Goal: Contribute content: Contribute content

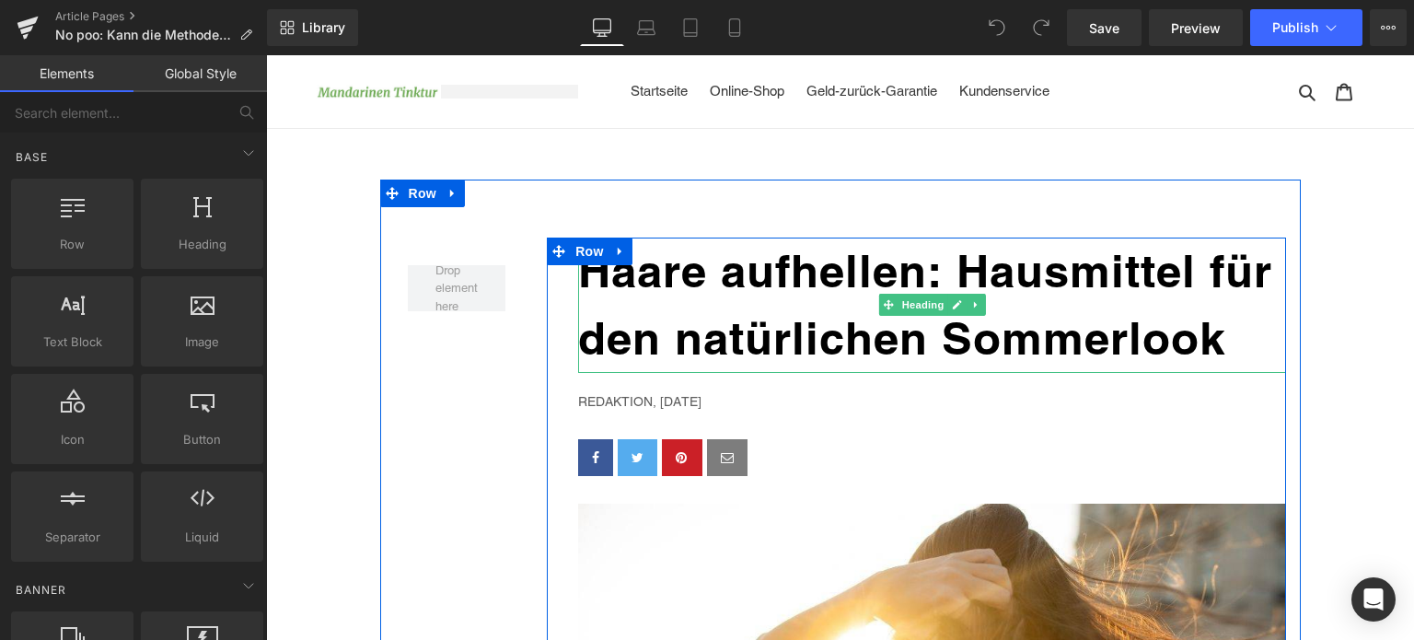
click at [753, 296] on h1 "Haare aufhellen: Hausmittel für den natürlichen Sommerlook" at bounding box center [932, 304] width 708 height 135
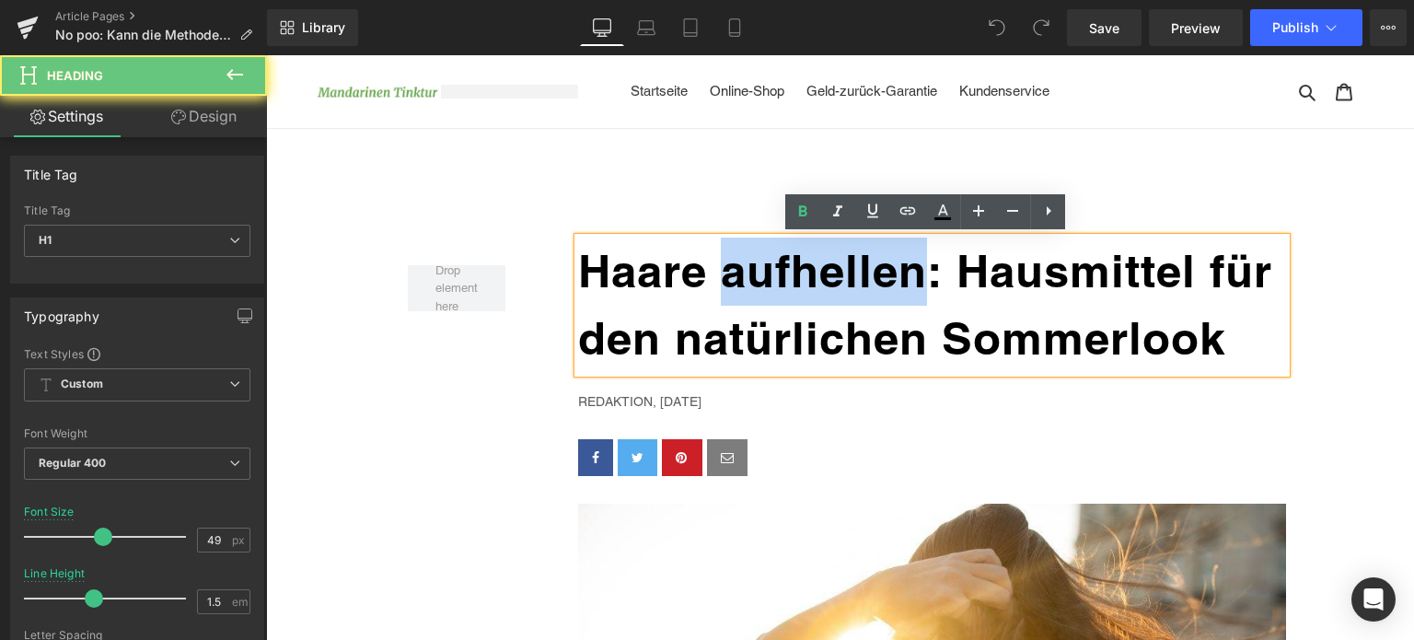
click at [753, 296] on h1 "Haare aufhellen: Hausmittel für den natürlichen Sommerlook" at bounding box center [932, 304] width 708 height 135
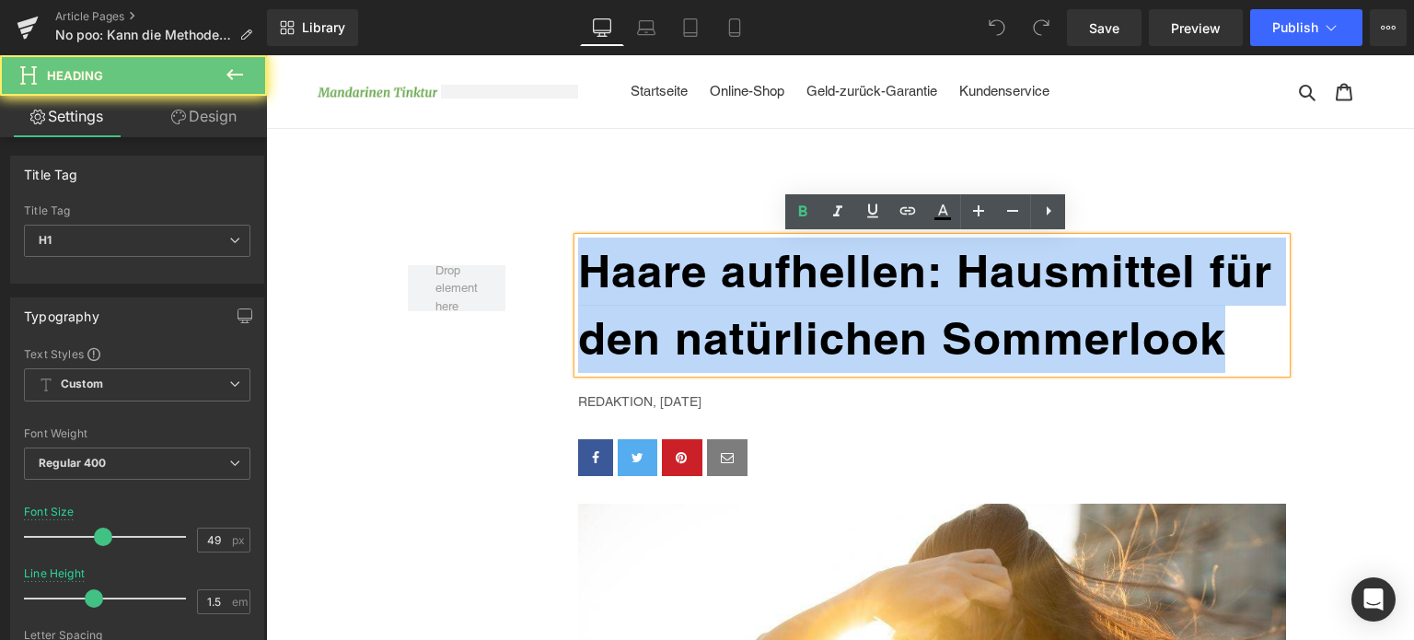
click at [753, 296] on h1 "Haare aufhellen: Hausmittel für den natürlichen Sommerlook" at bounding box center [932, 304] width 708 height 135
paste div
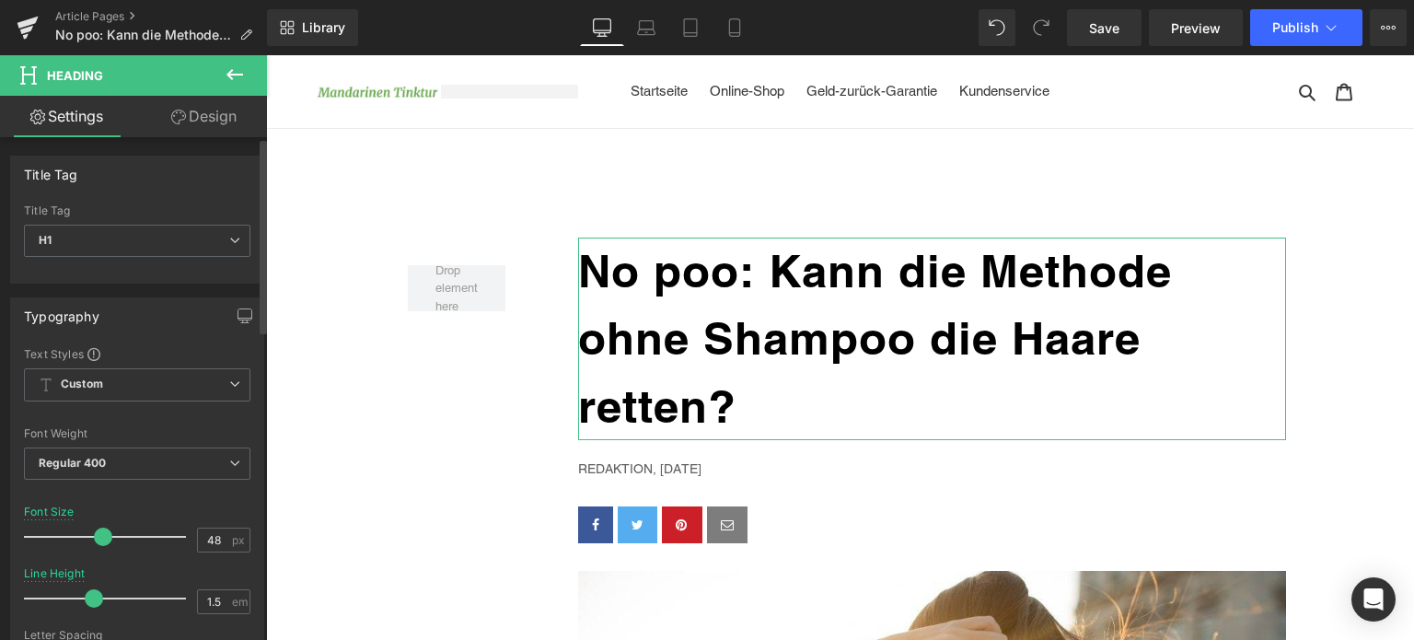
type input "47"
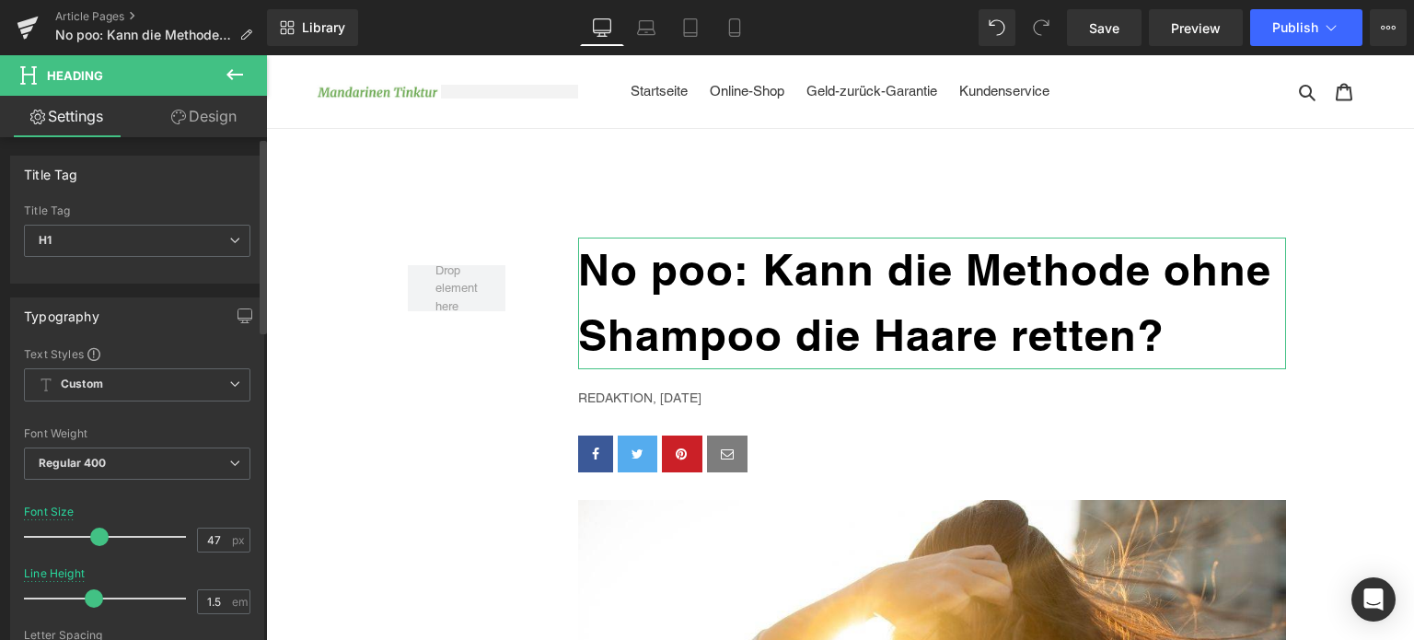
click at [96, 537] on span at bounding box center [99, 536] width 18 height 18
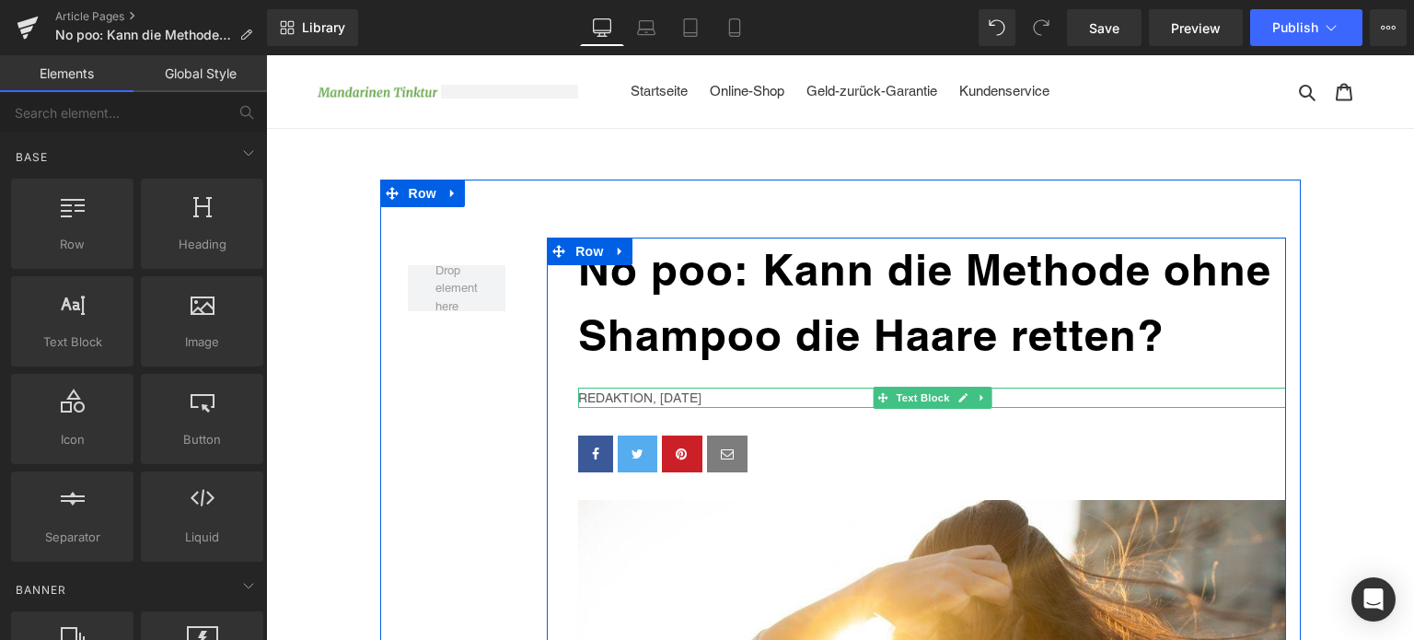
click at [666, 396] on p "Redaktion, [DATE]" at bounding box center [932, 397] width 708 height 20
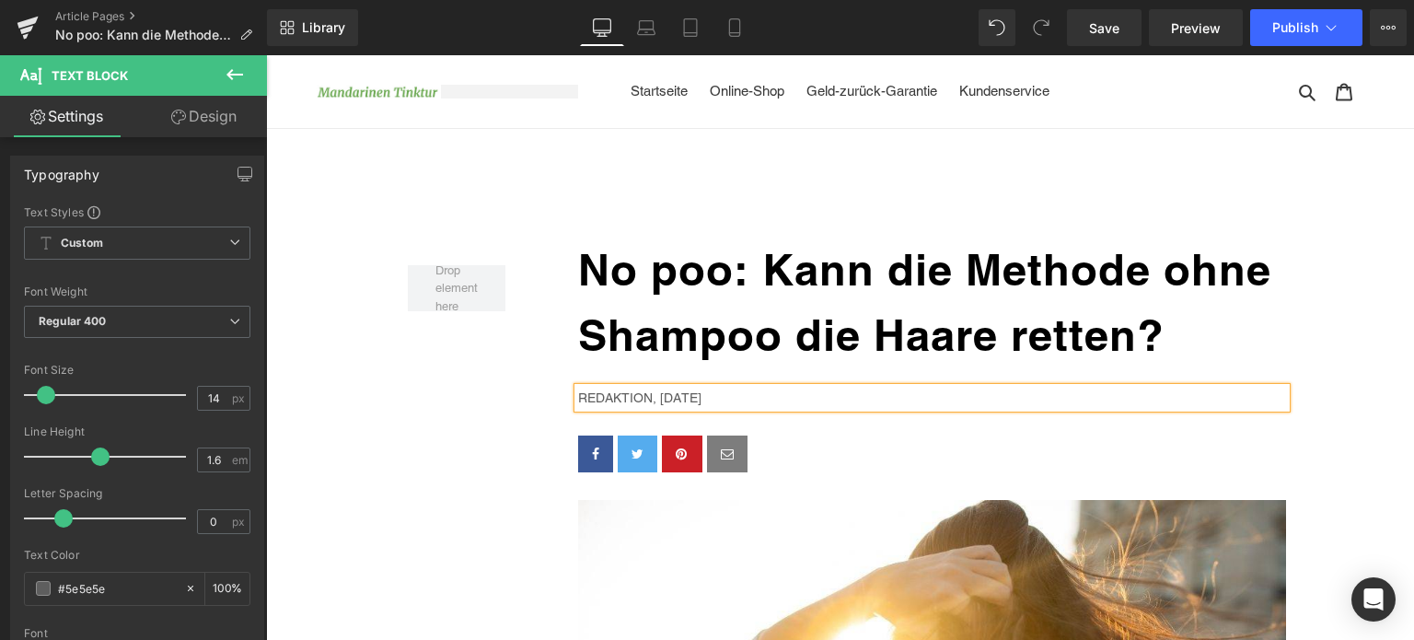
click at [703, 401] on p "Redaktion, [DATE]" at bounding box center [932, 397] width 708 height 20
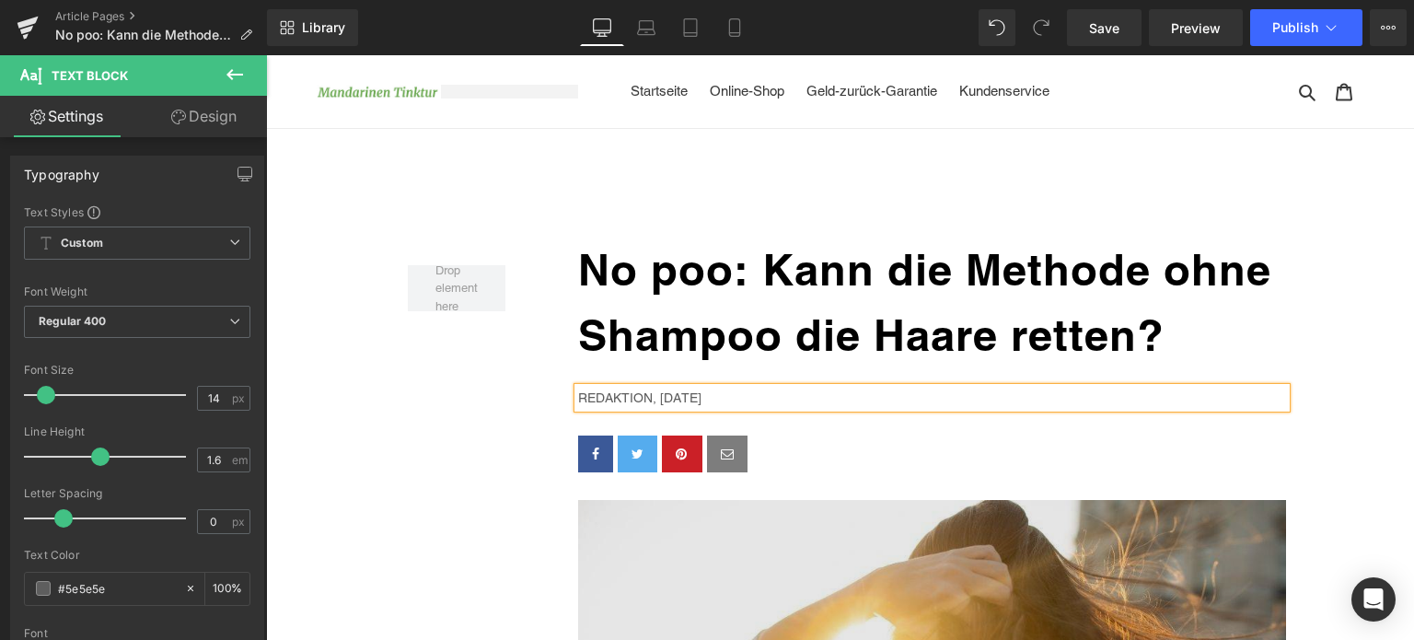
scroll to position [276, 0]
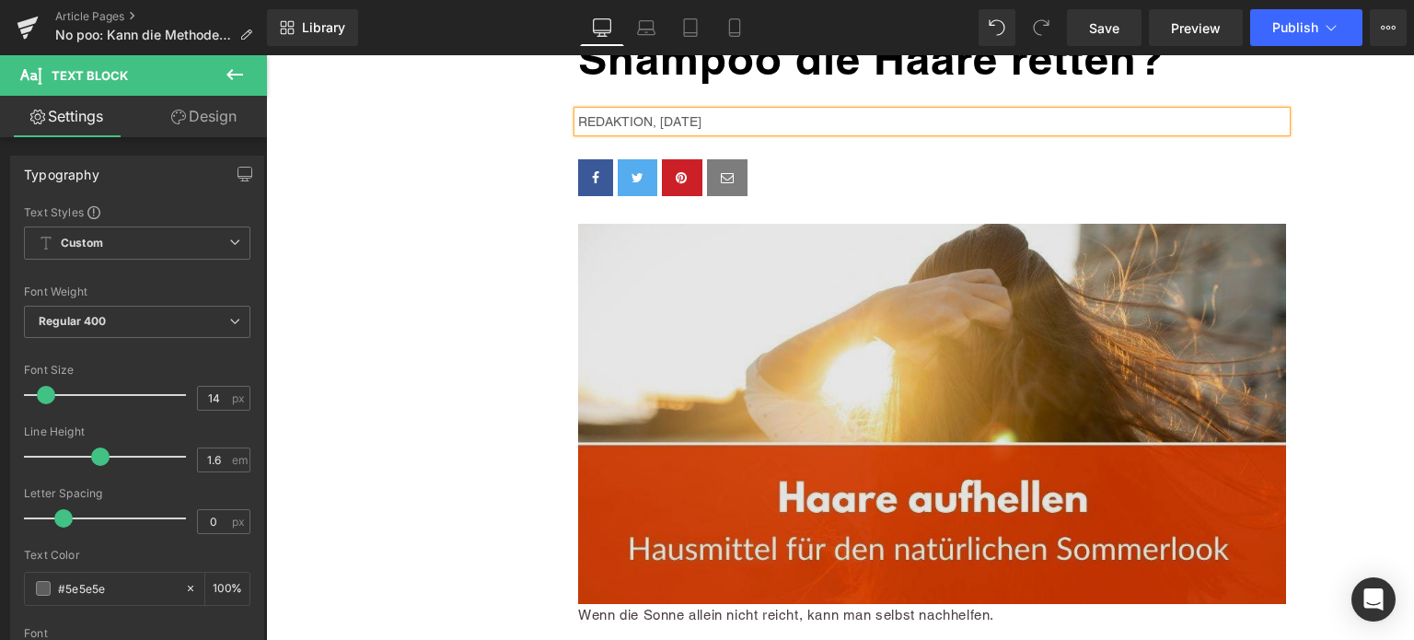
click at [796, 389] on img at bounding box center [932, 414] width 708 height 380
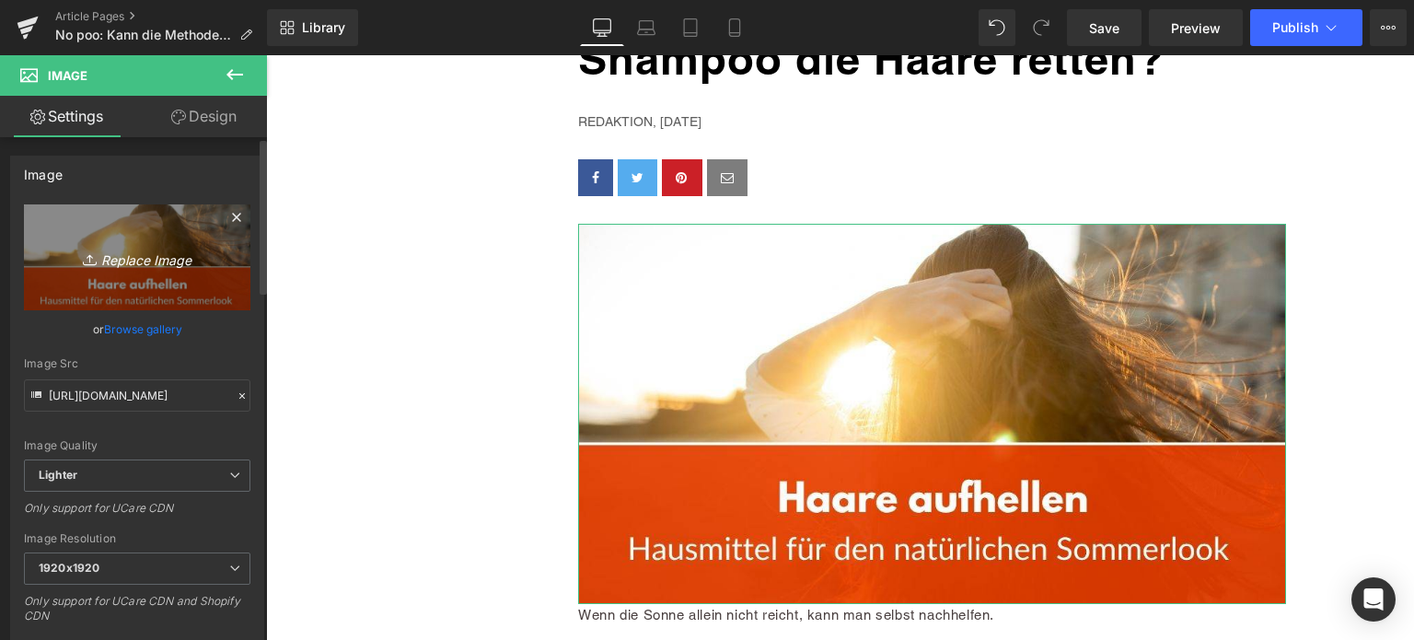
click at [145, 253] on icon "Replace Image" at bounding box center [137, 257] width 147 height 23
type input "C:\fakepath\no-poo.jpg"
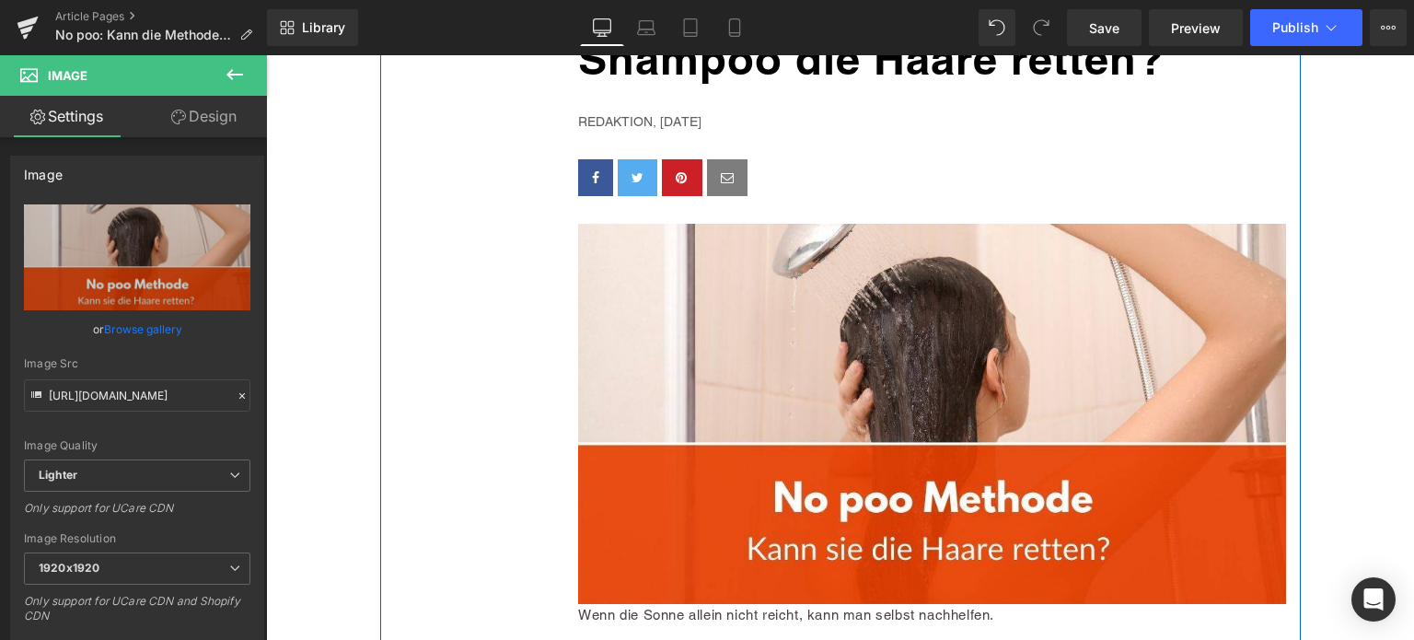
type input "[URL][DOMAIN_NAME]"
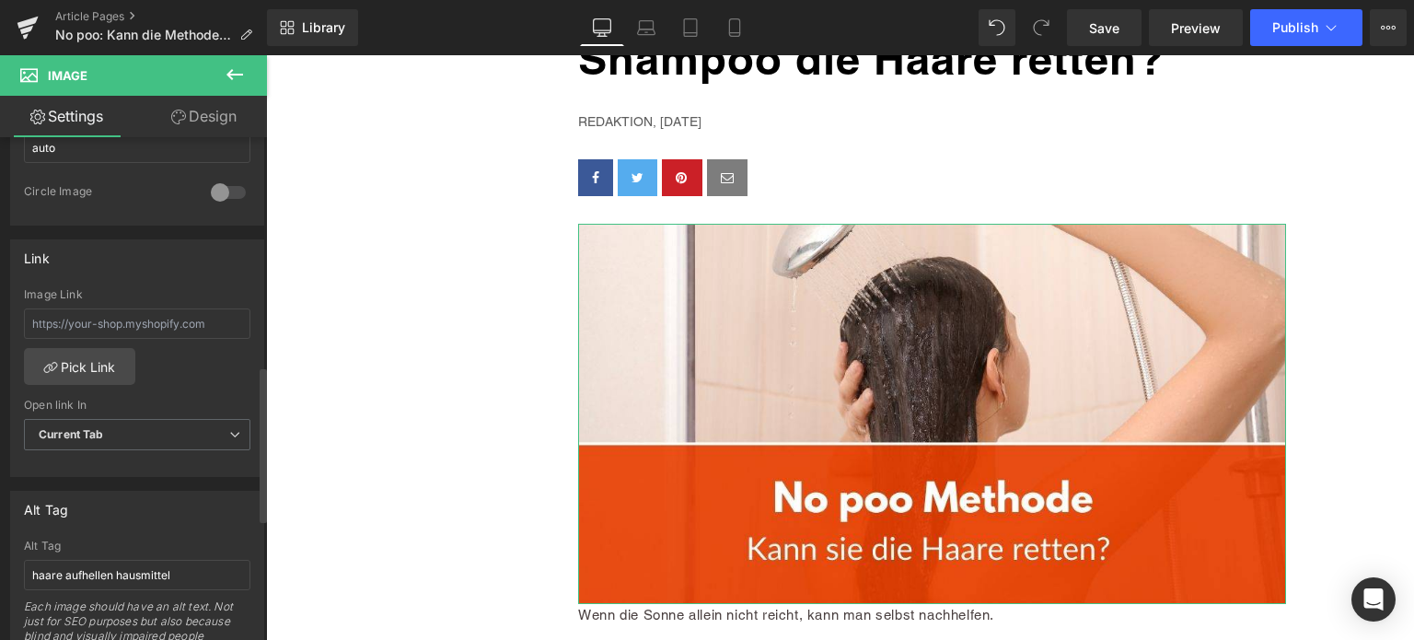
scroll to position [736, 0]
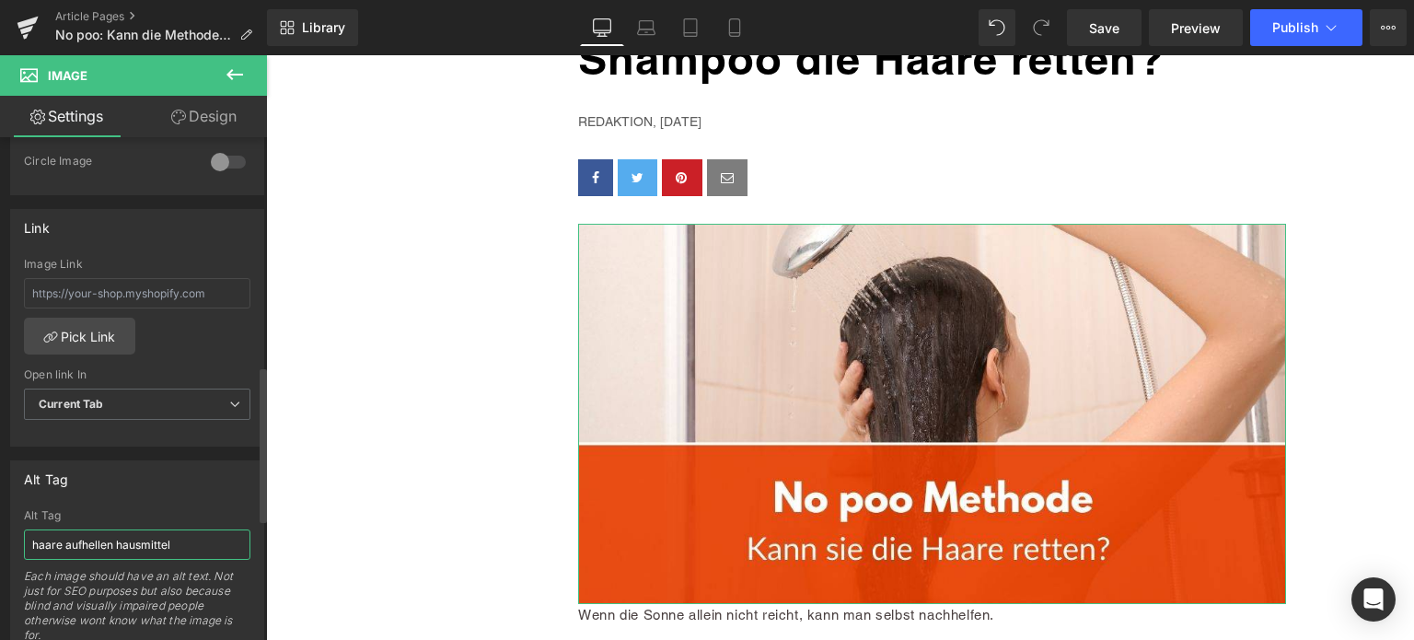
click at [119, 544] on input "haare aufhellen hausmittel" at bounding box center [137, 544] width 226 height 30
type input "no poo methode"
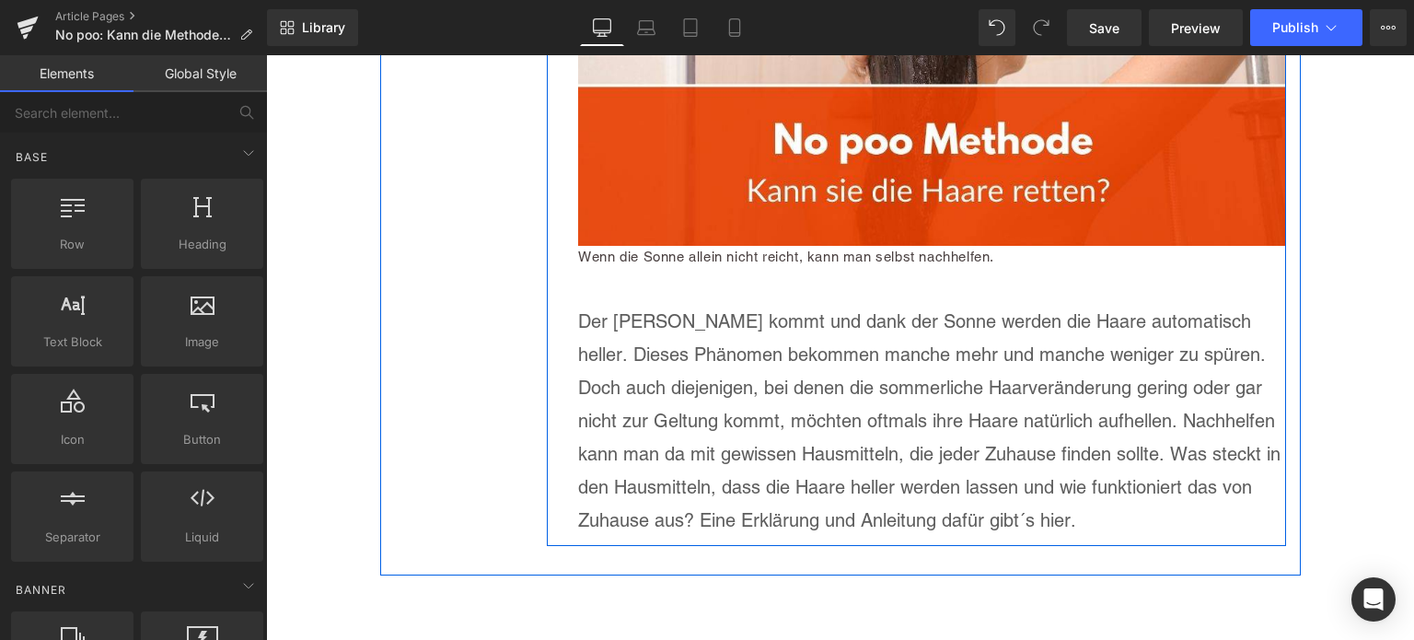
scroll to position [644, 0]
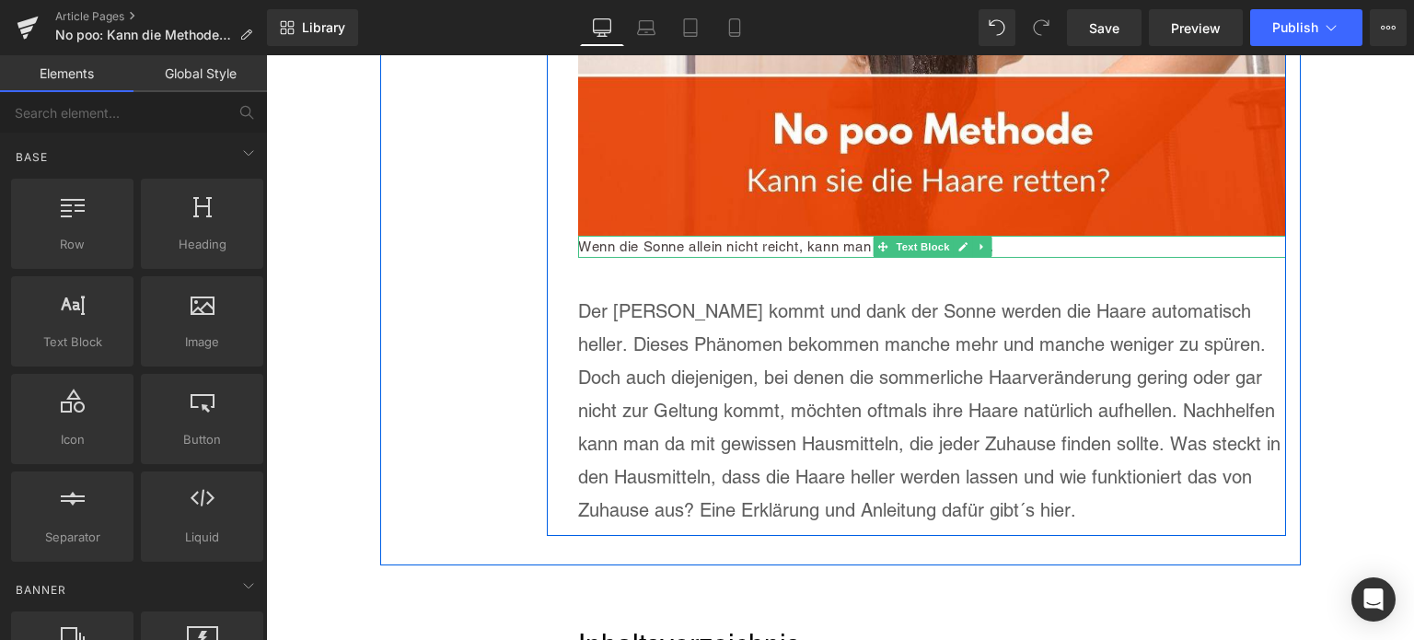
click at [800, 247] on div "Wenn die Sonne allein nicht reicht, kann man selbst nachhelfen." at bounding box center [932, 247] width 708 height 22
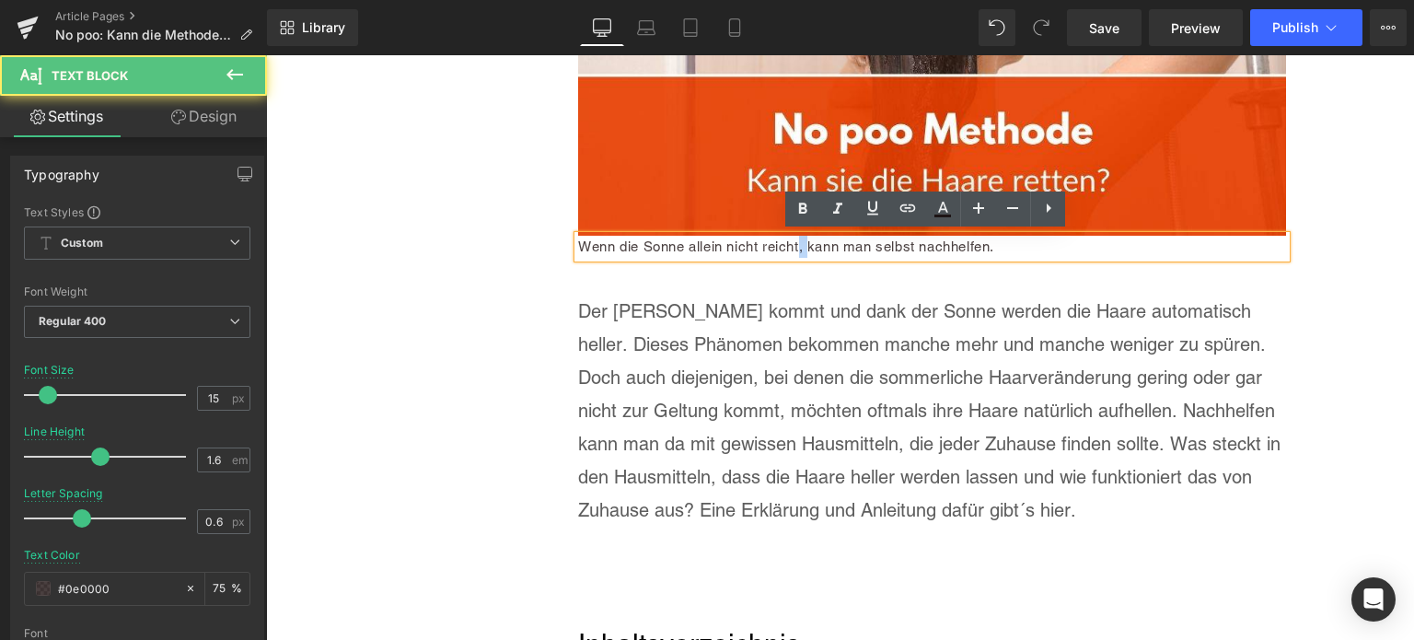
click at [800, 247] on div "Wenn die Sonne allein nicht reicht, kann man selbst nachhelfen." at bounding box center [932, 247] width 708 height 22
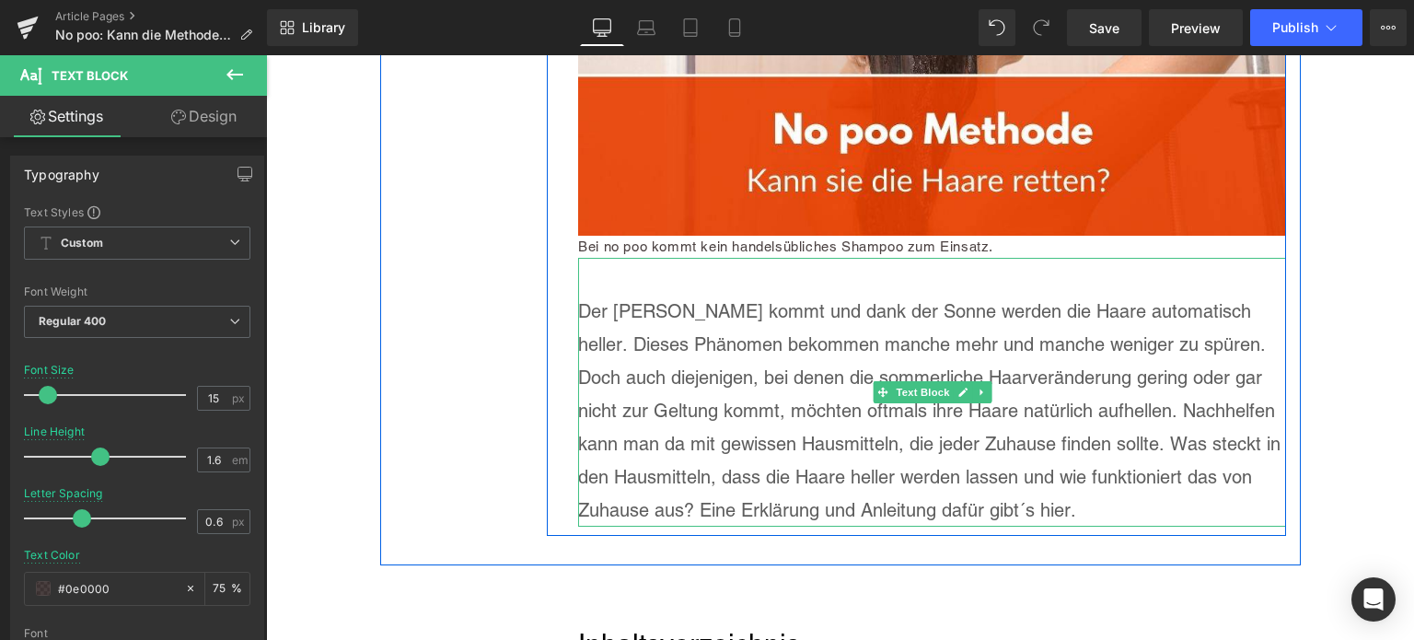
click at [808, 400] on div "Der [PERSON_NAME] kommt und dank der Sonne werden die Haare automatisch heller.…" at bounding box center [932, 411] width 708 height 232
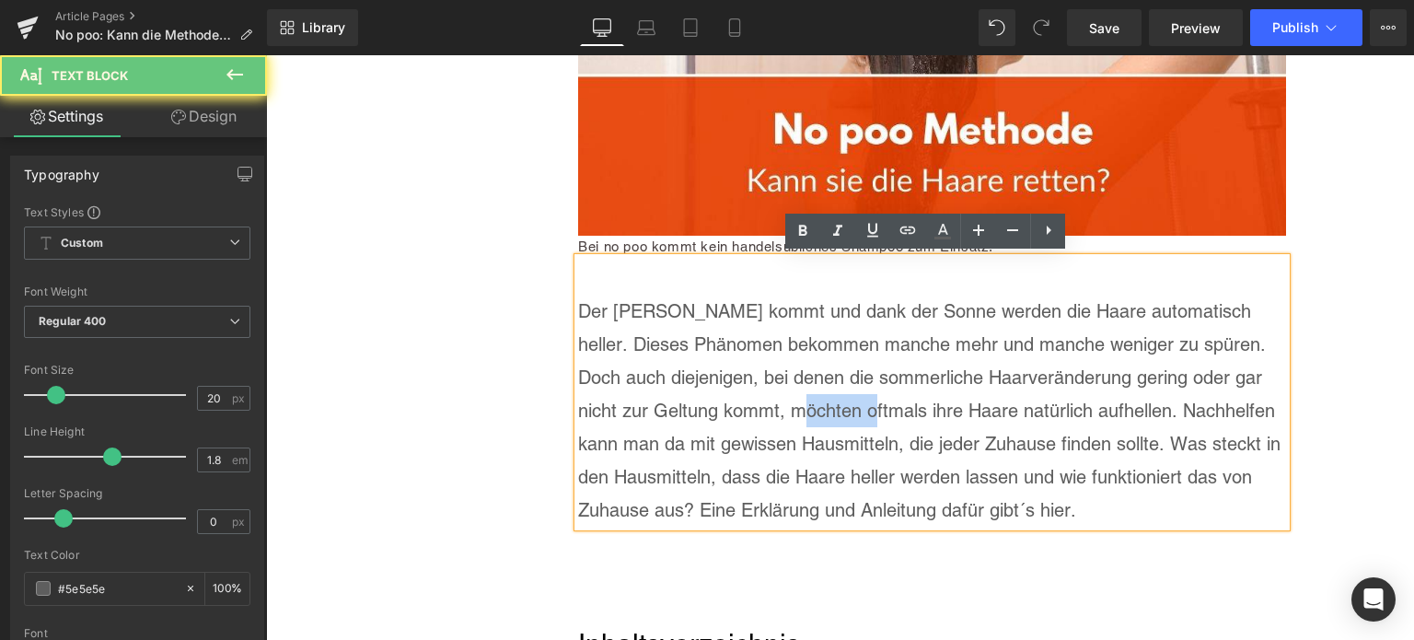
click at [808, 400] on div "Der [PERSON_NAME] kommt und dank der Sonne werden die Haare automatisch heller.…" at bounding box center [932, 411] width 708 height 232
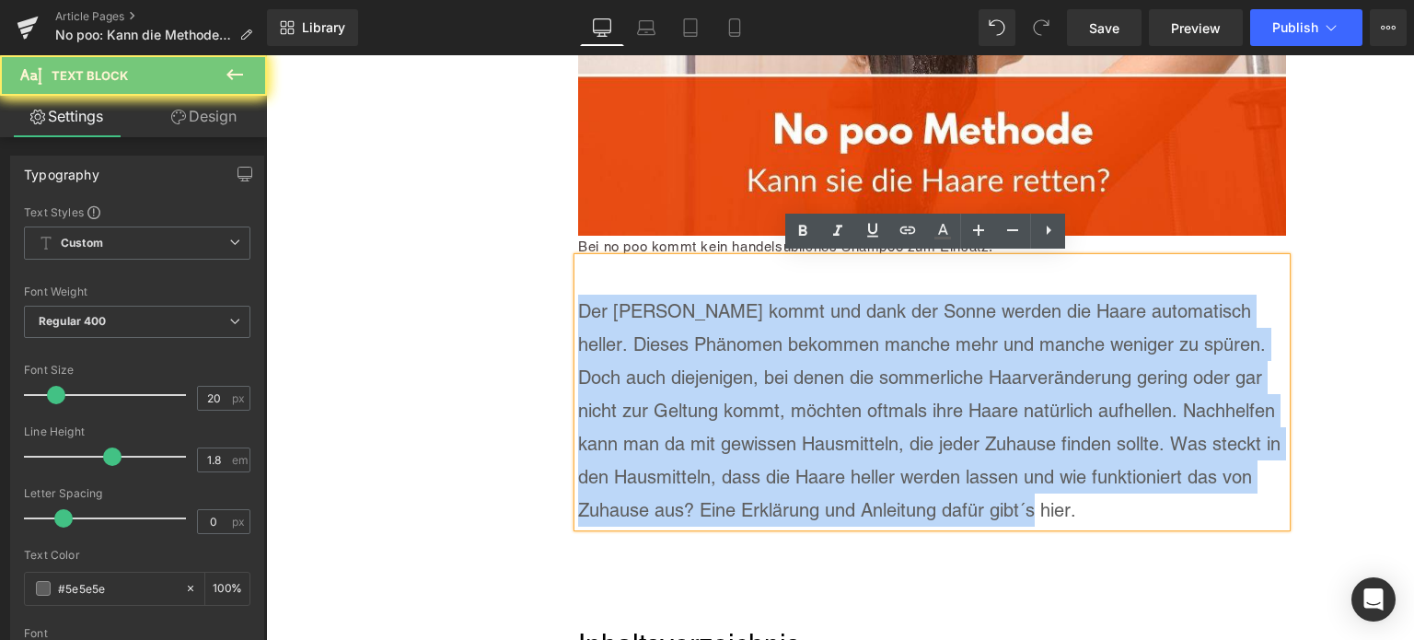
click at [808, 400] on div "Der [PERSON_NAME] kommt und dank der Sonne werden die Haare automatisch heller.…" at bounding box center [932, 411] width 708 height 232
paste div
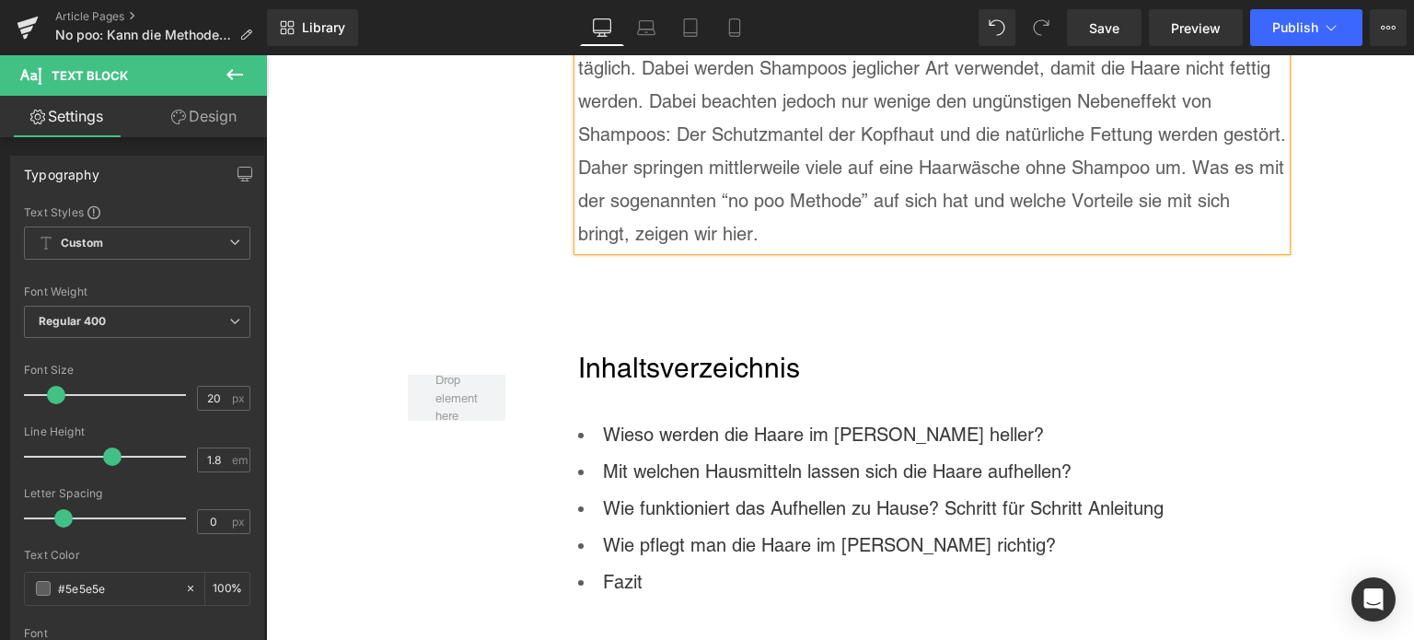
scroll to position [1197, 0]
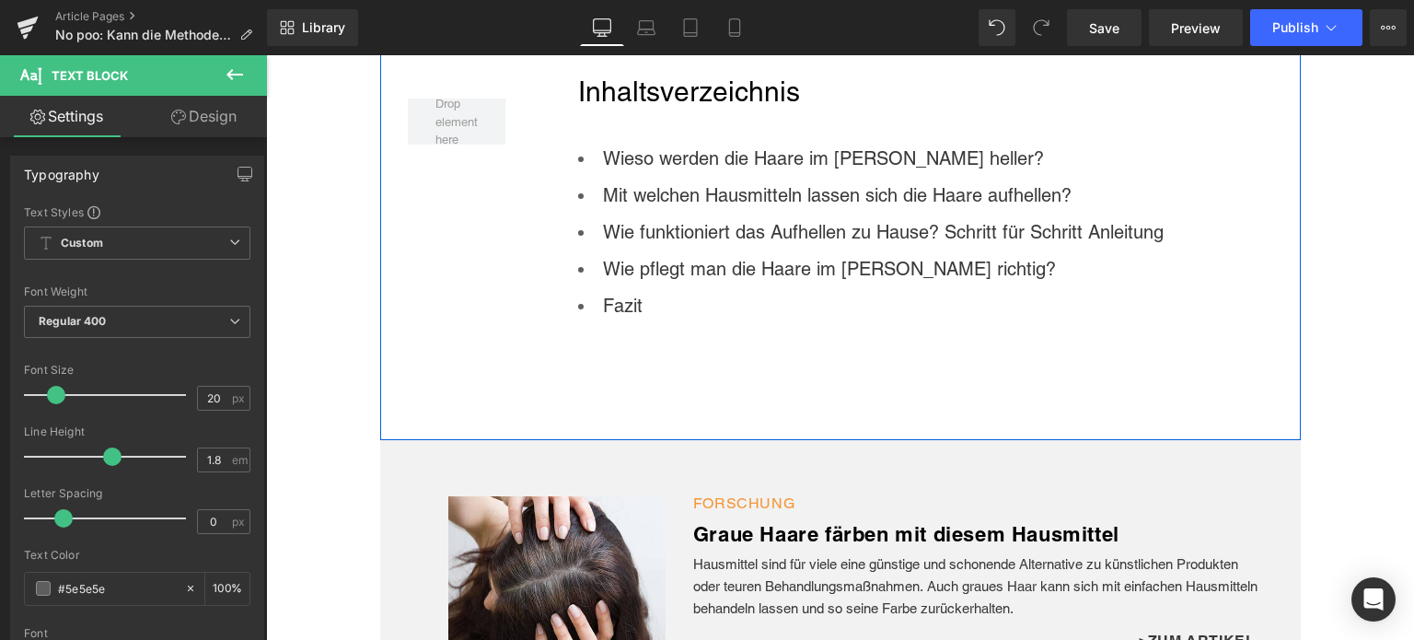
click at [702, 307] on li "Fazit" at bounding box center [932, 305] width 708 height 37
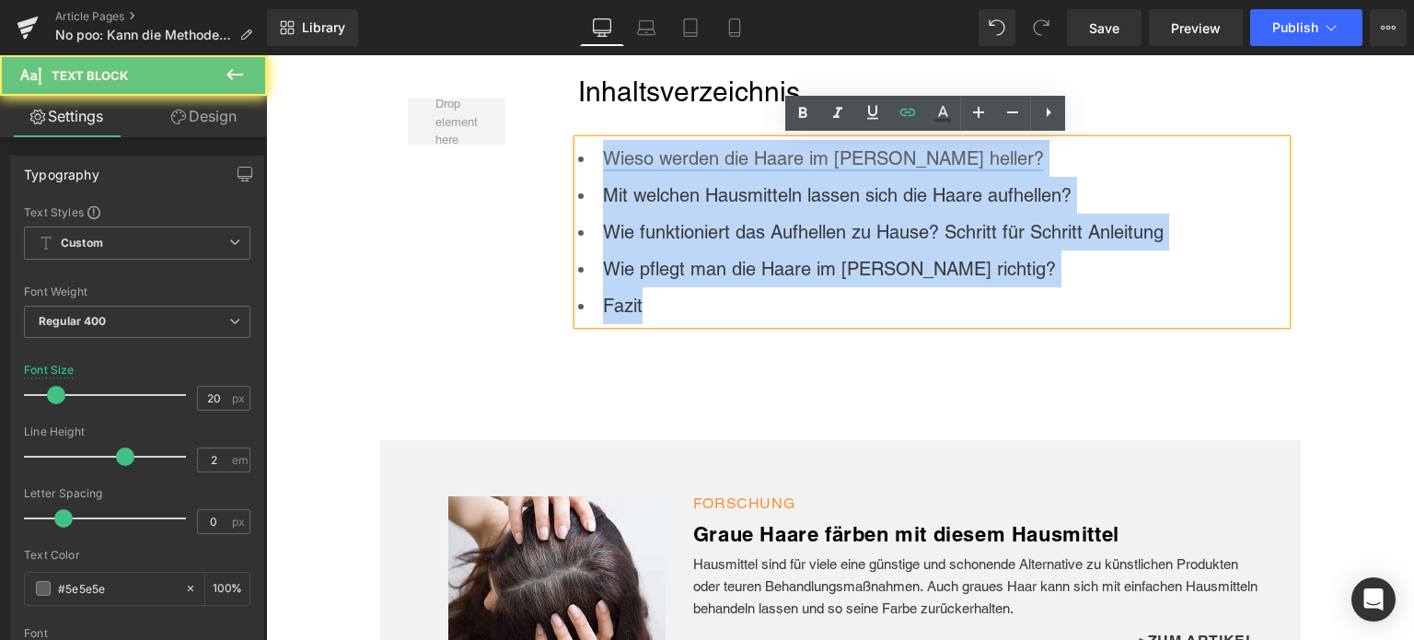
drag, startPoint x: 702, startPoint y: 307, endPoint x: 600, endPoint y: 166, distance: 174.7
click at [600, 166] on ul "Wieso werden die Haare im [PERSON_NAME] heller? Mit welchen Hausmitteln lassen …" at bounding box center [932, 232] width 708 height 184
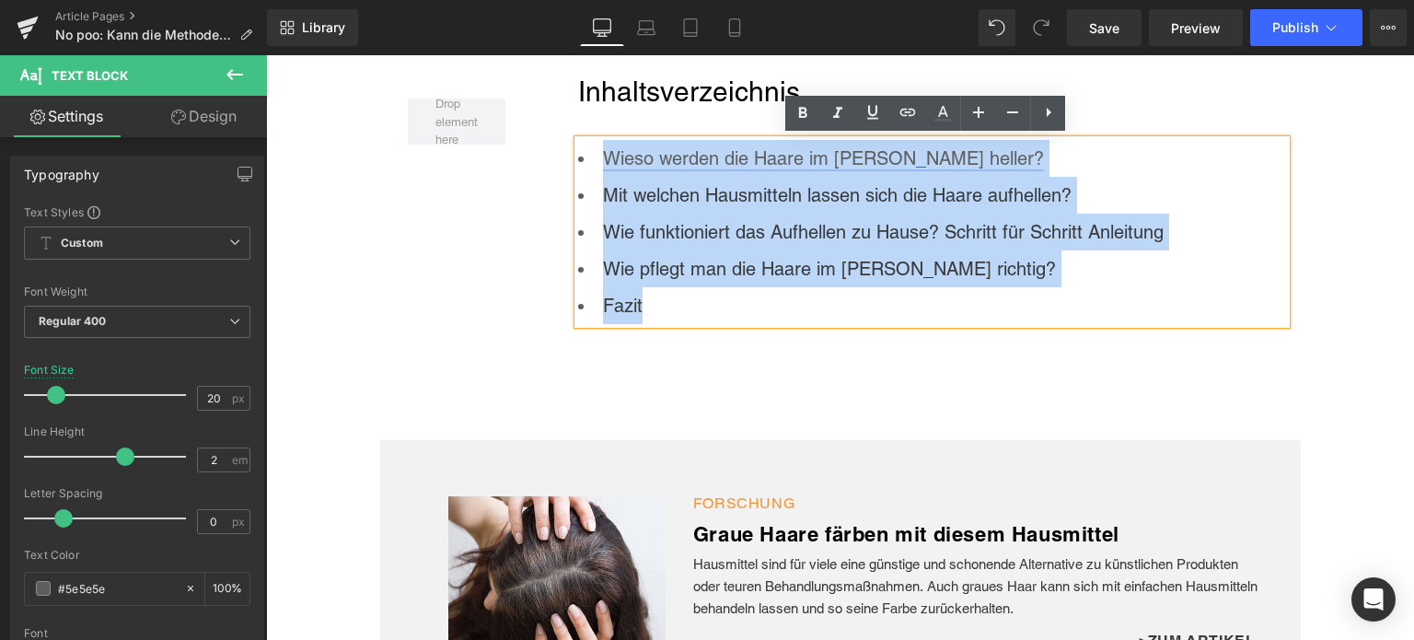
paste div
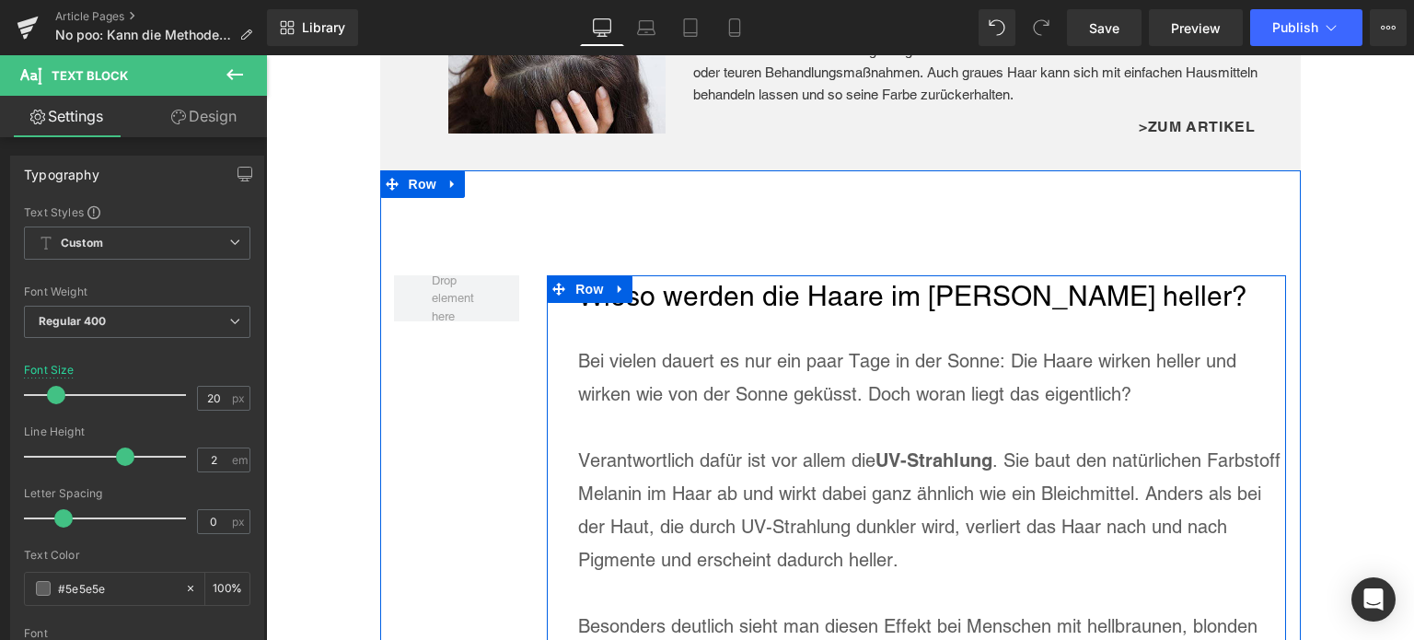
scroll to position [1749, 0]
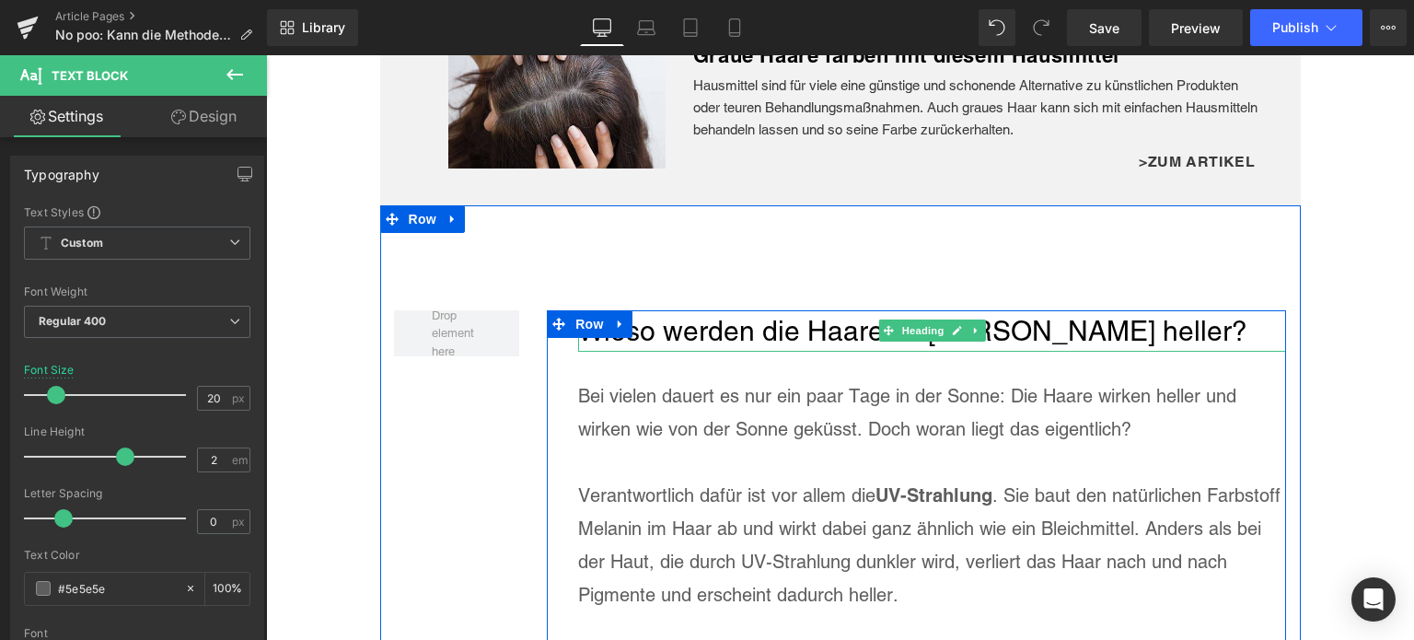
click at [705, 340] on h2 "Wieso werden die Haare im [PERSON_NAME] heller?" at bounding box center [932, 330] width 708 height 41
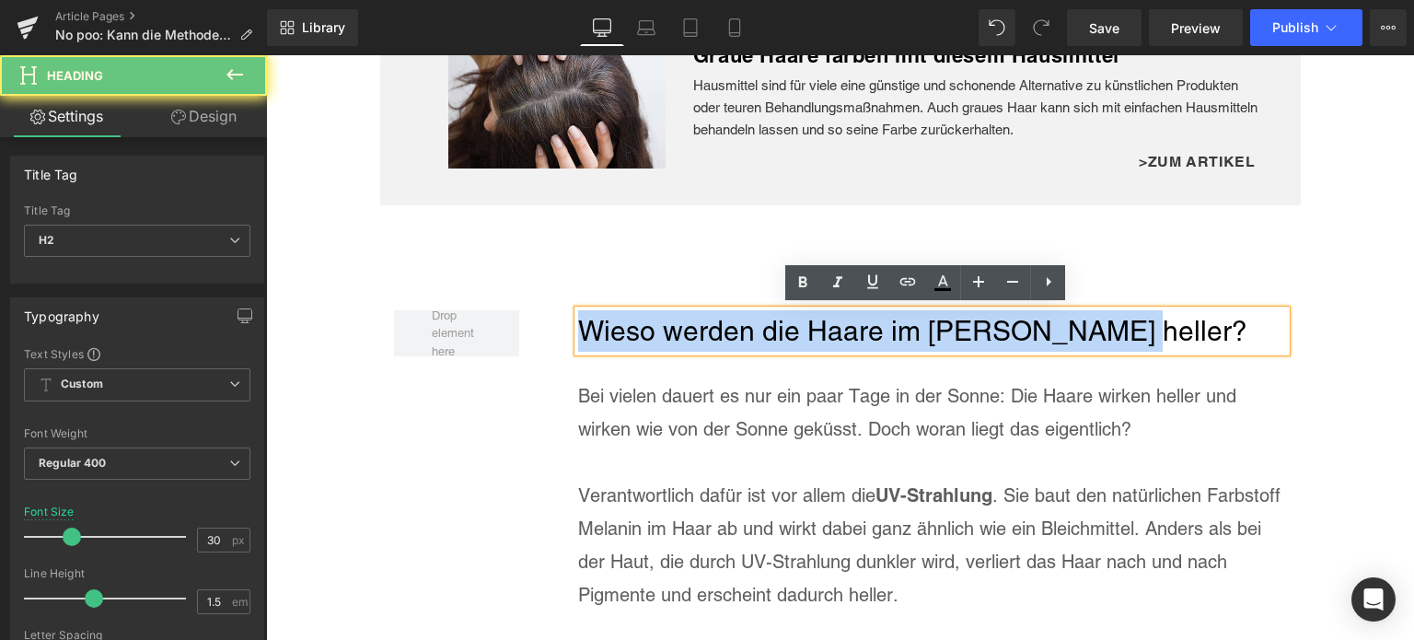
click at [705, 340] on h2 "Wieso werden die Haare im [PERSON_NAME] heller?" at bounding box center [932, 330] width 708 height 41
paste div
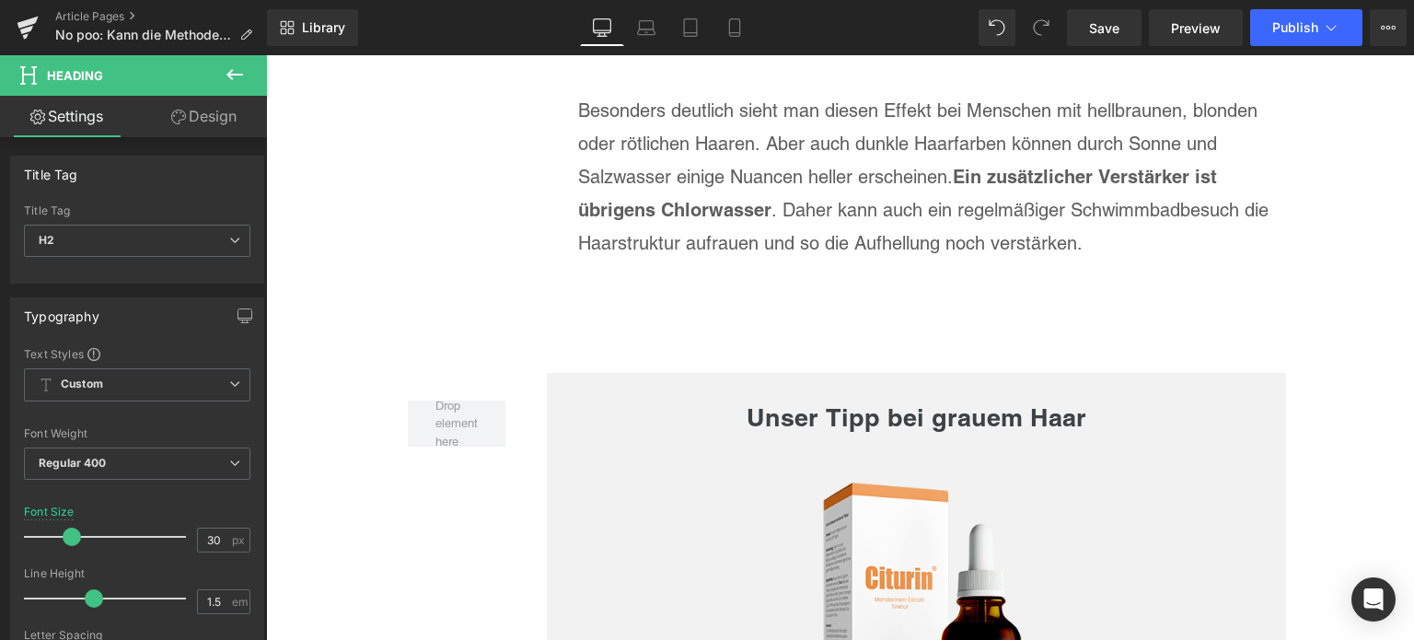
scroll to position [2301, 0]
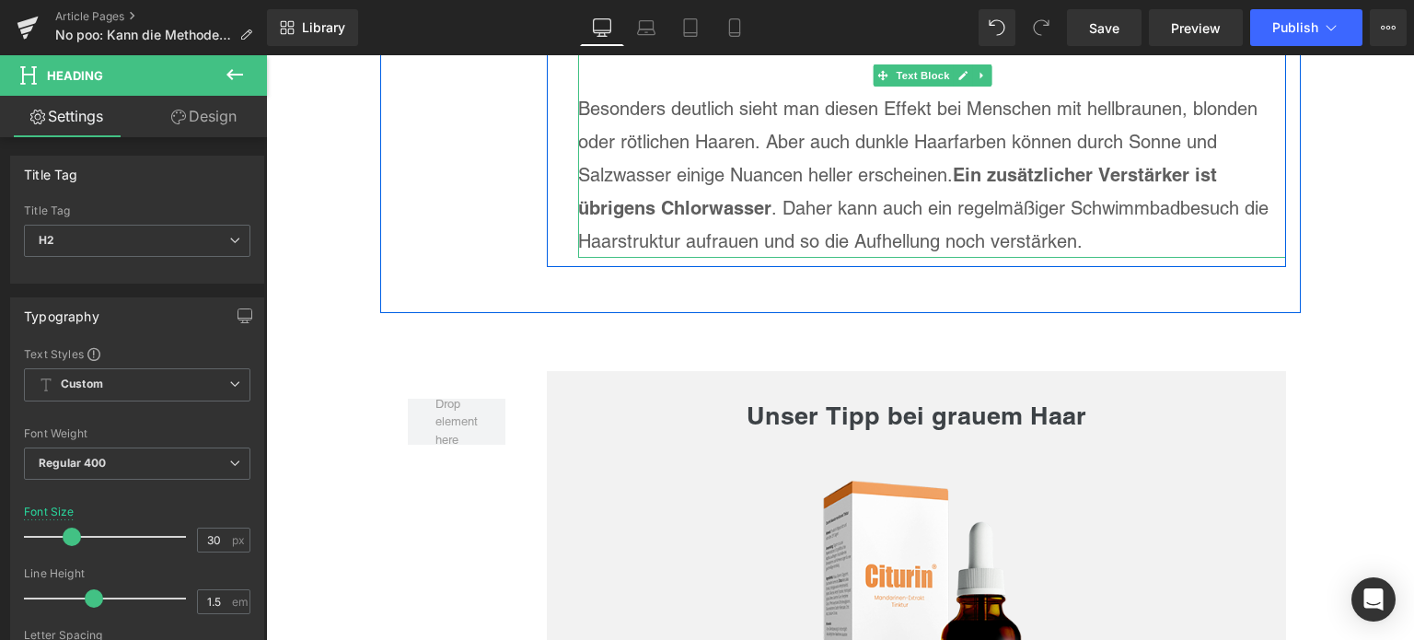
click at [1035, 241] on p "Besonders deutlich sieht man diesen Effekt bei Menschen mit hellbraunen, blonde…" at bounding box center [932, 175] width 708 height 166
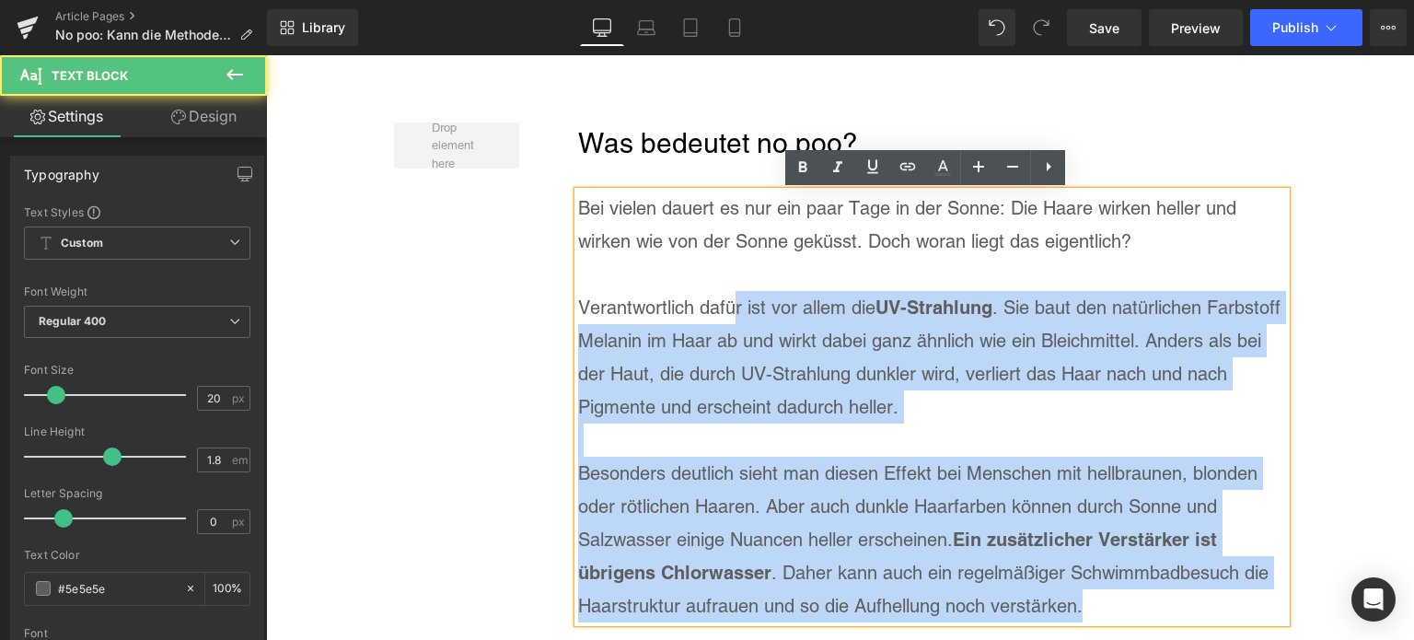
scroll to position [1933, 0]
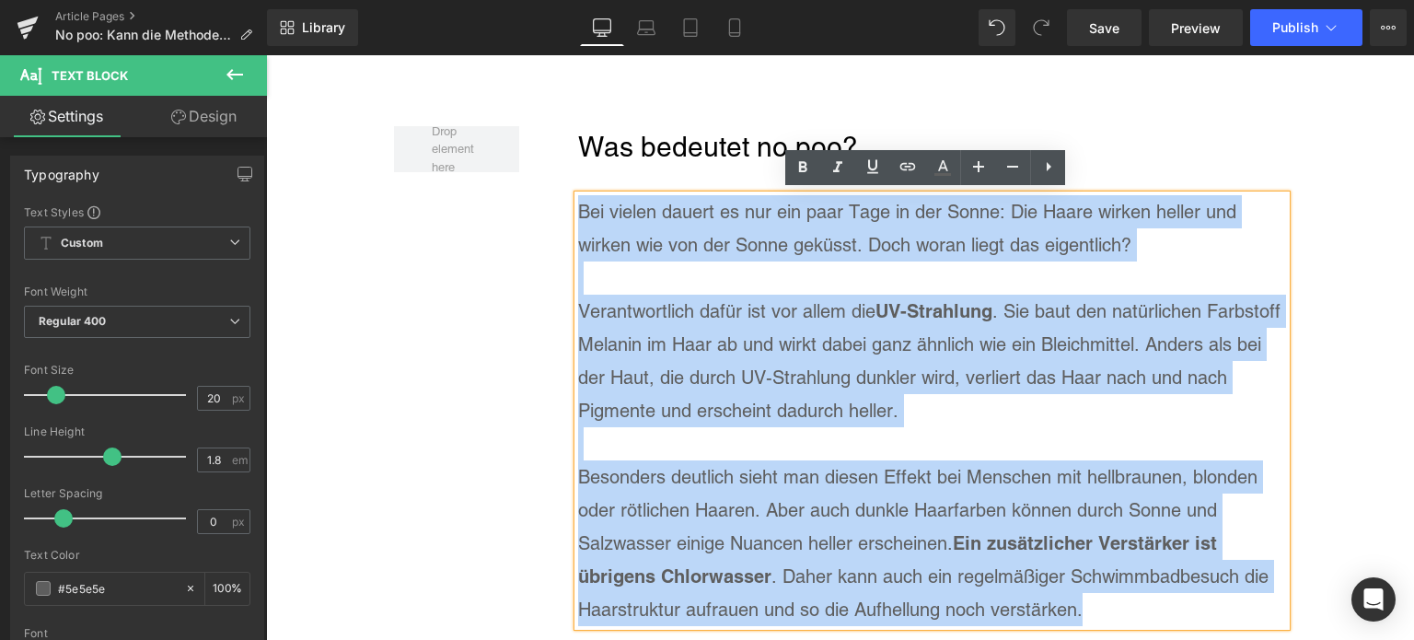
drag, startPoint x: 1095, startPoint y: 323, endPoint x: 574, endPoint y: 214, distance: 532.3
click at [578, 214] on div "Bei vielen dauert es nur ein paar Tage in der Sonne: Die Haare wirken heller un…" at bounding box center [932, 410] width 708 height 431
paste div
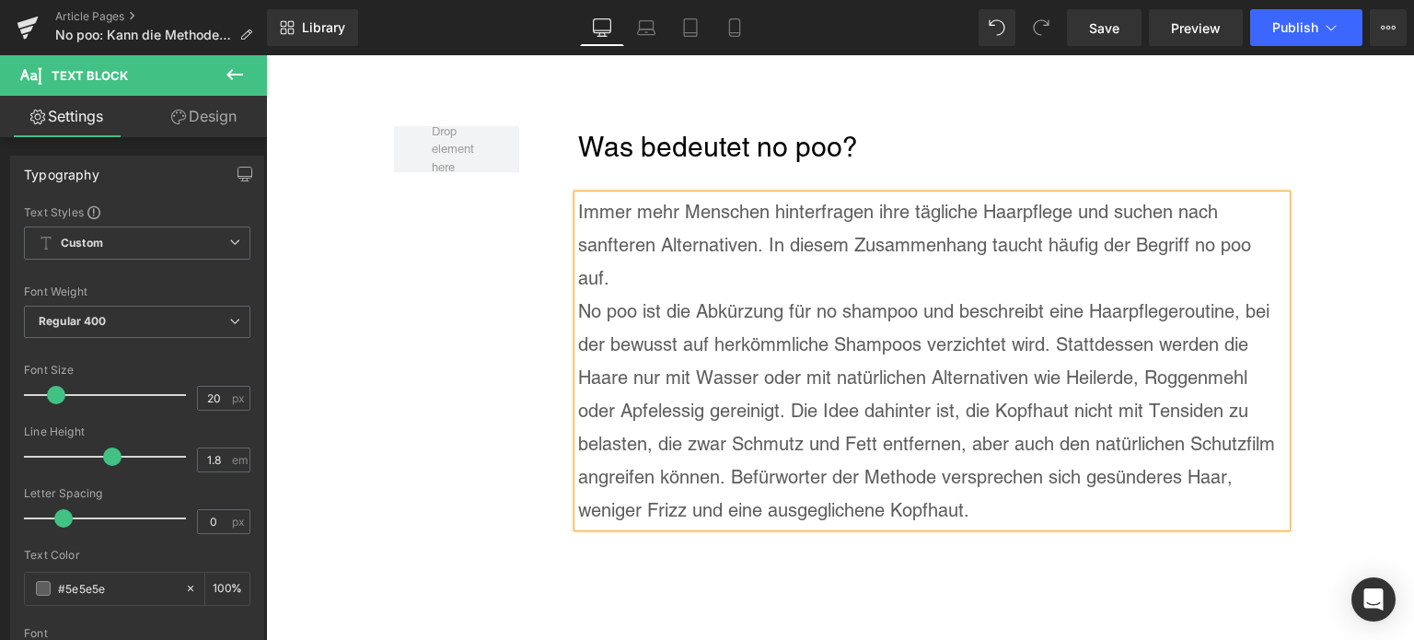
click at [1279, 245] on div "Immer mehr Menschen hinterfragen ihre tägliche Haarpflege und suchen nach sanft…" at bounding box center [932, 360] width 708 height 331
click at [1266, 247] on p "Immer mehr Menschen hinterfragen ihre tägliche Haarpflege und suchen nach sanft…" at bounding box center [932, 244] width 708 height 99
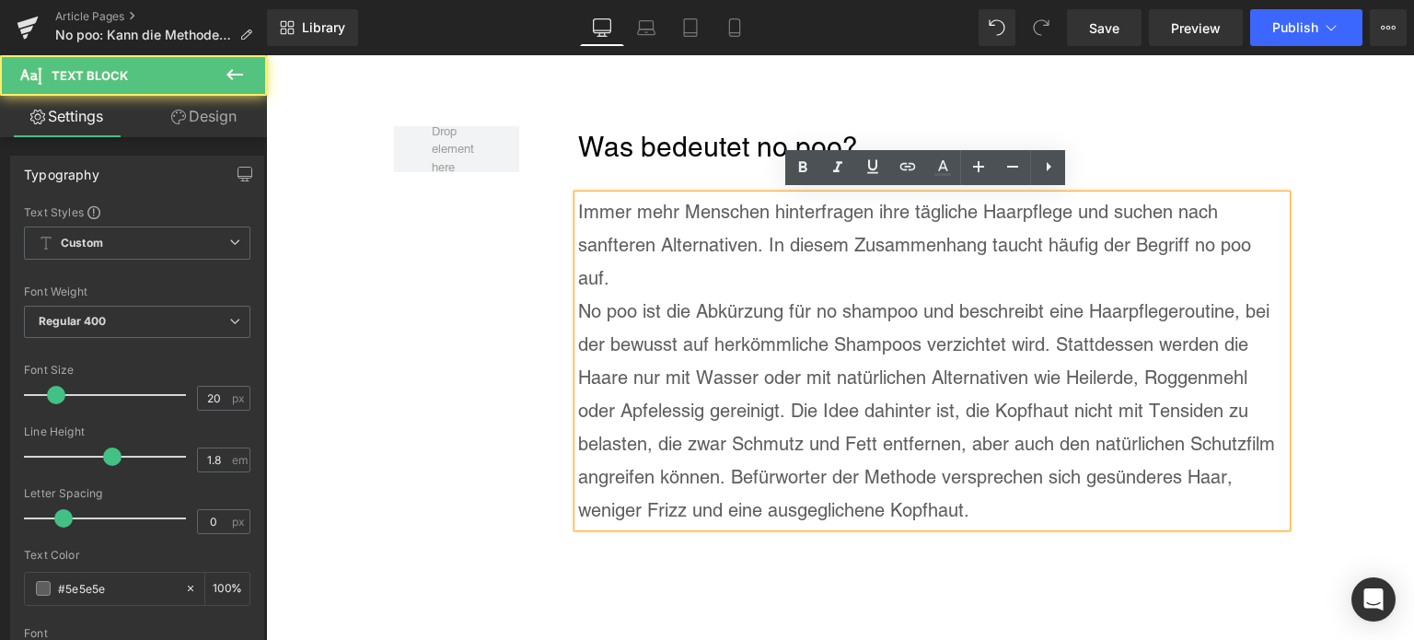
click at [1275, 249] on p "Immer mehr Menschen hinterfragen ihre tägliche Haarpflege und suchen nach sanft…" at bounding box center [932, 244] width 708 height 99
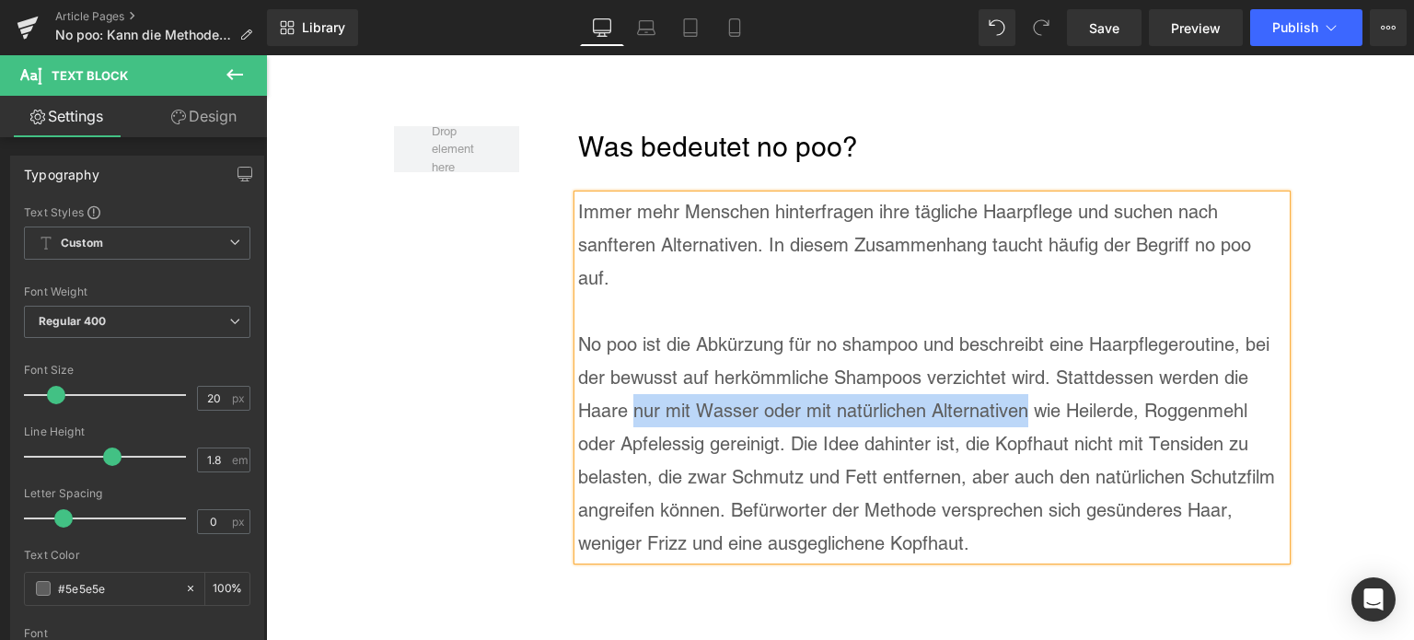
drag, startPoint x: 625, startPoint y: 373, endPoint x: 1015, endPoint y: 373, distance: 390.3
click at [1015, 373] on p "No poo ist die Abkürzung für no shampoo und beschreibt eine Haarpflegeroutine, …" at bounding box center [932, 444] width 708 height 232
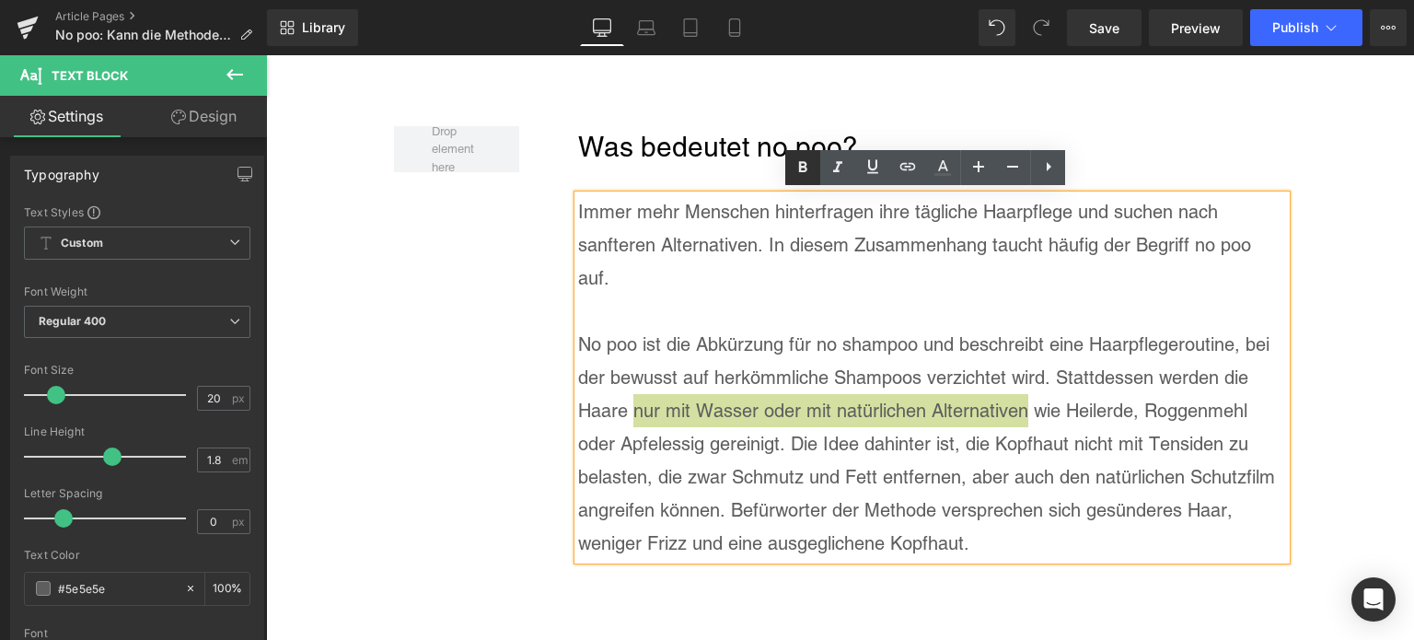
click at [799, 179] on link at bounding box center [802, 167] width 35 height 35
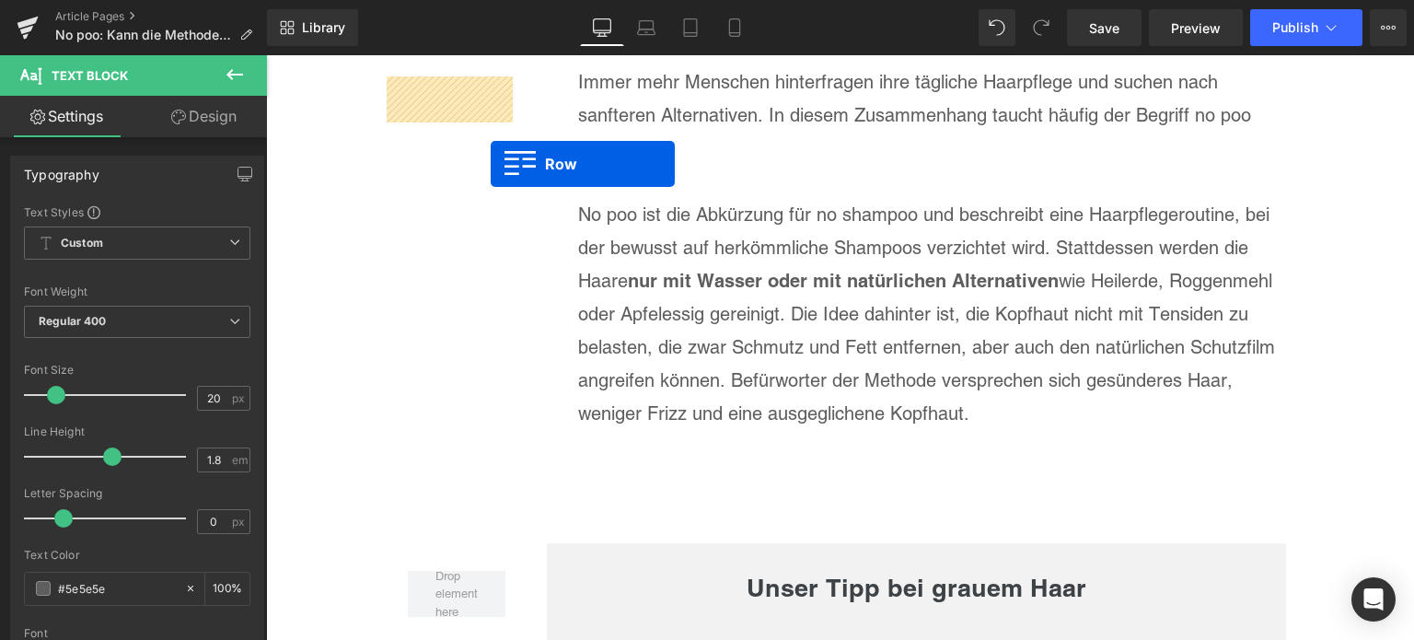
scroll to position [2080, 0]
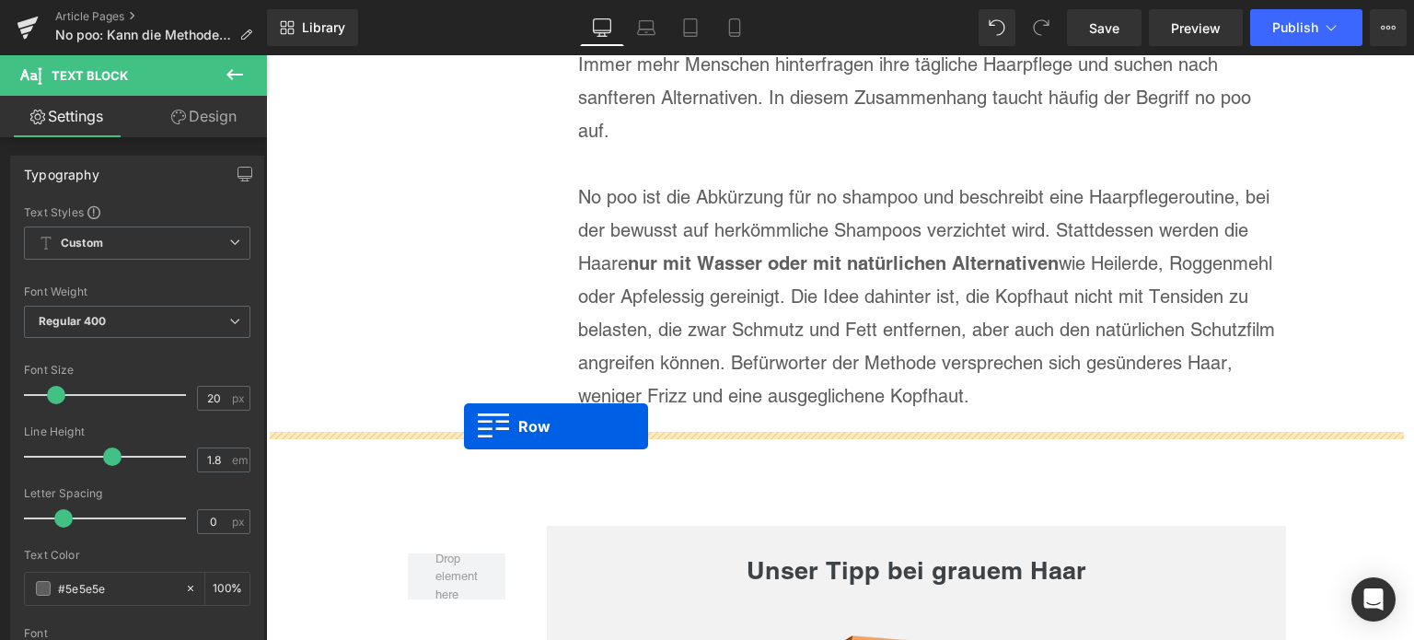
drag, startPoint x: 381, startPoint y: 83, endPoint x: 464, endPoint y: 426, distance: 353.2
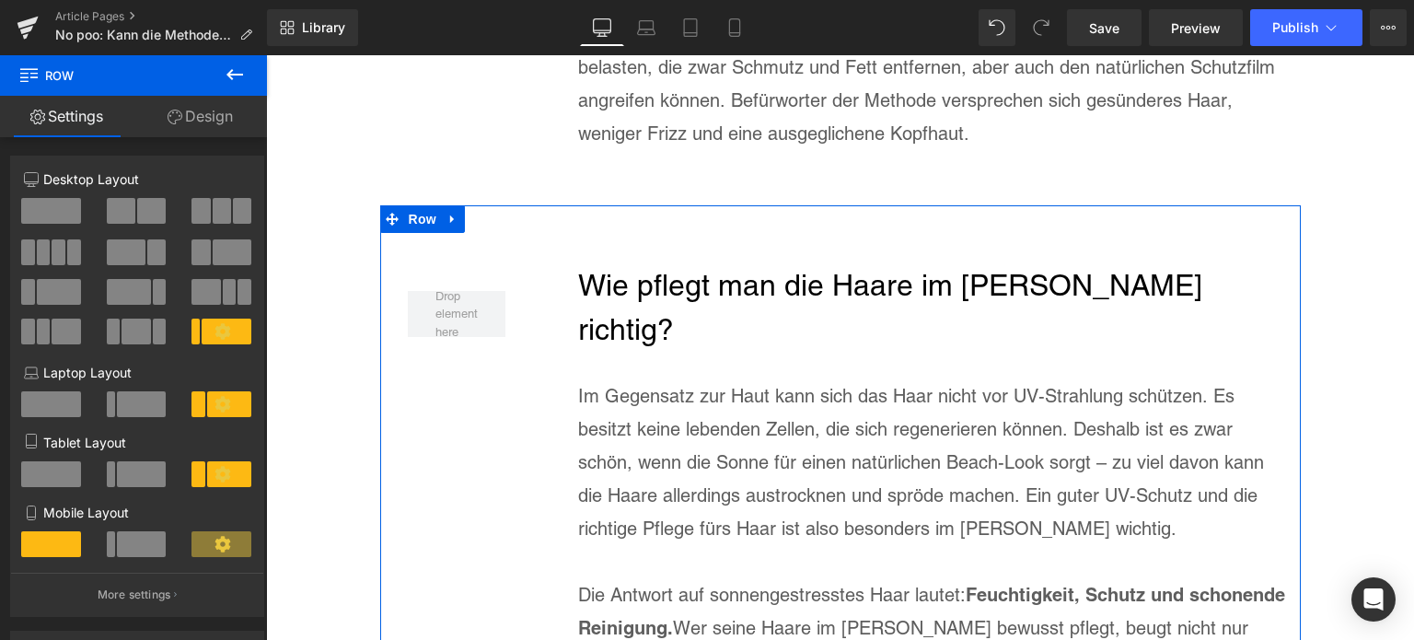
scroll to position [2356, 0]
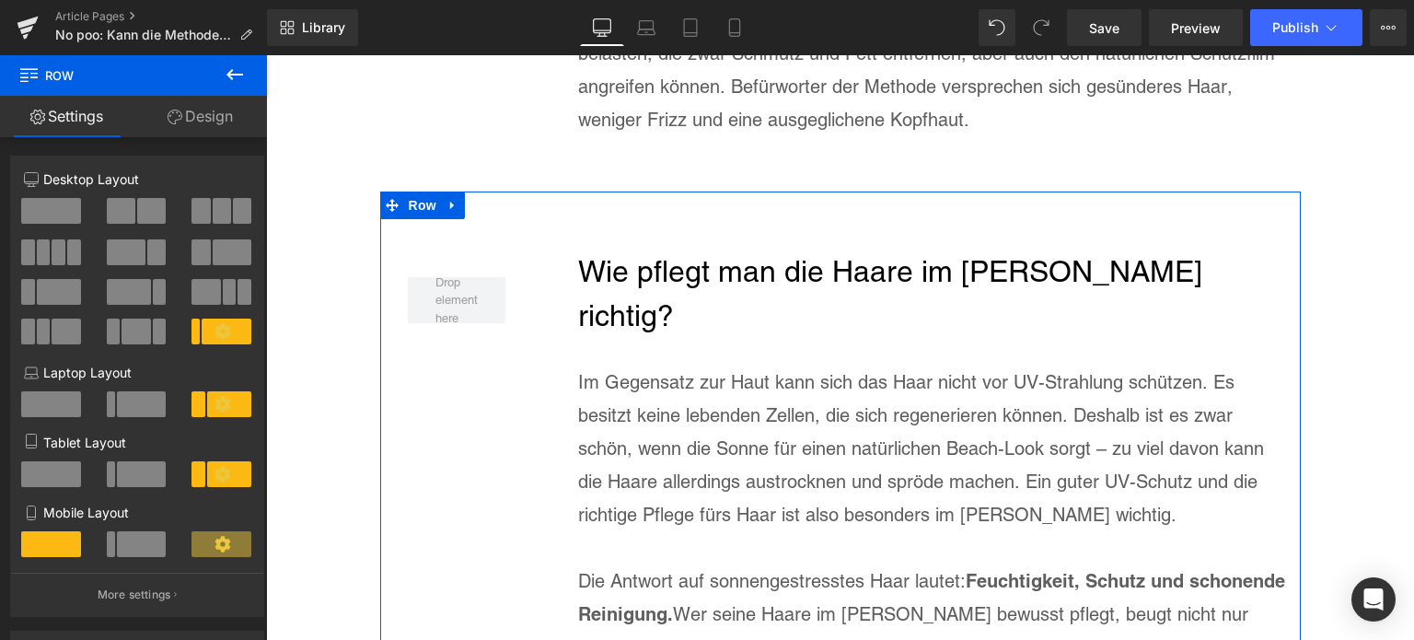
click at [724, 249] on h2 "Wie pflegt man die Haare im [PERSON_NAME] richtig?" at bounding box center [932, 293] width 708 height 88
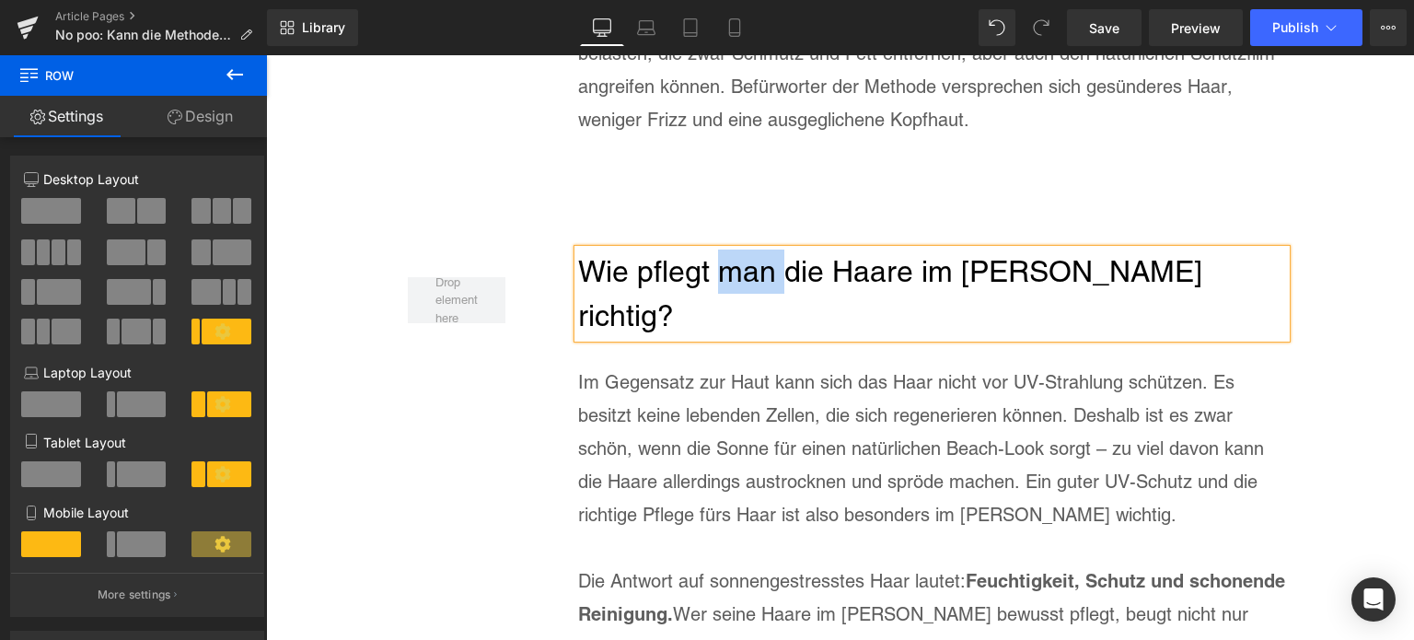
click at [724, 249] on h2 "Wie pflegt man die Haare im [PERSON_NAME] richtig?" at bounding box center [932, 293] width 708 height 88
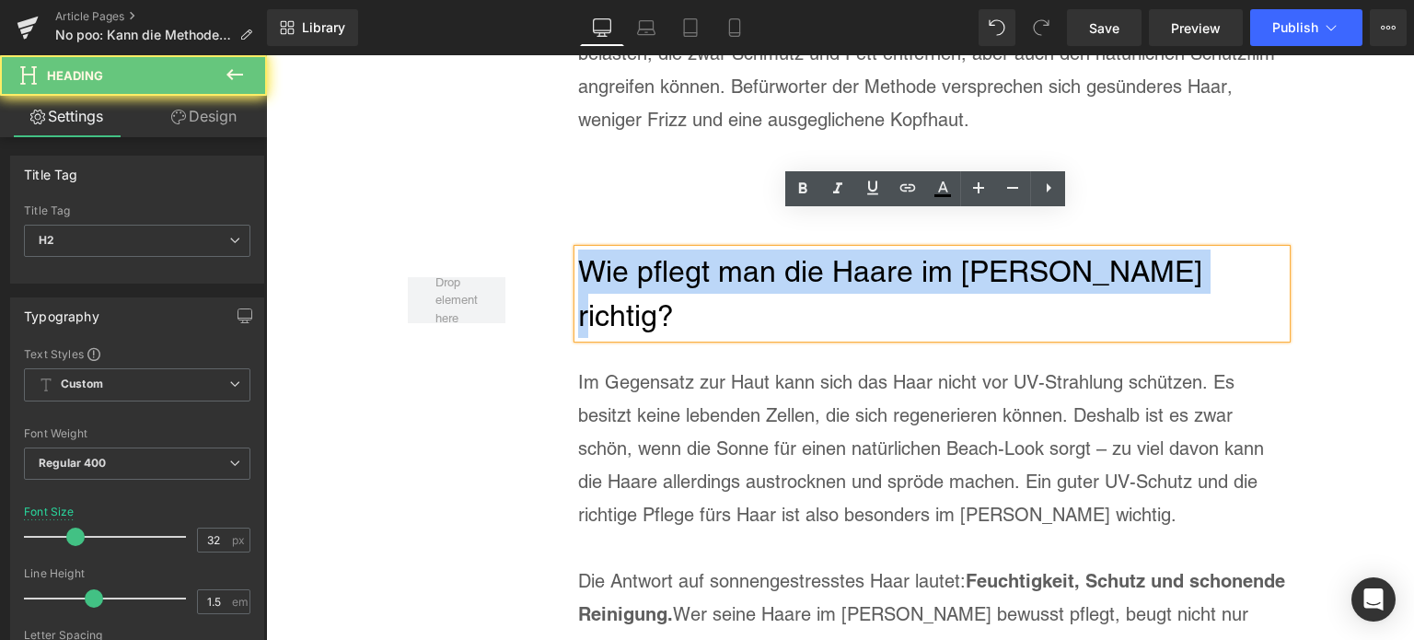
click at [724, 249] on h2 "Wie pflegt man die Haare im [PERSON_NAME] richtig?" at bounding box center [932, 293] width 708 height 88
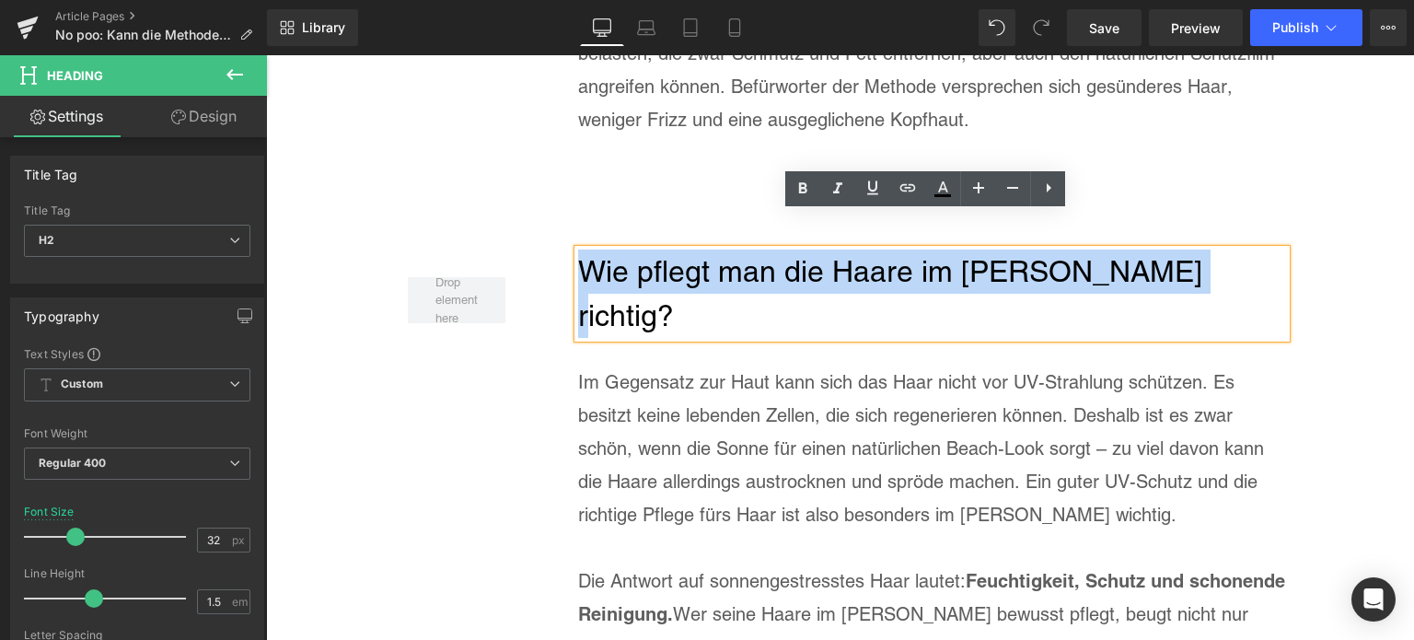
paste div
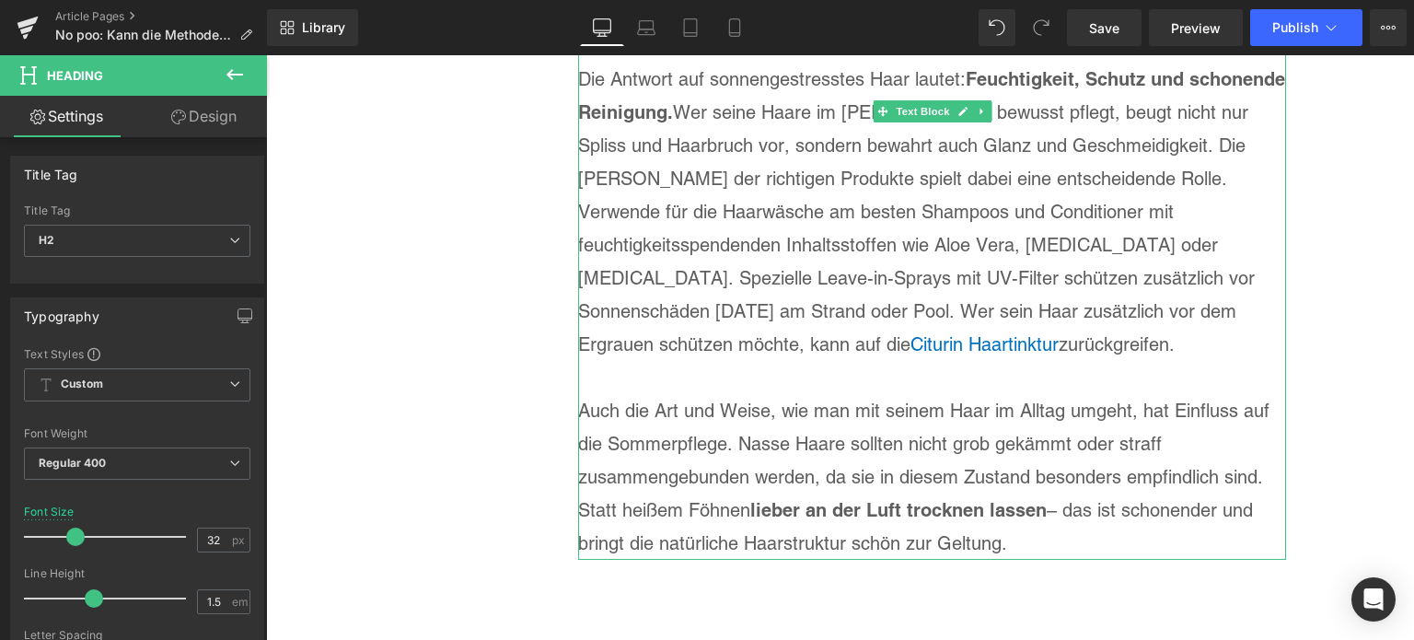
scroll to position [2816, 0]
click at [765, 406] on p "Auch die Art und Weise, wie man mit seinem Haar im Alltag umgeht, hat Einfluss …" at bounding box center [932, 474] width 708 height 166
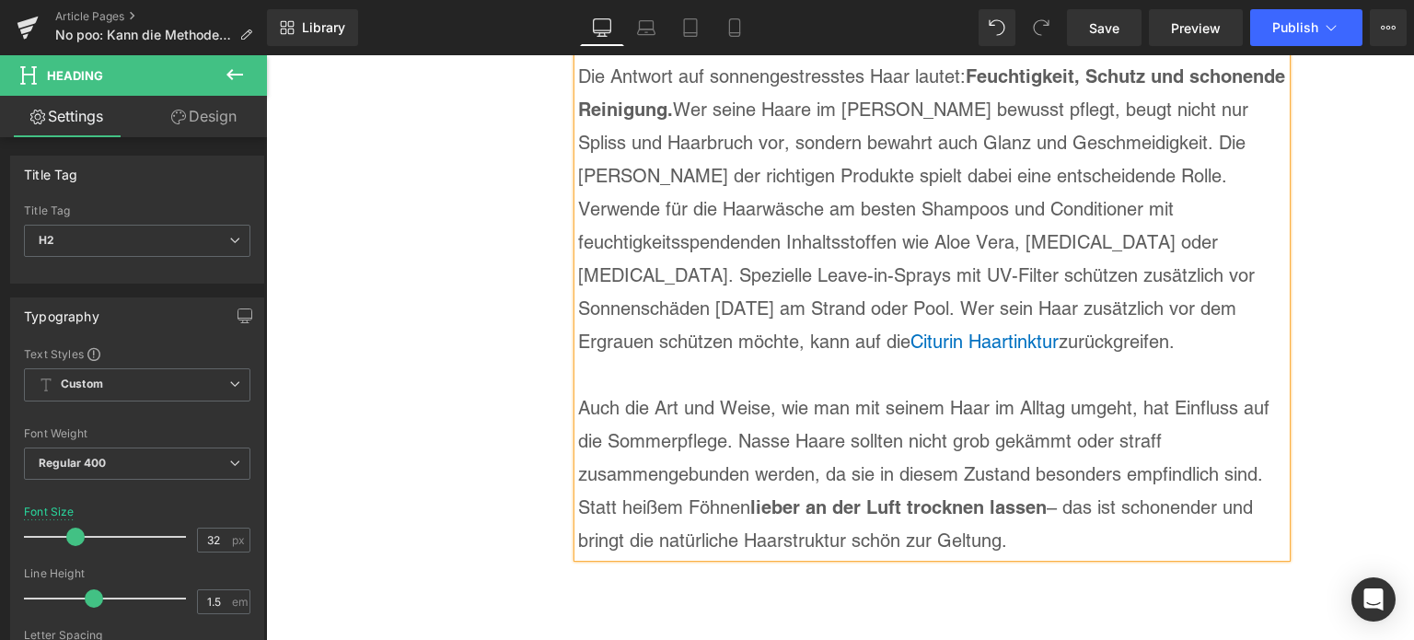
click at [765, 406] on p "Auch die Art und Weise, wie man mit seinem Haar im Alltag umgeht, hat Einfluss …" at bounding box center [932, 474] width 708 height 166
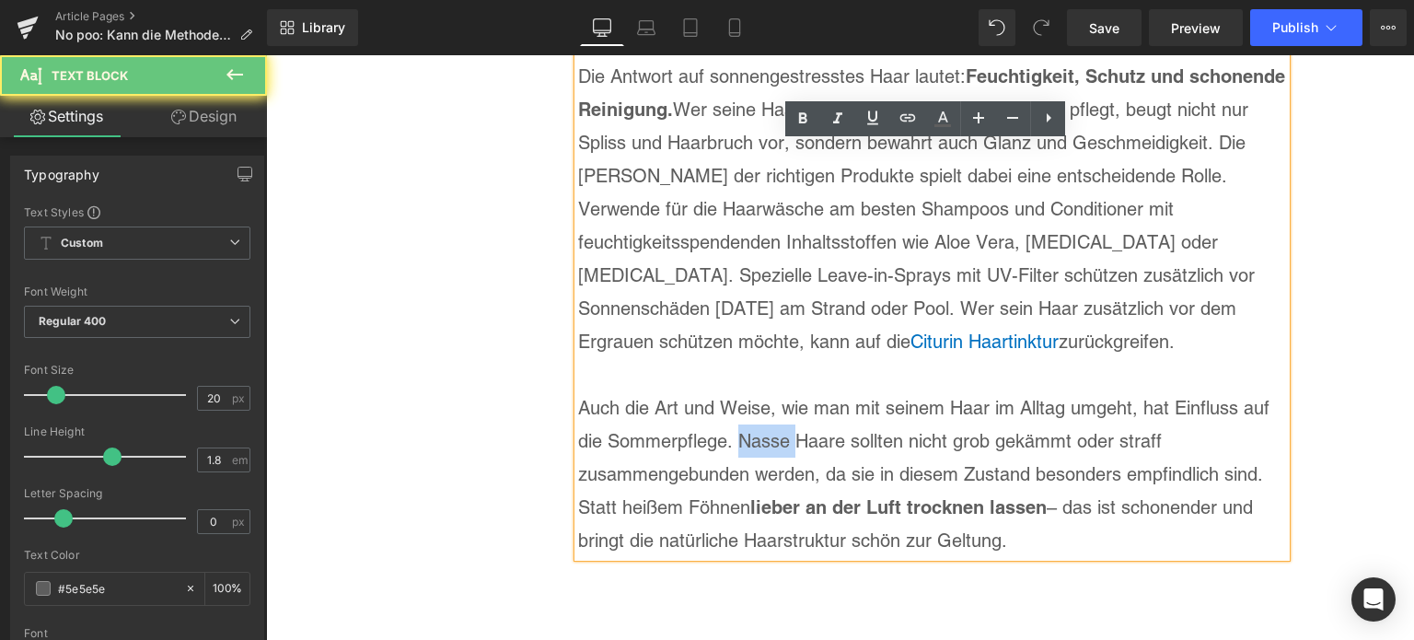
click at [765, 406] on p "Auch die Art und Weise, wie man mit seinem Haar im Alltag umgeht, hat Einfluss …" at bounding box center [932, 474] width 708 height 166
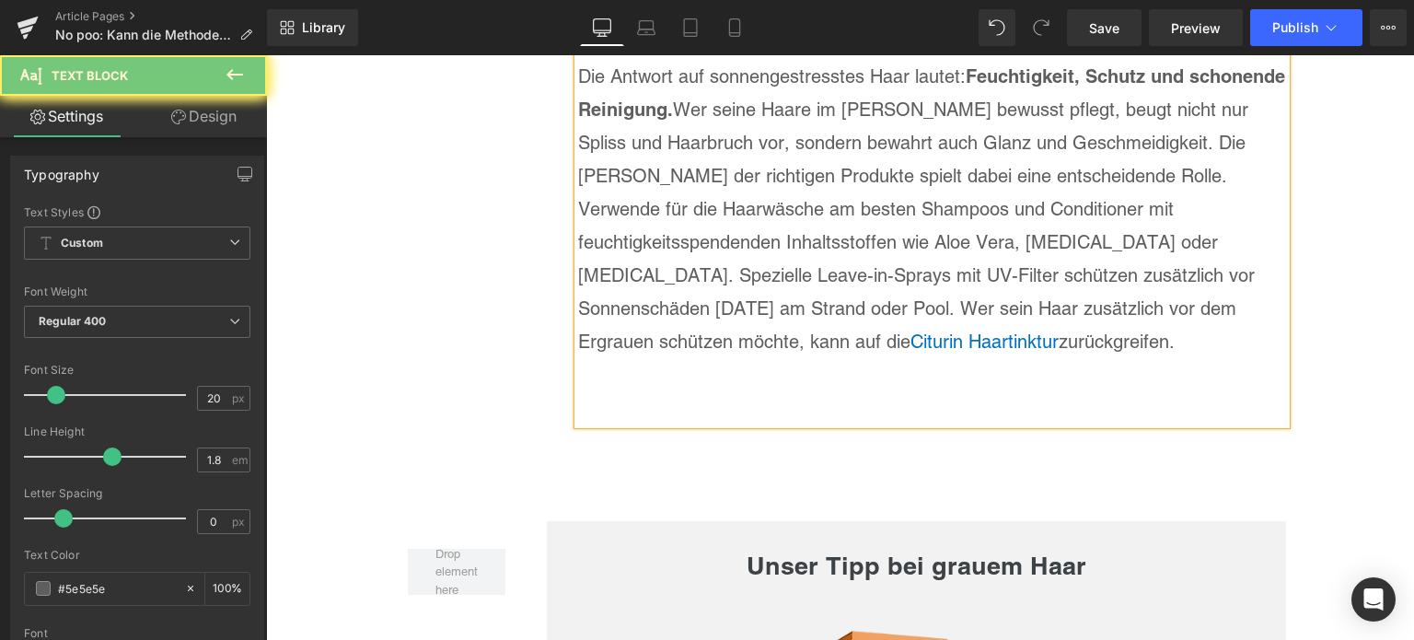
click at [781, 290] on p "Die Antwort auf sonnengestresstes Haar lautet: Feuchtigkeit, Schutz und schonen…" at bounding box center [932, 209] width 708 height 298
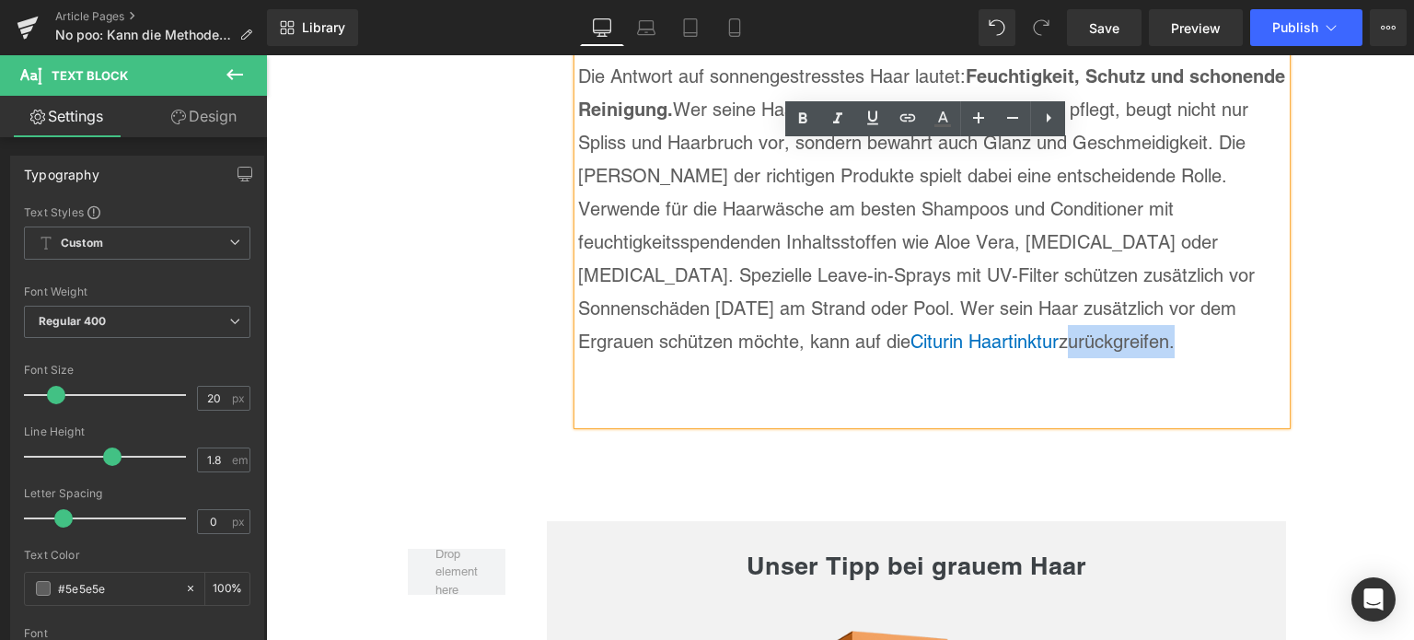
click at [781, 290] on p "Die Antwort auf sonnengestresstes Haar lautet: Feuchtigkeit, Schutz und schonen…" at bounding box center [932, 209] width 708 height 298
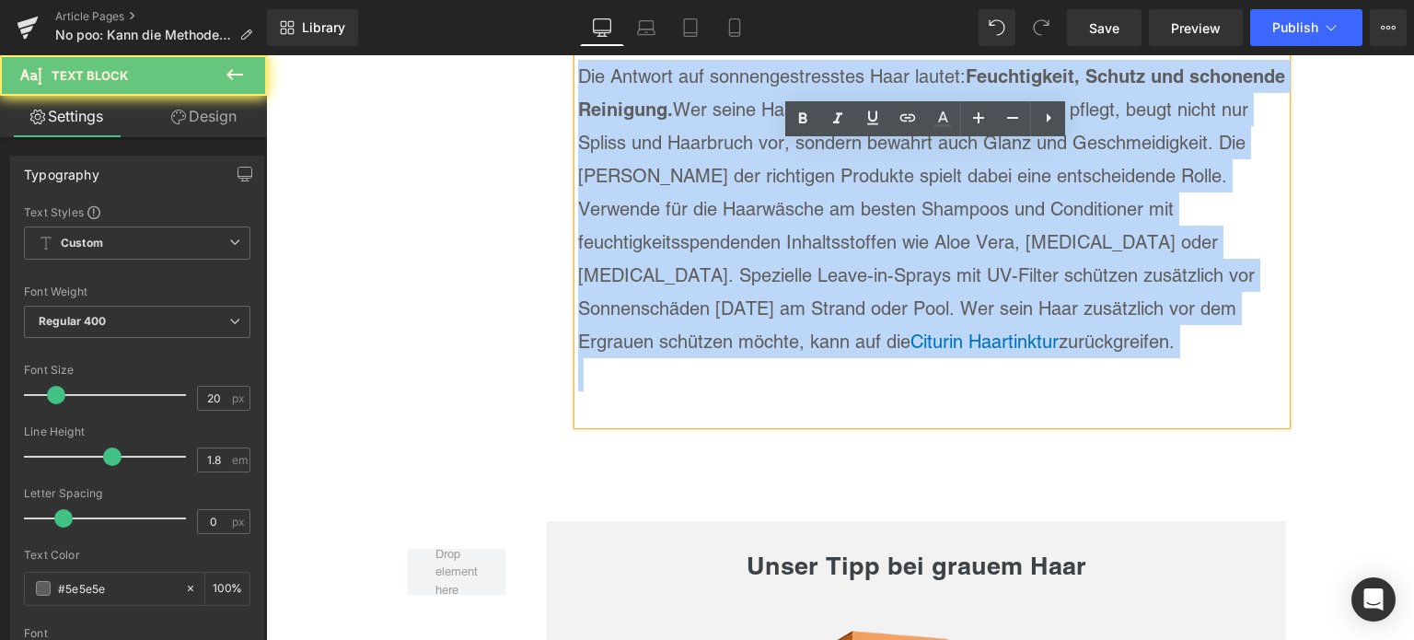
click at [781, 290] on p "Die Antwort auf sonnengestresstes Haar lautet: Feuchtigkeit, Schutz und schonen…" at bounding box center [932, 209] width 708 height 298
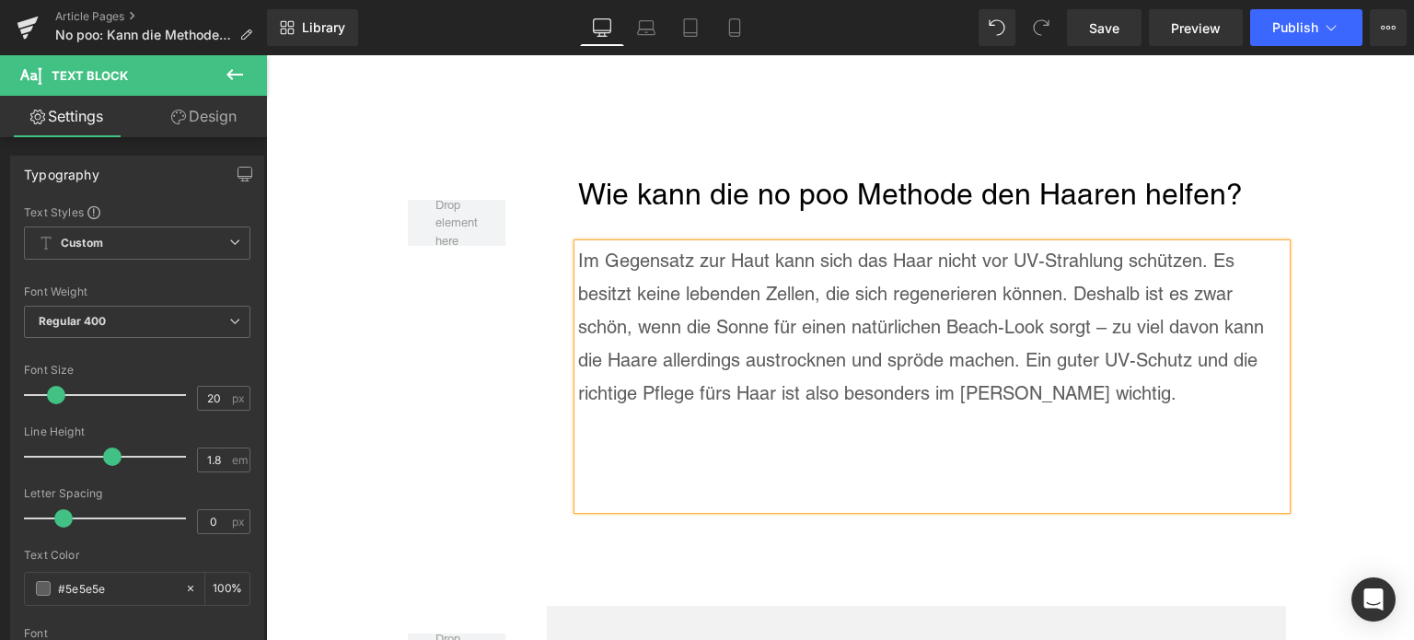
scroll to position [2423, 0]
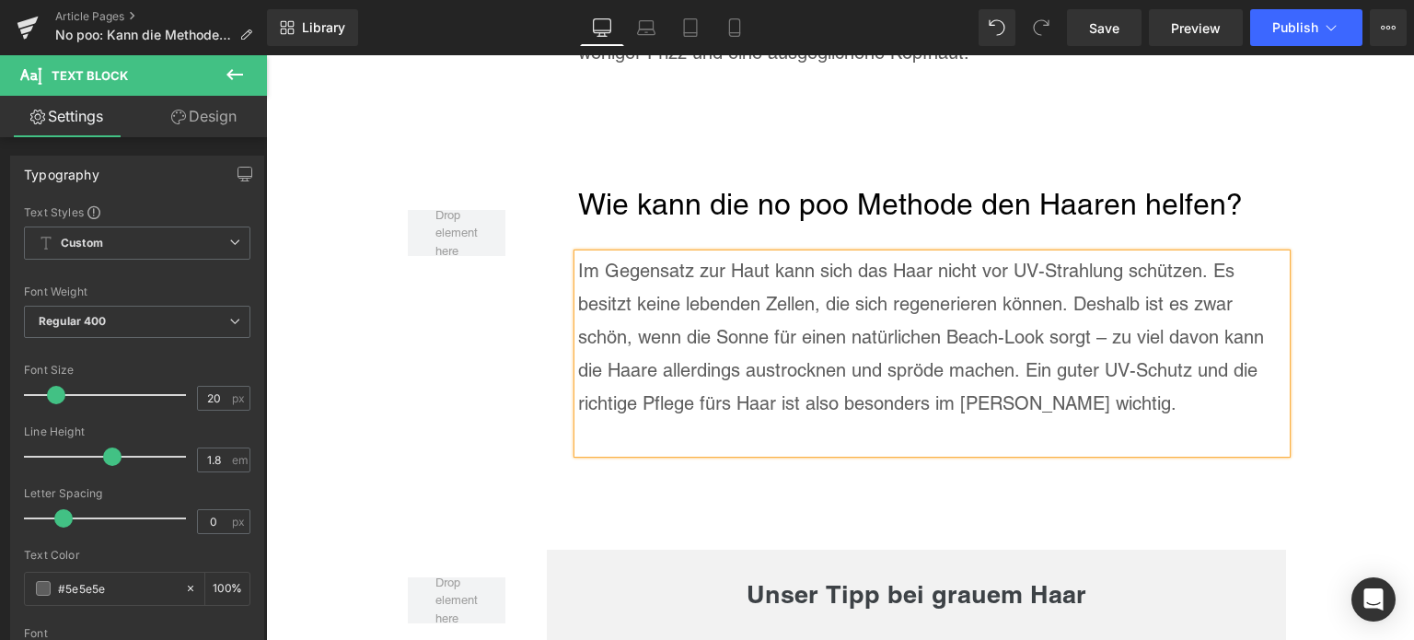
click at [957, 316] on p "Im Gegensatz zur Haut kann sich das Haar nicht vor UV-Strahlung schützen. Es be…" at bounding box center [932, 337] width 708 height 166
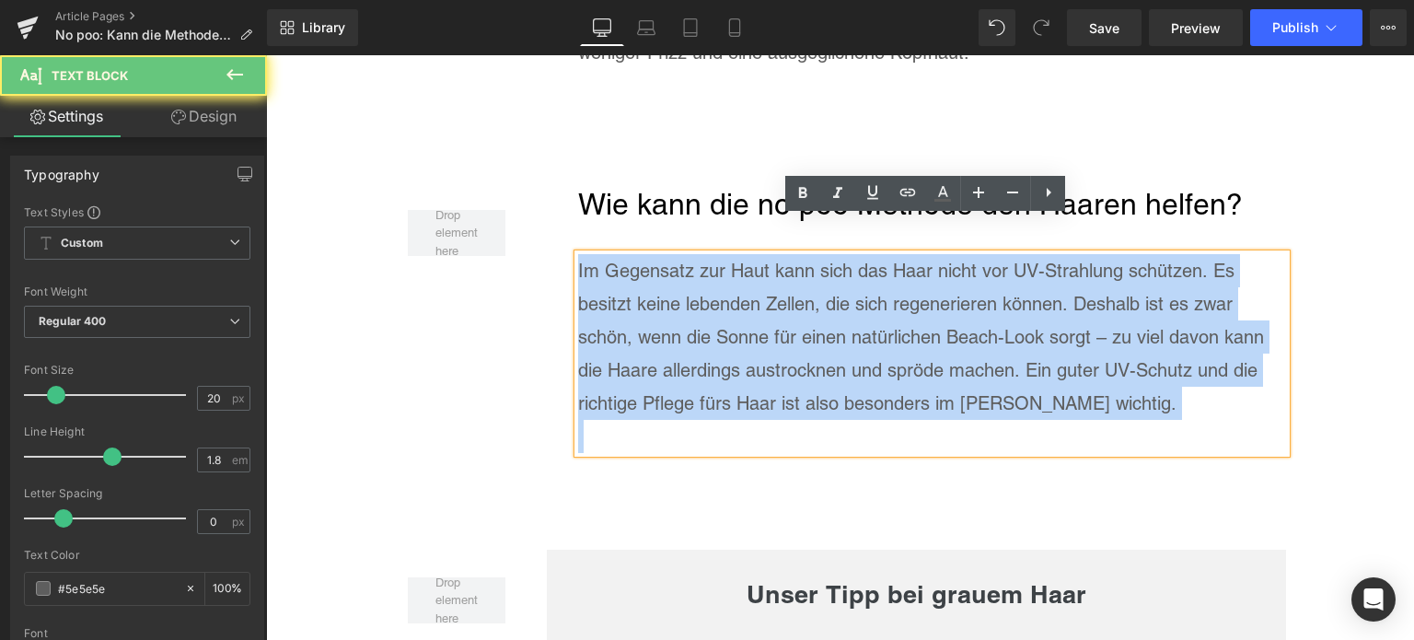
click at [958, 316] on p "Im Gegensatz zur Haut kann sich das Haar nicht vor UV-Strahlung schützen. Es be…" at bounding box center [932, 337] width 708 height 166
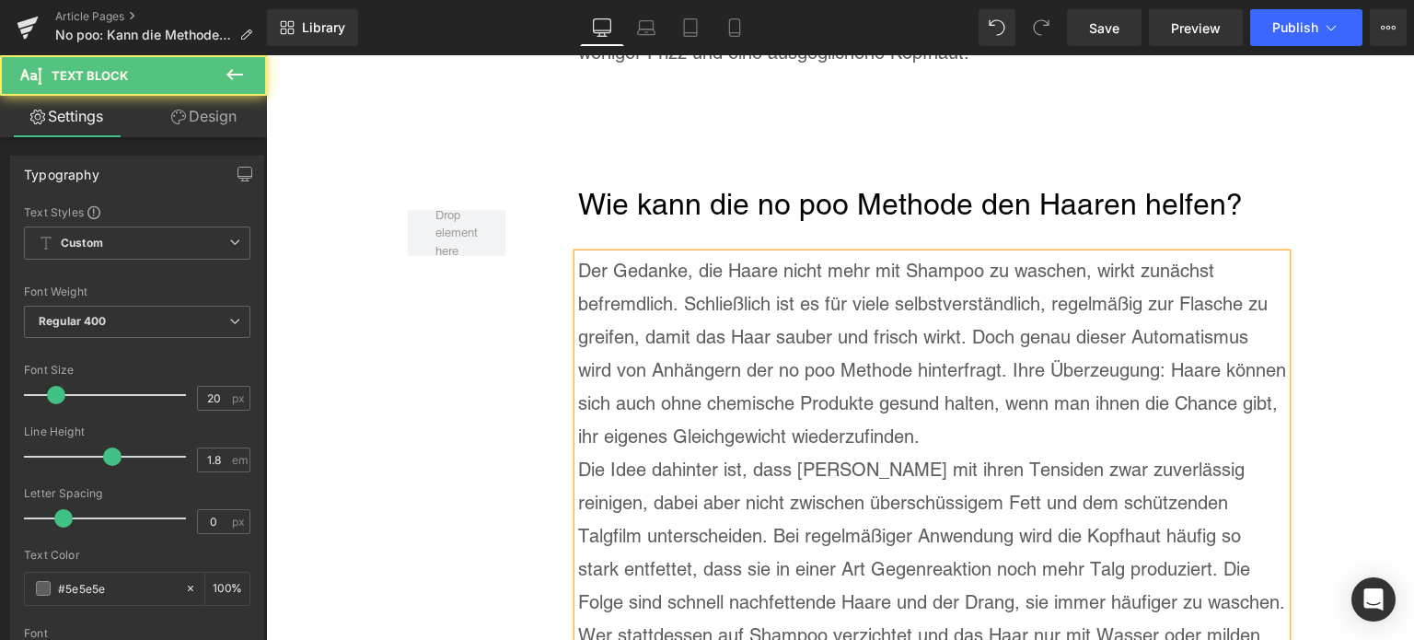
click at [961, 386] on p "Der Gedanke, die Haare nicht mehr mit Shampoo zu waschen, wirkt zunächst befrem…" at bounding box center [932, 353] width 708 height 199
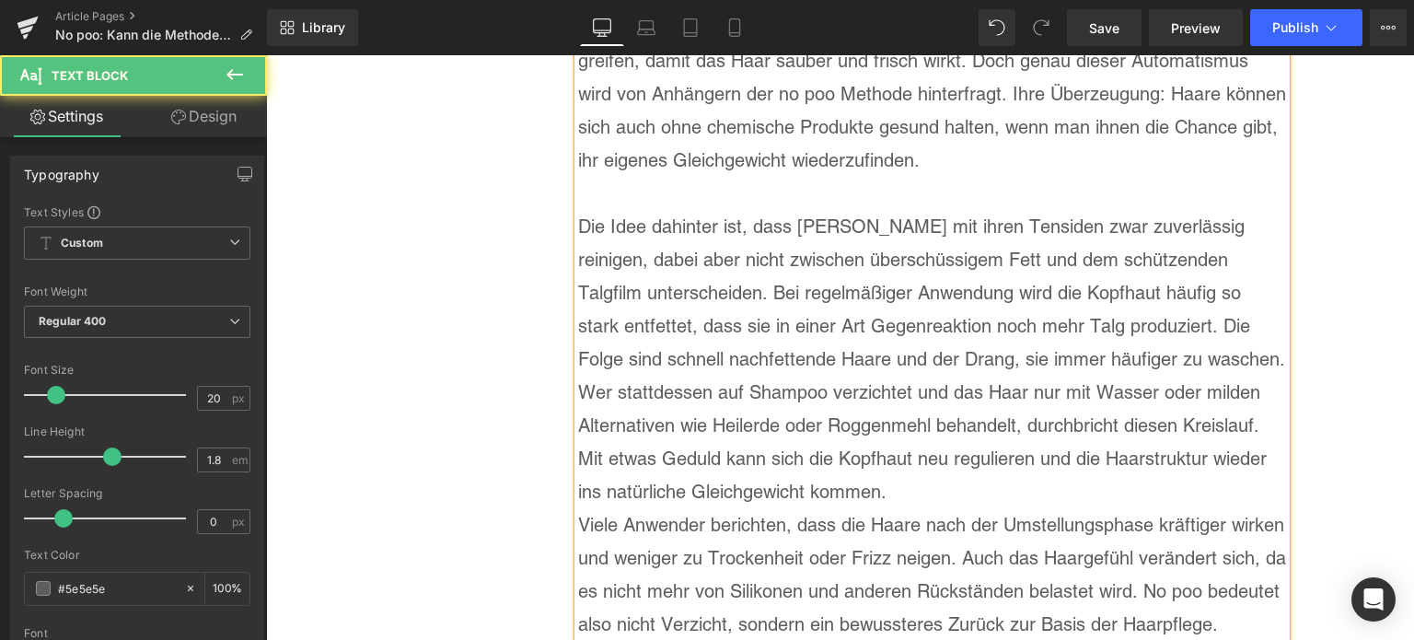
click at [952, 452] on p "Die Idee dahinter ist, dass [PERSON_NAME] mit ihren Tensiden zwar zuverlässig r…" at bounding box center [932, 359] width 708 height 298
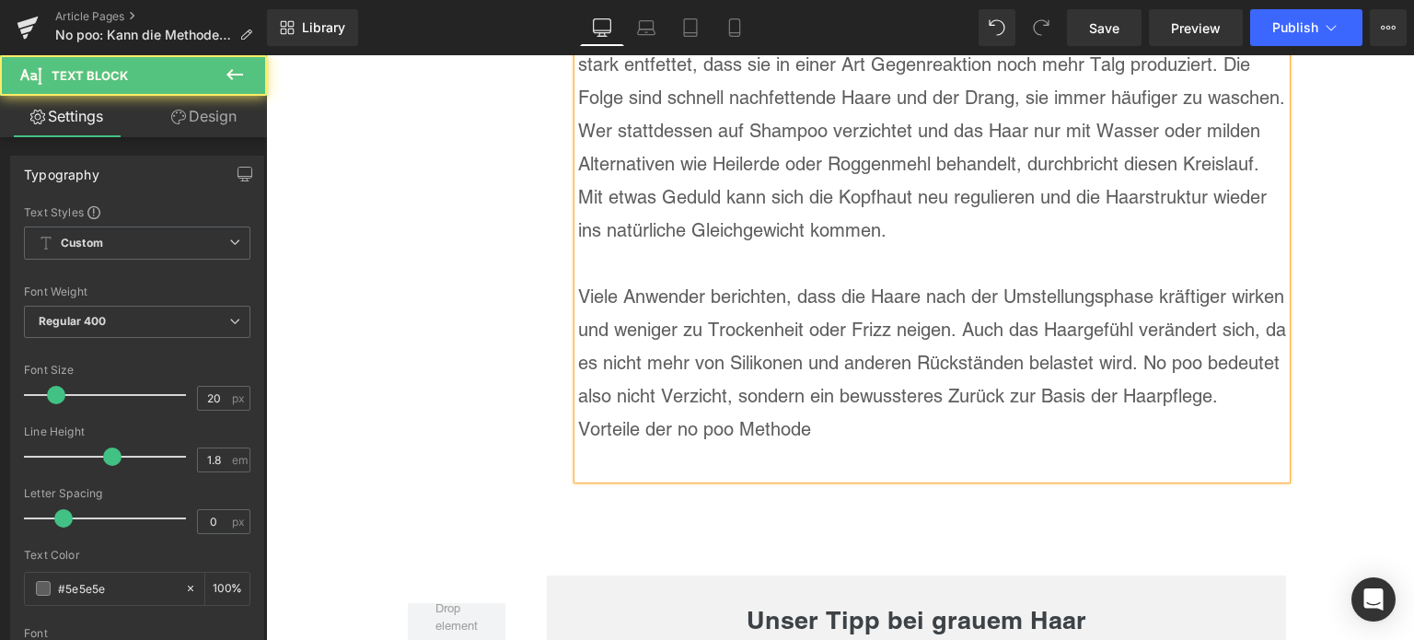
scroll to position [2976, 0]
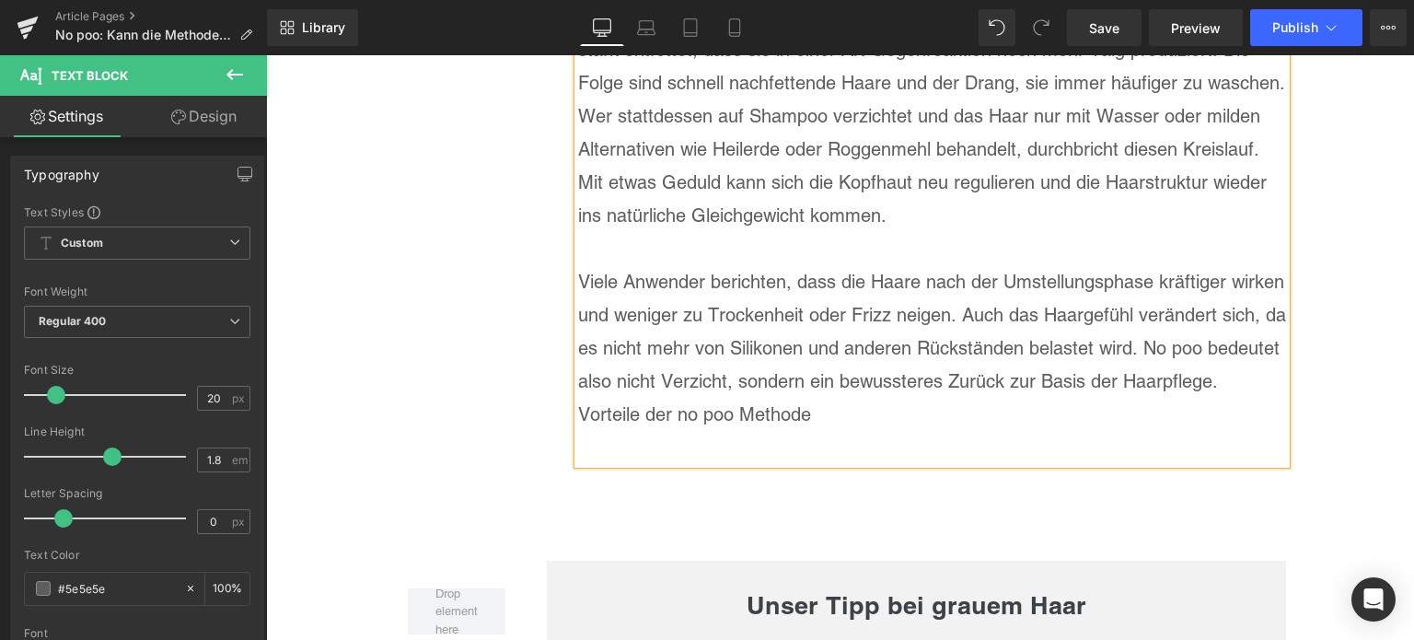
click at [851, 398] on p "Vorteile der no poo Methode" at bounding box center [932, 414] width 708 height 33
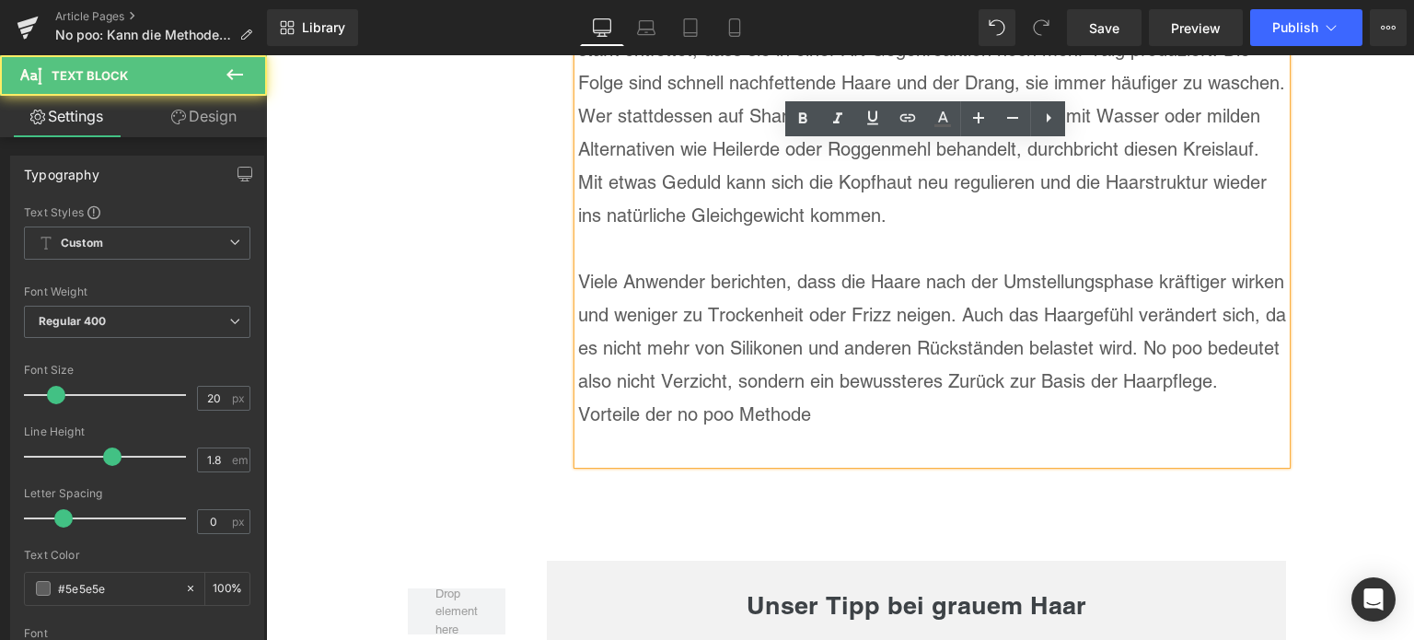
click at [1222, 352] on p "Viele Anwender berichten, dass die Haare nach der Umstellungsphase kräftiger wi…" at bounding box center [932, 331] width 708 height 133
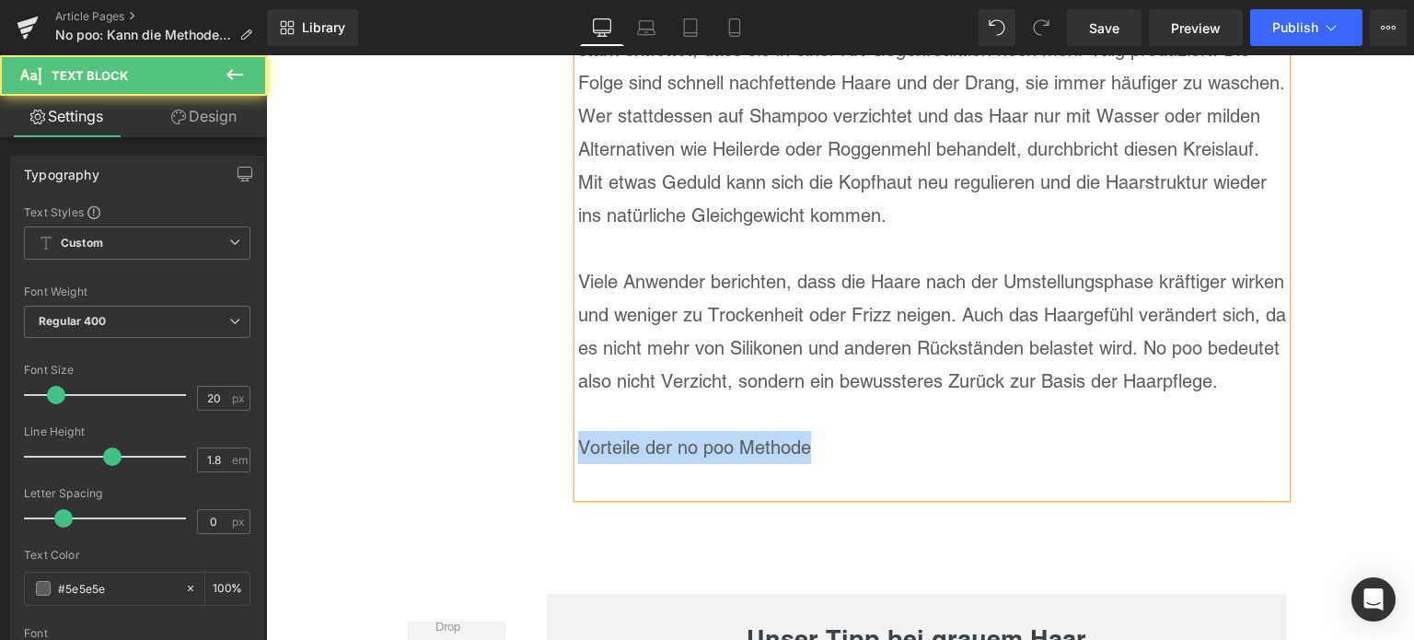
drag, startPoint x: 827, startPoint y: 405, endPoint x: 558, endPoint y: 407, distance: 268.8
click at [558, 407] on div "Wie kann die no poo Methode den Haaren helfen? Heading Der Gedanke, die Haare n…" at bounding box center [916, 68] width 739 height 876
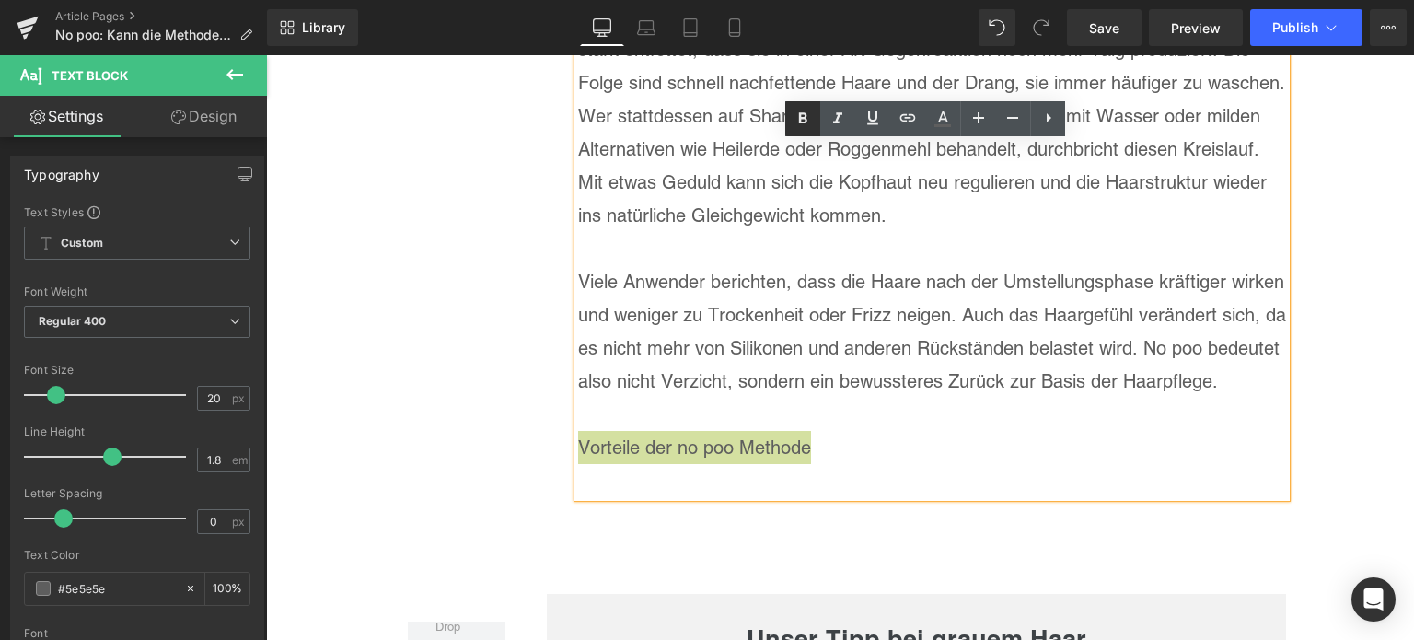
click at [803, 121] on icon at bounding box center [803, 119] width 22 height 22
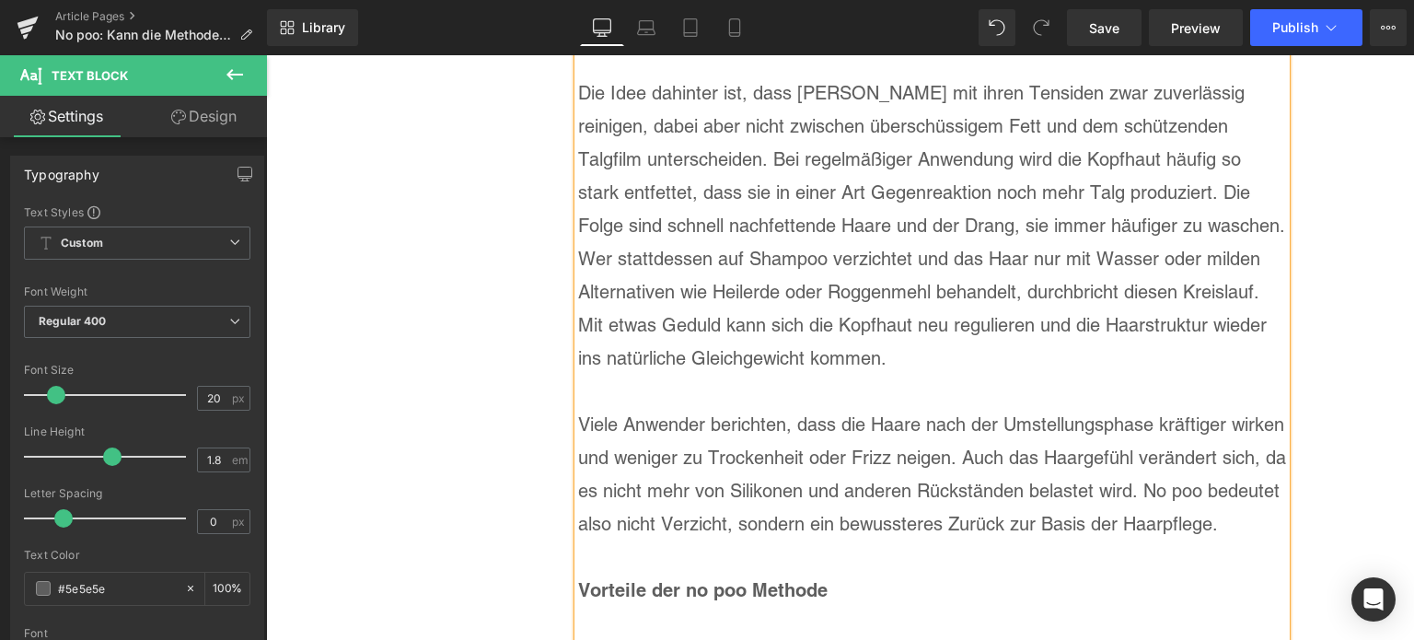
scroll to position [2884, 0]
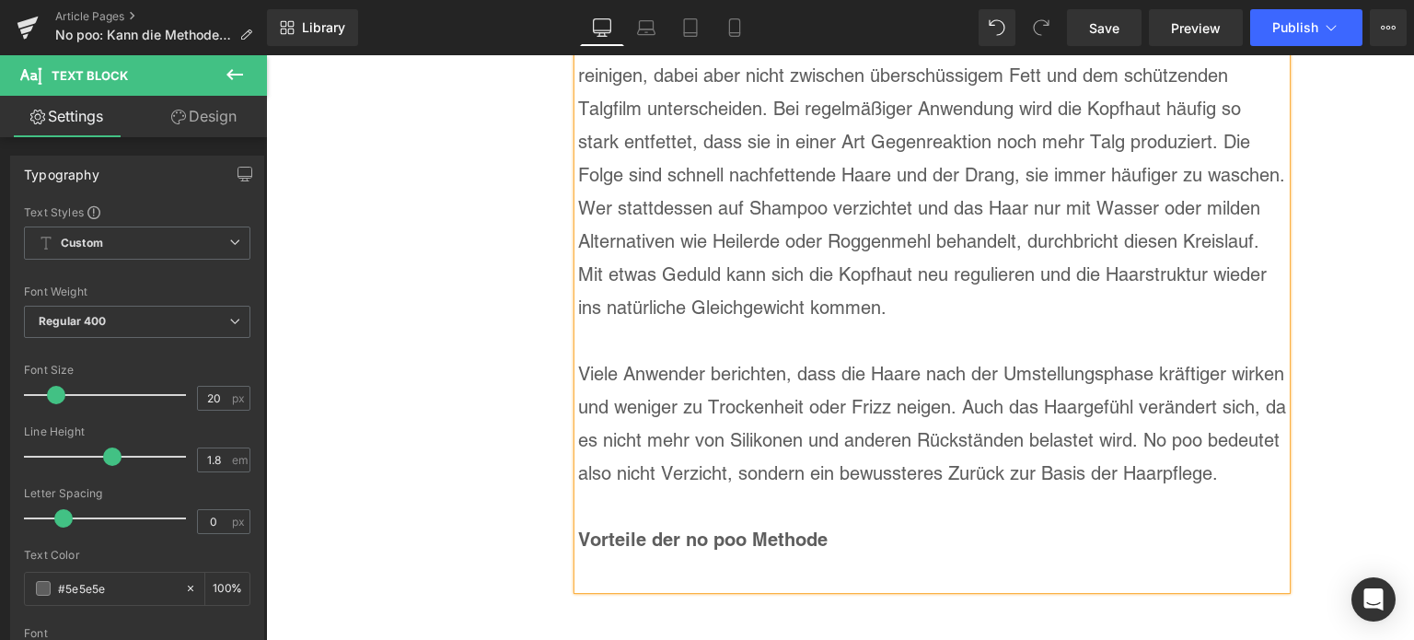
click at [854, 523] on p "Vorteile der no poo Methode" at bounding box center [932, 539] width 708 height 33
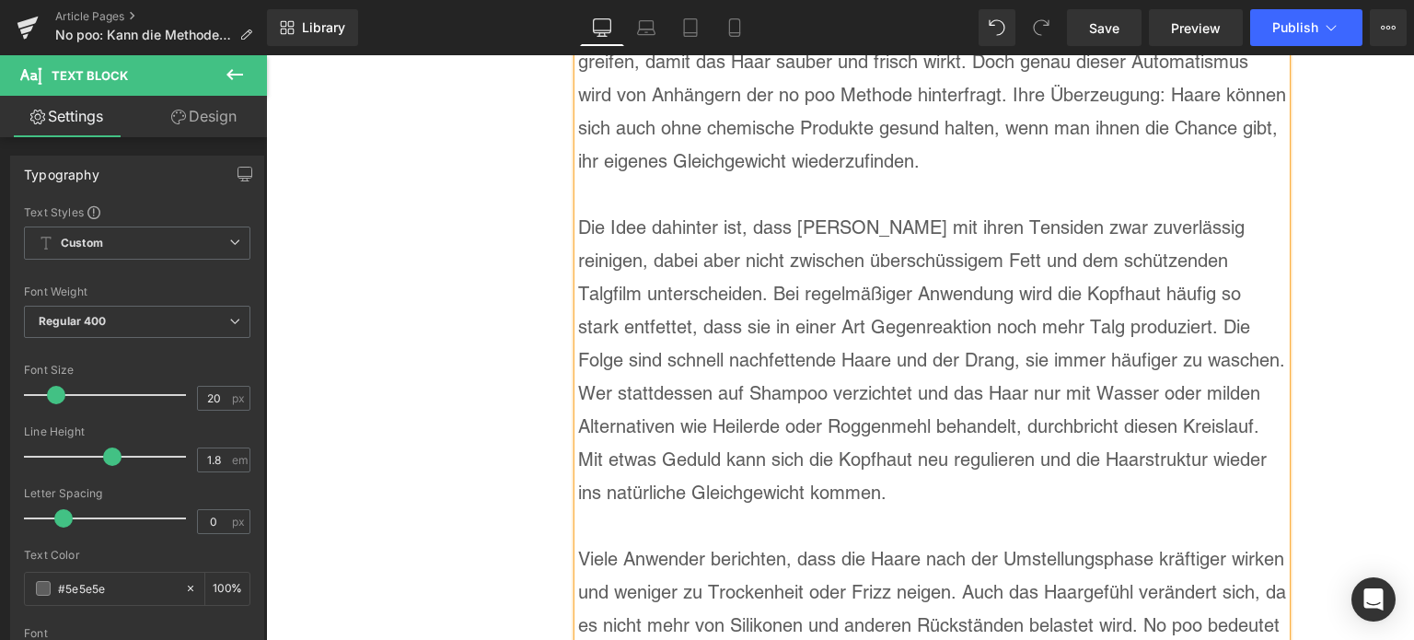
scroll to position [2700, 0]
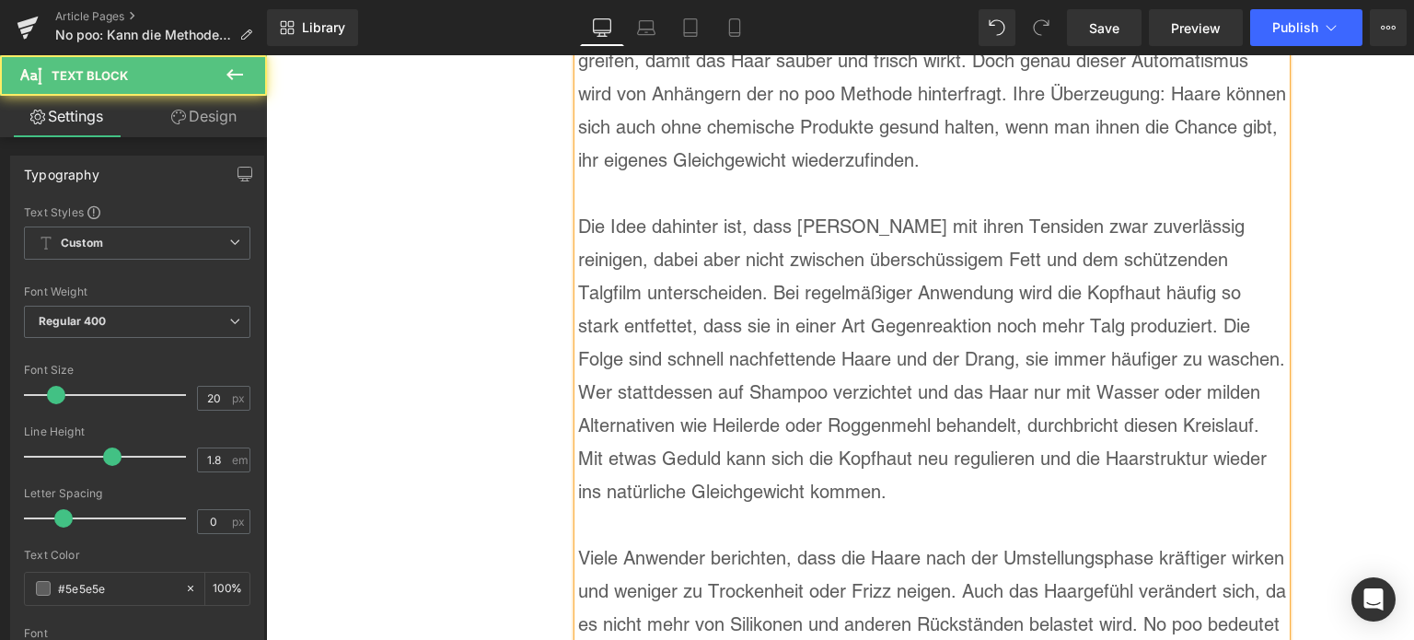
click at [968, 210] on p "Die Idee dahinter ist, dass [PERSON_NAME] mit ihren Tensiden zwar zuverlässig r…" at bounding box center [932, 359] width 708 height 298
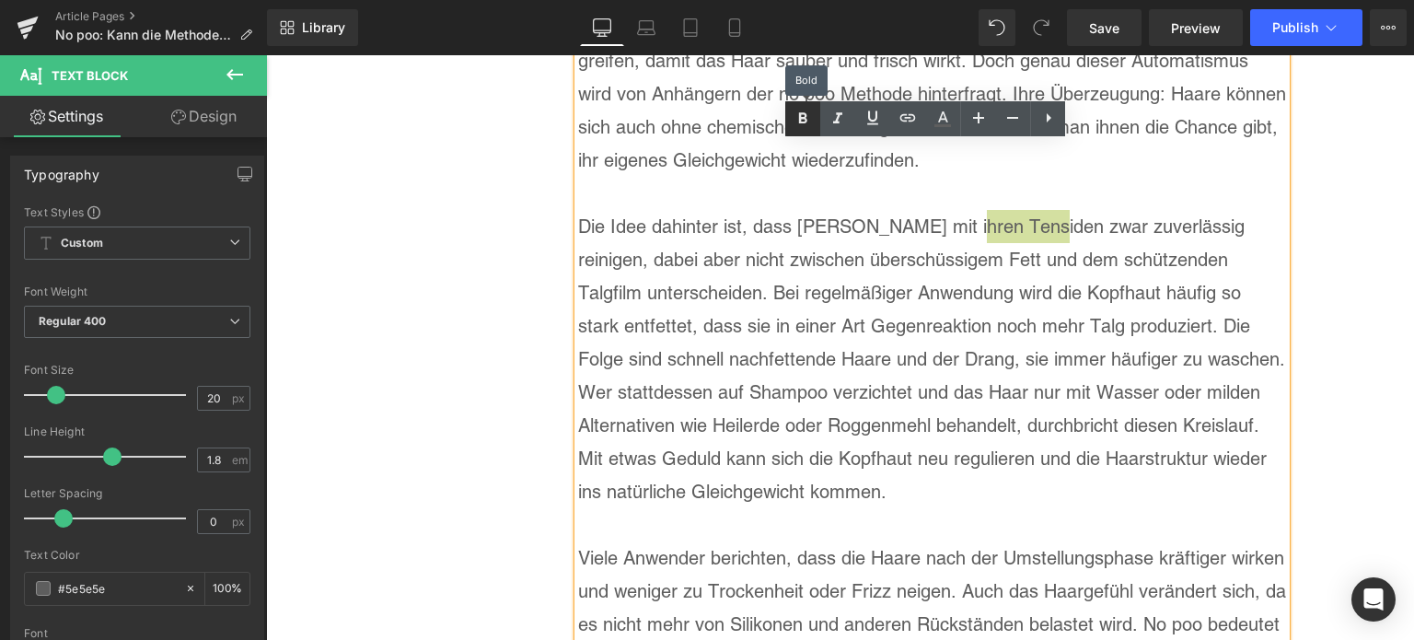
click at [811, 117] on icon at bounding box center [803, 119] width 22 height 22
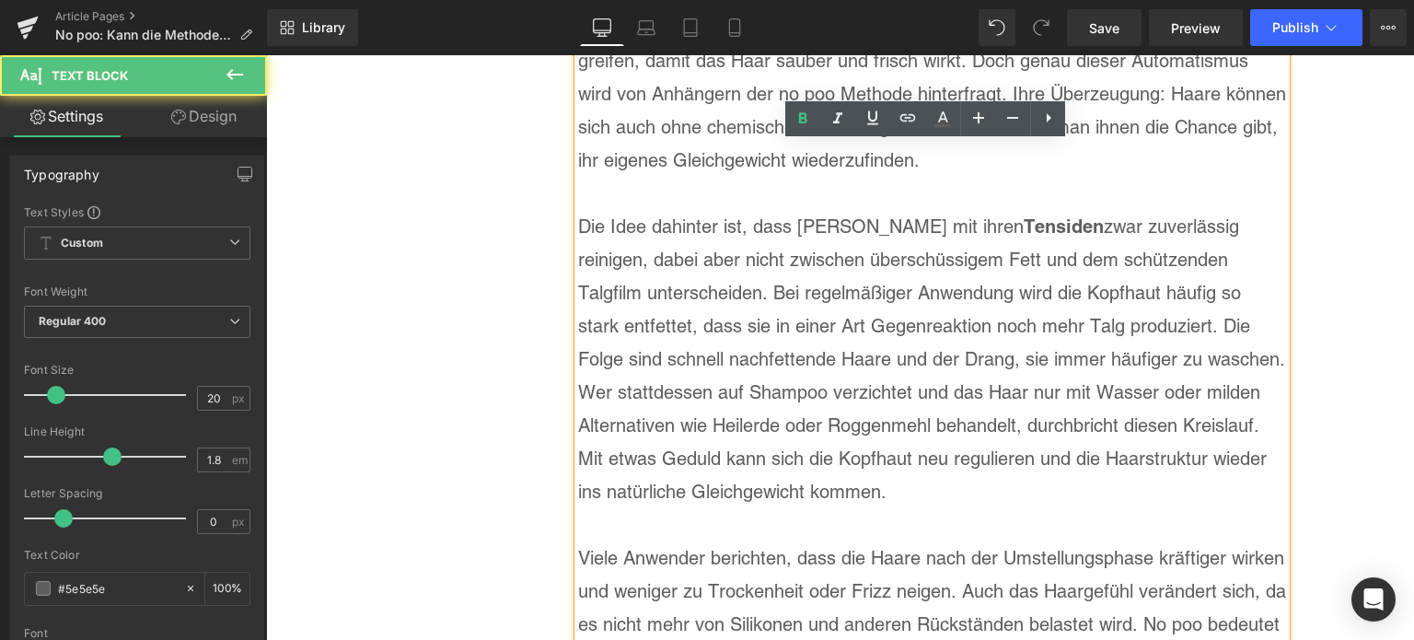
click at [873, 292] on p "Die Idee dahinter ist, dass [PERSON_NAME] mit ihren Tensiden zwar zuverlässig r…" at bounding box center [932, 359] width 708 height 298
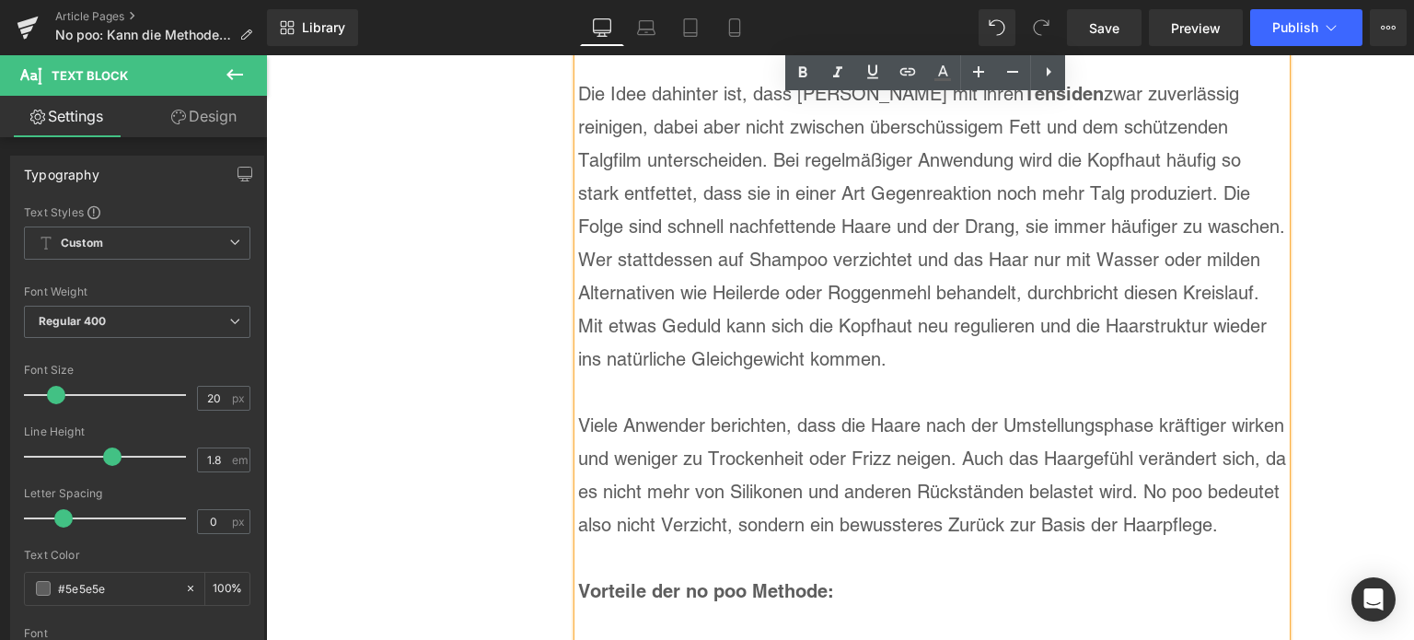
scroll to position [2792, 0]
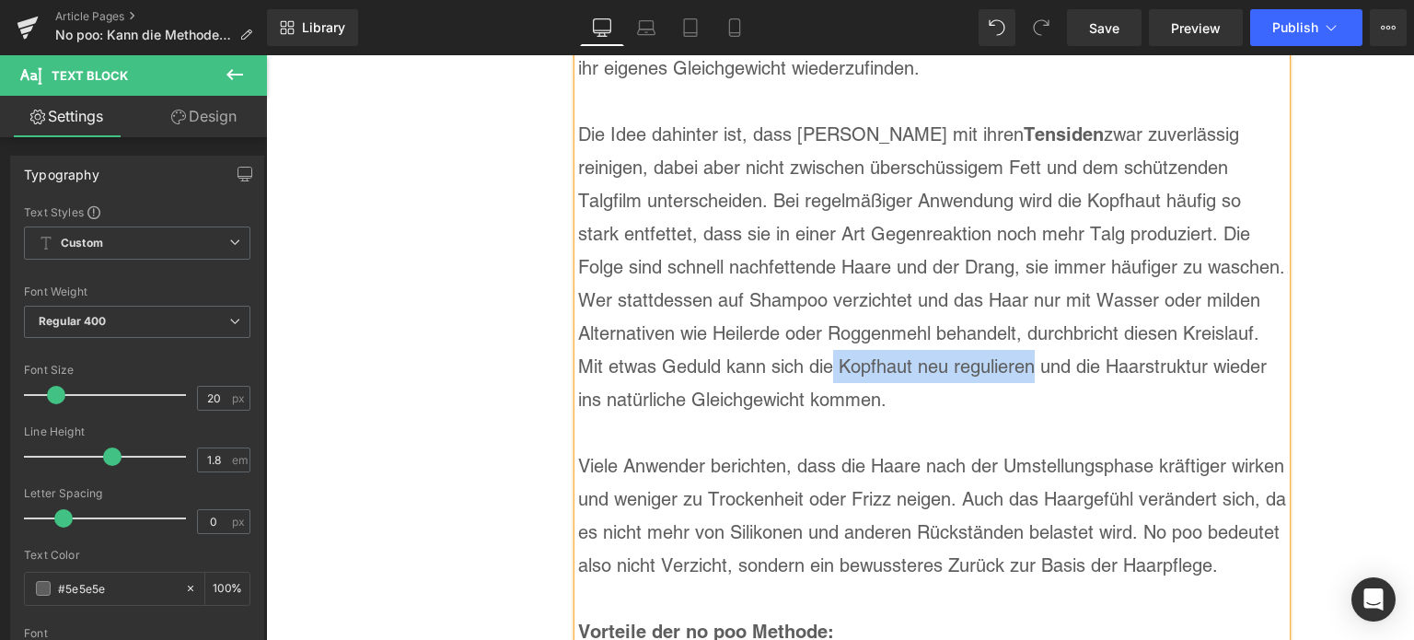
drag, startPoint x: 827, startPoint y: 330, endPoint x: 1027, endPoint y: 332, distance: 199.7
click at [1027, 332] on p "Die Idee dahinter ist, dass [PERSON_NAME] mit ihren Tensiden zwar zuverlässig r…" at bounding box center [932, 267] width 708 height 298
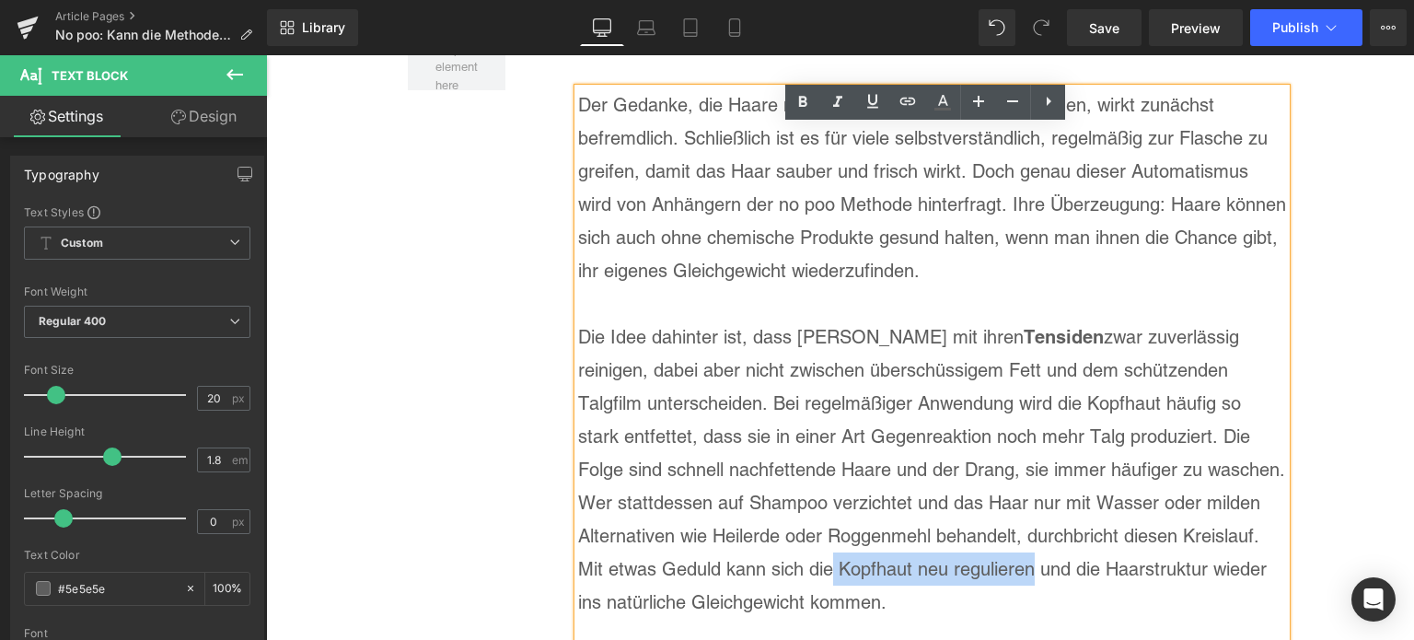
scroll to position [2423, 0]
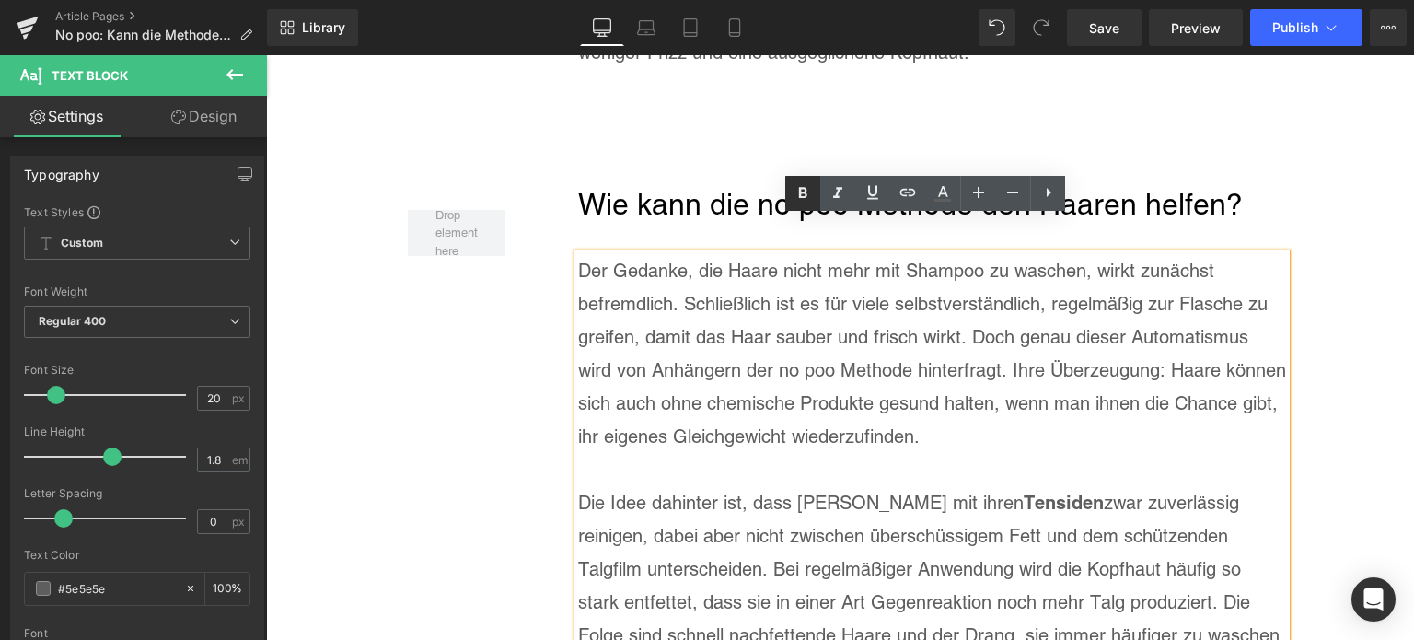
click at [804, 196] on icon at bounding box center [803, 192] width 8 height 11
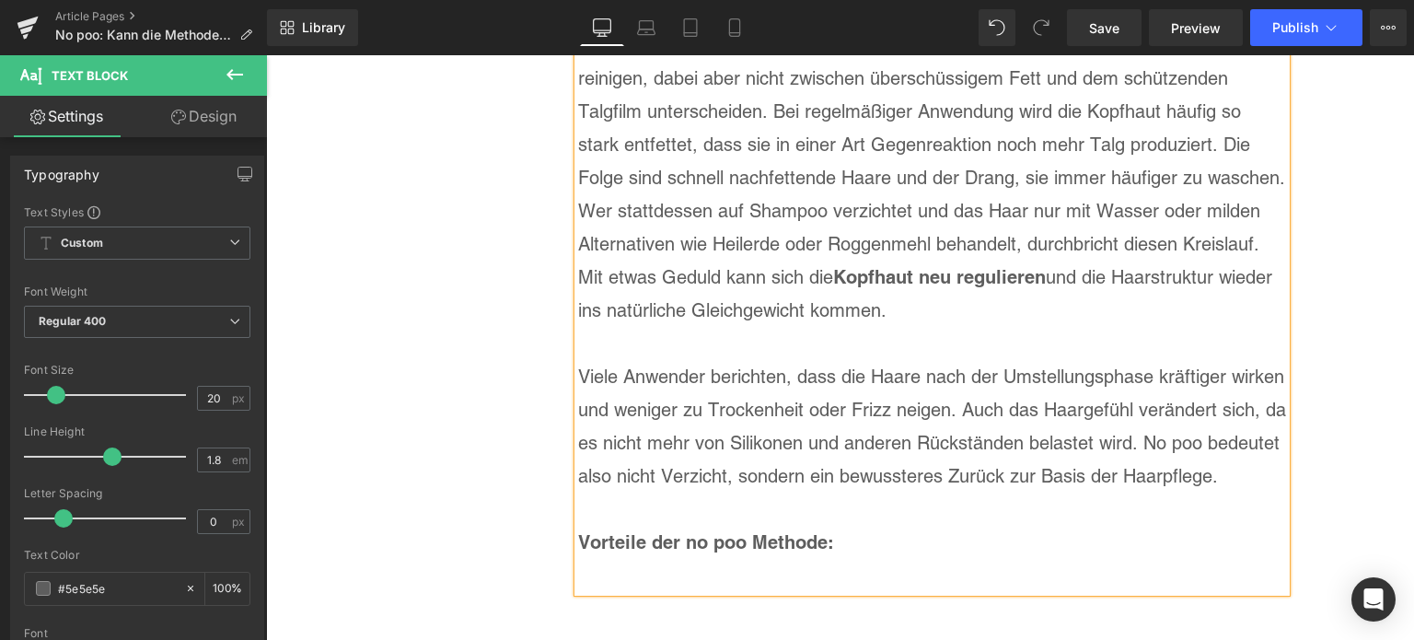
scroll to position [2884, 0]
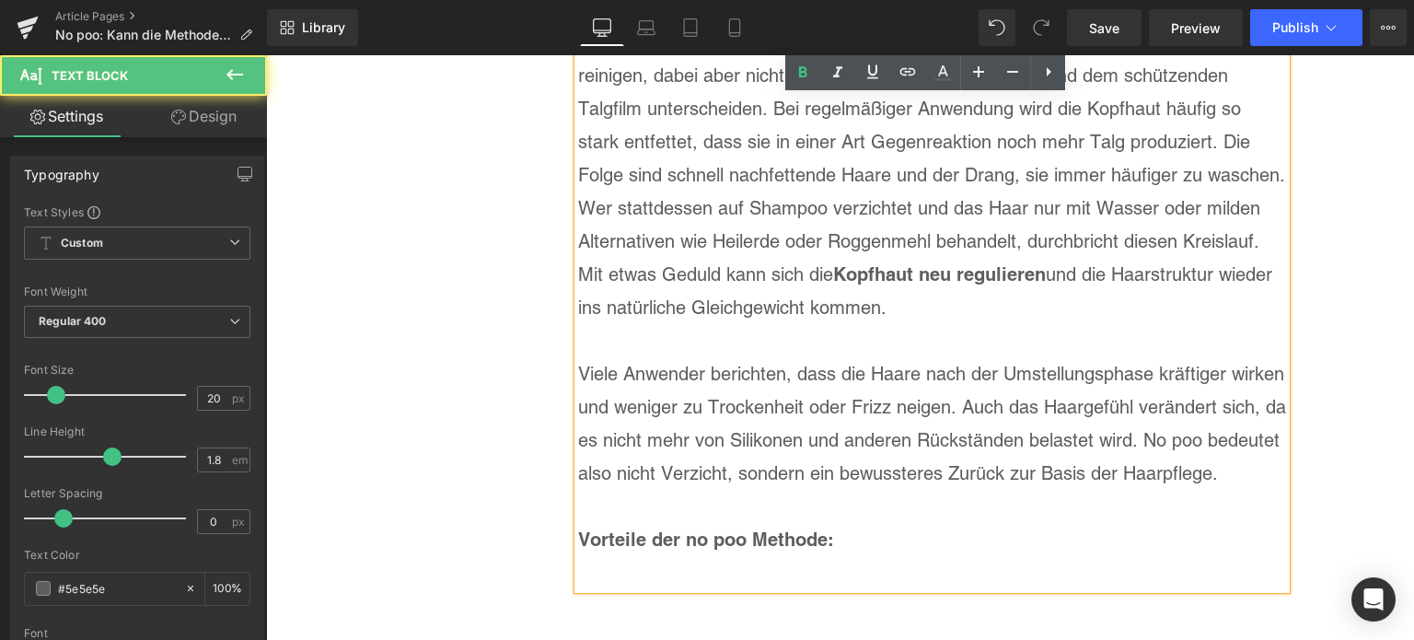
click at [865, 371] on p "Viele Anwender berichten, dass die Haare nach der Umstellungsphase kräftiger wi…" at bounding box center [932, 423] width 708 height 133
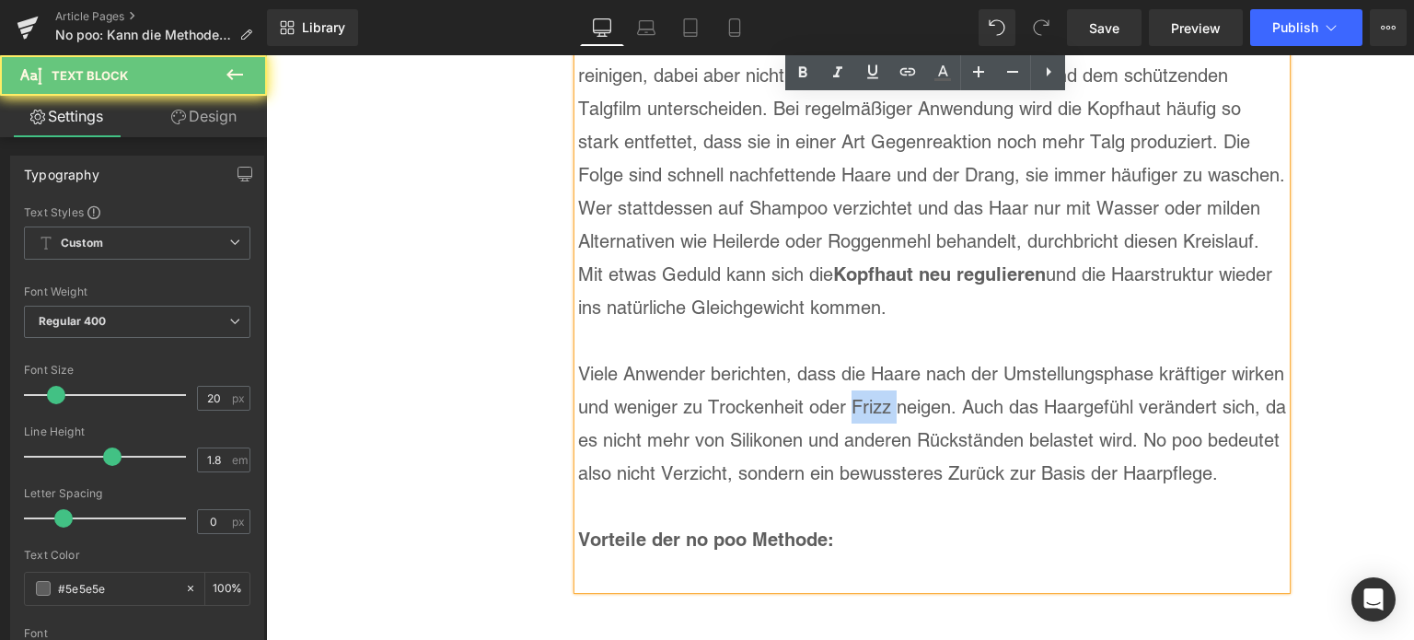
click at [865, 371] on p "Viele Anwender berichten, dass die Haare nach der Umstellungsphase kräftiger wi…" at bounding box center [932, 423] width 708 height 133
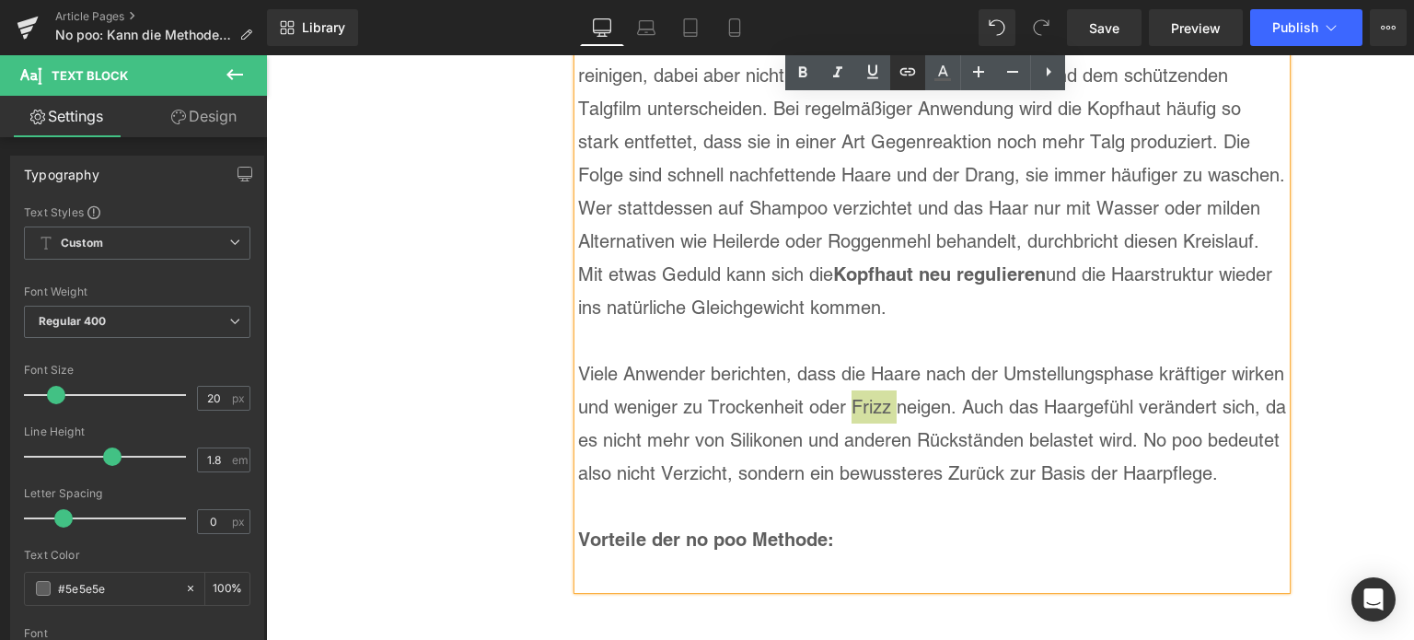
click at [917, 73] on icon at bounding box center [907, 72] width 22 height 22
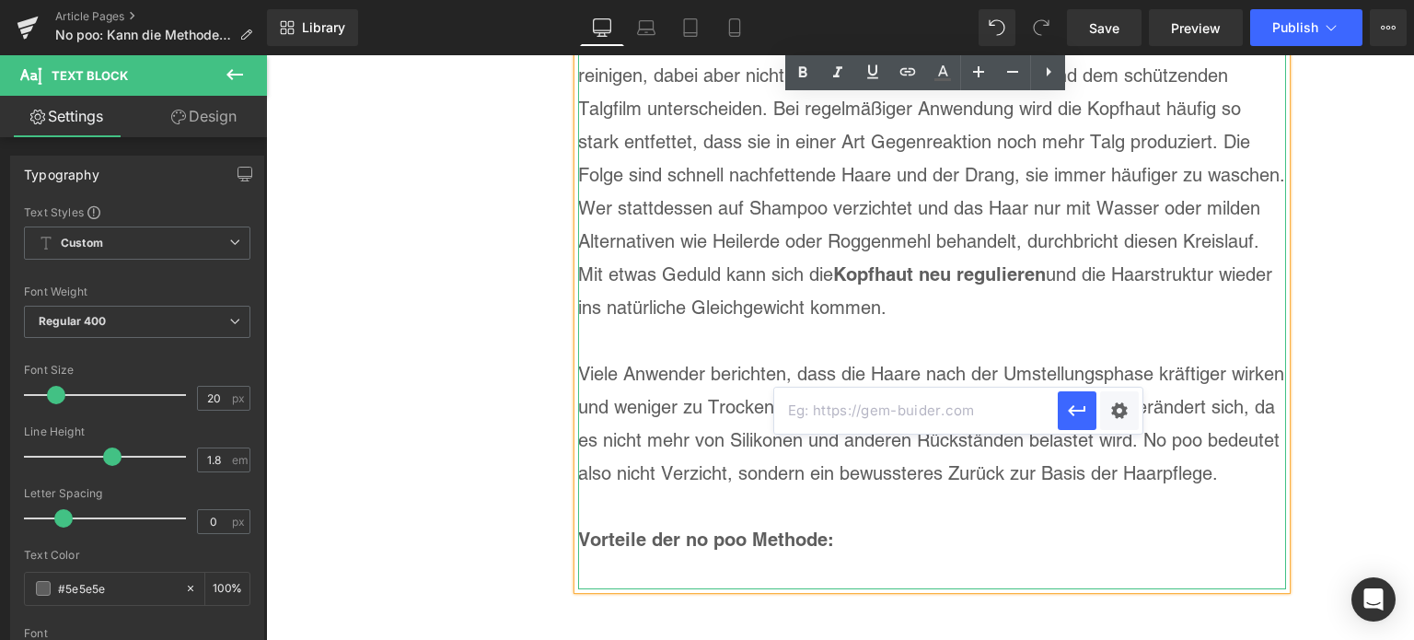
click at [924, 357] on p "Viele Anwender berichten, dass die Haare nach der Umstellungsphase kräftiger wi…" at bounding box center [932, 423] width 708 height 133
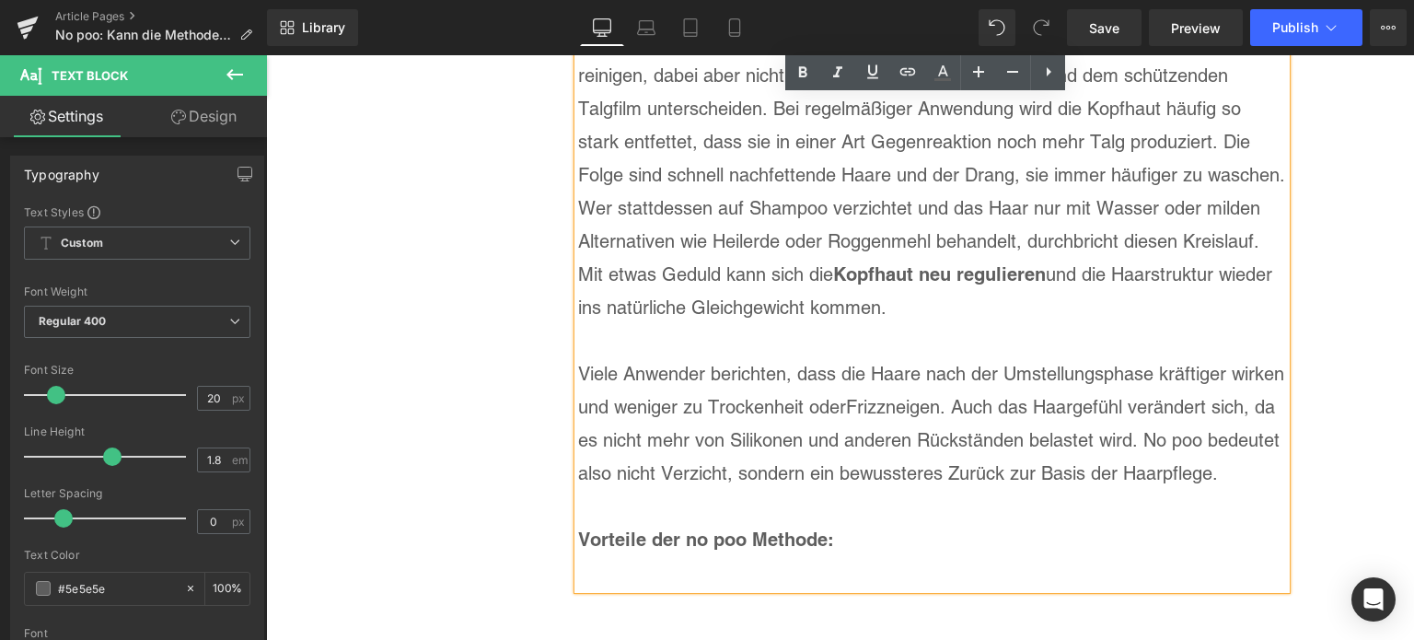
click at [881, 367] on p "Viele Anwender berichten, dass die Haare nach der Umstellungsphase kräftiger wi…" at bounding box center [932, 423] width 708 height 133
drag, startPoint x: 881, startPoint y: 367, endPoint x: 847, endPoint y: 367, distance: 34.1
click at [847, 367] on p "Viele Anwender berichten, dass die Haare nach der Umstellungsphase kräftiger wi…" at bounding box center [932, 423] width 708 height 133
click at [898, 76] on icon at bounding box center [907, 72] width 22 height 22
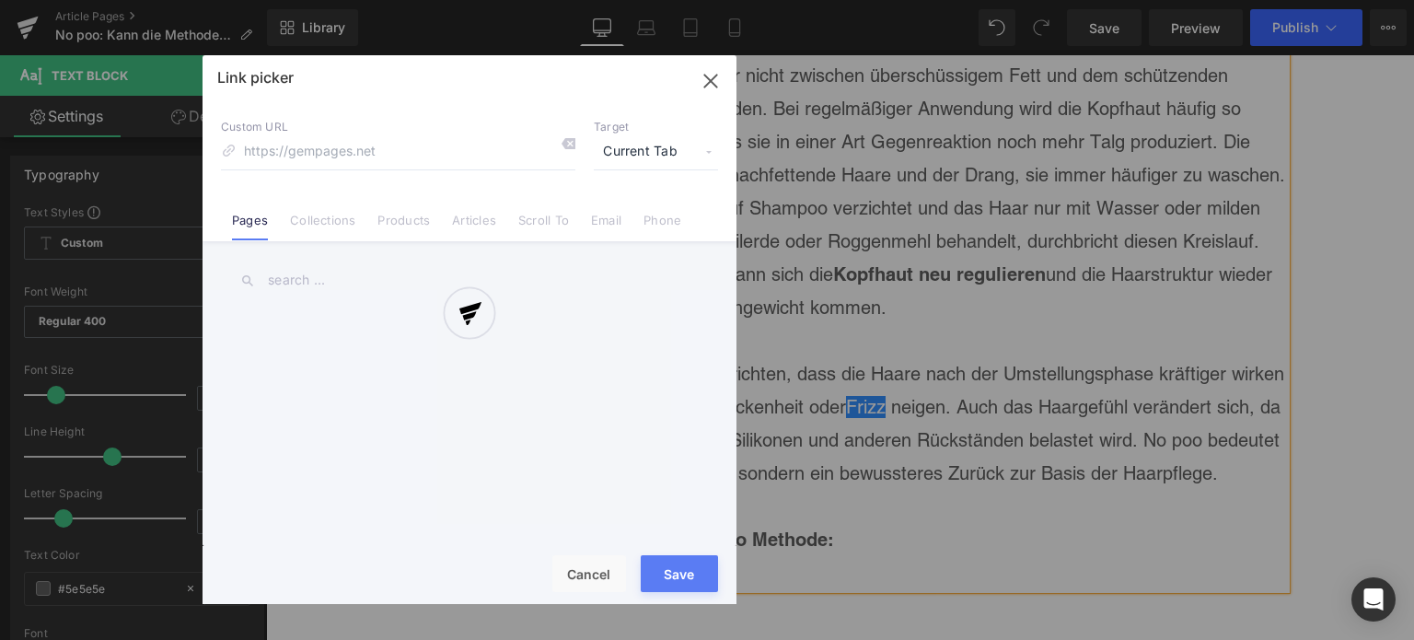
click at [1110, 0] on div "Text Color Highlight Color #333333 Edit or remove link: Edit - Unlink - Cancel …" at bounding box center [707, 0] width 1414 height 0
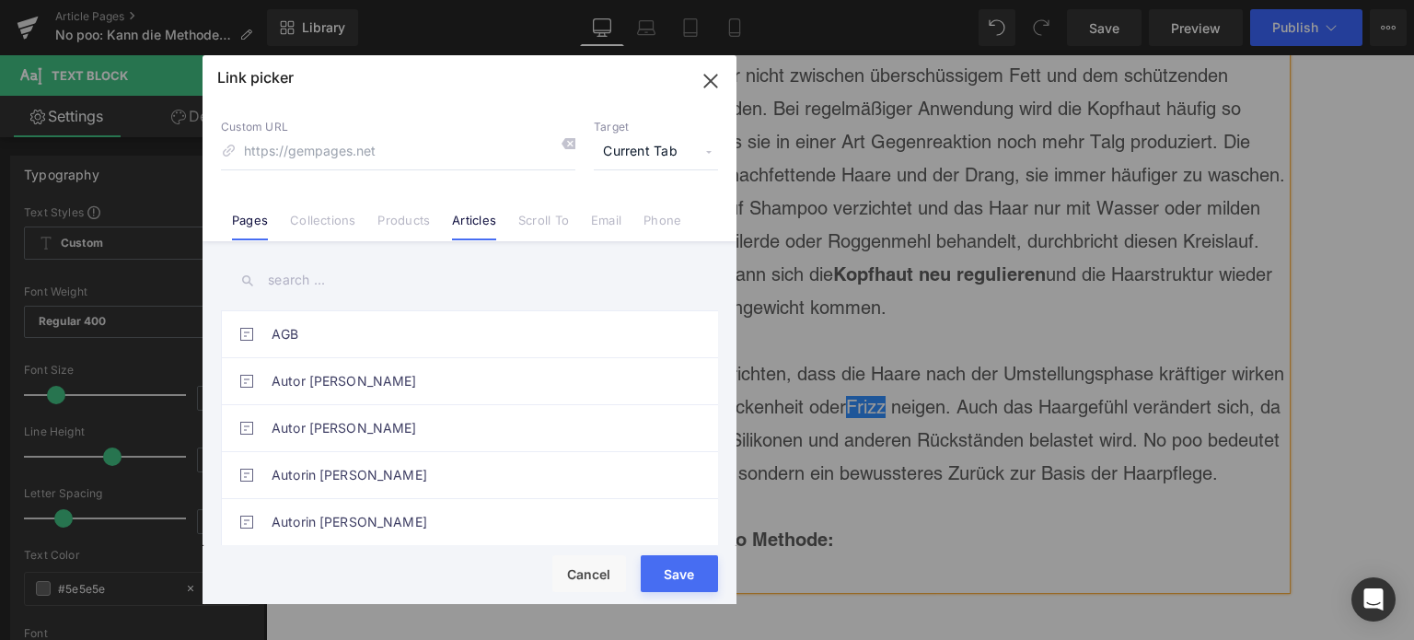
click at [475, 227] on link "Articles" at bounding box center [474, 227] width 44 height 28
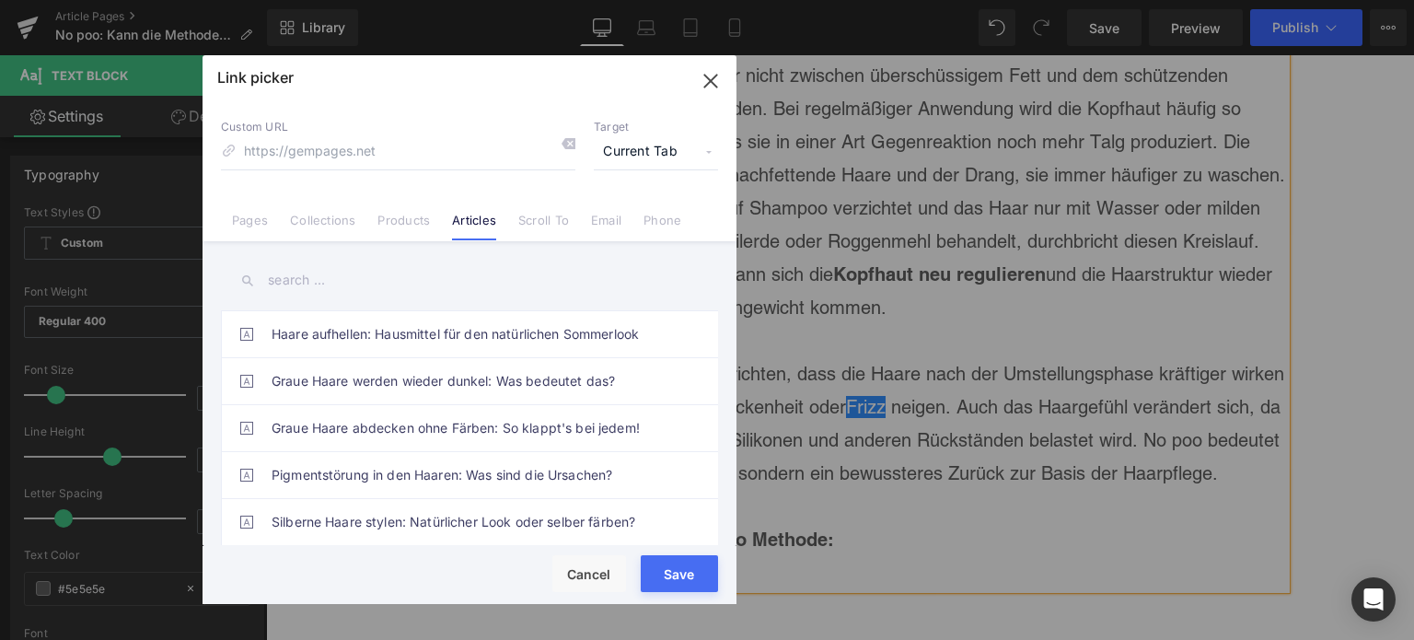
click at [411, 258] on div "AGB Autor [PERSON_NAME] Autor [PERSON_NAME] Autorin [PERSON_NAME] Autorin [PERS…" at bounding box center [469, 395] width 534 height 308
click at [405, 278] on input "text" at bounding box center [469, 280] width 497 height 41
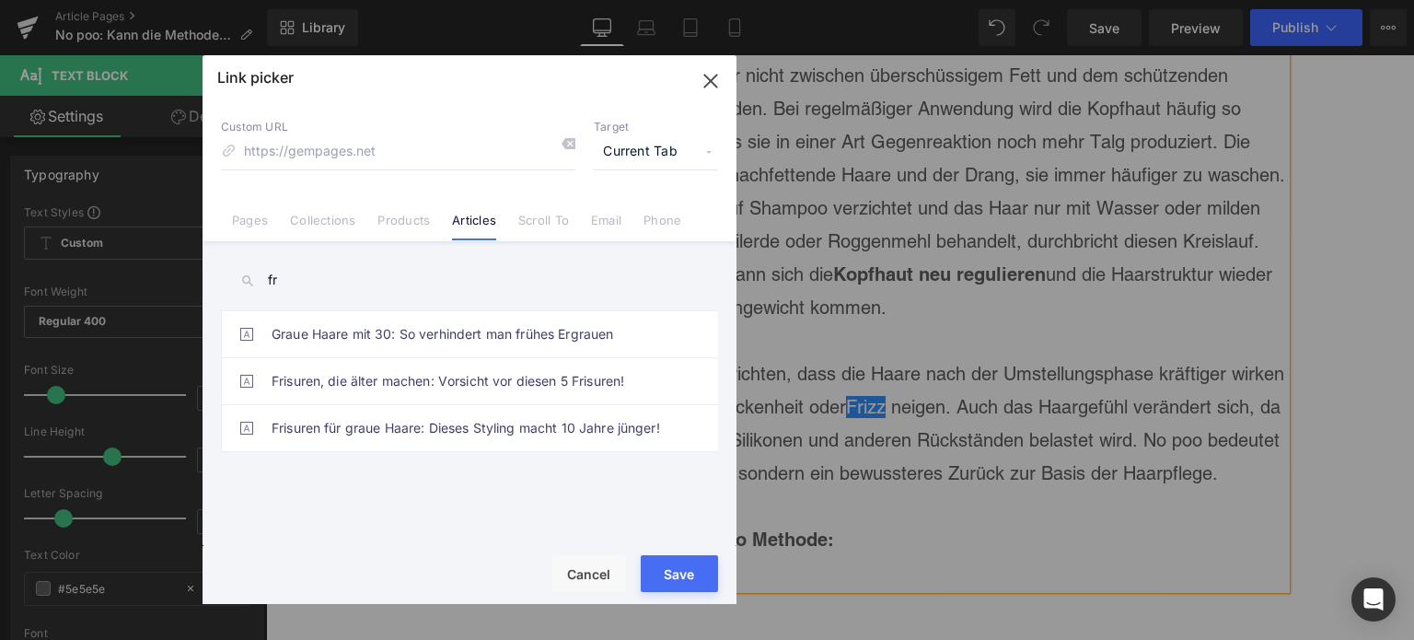
type input "f"
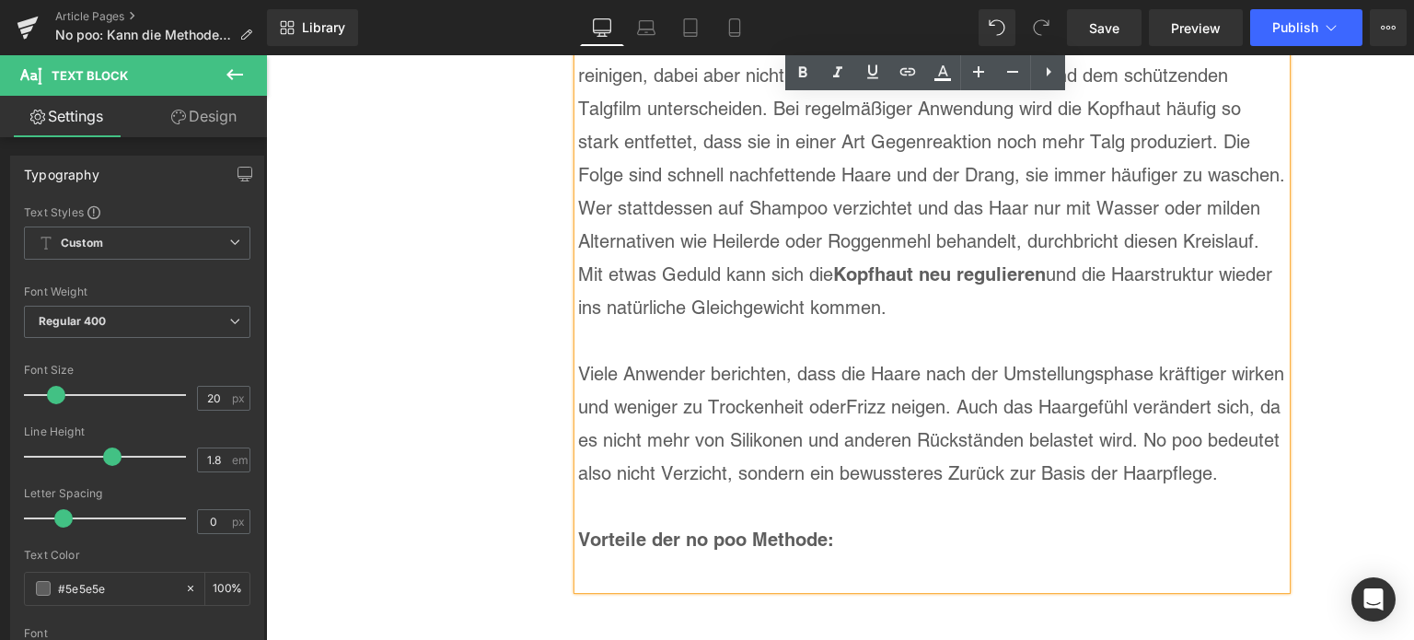
click at [758, 375] on p "Viele Anwender berichten, dass die Haare nach der Umstellungsphase kräftiger wi…" at bounding box center [932, 423] width 708 height 133
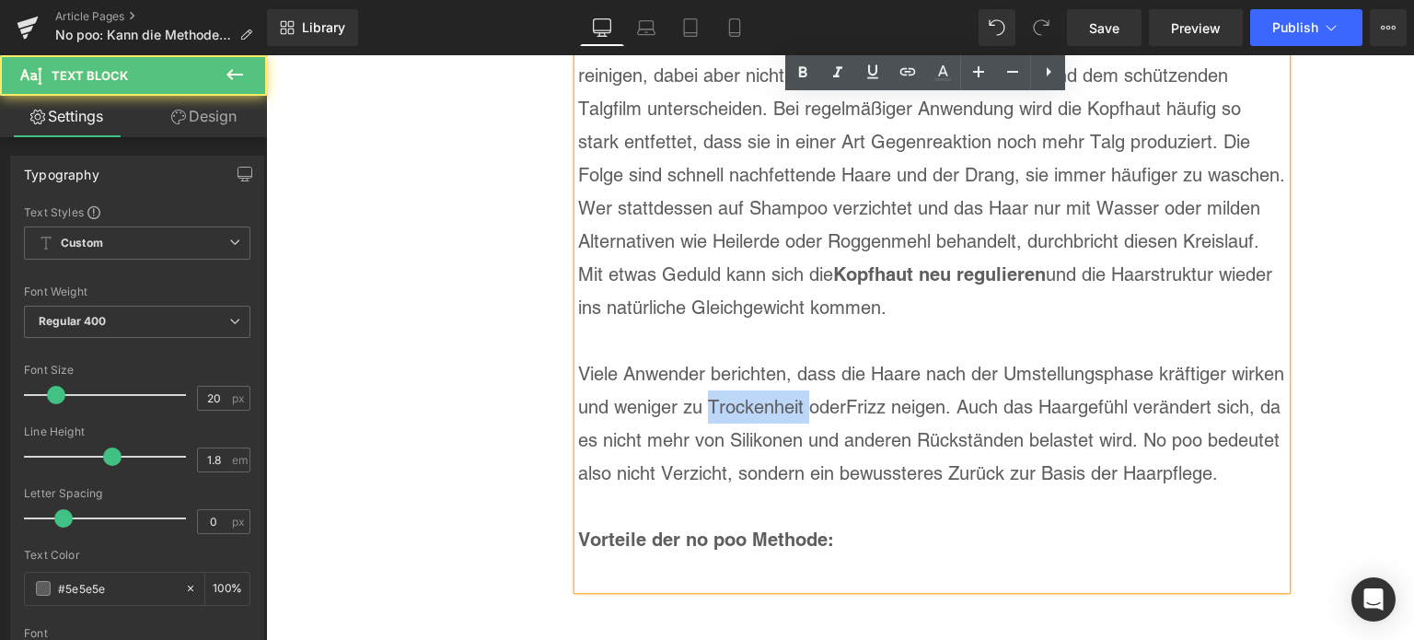
click at [758, 375] on p "Viele Anwender berichten, dass die Haare nach der Umstellungsphase kräftiger wi…" at bounding box center [932, 423] width 708 height 133
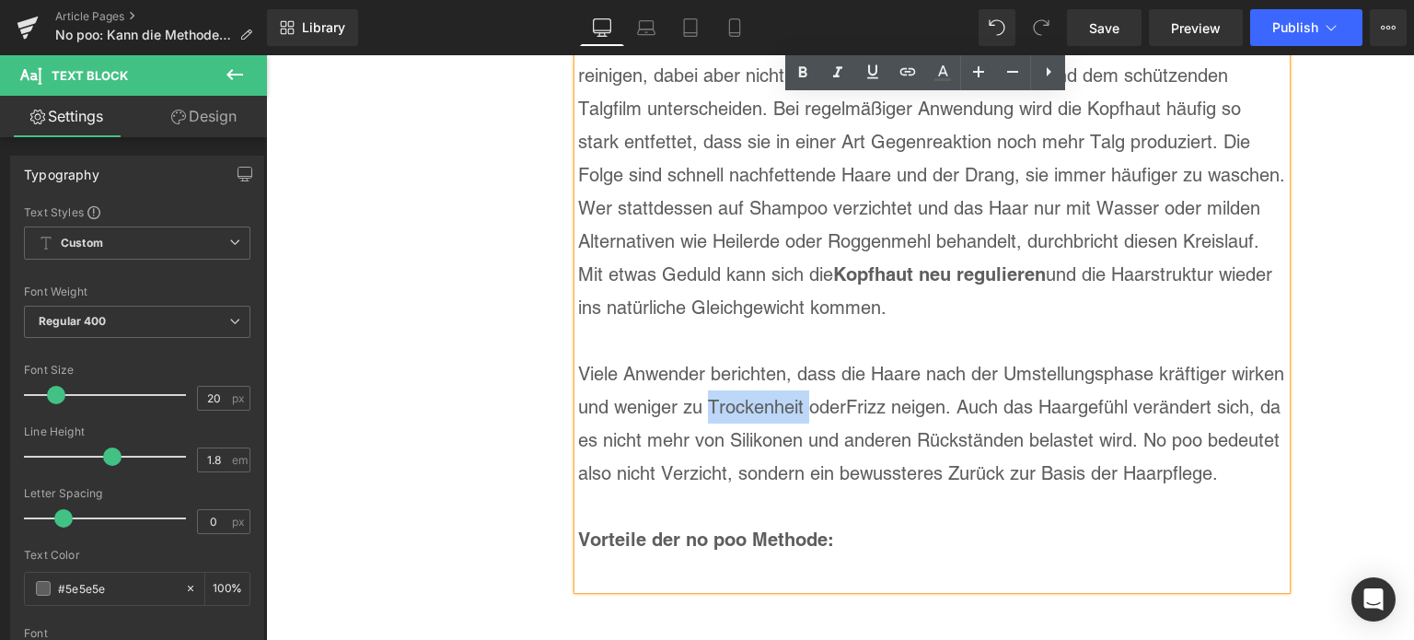
drag, startPoint x: 795, startPoint y: 383, endPoint x: 788, endPoint y: 373, distance: 12.5
click at [795, 383] on p "Viele Anwender berichten, dass die Haare nach der Umstellungsphase kräftiger wi…" at bounding box center [932, 423] width 708 height 133
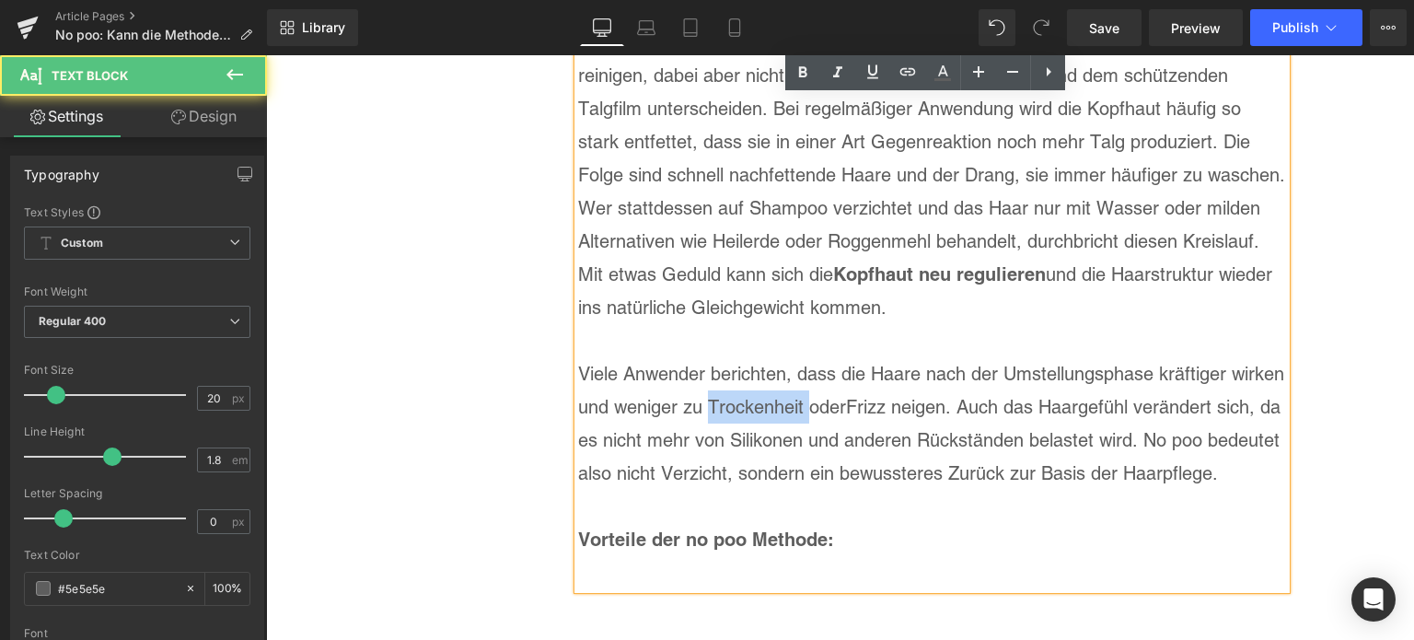
click at [791, 371] on p "Viele Anwender berichten, dass die Haare nach der Umstellungsphase kräftiger wi…" at bounding box center [932, 423] width 708 height 133
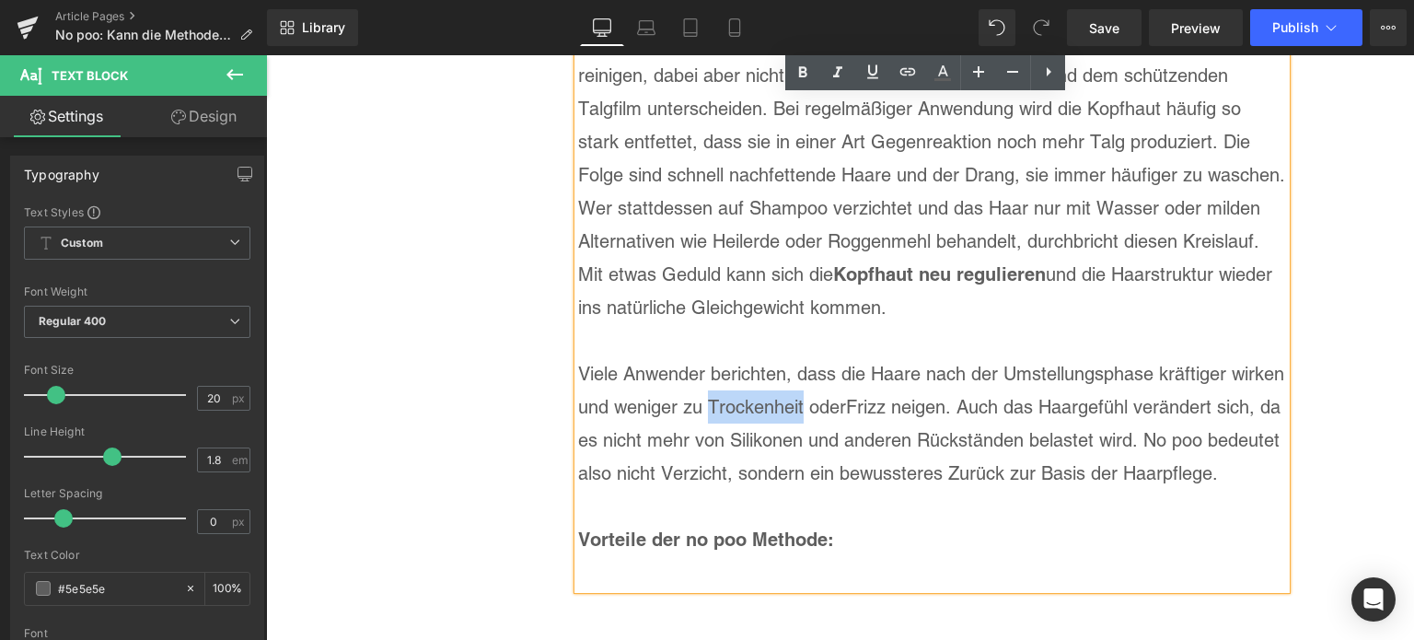
drag, startPoint x: 795, startPoint y: 370, endPoint x: 703, endPoint y: 362, distance: 92.4
click at [703, 362] on p "Viele Anwender berichten, dass die Haare nach der Umstellungsphase kräftiger wi…" at bounding box center [932, 423] width 708 height 133
click at [907, 80] on icon at bounding box center [907, 72] width 22 height 22
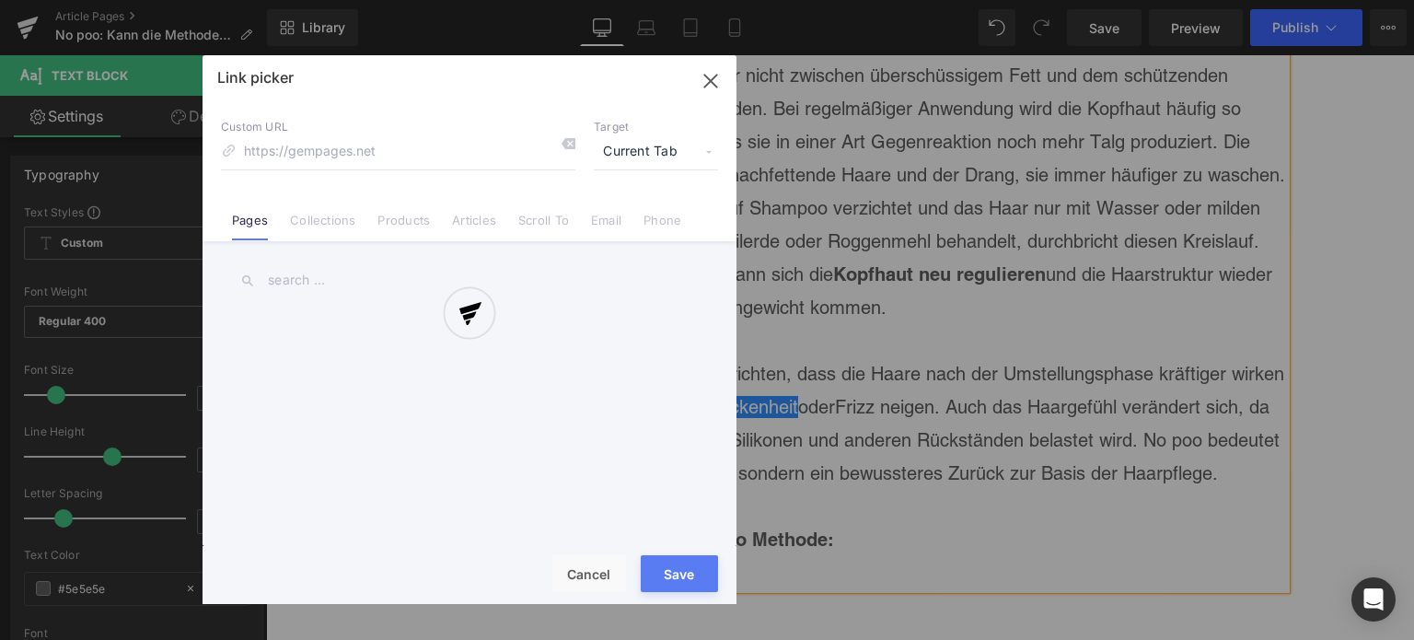
click at [997, 0] on div "Text Color Highlight Color #333333 Edit or remove link: Edit - Unlink - Cancel …" at bounding box center [707, 0] width 1414 height 0
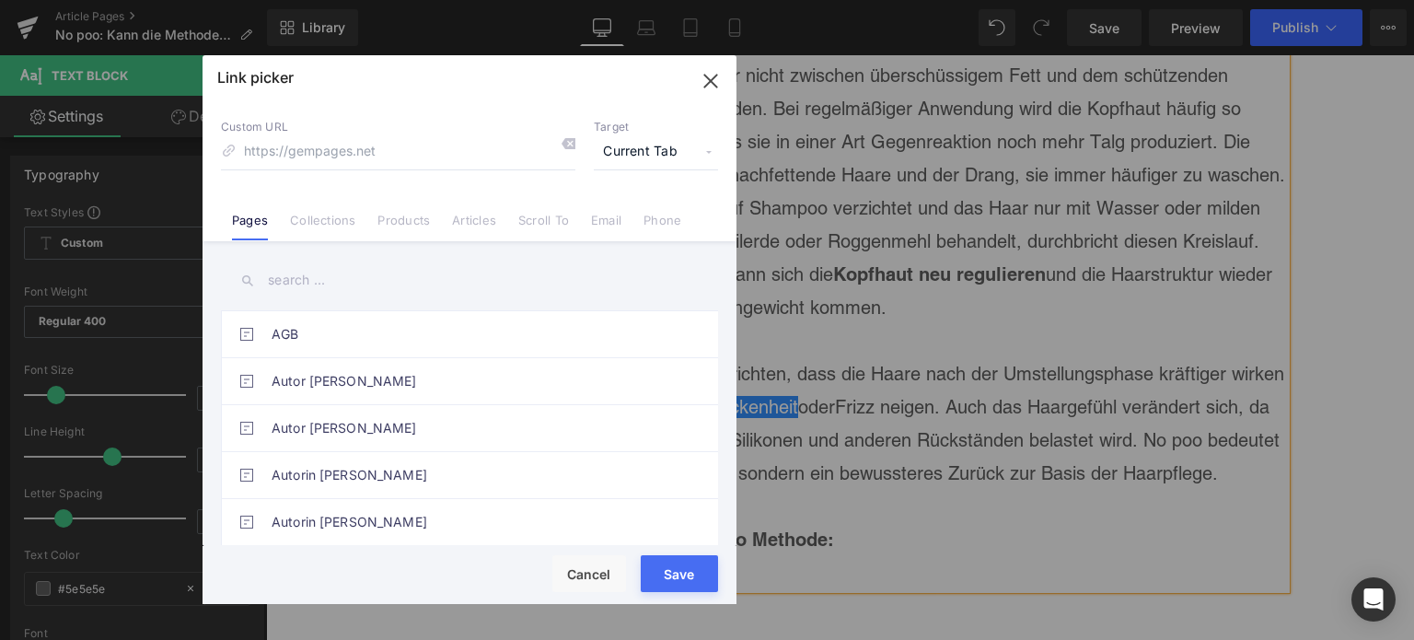
click at [549, 214] on link "Scroll To" at bounding box center [543, 227] width 51 height 28
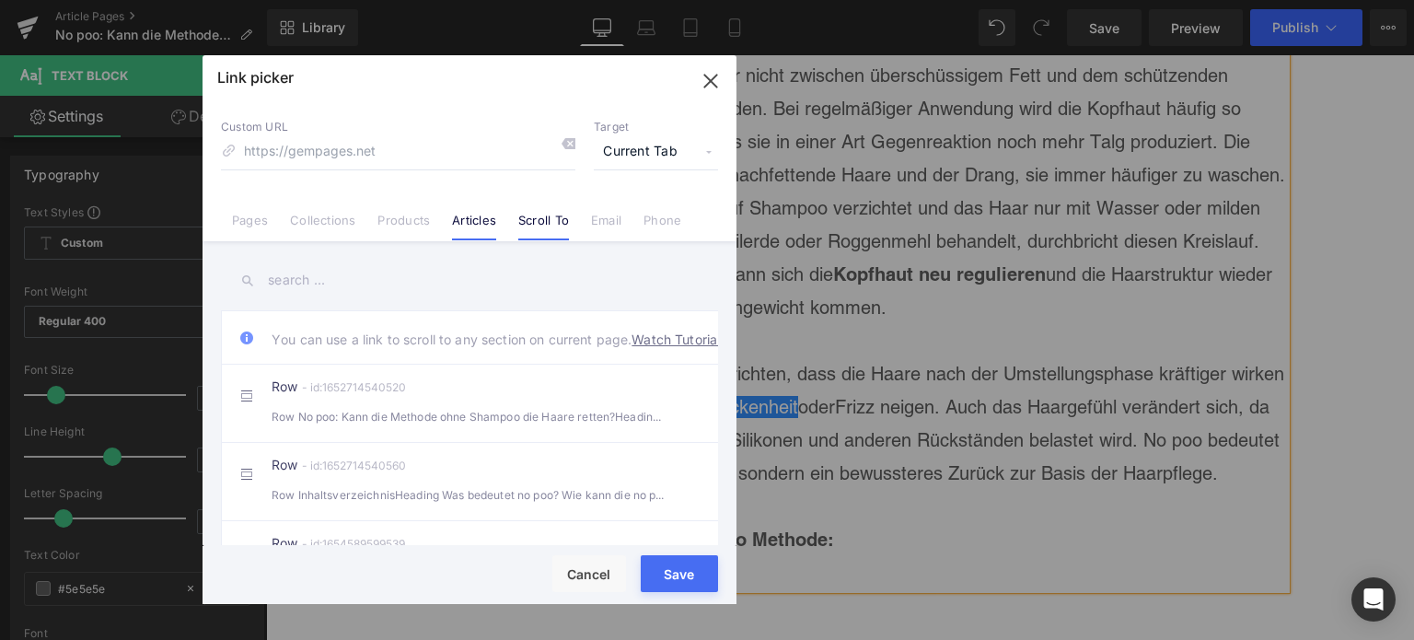
click at [478, 218] on link "Articles" at bounding box center [474, 227] width 44 height 28
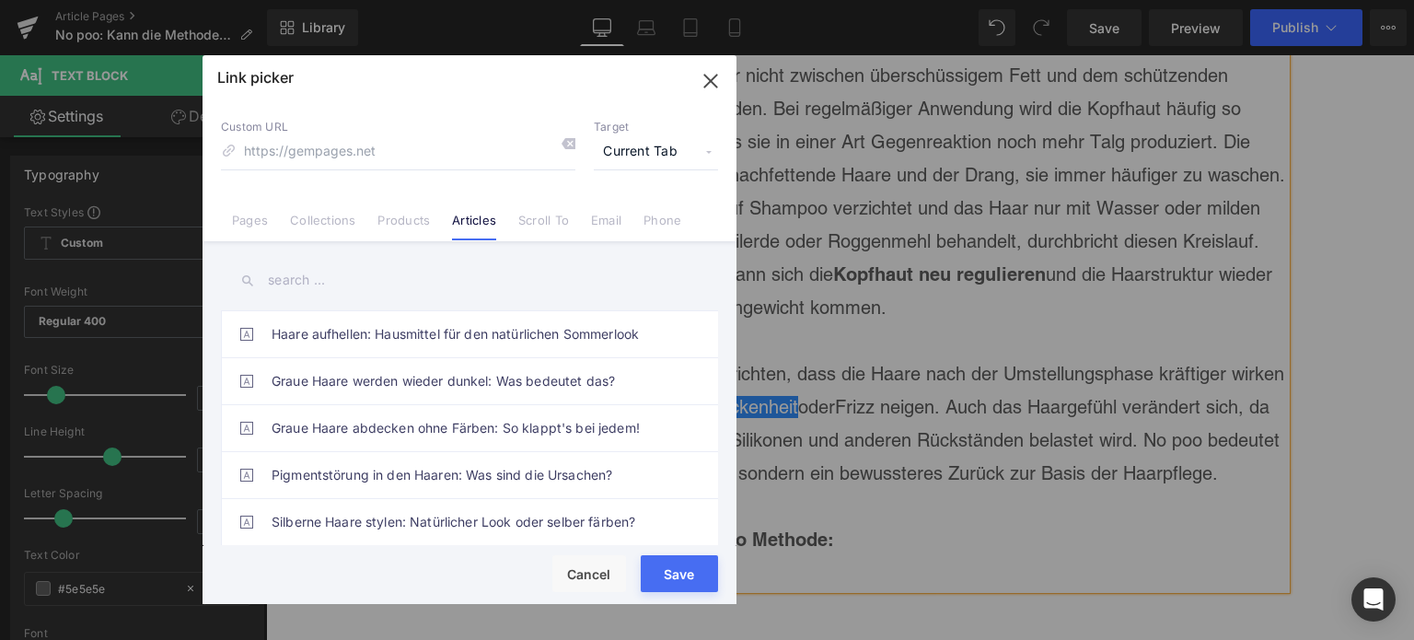
click at [322, 273] on input "text" at bounding box center [469, 280] width 497 height 41
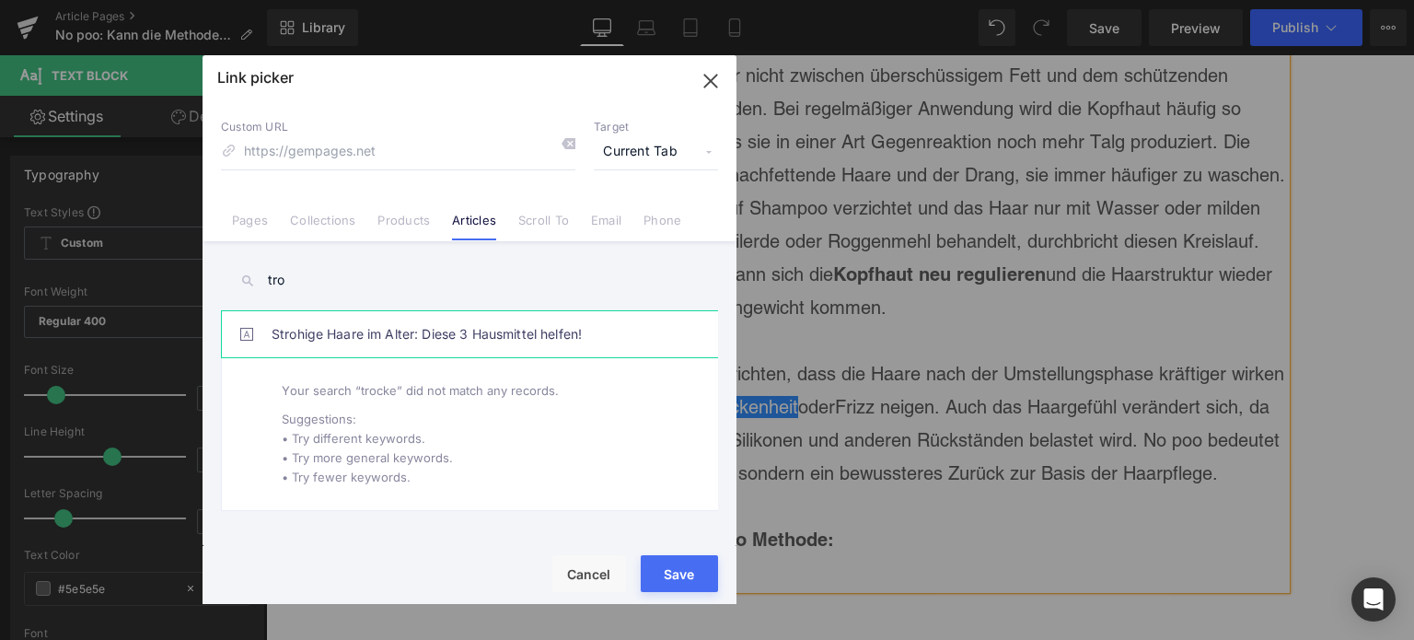
type input "tro"
click at [401, 341] on link "Strohige Haare im Alter: Diese 3 Hausmittel helfen!" at bounding box center [474, 334] width 405 height 46
type input "/blogs/wissenswertes/strohige-haare-hausmittel"
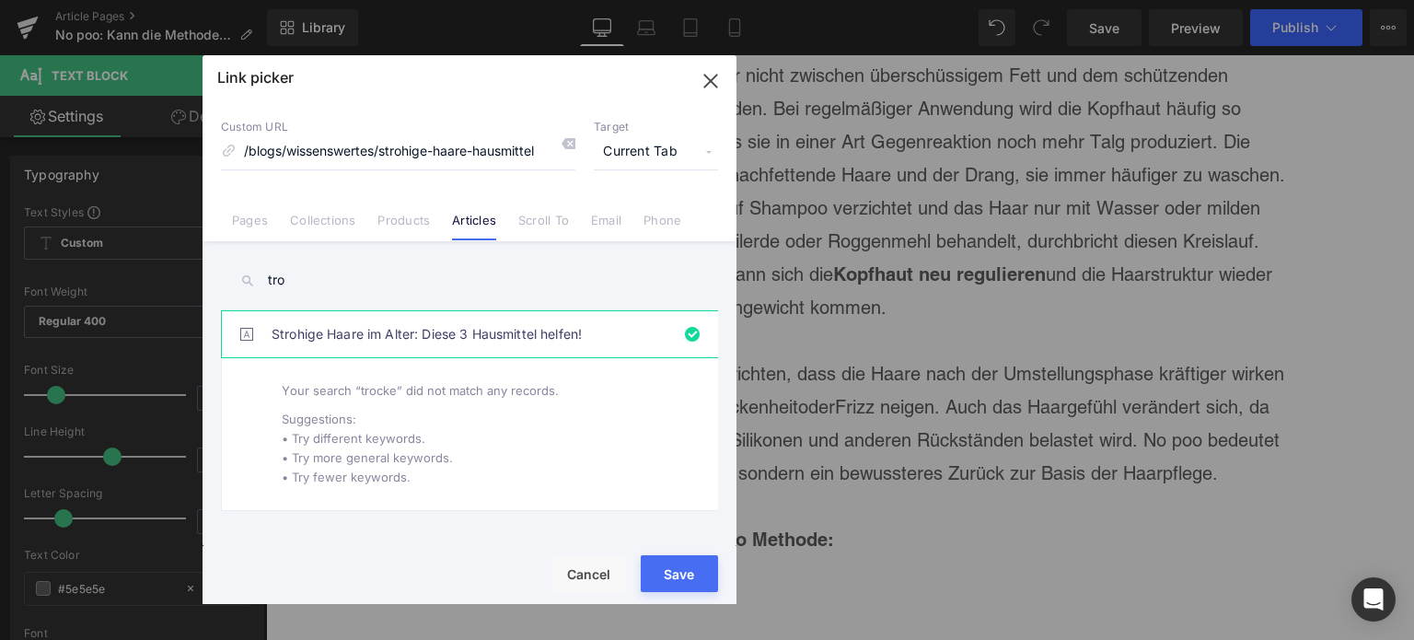
click at [661, 577] on div "Rendering Content" at bounding box center [707, 567] width 113 height 20
click at [682, 584] on button "Save" at bounding box center [679, 573] width 77 height 37
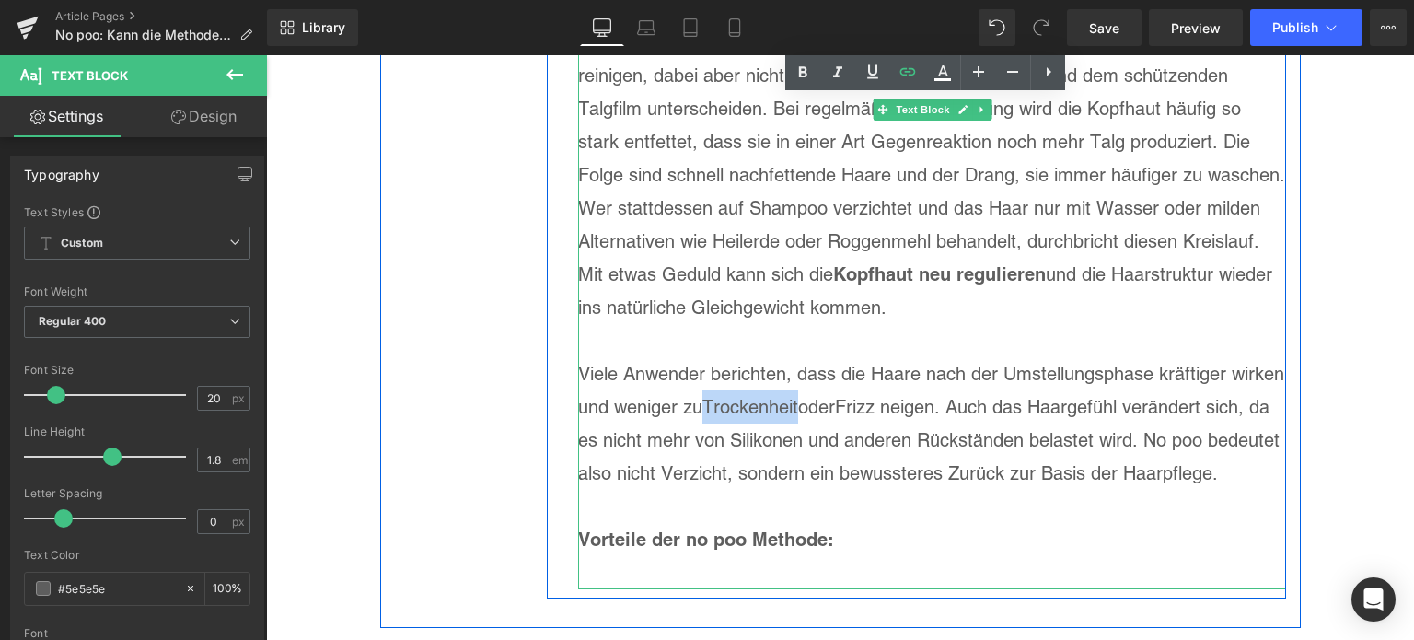
drag, startPoint x: 798, startPoint y: 371, endPoint x: 703, endPoint y: 363, distance: 95.2
click at [703, 363] on p "Viele Anwender berichten, dass die Haare nach der Umstellungsphase kräftiger wi…" at bounding box center [932, 423] width 708 height 133
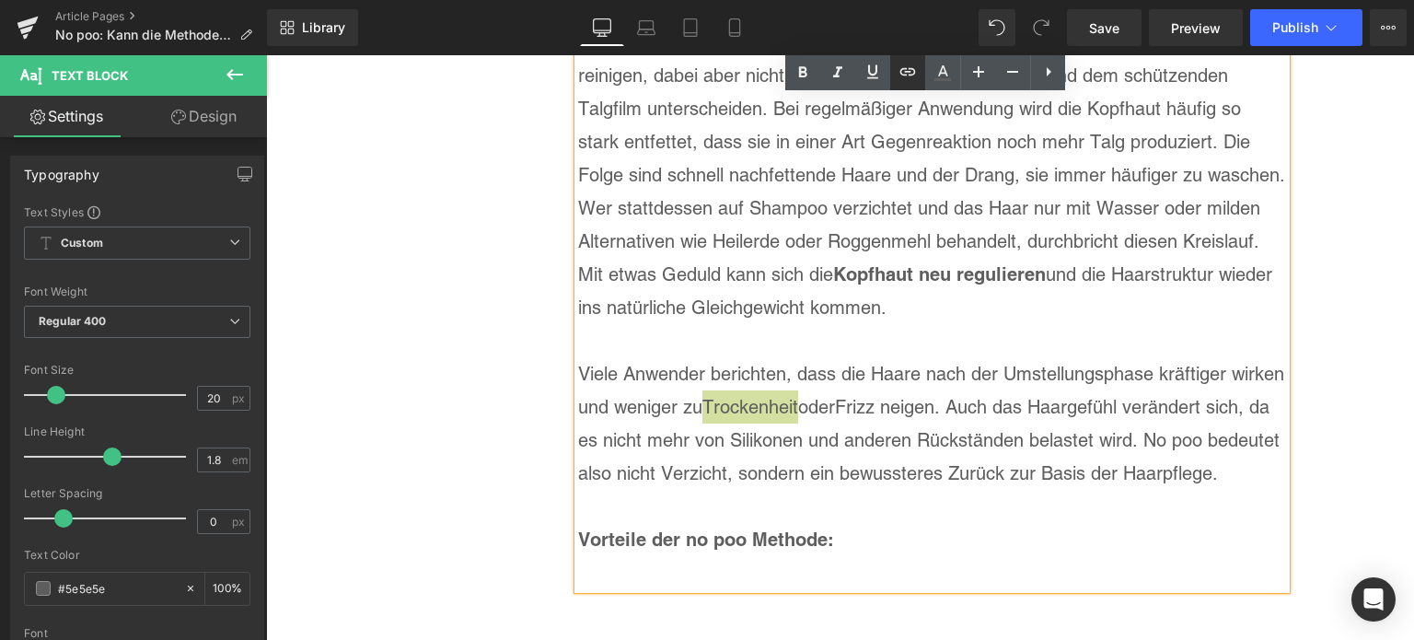
click at [907, 74] on icon at bounding box center [907, 72] width 22 height 22
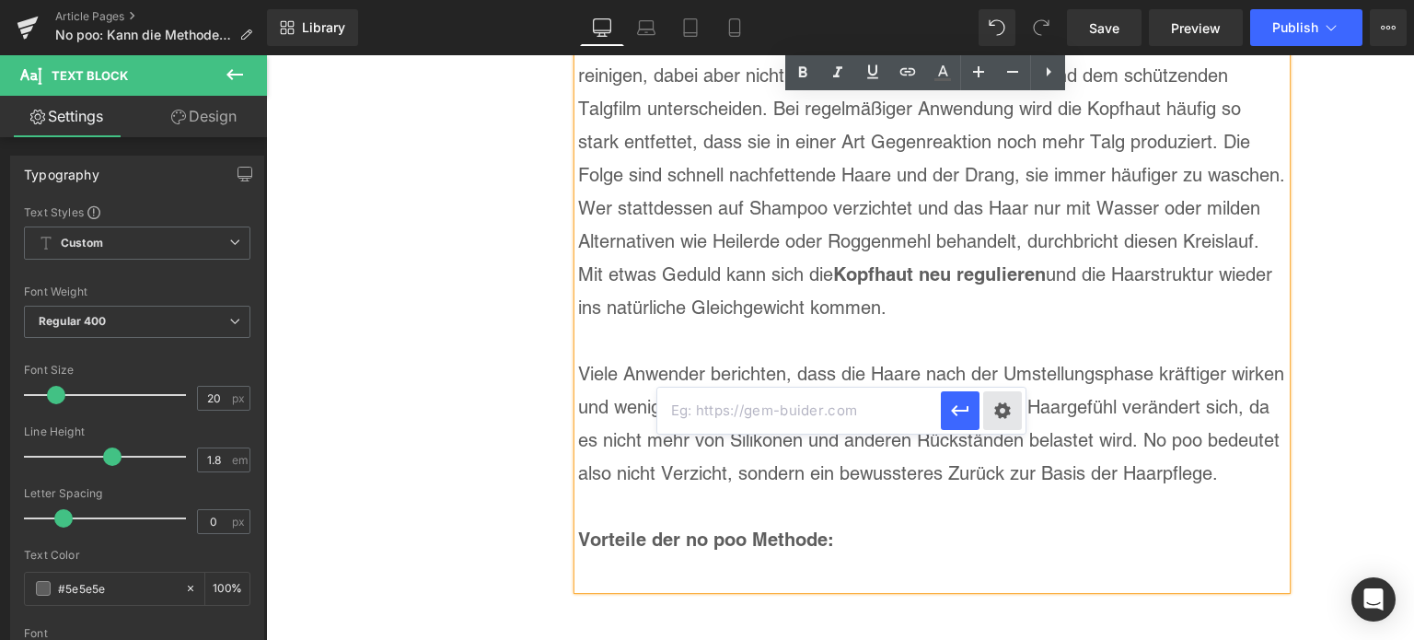
click at [1008, 0] on div "Text Color Highlight Color #333333 Edit or remove link: Edit - Unlink - Cancel" at bounding box center [707, 0] width 1414 height 0
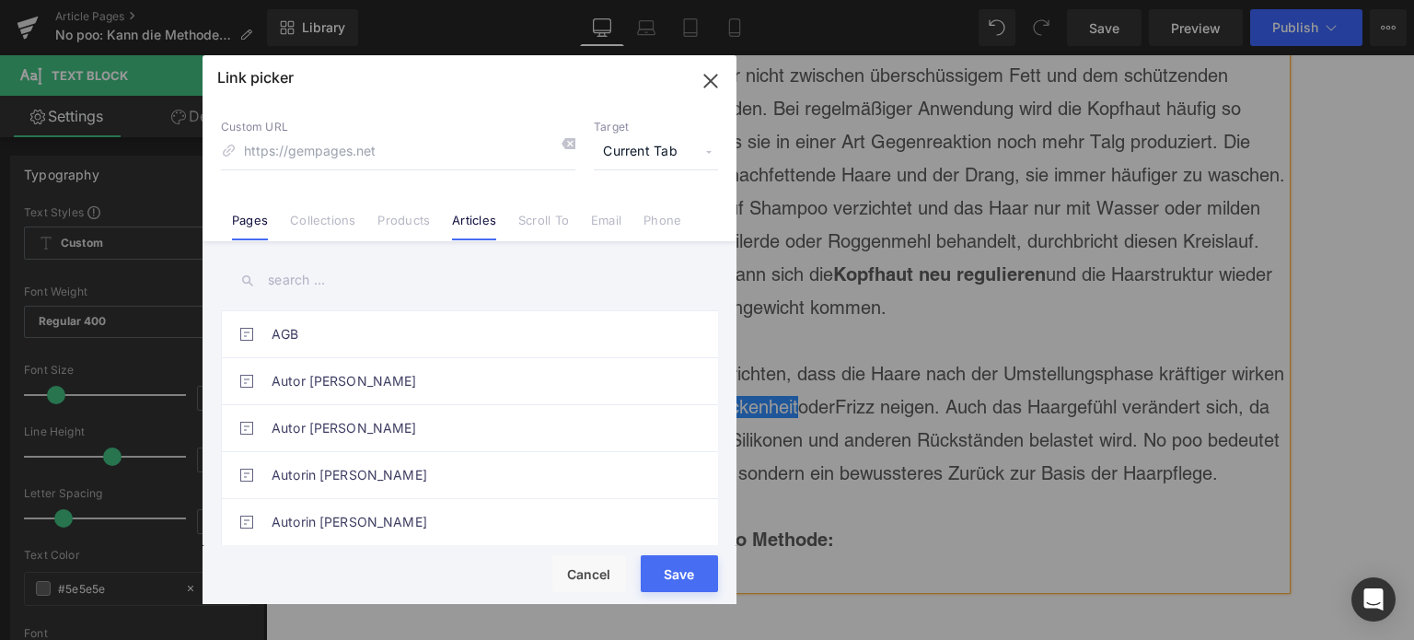
click at [467, 226] on link "Articles" at bounding box center [474, 227] width 44 height 28
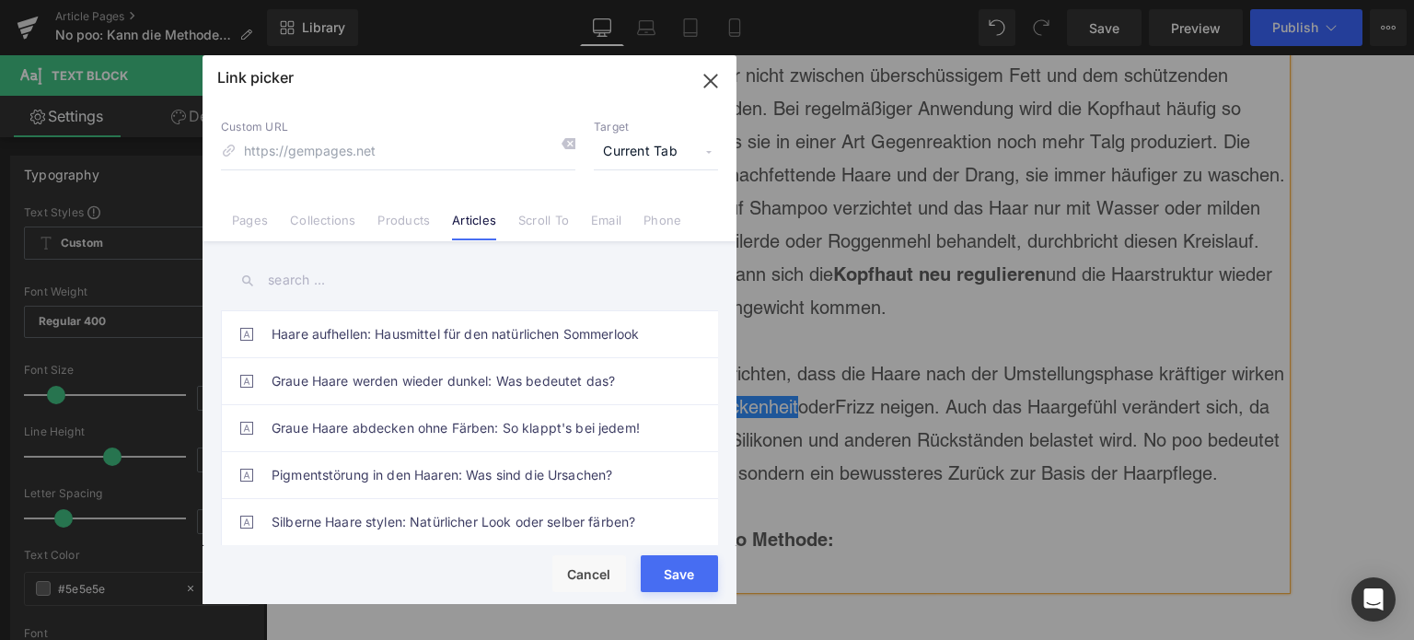
click at [306, 275] on input "text" at bounding box center [469, 280] width 497 height 41
type input "tr"
click at [349, 371] on link "Strohige Haare im Alter: Diese 3 Hausmittel helfen!" at bounding box center [474, 381] width 405 height 46
type input "/blogs/wissenswertes/strohige-haare-hausmittel"
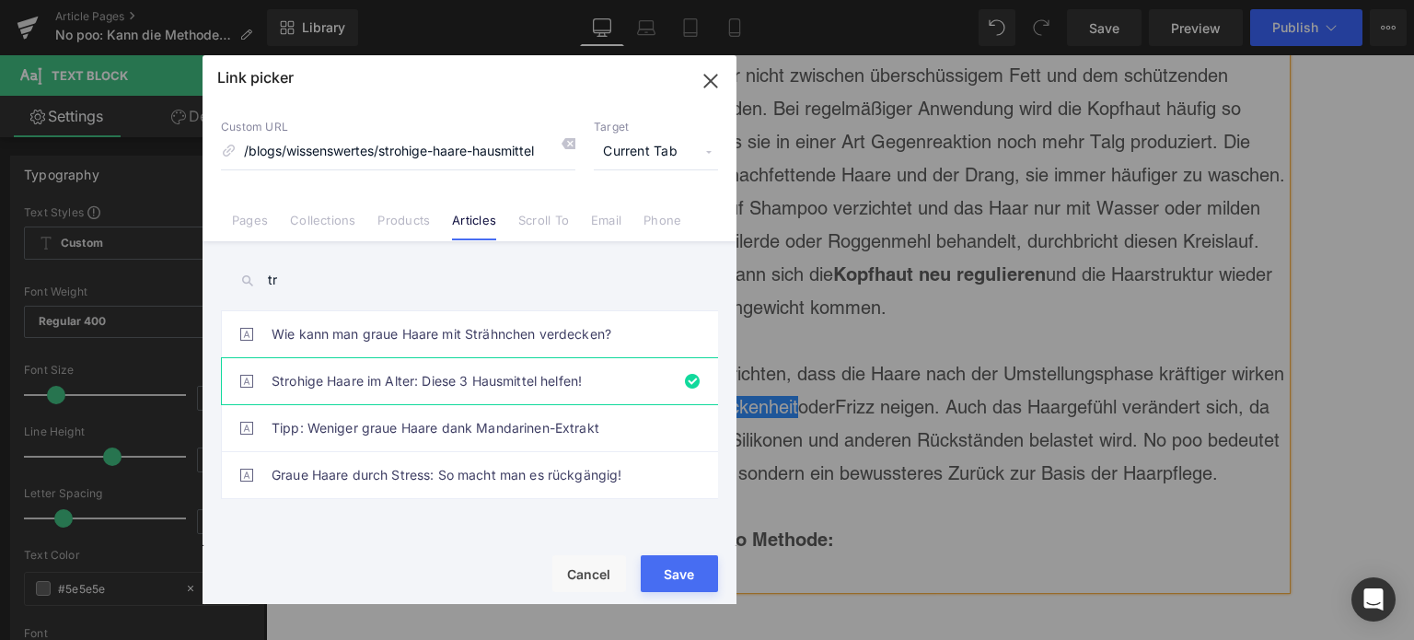
click at [667, 582] on button "Save" at bounding box center [679, 573] width 77 height 37
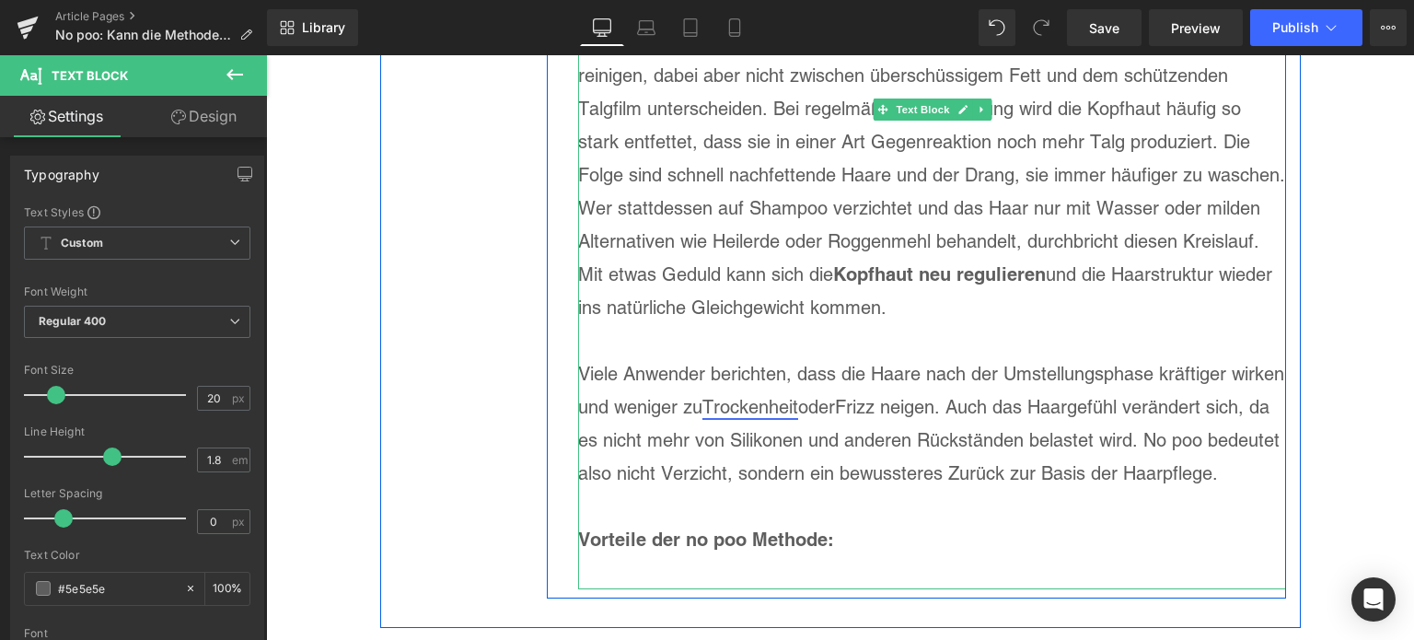
click at [795, 396] on link "Trockenheit" at bounding box center [750, 407] width 96 height 22
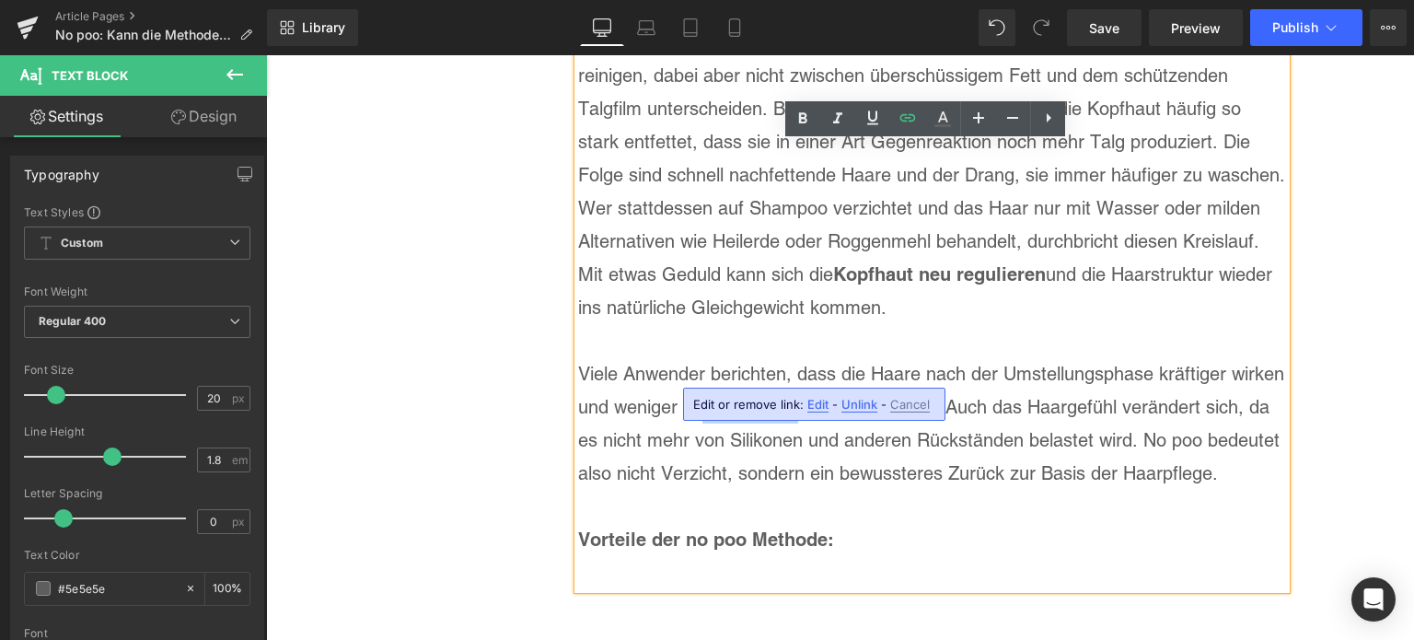
drag, startPoint x: 795, startPoint y: 372, endPoint x: 706, endPoint y: 360, distance: 90.1
click at [706, 396] on link "Trockenheit" at bounding box center [750, 407] width 96 height 22
click at [938, 126] on icon at bounding box center [942, 125] width 17 height 3
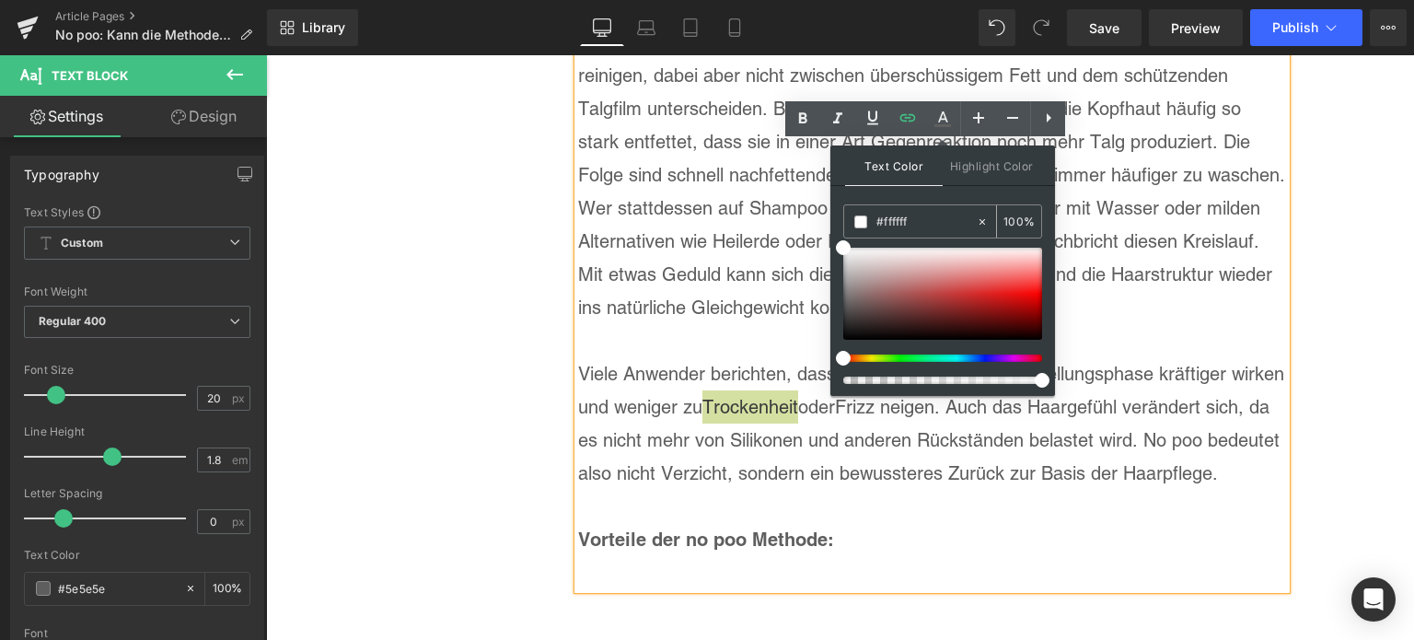
click at [898, 226] on input "#ffffff" at bounding box center [925, 222] width 99 height 20
paste input "0071C1"
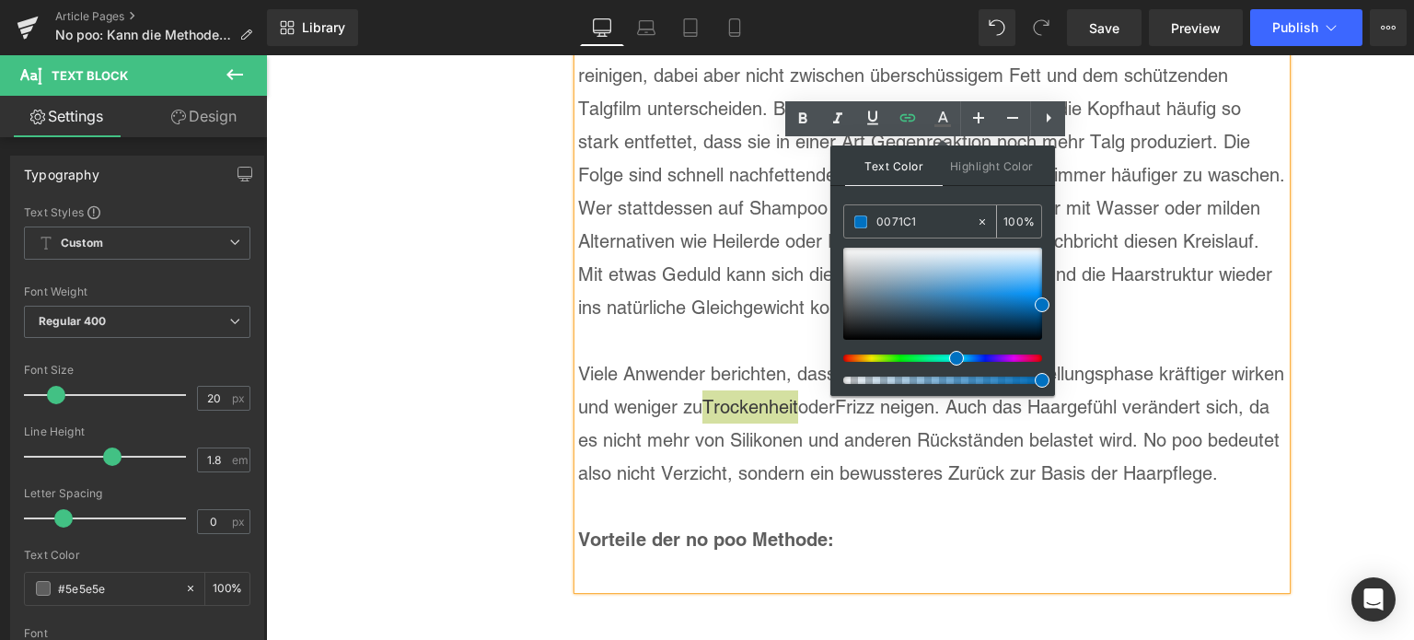
type input "#0071c1"
click at [864, 219] on span at bounding box center [860, 221] width 13 height 13
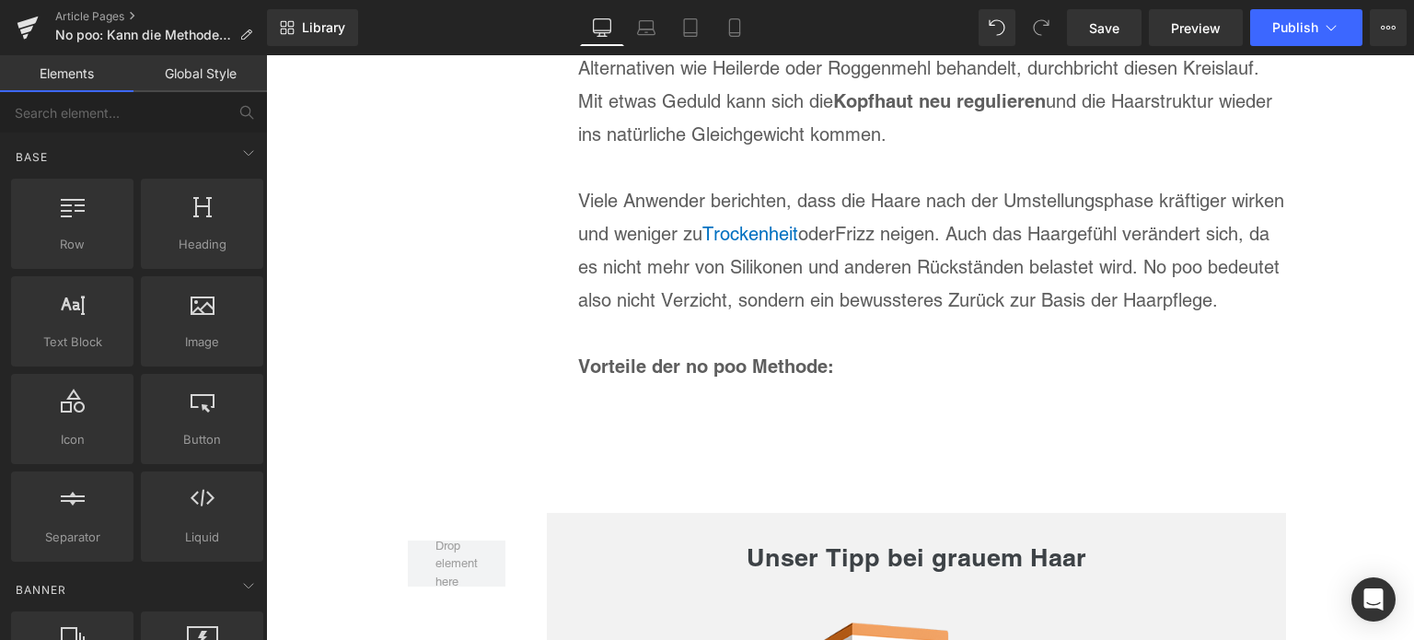
scroll to position [3068, 0]
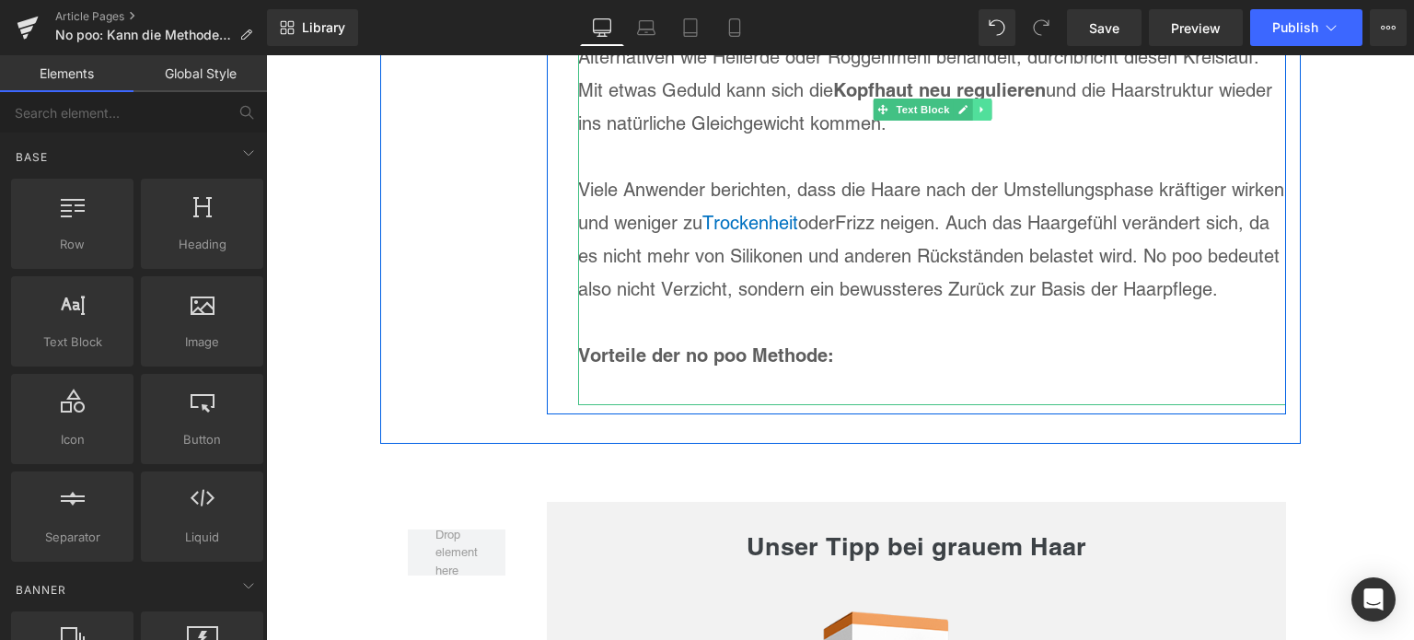
click at [983, 98] on link at bounding box center [981, 109] width 19 height 22
click at [969, 104] on icon at bounding box center [972, 109] width 10 height 10
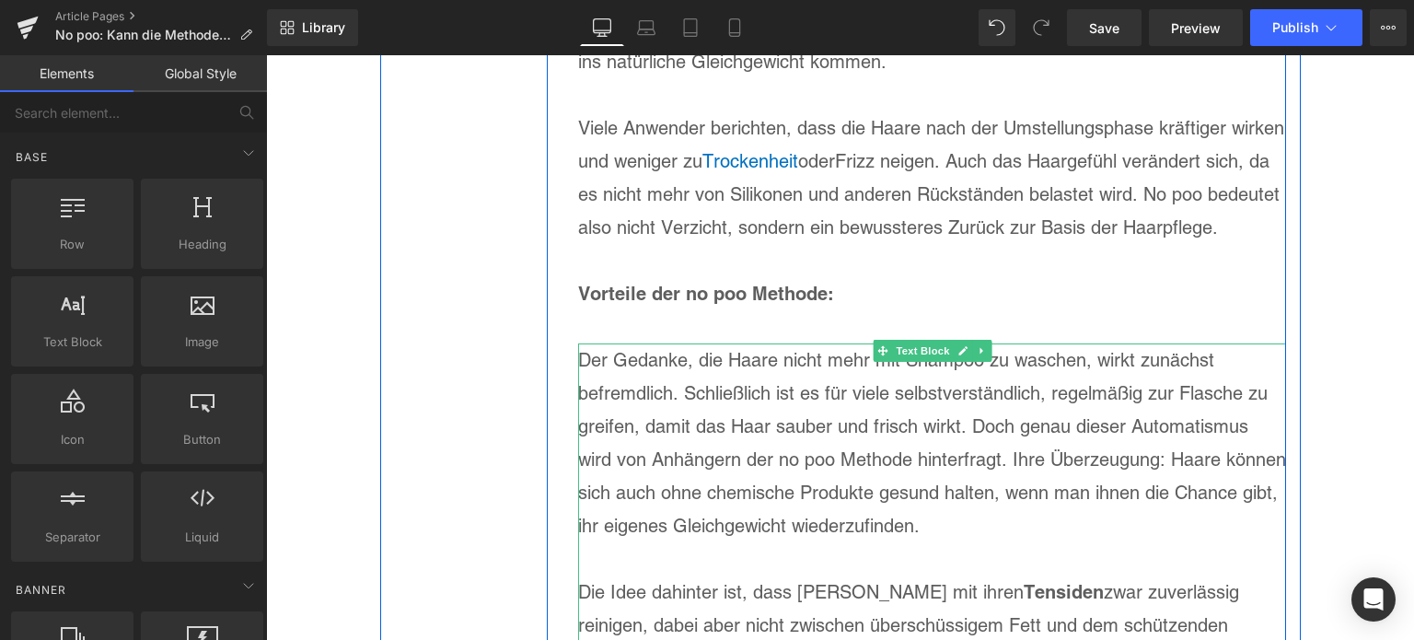
scroll to position [3160, 0]
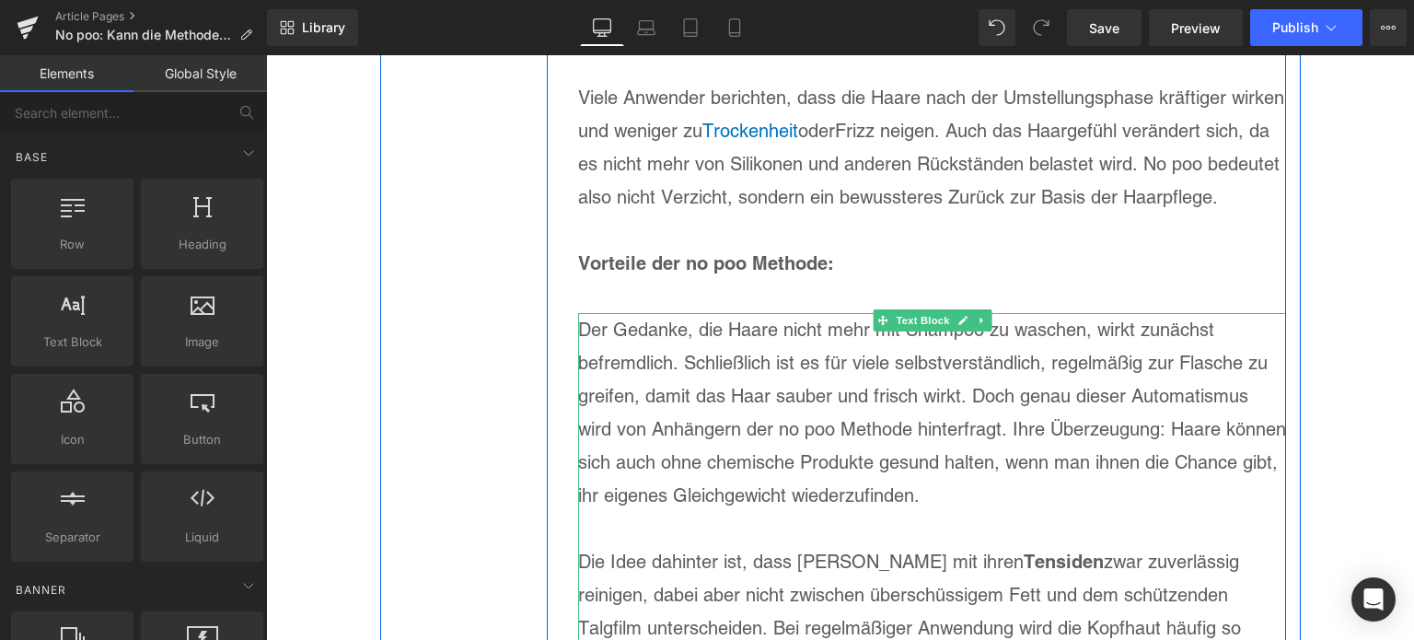
click at [748, 393] on p "Der Gedanke, die Haare nicht mehr mit Shampoo zu waschen, wirkt zunächst befrem…" at bounding box center [932, 412] width 708 height 199
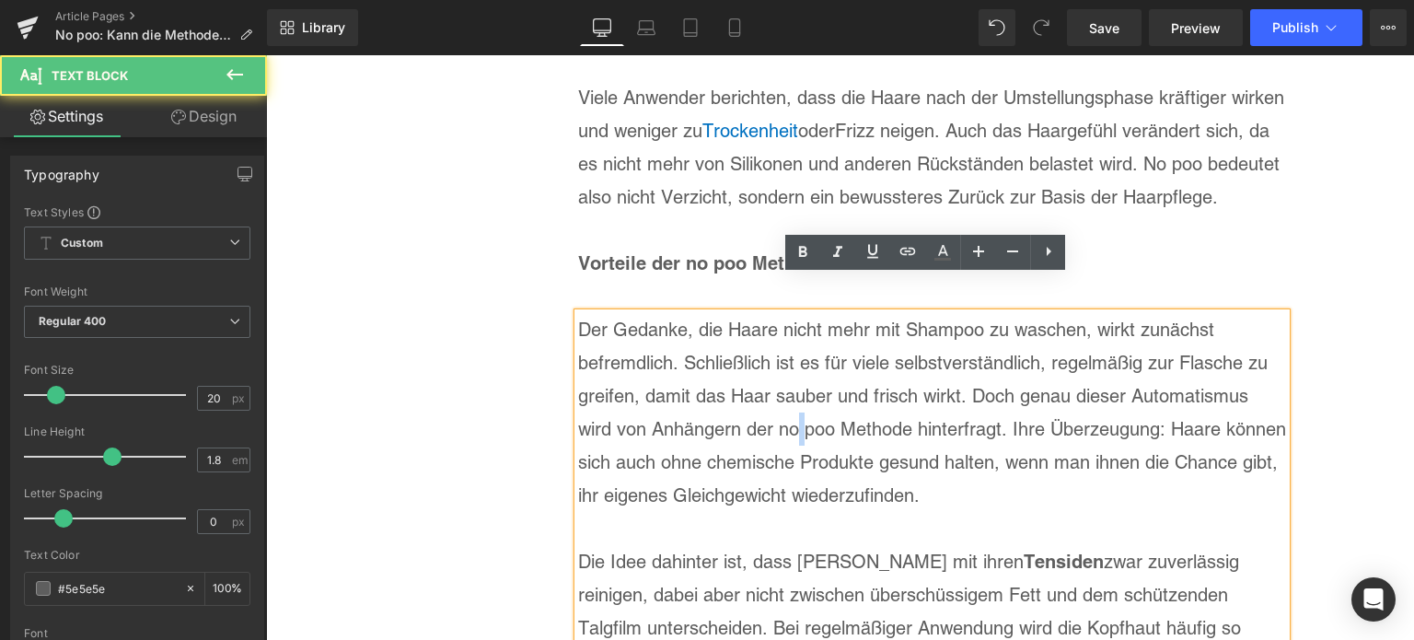
click at [748, 393] on p "Der Gedanke, die Haare nicht mehr mit Shampoo zu waschen, wirkt zunächst befrem…" at bounding box center [932, 412] width 708 height 199
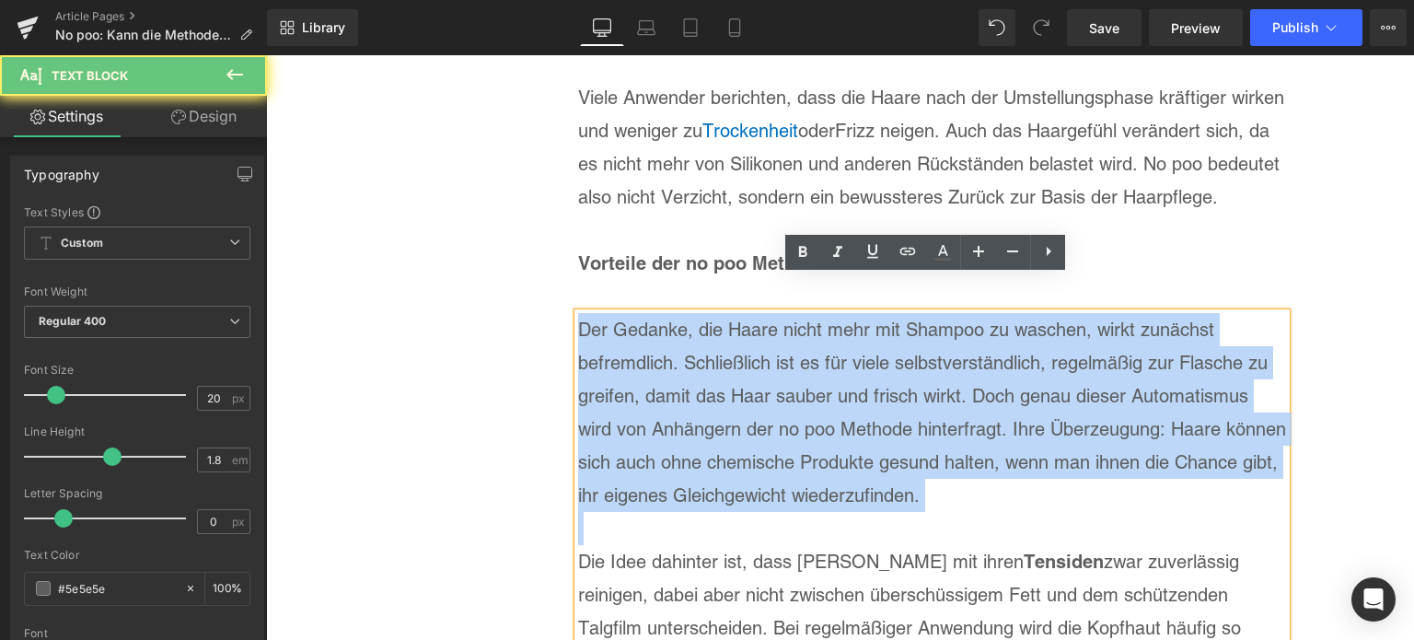
click at [748, 393] on p "Der Gedanke, die Haare nicht mehr mit Shampoo zu waschen, wirkt zunächst befrem…" at bounding box center [932, 412] width 708 height 199
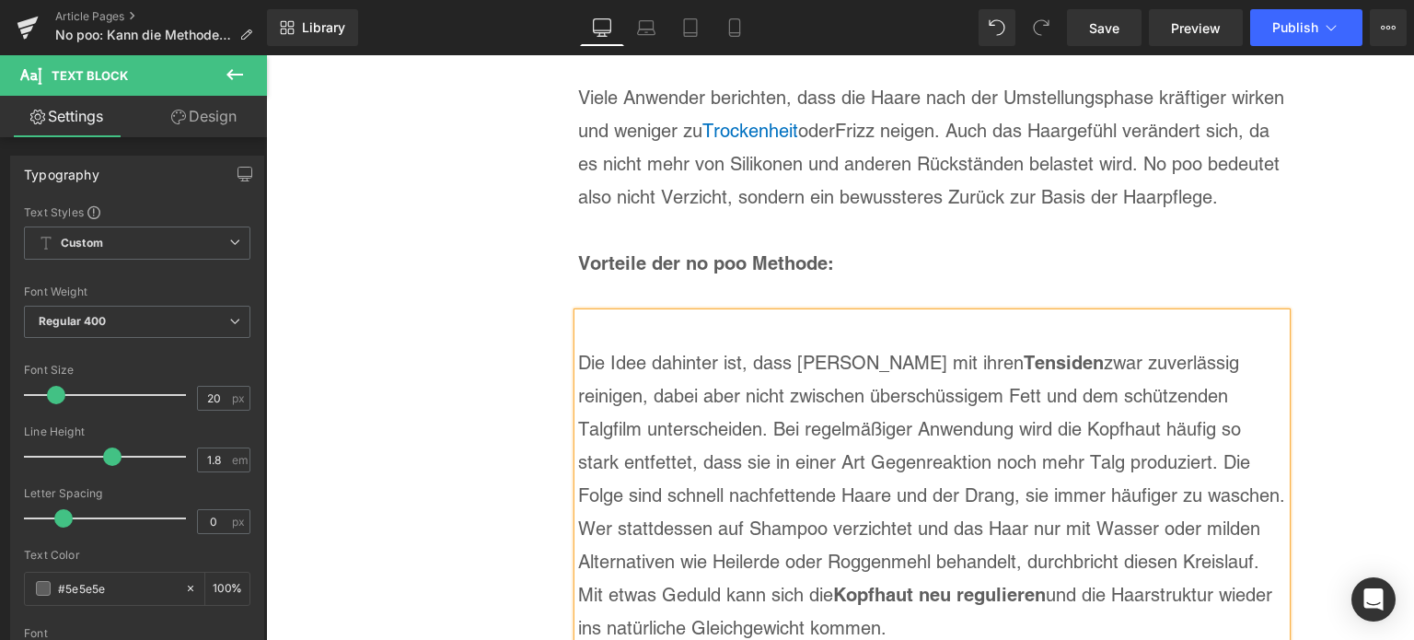
click at [748, 393] on p "Die Idee dahinter ist, dass [PERSON_NAME] mit ihren Tensiden zwar zuverlässig r…" at bounding box center [932, 495] width 708 height 298
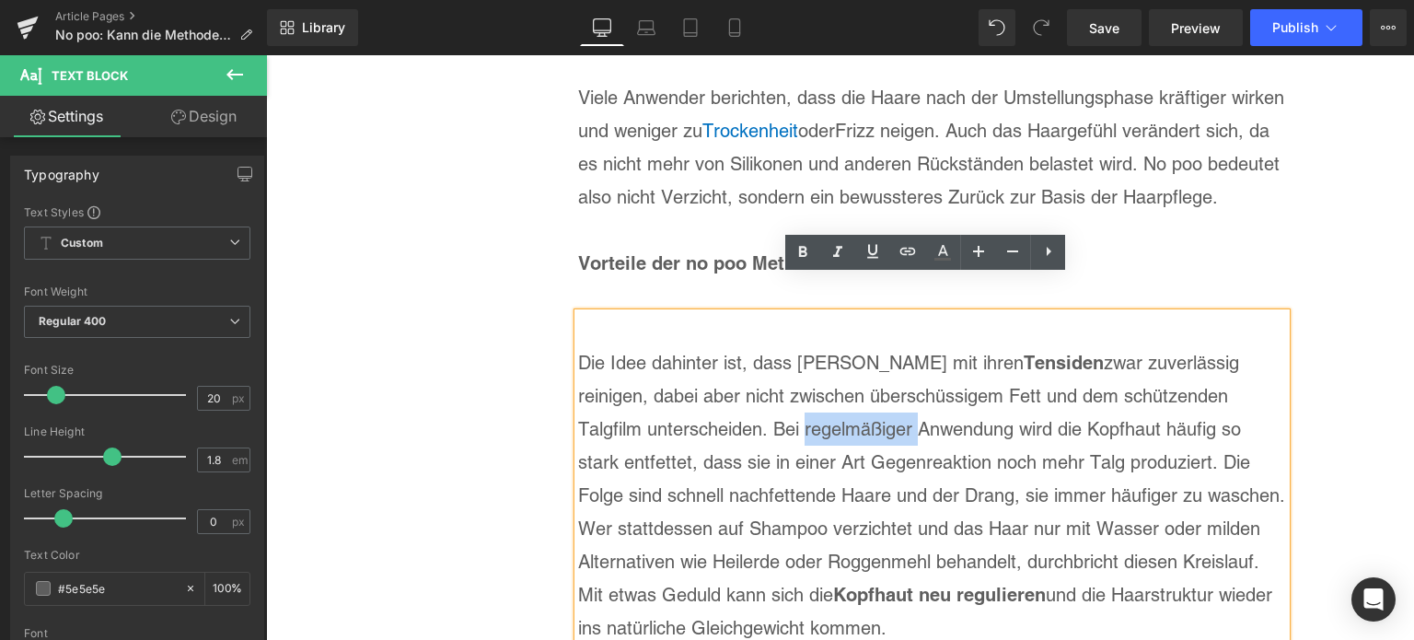
click at [748, 393] on p "Die Idee dahinter ist, dass [PERSON_NAME] mit ihren Tensiden zwar zuverlässig r…" at bounding box center [932, 495] width 708 height 298
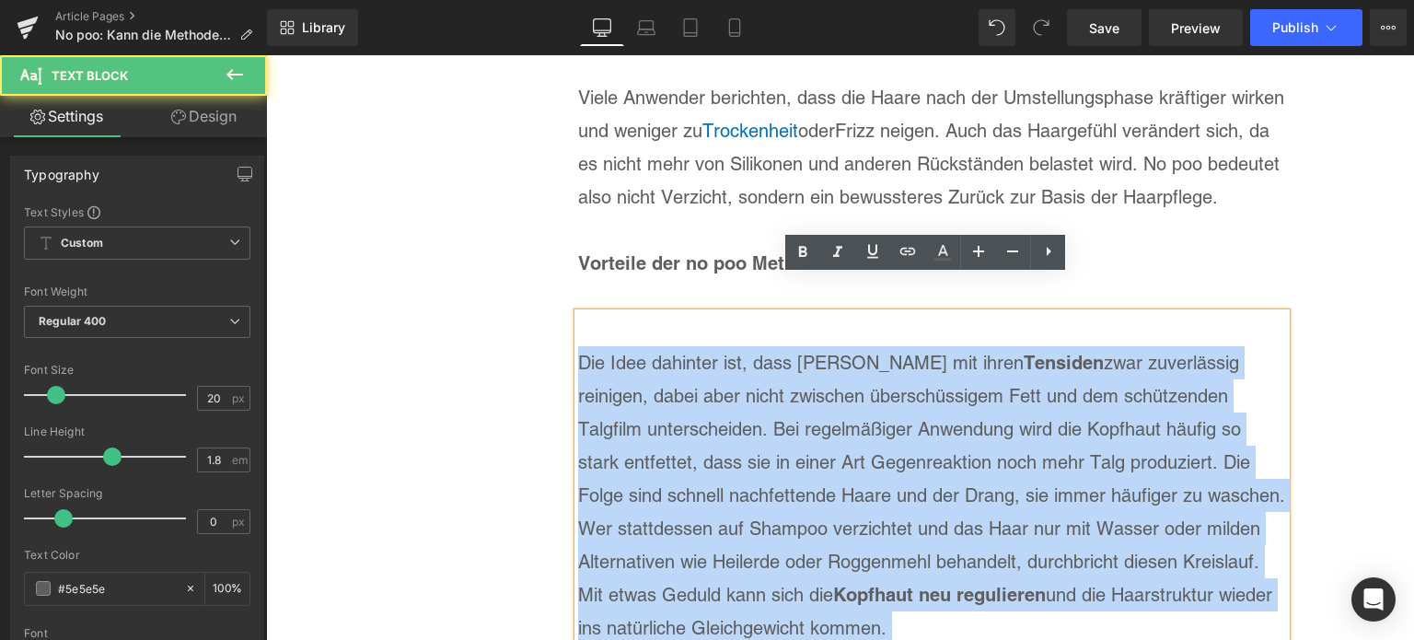
click at [748, 392] on p "Die Idee dahinter ist, dass [PERSON_NAME] mit ihren Tensiden zwar zuverlässig r…" at bounding box center [932, 495] width 708 height 298
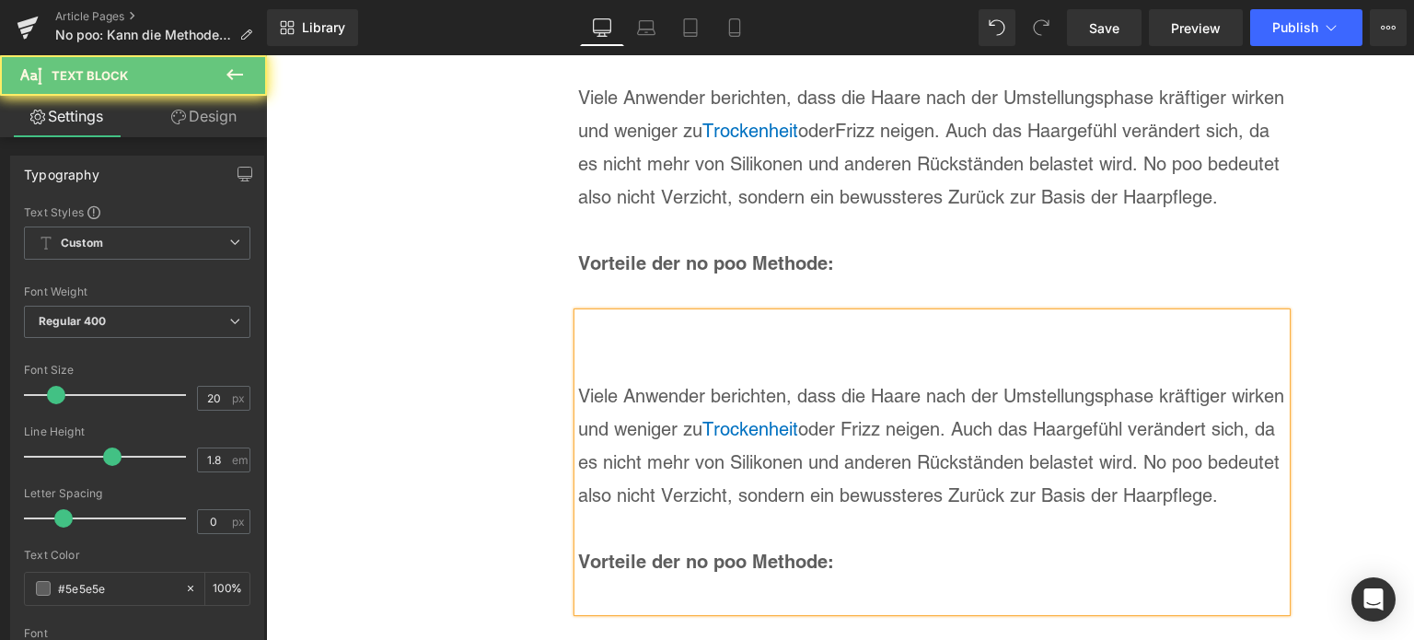
click at [748, 418] on link "Trockenheit" at bounding box center [750, 429] width 96 height 22
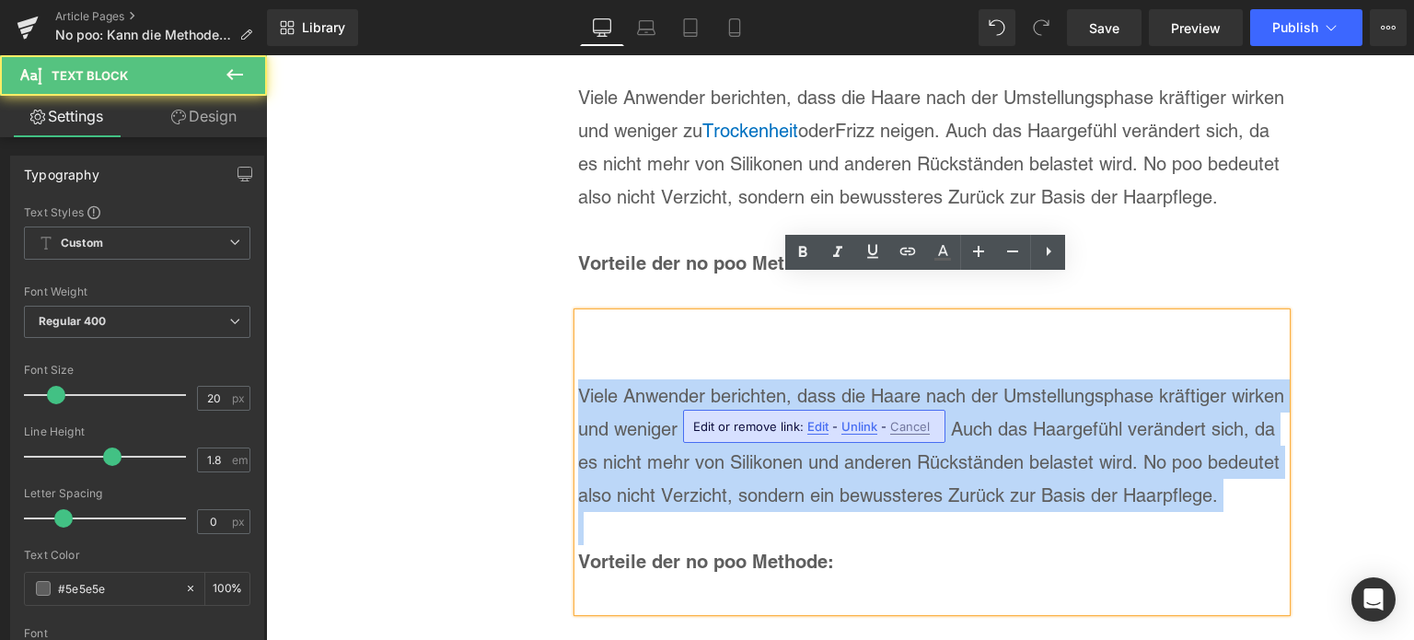
click at [748, 418] on link "Trockenheit" at bounding box center [750, 429] width 96 height 22
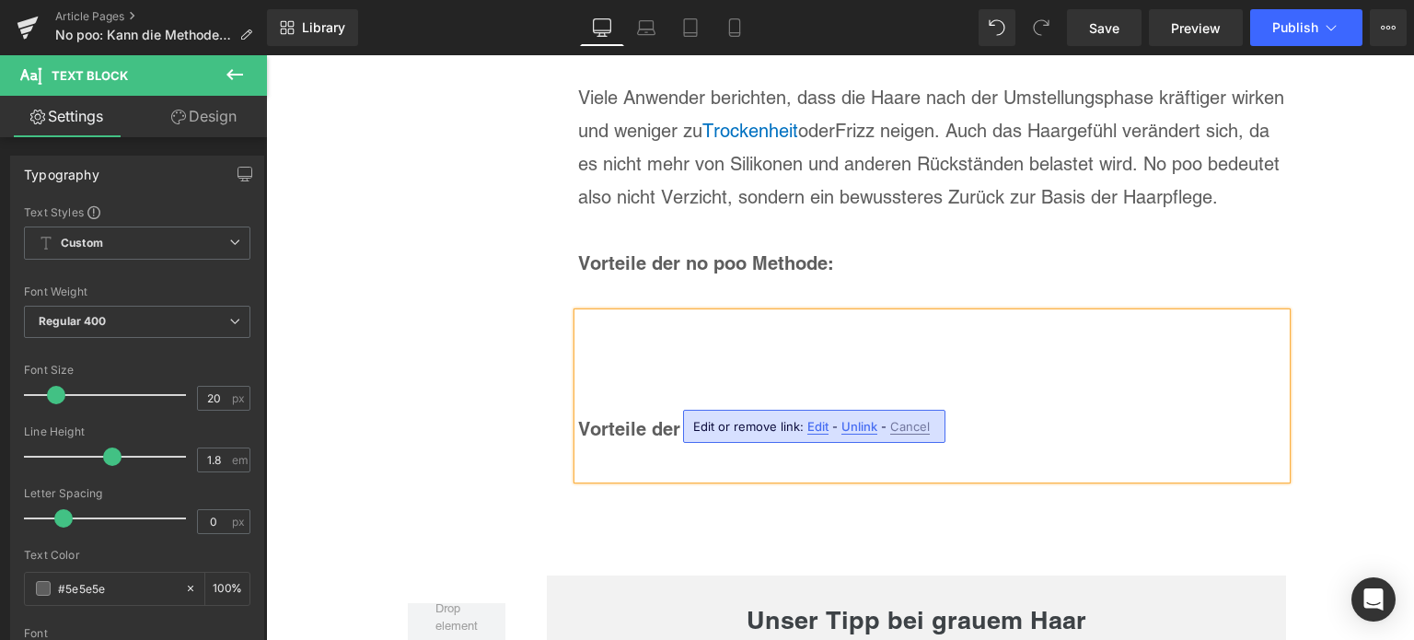
click at [748, 418] on strong "Vorteile der no poo Methode:" at bounding box center [706, 429] width 256 height 22
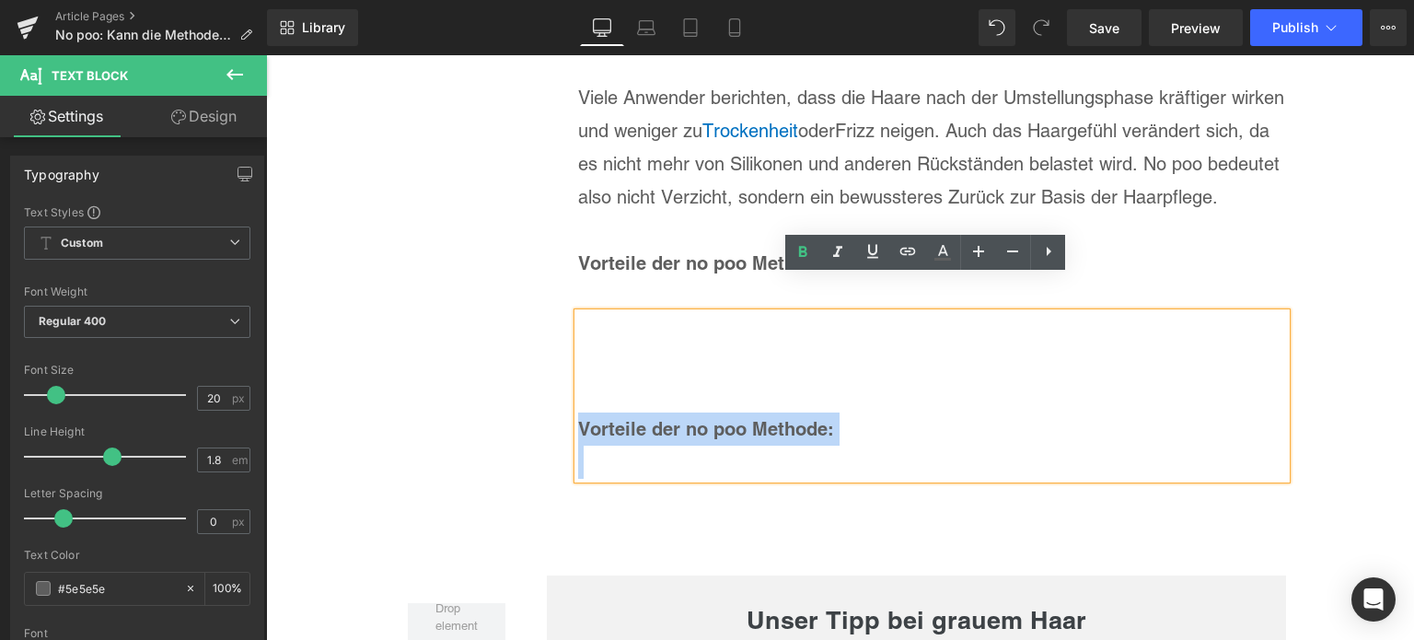
click at [748, 418] on strong "Vorteile der no poo Methode:" at bounding box center [706, 429] width 256 height 22
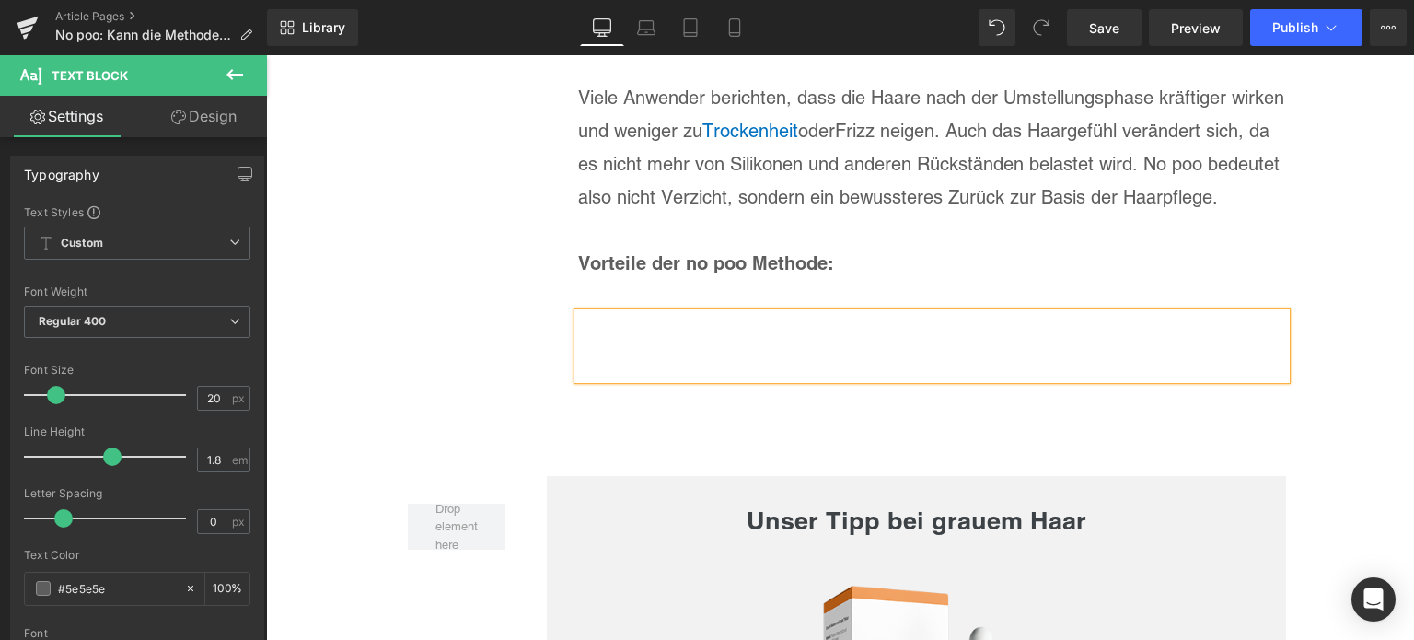
click at [636, 346] on p at bounding box center [932, 362] width 708 height 33
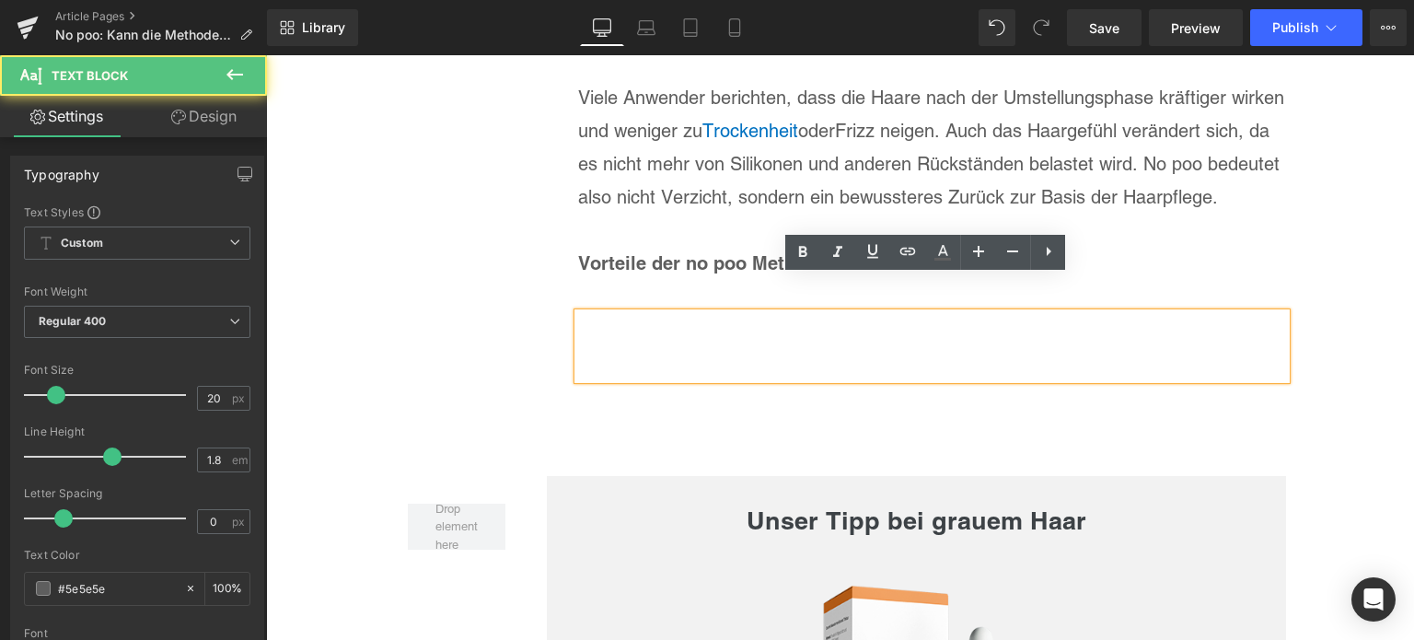
click at [628, 313] on p at bounding box center [932, 329] width 708 height 33
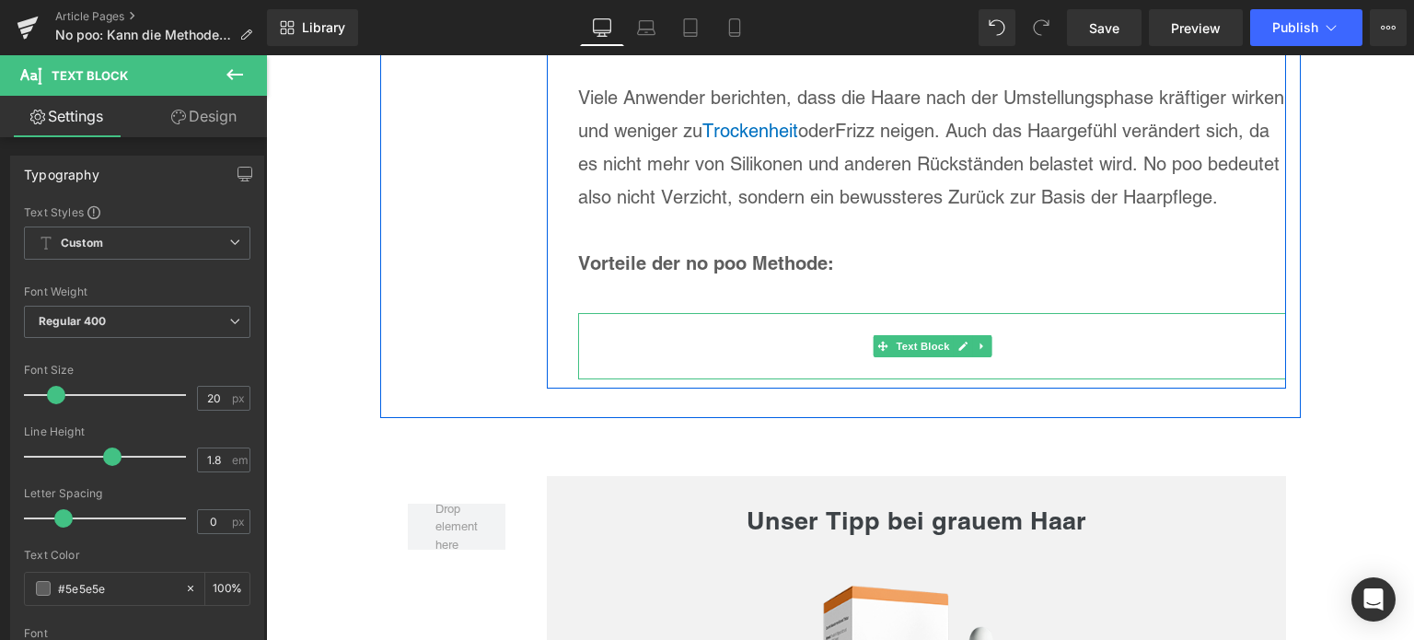
click at [679, 313] on p at bounding box center [932, 329] width 708 height 33
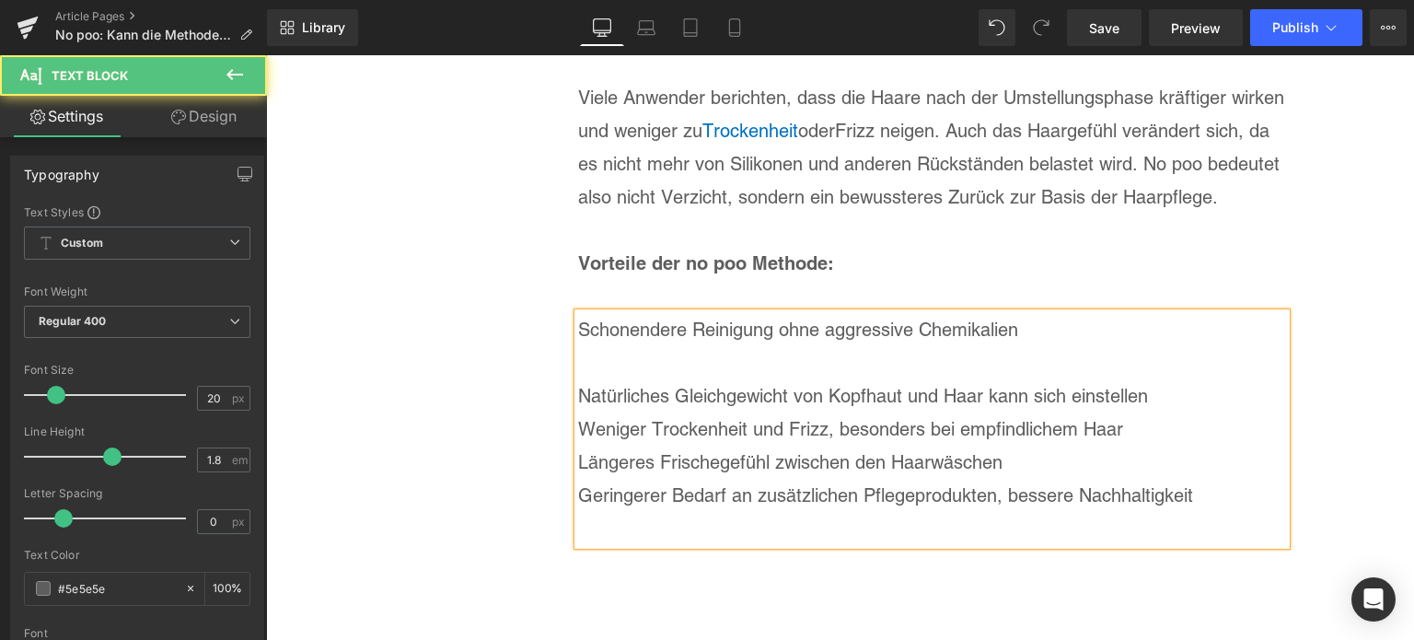
click at [578, 346] on p at bounding box center [932, 362] width 708 height 33
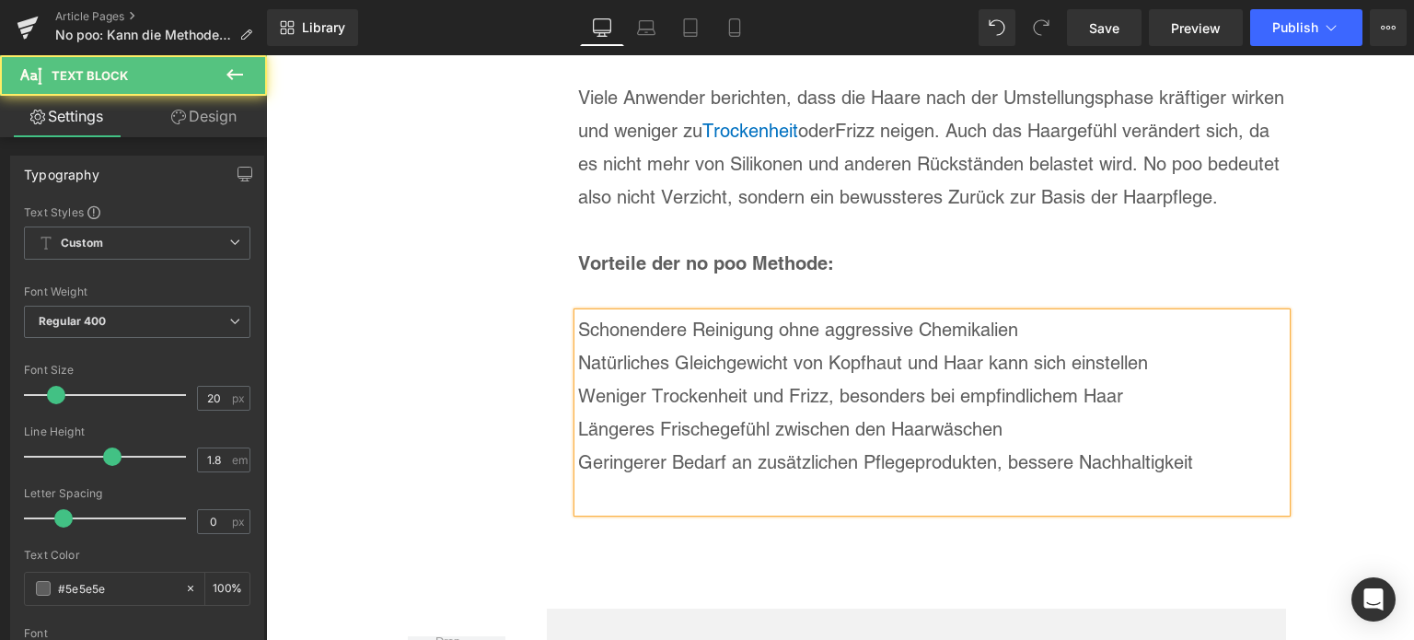
click at [721, 479] on p at bounding box center [932, 495] width 708 height 33
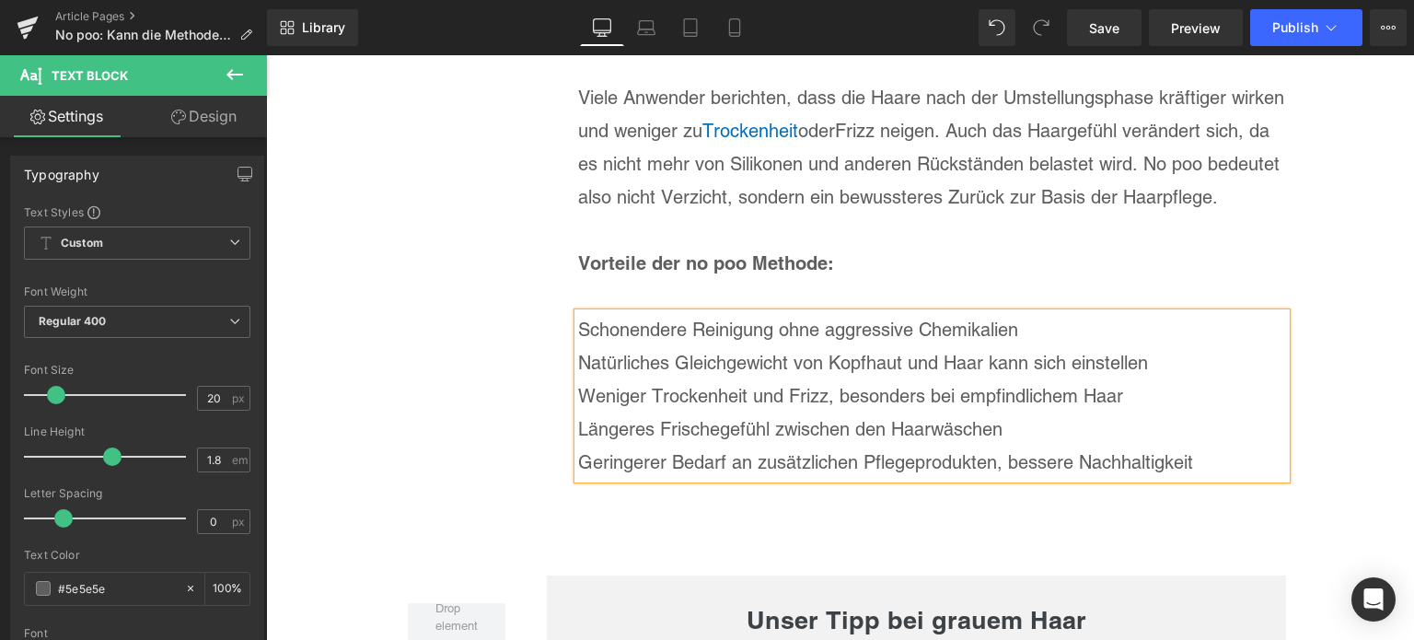
click at [1185, 379] on p "Weniger Trockenheit und Frizz, besonders bei empfindlichem Haar" at bounding box center [932, 395] width 708 height 33
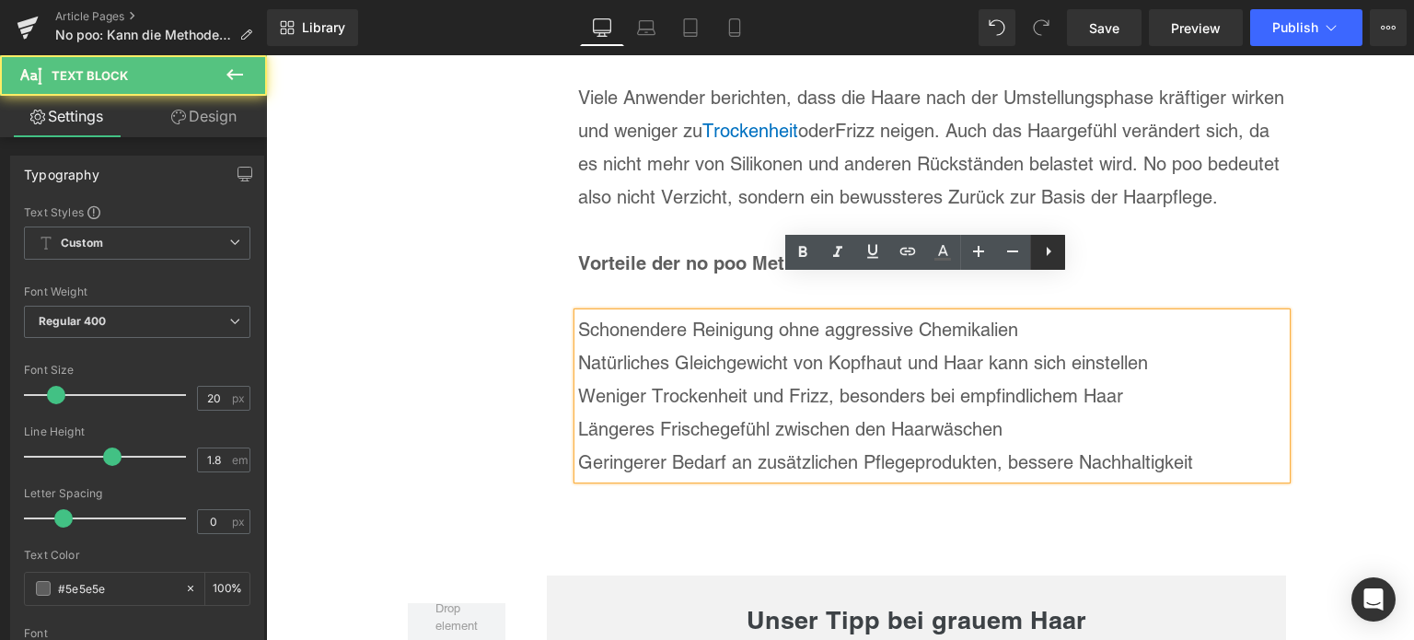
click at [1047, 249] on icon at bounding box center [1049, 251] width 5 height 9
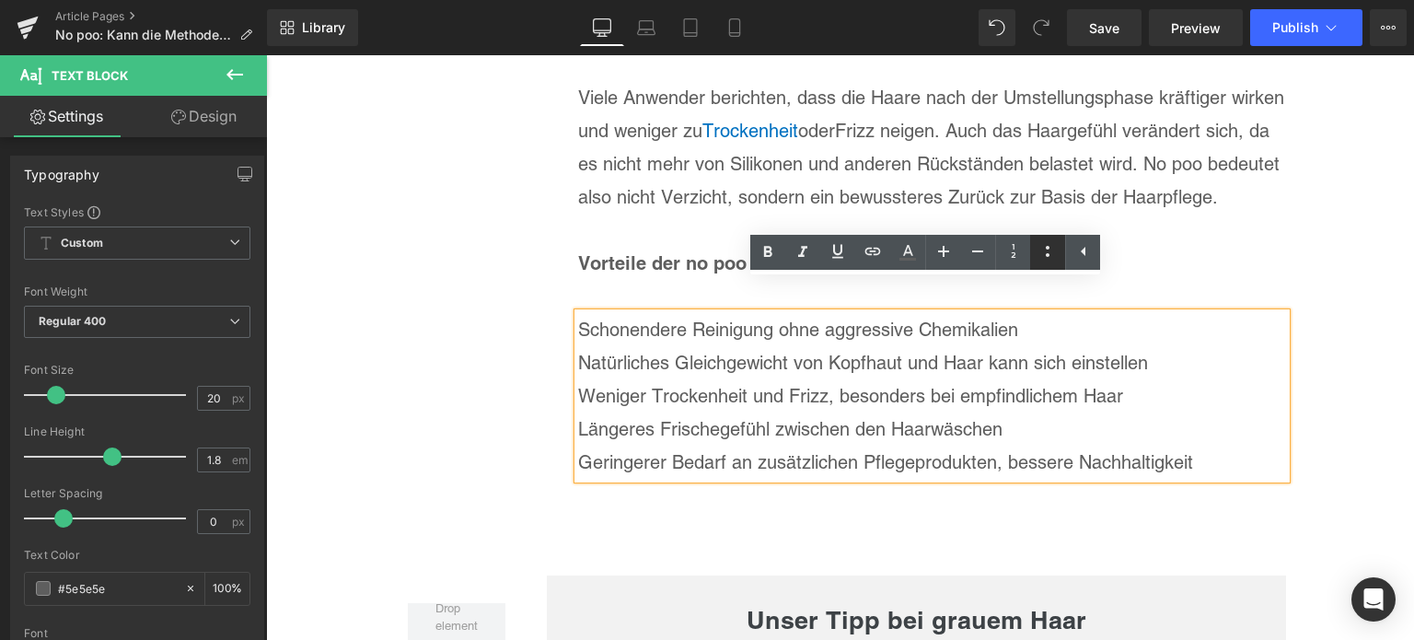
click at [1053, 256] on icon at bounding box center [1047, 251] width 22 height 22
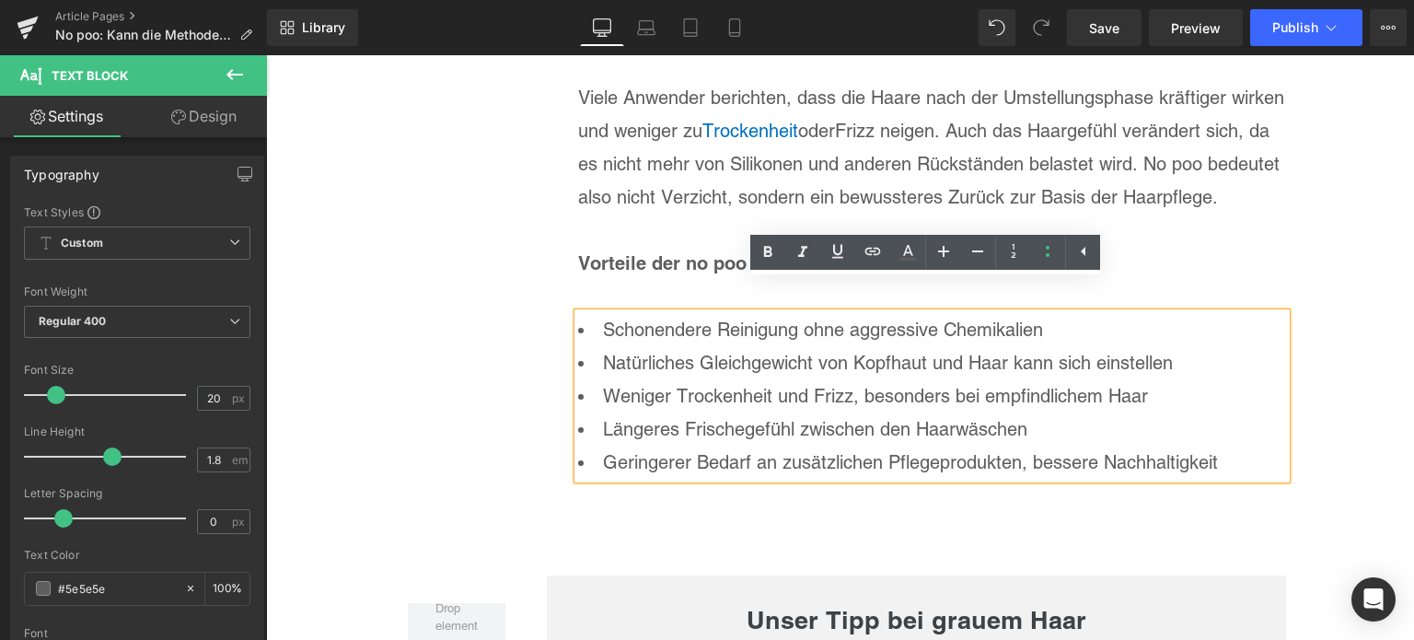
click at [1094, 313] on li "Schonendere Reinigung ohne aggressive Chemikalien" at bounding box center [932, 329] width 708 height 33
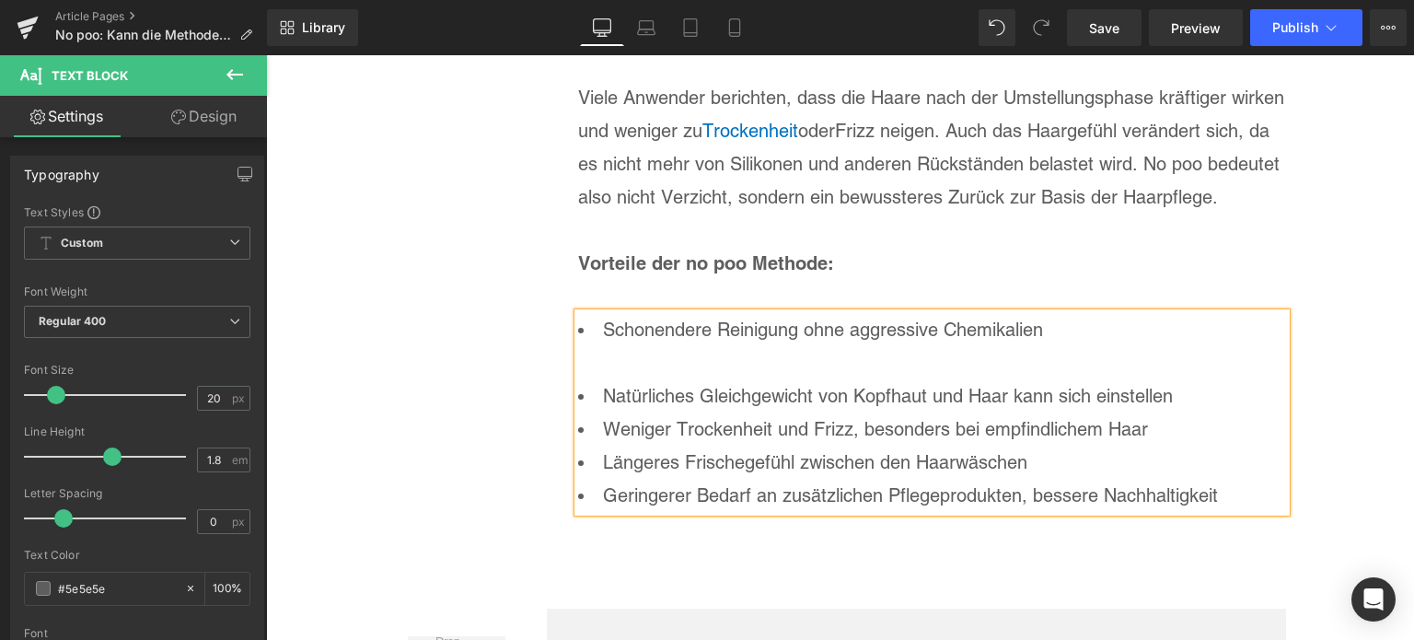
click at [1182, 379] on li "Natürliches Gleichgewicht von Kopfhaut und Haar kann sich einstellen" at bounding box center [932, 395] width 708 height 33
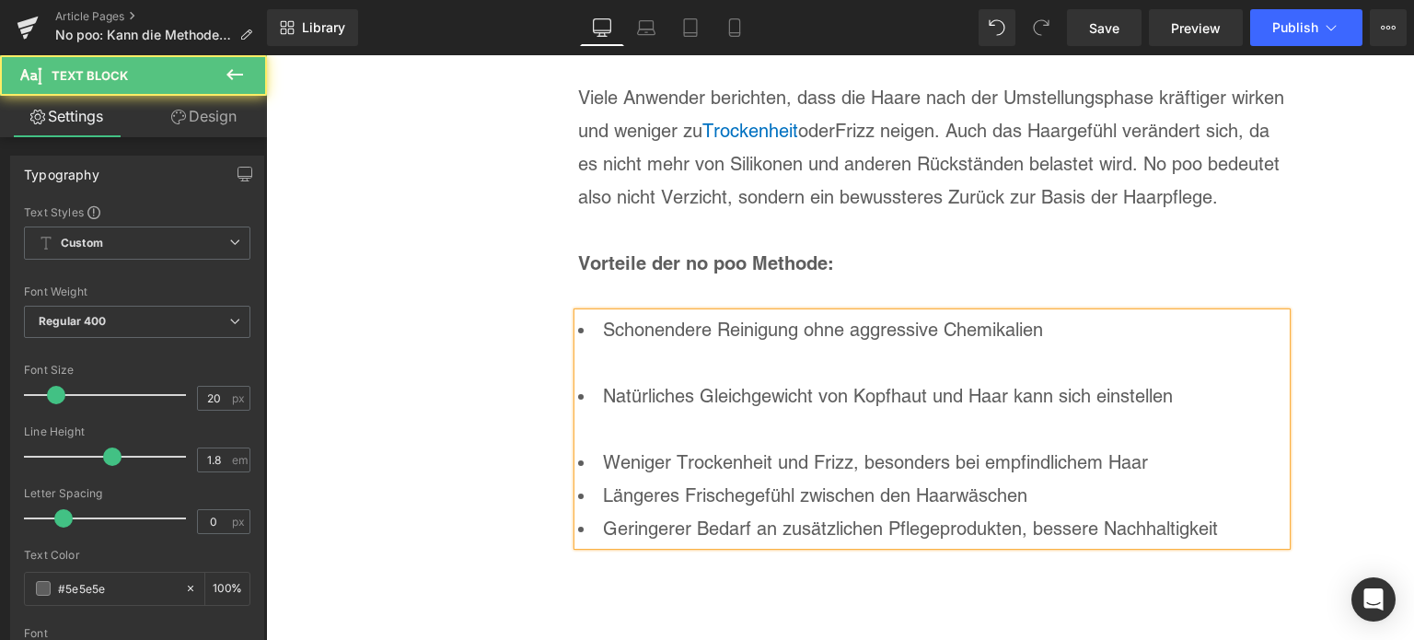
click at [1187, 445] on li "Weniger Trockenheit und Frizz, besonders bei empfindlichem Haar" at bounding box center [932, 461] width 708 height 33
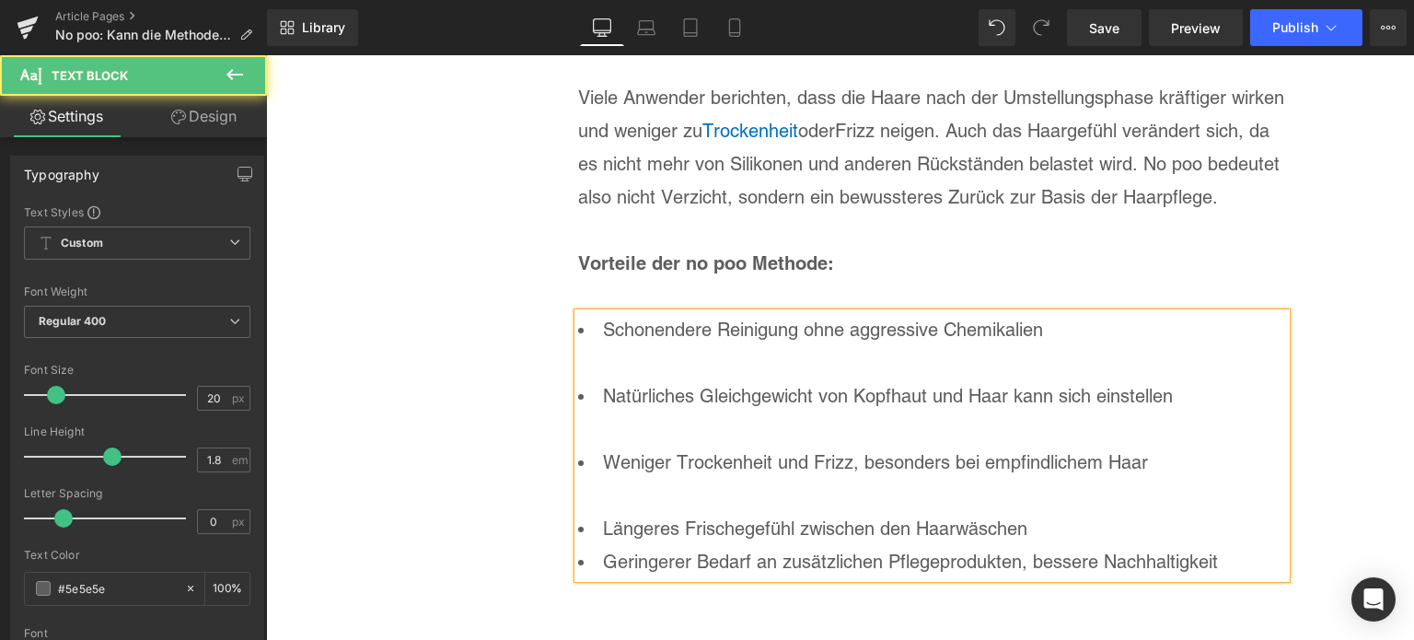
click at [1135, 512] on li "Längeres Frischegefühl zwischen den Haarwäschen" at bounding box center [932, 528] width 708 height 33
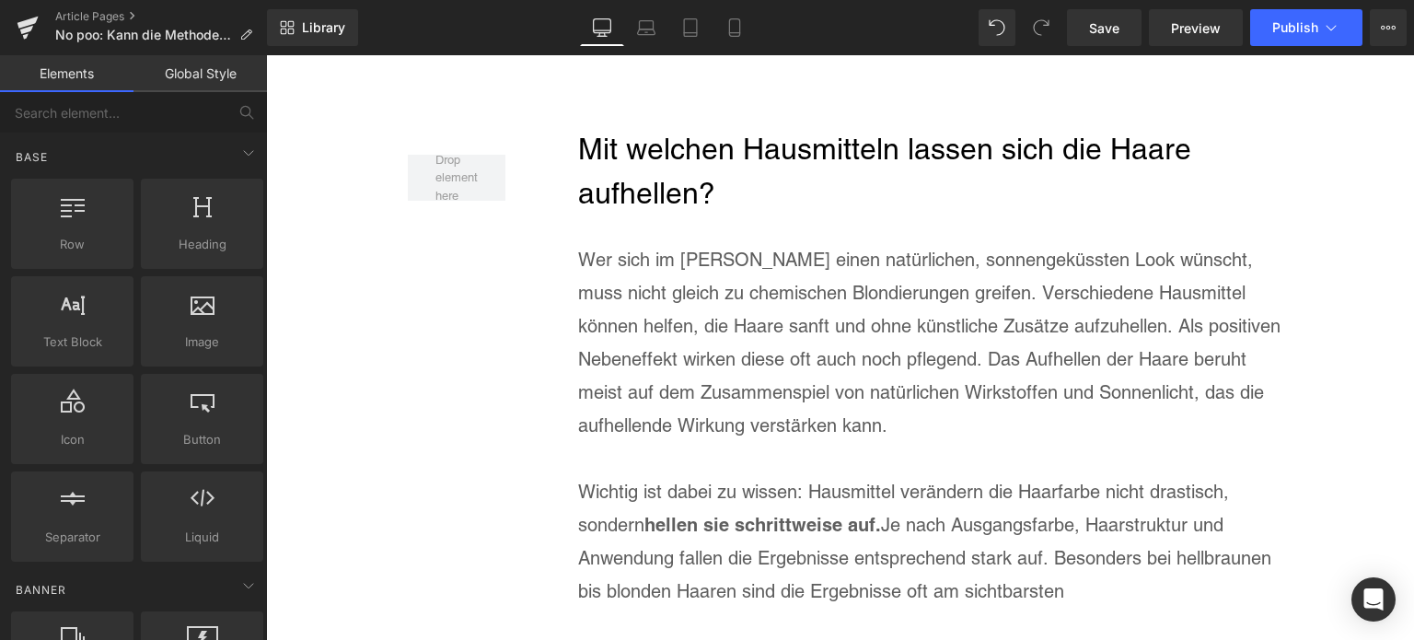
scroll to position [4356, 0]
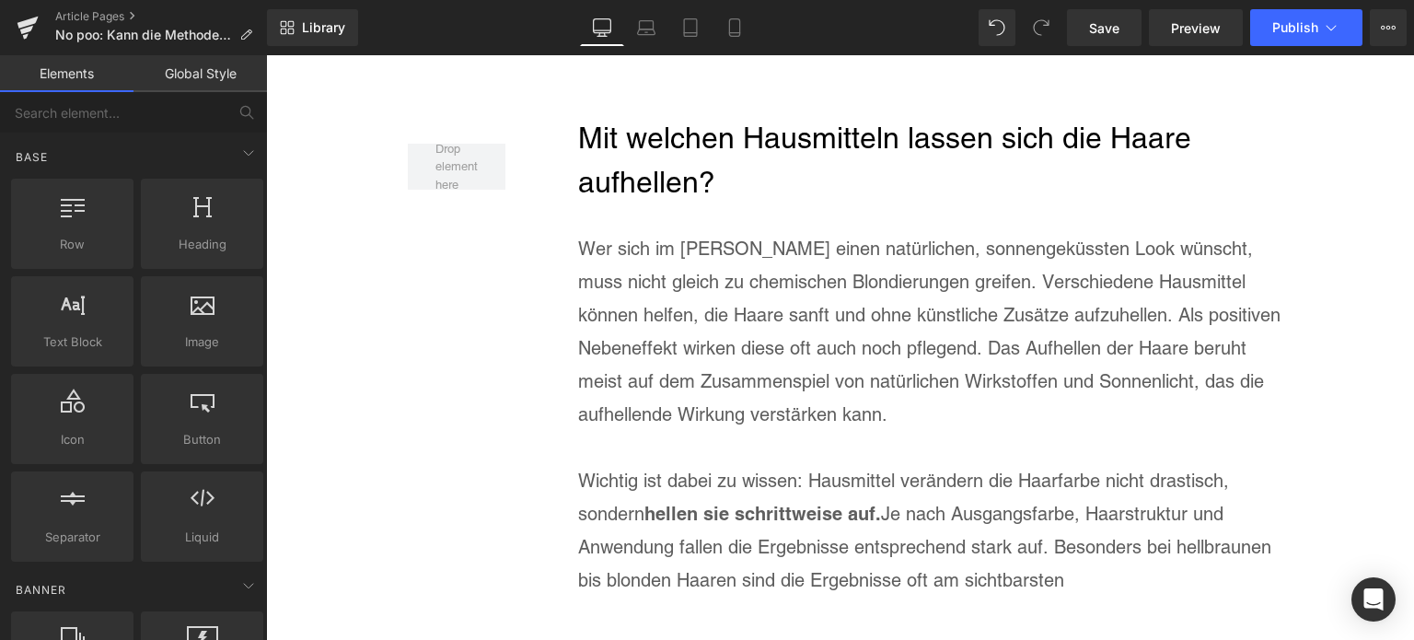
click at [677, 129] on h2 "Mit welchen Hausmitteln lassen sich die Haare aufhellen?" at bounding box center [932, 160] width 708 height 88
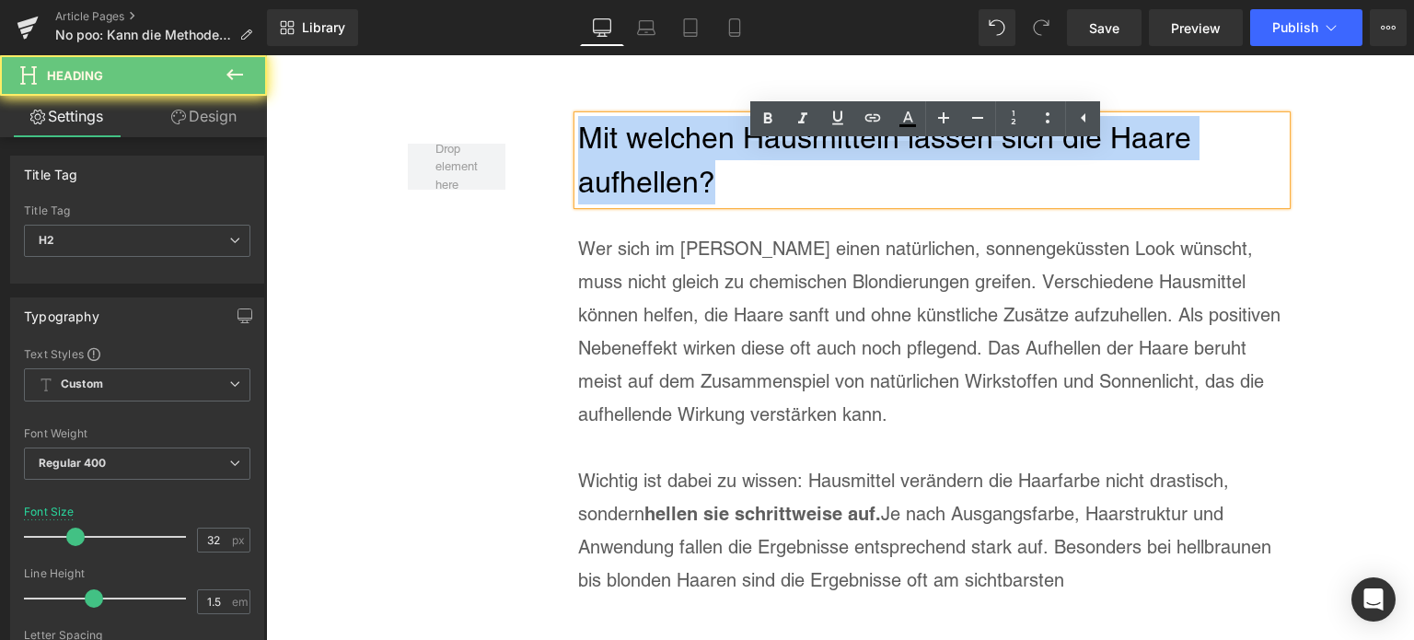
click at [677, 129] on h2 "Mit welchen Hausmitteln lassen sich die Haare aufhellen?" at bounding box center [932, 160] width 708 height 88
paste div
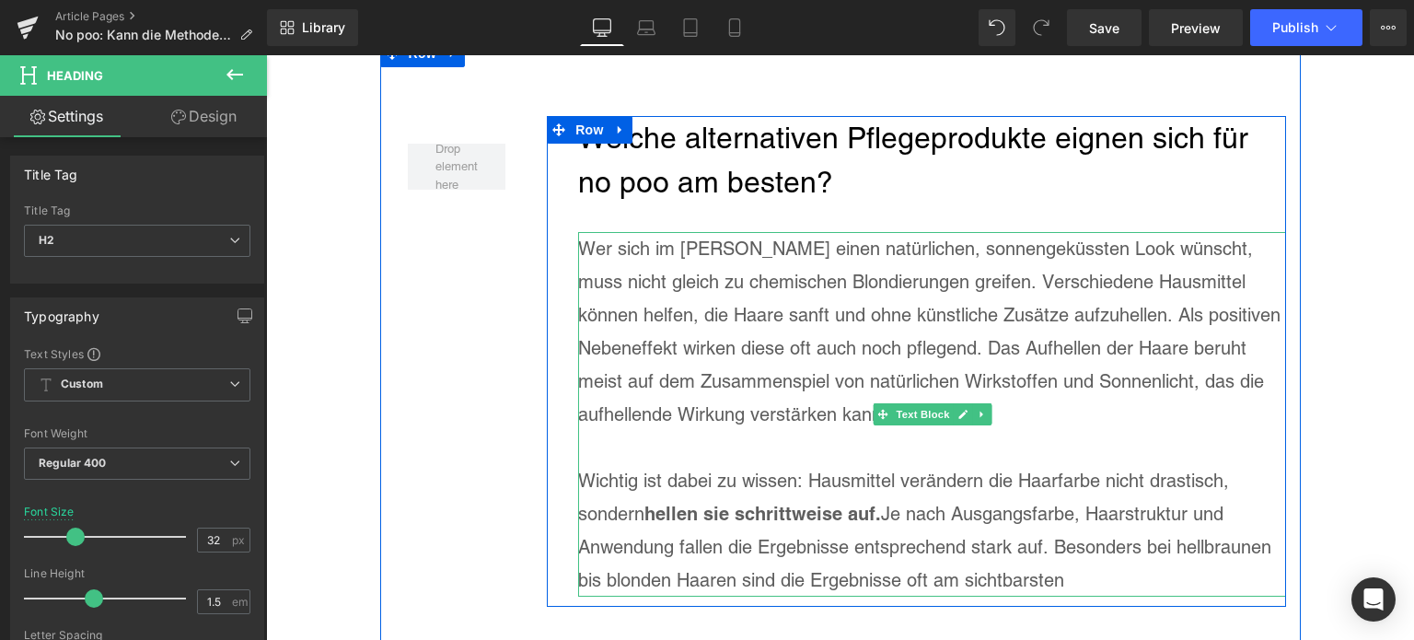
click at [1075, 545] on div "Wichtig ist dabei zu wissen: Hausmittel verändern die Haarfarbe nicht drastisch…" at bounding box center [932, 530] width 708 height 133
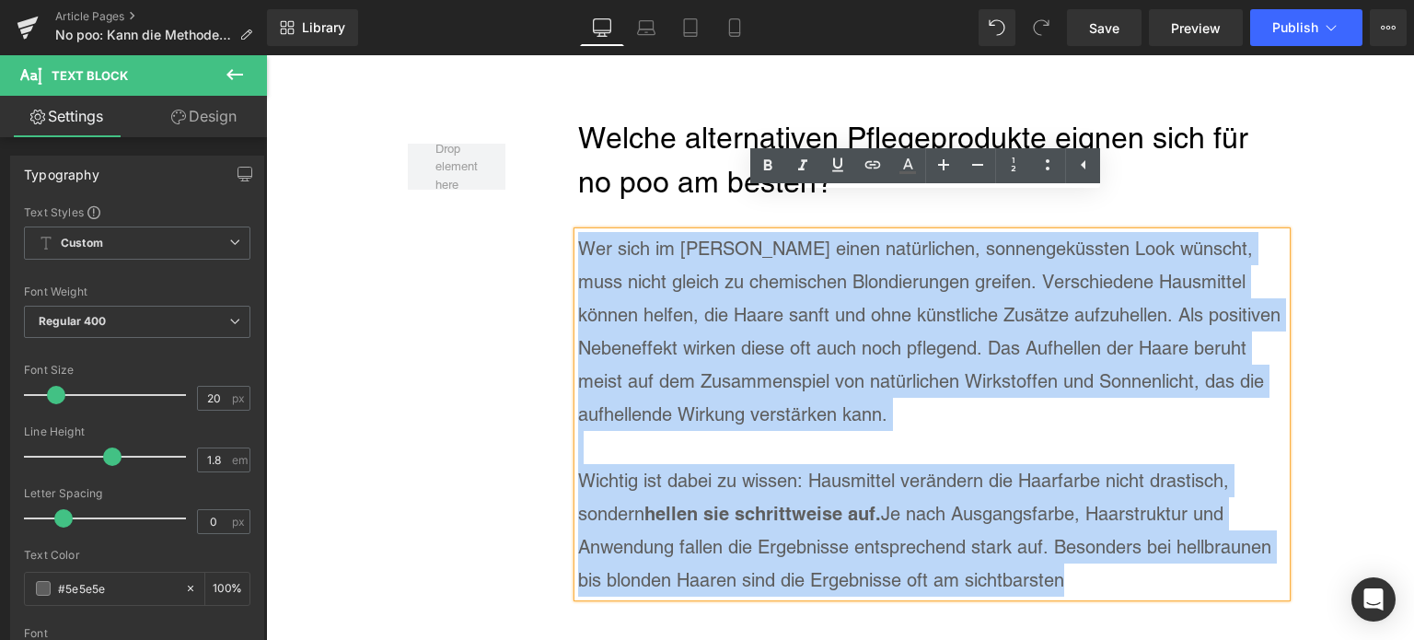
drag, startPoint x: 1075, startPoint y: 545, endPoint x: 579, endPoint y: 211, distance: 598.1
click at [579, 232] on div "Wer sich im [PERSON_NAME] einen natürlichen, sonnengeküssten Look wünscht, muss…" at bounding box center [932, 414] width 708 height 364
paste div
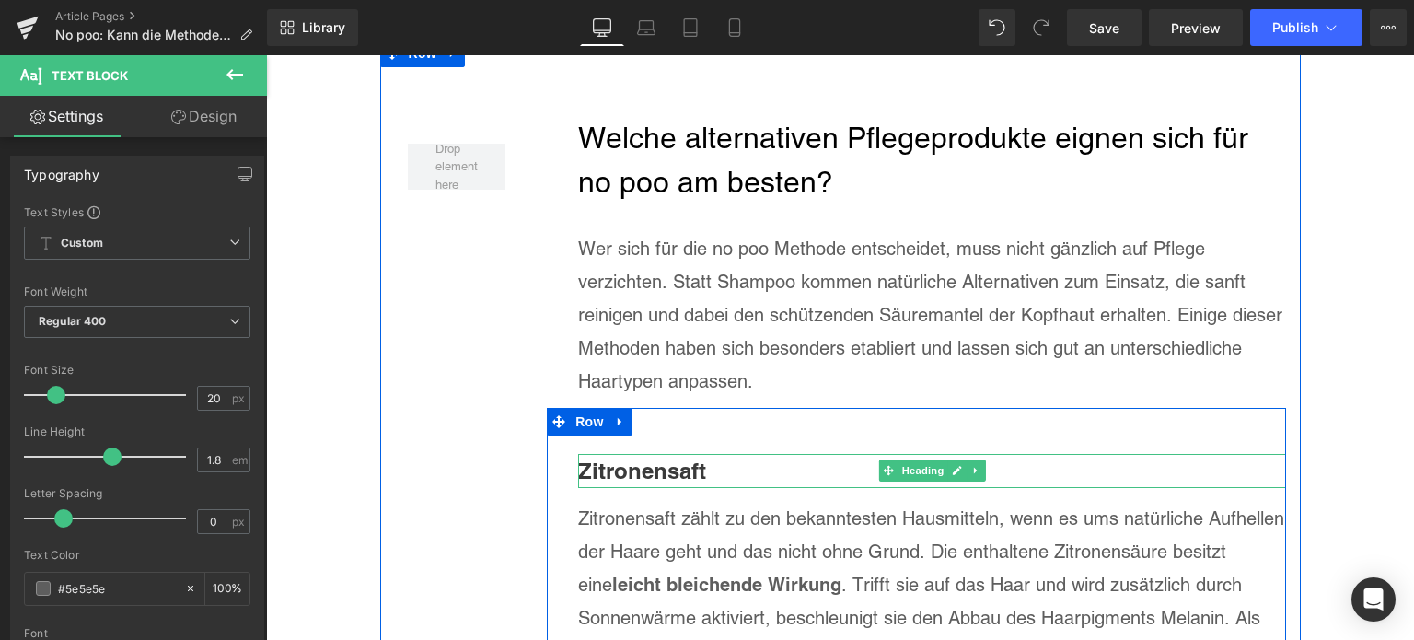
click at [652, 457] on b "Zitronensaft" at bounding box center [642, 470] width 128 height 26
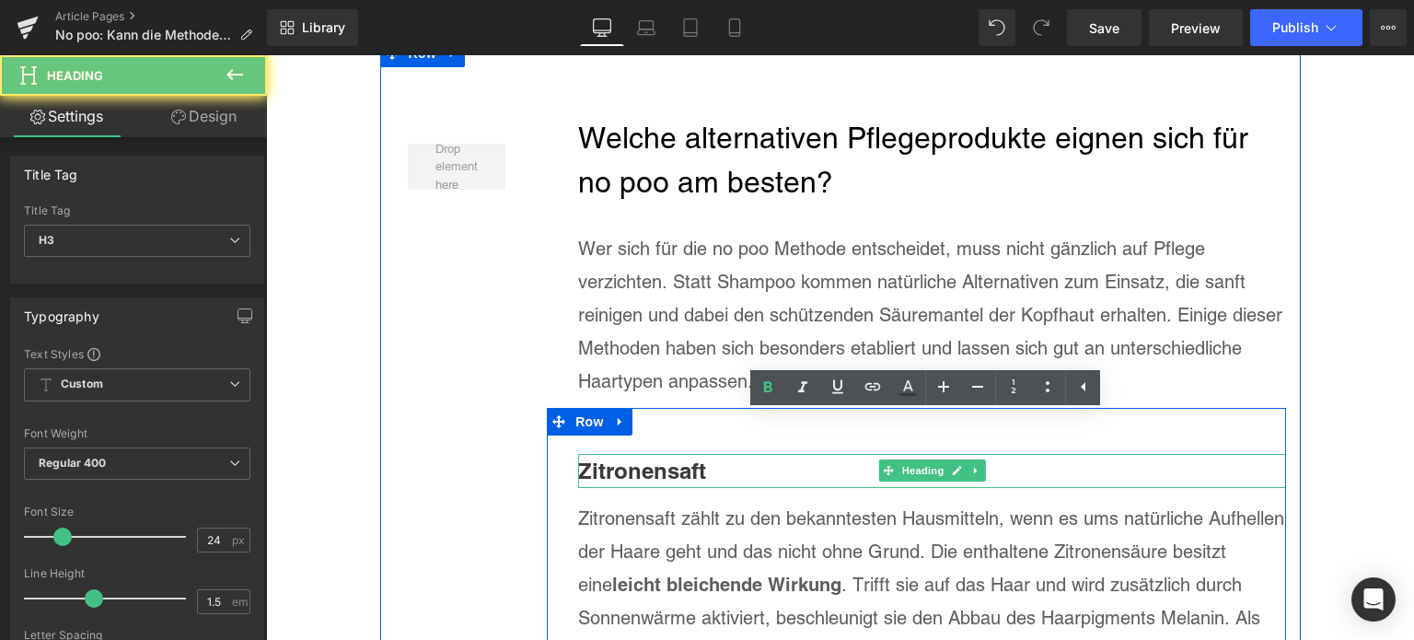
click at [652, 457] on b "Zitronensaft" at bounding box center [642, 470] width 128 height 26
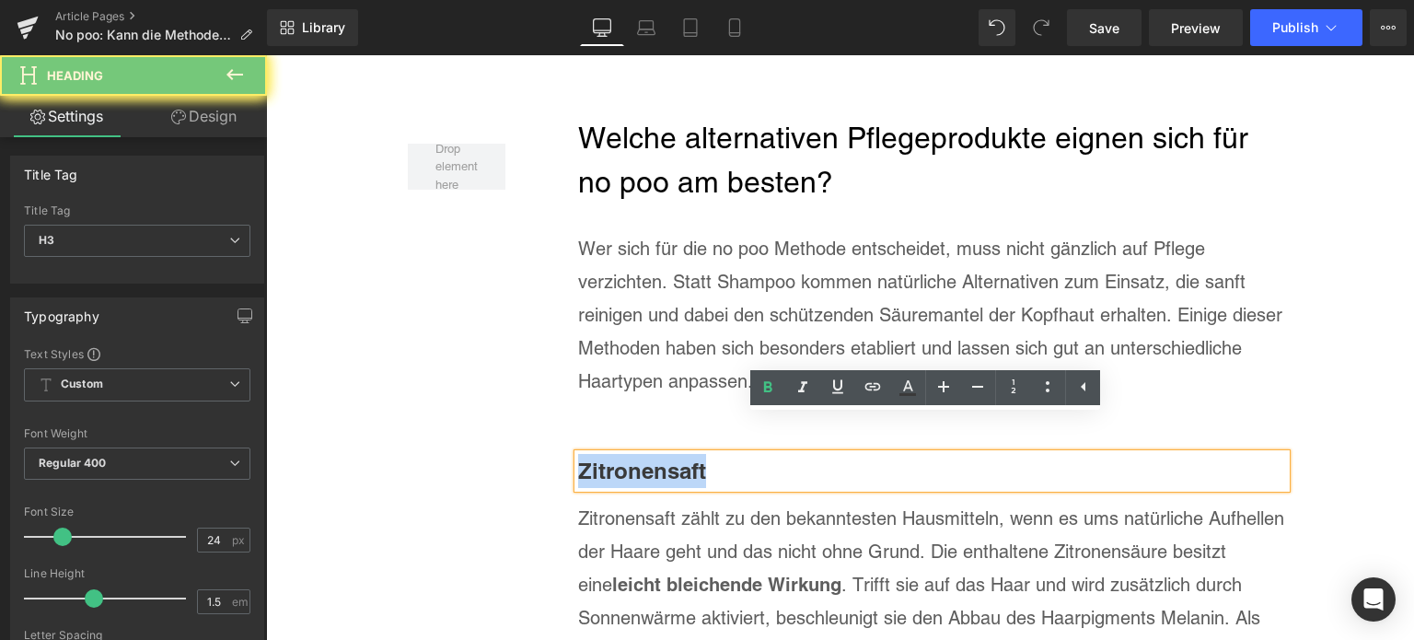
click at [652, 457] on b "Zitronensaft" at bounding box center [642, 470] width 128 height 26
paste div
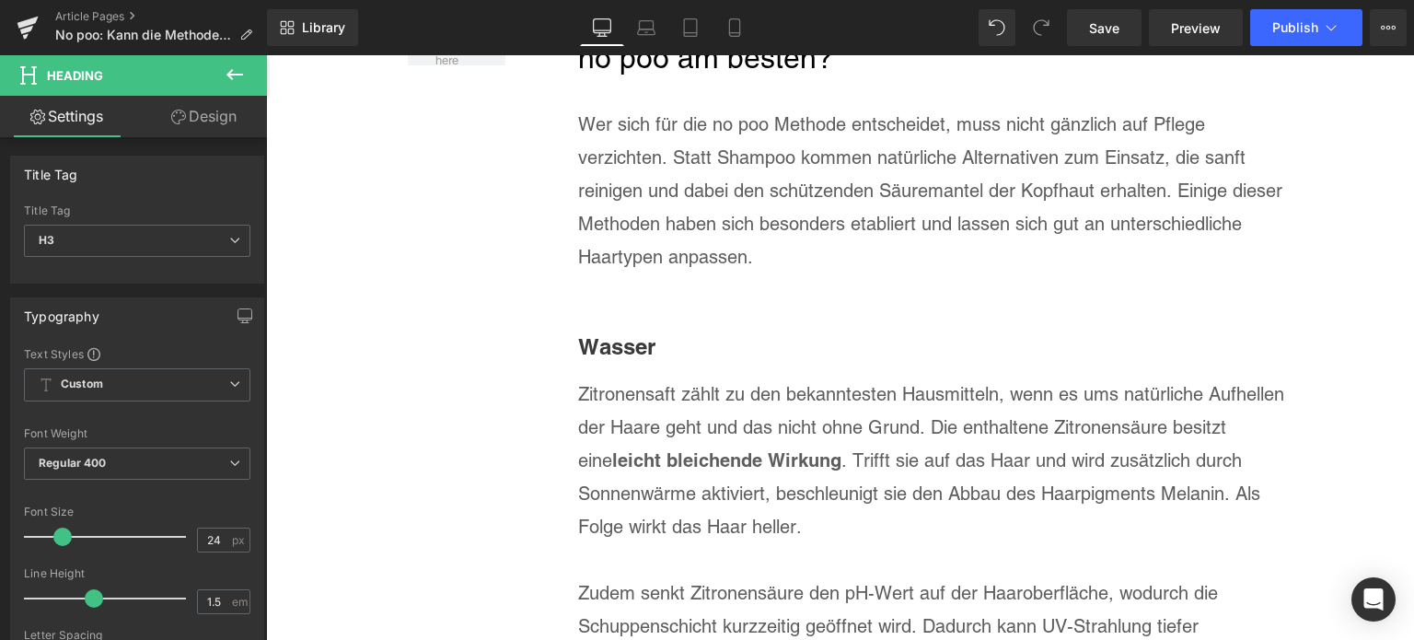
scroll to position [4632, 0]
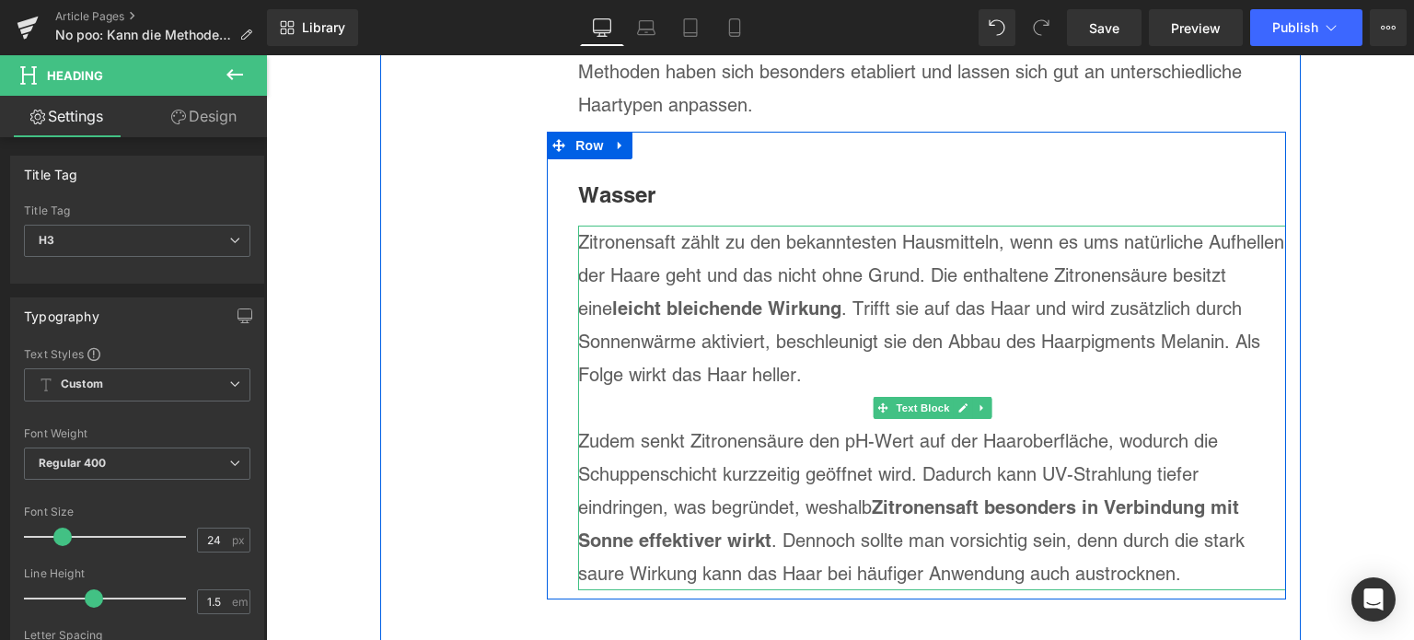
drag, startPoint x: 972, startPoint y: 480, endPoint x: 1142, endPoint y: 511, distance: 173.1
click at [972, 496] on strong "Zitronensaft besonders in Verbindung mit Sonne effektiver wirkt" at bounding box center [908, 523] width 661 height 55
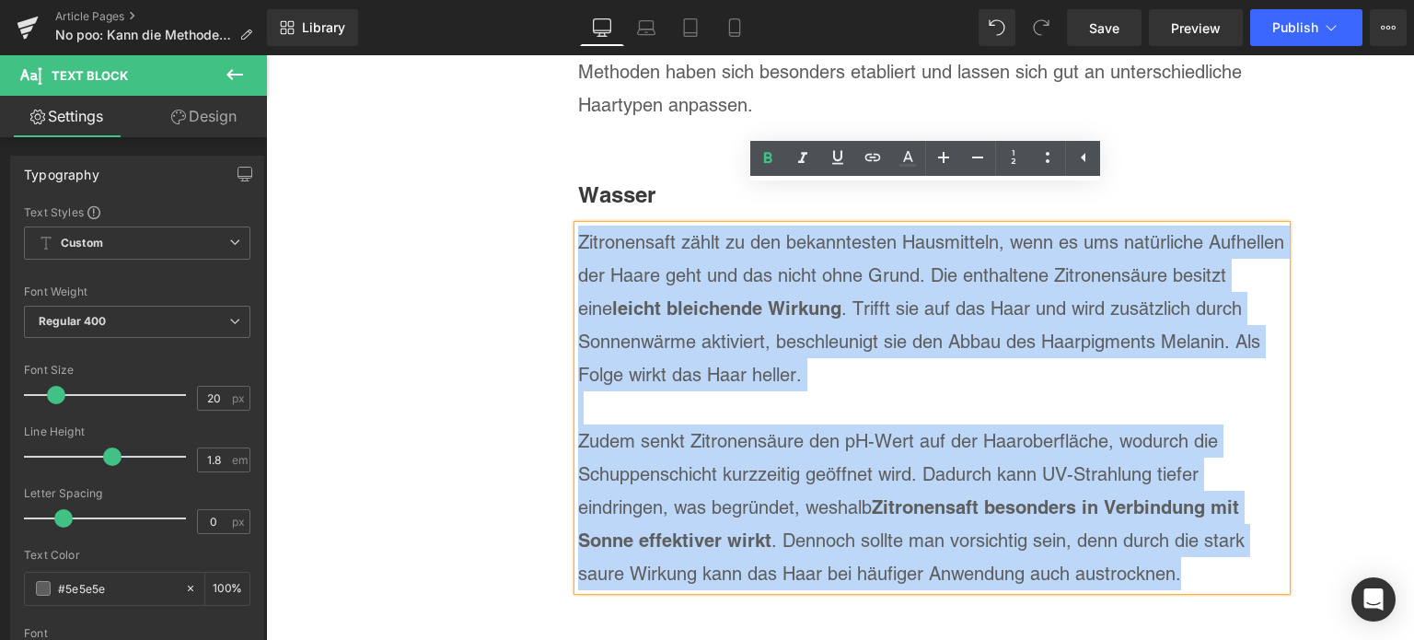
drag, startPoint x: 1192, startPoint y: 540, endPoint x: 574, endPoint y: 206, distance: 702.2
click at [578, 226] on div "Zitronensaft zählt zu den bekanntesten Hausmitteln, wenn es ums natürliche Aufh…" at bounding box center [932, 408] width 708 height 364
paste div
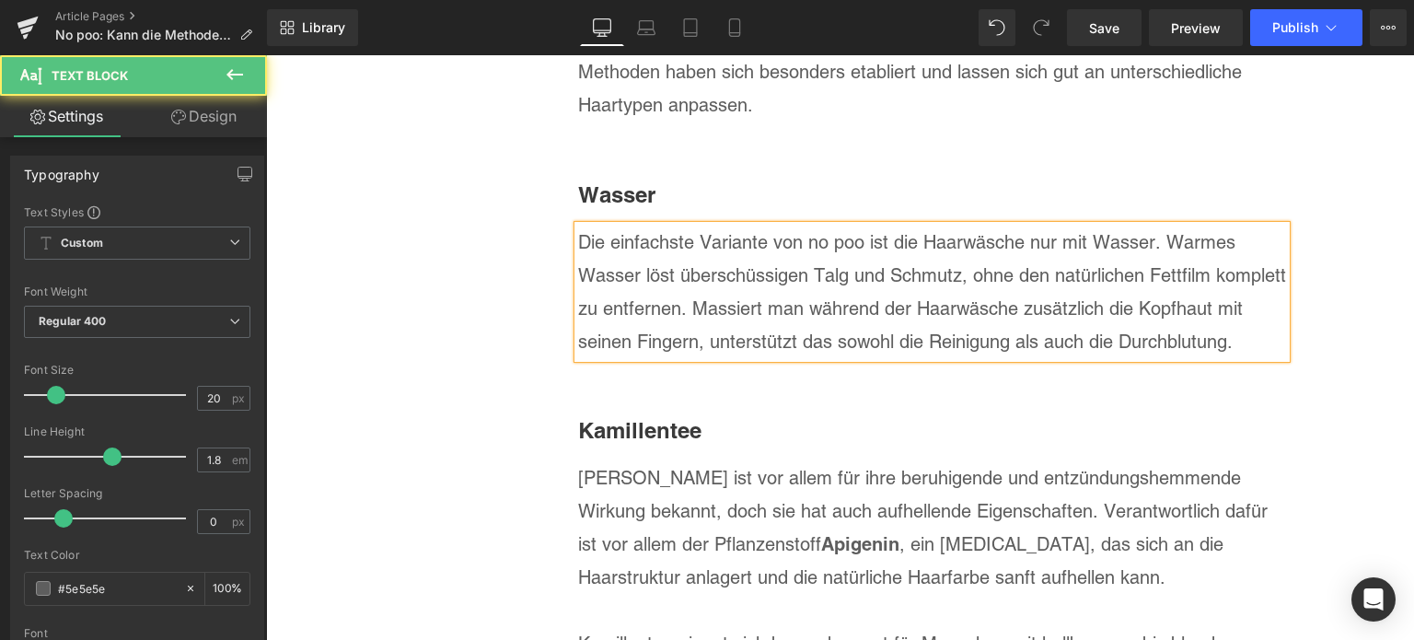
click at [1156, 295] on p "Die einfachste Variante von no poo ist die Haarwäsche nur mit Wasser. Warmes Wa…" at bounding box center [932, 292] width 708 height 133
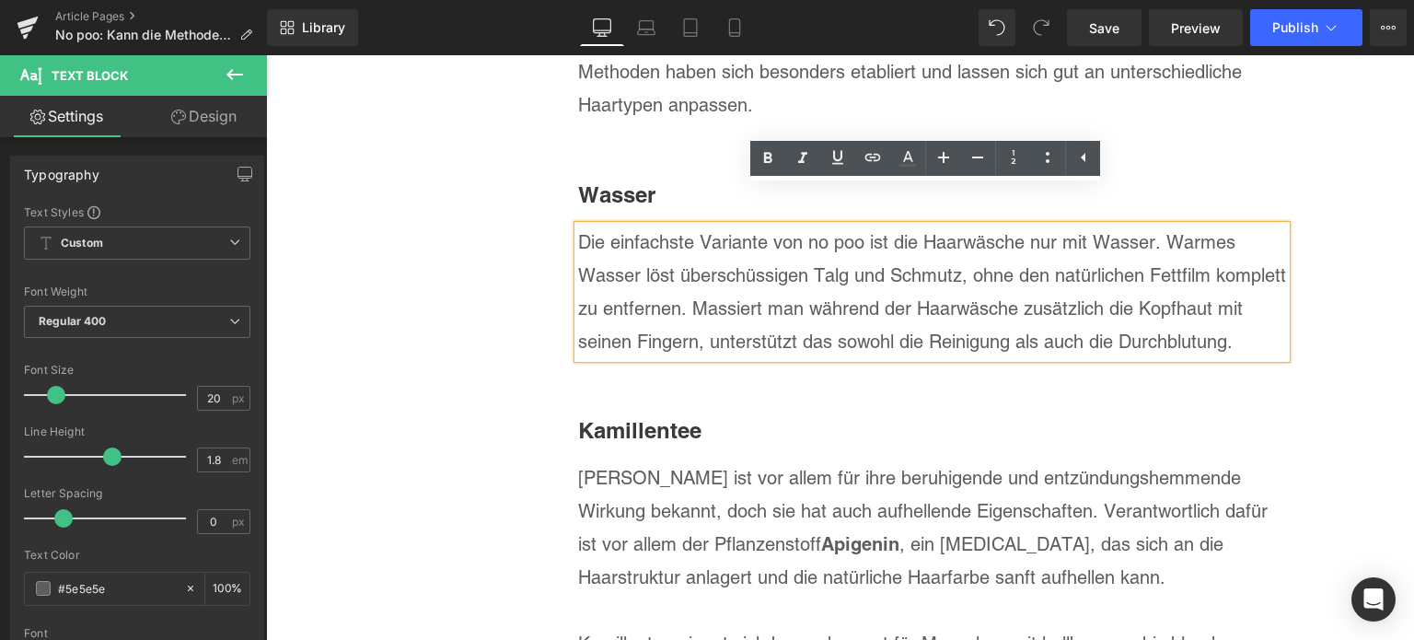
click at [1173, 247] on p "Die einfachste Variante von no poo ist die Haarwäsche nur mit Wasser. Warmes Wa…" at bounding box center [932, 292] width 708 height 133
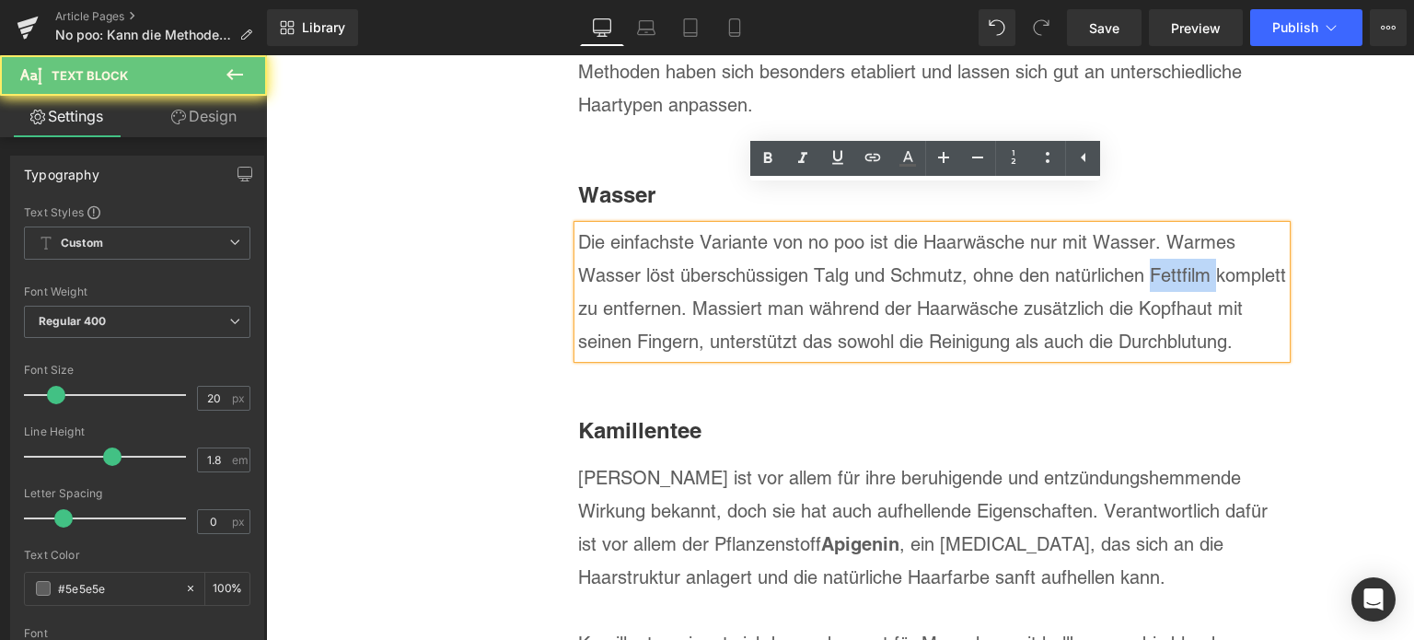
click at [1173, 247] on p "Die einfachste Variante von no poo ist die Haarwäsche nur mit Wasser. Warmes Wa…" at bounding box center [932, 292] width 708 height 133
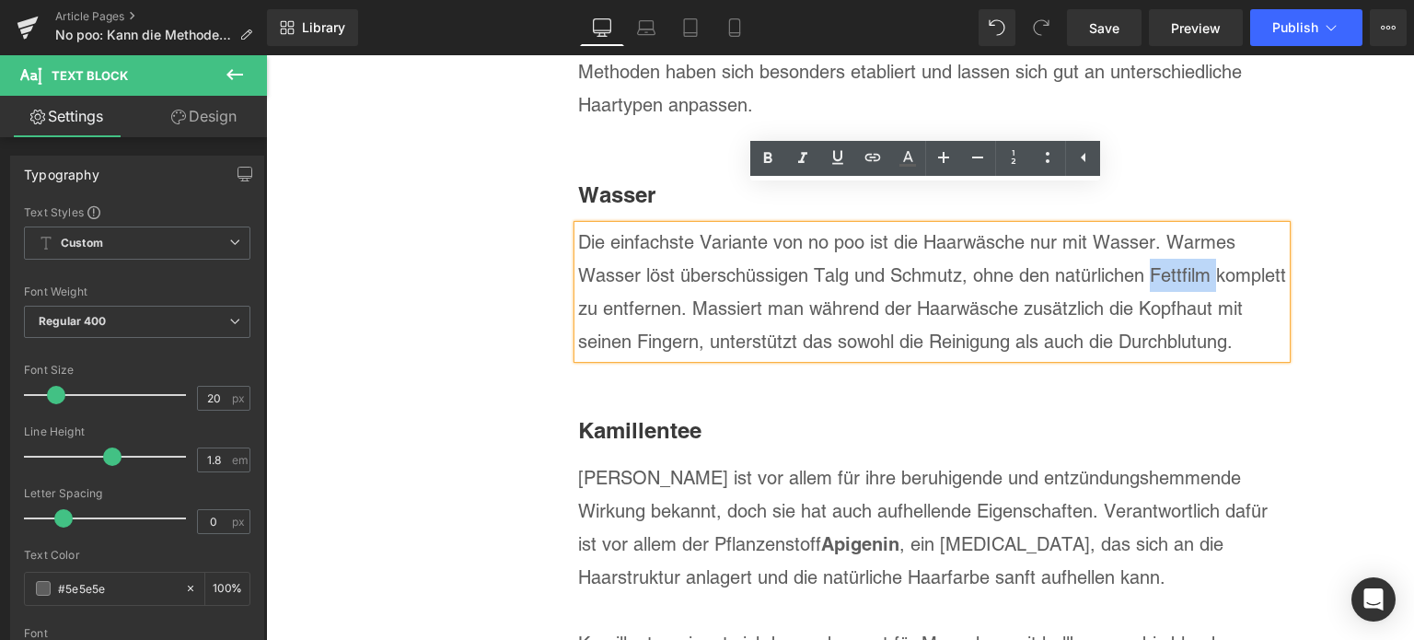
click at [1218, 231] on p "Die einfachste Variante von no poo ist die Haarwäsche nur mit Wasser. Warmes Wa…" at bounding box center [932, 292] width 708 height 133
drag, startPoint x: 1198, startPoint y: 239, endPoint x: 1137, endPoint y: 237, distance: 61.7
click at [1137, 237] on p "Die einfachste Variante von no poo ist die Haarwäsche nur mit Wasser. Warmes Wa…" at bounding box center [932, 292] width 708 height 133
click at [872, 164] on icon at bounding box center [873, 157] width 22 height 22
click at [1266, 0] on div "Text Color Highlight Color rgba(0, 113, 193, 1) #0071c1 100 % transparent trans…" at bounding box center [707, 0] width 1414 height 0
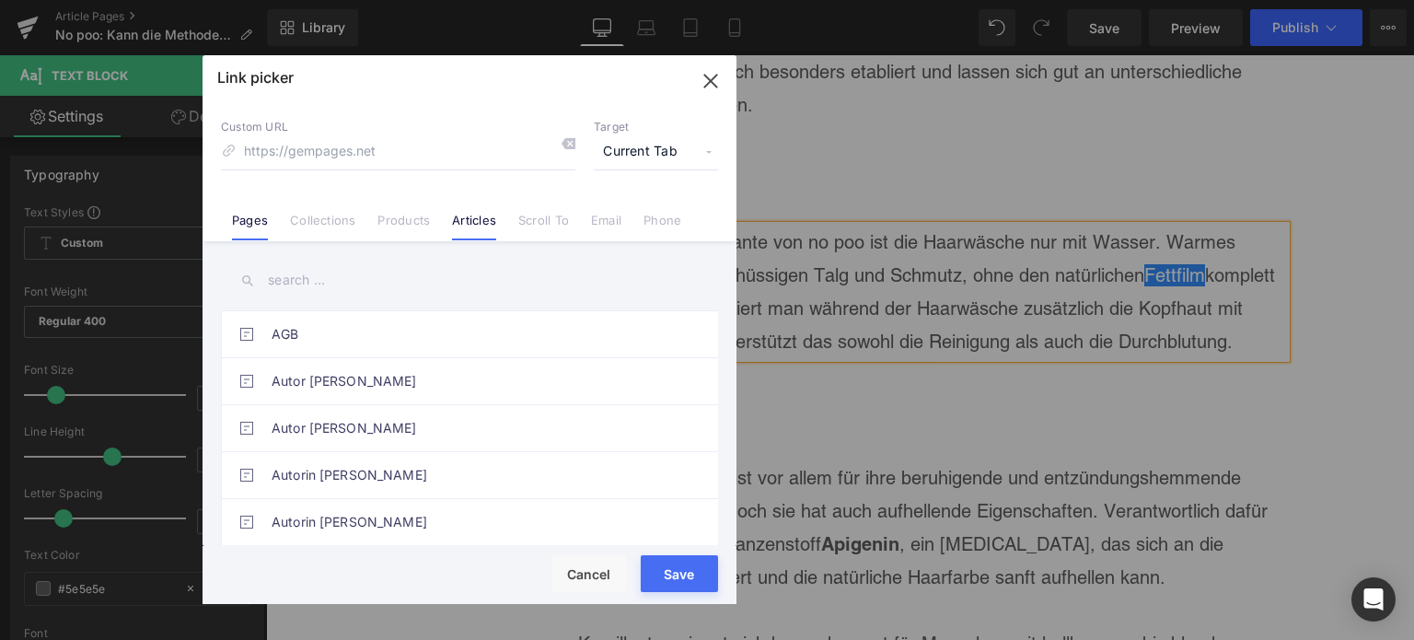
click at [457, 214] on link "Articles" at bounding box center [474, 227] width 44 height 28
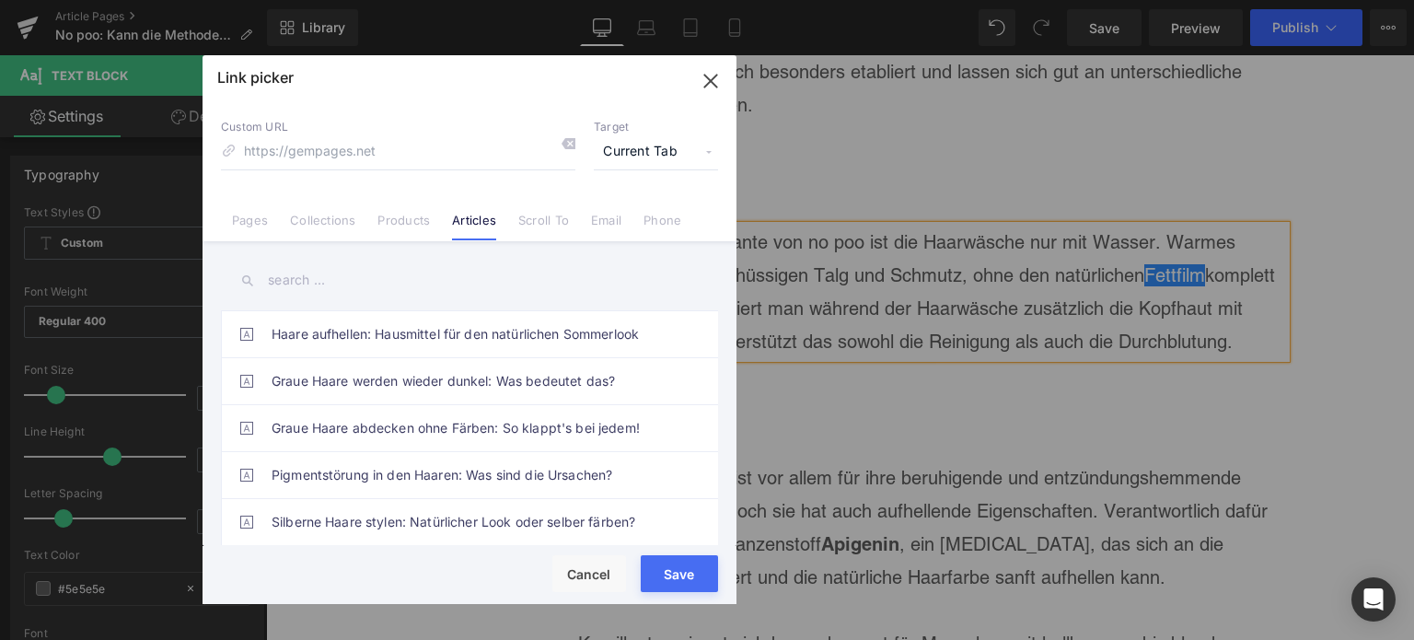
click at [344, 277] on input "text" at bounding box center [469, 280] width 497 height 41
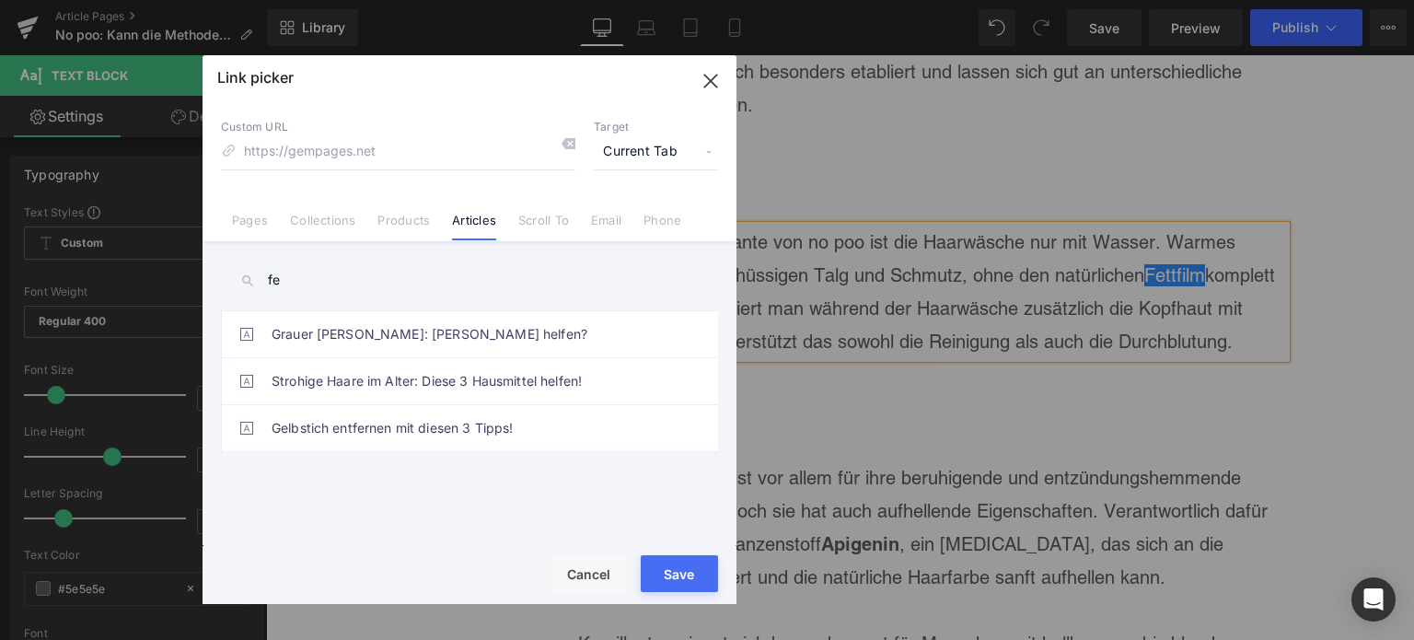
type input "f"
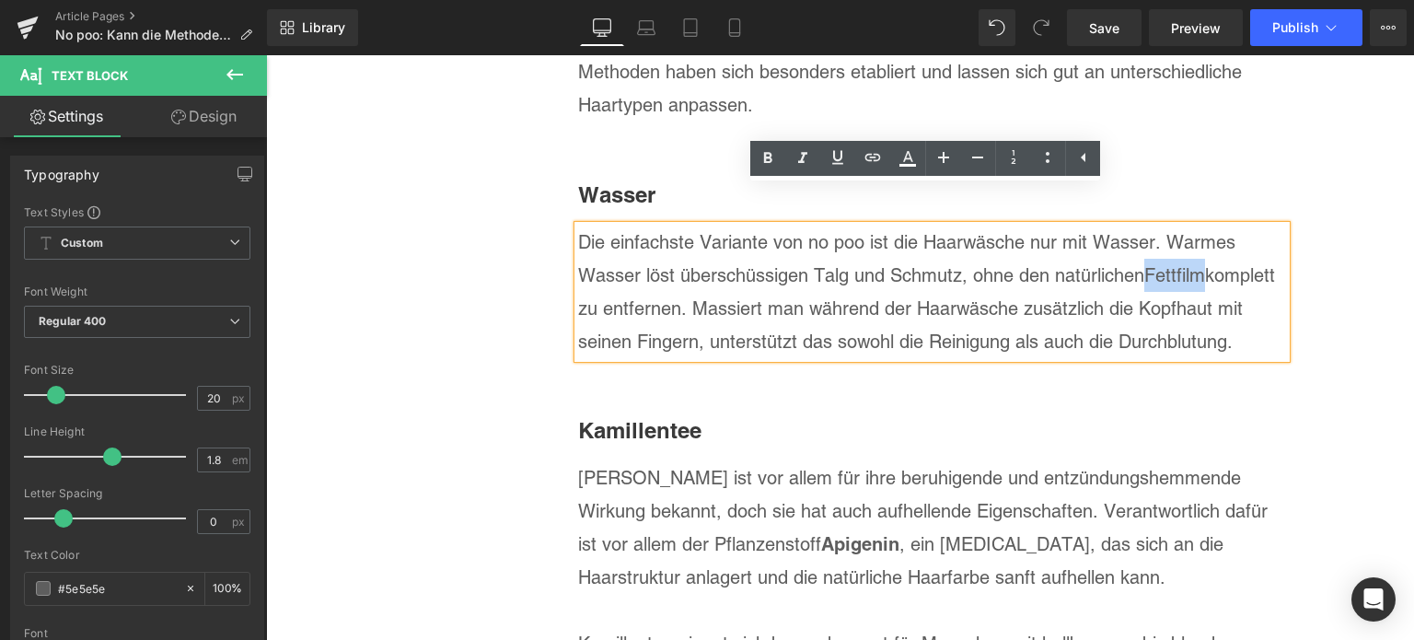
drag, startPoint x: 1198, startPoint y: 244, endPoint x: 1140, endPoint y: 240, distance: 58.1
click at [1140, 240] on p "Die einfachste Variante von no poo ist die Haarwäsche nur mit Wasser. Warmes Wa…" at bounding box center [932, 292] width 708 height 133
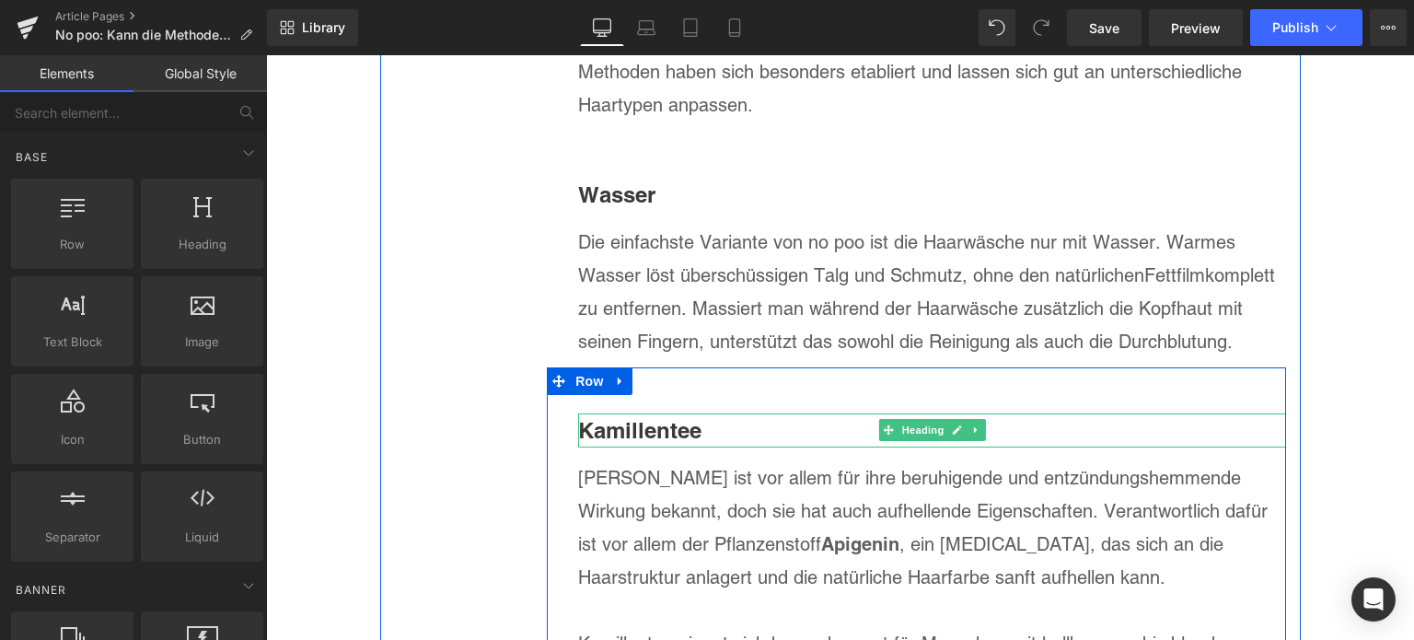
click at [642, 417] on b "Kamillentee" at bounding box center [639, 430] width 123 height 26
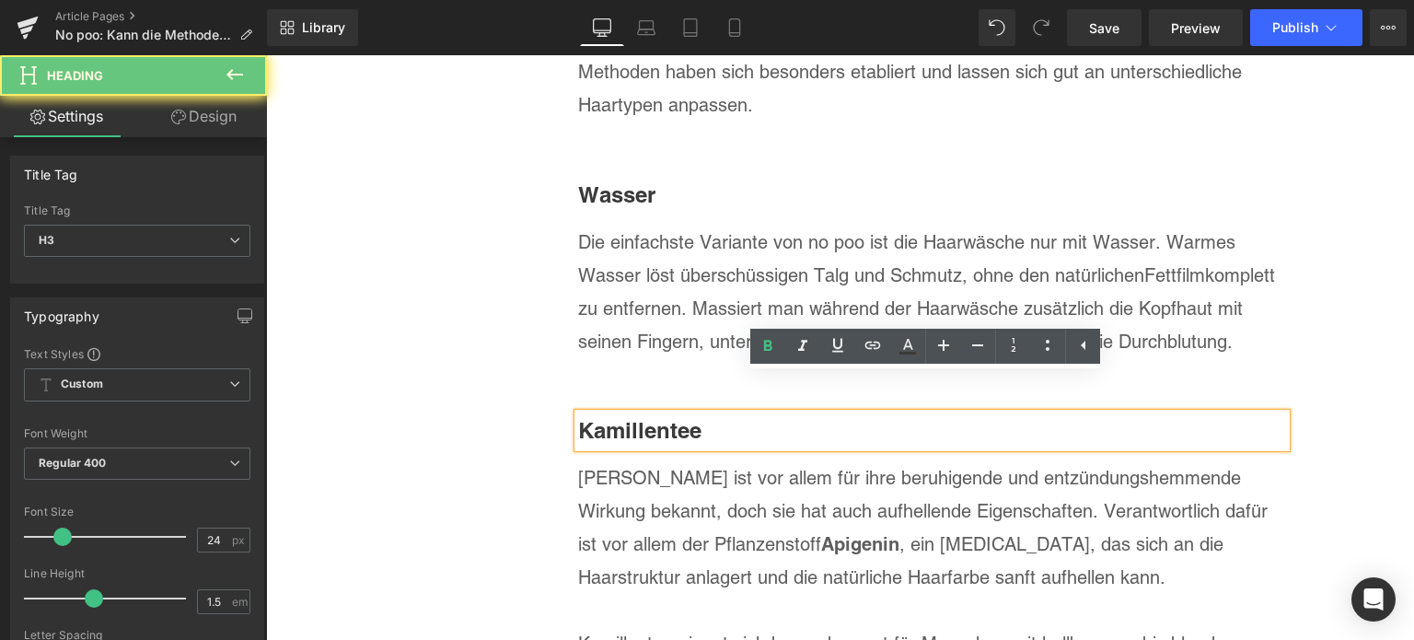
click at [642, 417] on b "Kamillentee" at bounding box center [639, 430] width 123 height 26
paste div
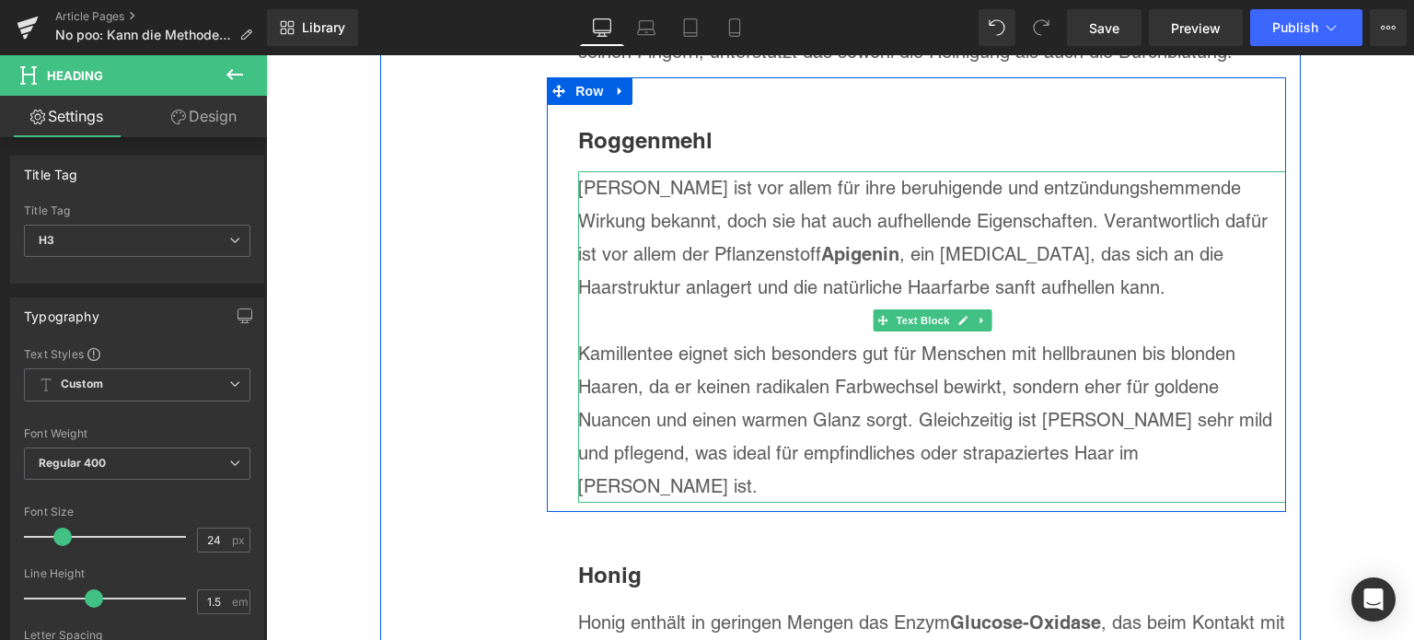
scroll to position [5001, 0]
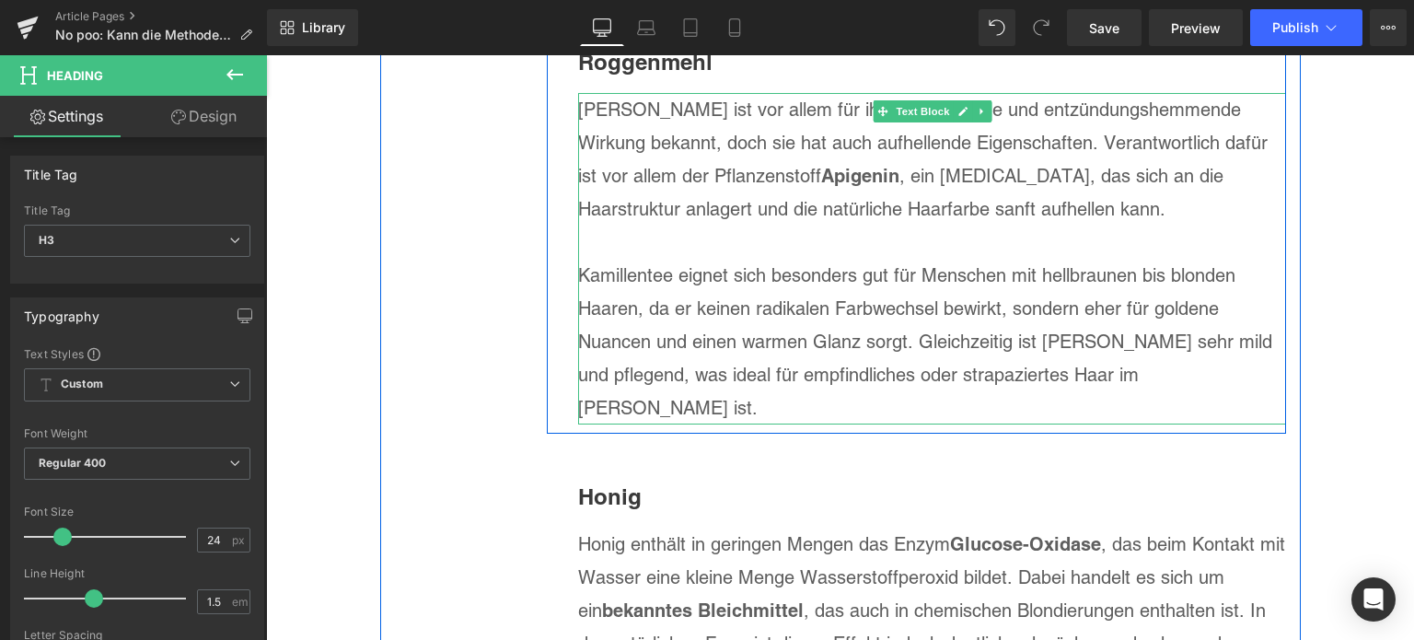
drag, startPoint x: 1204, startPoint y: 324, endPoint x: 1223, endPoint y: 334, distance: 21.8
click at [1204, 324] on p "Kamillentee eignet sich besonders gut für Menschen mit hellbraunen bis blonden …" at bounding box center [932, 342] width 708 height 166
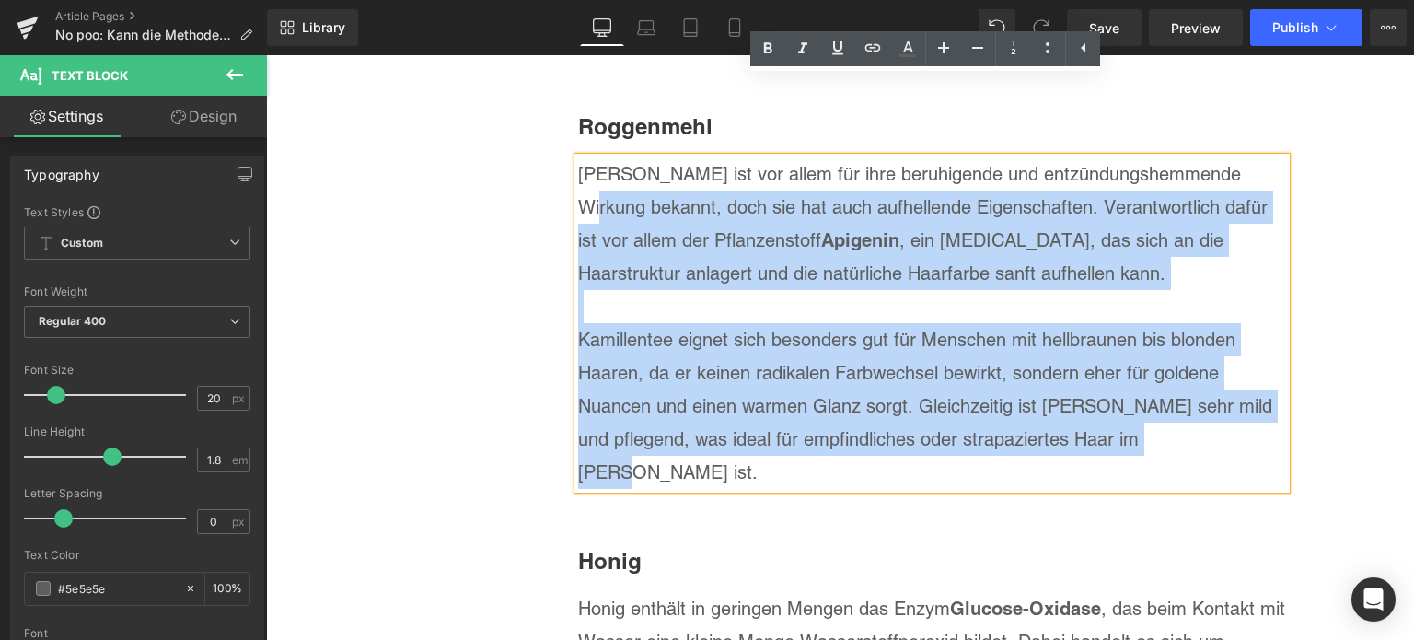
scroll to position [4909, 0]
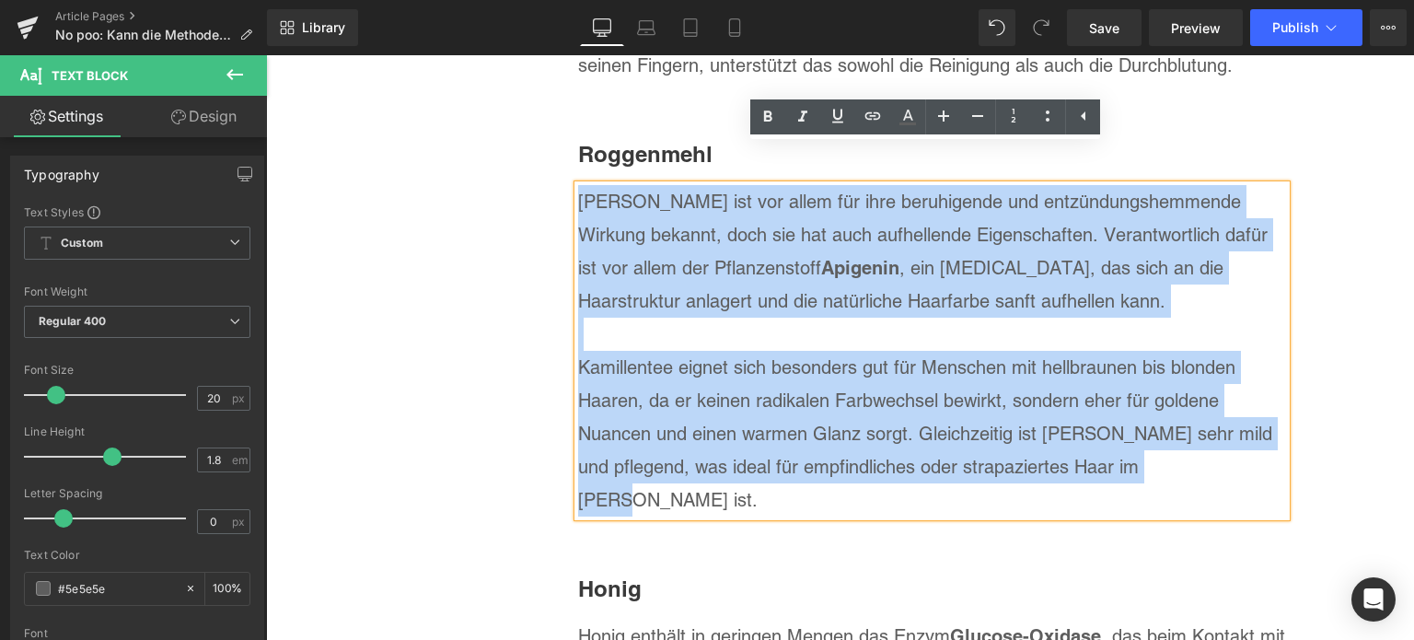
drag, startPoint x: 1223, startPoint y: 334, endPoint x: 573, endPoint y: 170, distance: 670.2
click at [578, 185] on div "[PERSON_NAME] ist vor allem für ihre beruhigende und entzündungshemmende Wirkun…" at bounding box center [932, 350] width 708 height 331
paste div
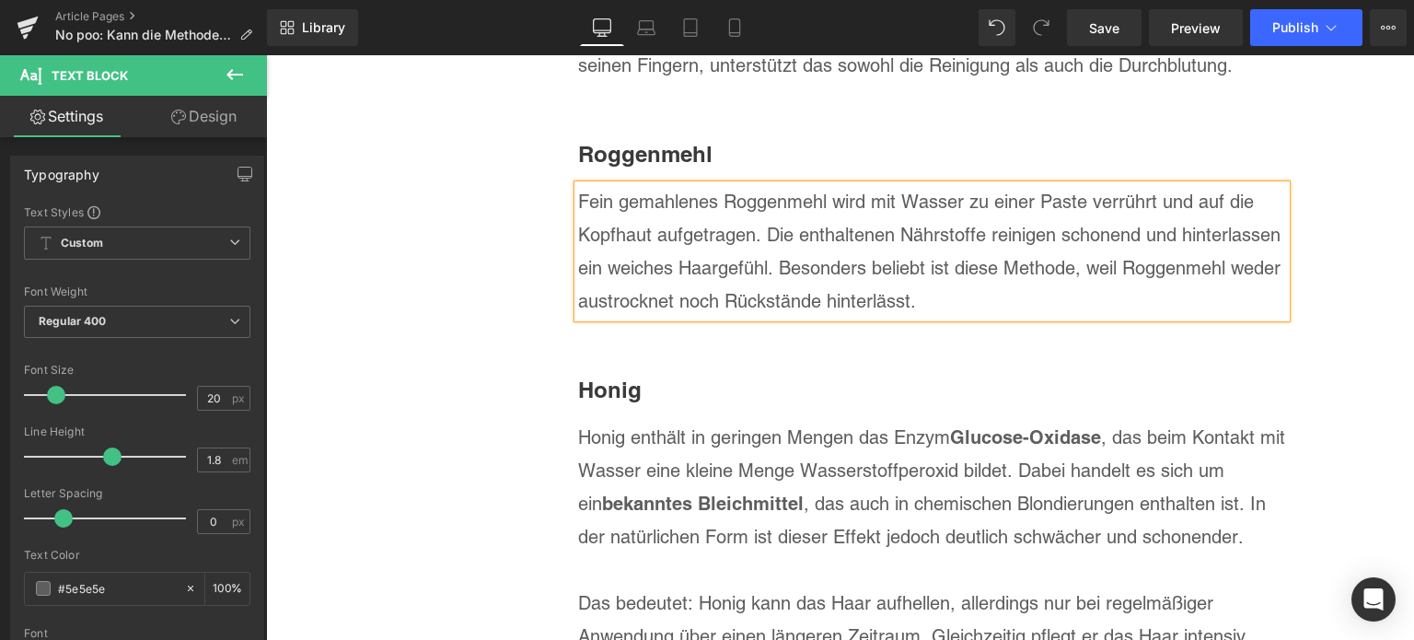
click at [600, 376] on b "Honig" at bounding box center [610, 389] width 64 height 26
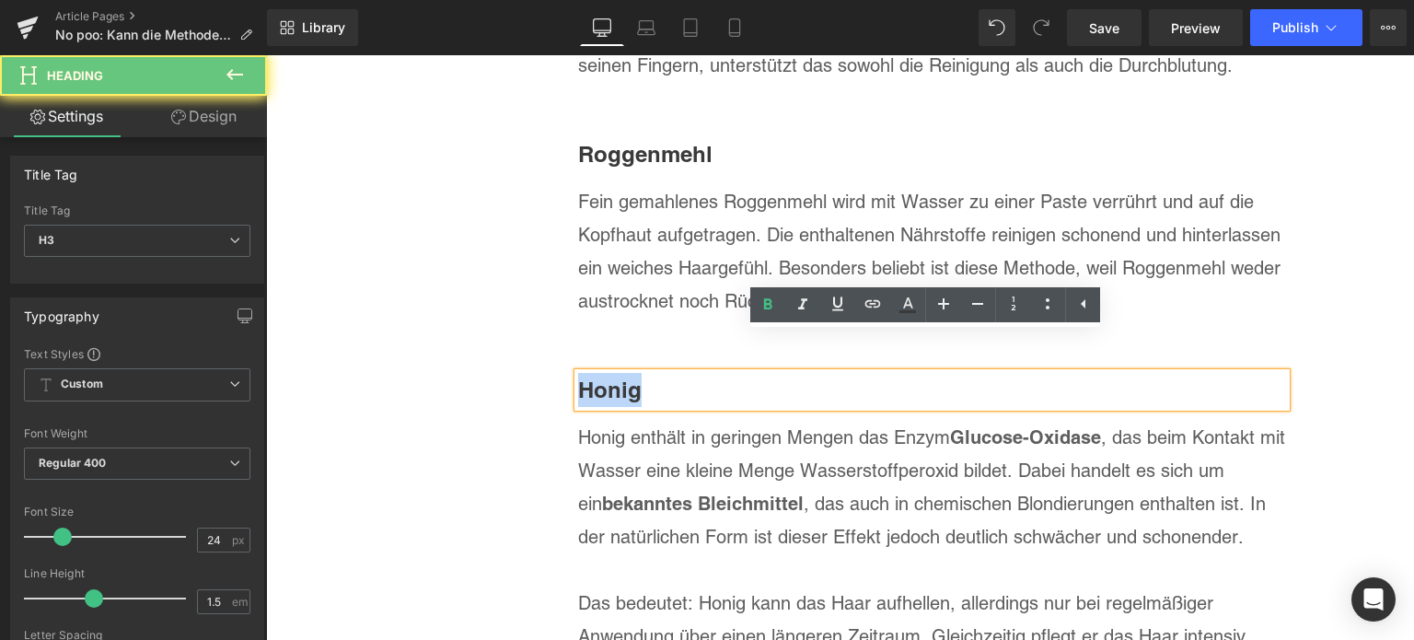
click at [600, 376] on b "Honig" at bounding box center [610, 389] width 64 height 26
paste div
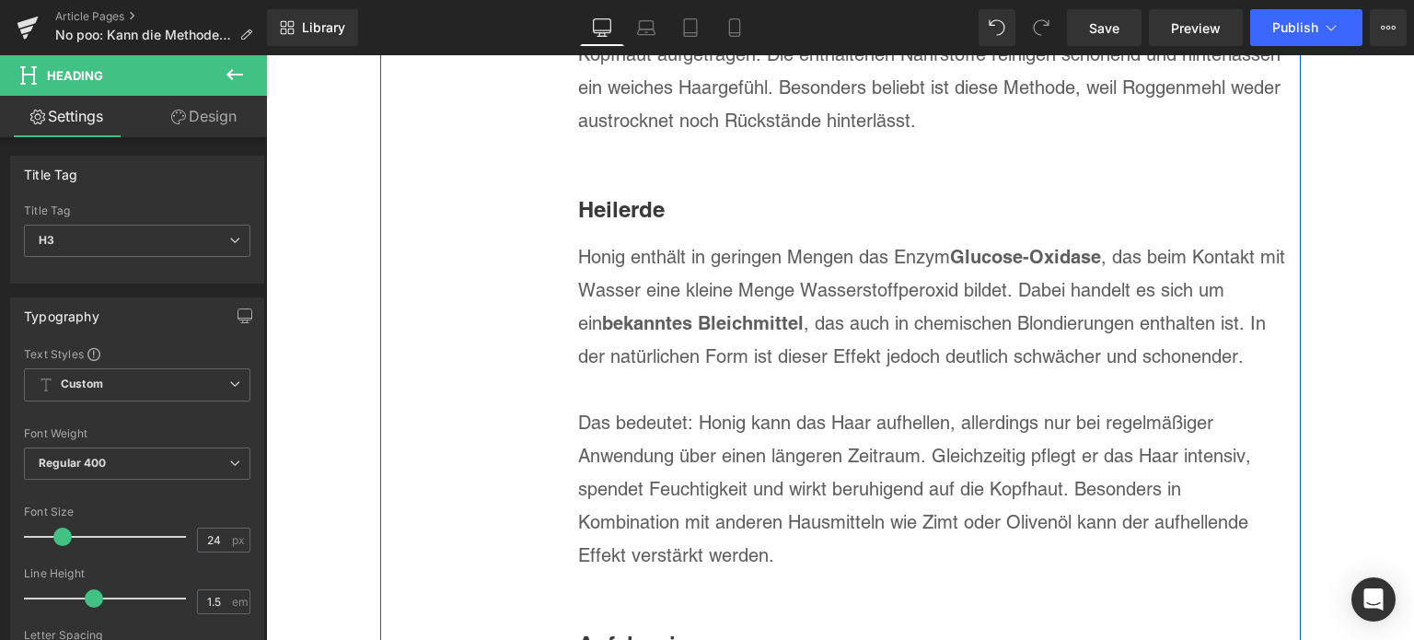
scroll to position [5093, 0]
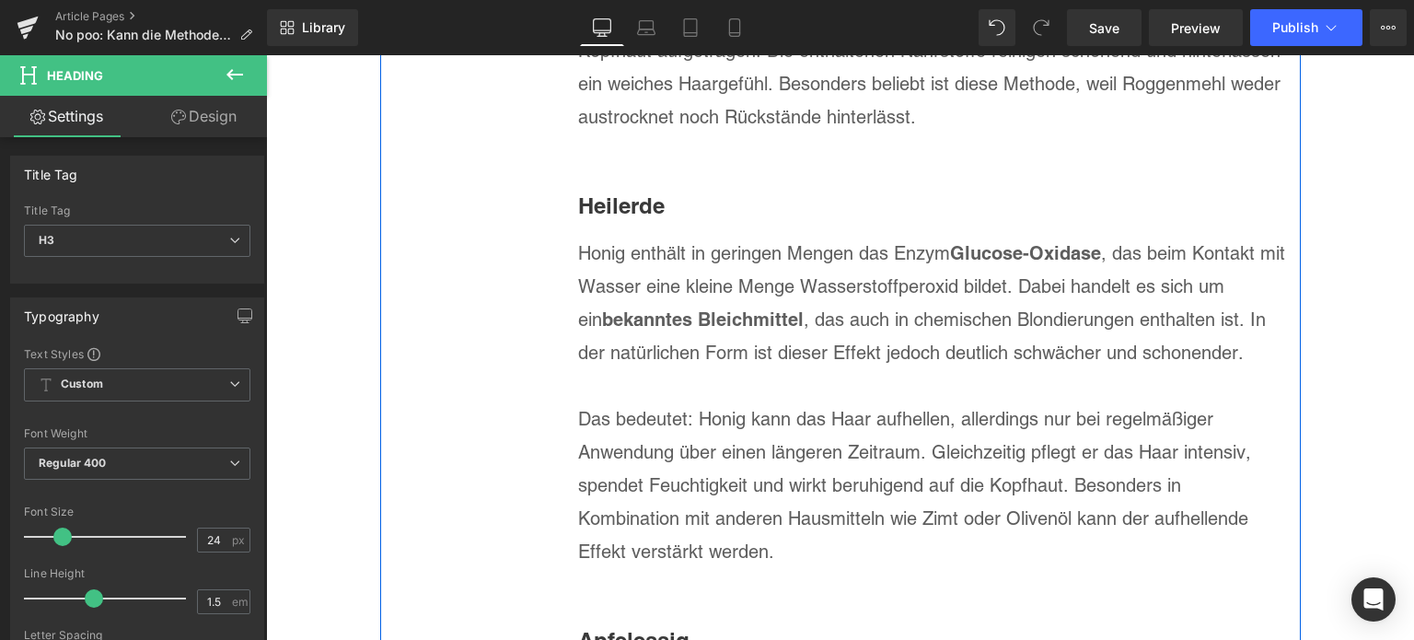
click at [887, 402] on p "Das bedeutet: Honig kann das Haar aufhellen, allerdings nur bei regelmäßiger An…" at bounding box center [932, 485] width 708 height 166
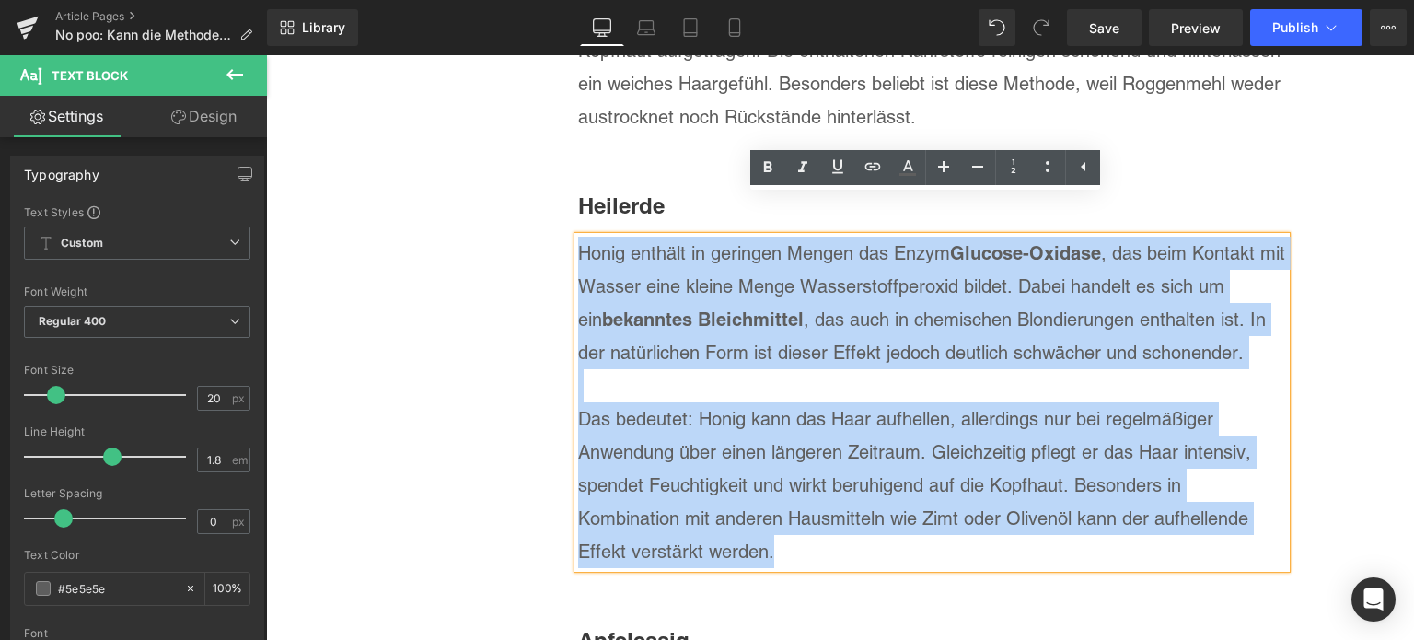
drag, startPoint x: 831, startPoint y: 503, endPoint x: 572, endPoint y: 213, distance: 389.8
click at [578, 237] on div "Honig enthält in geringen Mengen das Enzym Glucose-Oxidase , das beim Kontakt m…" at bounding box center [932, 402] width 708 height 331
paste div
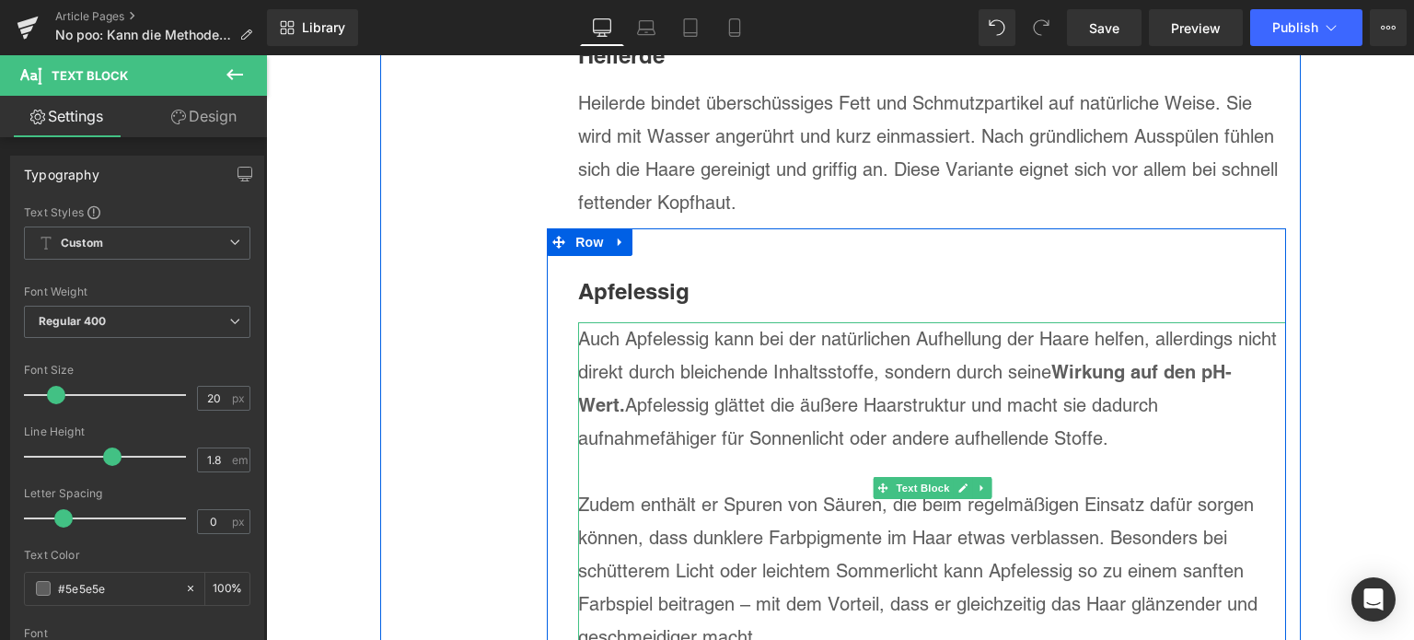
scroll to position [5277, 0]
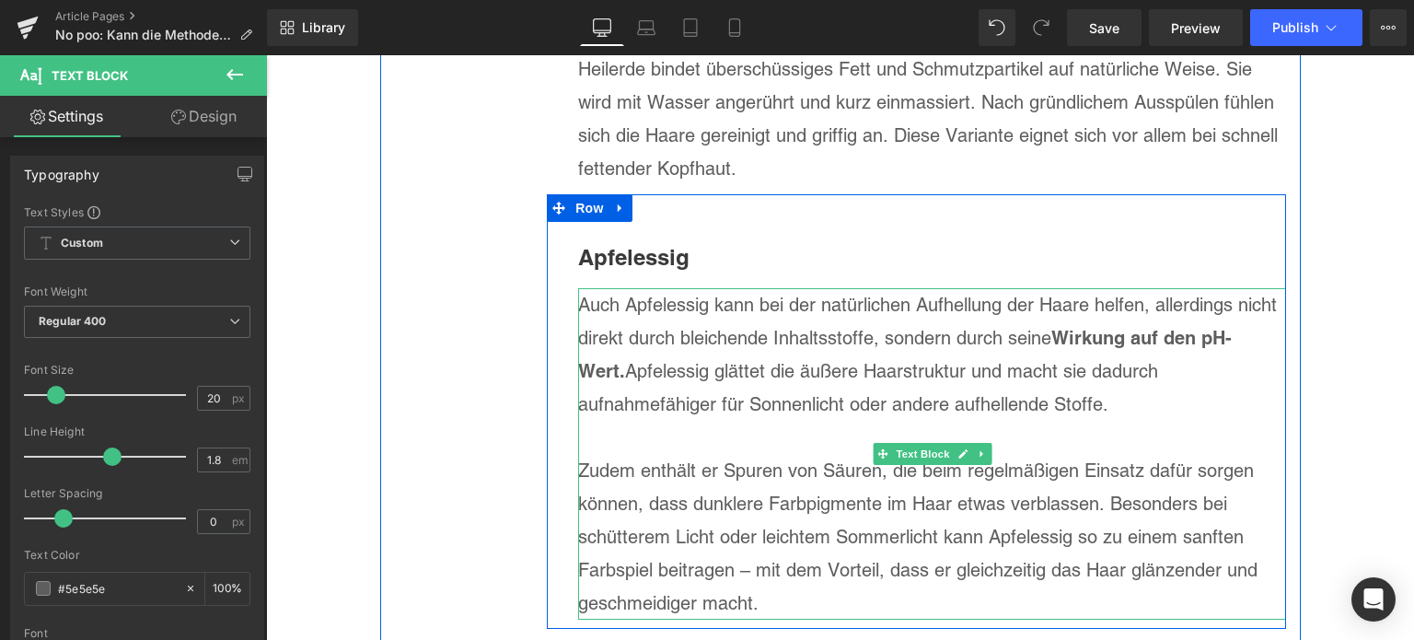
click at [767, 554] on p "Zudem enthält er Spuren von Säuren, die beim regelmäßigen Einsatz dafür sorgen …" at bounding box center [932, 537] width 708 height 166
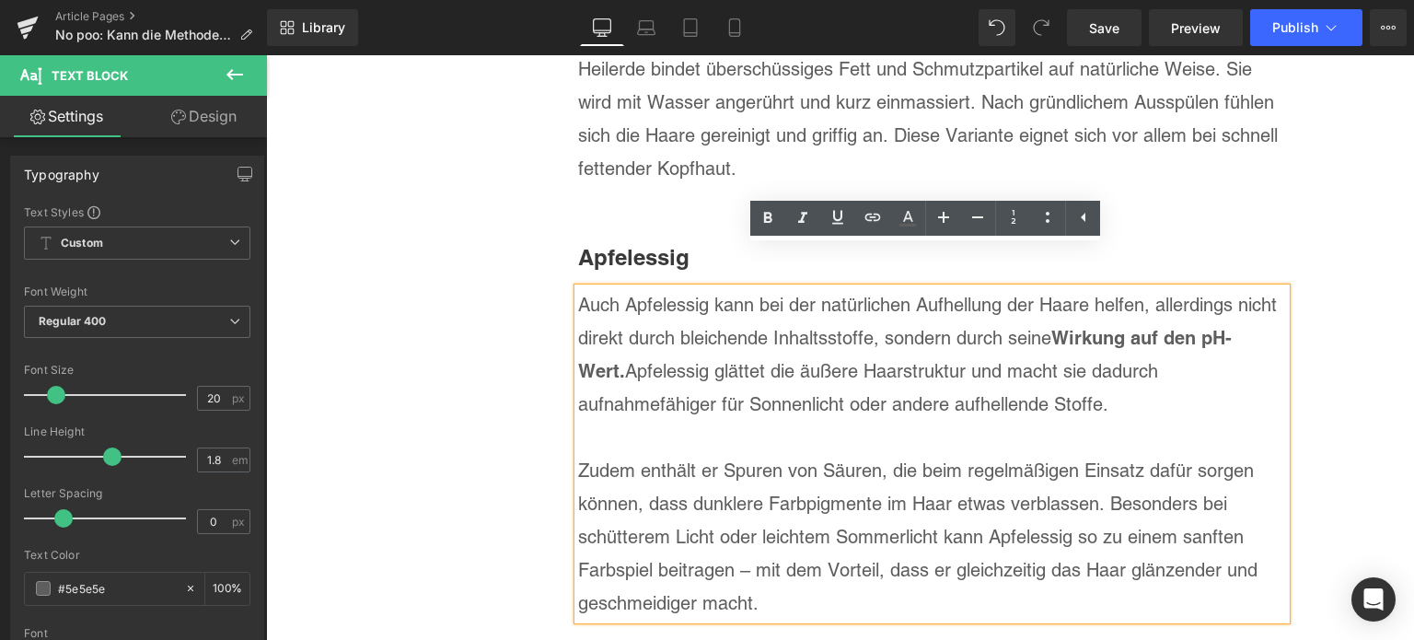
drag, startPoint x: 768, startPoint y: 558, endPoint x: 566, endPoint y: 271, distance: 350.9
click at [578, 288] on div "Auch Apfelessig kann bei der natürlichen Aufhellung der Haare helfen, allerding…" at bounding box center [932, 453] width 708 height 331
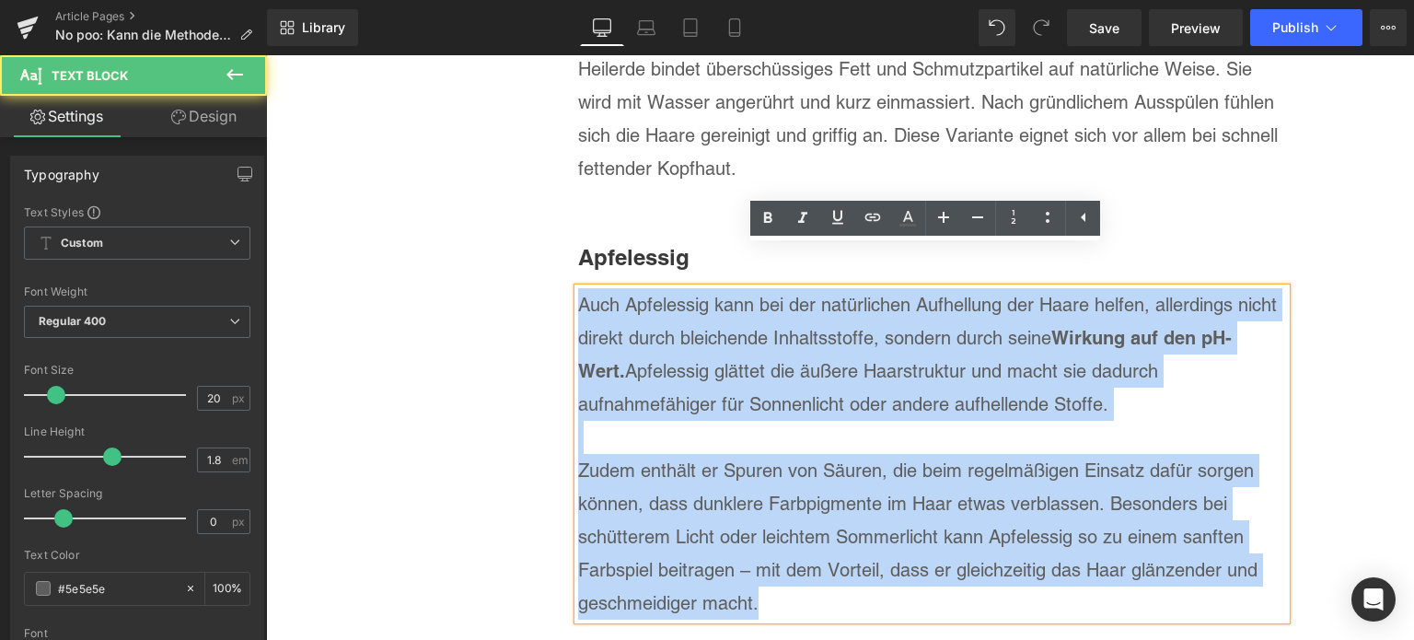
drag, startPoint x: 809, startPoint y: 560, endPoint x: 571, endPoint y: 275, distance: 371.1
click at [578, 288] on div "Auch Apfelessig kann bei der natürlichen Aufhellung der Haare helfen, allerding…" at bounding box center [932, 453] width 708 height 331
paste div
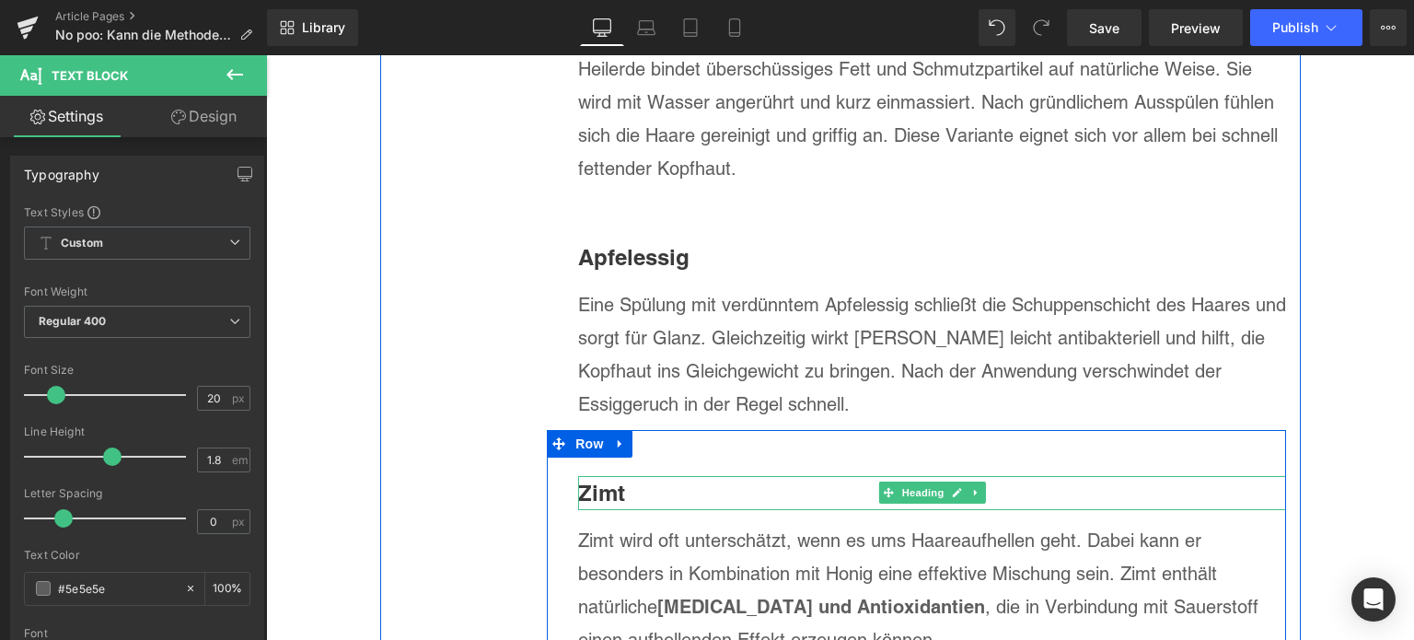
click at [619, 480] on b "Zimt" at bounding box center [601, 493] width 47 height 26
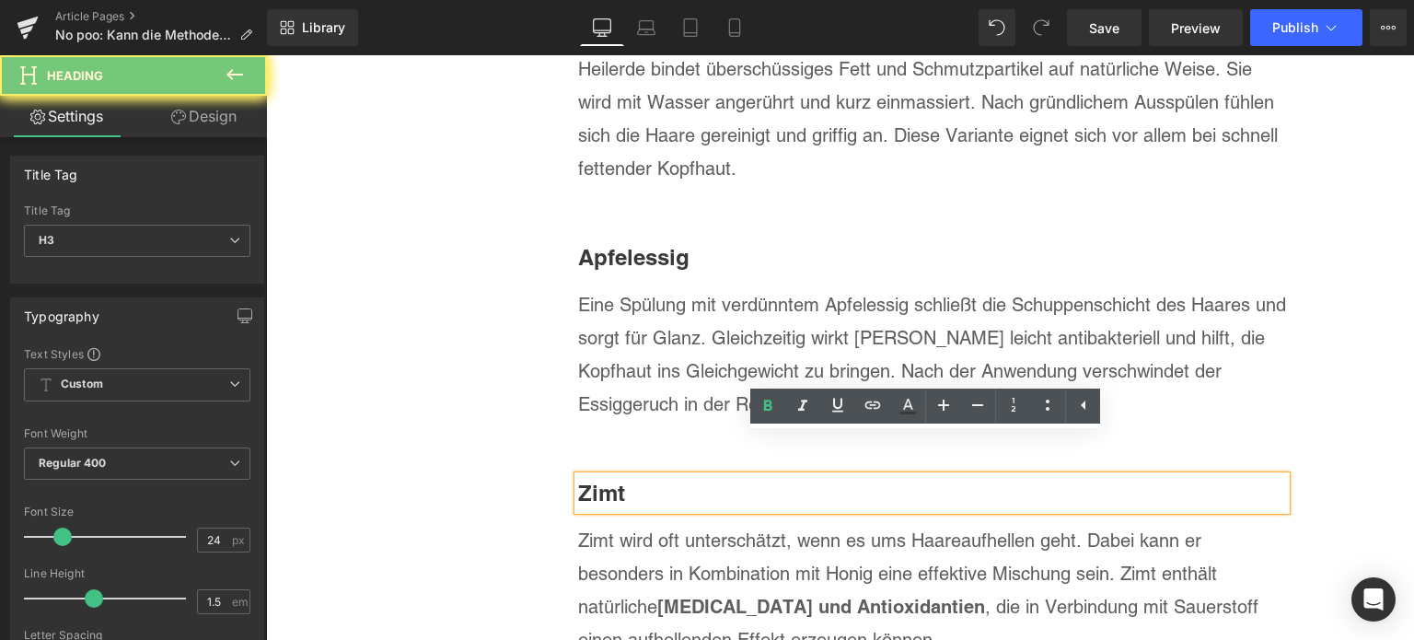
click at [619, 480] on b "Zimt" at bounding box center [601, 493] width 47 height 26
paste div
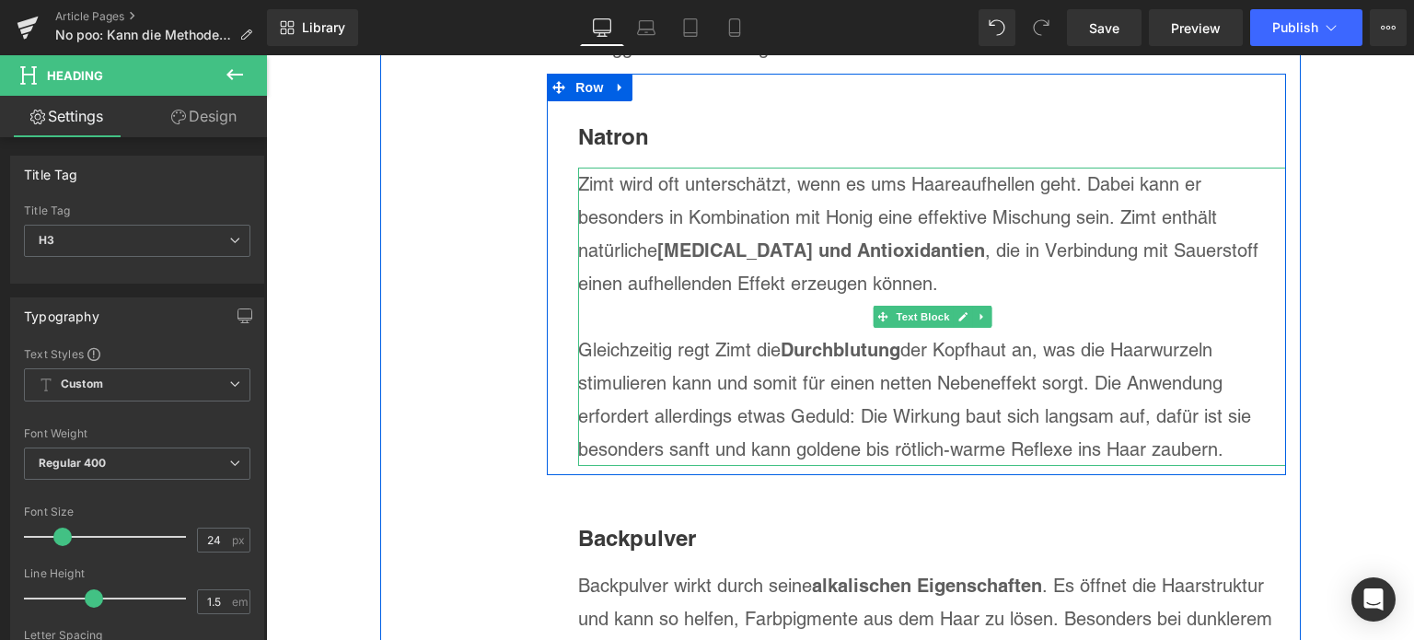
scroll to position [5645, 0]
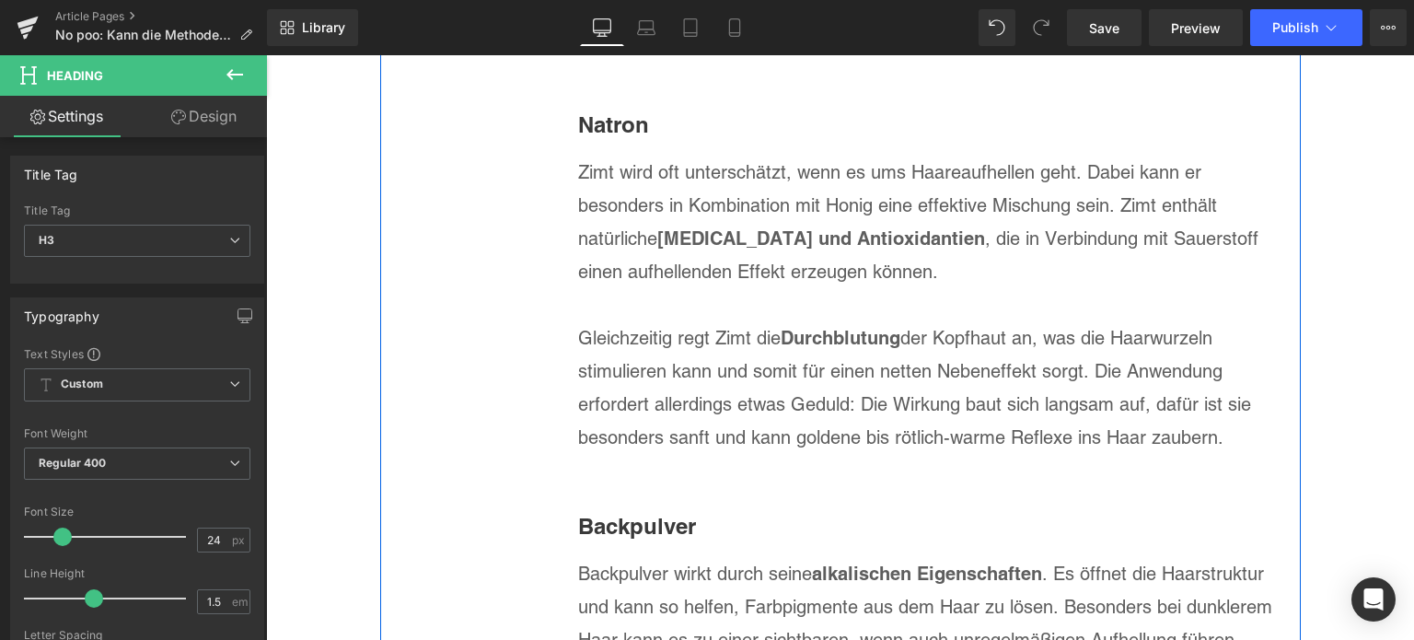
drag, startPoint x: 1109, startPoint y: 353, endPoint x: 1118, endPoint y: 360, distance: 11.8
click at [1109, 353] on p "Gleichzeitig regt Zimt die Durchblutung der Kopfhaut an, was die Haarwurzeln st…" at bounding box center [932, 387] width 708 height 133
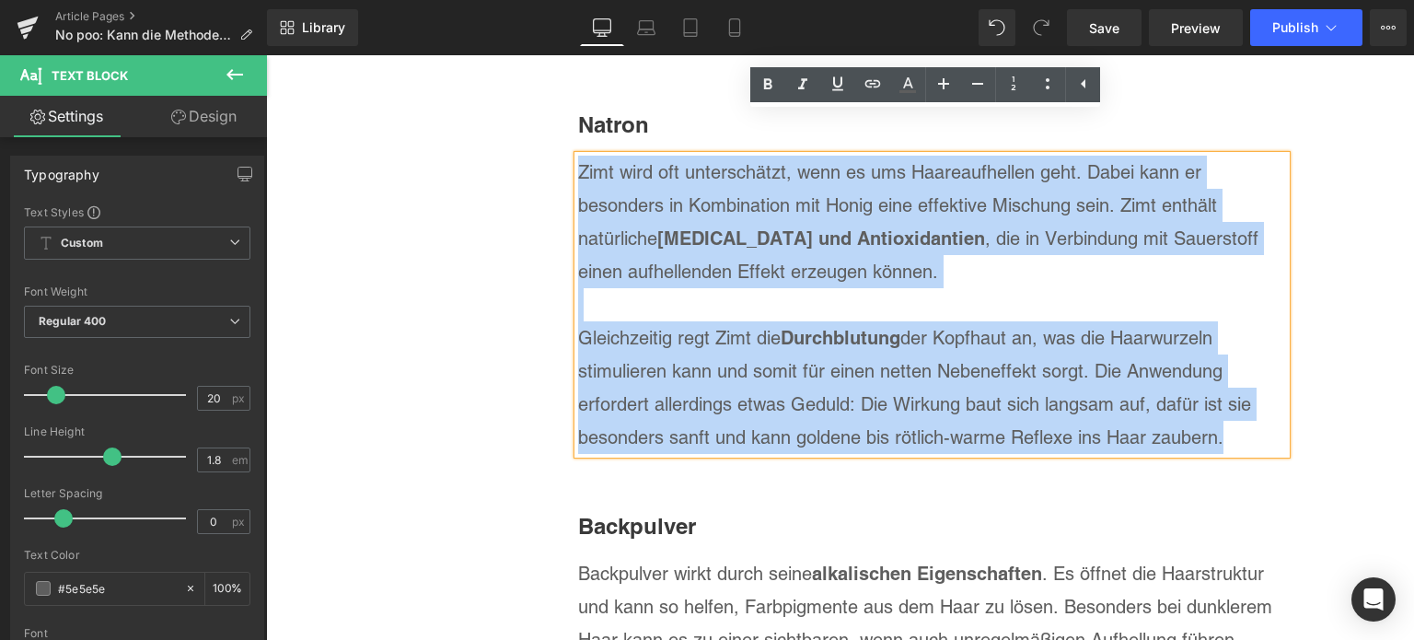
drag, startPoint x: 1226, startPoint y: 397, endPoint x: 571, endPoint y: 133, distance: 706.6
click at [578, 156] on div "Zimt wird oft unterschätzt, wenn es ums Haareaufhellen geht. Dabei kann er beso…" at bounding box center [932, 305] width 708 height 298
paste div
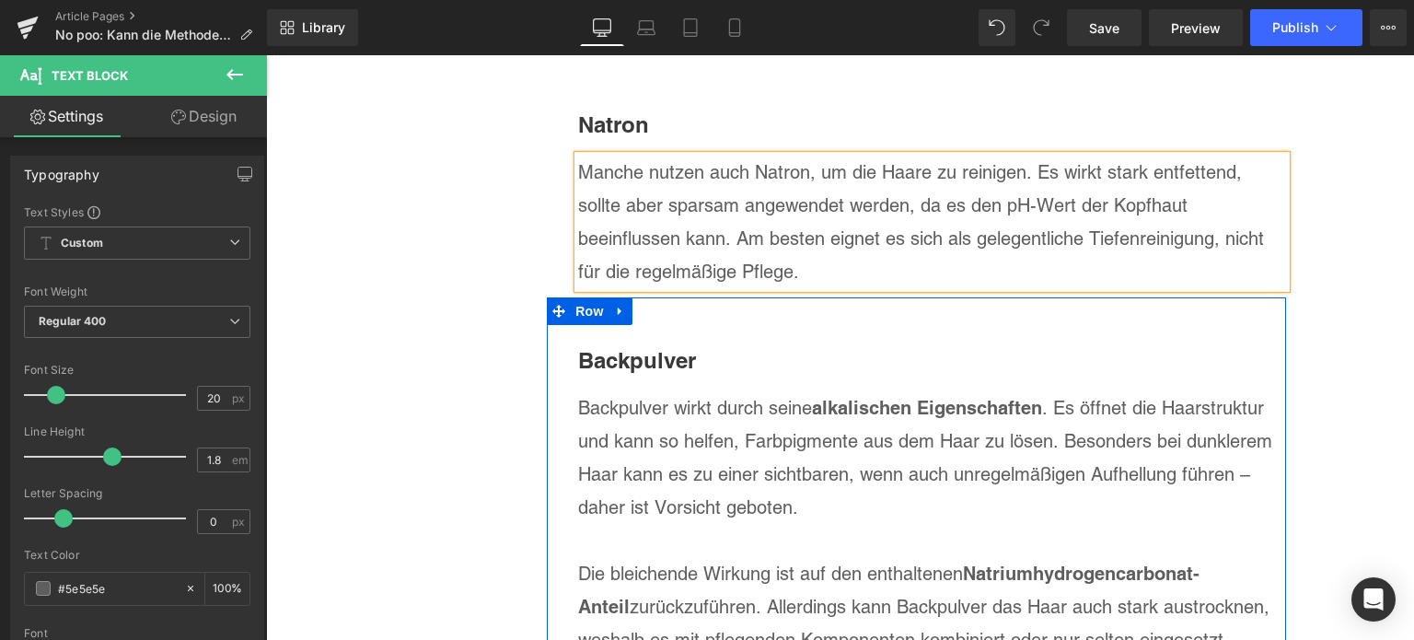
click at [614, 304] on icon at bounding box center [620, 311] width 13 height 14
click at [662, 305] on icon at bounding box center [668, 311] width 13 height 13
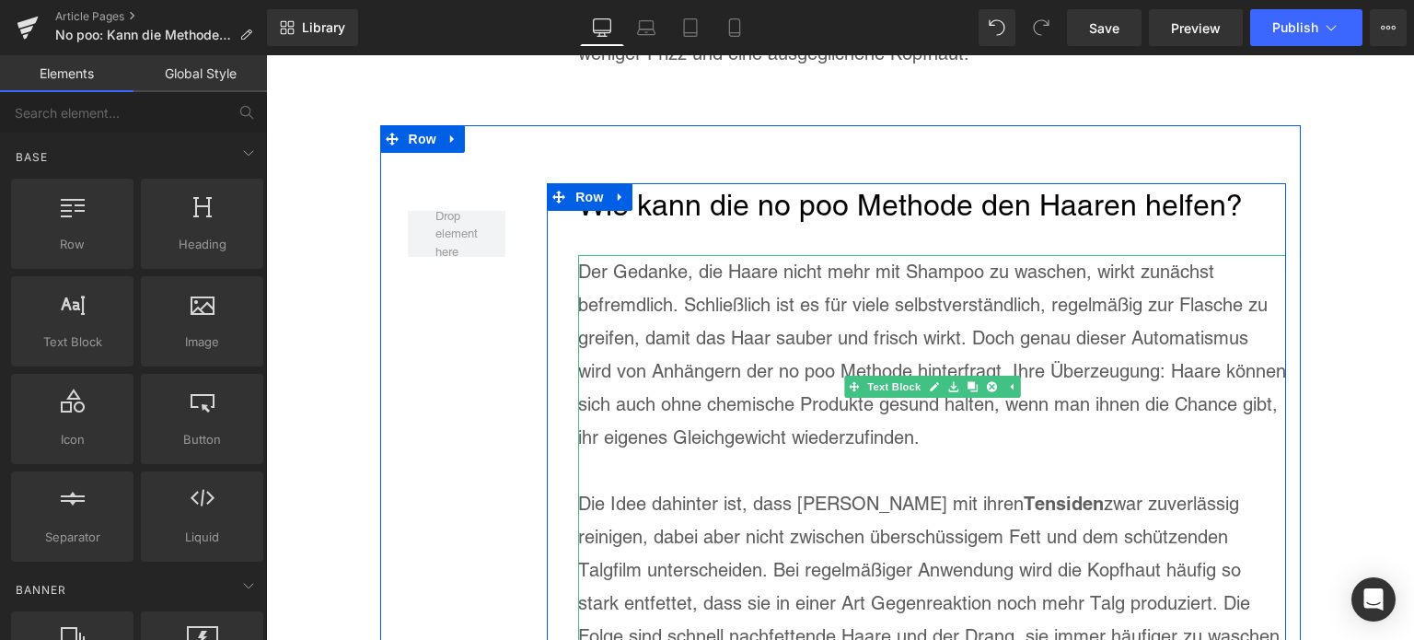
scroll to position [2331, 0]
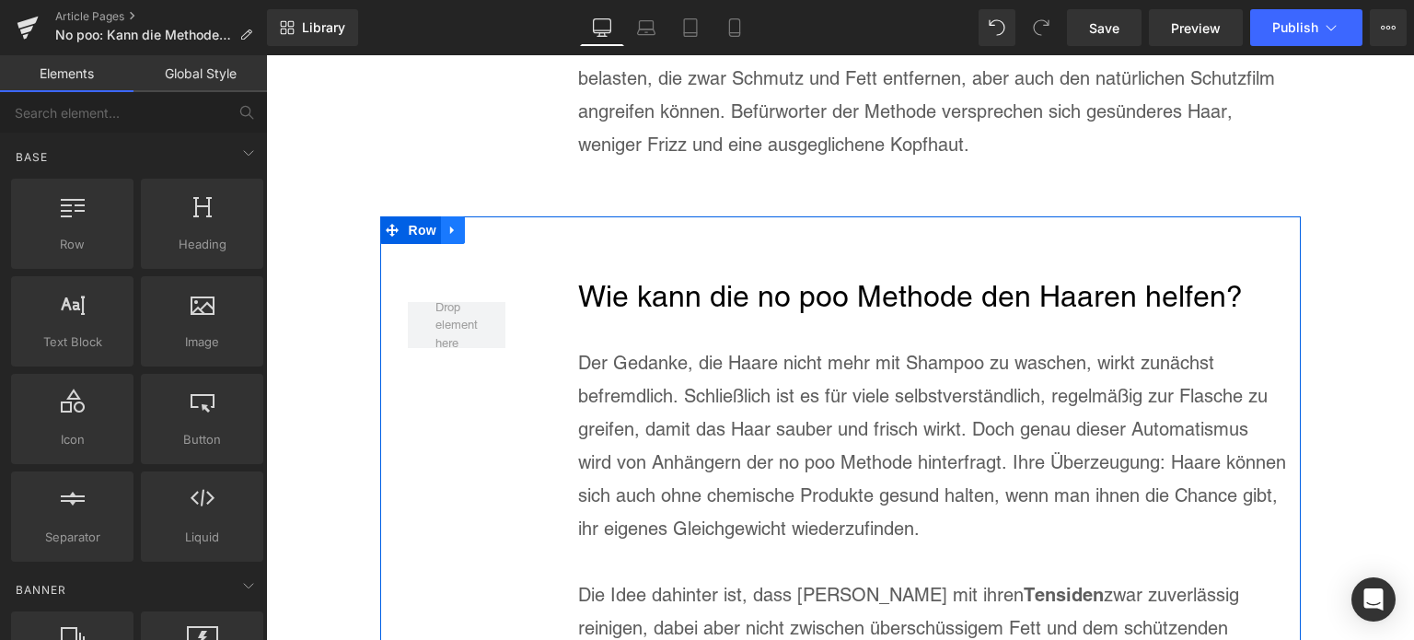
click at [457, 216] on link at bounding box center [453, 230] width 24 height 28
click at [471, 224] on icon at bounding box center [476, 230] width 13 height 13
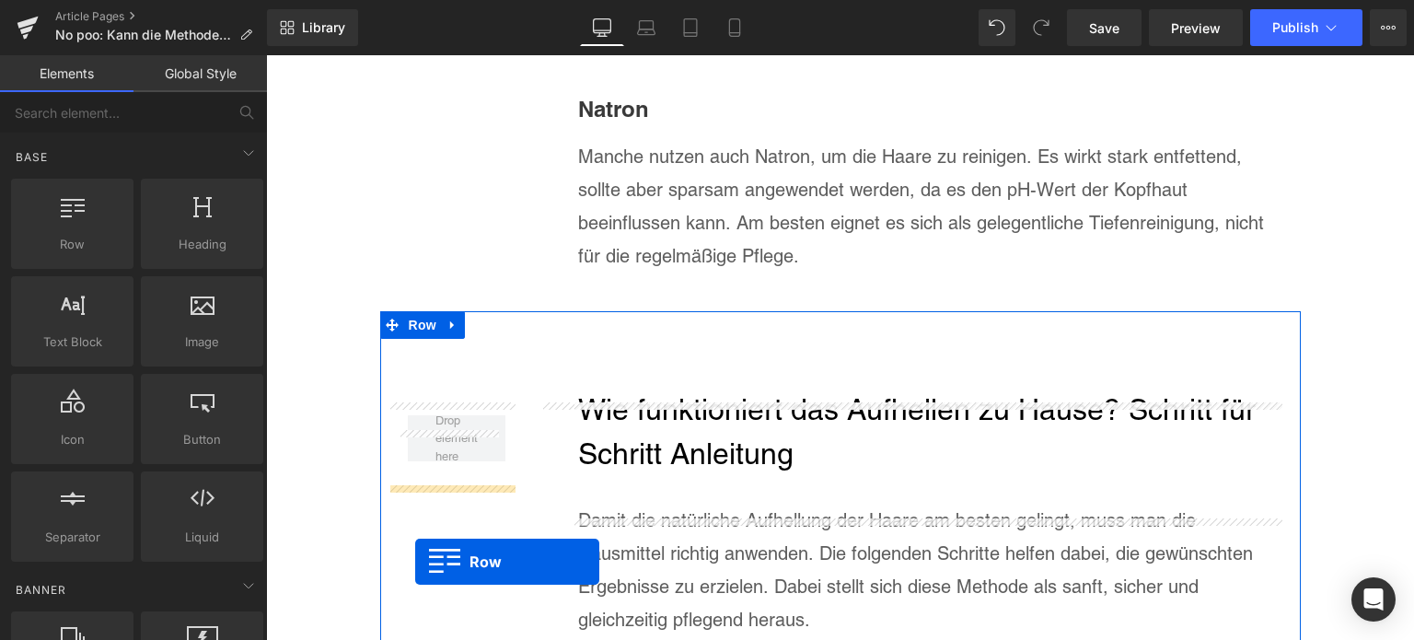
scroll to position [5762, 0]
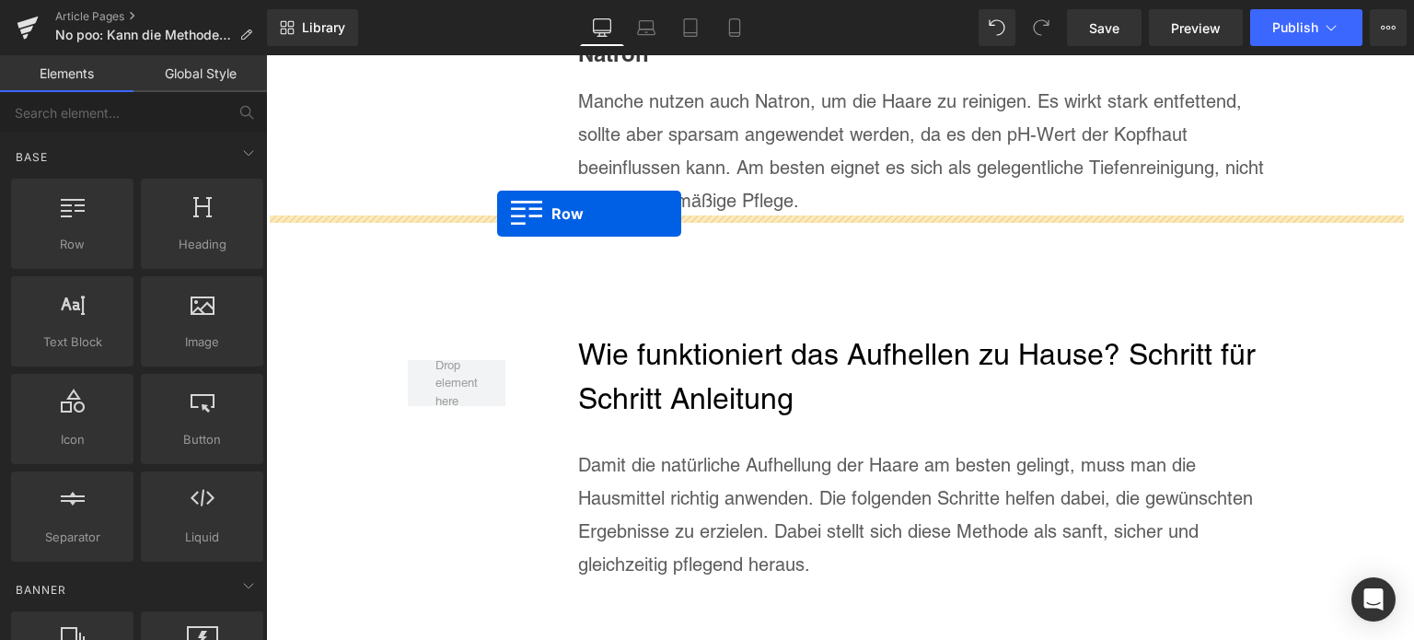
drag, startPoint x: 383, startPoint y: 143, endPoint x: 497, endPoint y: 214, distance: 134.3
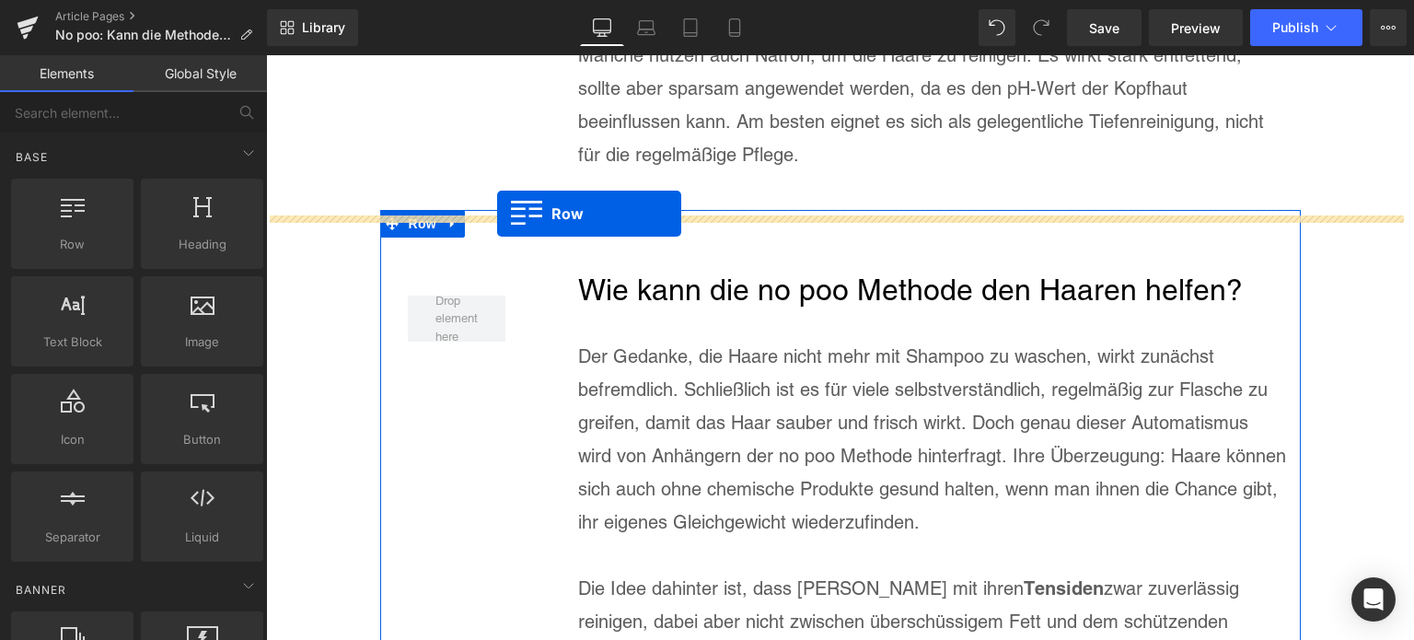
scroll to position [5716, 0]
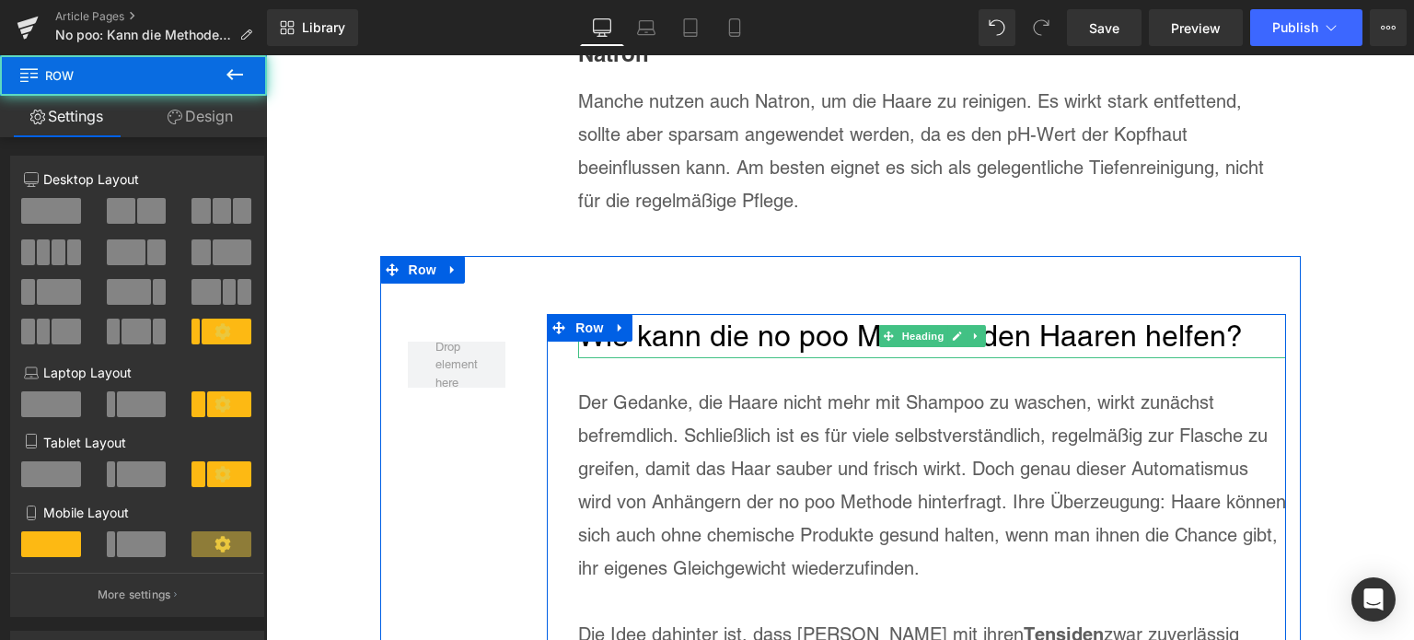
click at [679, 314] on h2 "Wie kann die no poo Methode den Haaren helfen?" at bounding box center [932, 336] width 708 height 44
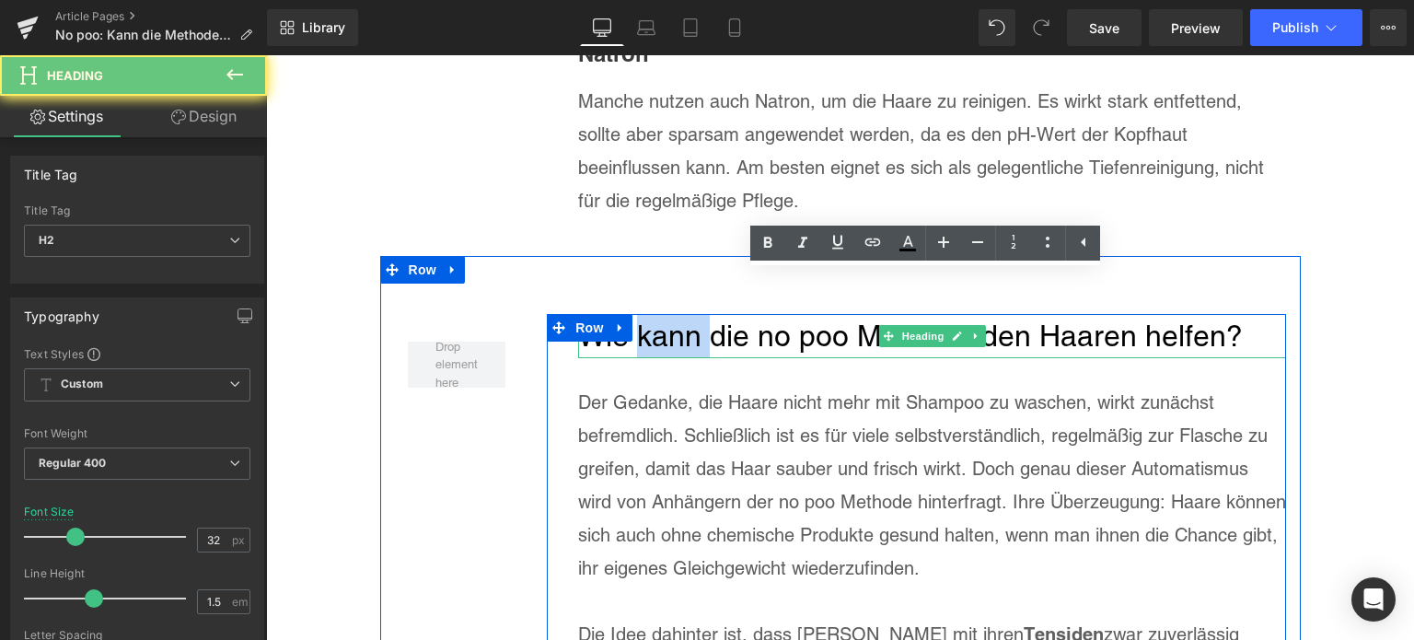
click at [679, 314] on h2 "Wie kann die no poo Methode den Haaren helfen?" at bounding box center [932, 336] width 708 height 44
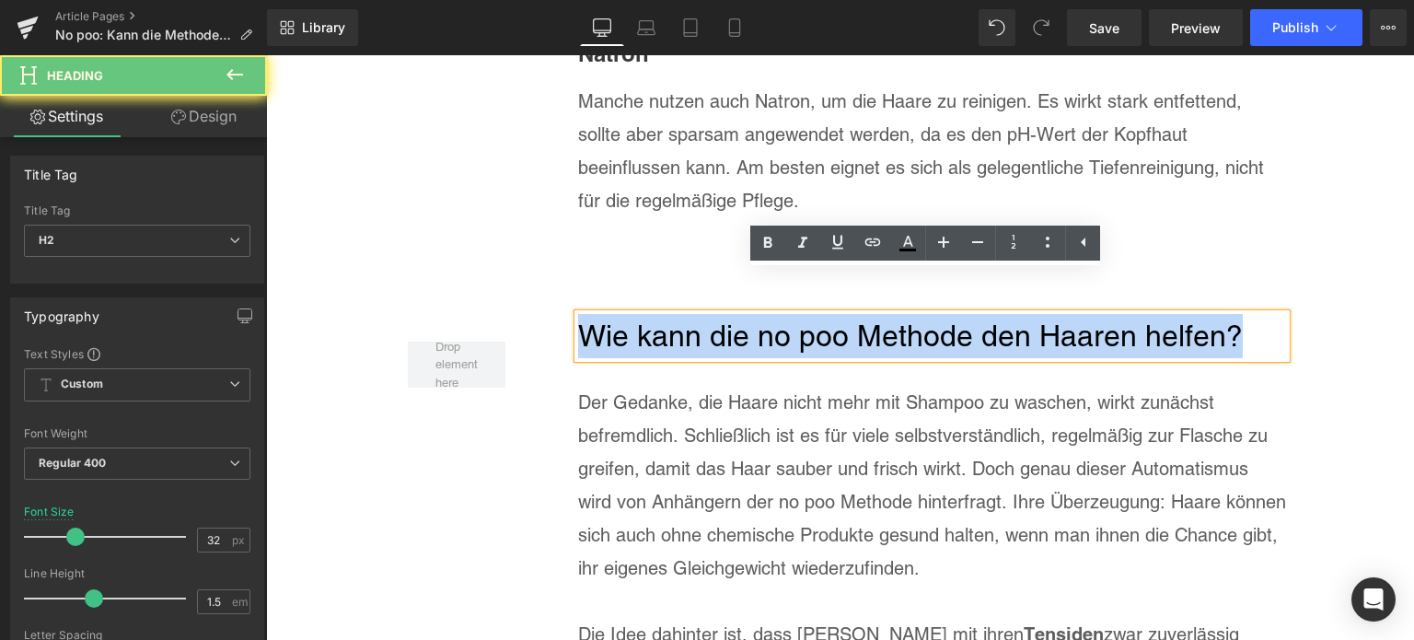
click at [679, 314] on h2 "Wie kann die no poo Methode den Haaren helfen?" at bounding box center [932, 336] width 708 height 44
paste div
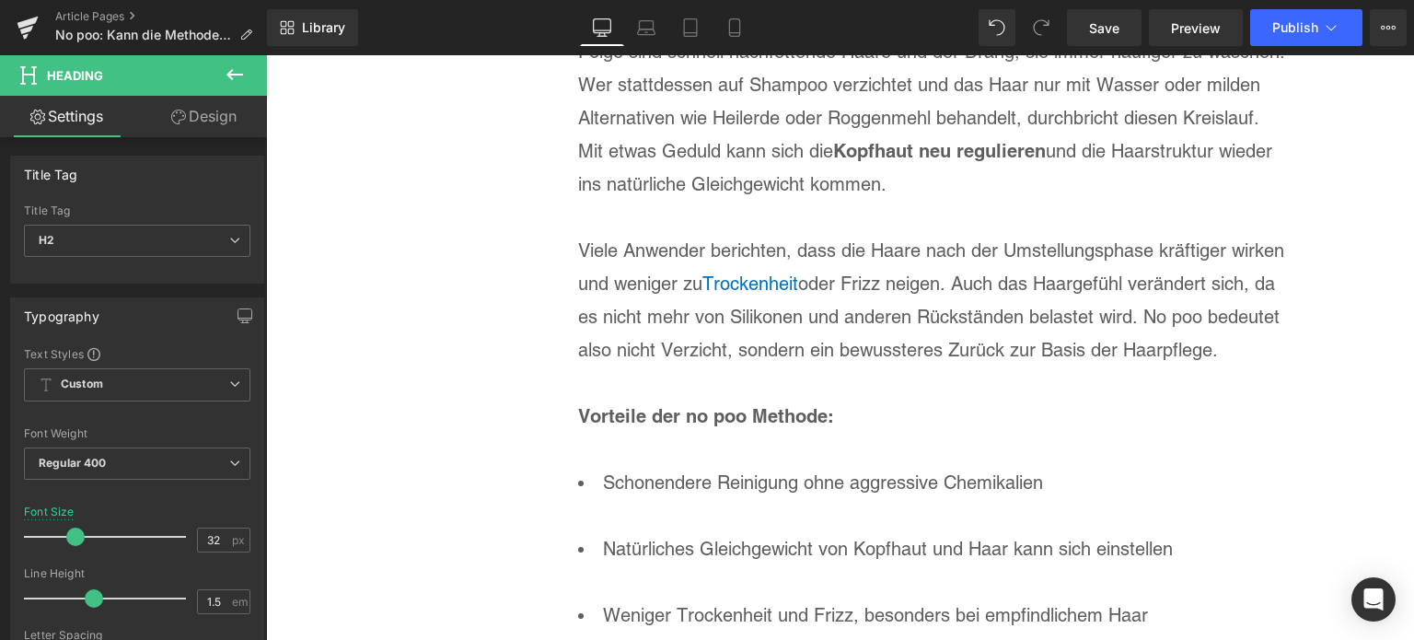
scroll to position [6544, 0]
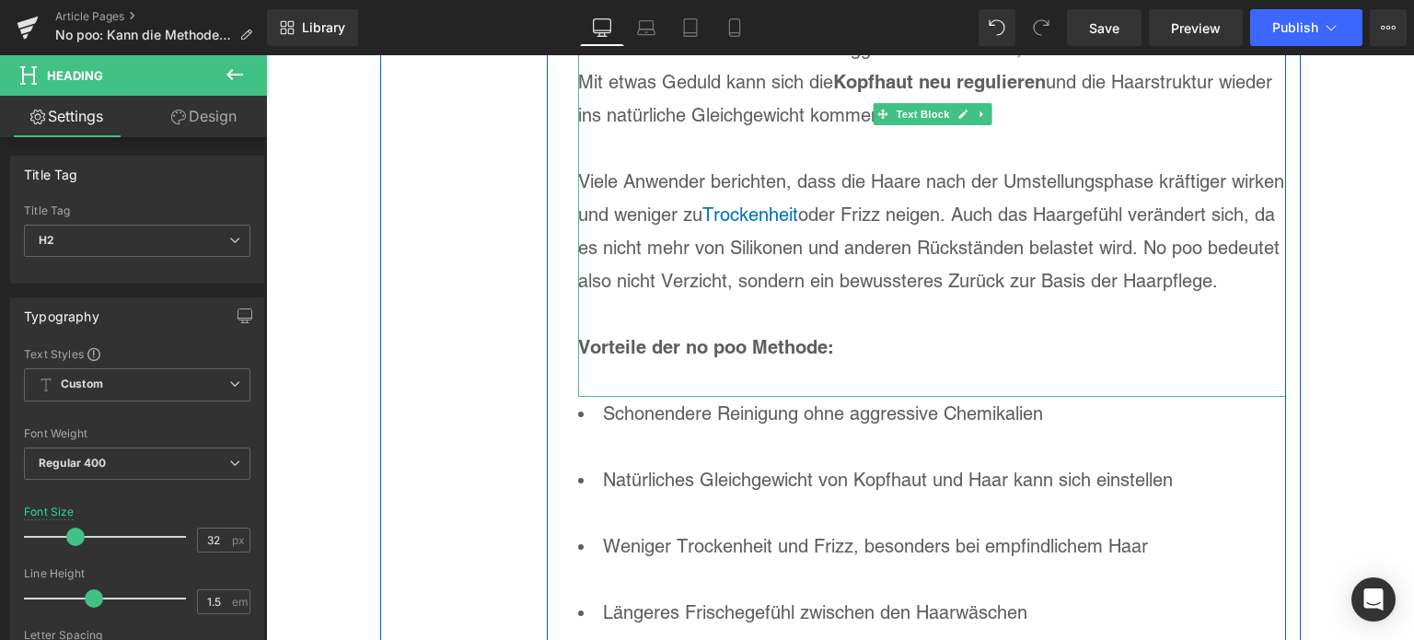
drag, startPoint x: 831, startPoint y: 283, endPoint x: 852, endPoint y: 305, distance: 29.9
click at [831, 297] on p at bounding box center [932, 313] width 708 height 33
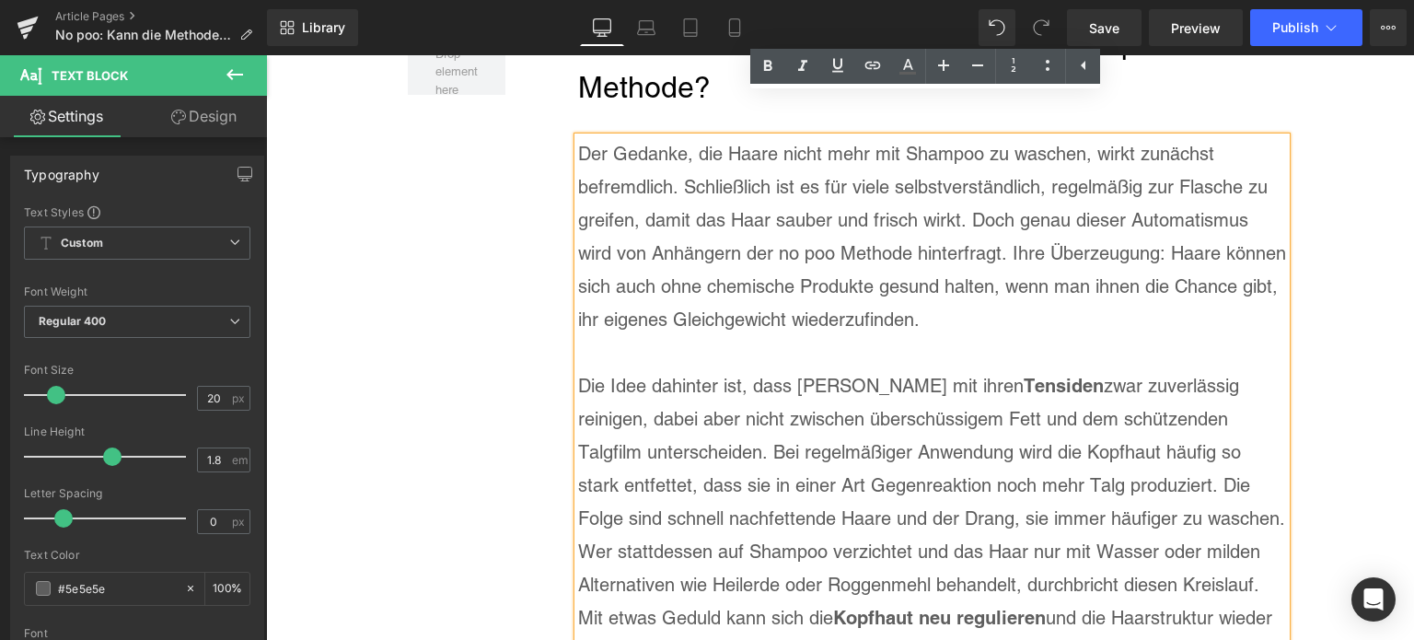
scroll to position [5916, 0]
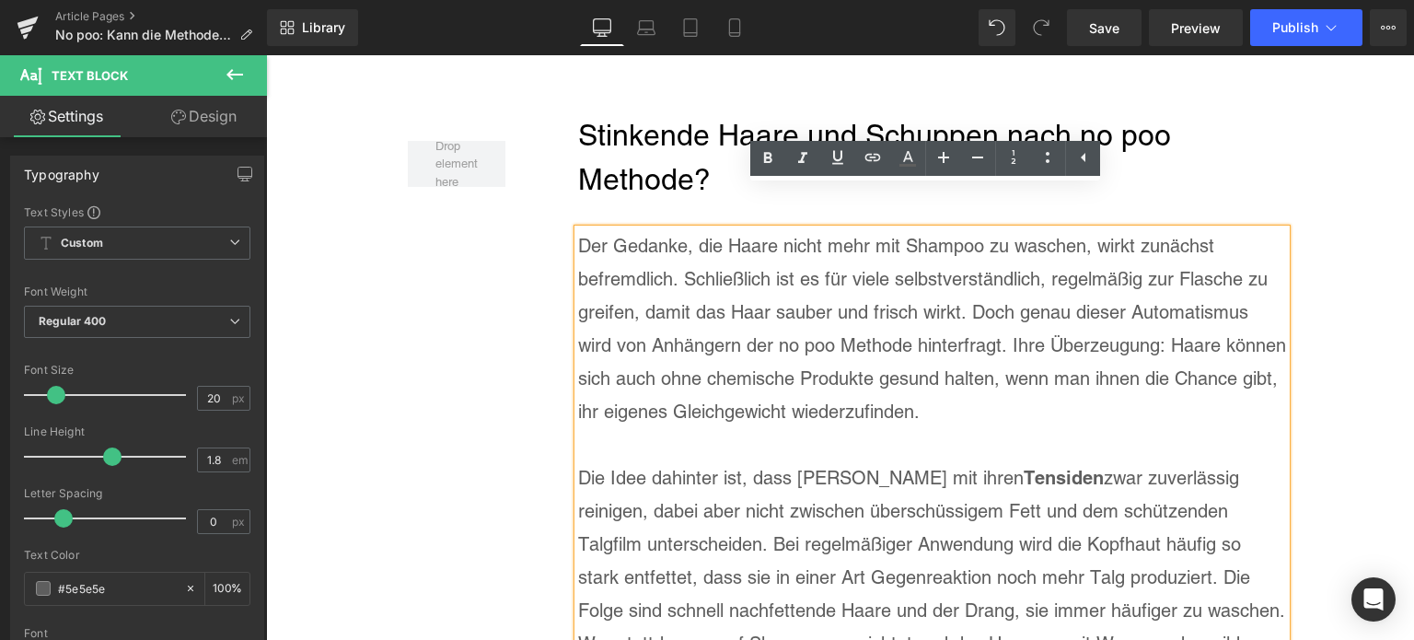
drag, startPoint x: 814, startPoint y: 288, endPoint x: 573, endPoint y: 213, distance: 251.8
click at [578, 229] on div "Der Gedanke, die Haare nicht mehr mit Shampoo zu waschen, wirkt zunächst befrem…" at bounding box center [932, 626] width 708 height 795
paste div
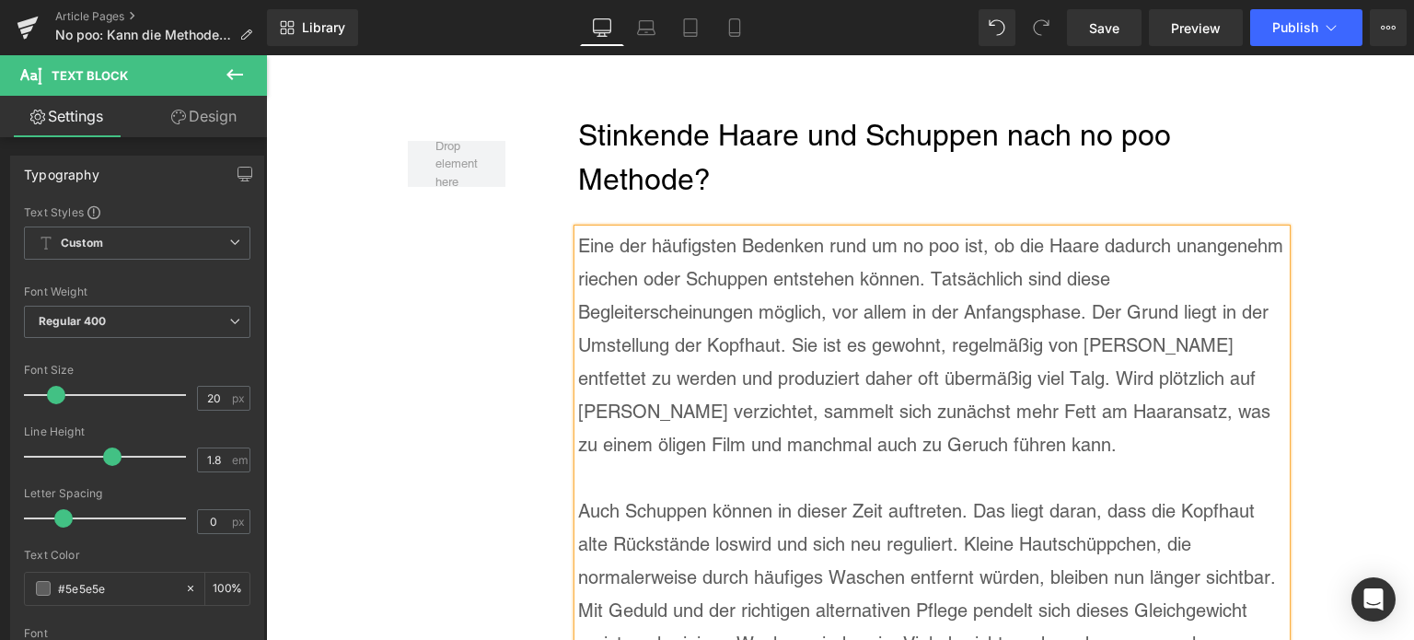
scroll to position [6193, 0]
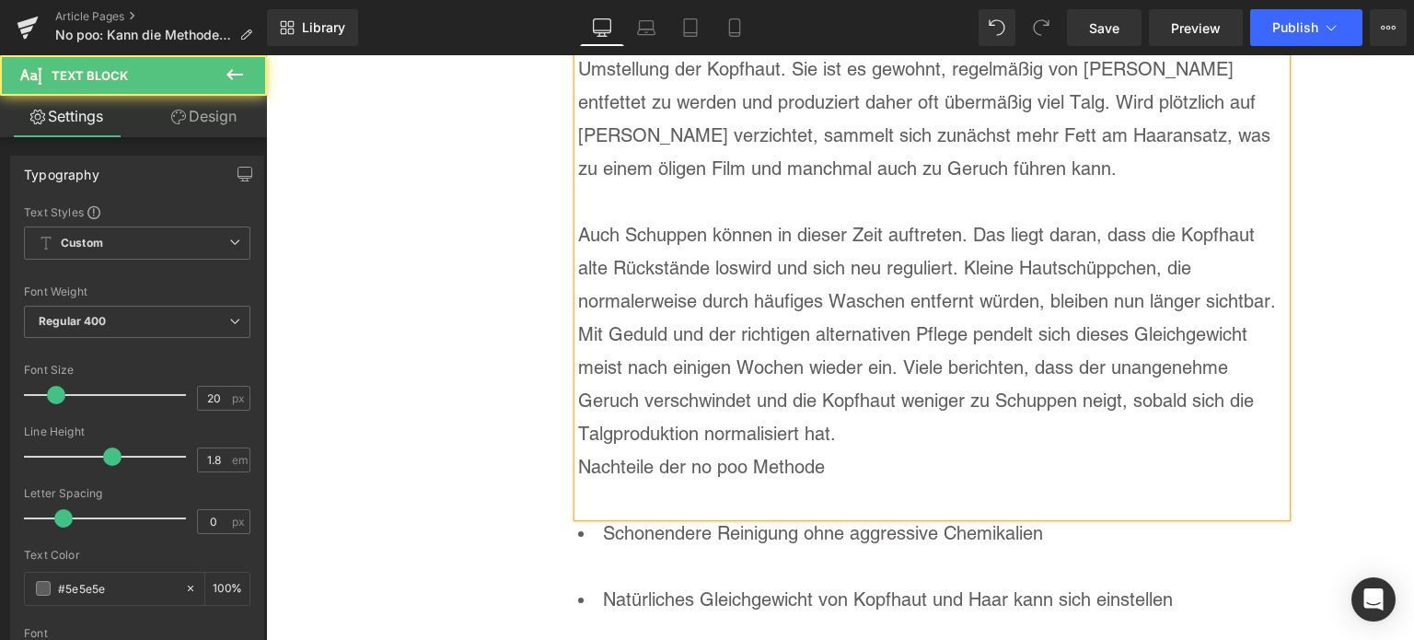
click at [863, 397] on p "Auch Schuppen können in dieser Zeit auftreten. Das liegt daran, dass die Kopfha…" at bounding box center [932, 334] width 708 height 232
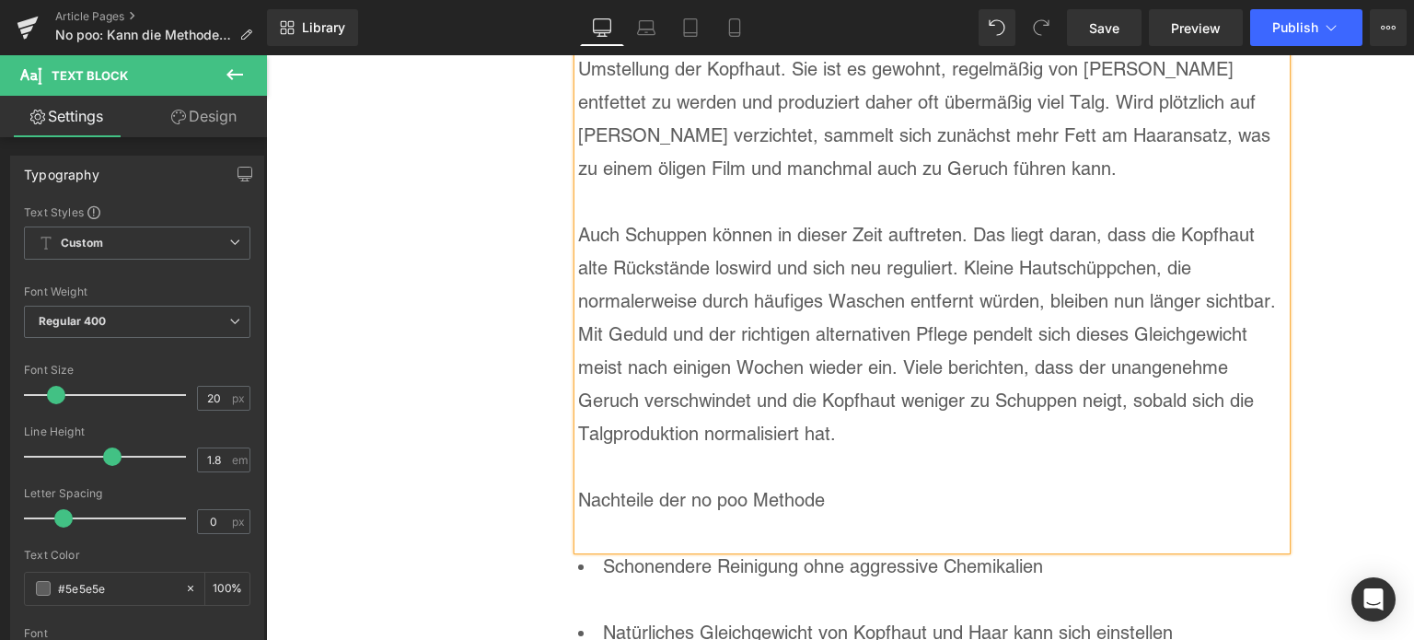
click at [830, 483] on p "Nachteile der no poo Methode" at bounding box center [932, 499] width 708 height 33
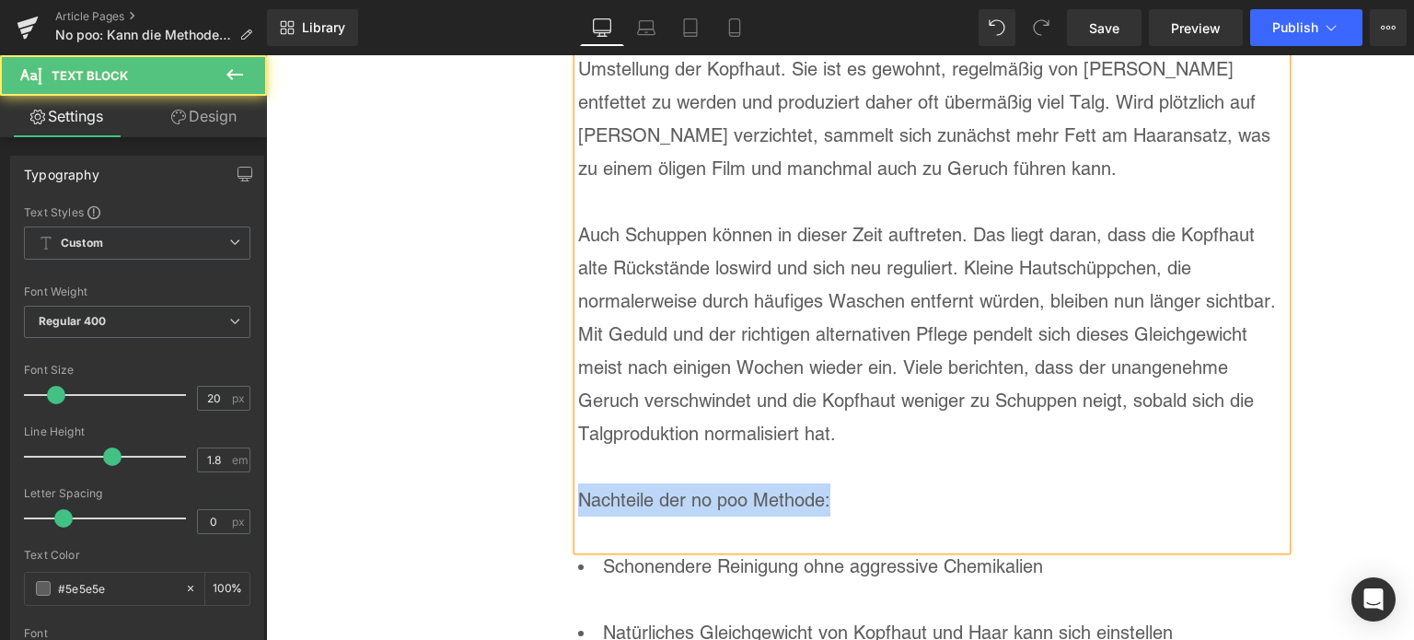
drag, startPoint x: 825, startPoint y: 463, endPoint x: 571, endPoint y: 448, distance: 254.5
click at [578, 483] on p "Nachteile der no poo Methode:" at bounding box center [932, 499] width 708 height 33
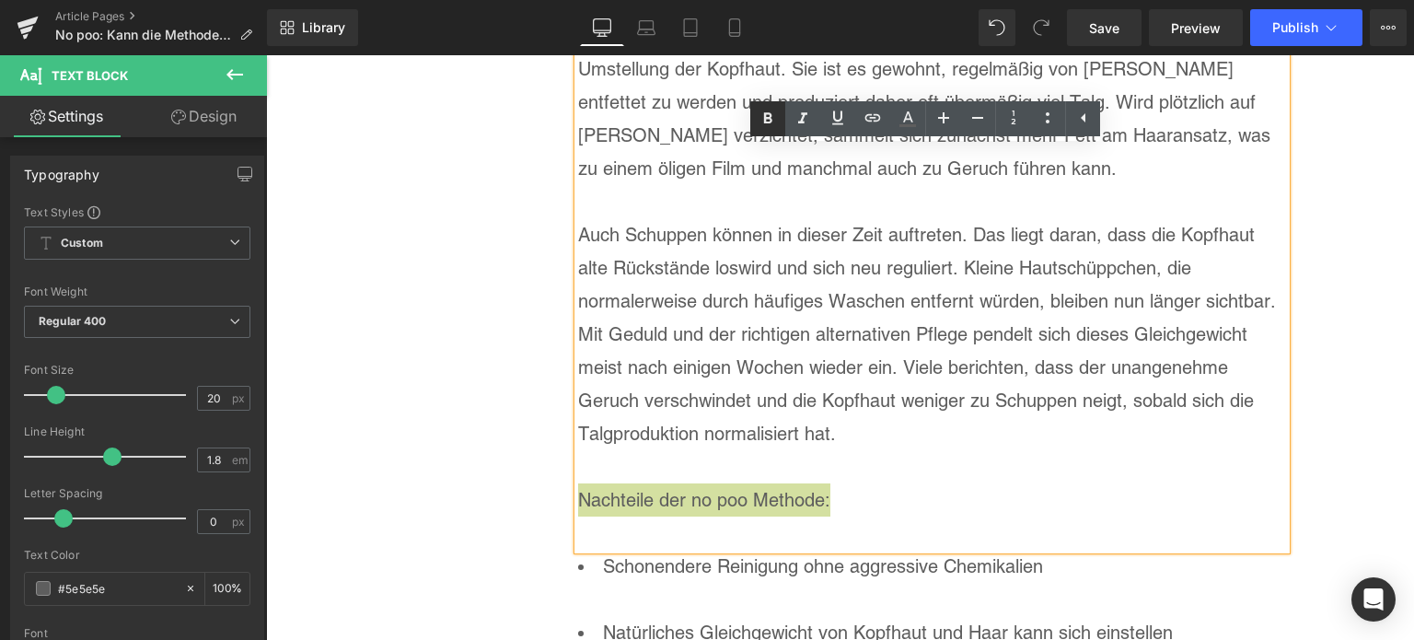
drag, startPoint x: 774, startPoint y: 117, endPoint x: 778, endPoint y: 133, distance: 16.1
click at [774, 117] on icon at bounding box center [768, 119] width 22 height 22
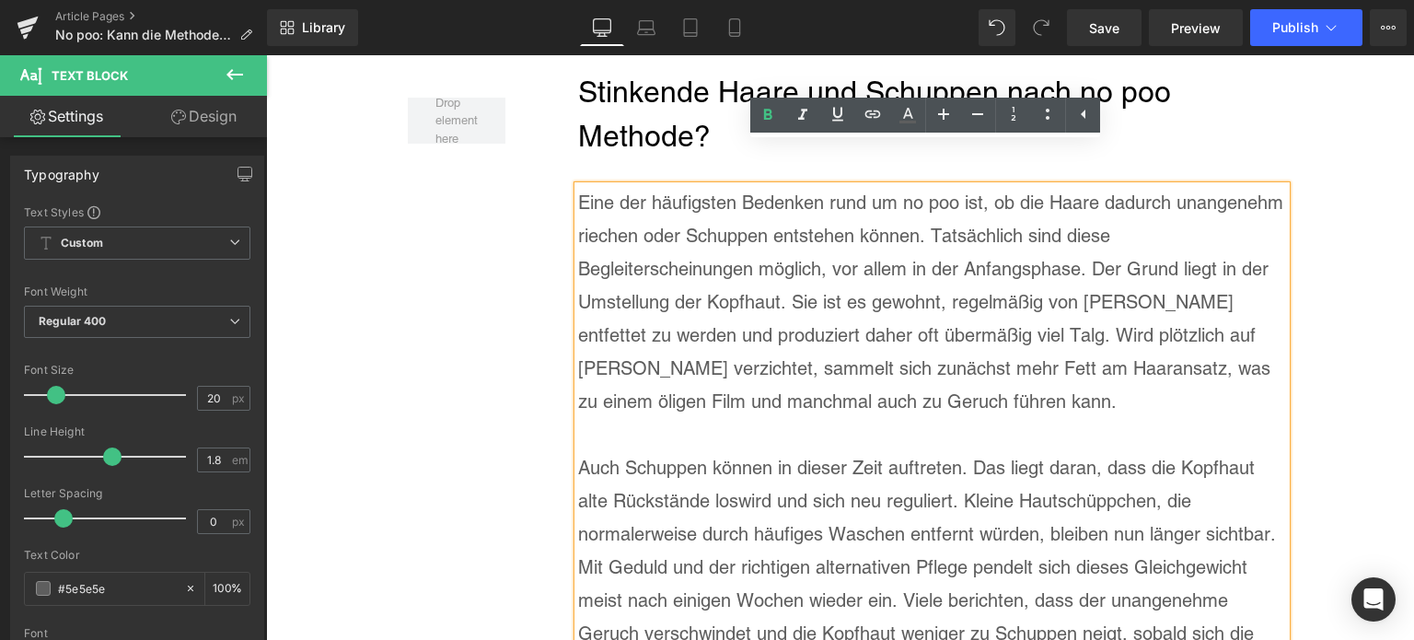
scroll to position [5916, 0]
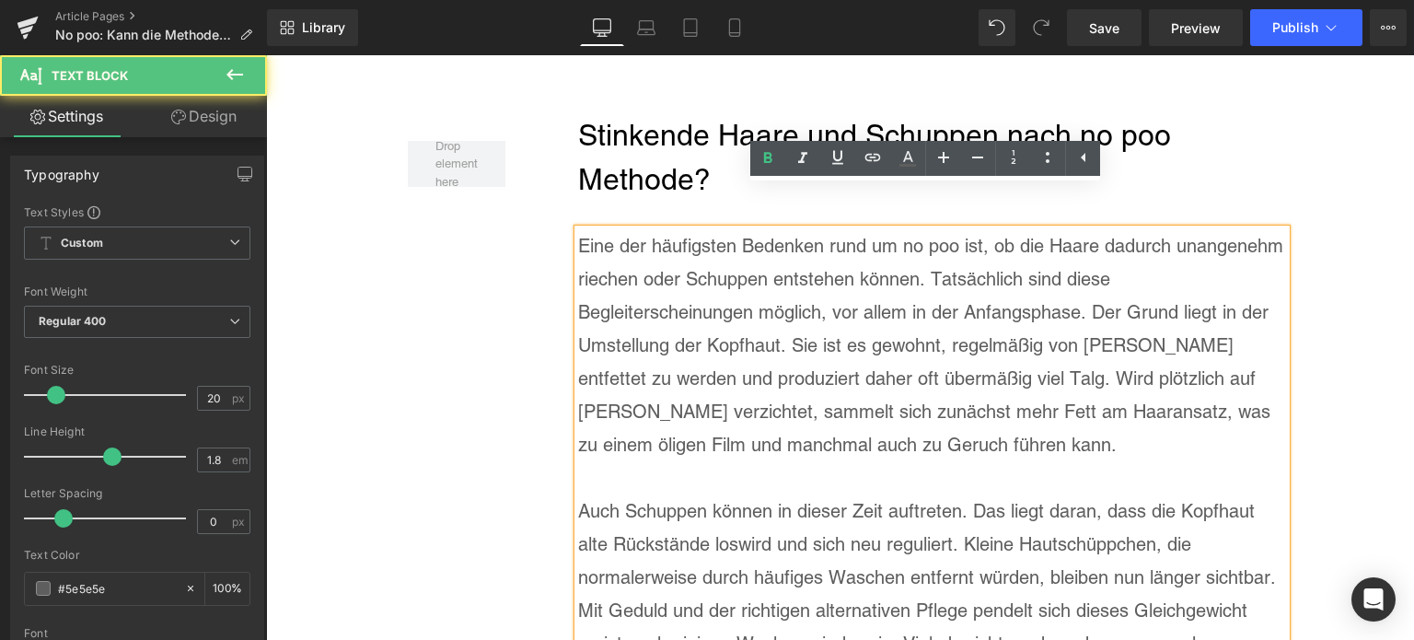
click at [1041, 461] on p at bounding box center [932, 477] width 708 height 33
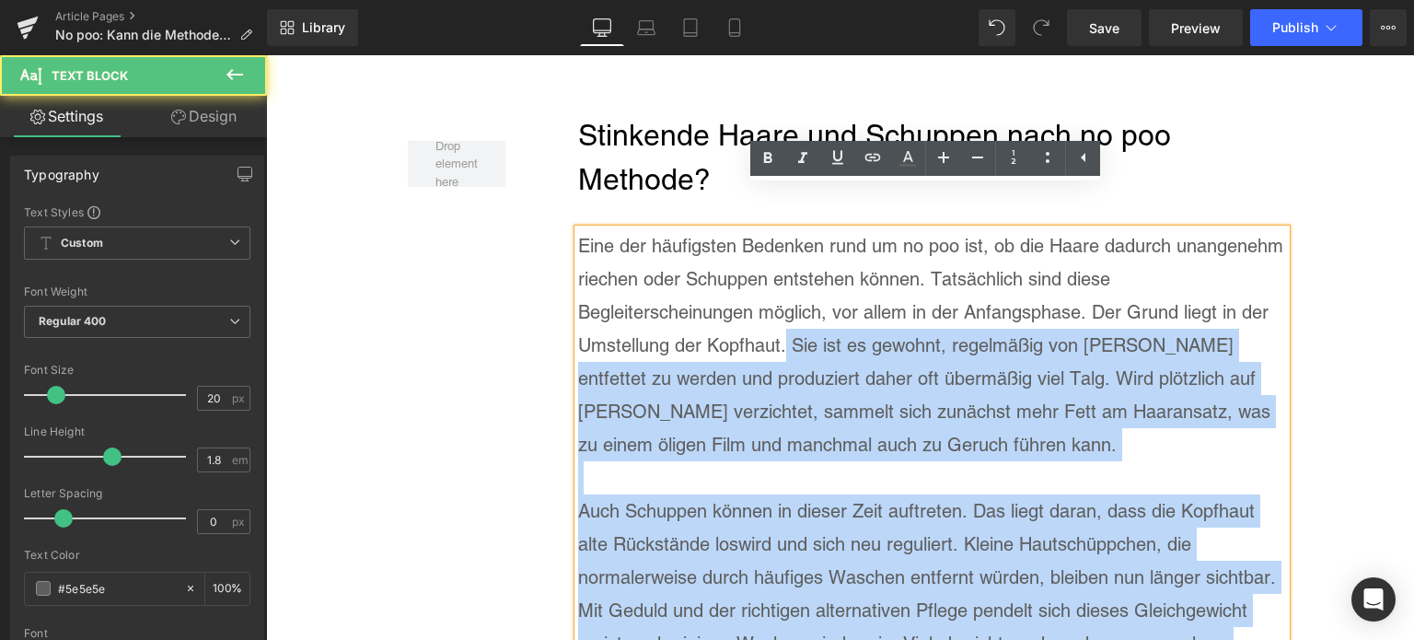
drag, startPoint x: 566, startPoint y: 301, endPoint x: 777, endPoint y: 304, distance: 210.8
click at [777, 304] on div "Eine der häufigsten Bedenken rund um no poo ist, ob die Haare dadurch unangeneh…" at bounding box center [932, 527] width 708 height 596
click at [777, 304] on p "Eine der häufigsten Bedenken rund um no poo ist, ob die Haare dadurch unangeneh…" at bounding box center [932, 345] width 708 height 232
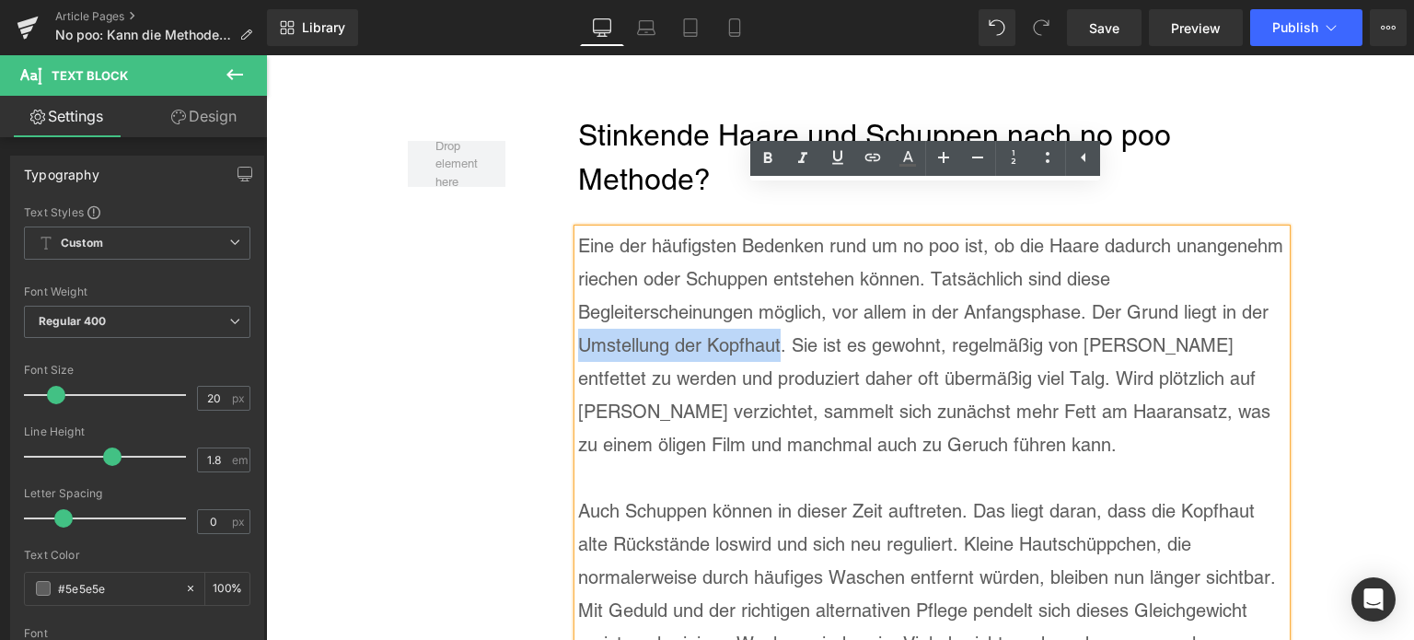
drag, startPoint x: 769, startPoint y: 304, endPoint x: 575, endPoint y: 302, distance: 194.2
click at [578, 302] on p "Eine der häufigsten Bedenken rund um no poo ist, ob die Haare dadurch unangeneh…" at bounding box center [932, 345] width 708 height 232
click at [774, 164] on icon at bounding box center [768, 158] width 22 height 22
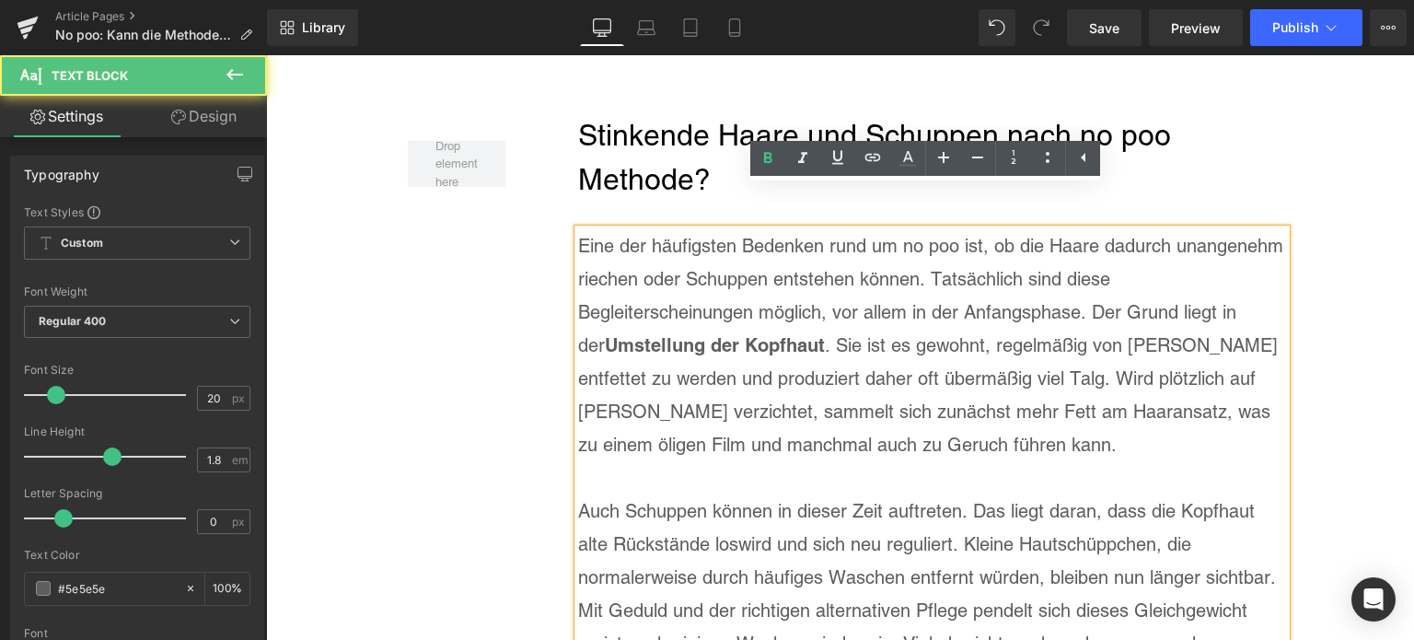
click at [905, 375] on p "Eine der häufigsten Bedenken rund um no poo ist, ob die Haare dadurch unangeneh…" at bounding box center [932, 345] width 708 height 232
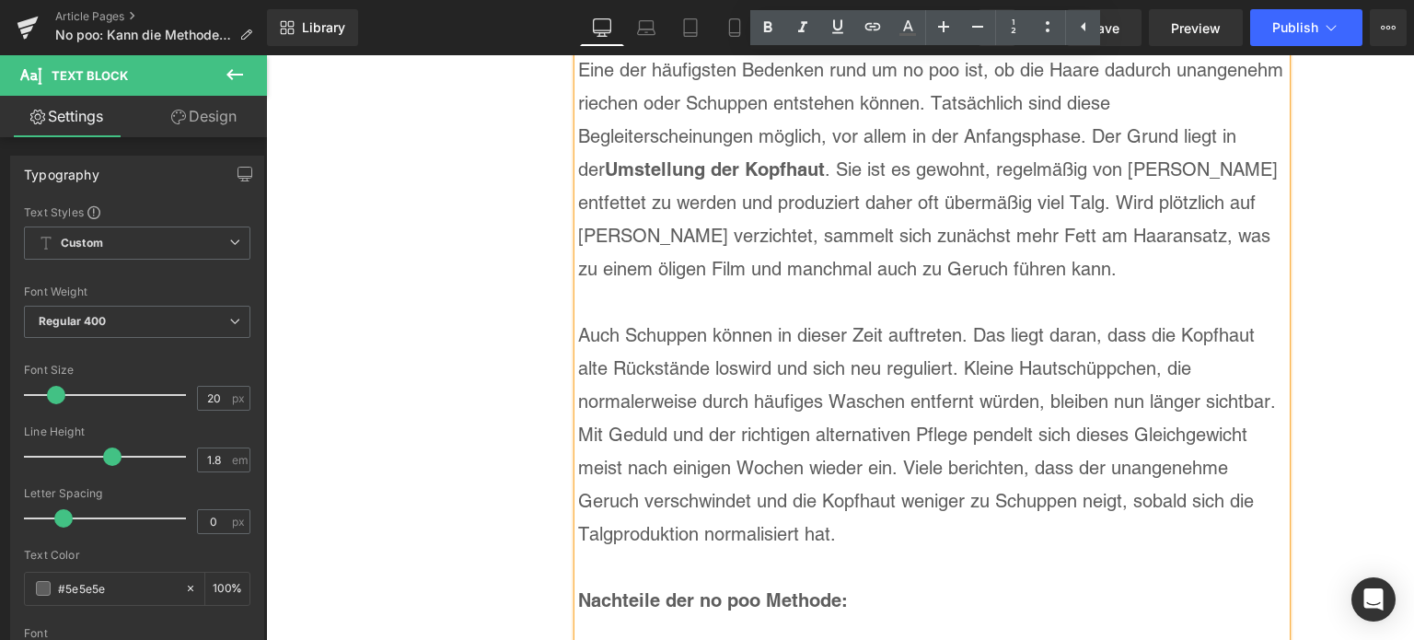
scroll to position [6101, 0]
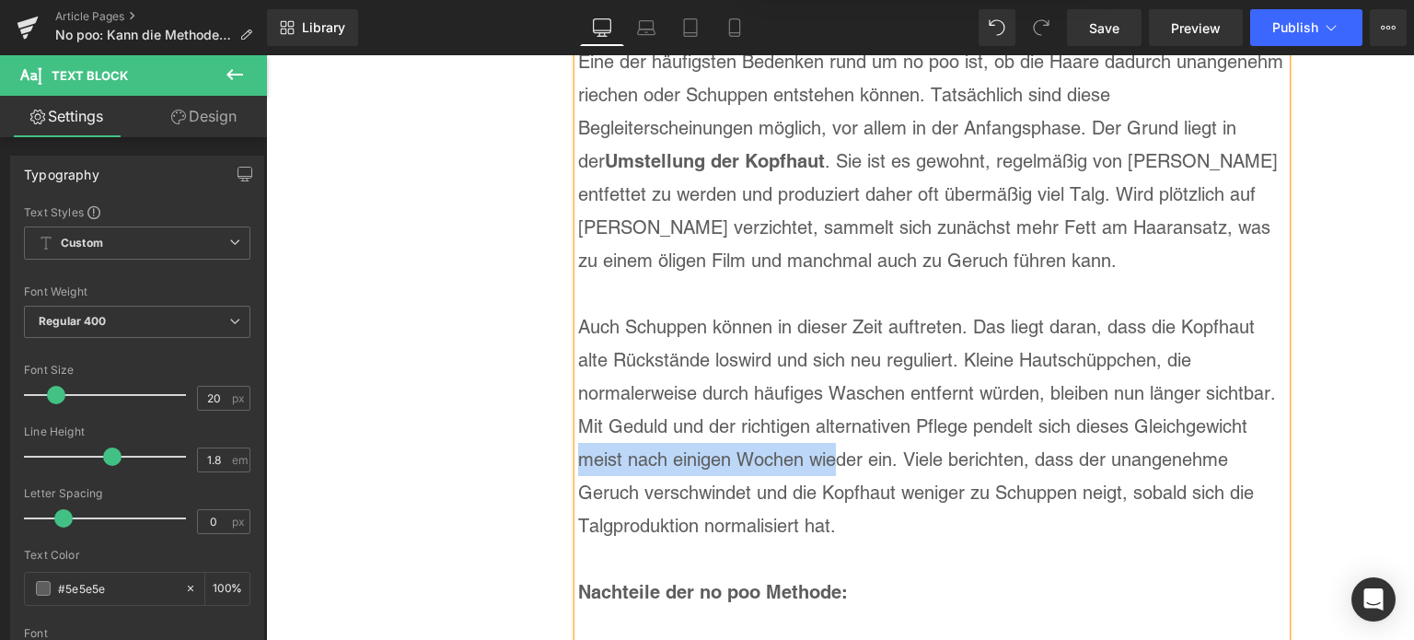
drag, startPoint x: 572, startPoint y: 419, endPoint x: 834, endPoint y: 422, distance: 262.3
click at [834, 422] on p "Auch Schuppen können in dieser Zeit auftreten. Das liegt daran, dass die Kopfha…" at bounding box center [932, 426] width 708 height 232
click at [697, 430] on p "Auch Schuppen können in dieser Zeit auftreten. Das liegt daran, dass die Kopfha…" at bounding box center [932, 426] width 708 height 232
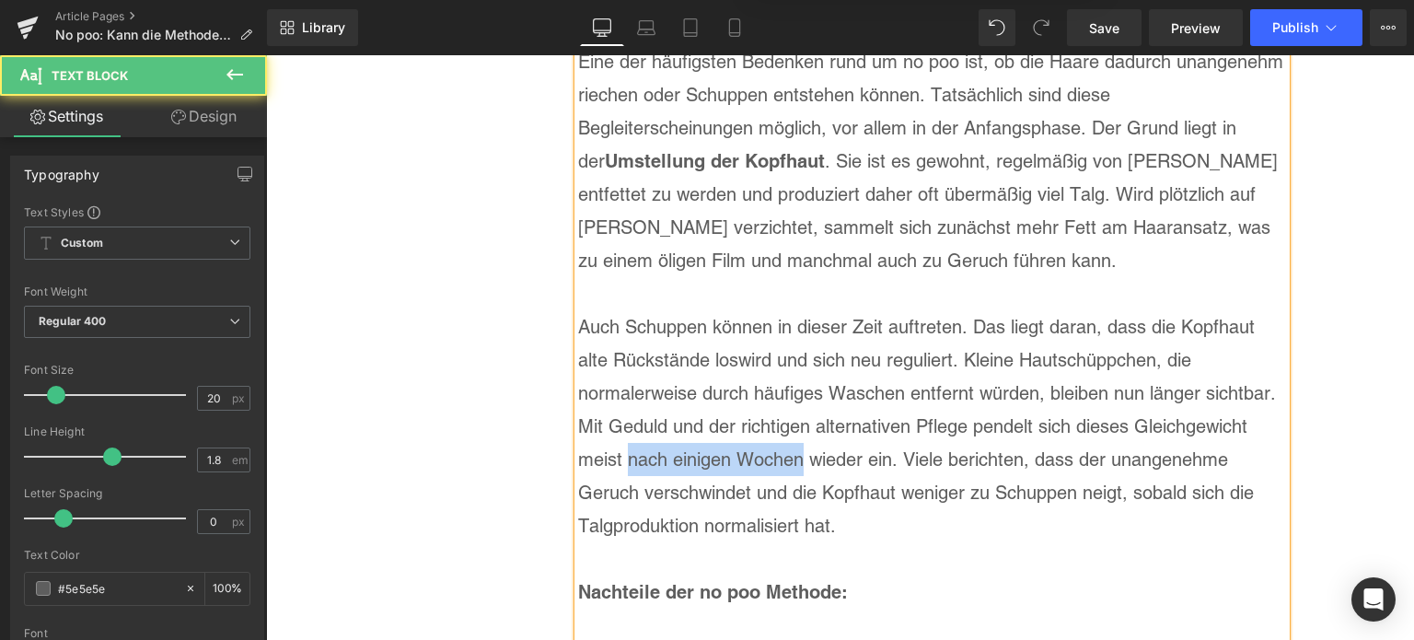
drag, startPoint x: 619, startPoint y: 416, endPoint x: 799, endPoint y: 426, distance: 180.7
click at [799, 426] on p "Auch Schuppen können in dieser Zeit auftreten. Das liegt daran, dass die Kopfha…" at bounding box center [932, 426] width 708 height 232
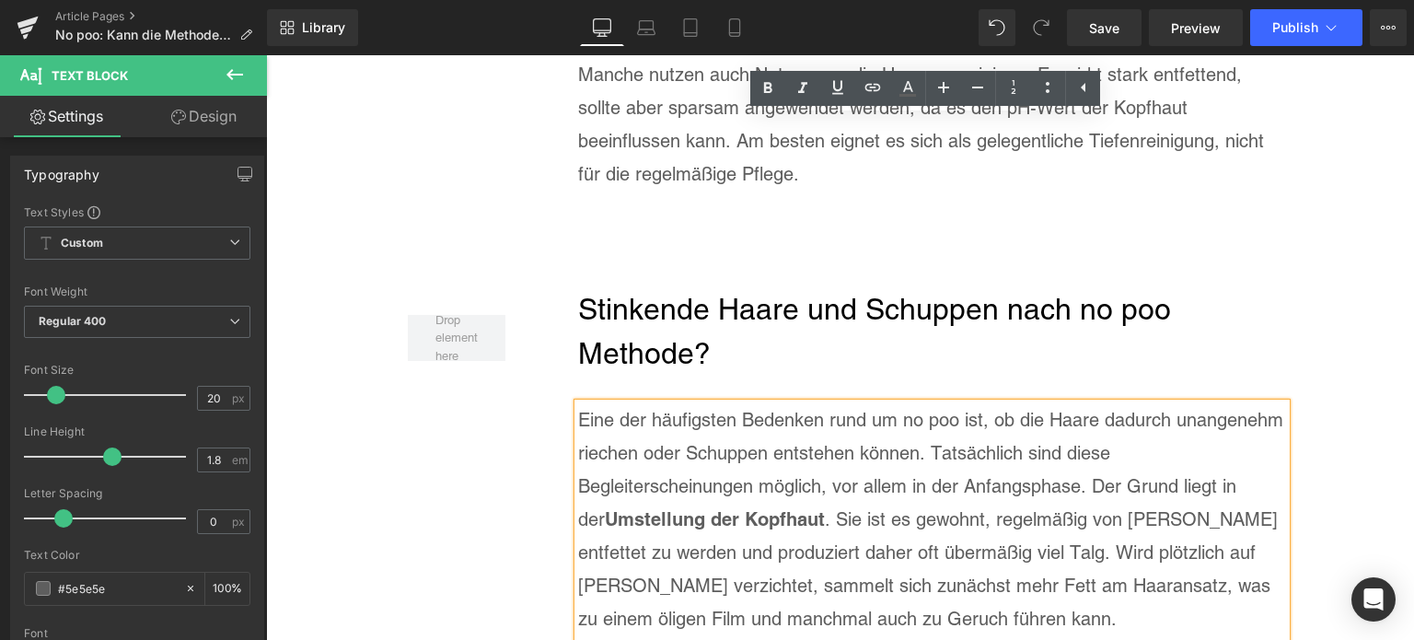
scroll to position [5732, 0]
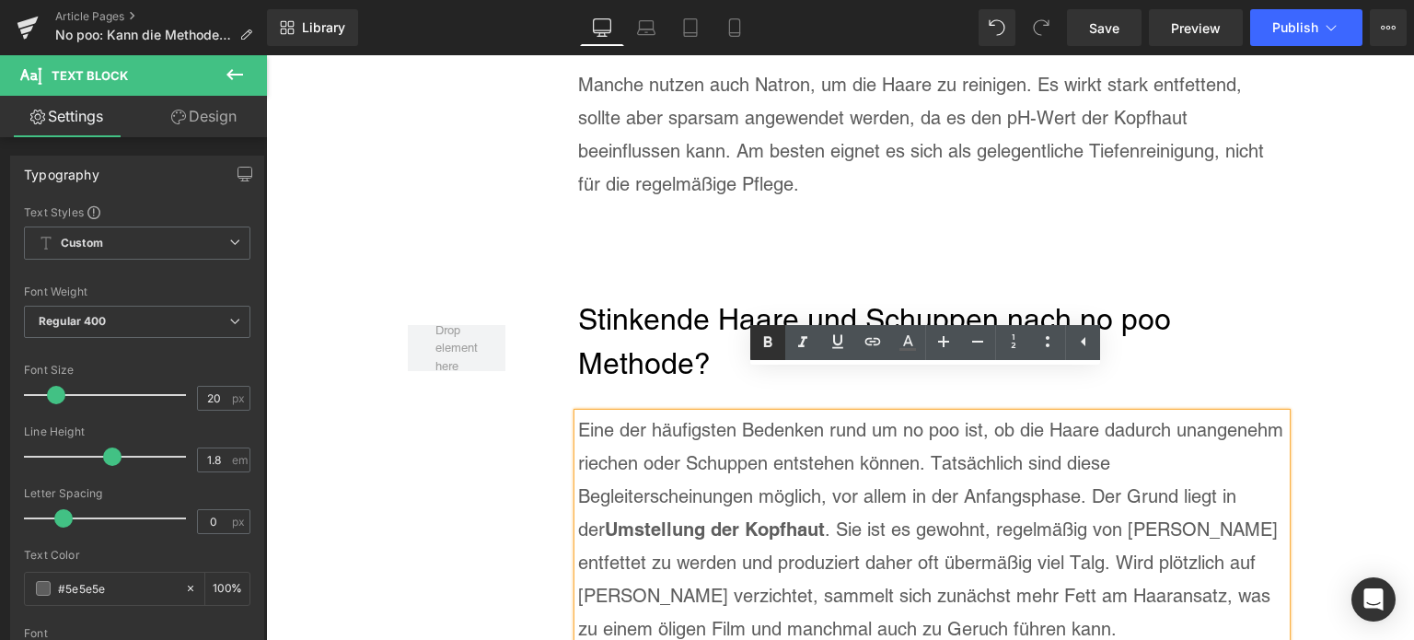
click at [766, 335] on icon at bounding box center [768, 342] width 22 height 22
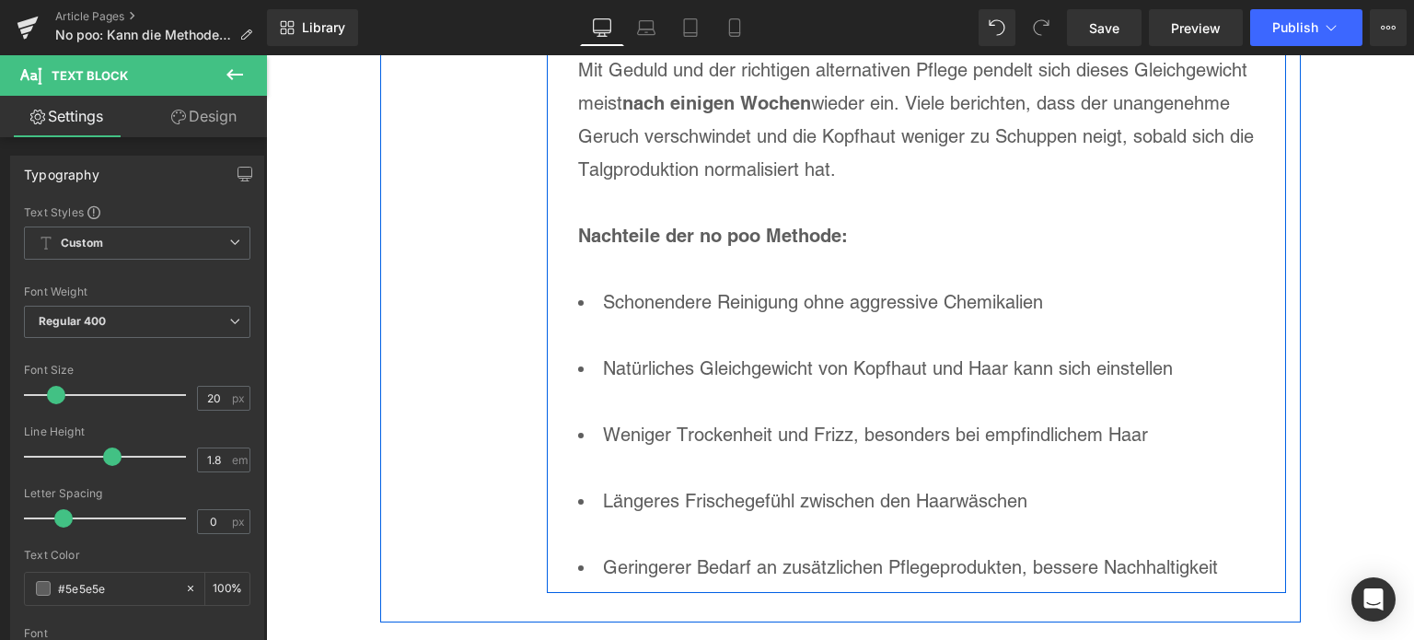
scroll to position [6469, 0]
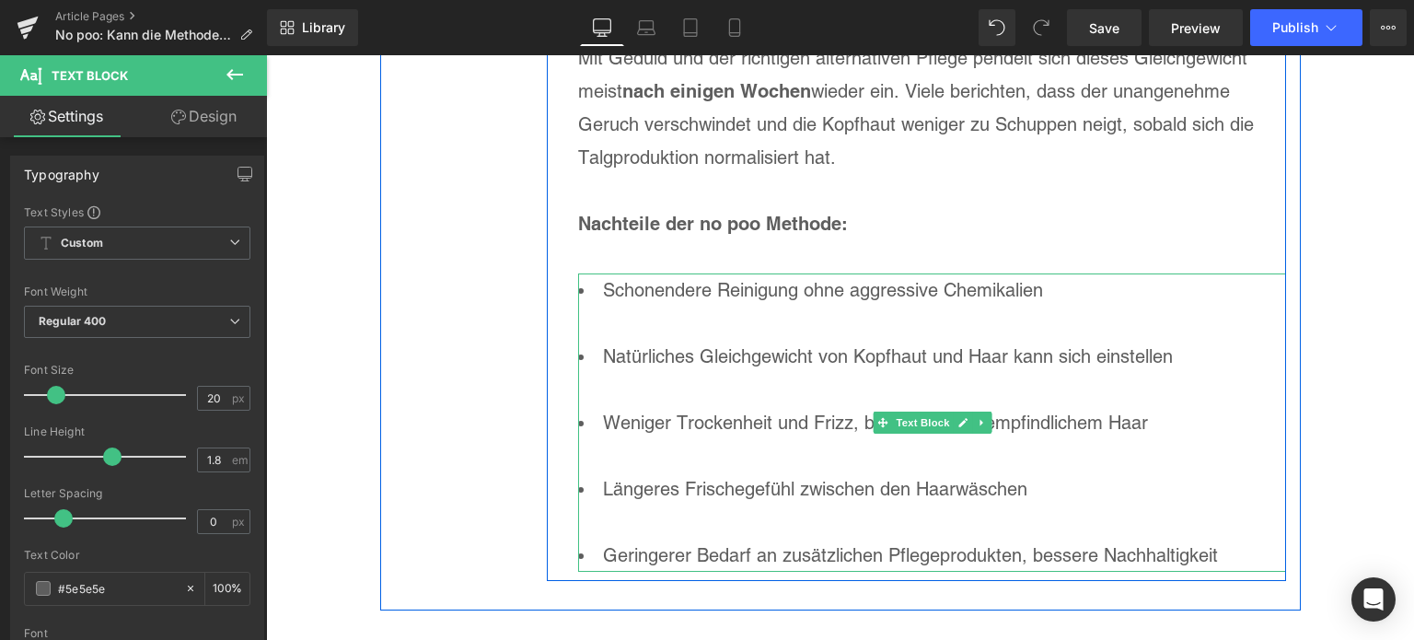
click at [1238, 538] on li "Geringerer Bedarf an zusätzlichen Pflegeprodukten, bessere Nachhaltigkeit" at bounding box center [932, 554] width 708 height 33
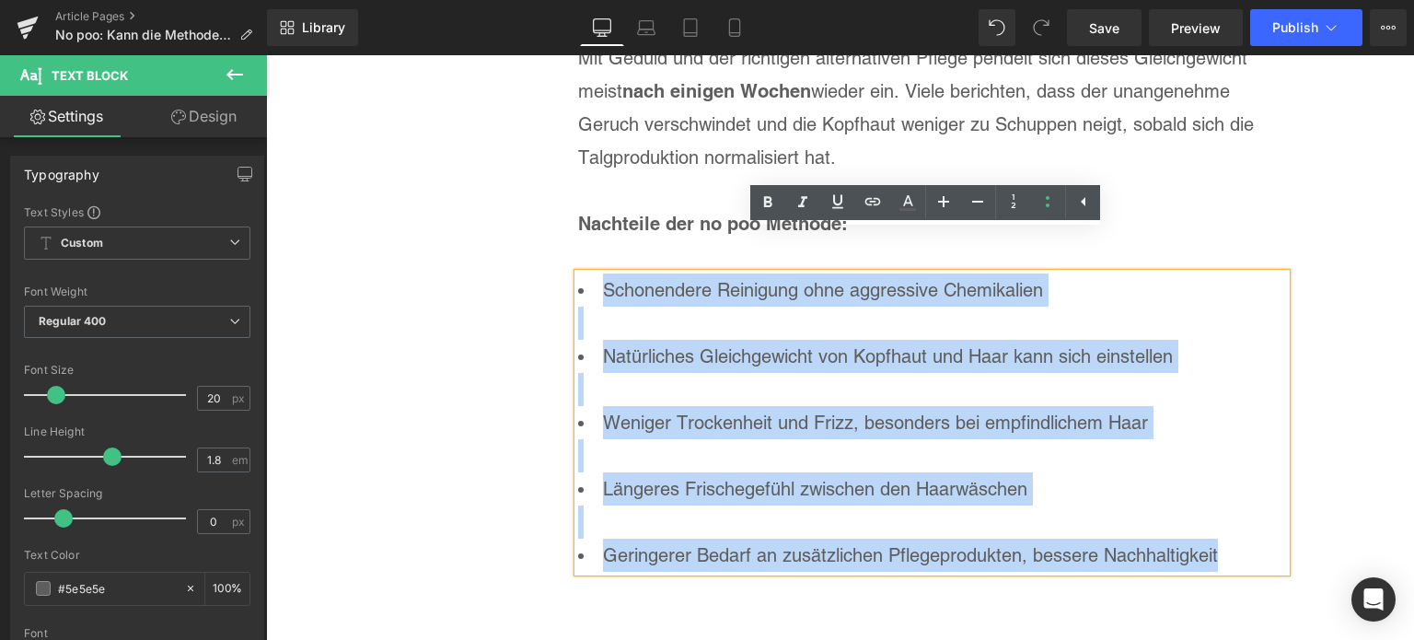
drag, startPoint x: 1042, startPoint y: 449, endPoint x: 588, endPoint y: 241, distance: 499.2
click at [588, 273] on ul "Schonendere Reinigung ohne aggressive Chemikalien Natürliches Gleichgewicht von…" at bounding box center [932, 422] width 708 height 298
paste div
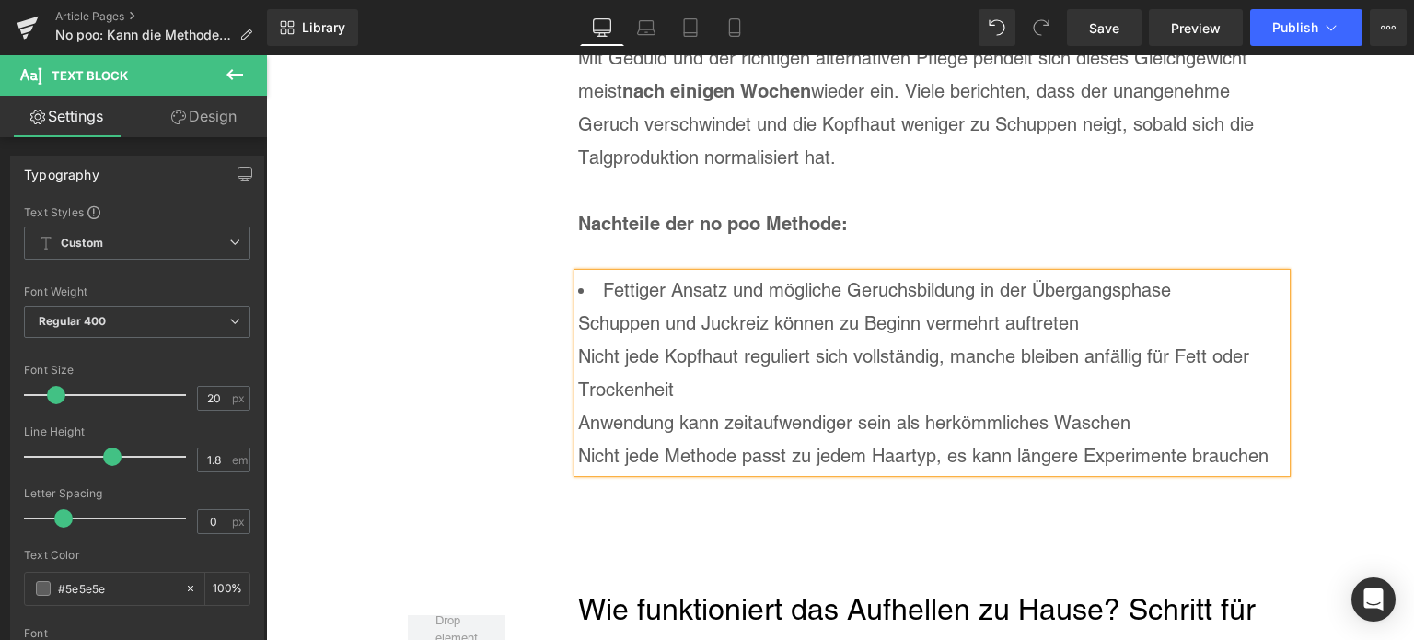
click at [596, 273] on li "Fettiger Ansatz und mögliche Geruchsbildung in der Übergangsphase" at bounding box center [932, 289] width 708 height 33
click at [1037, 340] on div "Nicht jede Kopfhaut reguliert sich vollständig, manche bleiben anfällig für Fet…" at bounding box center [932, 373] width 708 height 66
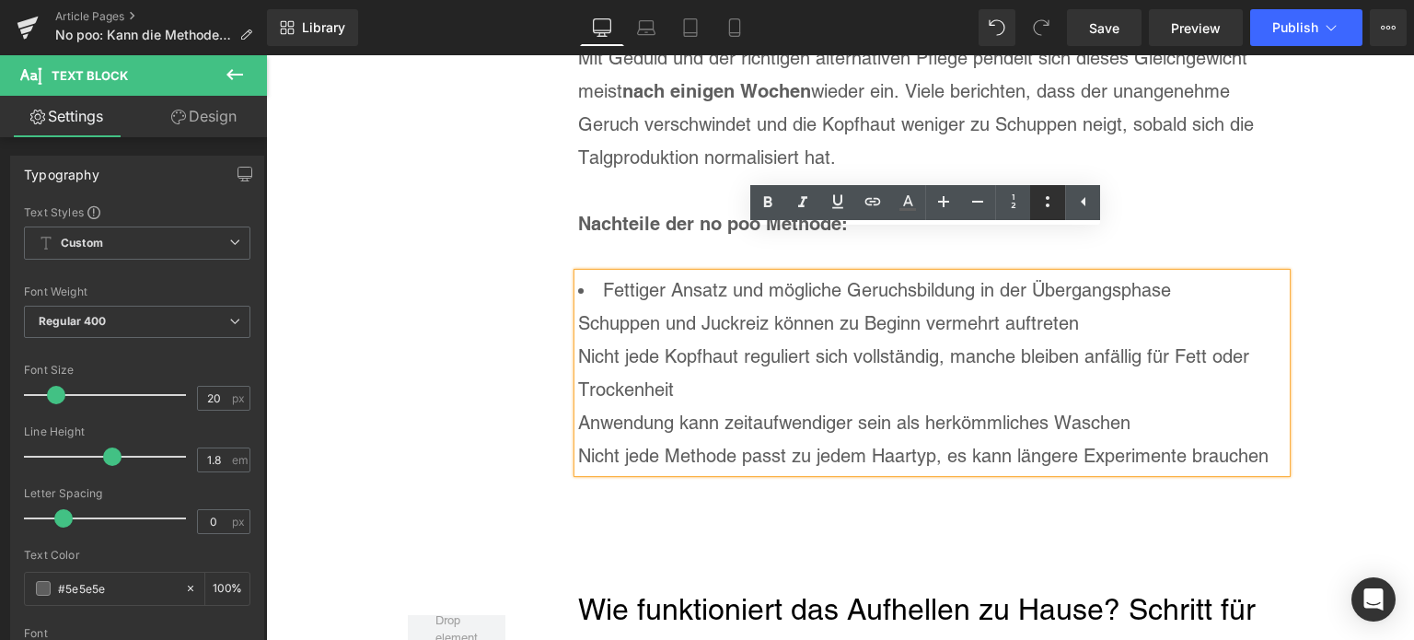
click at [1056, 206] on icon at bounding box center [1047, 202] width 22 height 22
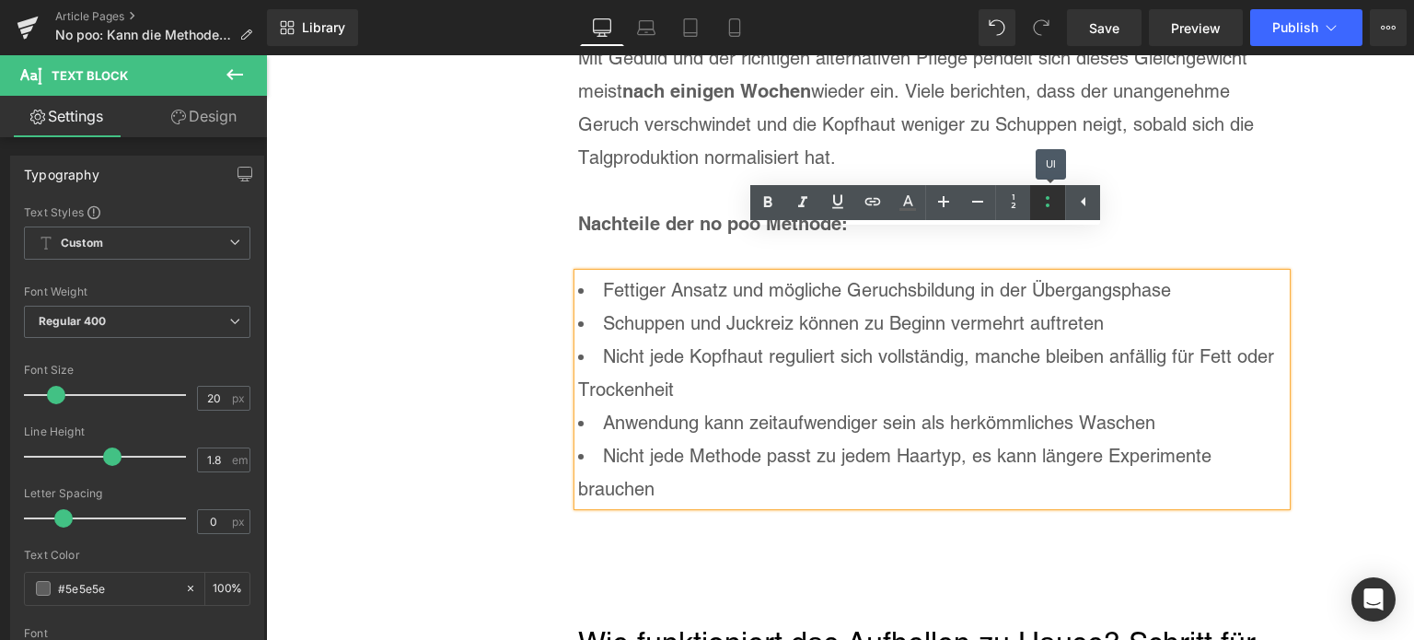
click at [1056, 206] on icon at bounding box center [1047, 202] width 22 height 22
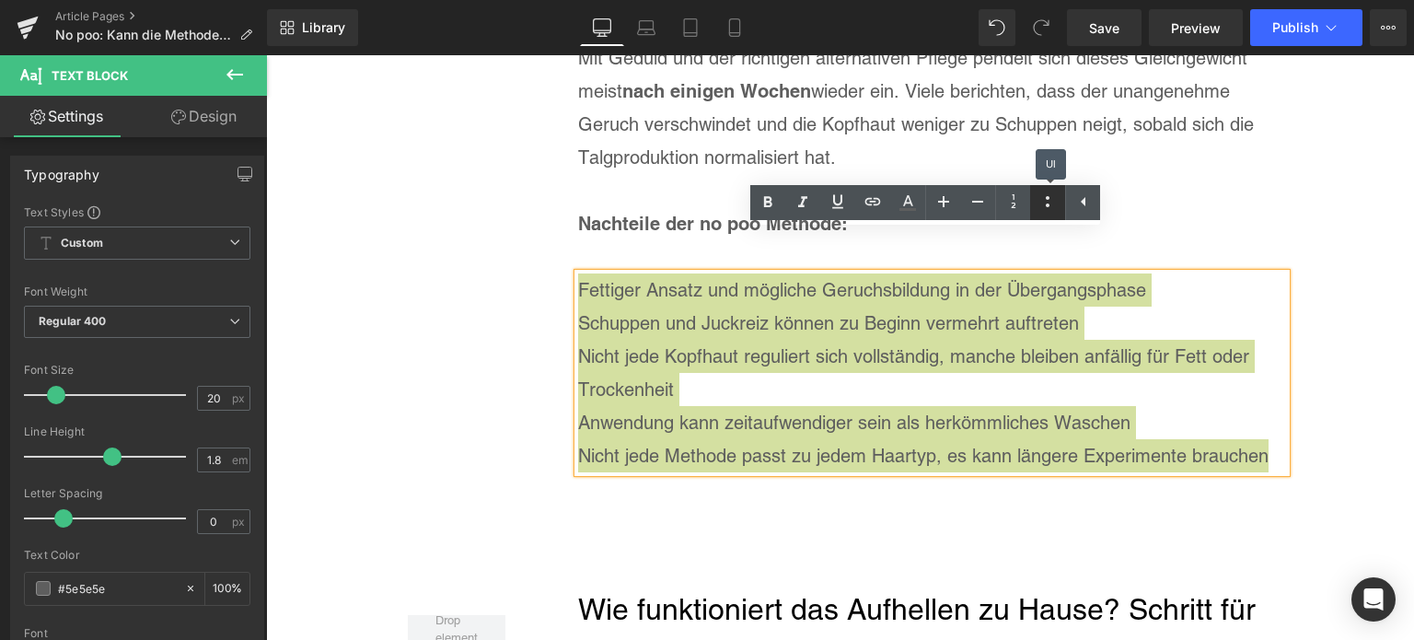
click at [1056, 206] on icon at bounding box center [1047, 202] width 22 height 22
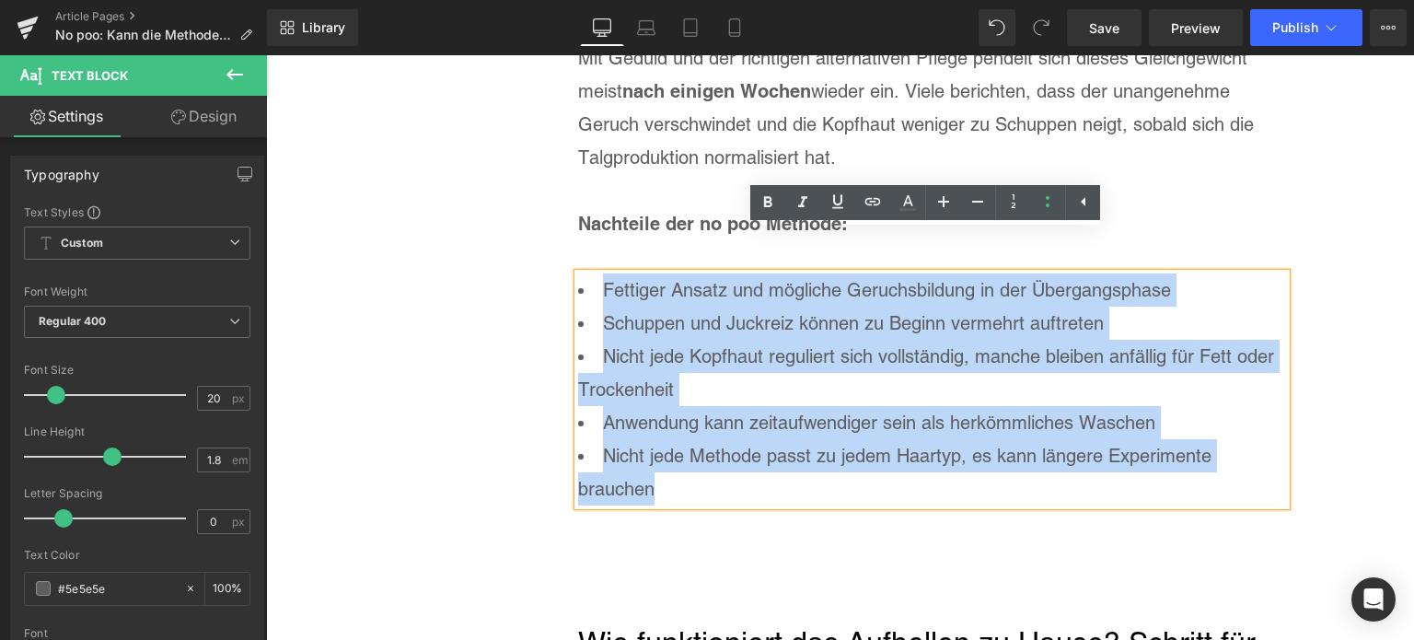
click at [1185, 273] on li "Fettiger Ansatz und mögliche Geruchsbildung in der Übergangsphase" at bounding box center [932, 289] width 708 height 33
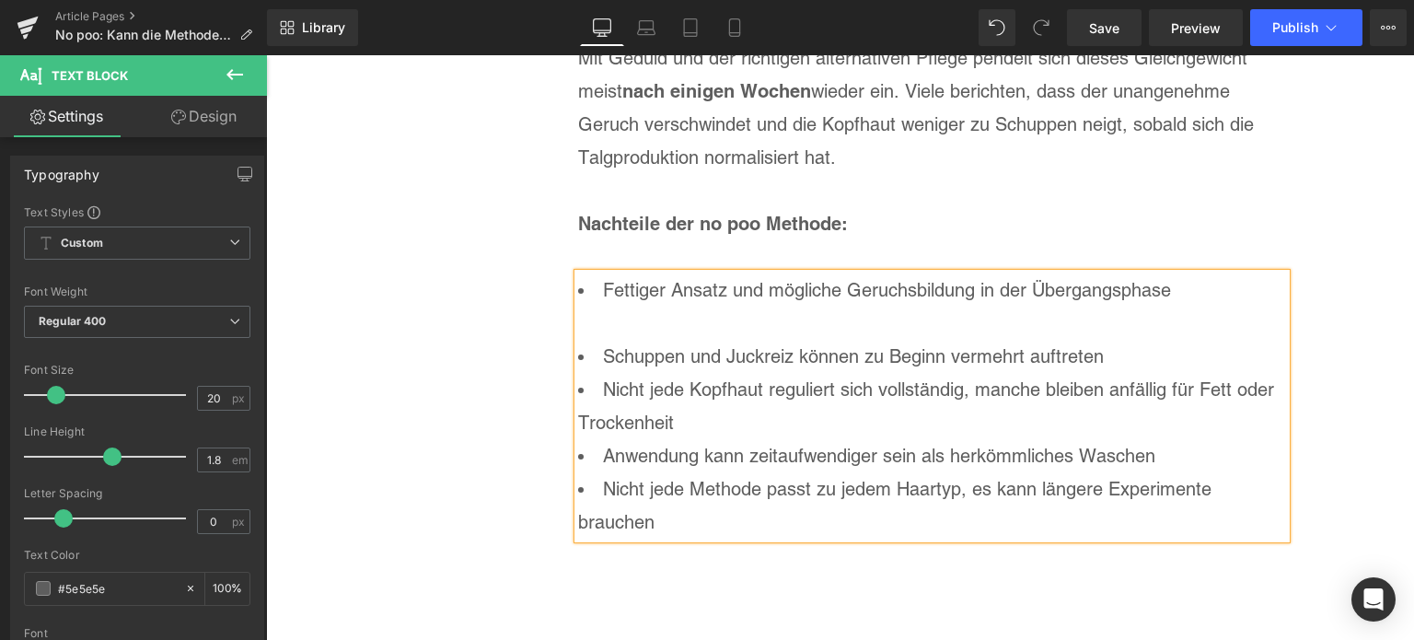
click at [1249, 340] on li "Schuppen und Juckreiz können zu Beginn vermehrt auftreten" at bounding box center [932, 356] width 708 height 33
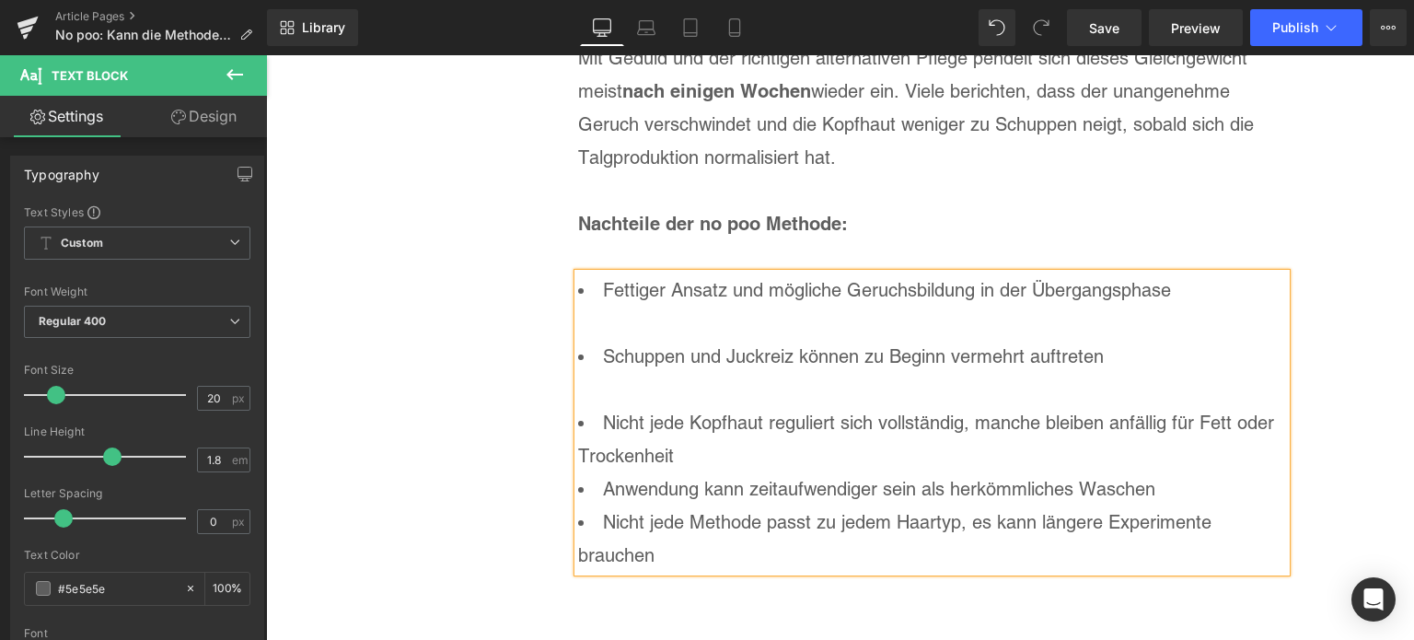
click at [864, 426] on li "Nicht jede Kopfhaut reguliert sich vollständig, manche bleiben anfällig für Fet…" at bounding box center [932, 439] width 708 height 66
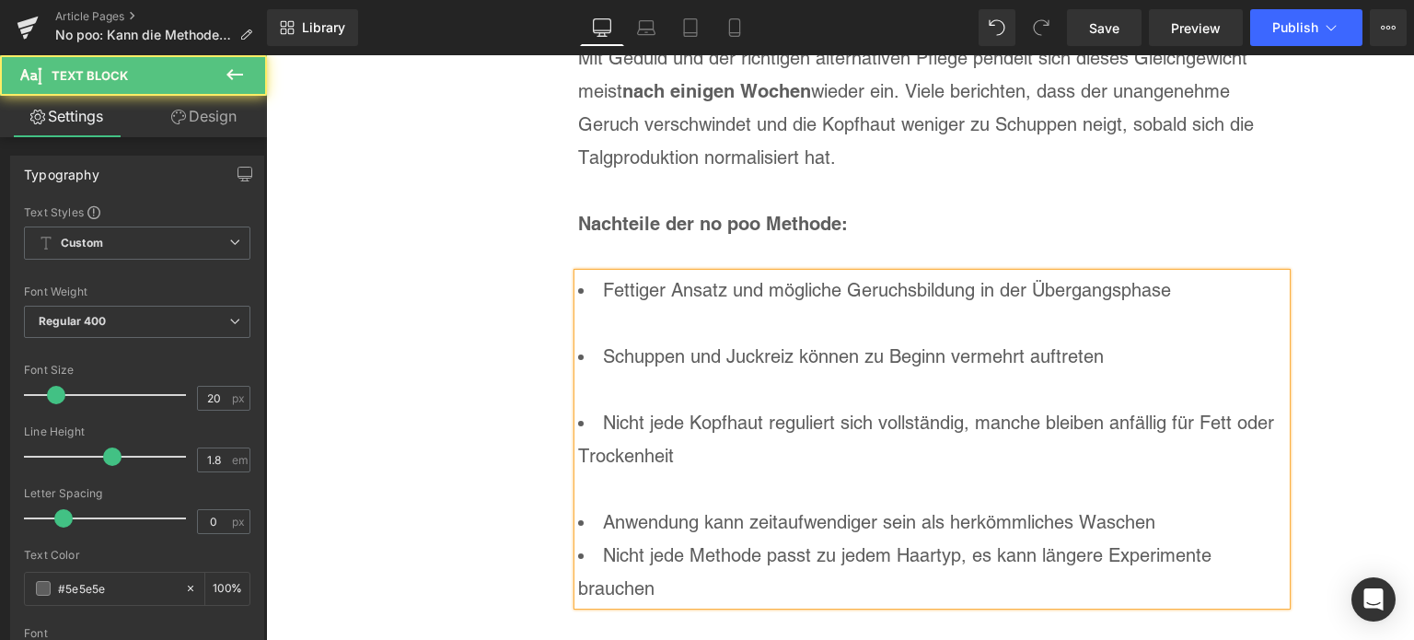
click at [1181, 505] on li "Anwendung kann zeitaufwendiger sein als herkömmliches Waschen" at bounding box center [932, 521] width 708 height 33
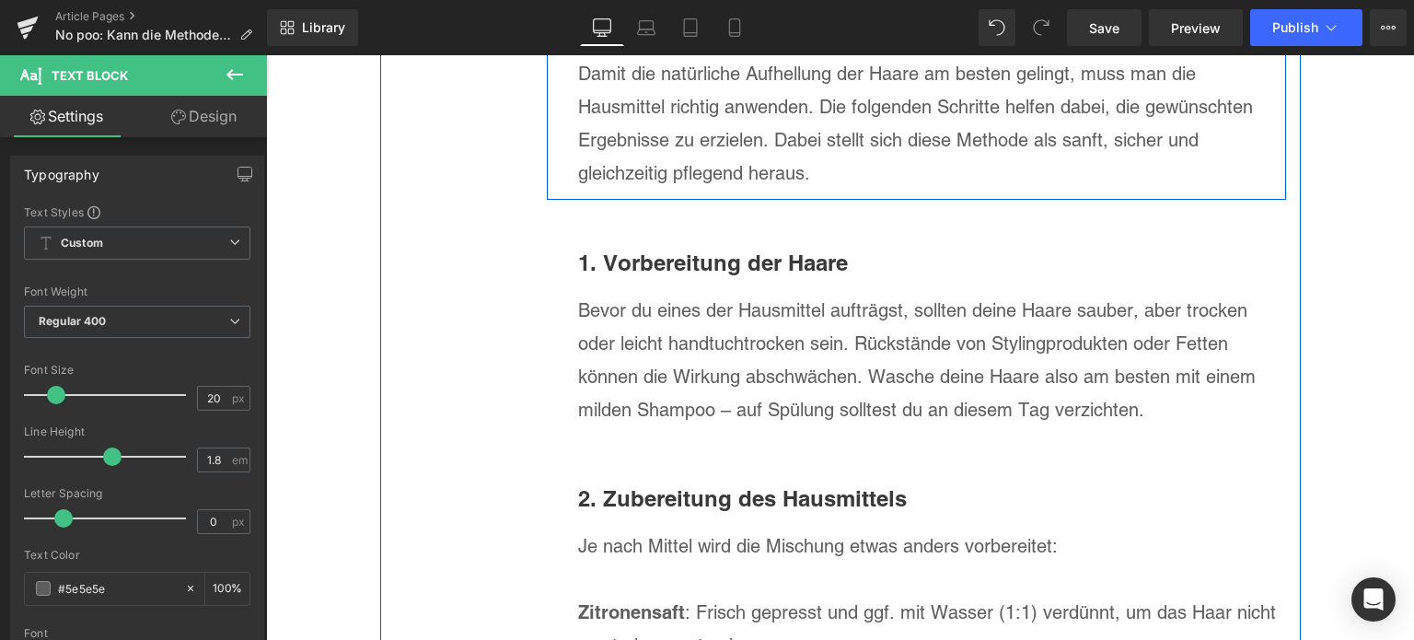
scroll to position [7297, 0]
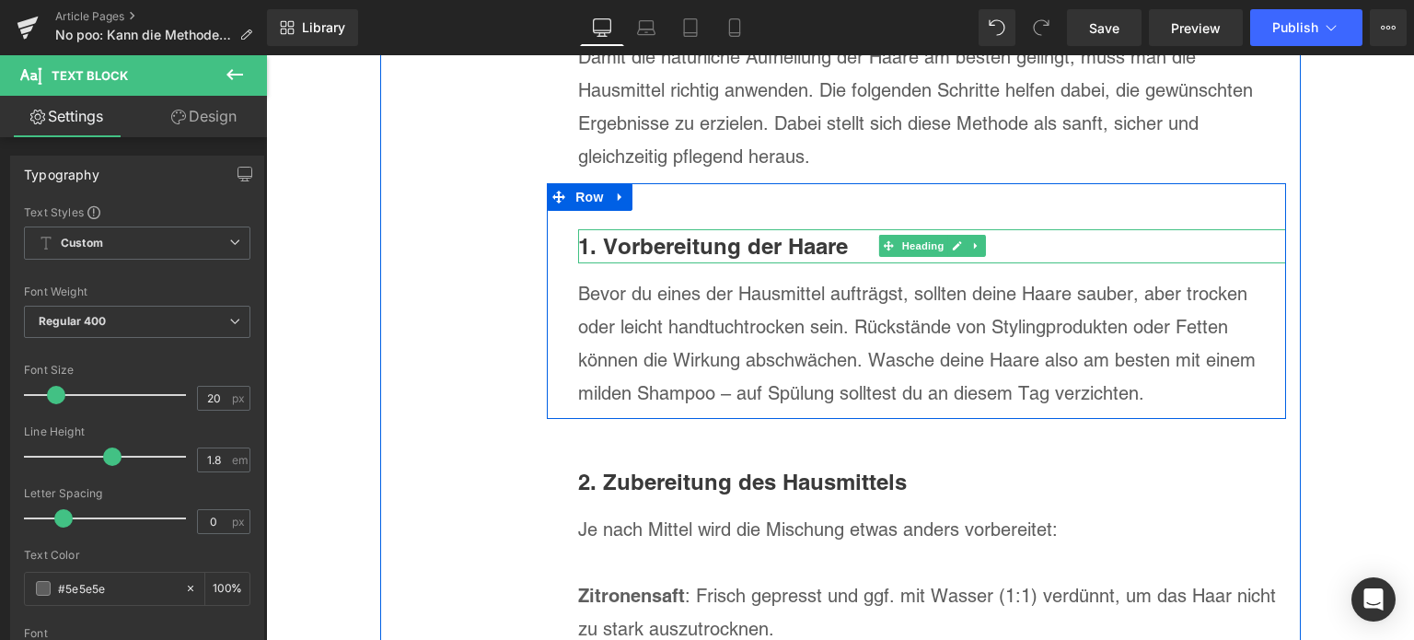
click at [720, 233] on b "1. Vorbereitung der Haare" at bounding box center [713, 246] width 270 height 26
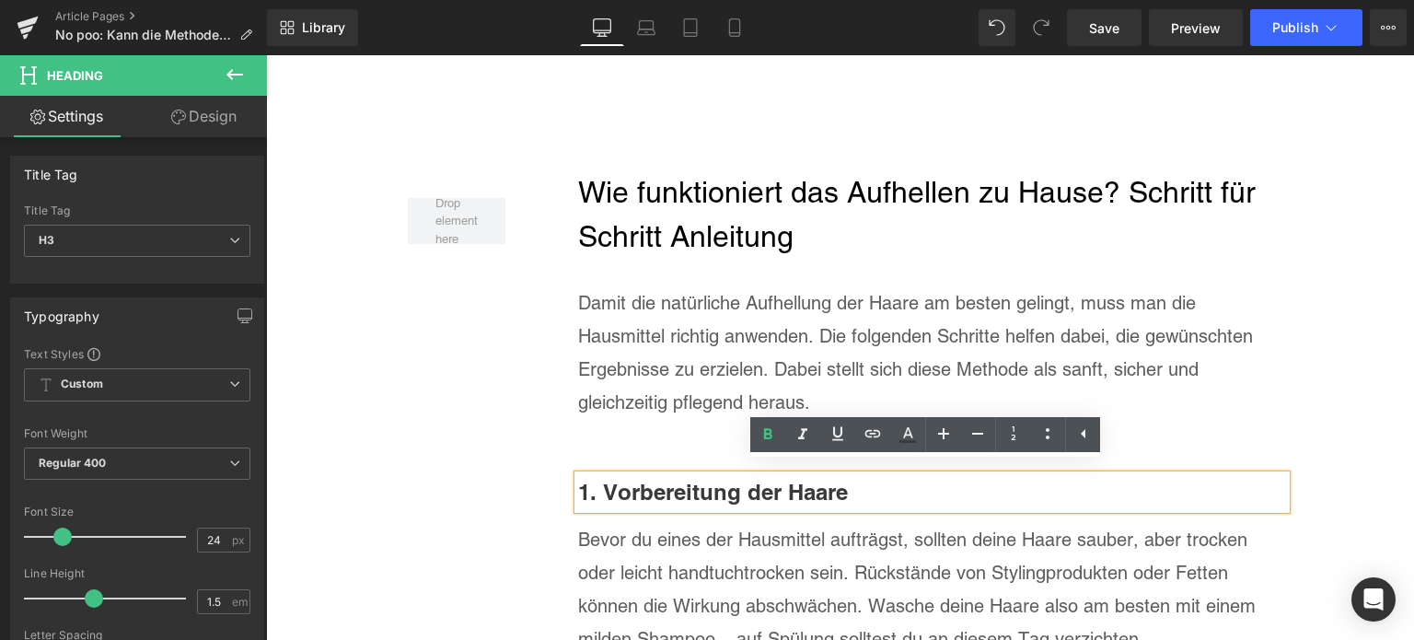
scroll to position [7021, 0]
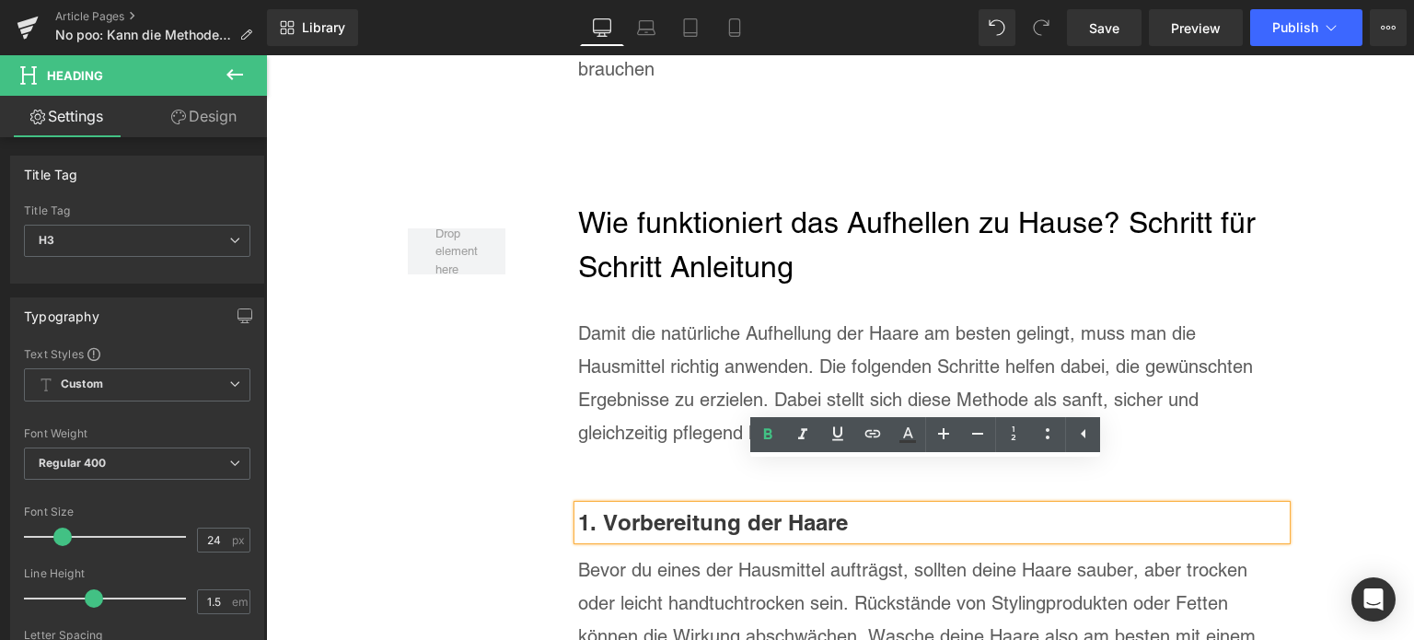
drag, startPoint x: 663, startPoint y: 248, endPoint x: 663, endPoint y: 214, distance: 34.1
click at [266, 55] on div at bounding box center [266, 55] width 0 height 0
click at [663, 248] on h2 "Wie funktioniert das Aufhellen zu Hause? Schritt für Schritt Anleitung" at bounding box center [932, 245] width 708 height 88
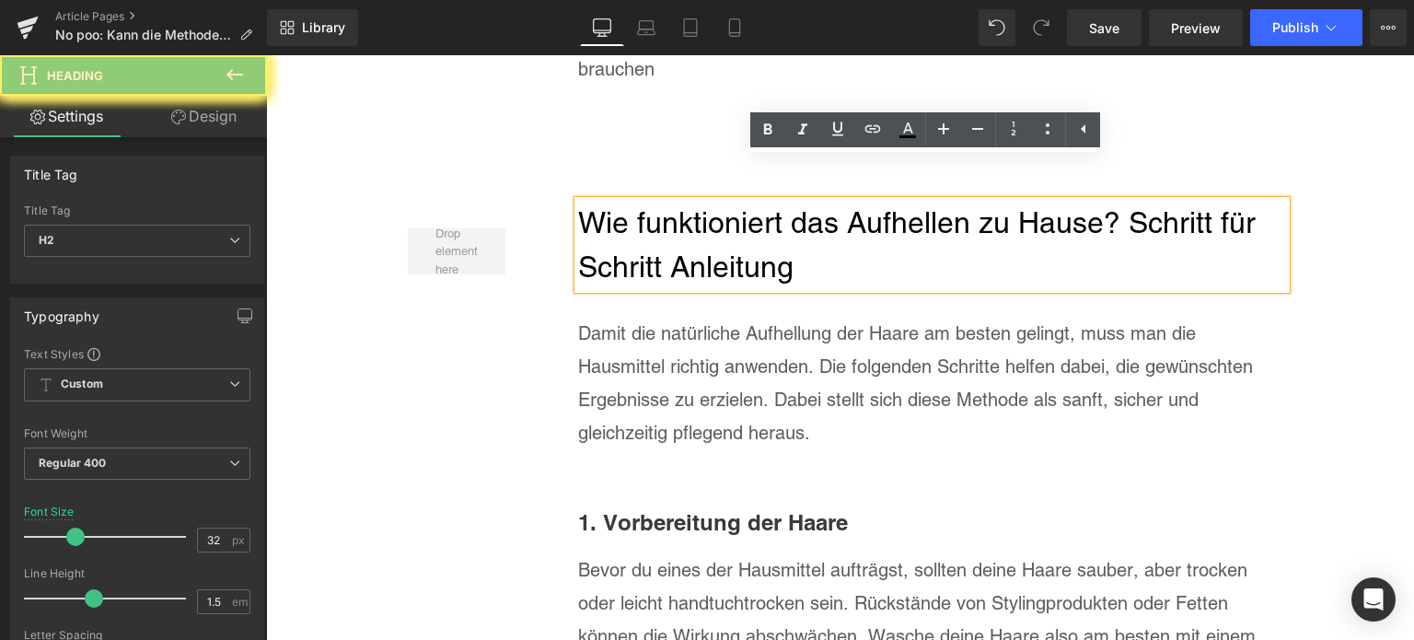
click at [663, 214] on h2 "Wie funktioniert das Aufhellen zu Hause? Schritt für Schritt Anleitung" at bounding box center [932, 245] width 708 height 88
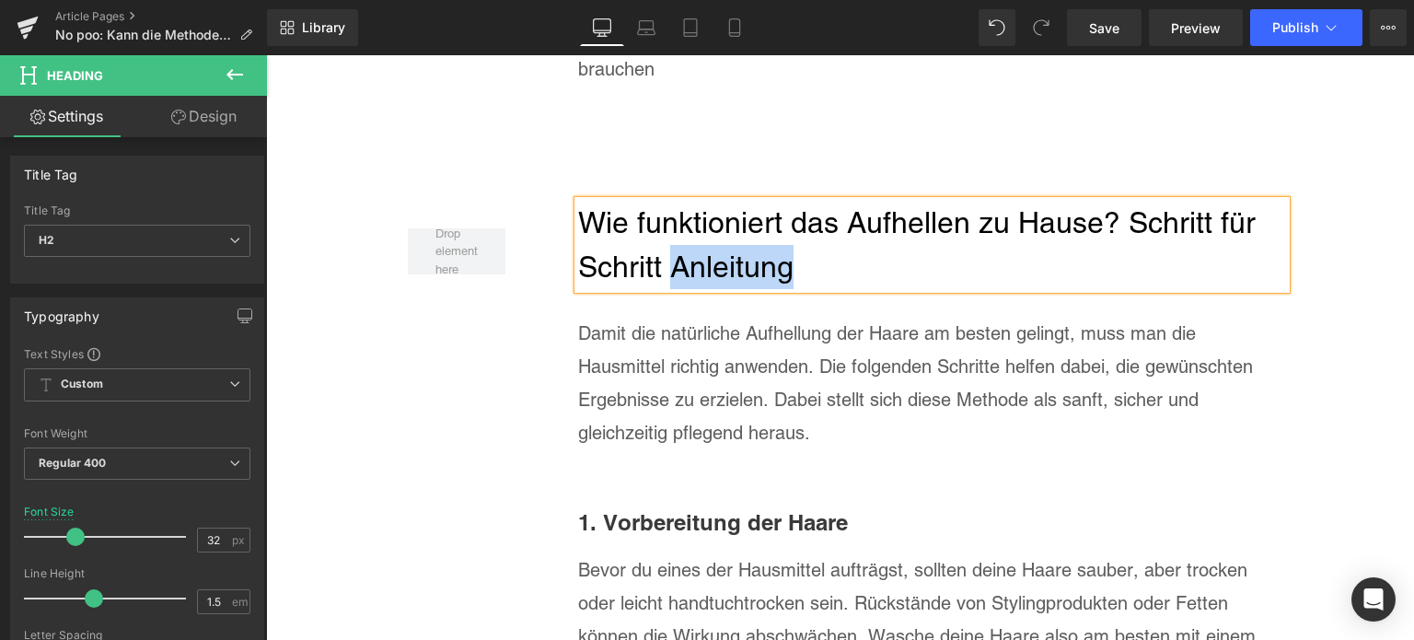
click at [663, 214] on h2 "Wie funktioniert das Aufhellen zu Hause? Schritt für Schritt Anleitung" at bounding box center [932, 245] width 708 height 88
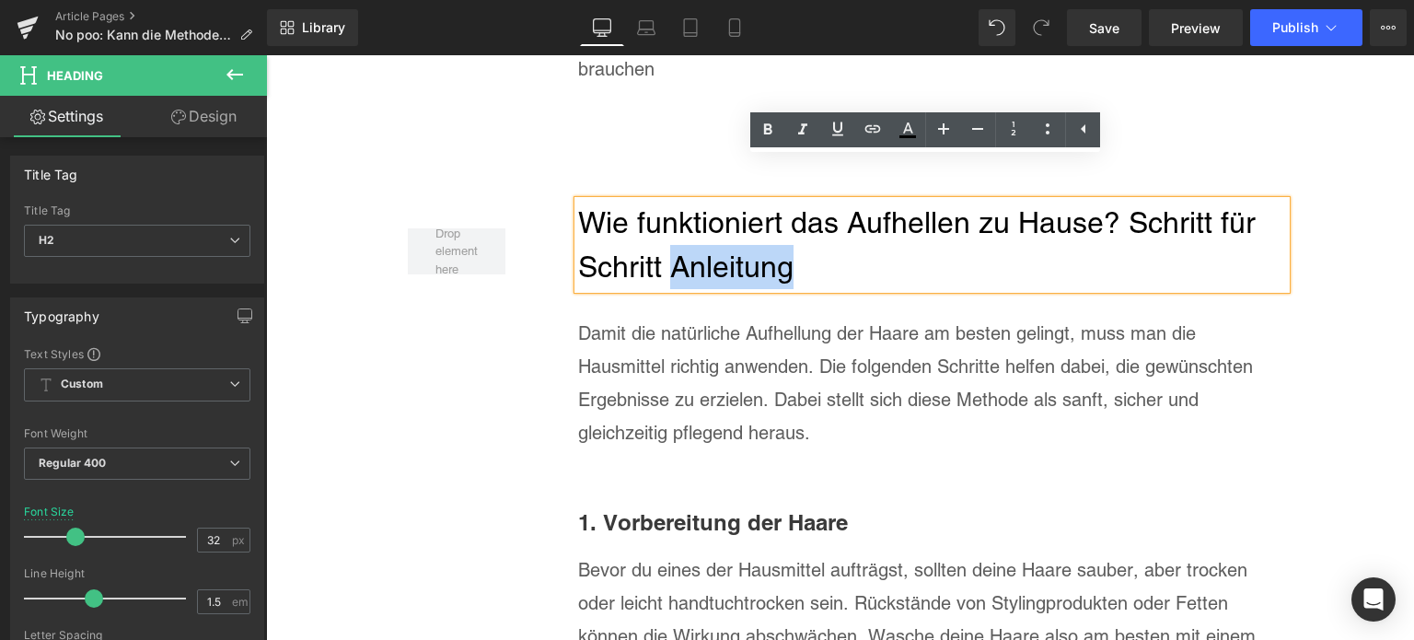
click at [663, 214] on h2 "Wie funktioniert das Aufhellen zu Hause? Schritt für Schritt Anleitung" at bounding box center [932, 245] width 708 height 88
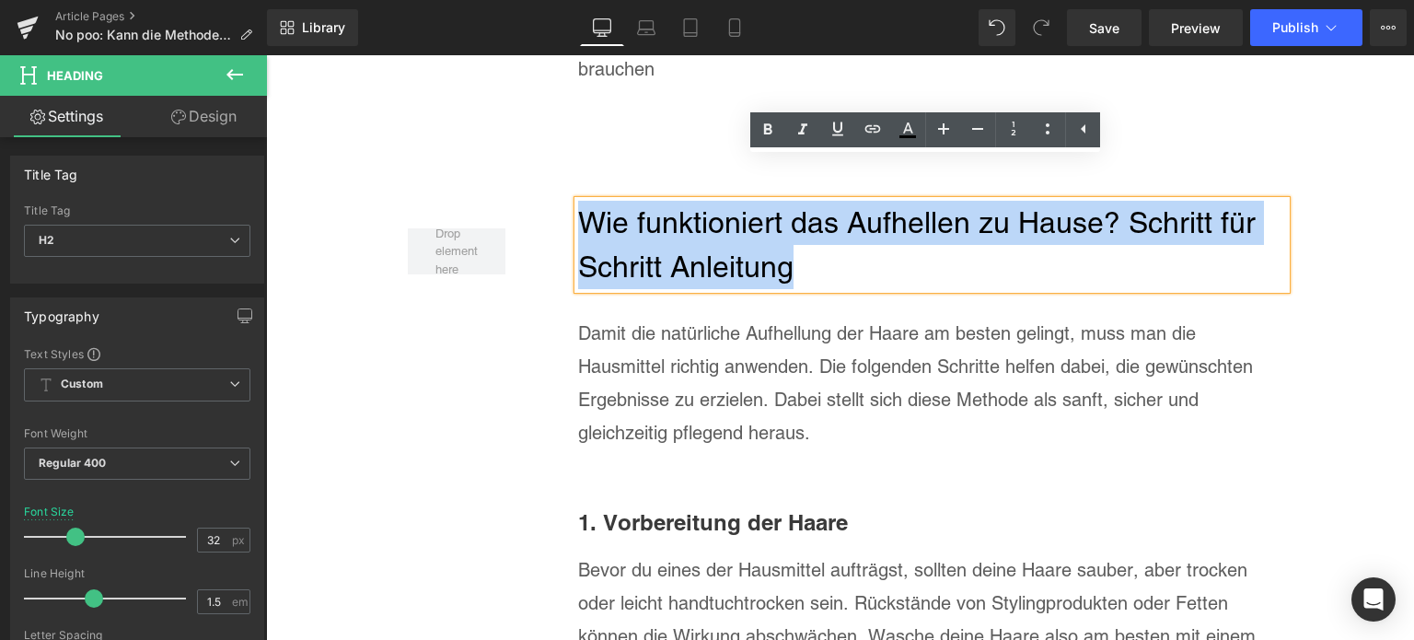
click at [663, 214] on h2 "Wie funktioniert das Aufhellen zu Hause? Schritt für Schritt Anleitung" at bounding box center [932, 245] width 708 height 88
paste div
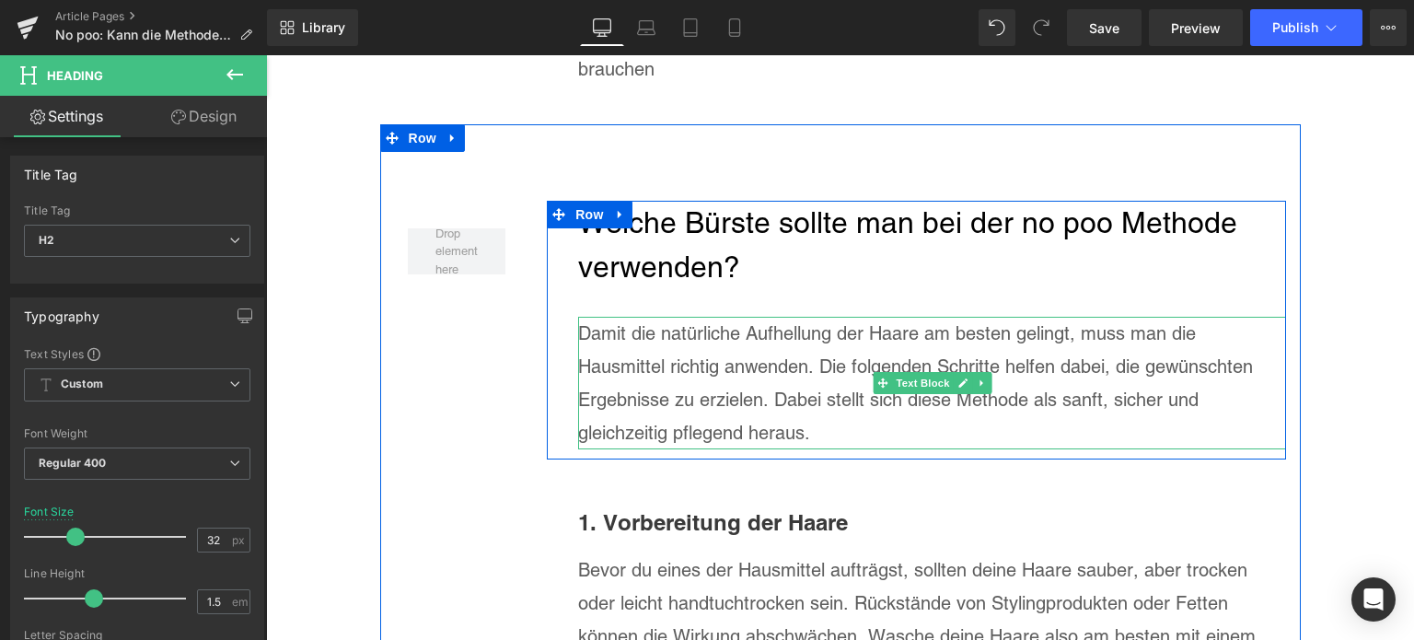
click at [725, 342] on div "Damit die natürliche Aufhellung der Haare am besten gelingt, muss man die Hausm…" at bounding box center [932, 383] width 708 height 133
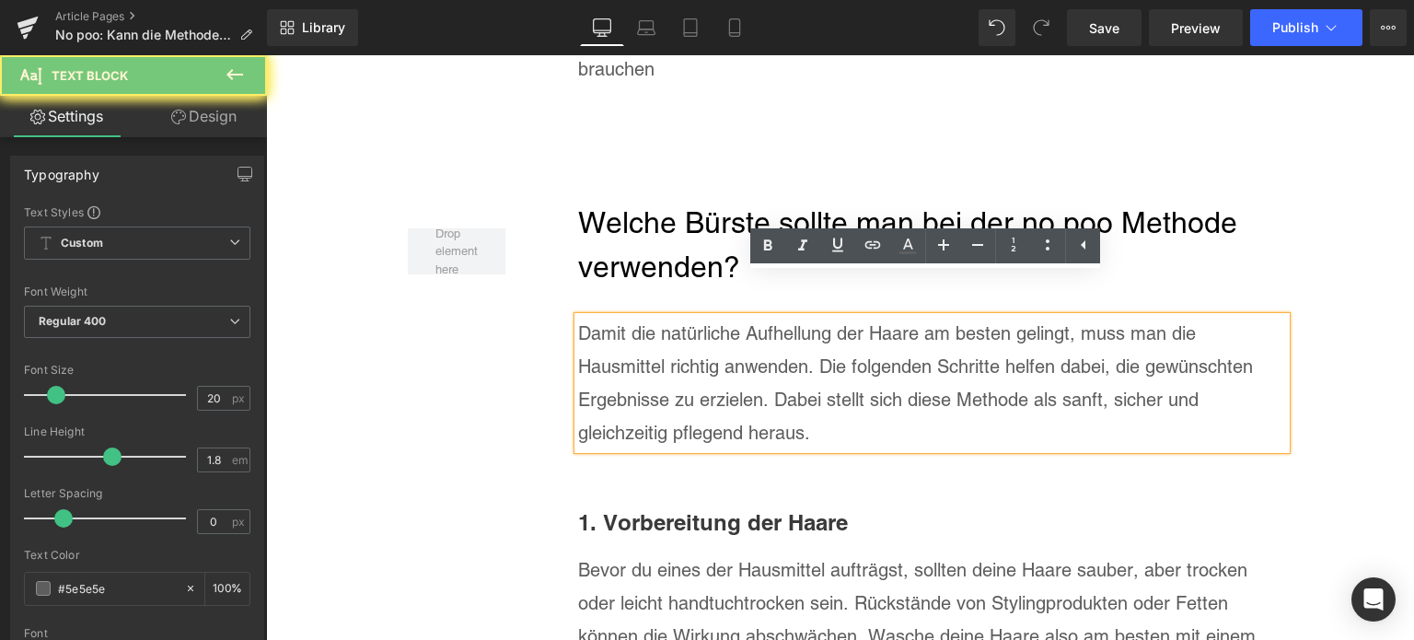
click at [725, 342] on div "Damit die natürliche Aufhellung der Haare am besten gelingt, muss man die Hausm…" at bounding box center [932, 383] width 708 height 133
paste div
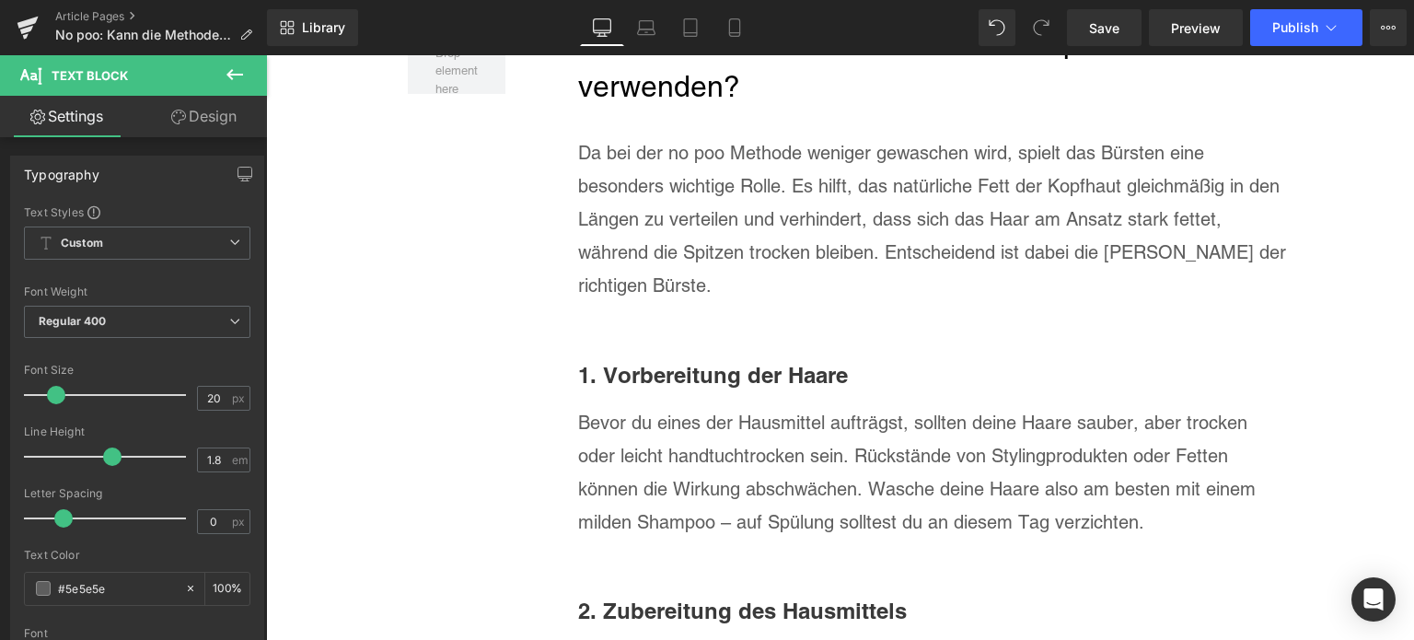
scroll to position [7205, 0]
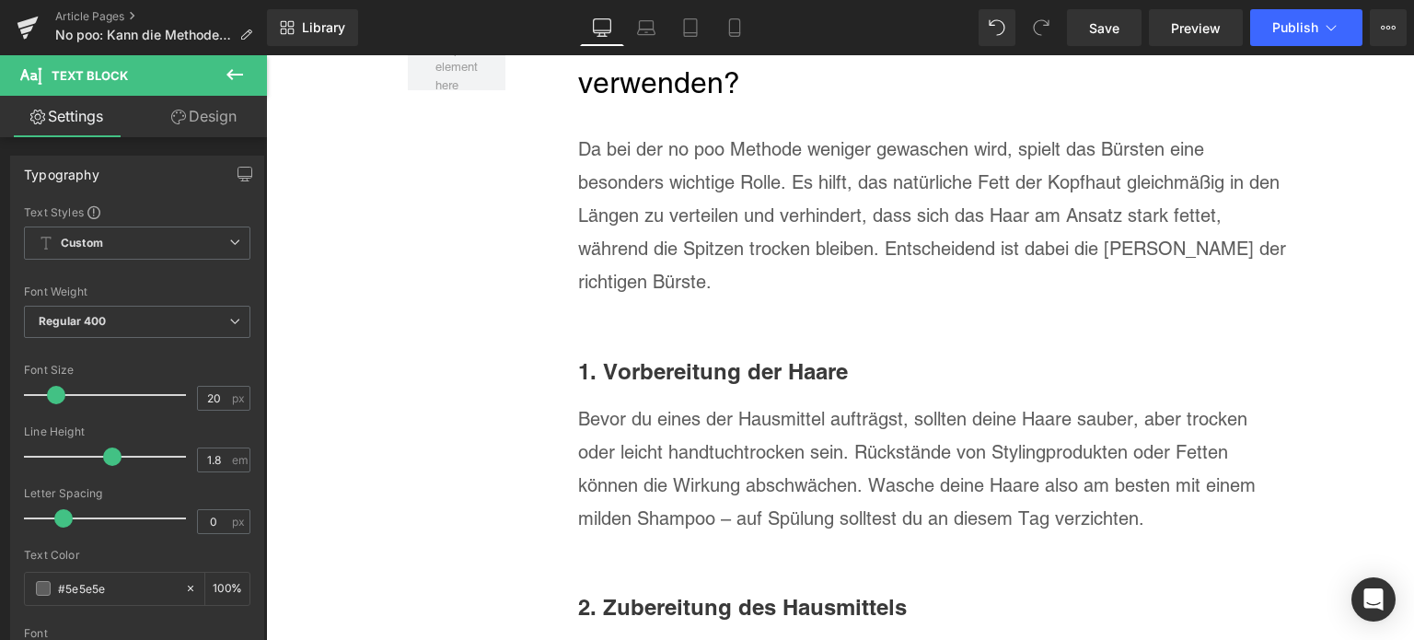
click at [751, 354] on div "1. Vorbereitung der Haare Heading" at bounding box center [932, 371] width 708 height 34
click at [751, 358] on b "1. Vorbereitung der Haare" at bounding box center [713, 371] width 270 height 26
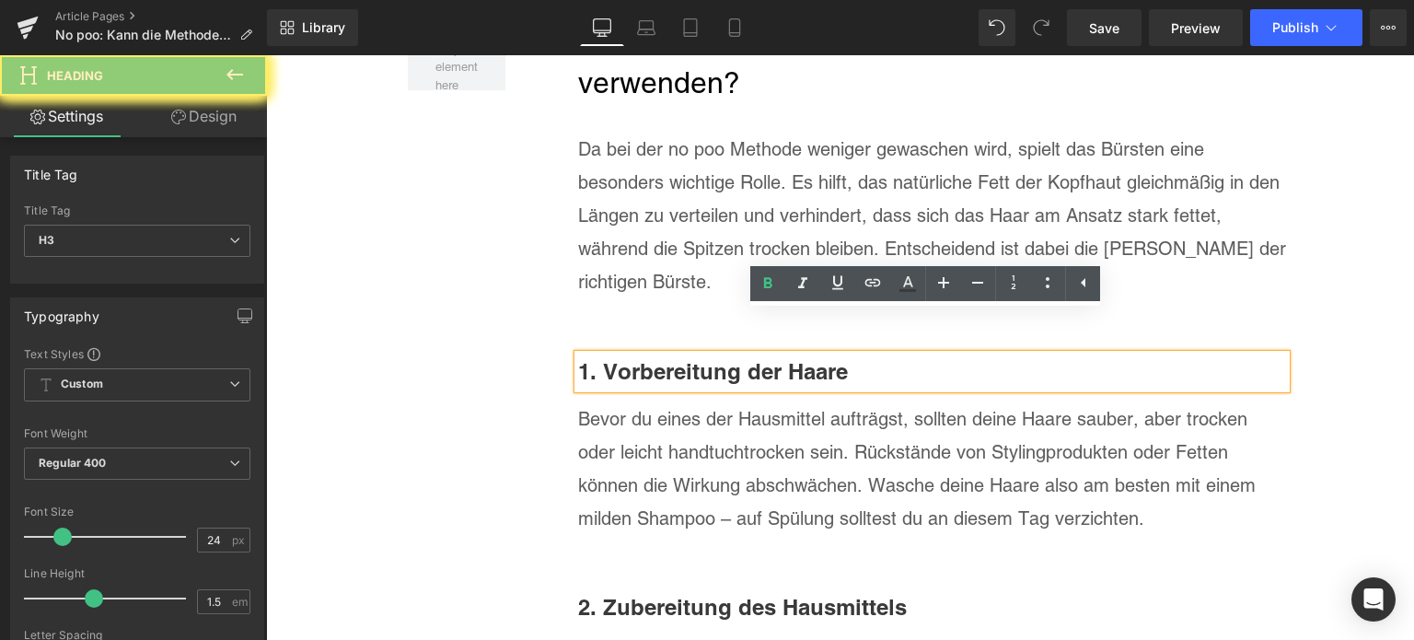
click at [751, 358] on b "1. Vorbereitung der Haare" at bounding box center [713, 371] width 270 height 26
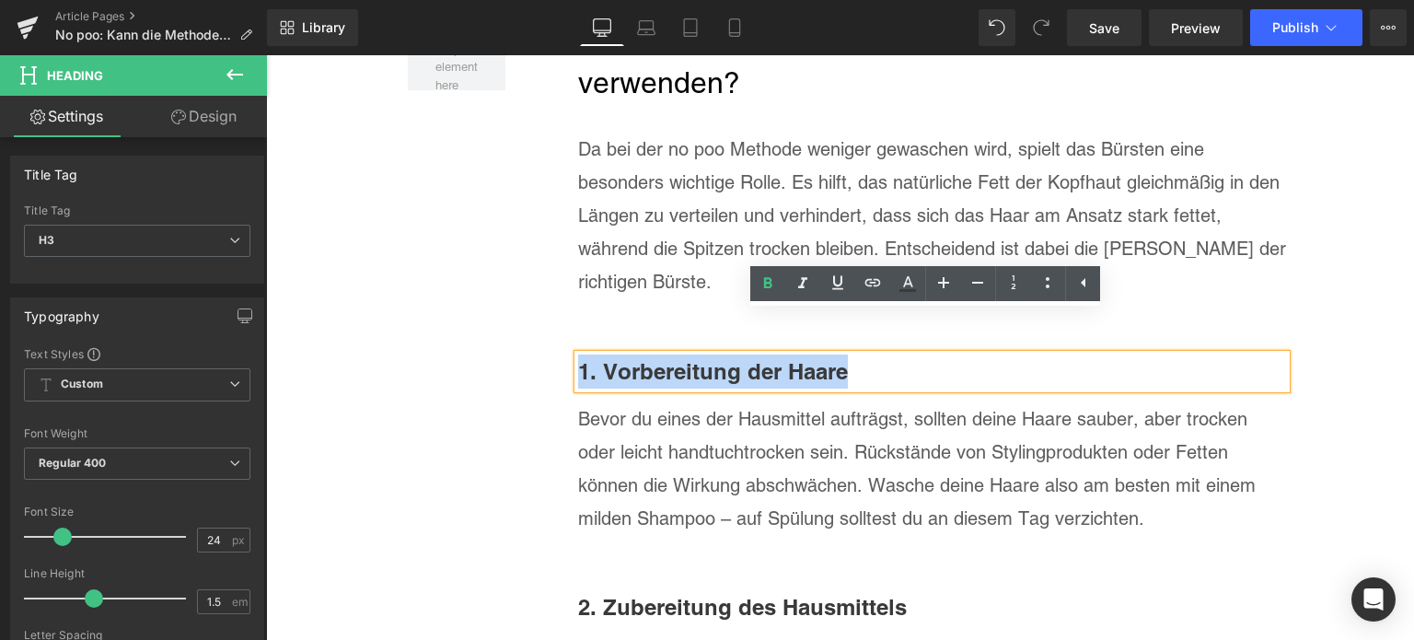
paste div
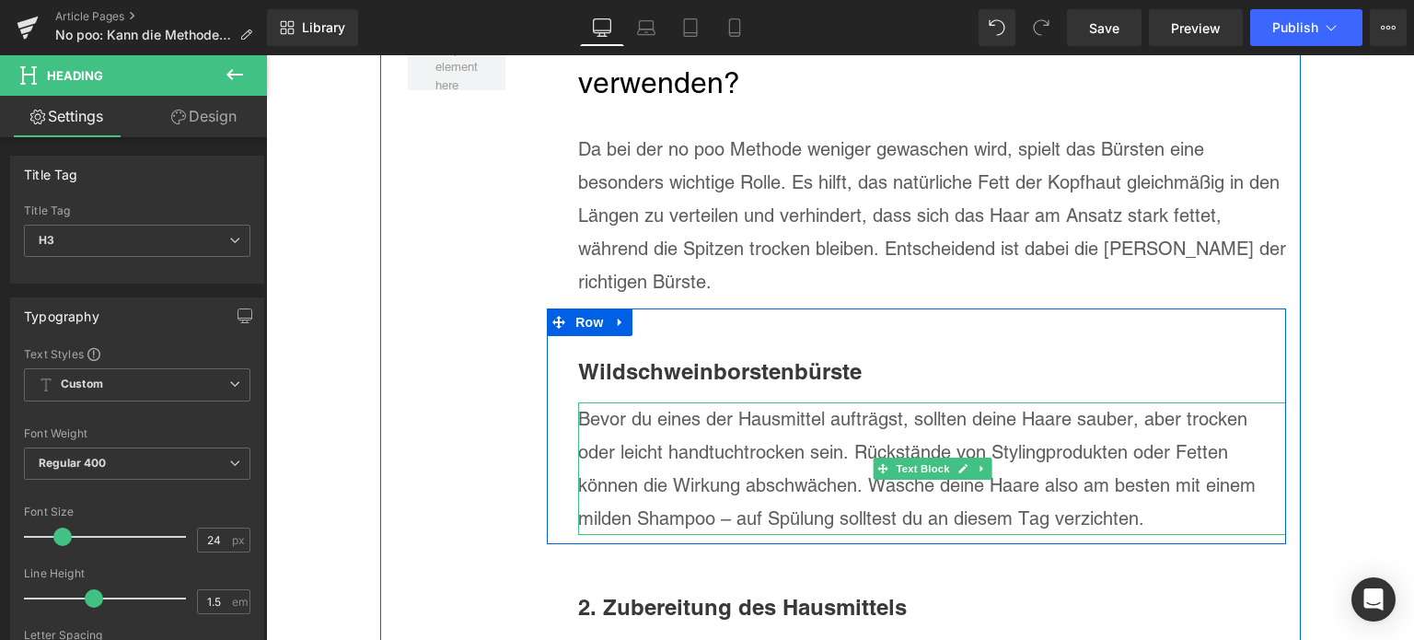
click at [694, 417] on p "Bevor du eines der Hausmittel aufträgst, sollten deine Haare sauber, aber trock…" at bounding box center [932, 468] width 708 height 133
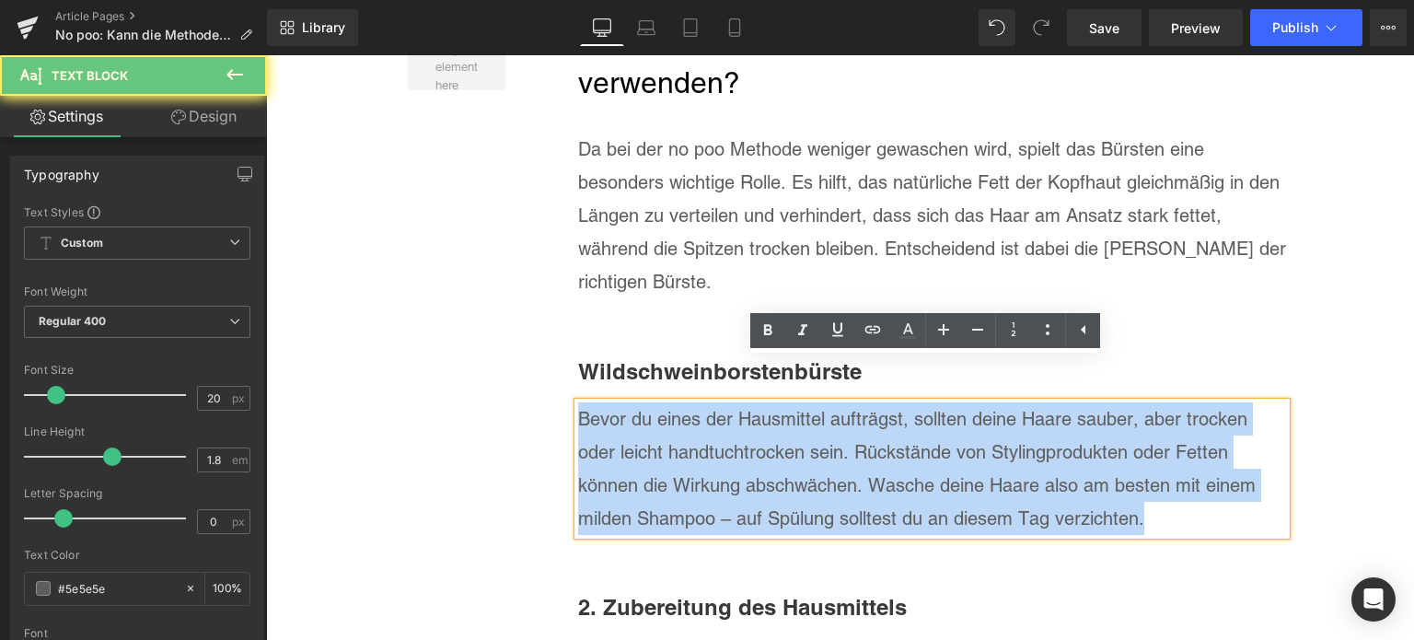
click at [694, 417] on p "Bevor du eines der Hausmittel aufträgst, sollten deine Haare sauber, aber trock…" at bounding box center [932, 468] width 708 height 133
paste div
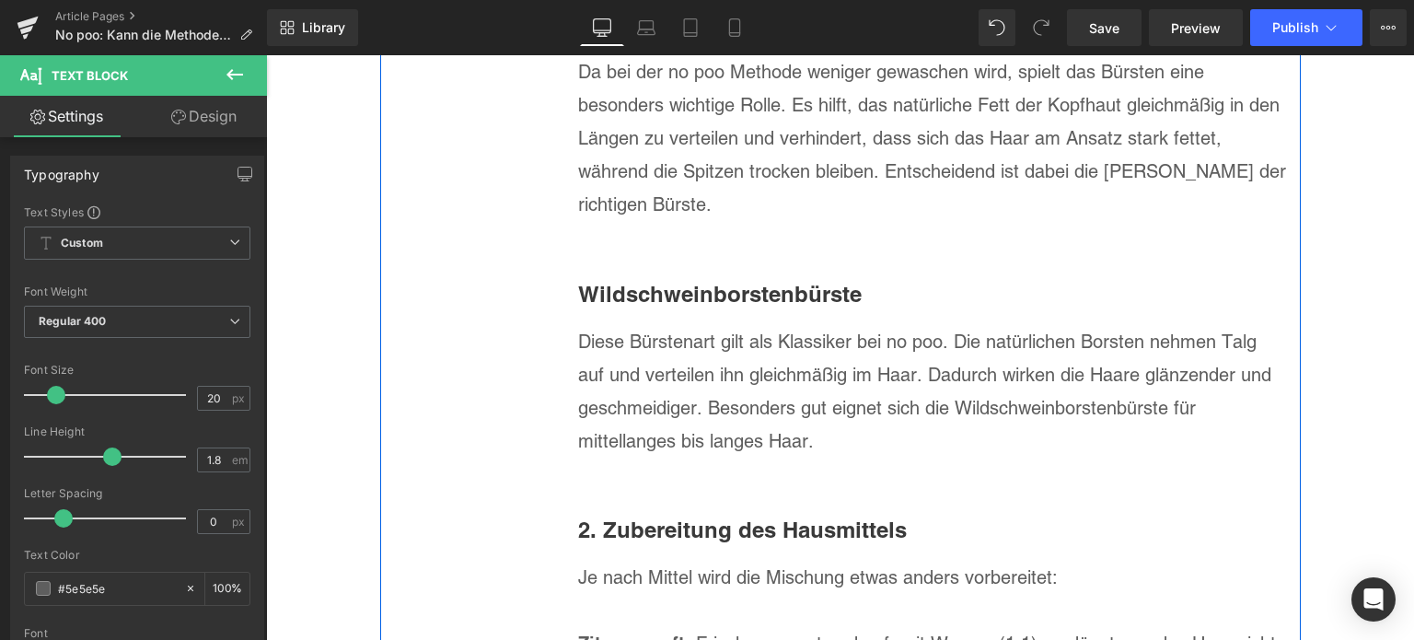
scroll to position [7389, 0]
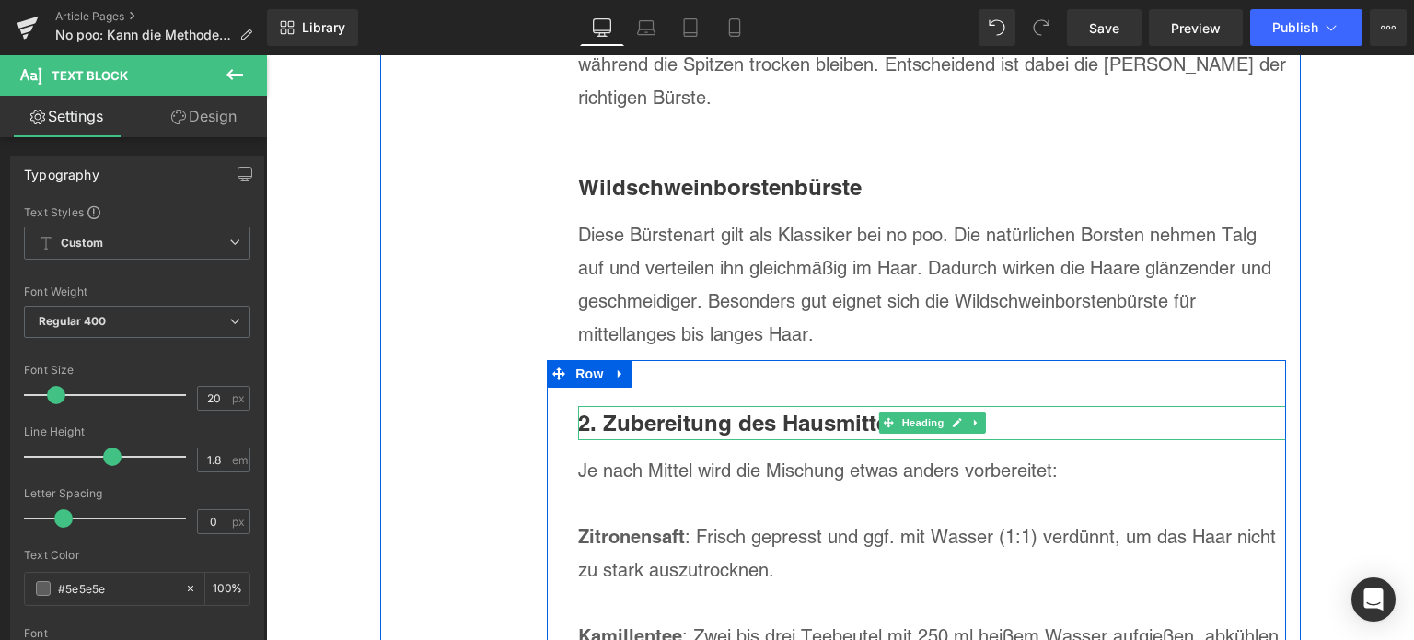
click at [696, 410] on b "2. Zubereitung des Hausmittels" at bounding box center [742, 423] width 329 height 26
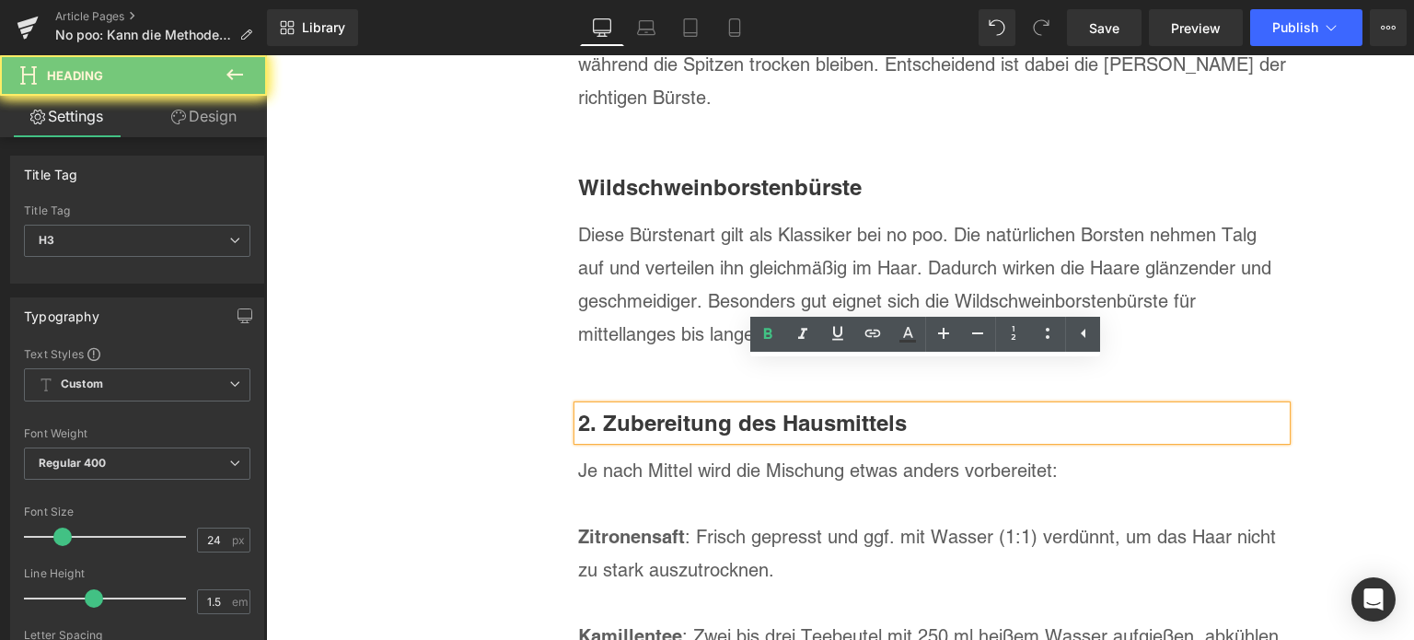
click at [696, 410] on b "2. Zubereitung des Hausmittels" at bounding box center [742, 423] width 329 height 26
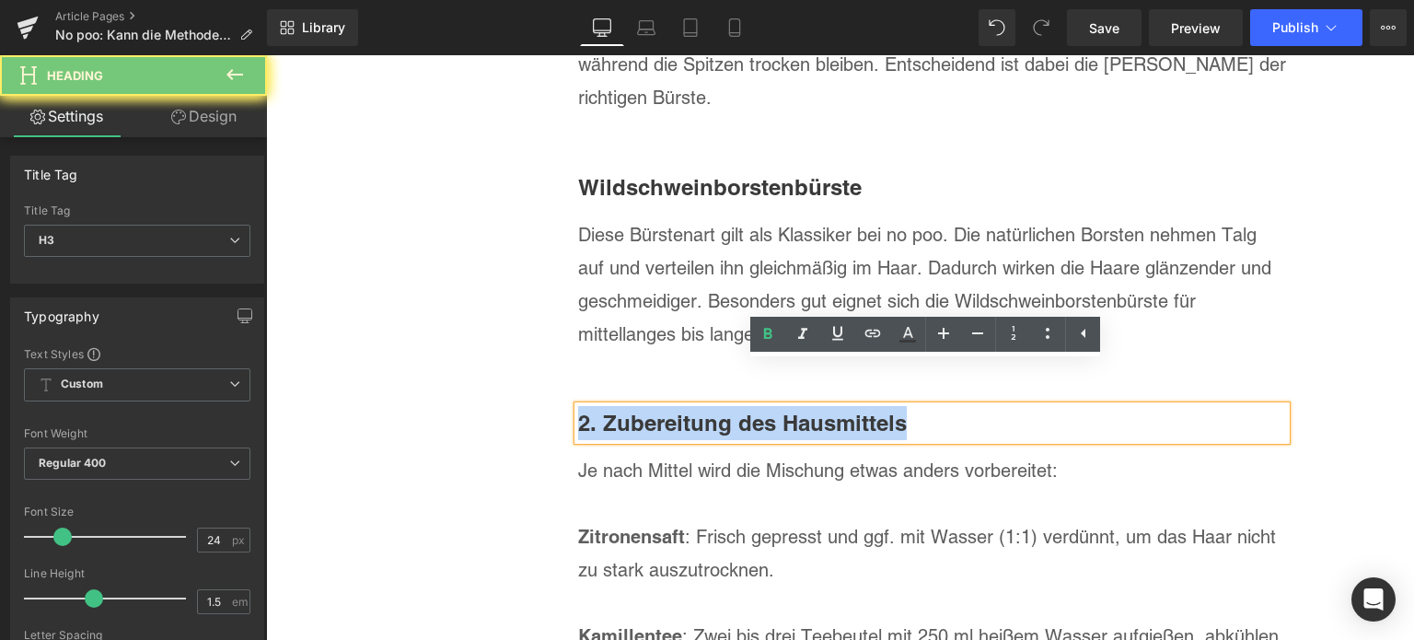
paste div
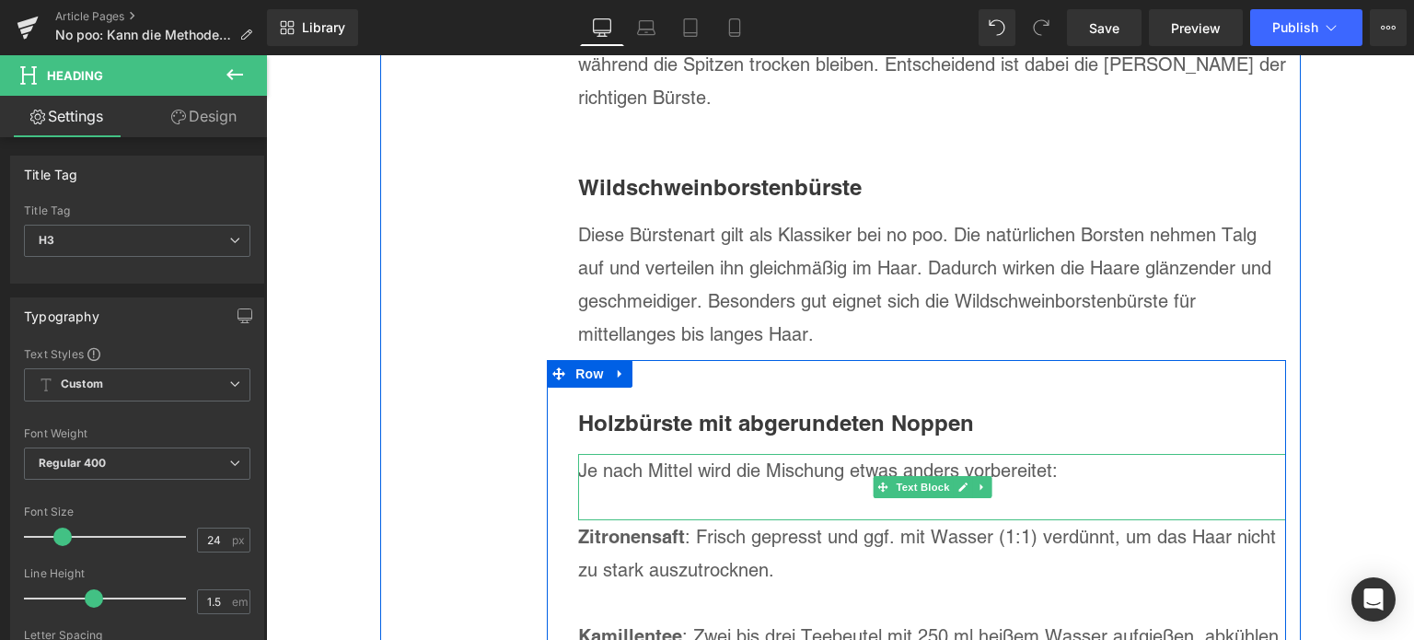
click at [676, 454] on p "Je nach Mittel wird die Mischung etwas anders vorbereitet:" at bounding box center [932, 470] width 708 height 33
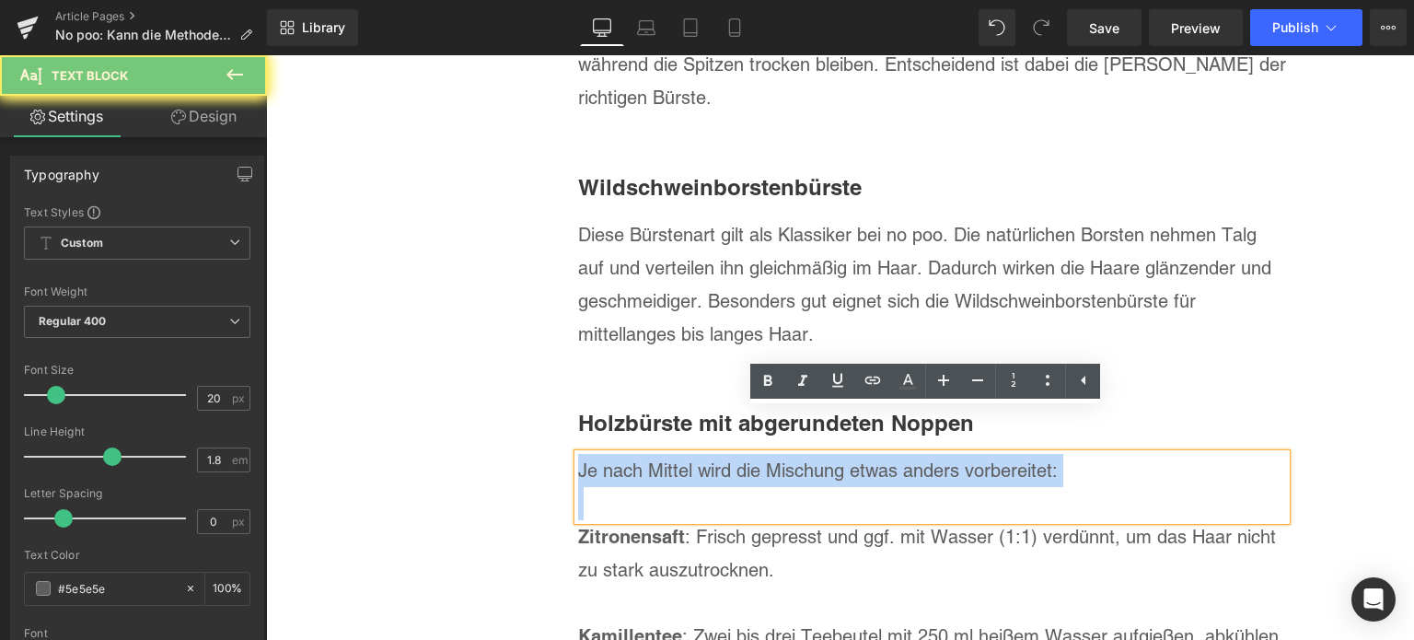
click at [676, 454] on p "Je nach Mittel wird die Mischung etwas anders vorbereitet:" at bounding box center [932, 470] width 708 height 33
paste div
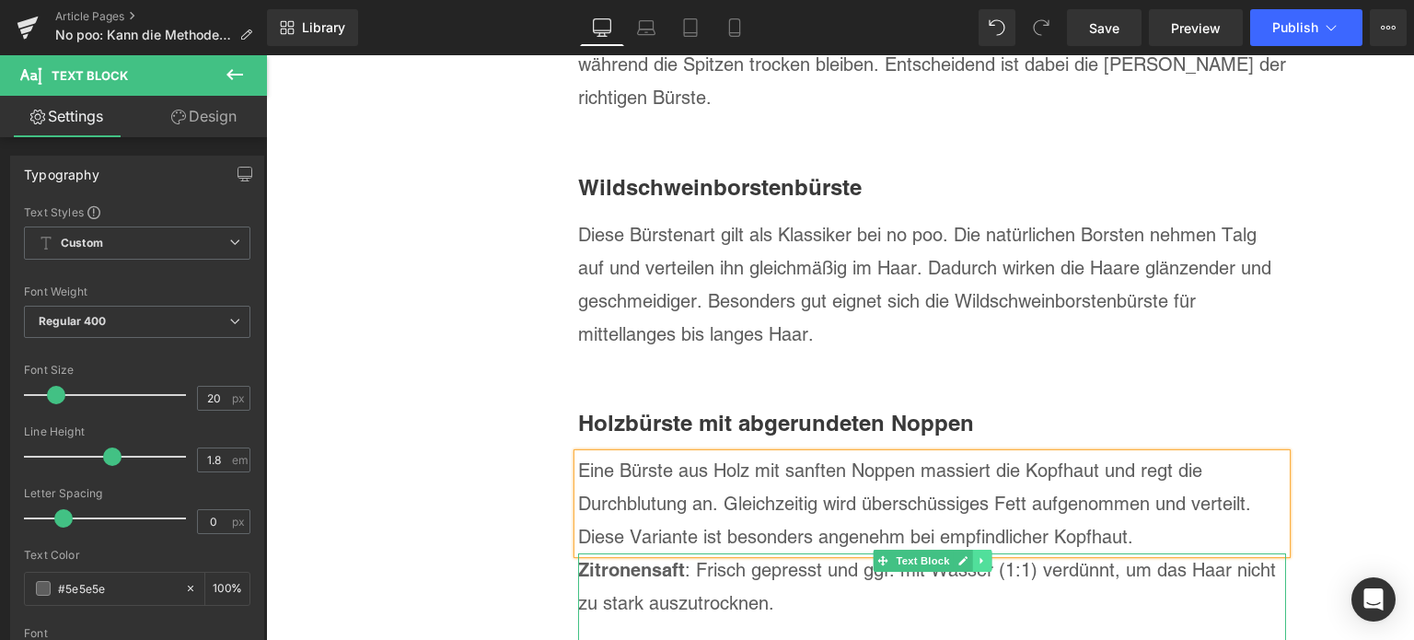
click at [979, 557] on icon at bounding box center [980, 560] width 3 height 6
click at [987, 555] on icon at bounding box center [992, 560] width 10 height 10
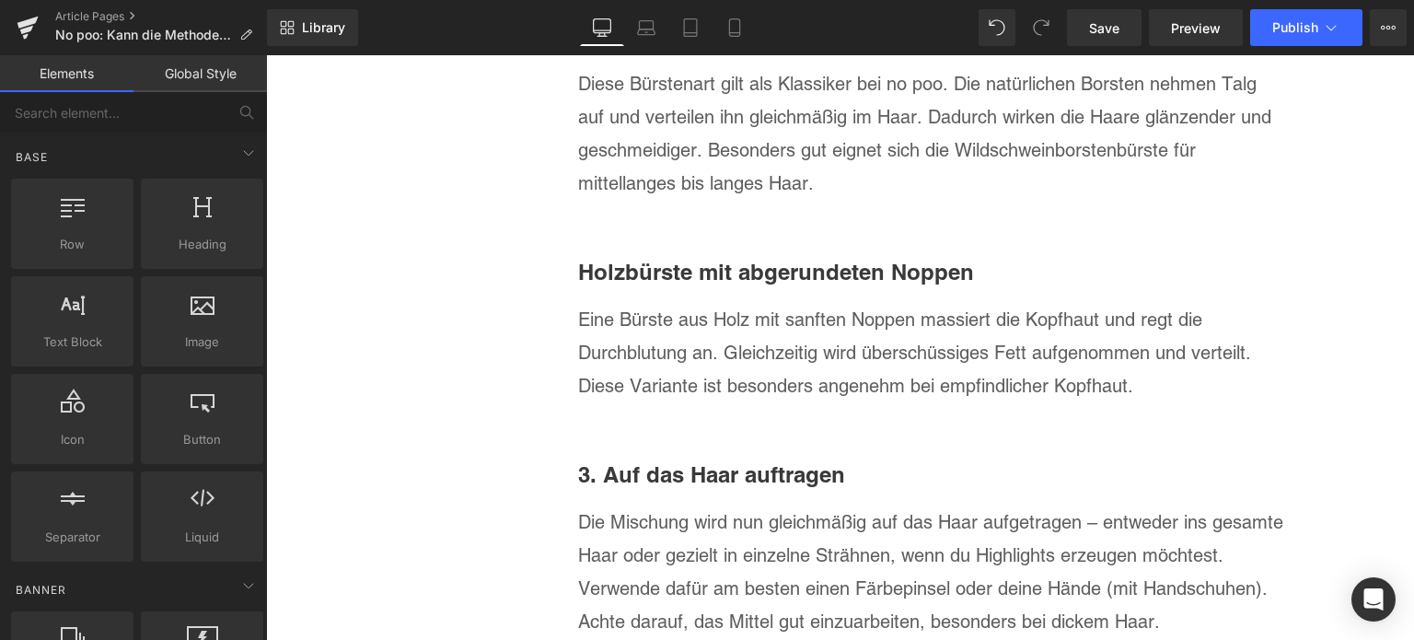
scroll to position [7573, 0]
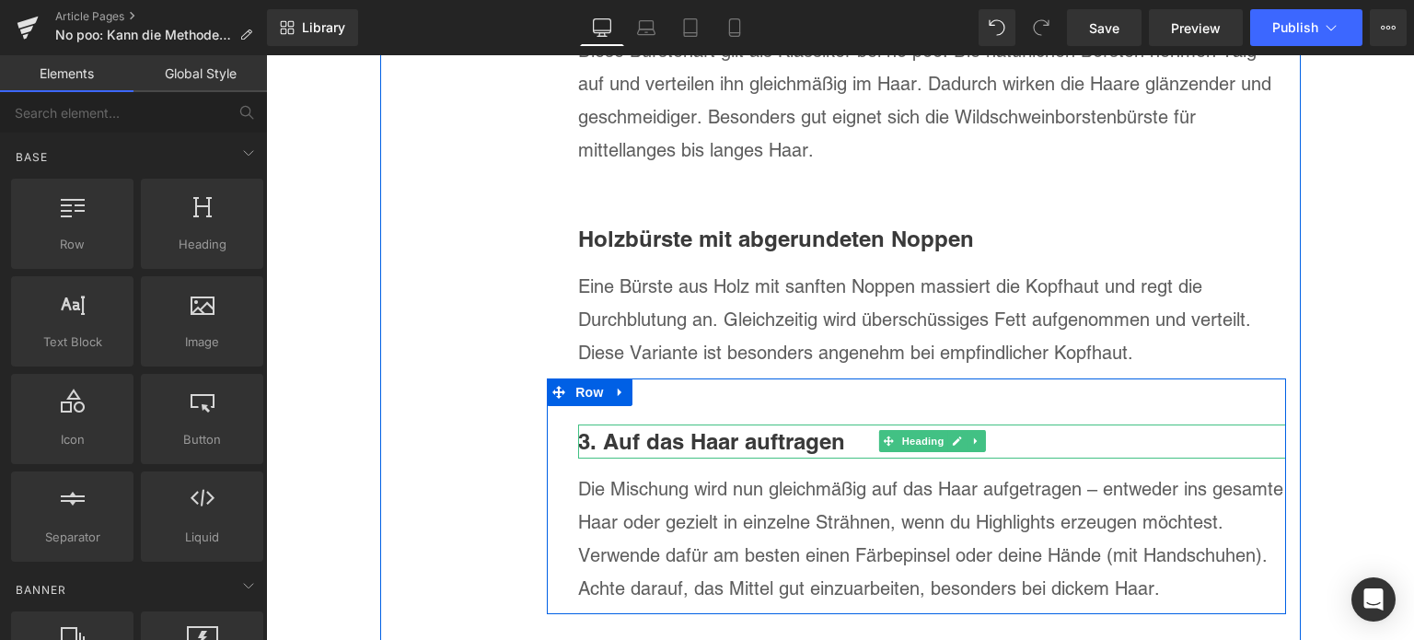
click at [770, 428] on b "3. Auf das Haar auftragen" at bounding box center [711, 441] width 267 height 26
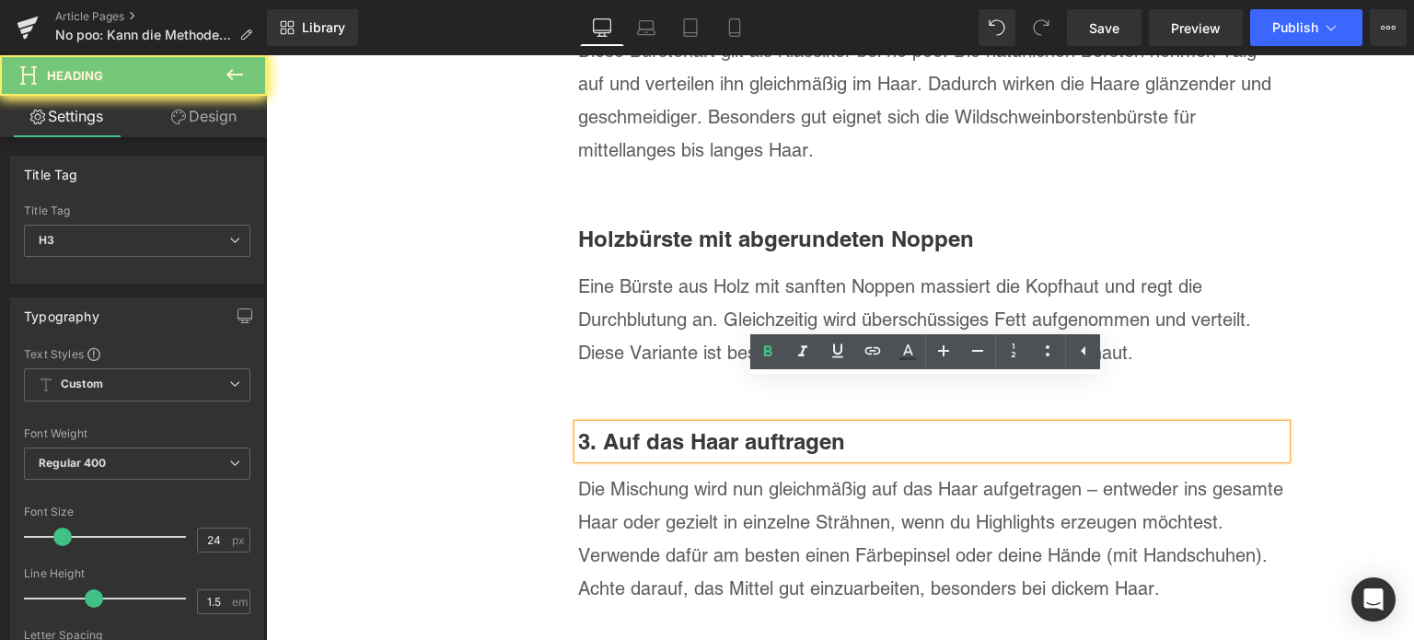
click at [770, 428] on b "3. Auf das Haar auftragen" at bounding box center [711, 441] width 267 height 26
paste div
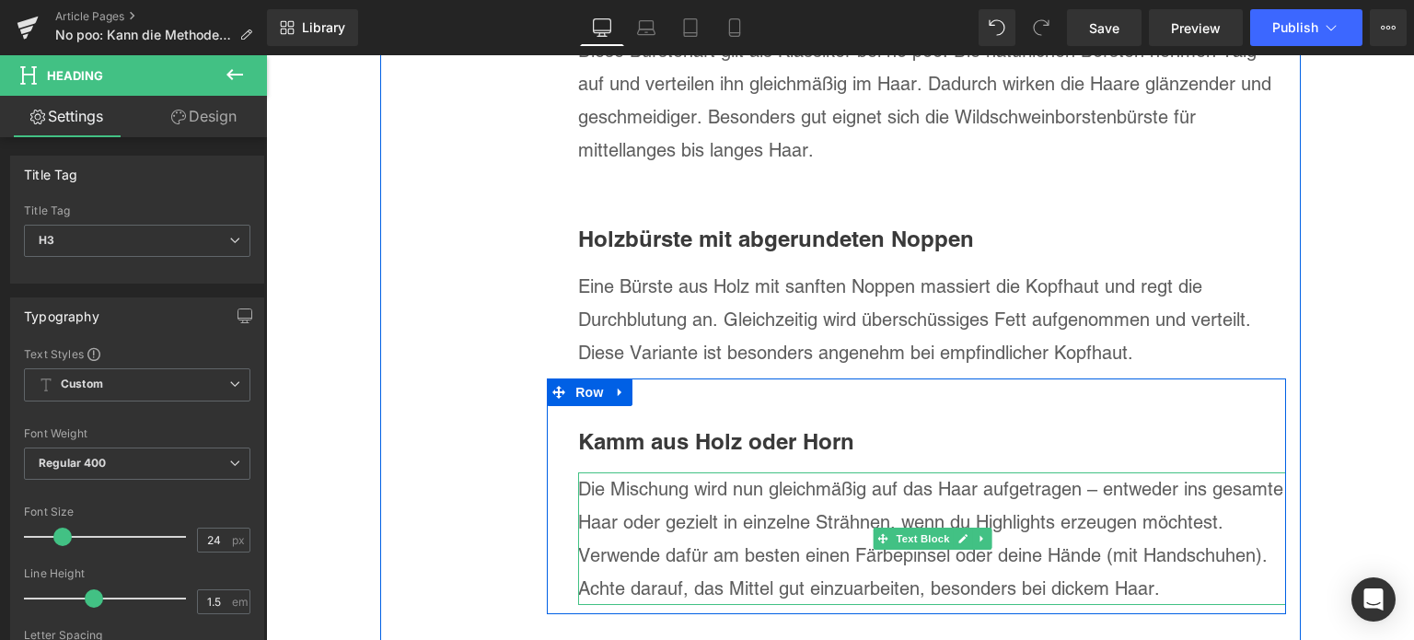
click at [666, 497] on p "Die Mischung wird nun gleichmäßig auf das Haar aufgetragen – entweder ins gesam…" at bounding box center [932, 538] width 708 height 133
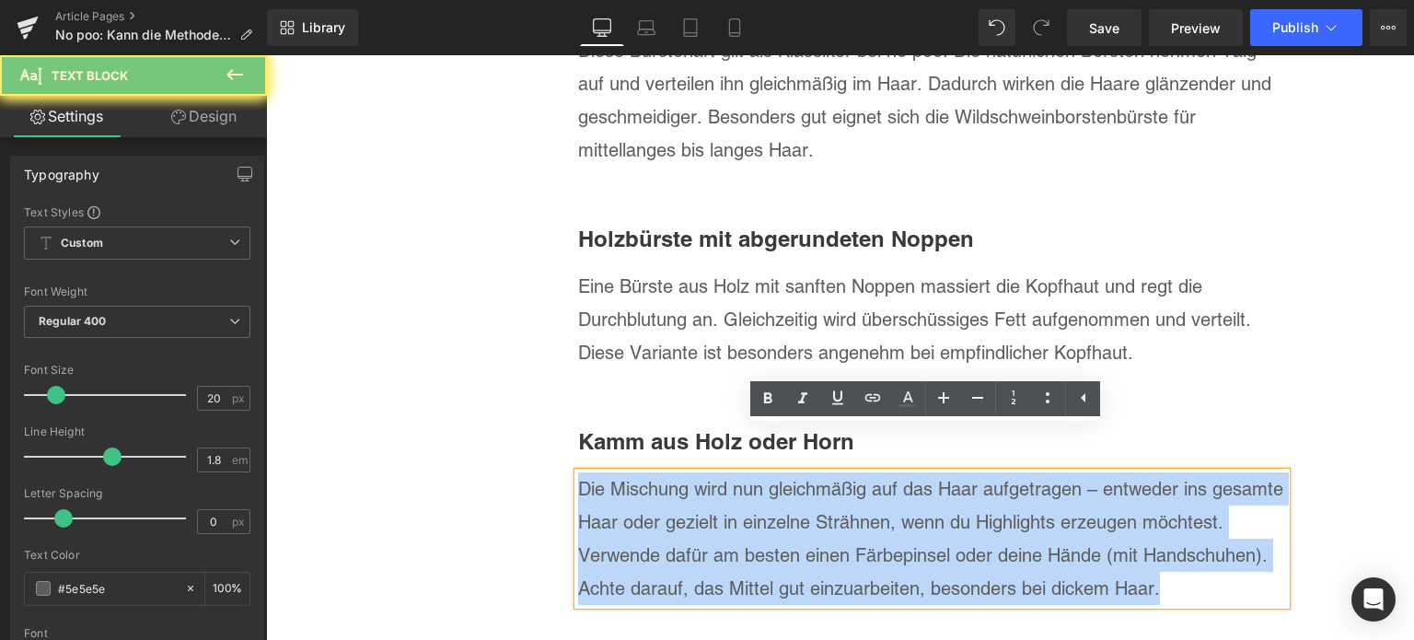
click at [666, 497] on p "Die Mischung wird nun gleichmäßig auf das Haar aufgetragen – entweder ins gesam…" at bounding box center [932, 538] width 708 height 133
paste div
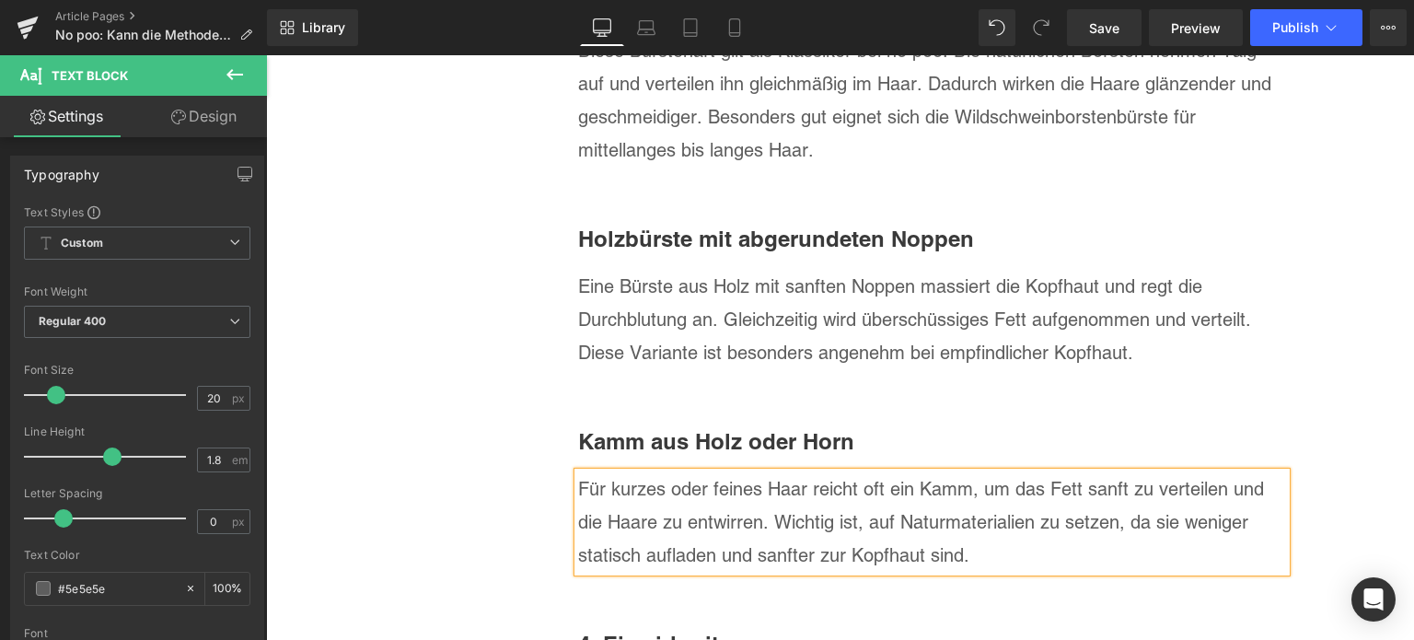
scroll to position [7757, 0]
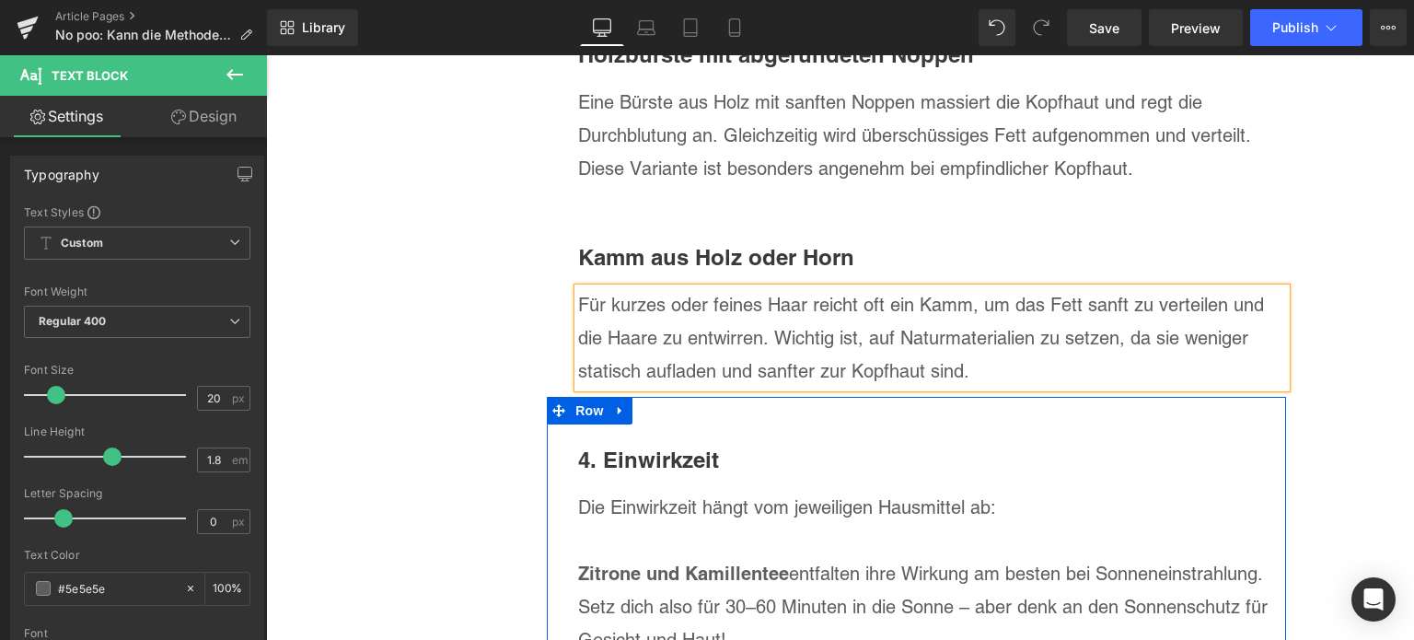
click at [619, 397] on div "4. Einwirkzeit Heading Die Einwirkzeit hängt vom jeweiligen Hausmittel ab: Zitr…" at bounding box center [916, 631] width 739 height 468
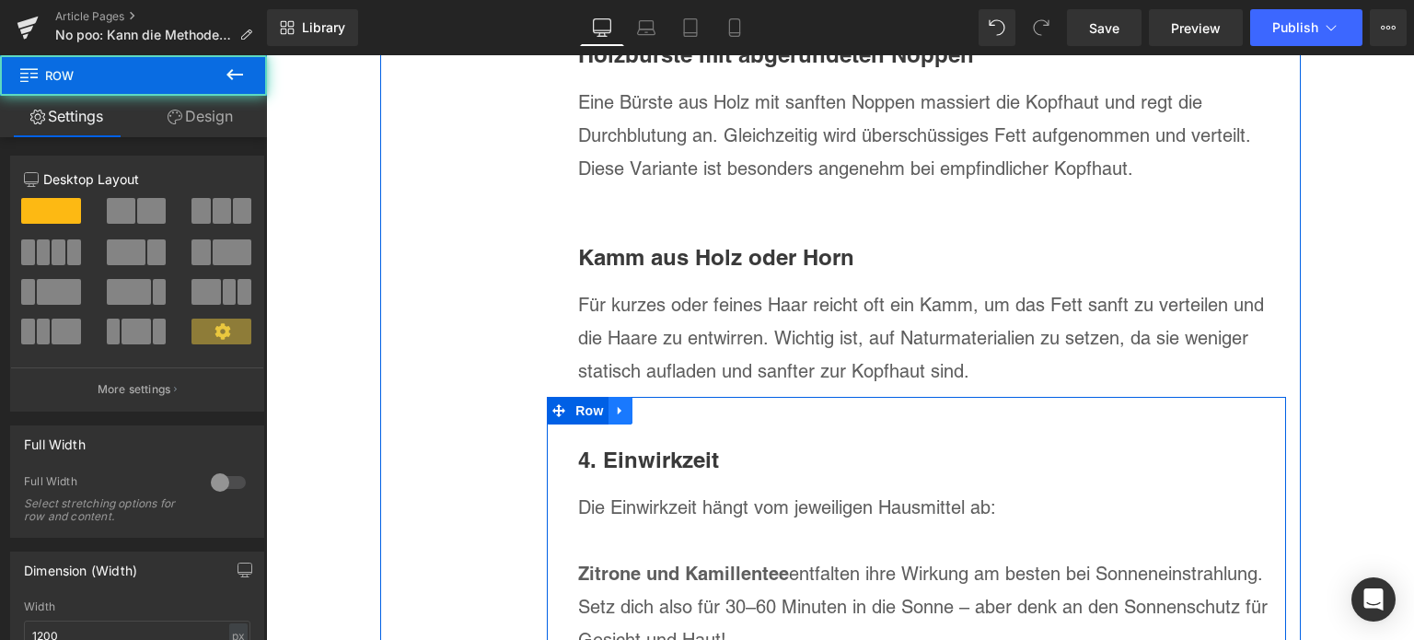
click at [618, 397] on link at bounding box center [620, 411] width 24 height 28
click at [668, 397] on link at bounding box center [668, 411] width 24 height 28
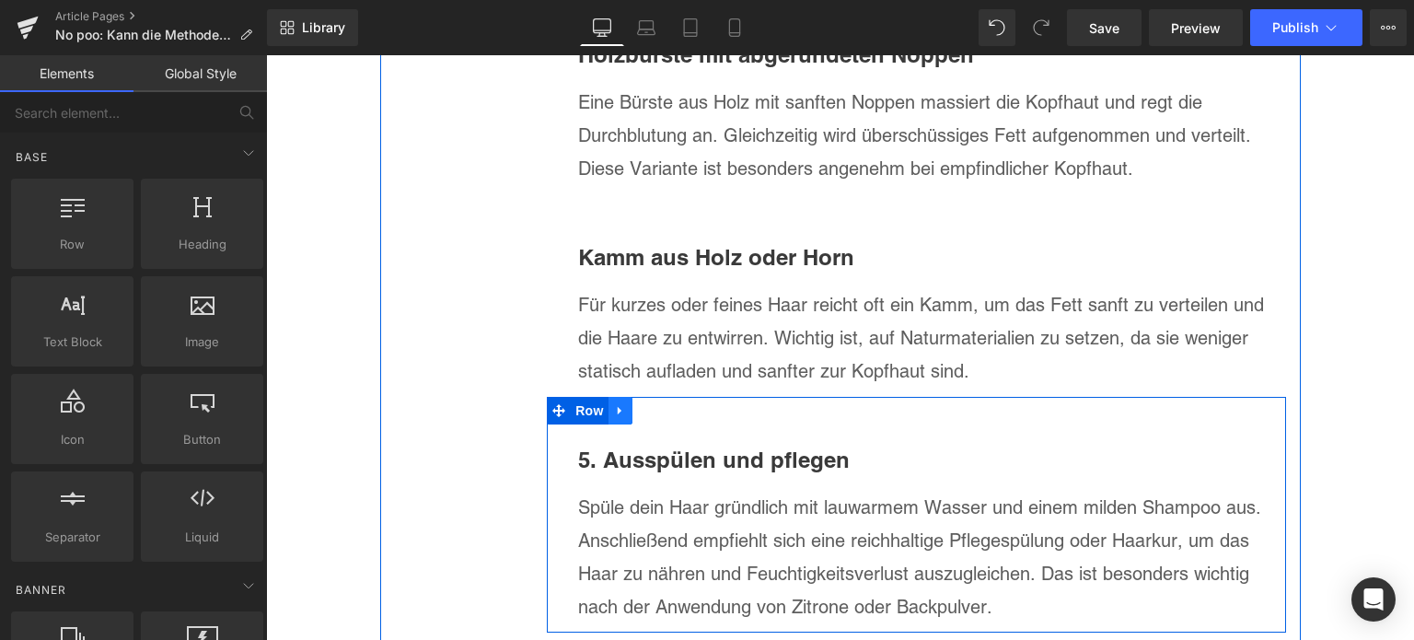
click at [615, 403] on icon at bounding box center [620, 410] width 13 height 14
click at [662, 404] on icon at bounding box center [668, 410] width 13 height 13
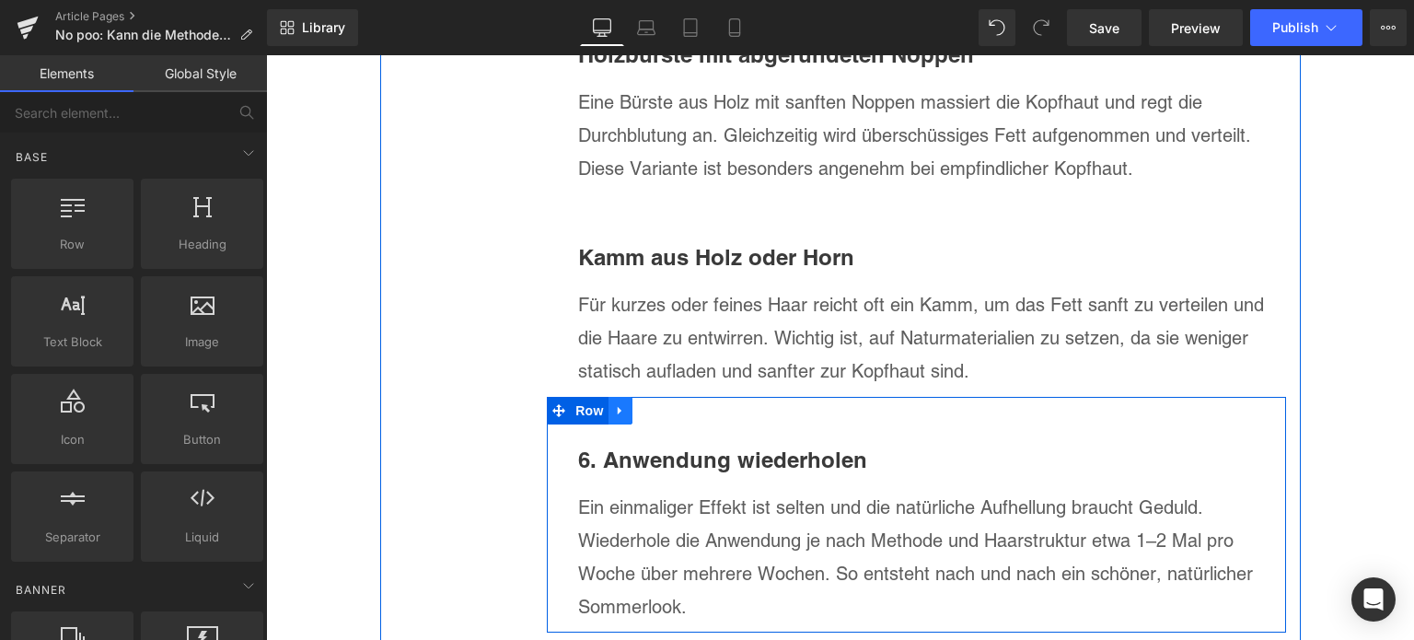
click at [614, 403] on icon at bounding box center [620, 410] width 13 height 14
click at [663, 404] on icon at bounding box center [668, 410] width 13 height 13
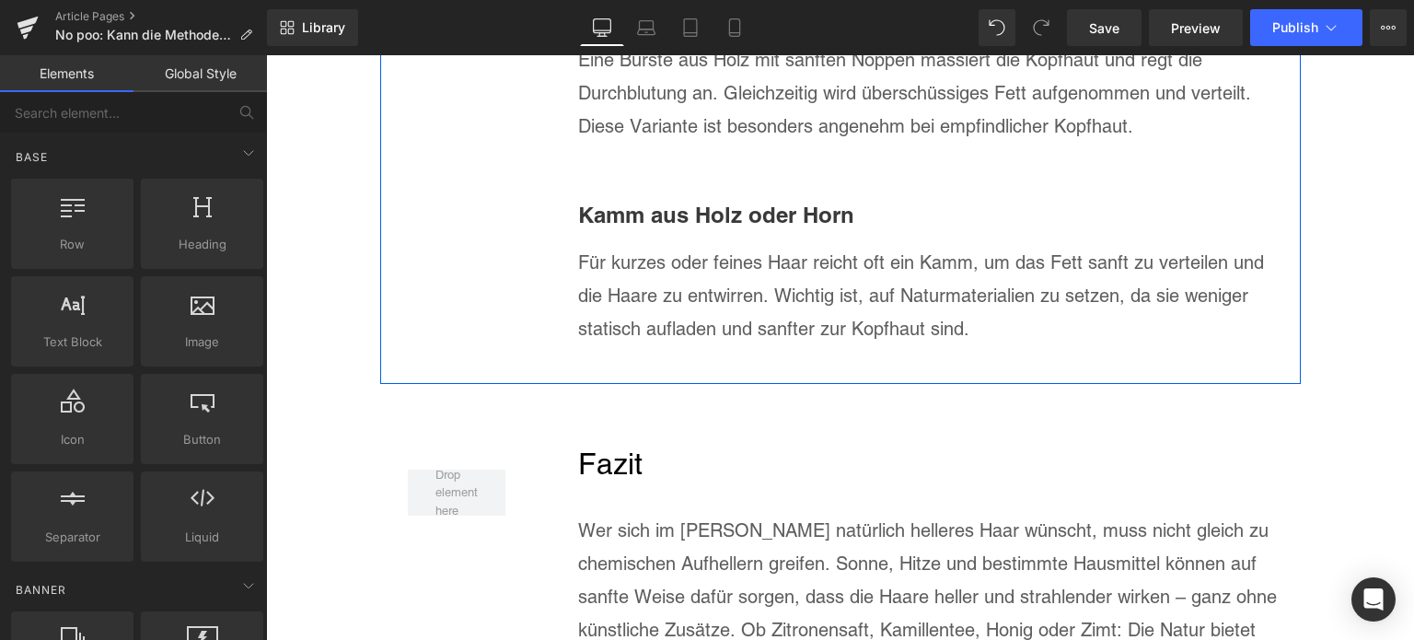
scroll to position [7849, 0]
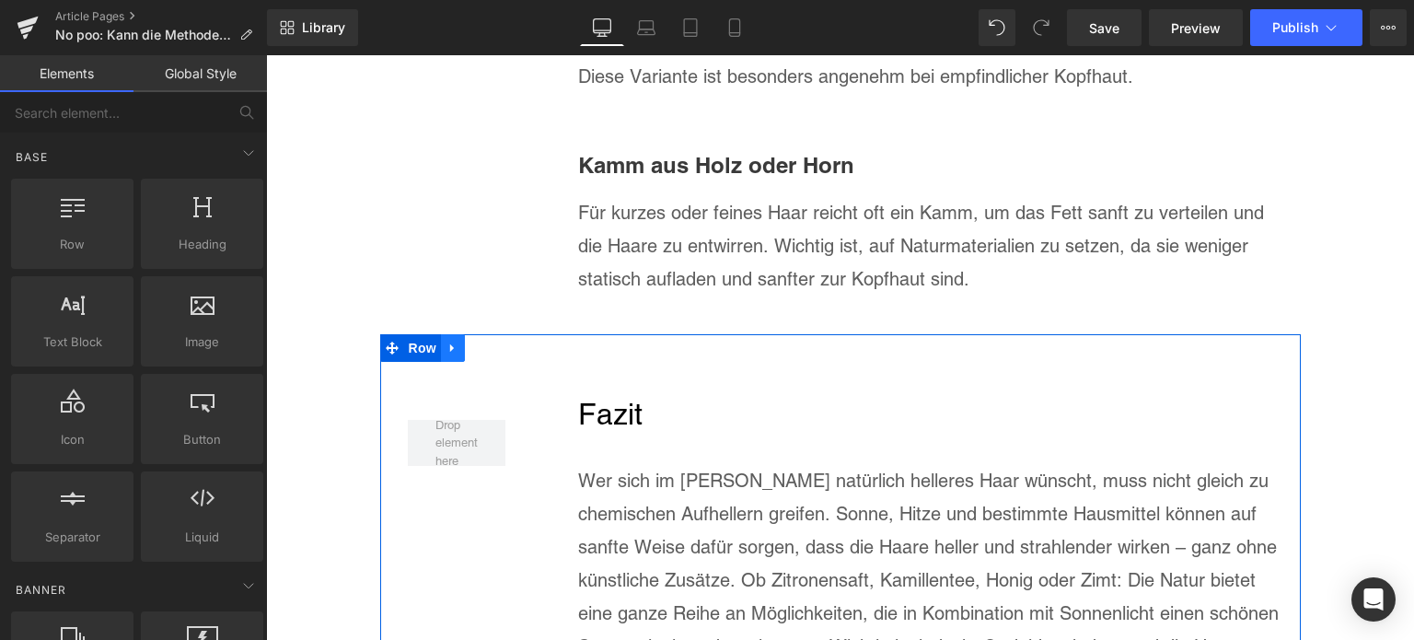
click at [457, 334] on link at bounding box center [453, 348] width 24 height 28
click at [470, 341] on icon at bounding box center [476, 347] width 13 height 13
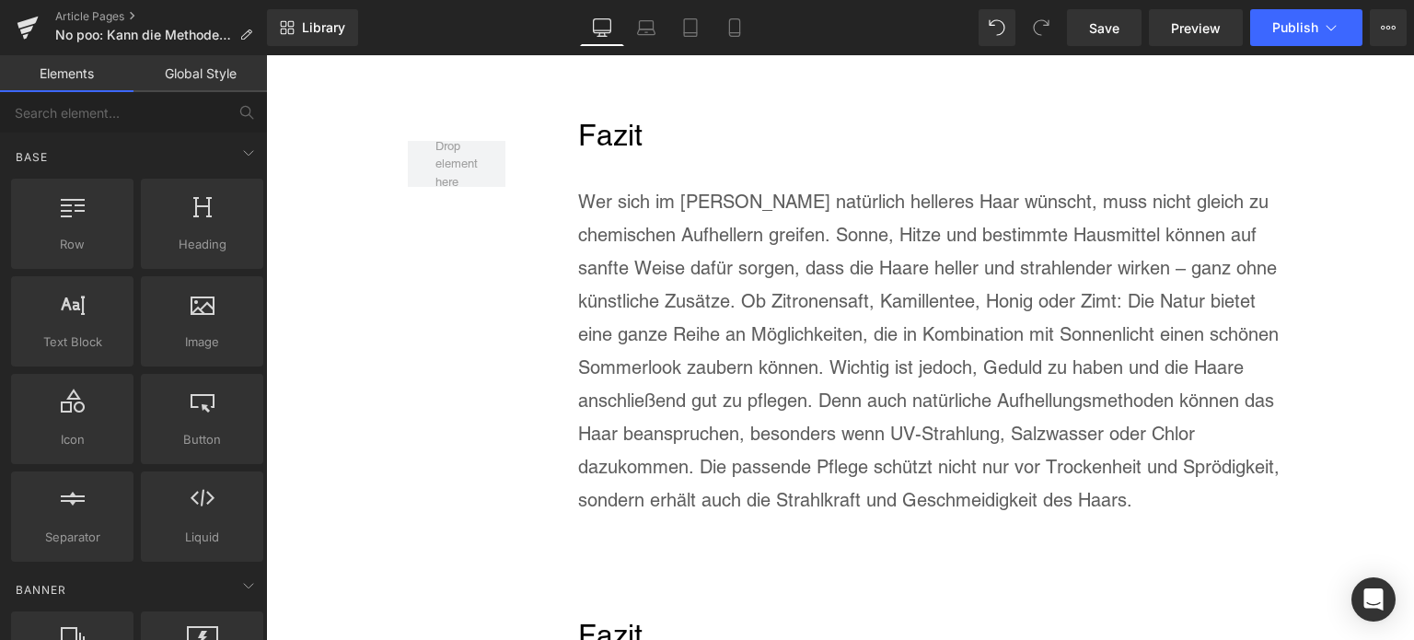
scroll to position [8051, 0]
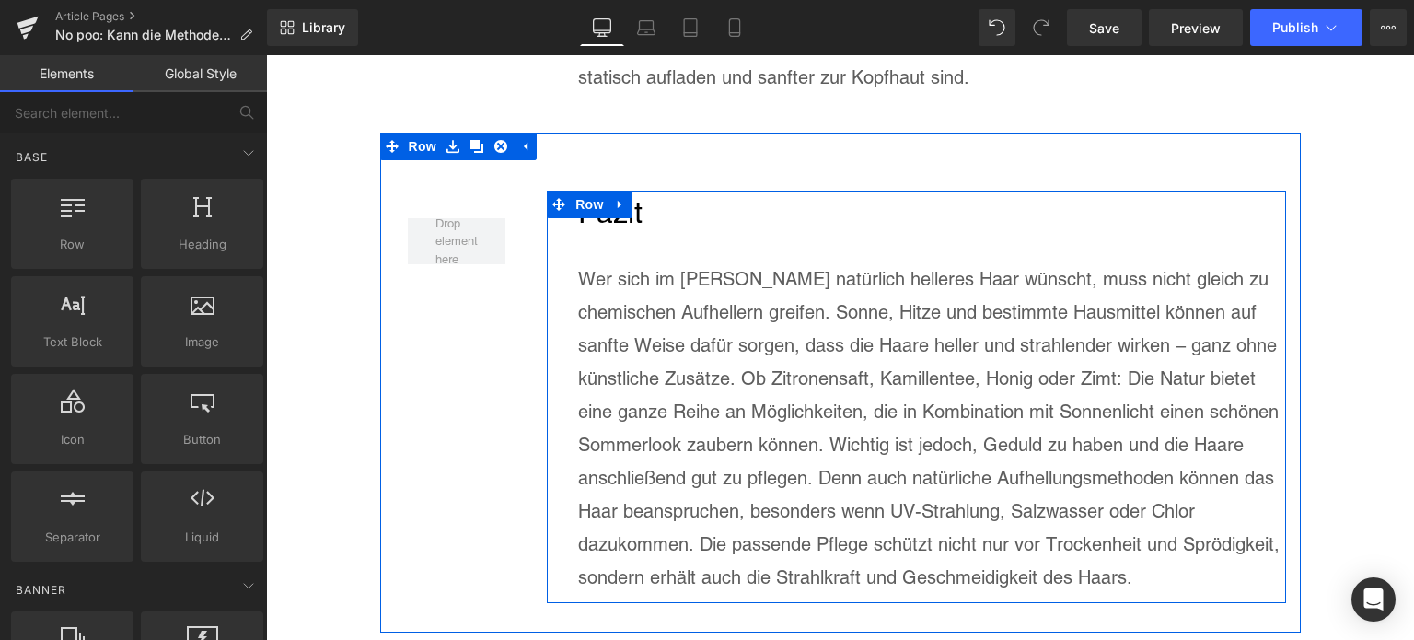
click at [626, 191] on h2 "Fazit" at bounding box center [932, 213] width 708 height 44
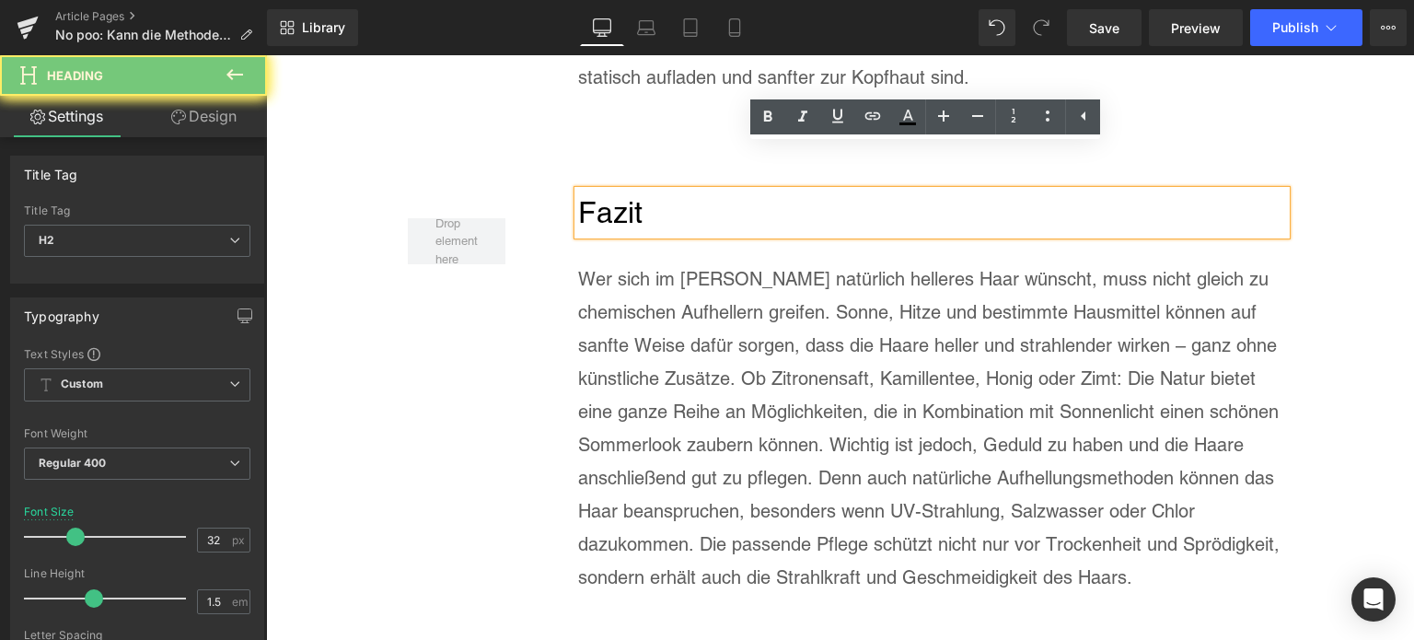
paste div
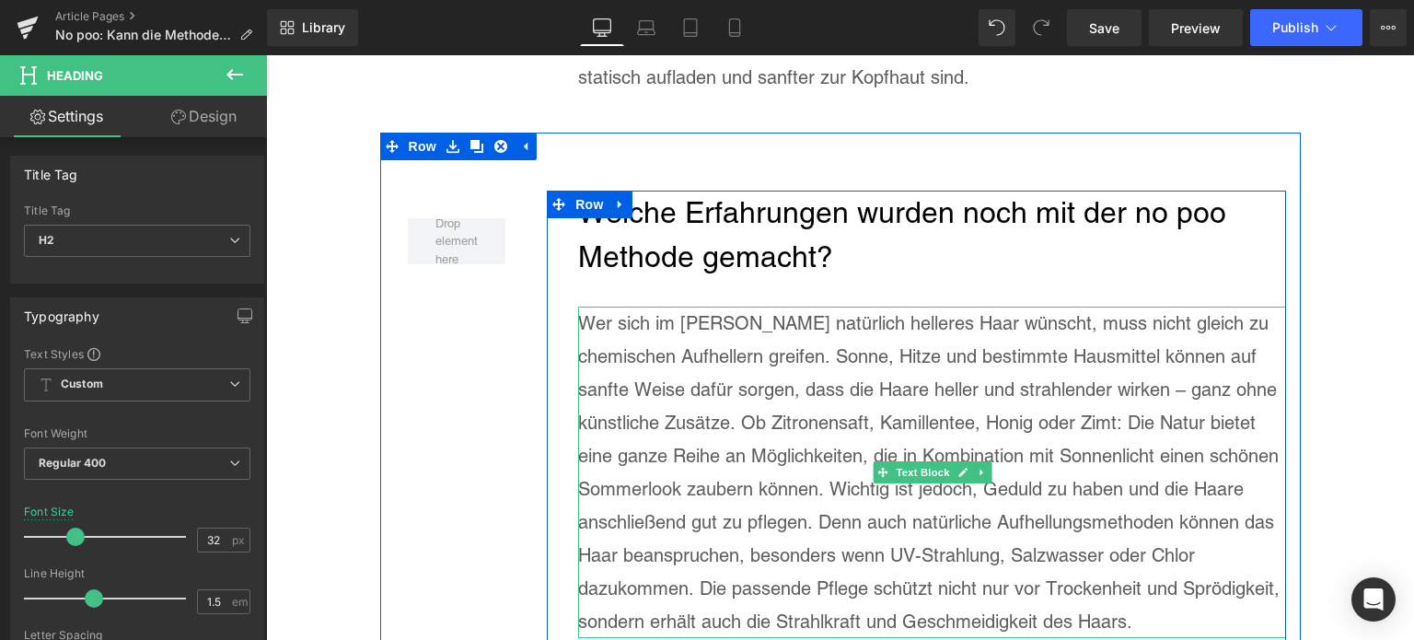
click at [803, 360] on p "Wer sich im [PERSON_NAME] natürlich helleres Haar wünscht, muss nicht gleich zu…" at bounding box center [932, 471] width 708 height 331
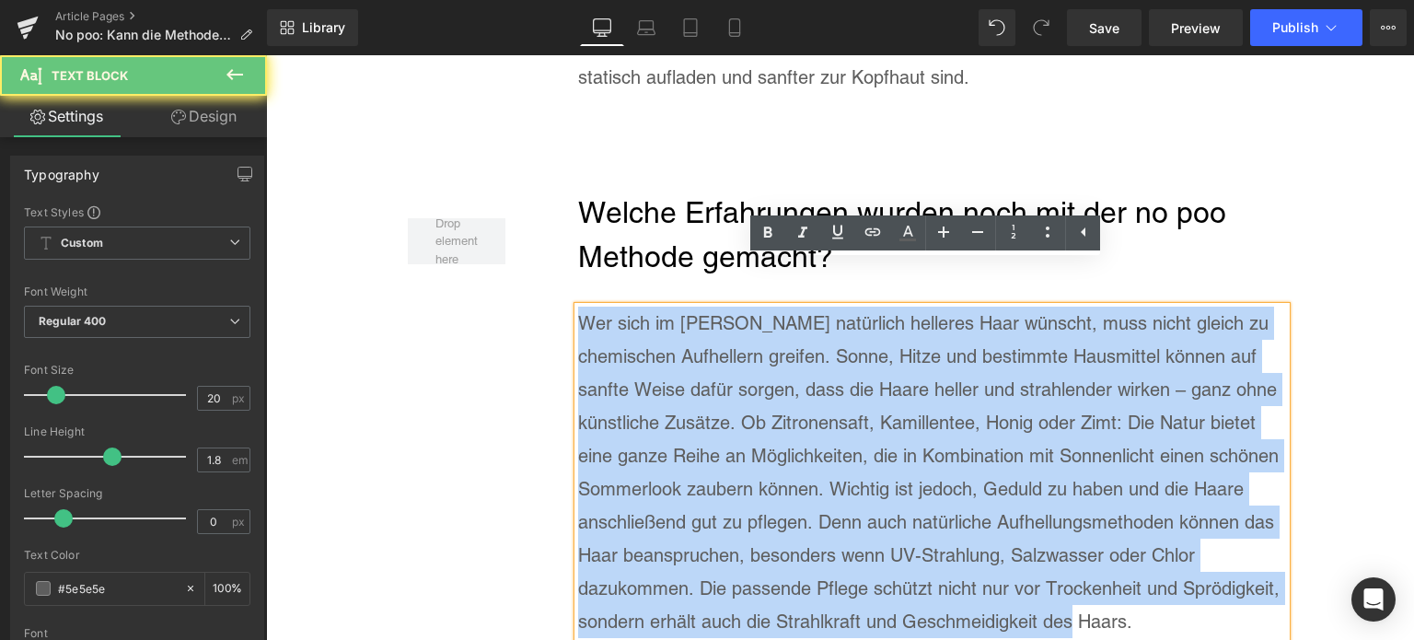
click at [803, 360] on p "Wer sich im [PERSON_NAME] natürlich helleres Haar wünscht, muss nicht gleich zu…" at bounding box center [932, 471] width 708 height 331
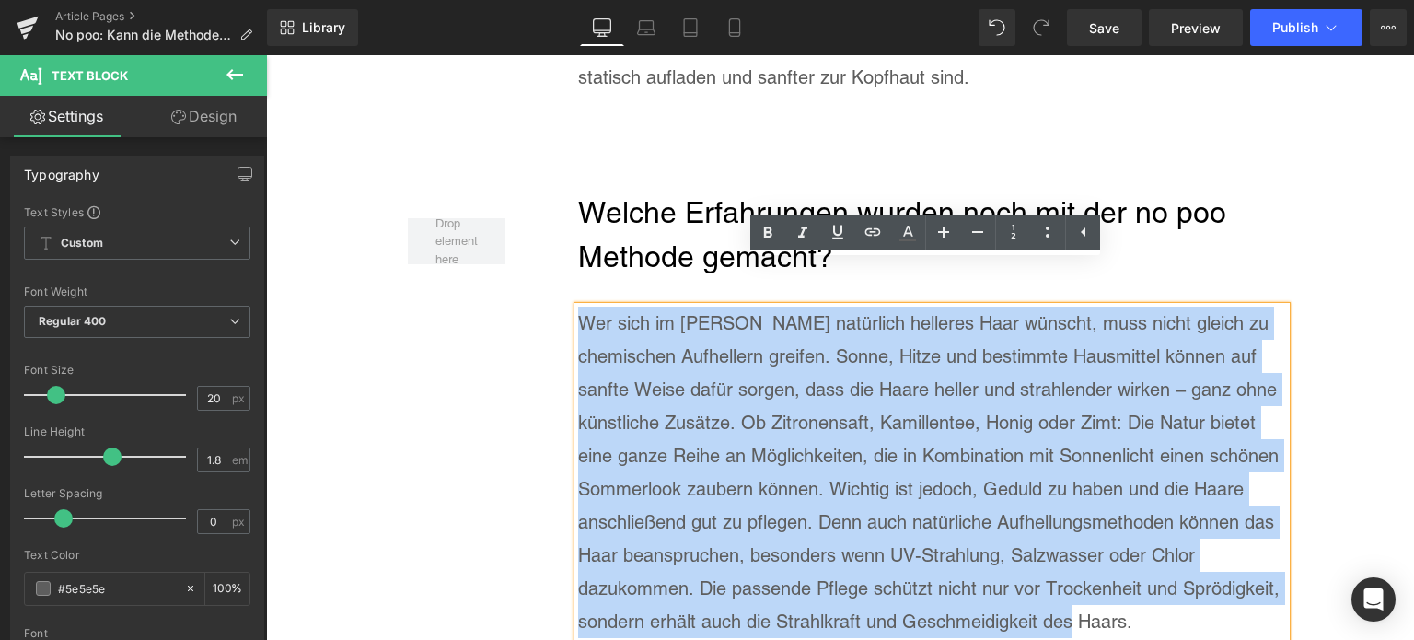
paste div
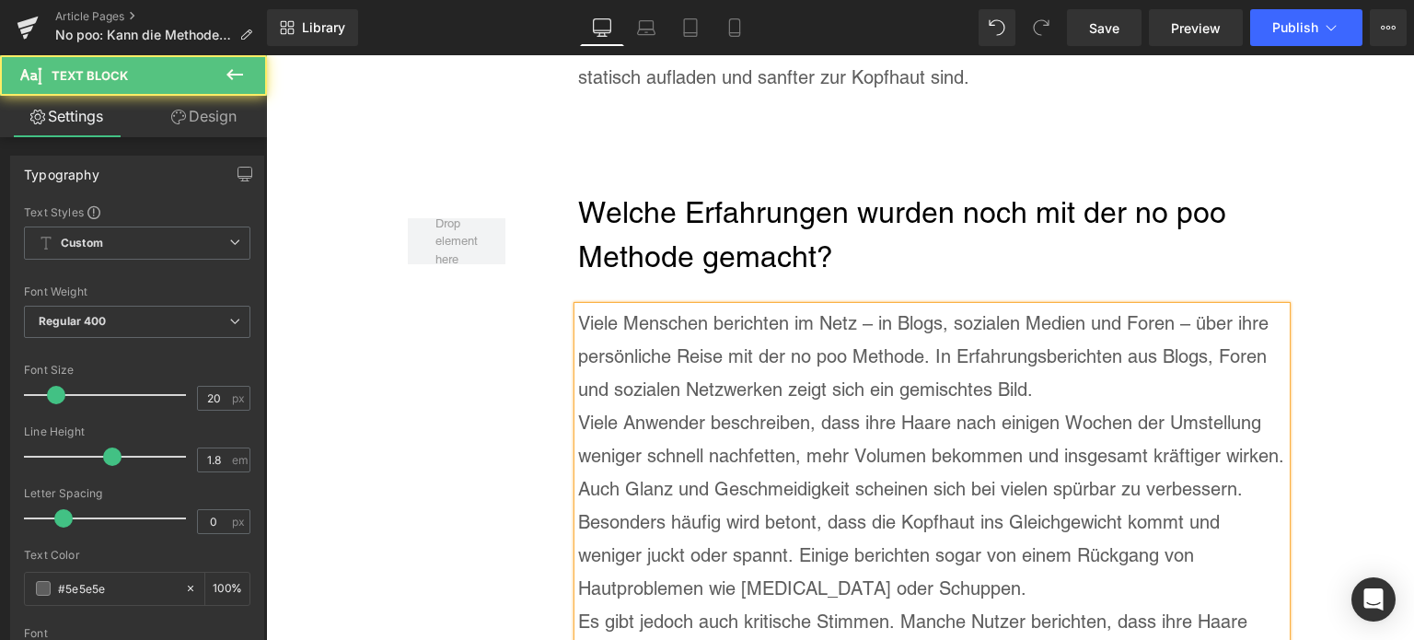
click at [1079, 339] on p "Viele Menschen berichten im Netz – in Blogs, sozialen Medien und Foren – über i…" at bounding box center [932, 355] width 708 height 99
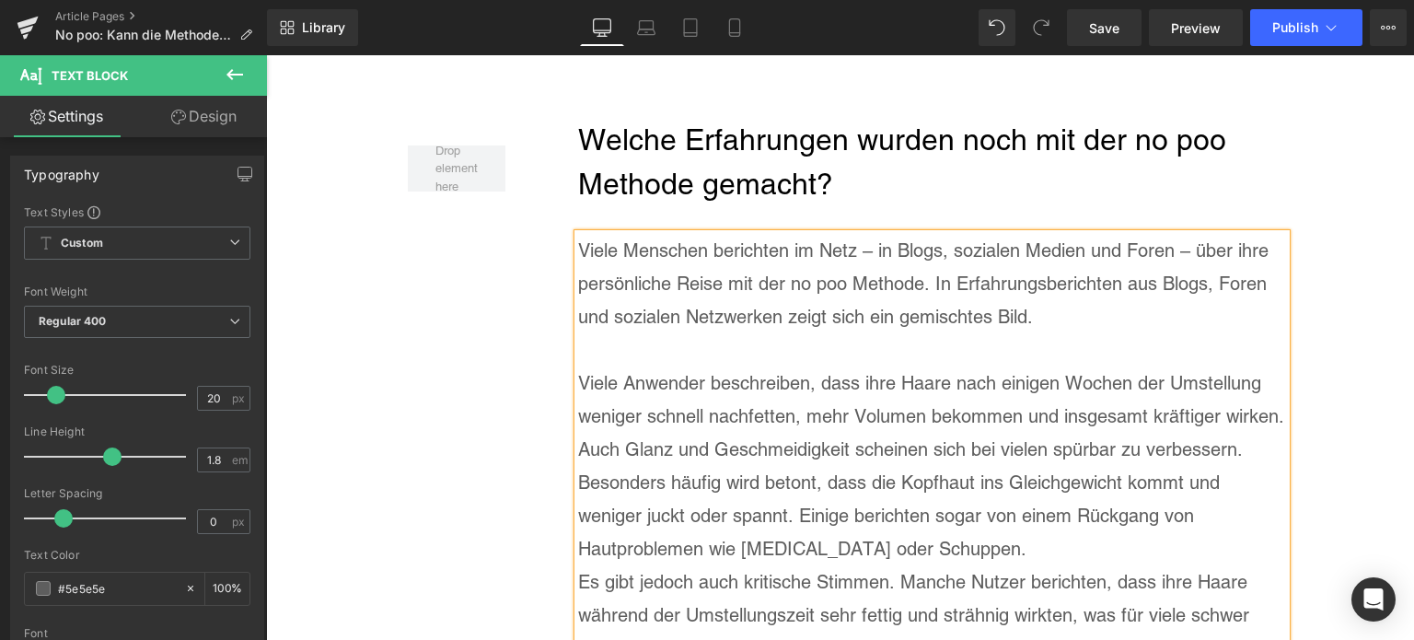
scroll to position [8235, 0]
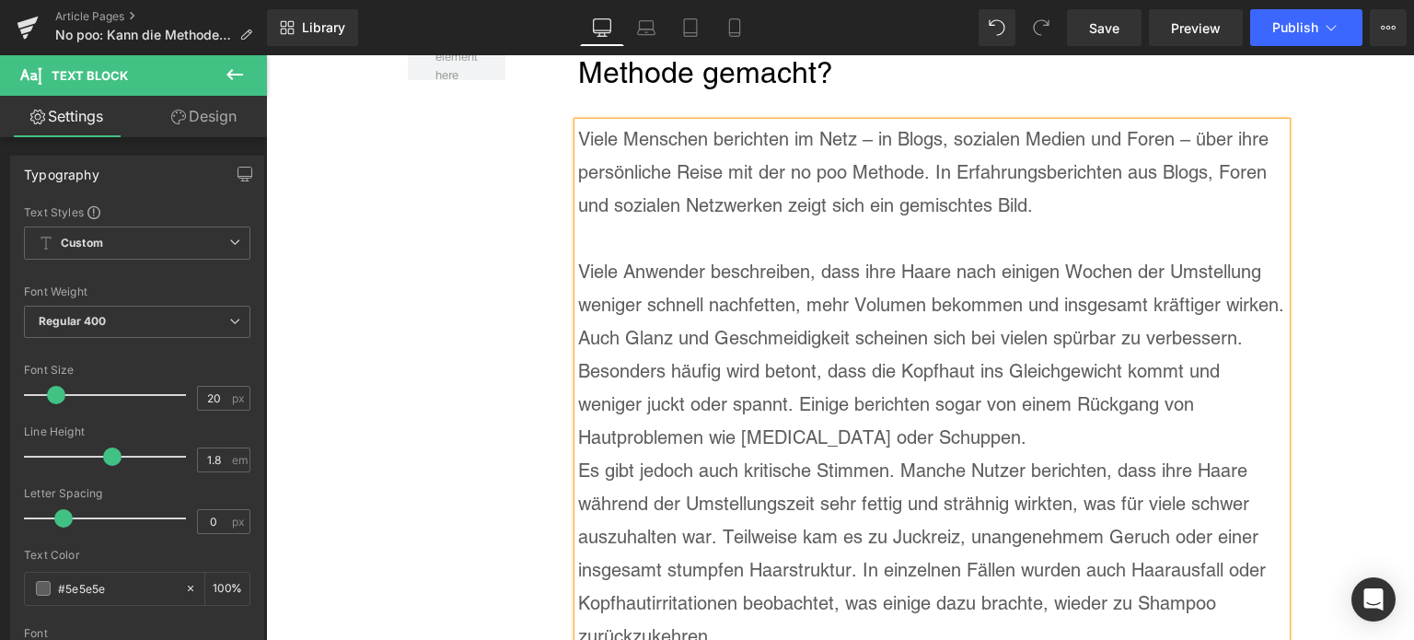
click at [1018, 400] on p "Viele Anwender beschreiben, dass ihre Haare nach einigen Wochen der Umstellung …" at bounding box center [932, 354] width 708 height 199
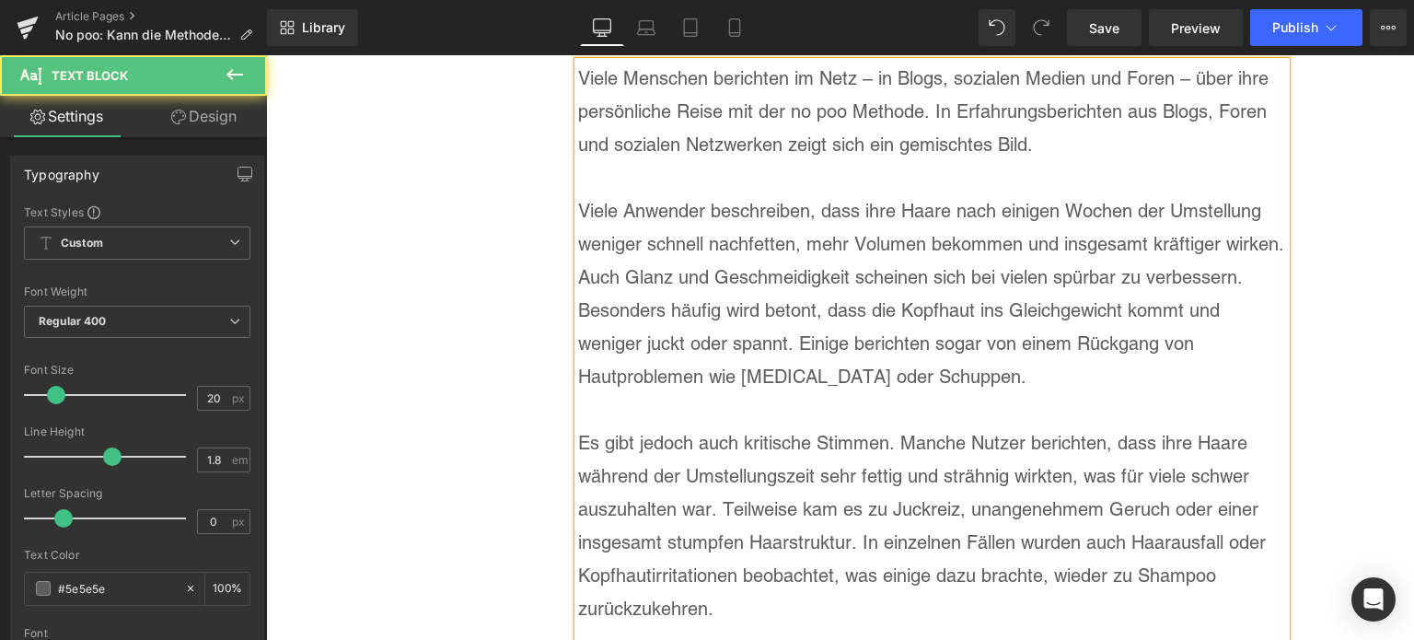
scroll to position [8327, 0]
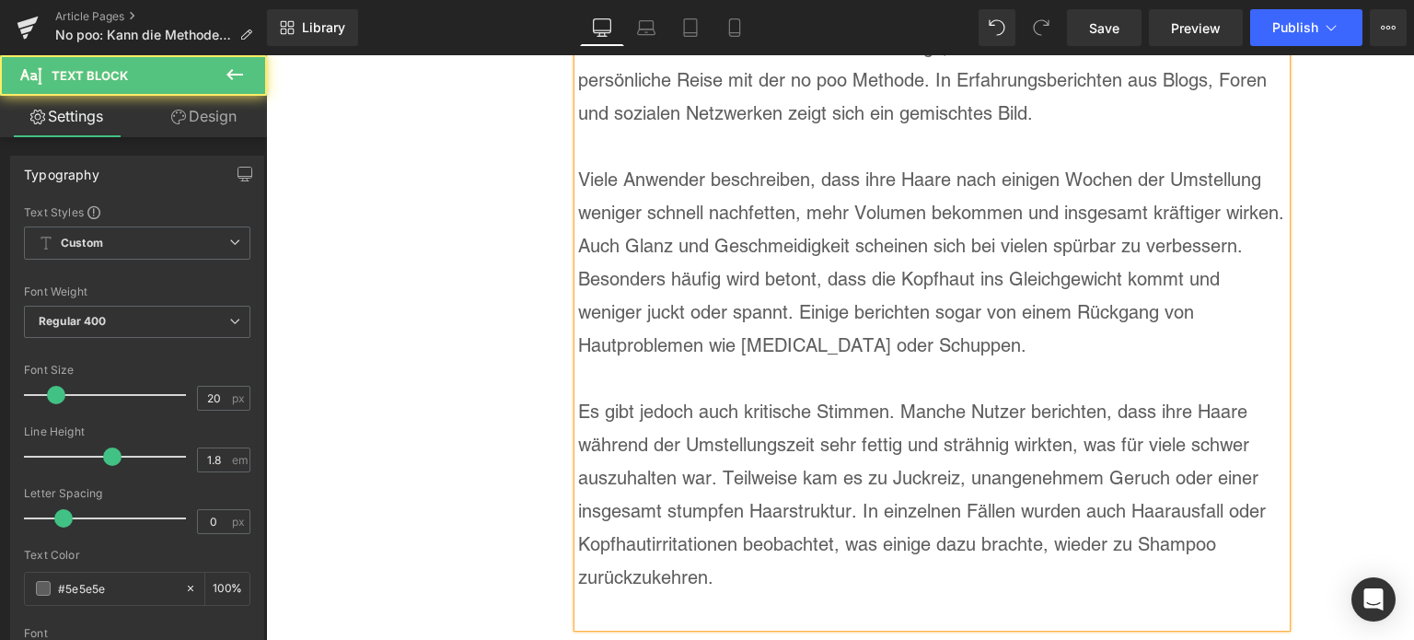
click at [647, 594] on p at bounding box center [932, 610] width 708 height 33
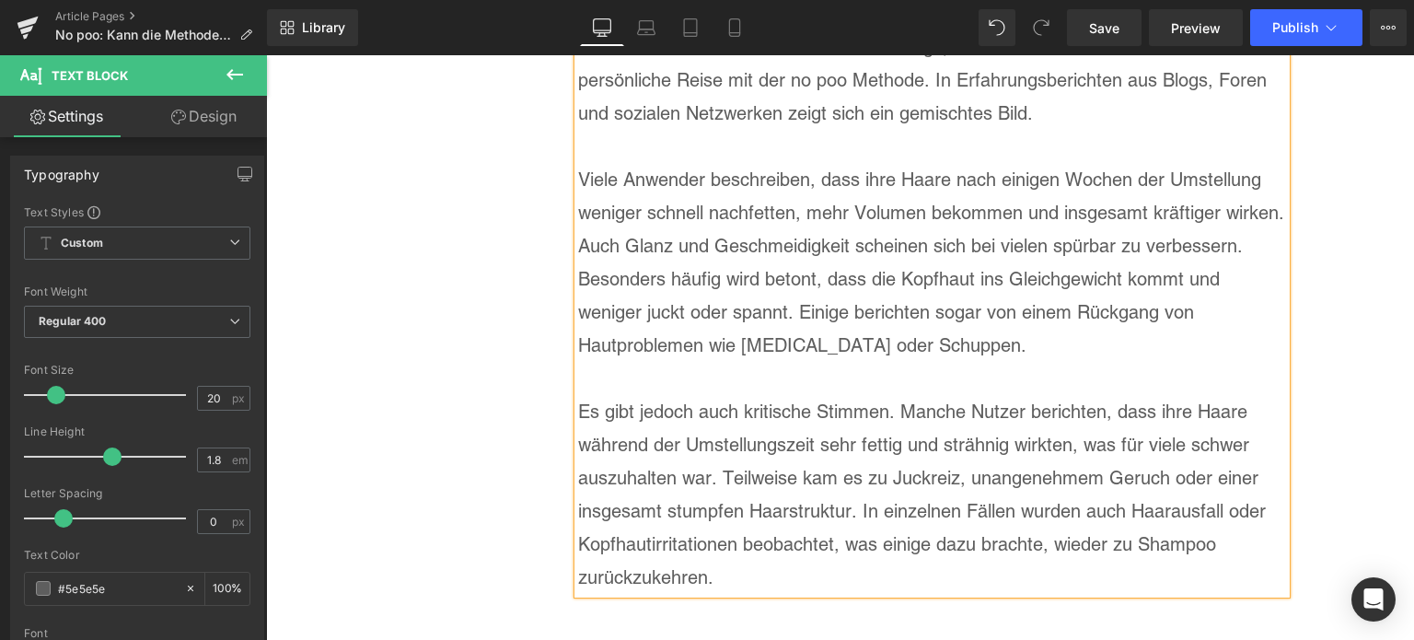
click at [616, 510] on p "Es gibt jedoch auch kritische Stimmen. Manche Nutzer berichten, dass ihre Haare…" at bounding box center [932, 494] width 708 height 199
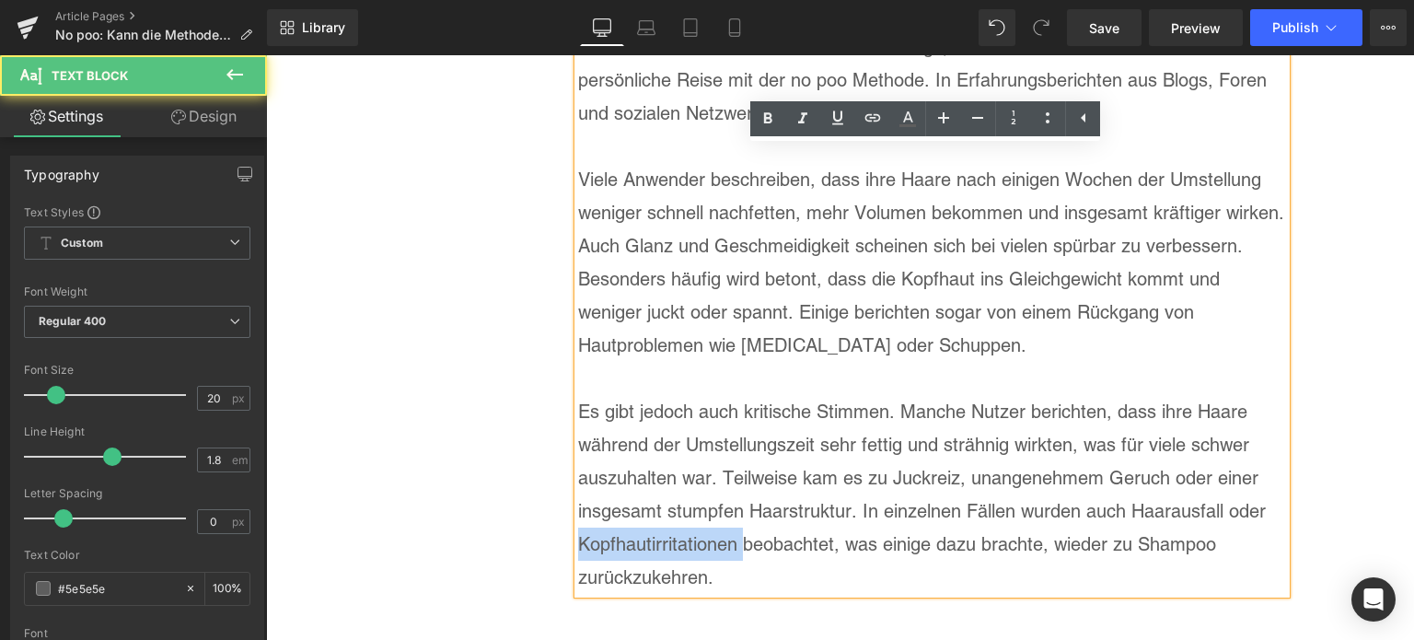
click at [616, 510] on p "Es gibt jedoch auch kritische Stimmen. Manche Nutzer berichten, dass ihre Haare…" at bounding box center [932, 494] width 708 height 199
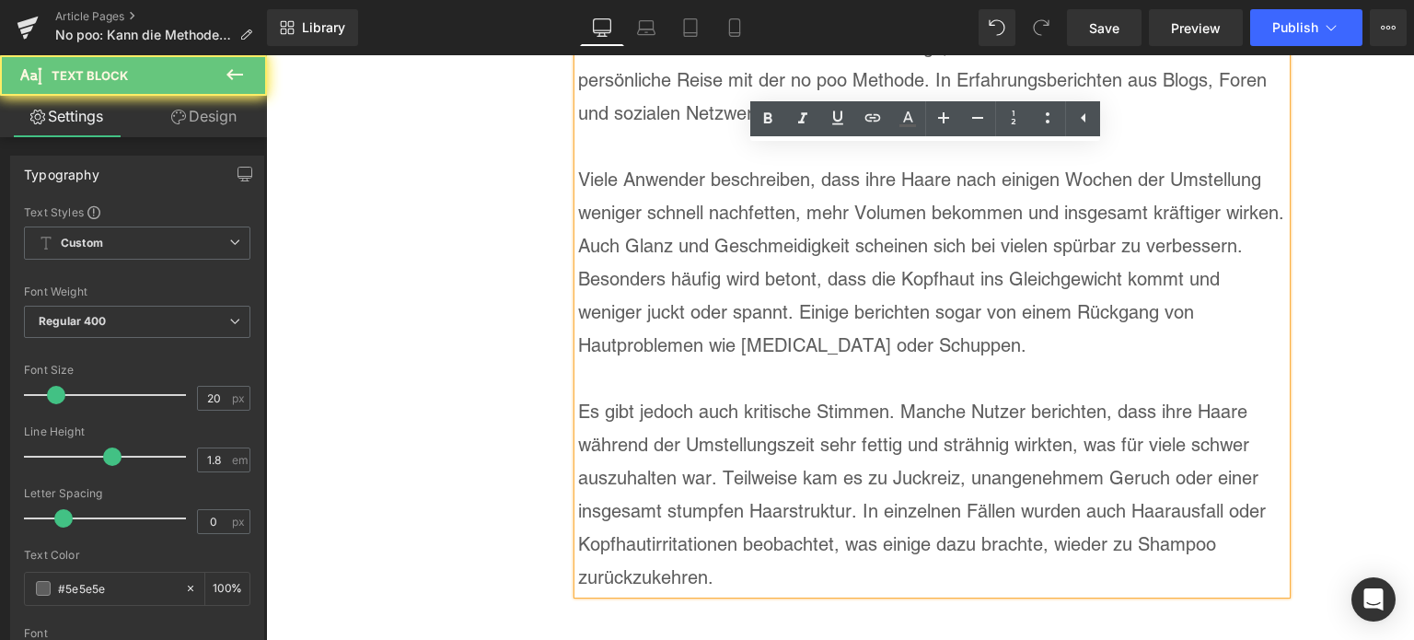
click at [814, 490] on p "Es gibt jedoch auch kritische Stimmen. Manche Nutzer berichten, dass ihre Haare…" at bounding box center [932, 494] width 708 height 199
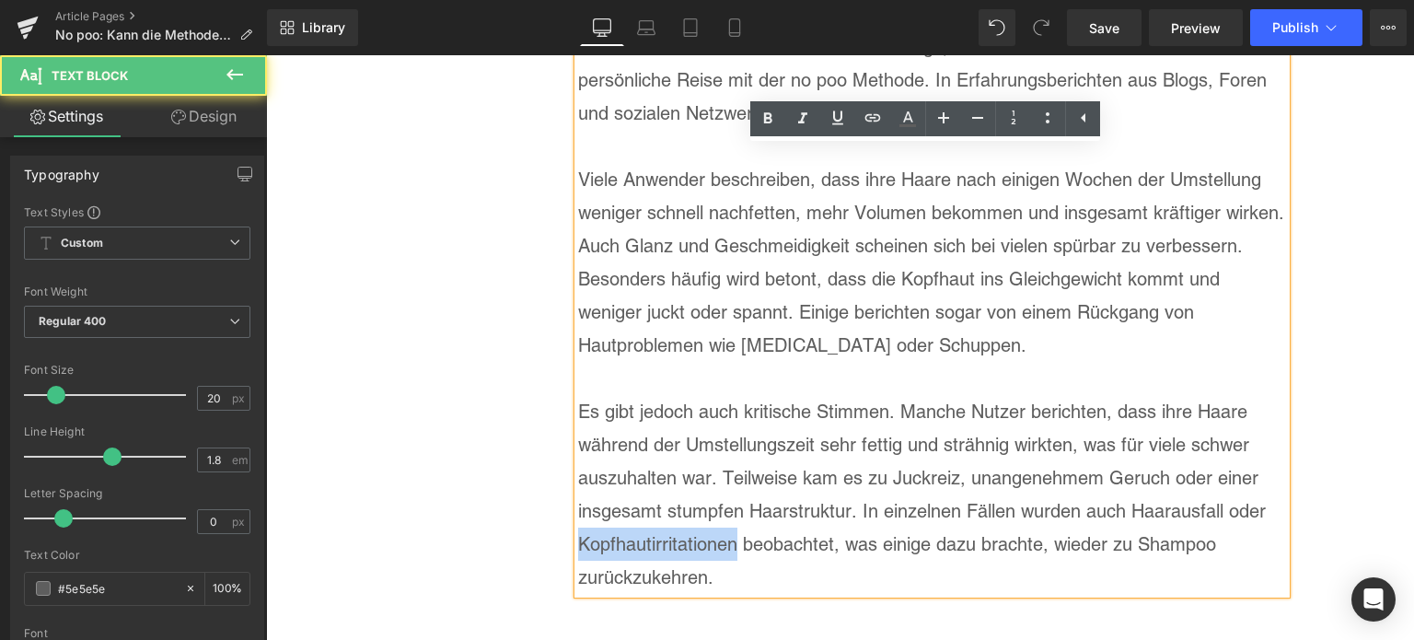
drag, startPoint x: 733, startPoint y: 500, endPoint x: 560, endPoint y: 489, distance: 173.4
click at [560, 489] on div "Welche Erfahrungen wurden noch mit der no poo Methode gemacht? Heading Viele Me…" at bounding box center [916, 258] width 739 height 688
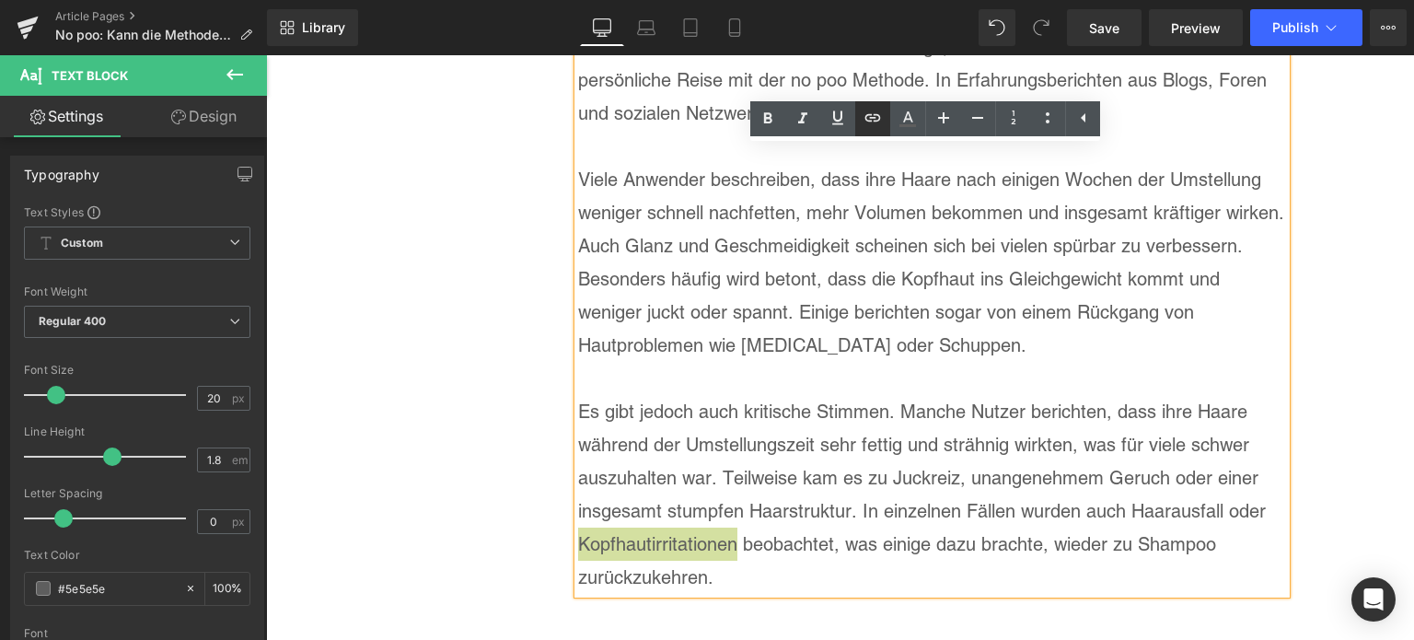
click at [873, 123] on icon at bounding box center [873, 118] width 22 height 22
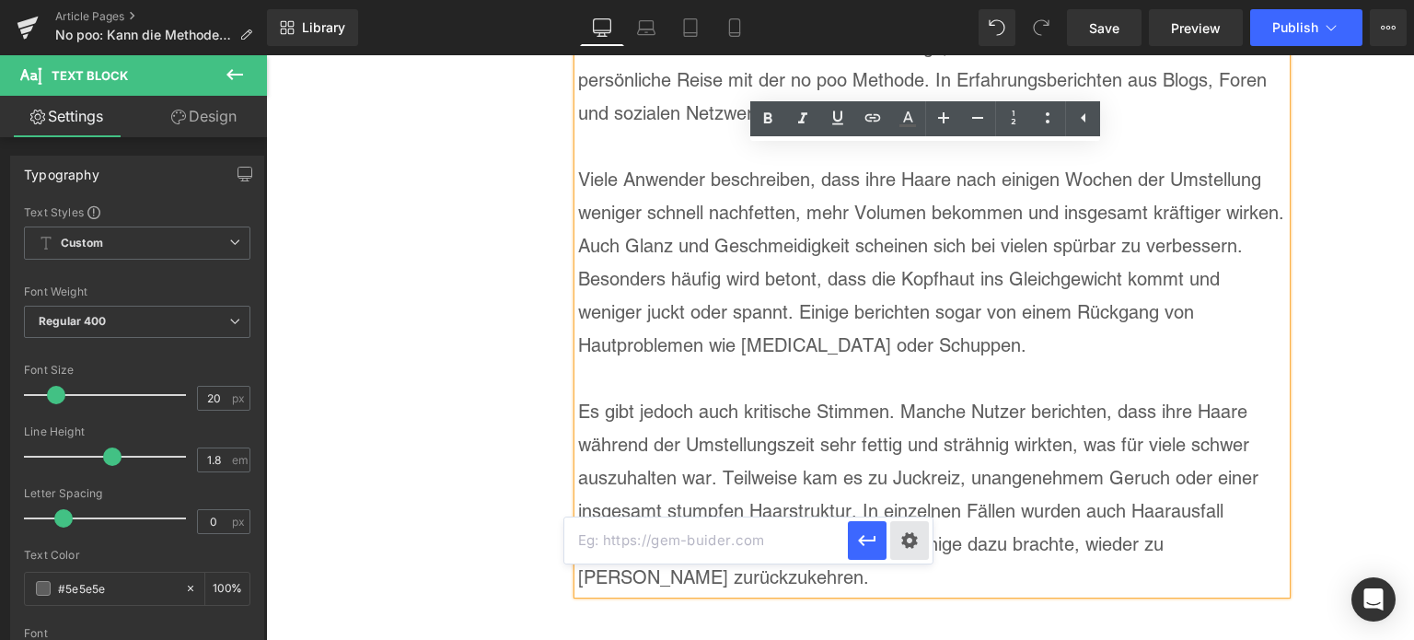
click at [910, 0] on div "Text Color Highlight Color rgba(0, 113, 193, 1) #0071c1 100 % transparent trans…" at bounding box center [707, 0] width 1414 height 0
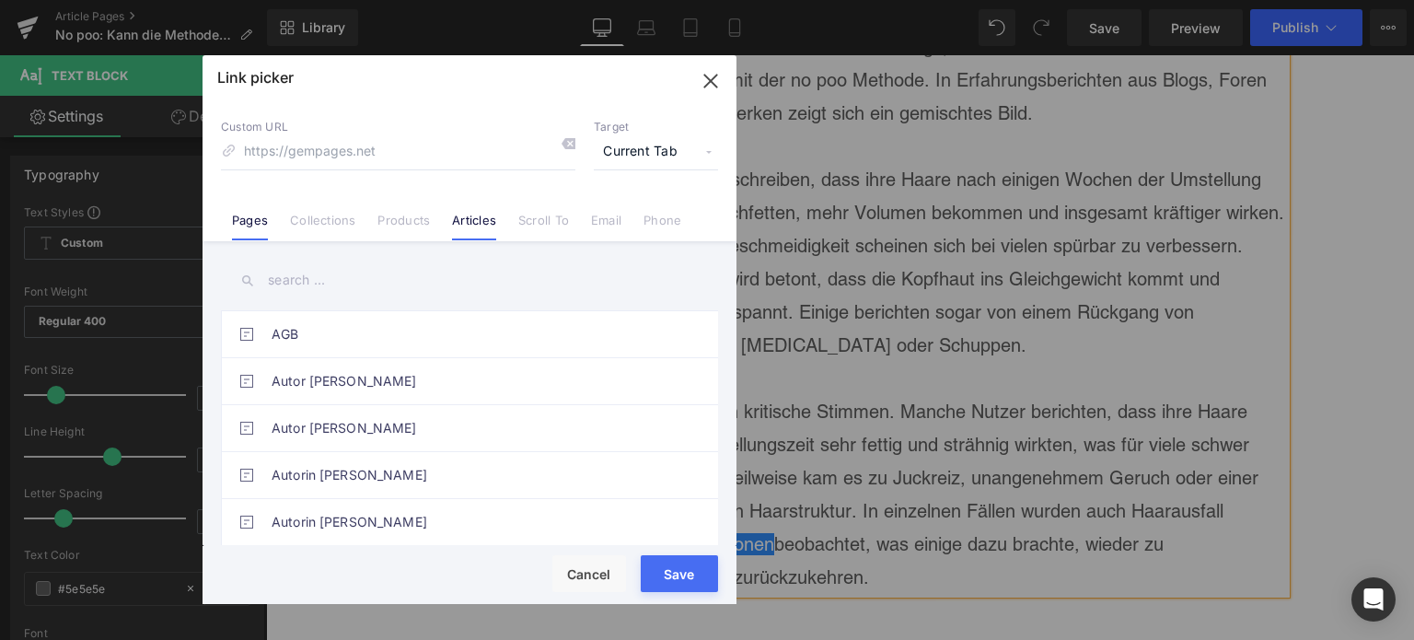
click at [476, 220] on link "Articles" at bounding box center [474, 227] width 44 height 28
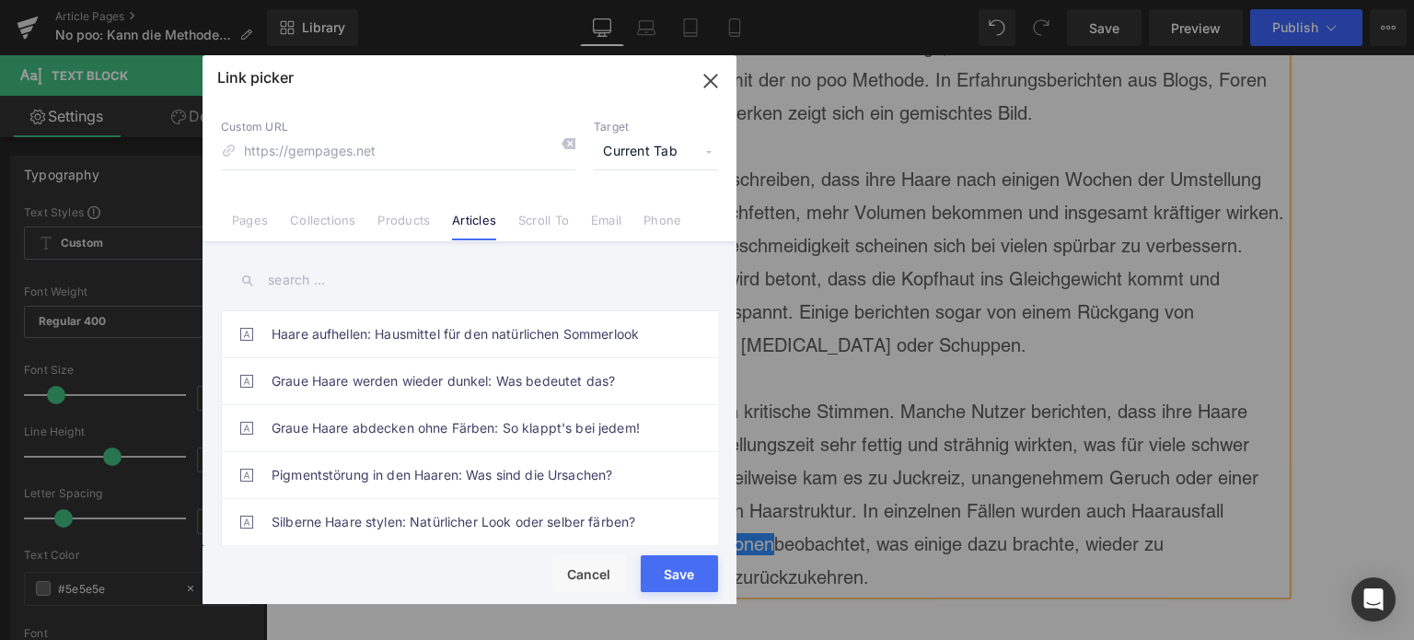
click at [328, 271] on input "text" at bounding box center [469, 280] width 497 height 41
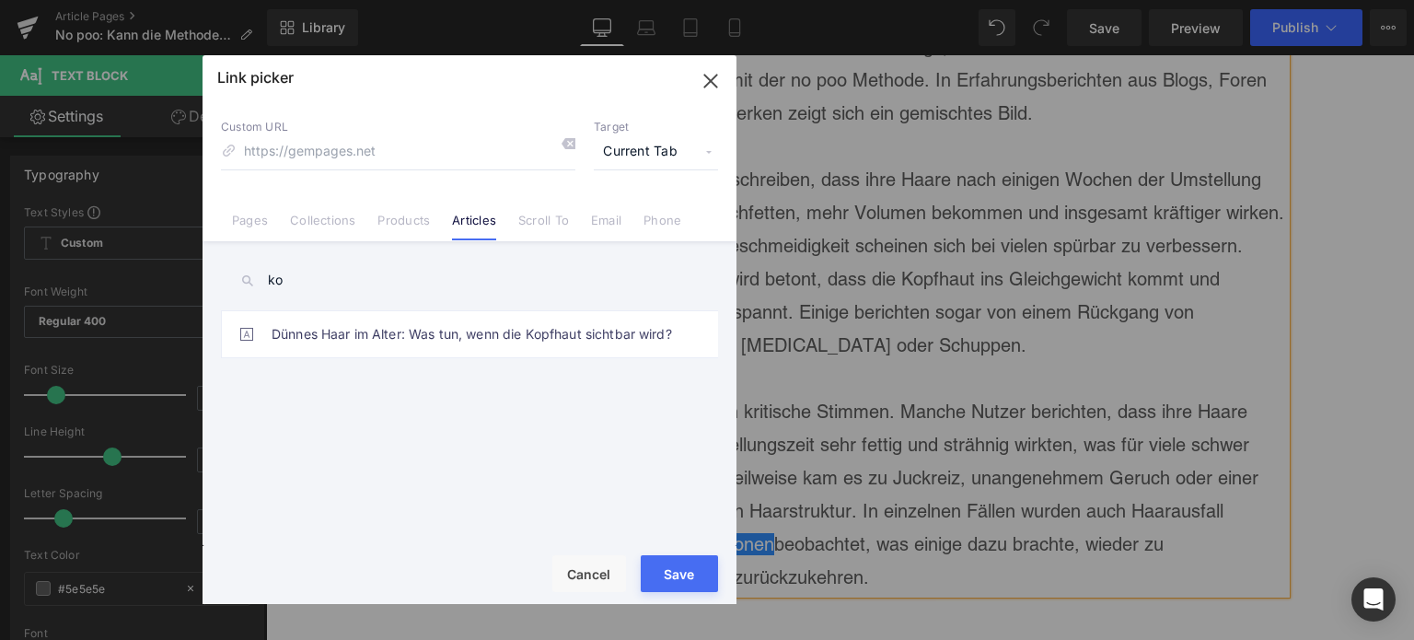
type input "k"
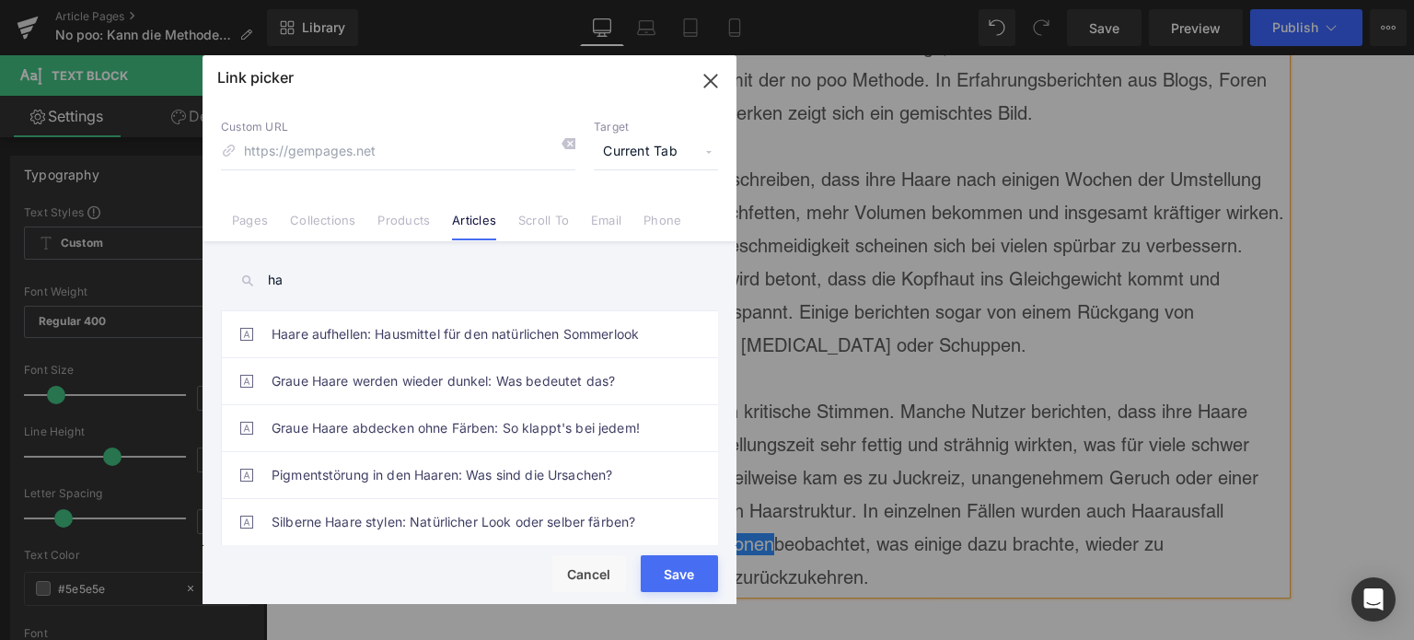
type input "h"
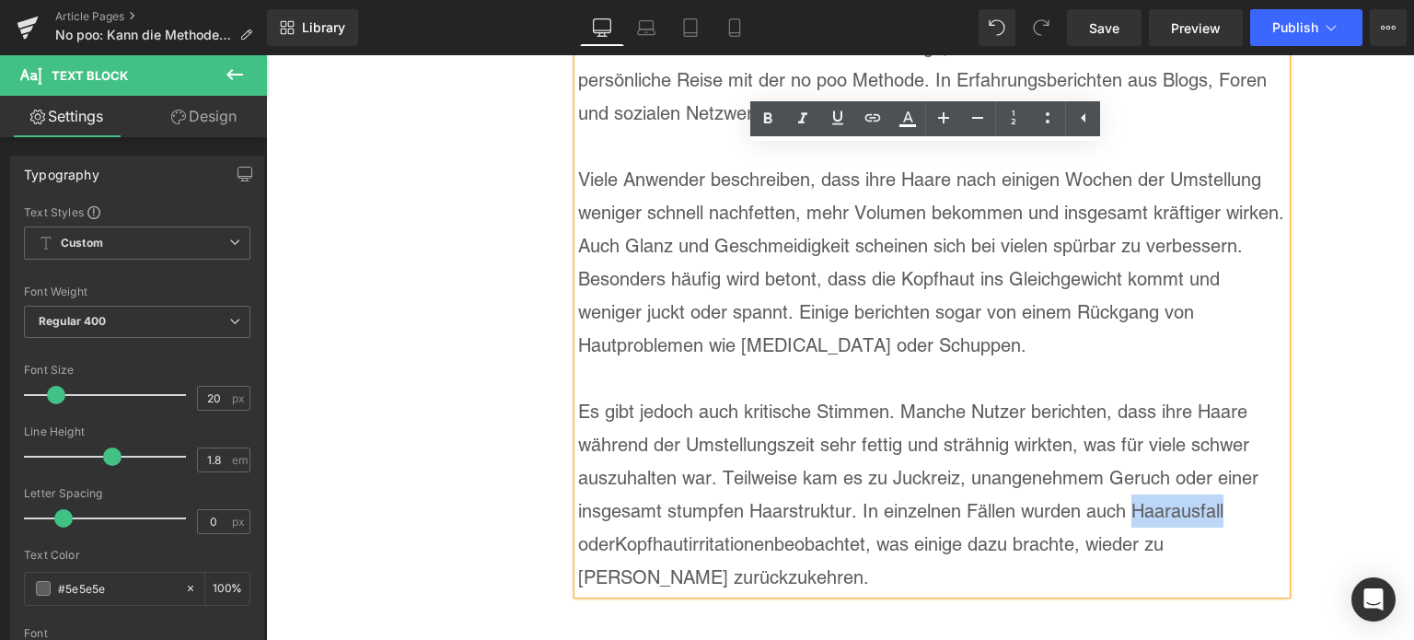
drag, startPoint x: 1120, startPoint y: 467, endPoint x: 1214, endPoint y: 467, distance: 93.9
click at [1214, 467] on p "Es gibt jedoch auch kritische Stimmen. Manche Nutzer berichten, dass ihre Haare…" at bounding box center [932, 494] width 708 height 199
click at [881, 121] on icon at bounding box center [873, 118] width 22 height 22
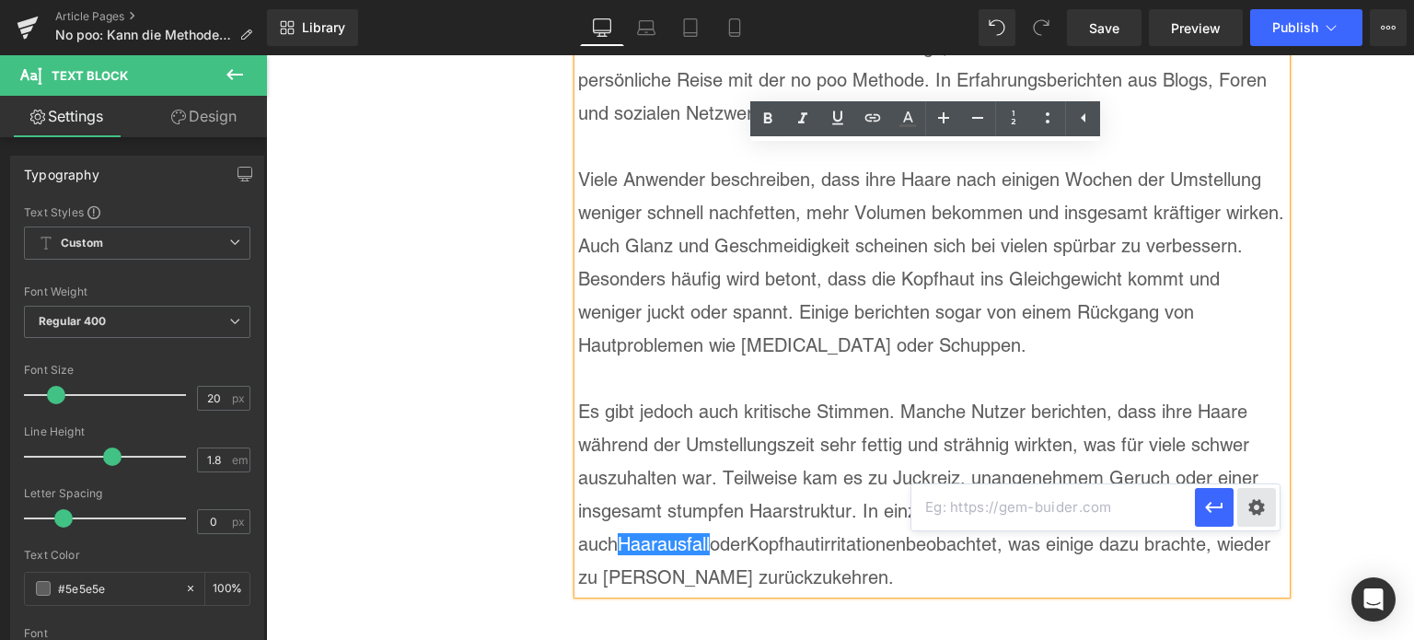
click at [1263, 0] on div "Text Color Highlight Color rgba(0, 113, 193, 1) #0071c1 100 % transparent trans…" at bounding box center [707, 0] width 1414 height 0
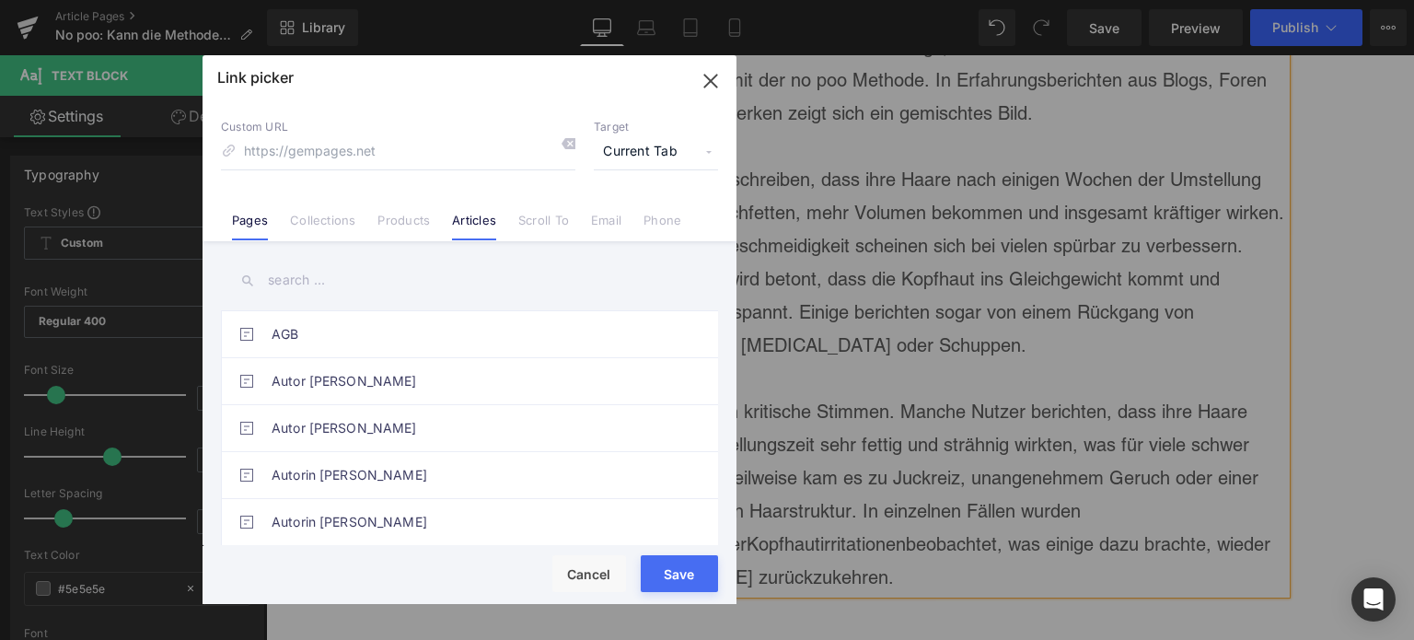
click at [477, 216] on link "Articles" at bounding box center [474, 227] width 44 height 28
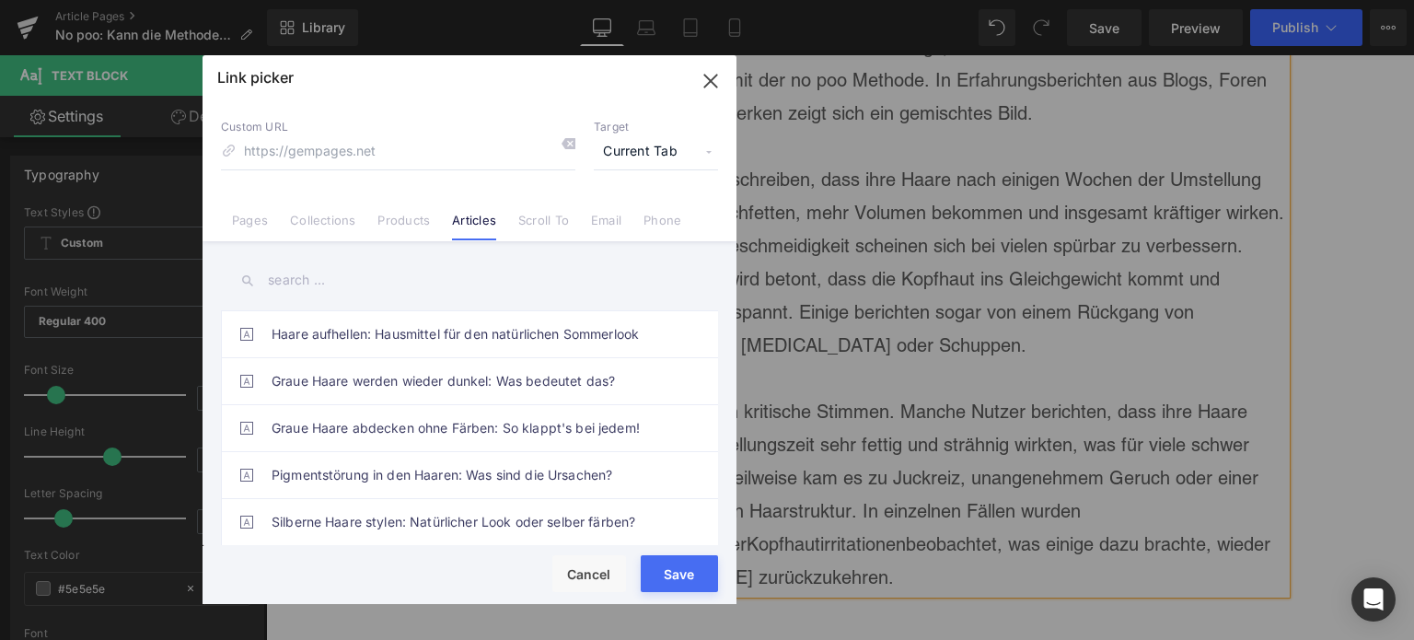
click at [318, 276] on input "text" at bounding box center [469, 280] width 497 height 41
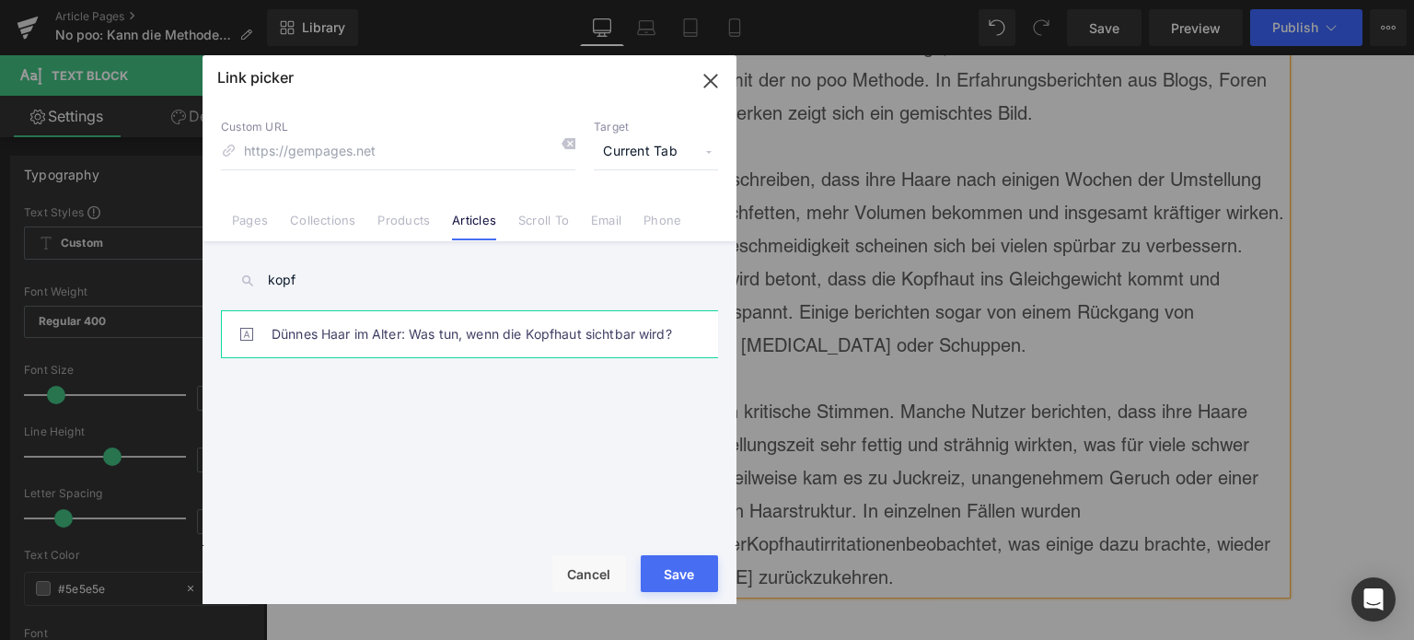
type input "kopf"
click at [460, 319] on link "Dünnes Haar im Alter: Was tun, wenn die Kopfhaut sichtbar wird?" at bounding box center [474, 334] width 405 height 46
type input "/blogs/wissenswertes/duennes-haar-im-alter-kopfhaut-sichtbar"
click at [691, 581] on button "Save" at bounding box center [679, 573] width 77 height 37
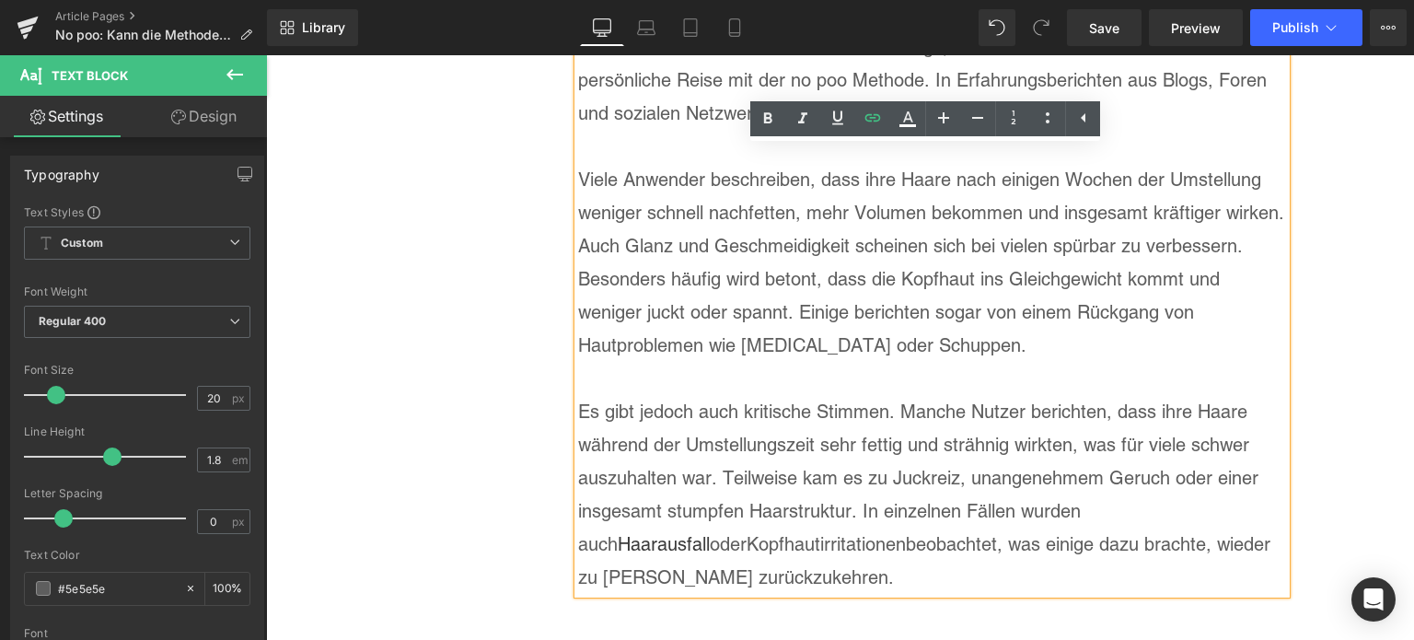
click at [1239, 463] on p "Es gibt jedoch auch kritische Stimmen. Manche Nutzer berichten, dass ihre Haare…" at bounding box center [932, 494] width 708 height 199
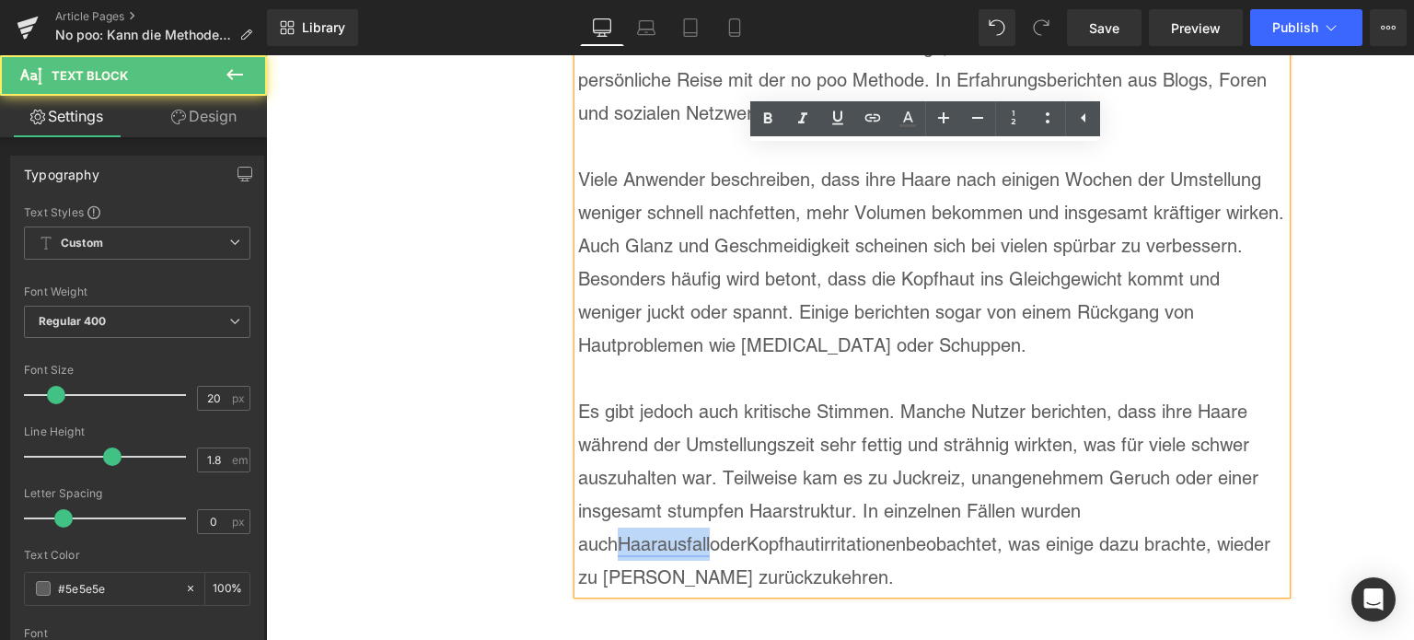
drag, startPoint x: 1215, startPoint y: 468, endPoint x: 1124, endPoint y: 470, distance: 91.2
click at [1124, 470] on p "Es gibt jedoch auch kritische Stimmen. Manche Nutzer berichten, dass ihre Haare…" at bounding box center [932, 494] width 708 height 199
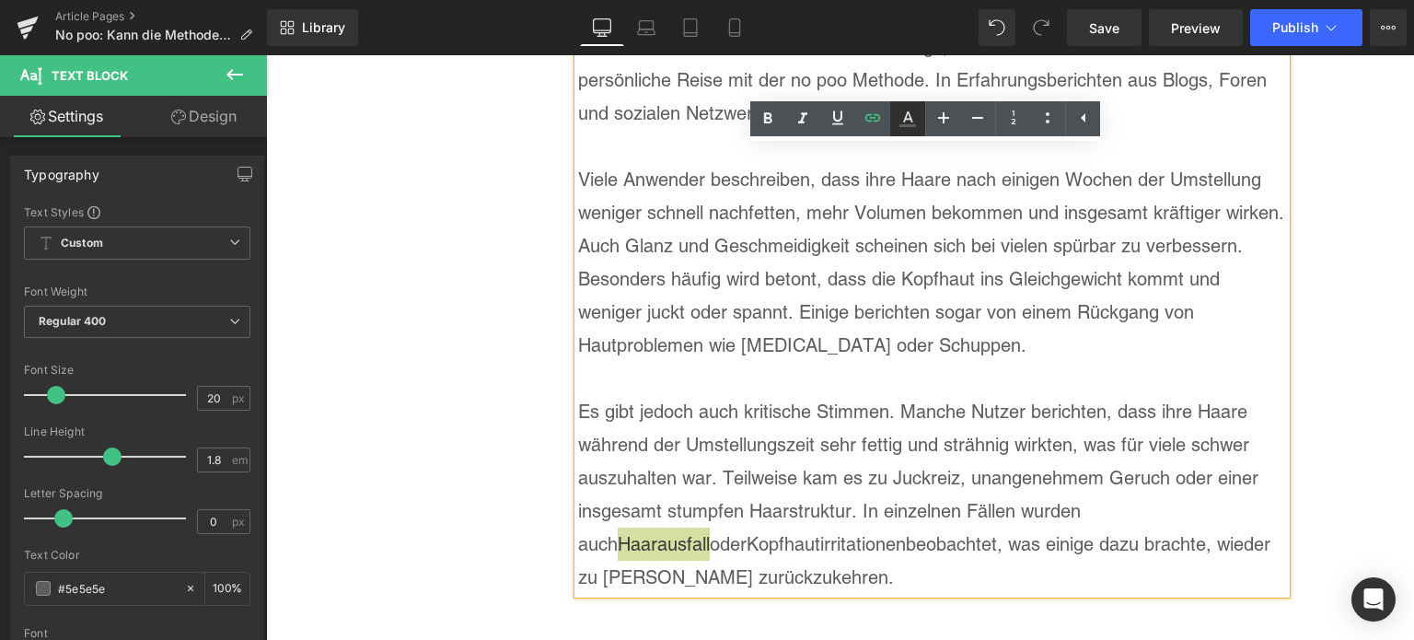
click at [908, 123] on icon at bounding box center [907, 119] width 22 height 22
type input "#3a3a3a"
type input "100"
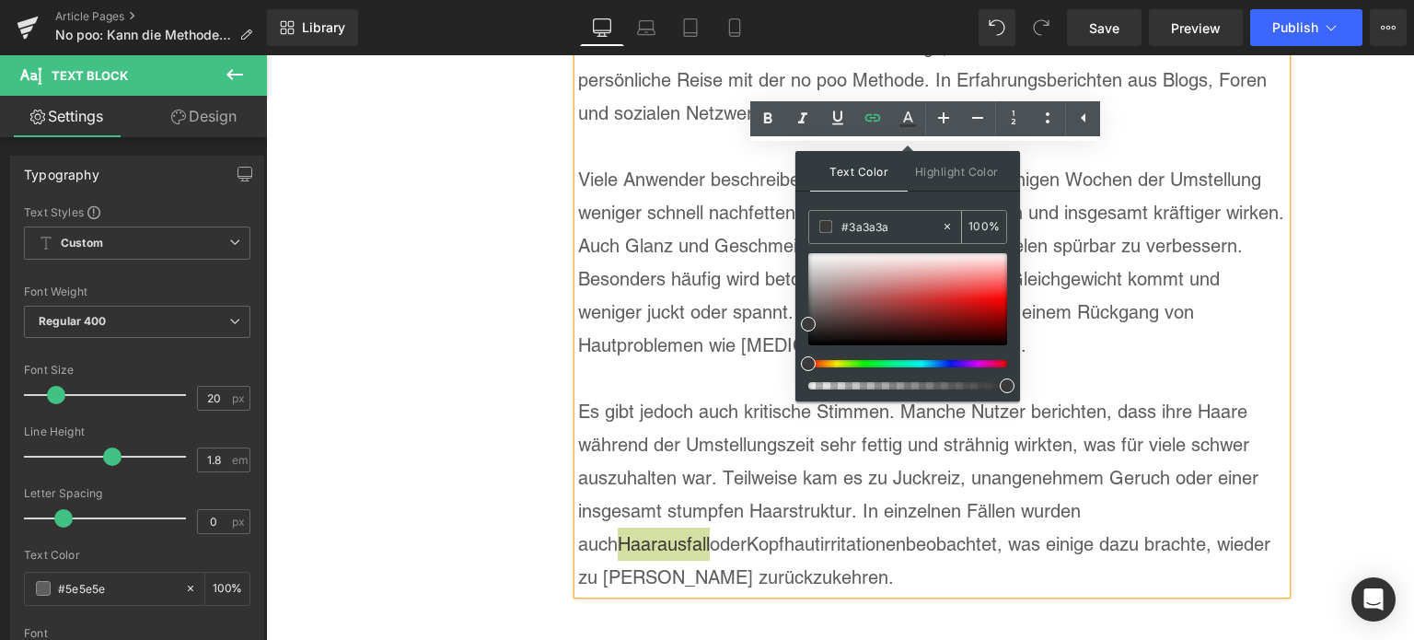
click at [880, 213] on div "#3a3a3a" at bounding box center [875, 227] width 132 height 32
click at [878, 219] on input "#3a3a3a" at bounding box center [890, 226] width 99 height 20
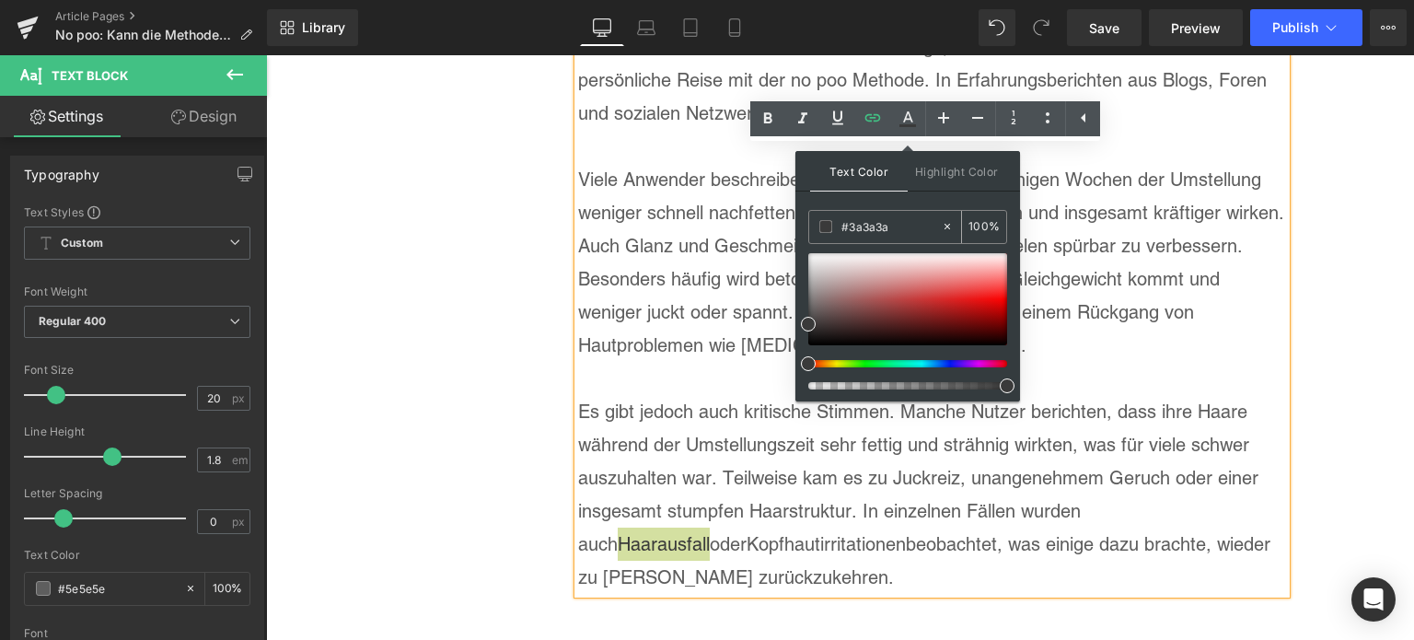
paste input "0071C1"
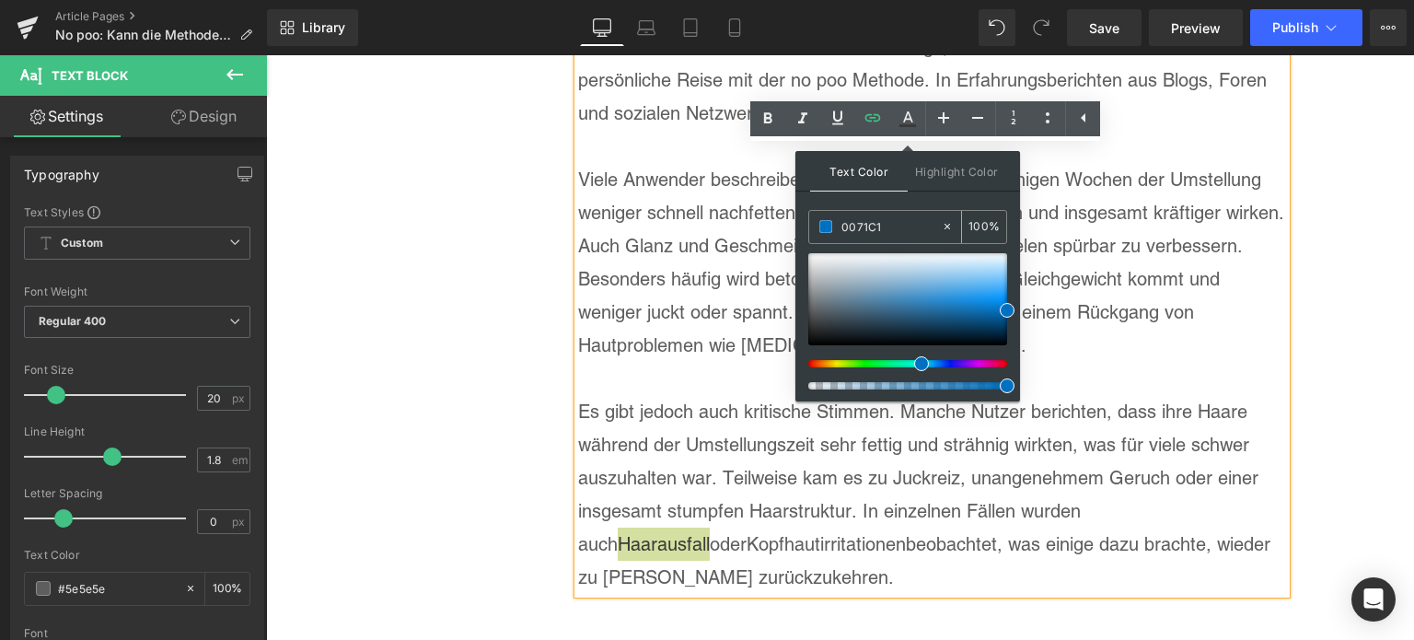
type input "#0071c1"
click at [827, 226] on span at bounding box center [825, 226] width 13 height 13
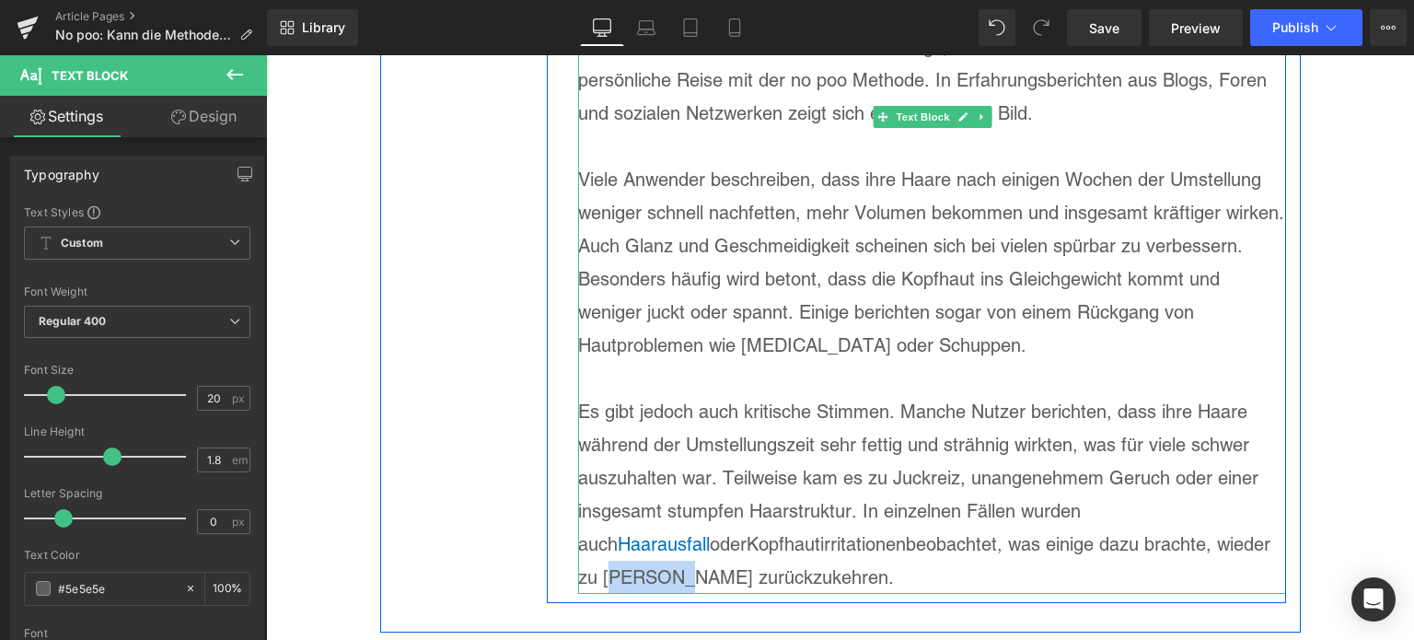
drag, startPoint x: 1215, startPoint y: 511, endPoint x: 1130, endPoint y: 500, distance: 85.4
click at [1130, 500] on p "Es gibt jedoch auch kritische Stimmen. Manche Nutzer berichten, dass ihre Haare…" at bounding box center [932, 494] width 708 height 199
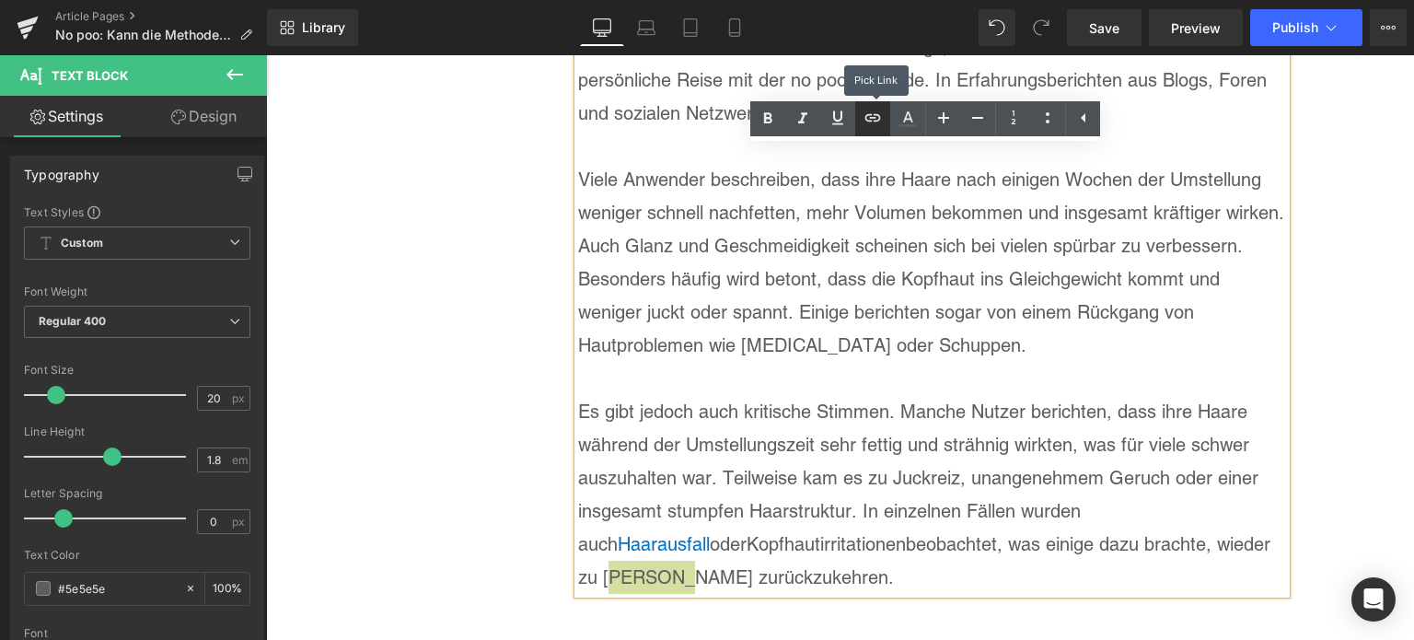
click at [883, 123] on icon at bounding box center [873, 118] width 22 height 22
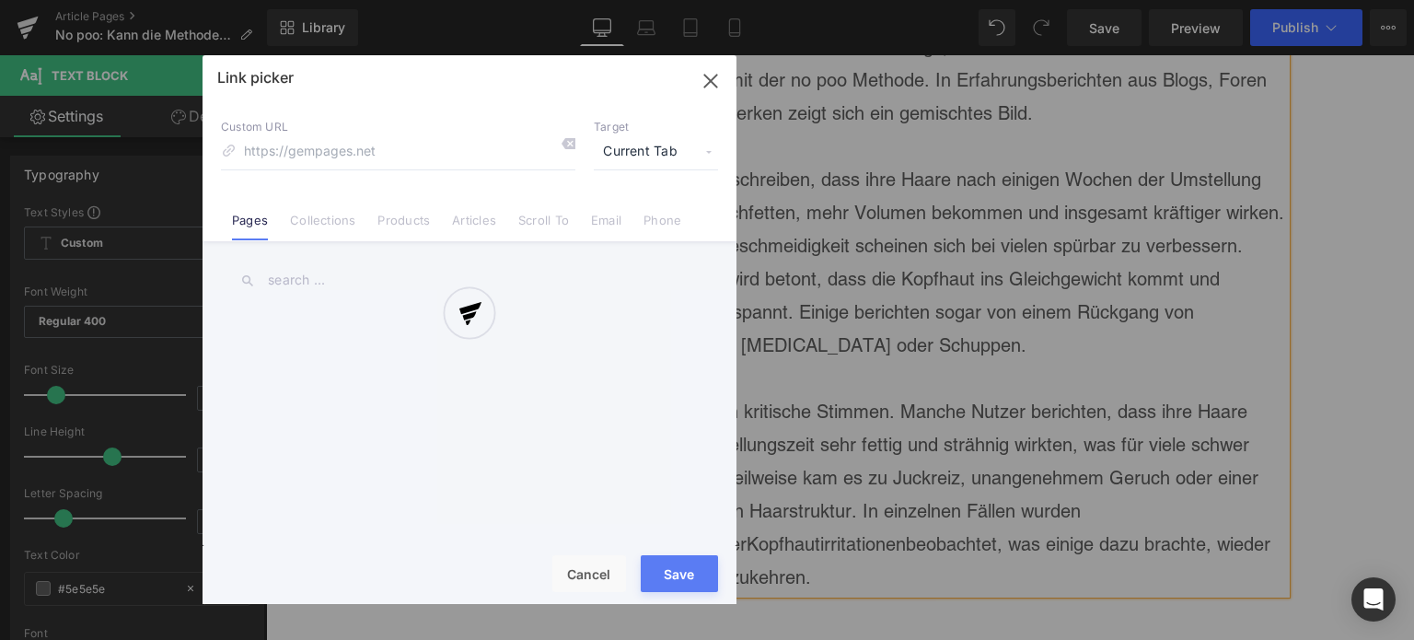
click at [1254, 0] on div "Text Color Highlight Color rgba(0, 113, 193, 1) #0071c1 100 % transparent trans…" at bounding box center [707, 0] width 1414 height 0
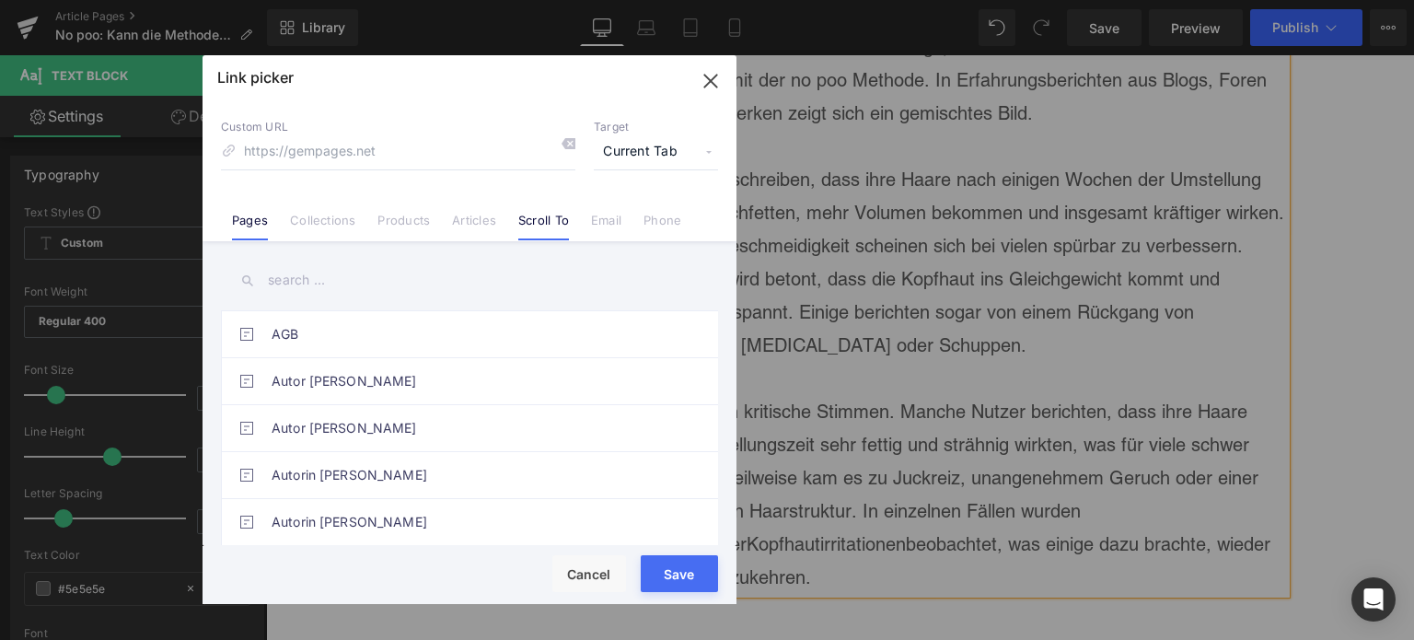
click at [550, 215] on link "Scroll To" at bounding box center [543, 227] width 51 height 28
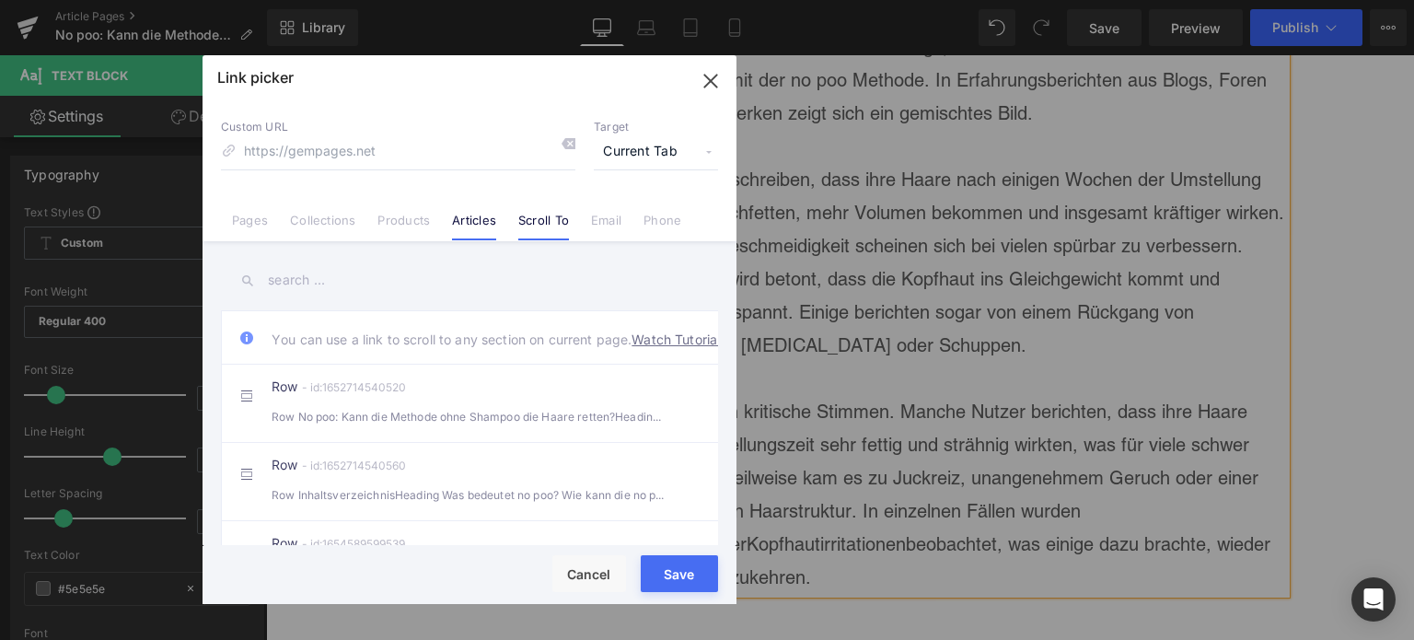
click at [471, 220] on link "Articles" at bounding box center [474, 227] width 44 height 28
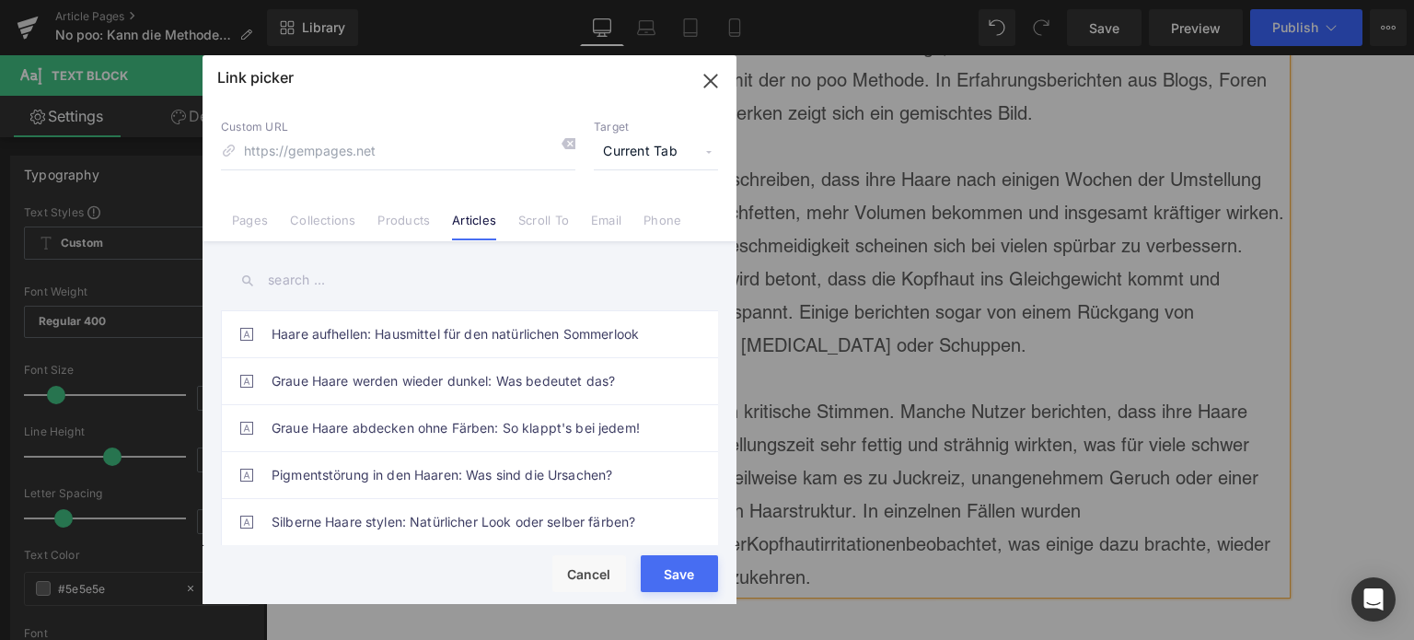
click at [318, 289] on input "text" at bounding box center [469, 280] width 497 height 41
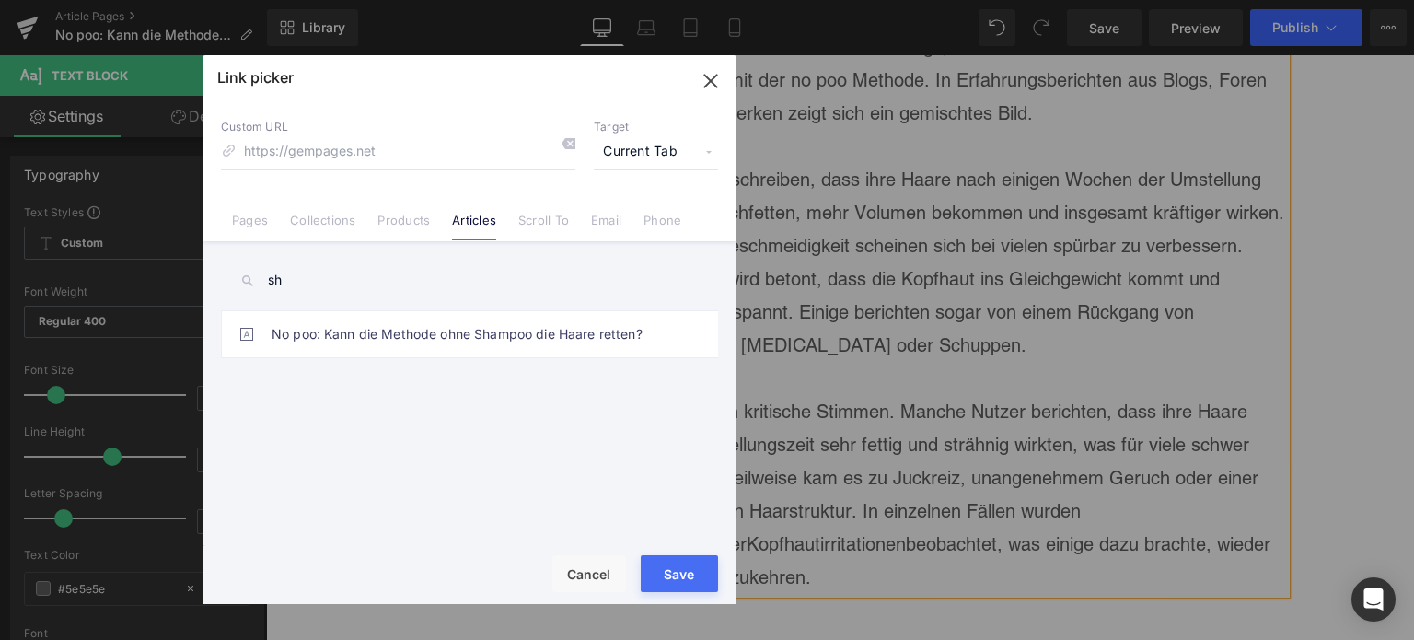
type input "s"
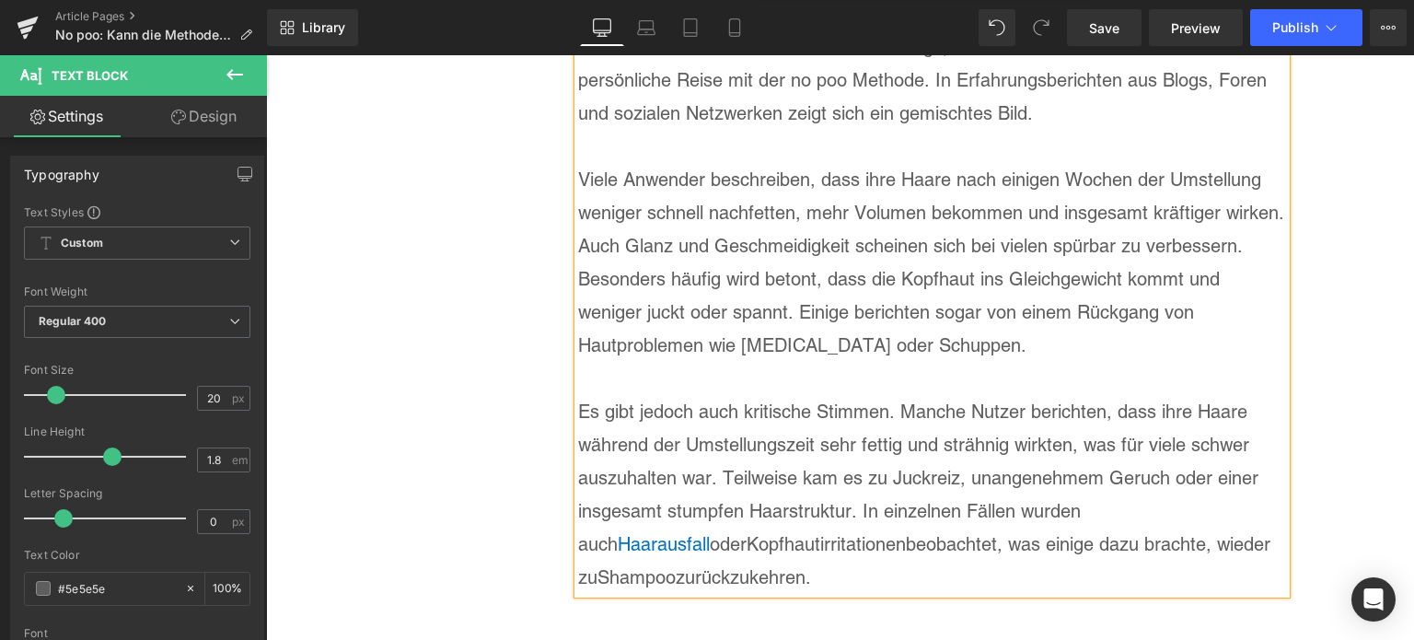
click at [1160, 172] on p "Viele Anwender beschreiben, dass ihre Haare nach einigen Wochen der Umstellung …" at bounding box center [932, 262] width 708 height 199
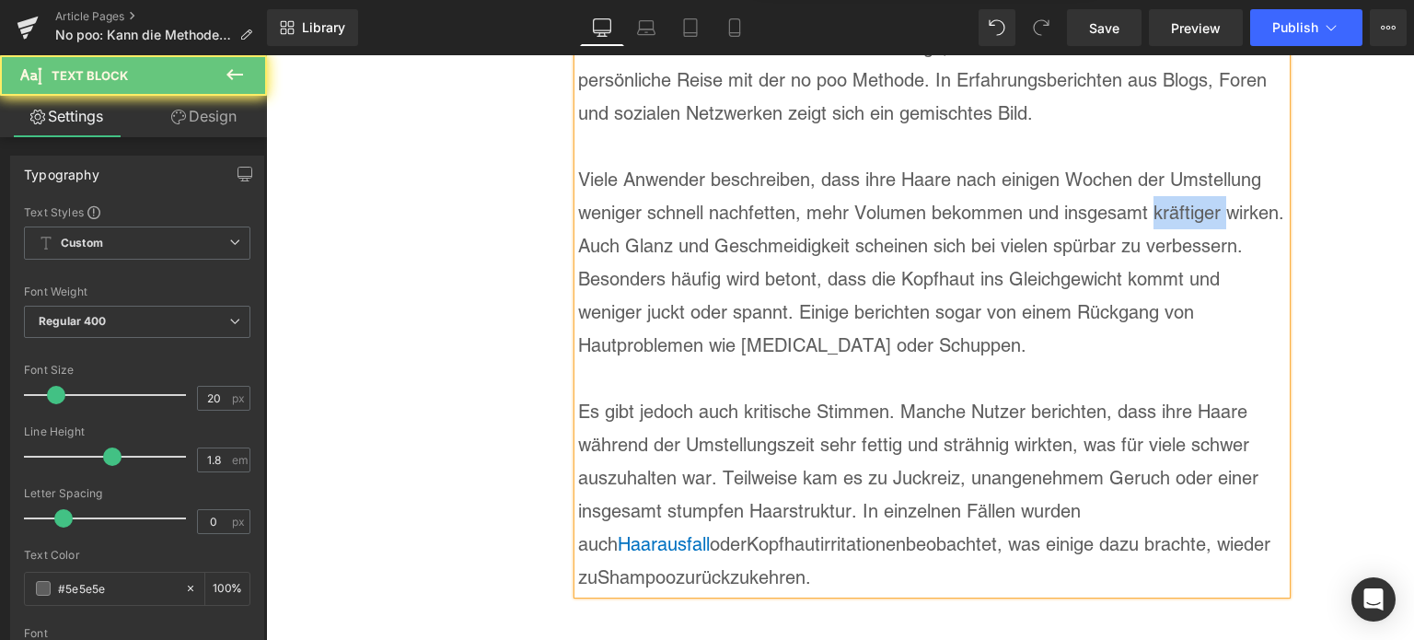
click at [1187, 168] on p "Viele Anwender beschreiben, dass ihre Haare nach einigen Wochen der Umstellung …" at bounding box center [932, 262] width 708 height 199
drag, startPoint x: 1141, startPoint y: 173, endPoint x: 1211, endPoint y: 169, distance: 70.0
click at [1211, 169] on p "Viele Anwender beschreiben, dass ihre Haare nach einigen Wochen der Umstellung …" at bounding box center [932, 262] width 708 height 199
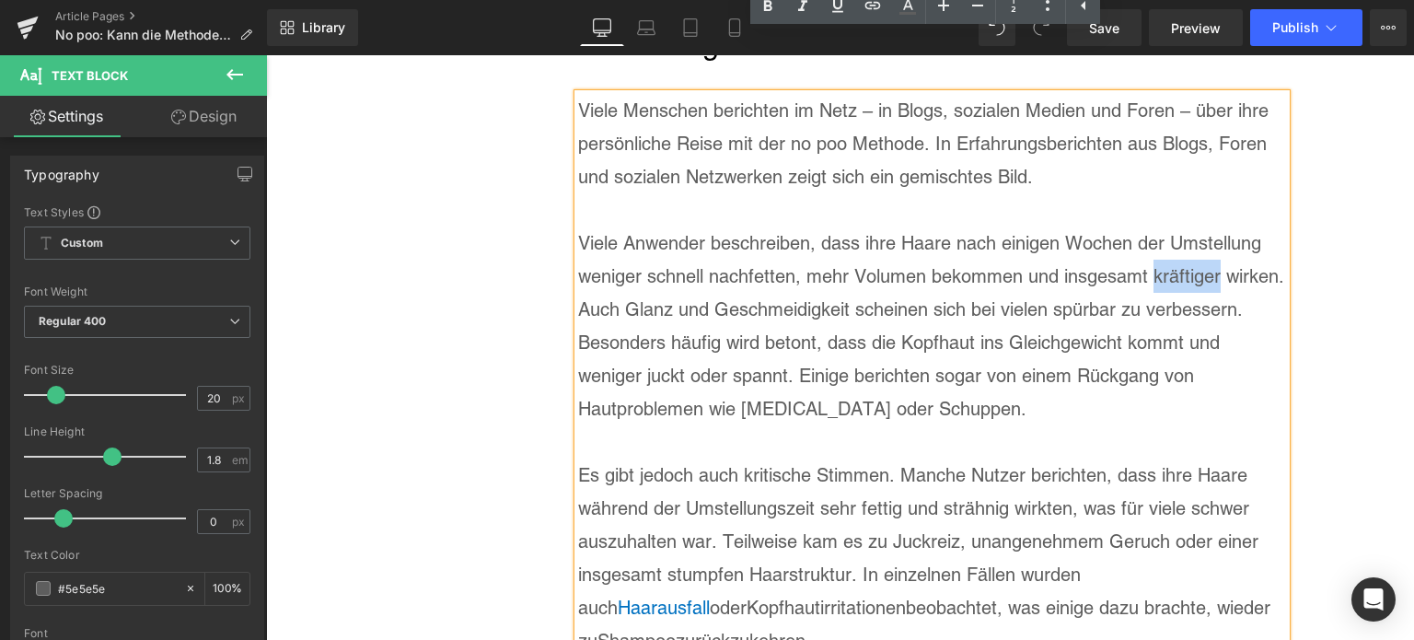
scroll to position [8235, 0]
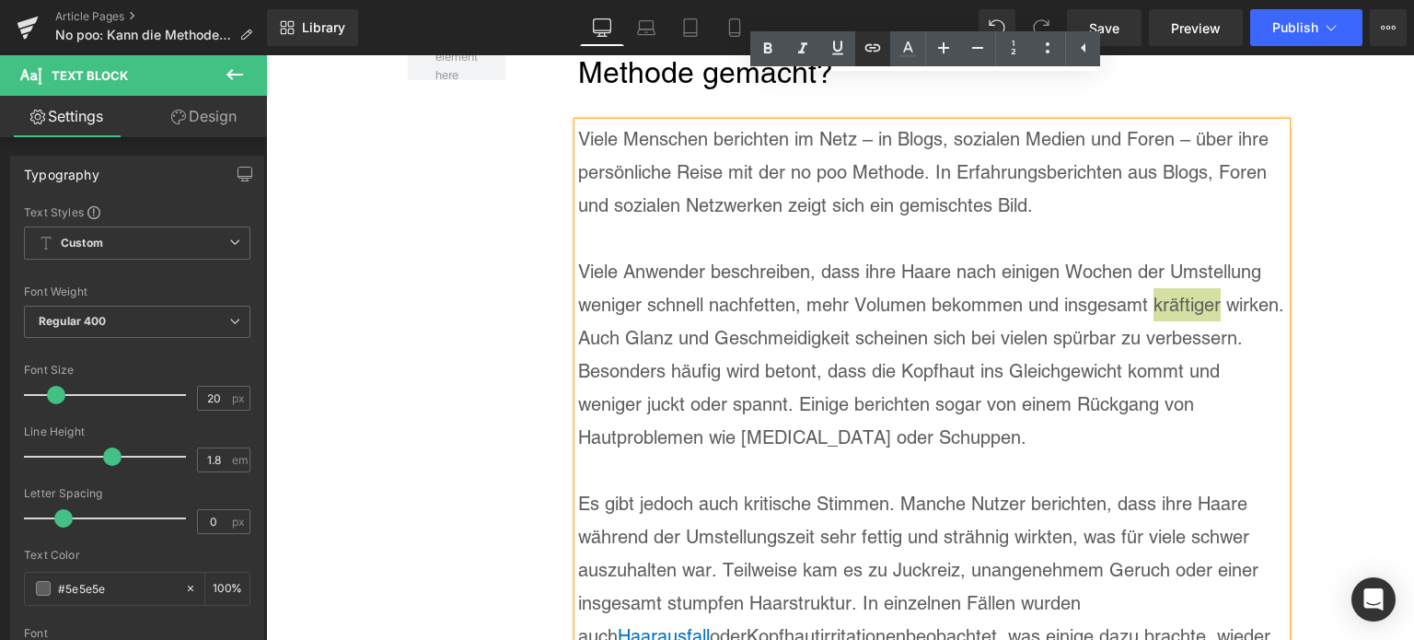
click at [868, 53] on icon at bounding box center [873, 48] width 22 height 22
click at [1257, 0] on div "Text Color Highlight Color rgba(0, 113, 193, 1) #0071c1 100 % transparent trans…" at bounding box center [707, 0] width 1414 height 0
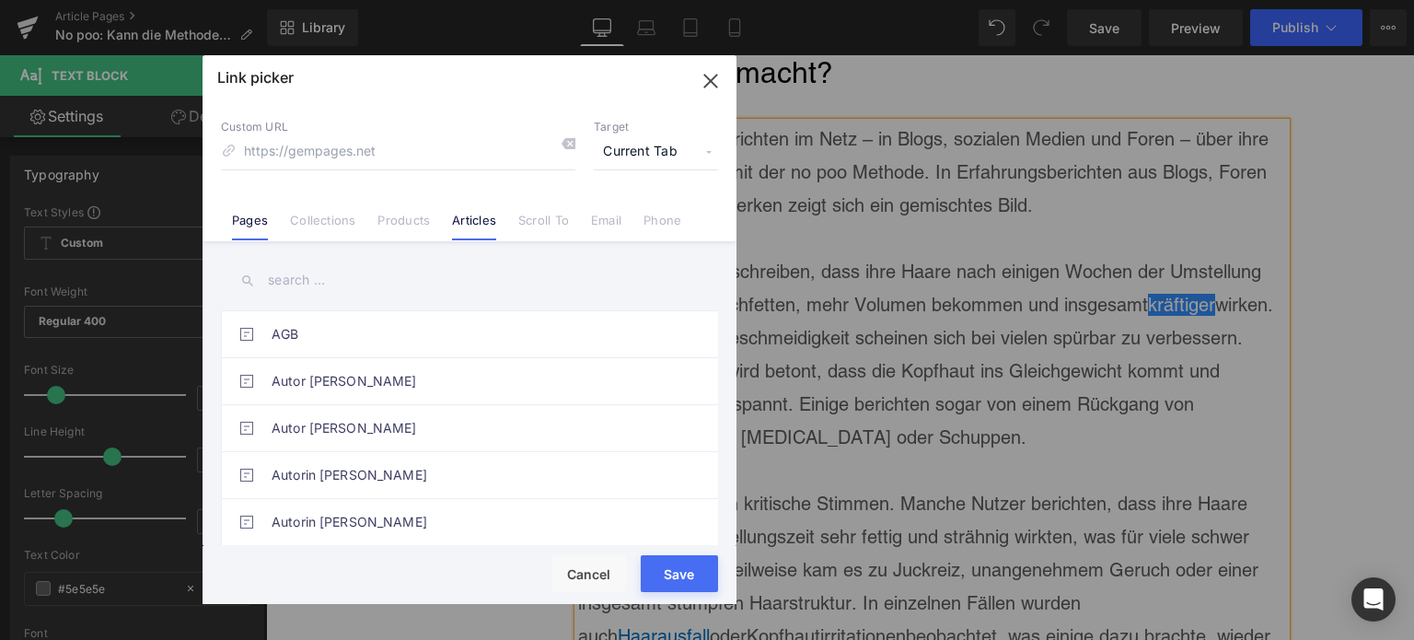
click at [479, 214] on link "Articles" at bounding box center [474, 227] width 44 height 28
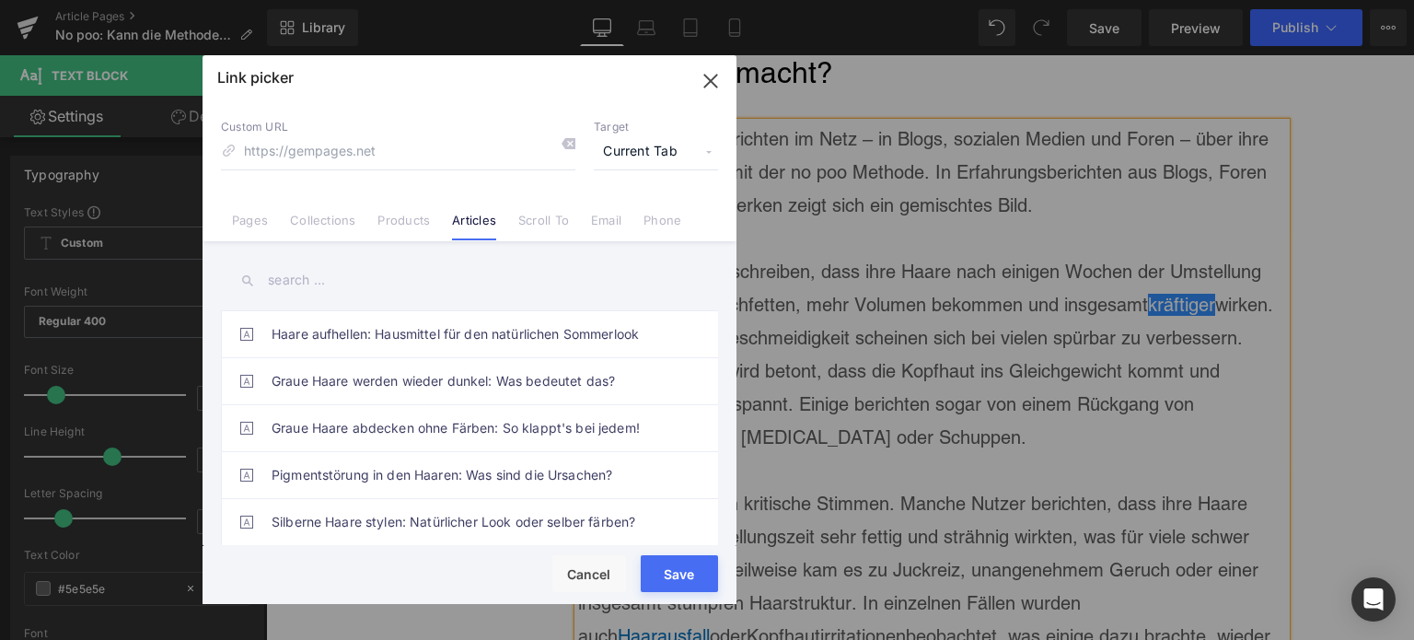
click at [326, 277] on input "text" at bounding box center [469, 280] width 497 height 41
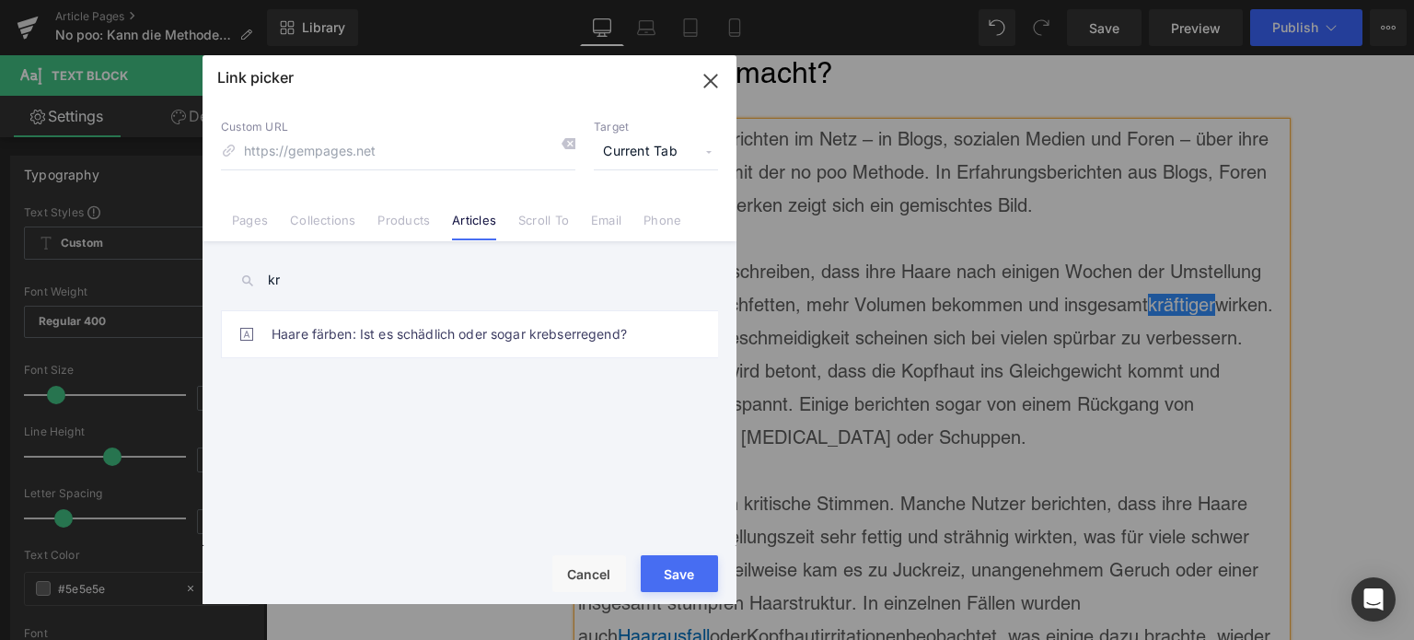
type input "k"
type input "g"
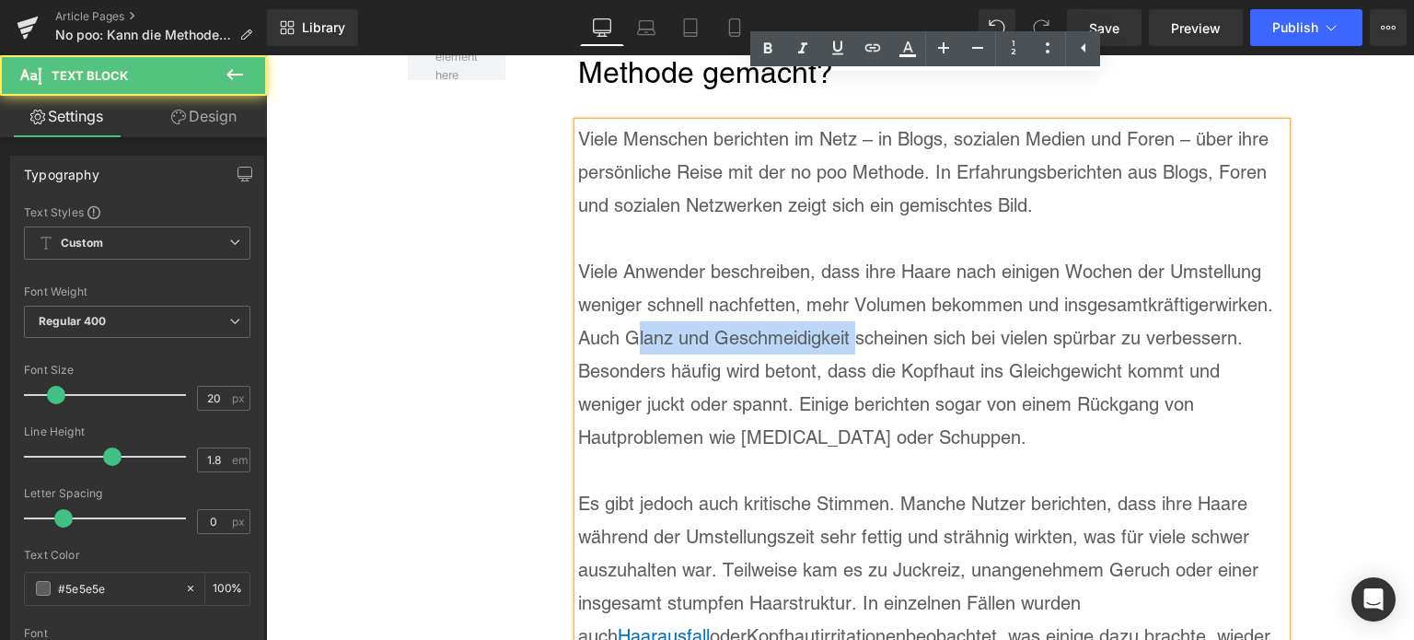
drag, startPoint x: 617, startPoint y: 295, endPoint x: 840, endPoint y: 291, distance: 223.7
click at [840, 291] on p "Viele Anwender beschreiben, dass ihre Haare nach einigen Wochen der Umstellung …" at bounding box center [932, 354] width 708 height 199
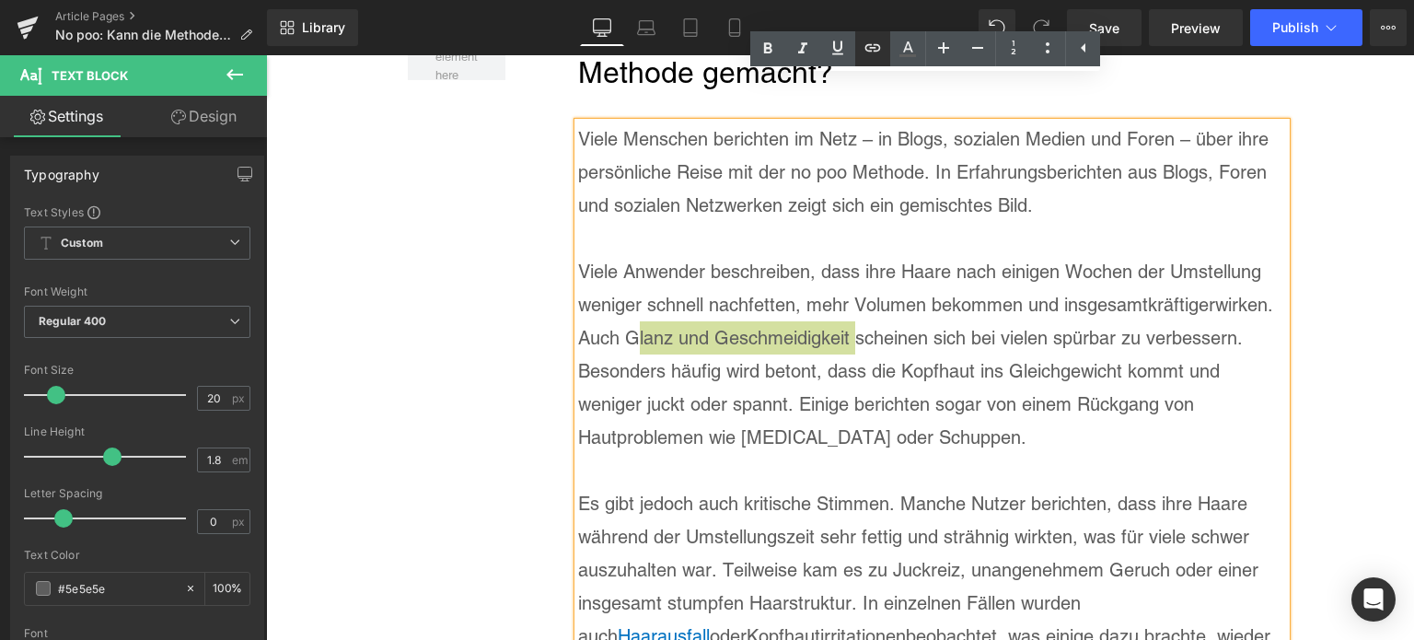
click at [884, 49] on icon at bounding box center [873, 48] width 22 height 22
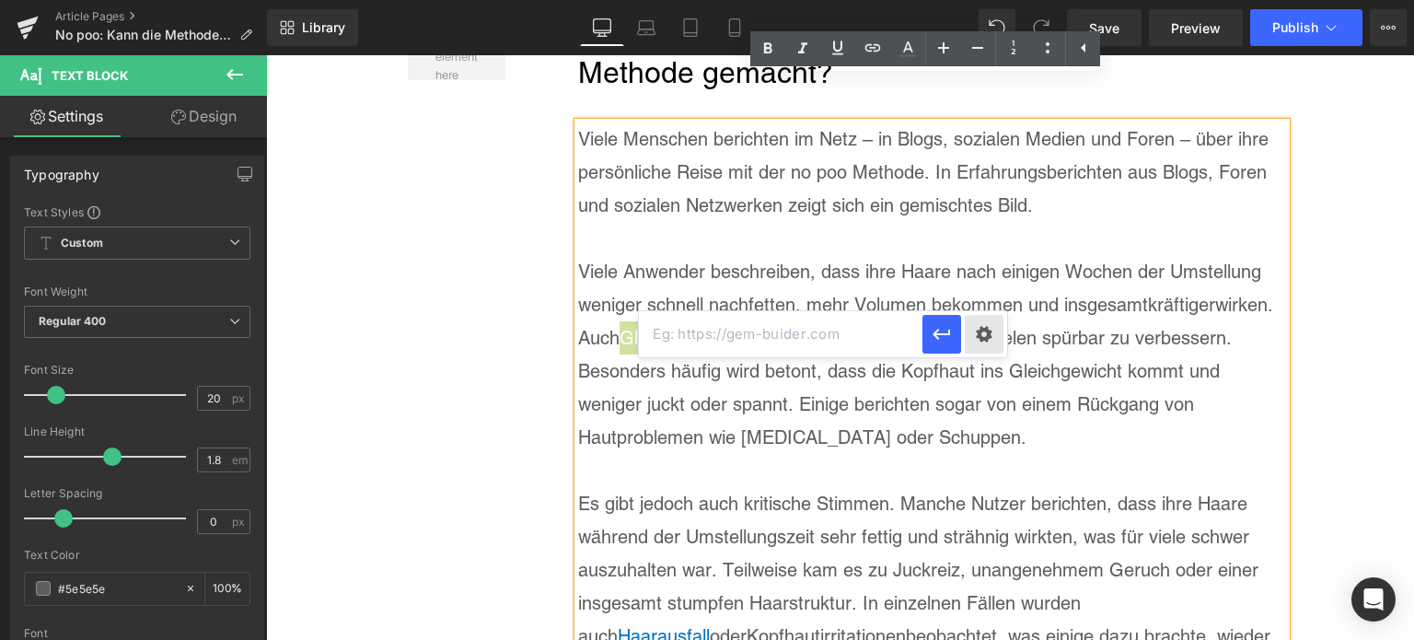
click at [983, 0] on div "Text Color Highlight Color rgba(0, 113, 193, 1) #0071c1 100 % transparent trans…" at bounding box center [707, 0] width 1414 height 0
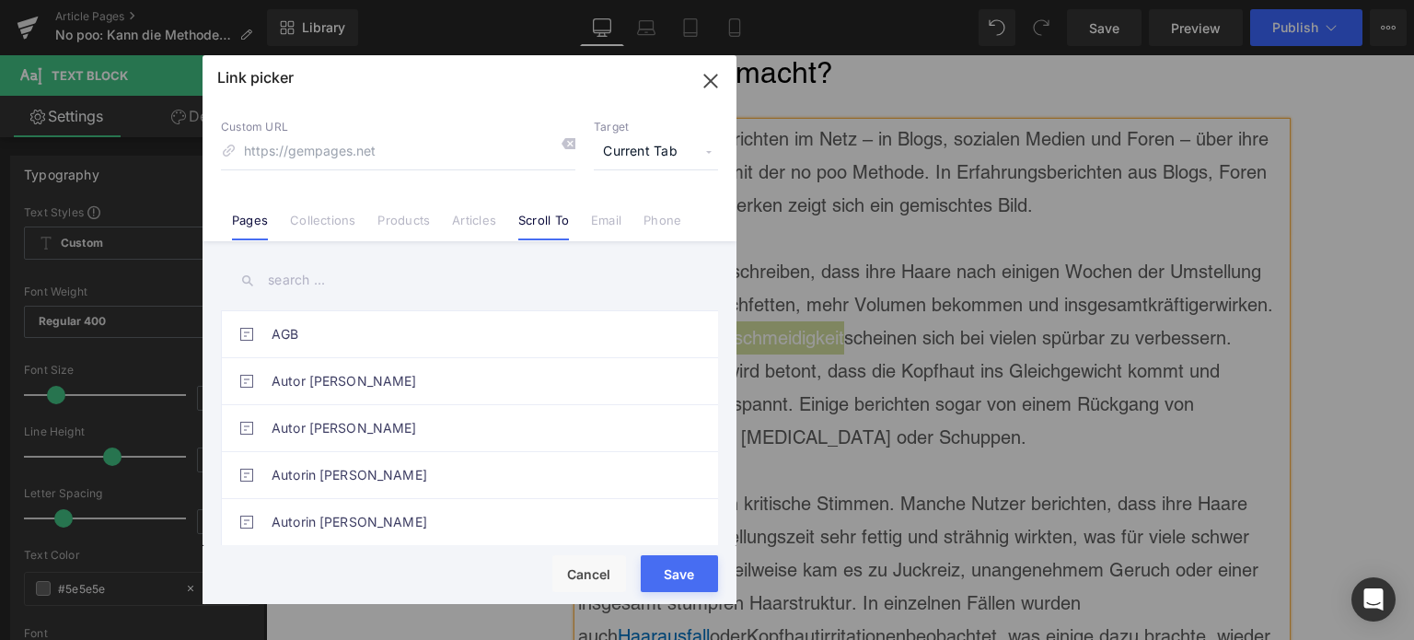
click at [529, 222] on link "Scroll To" at bounding box center [543, 227] width 51 height 28
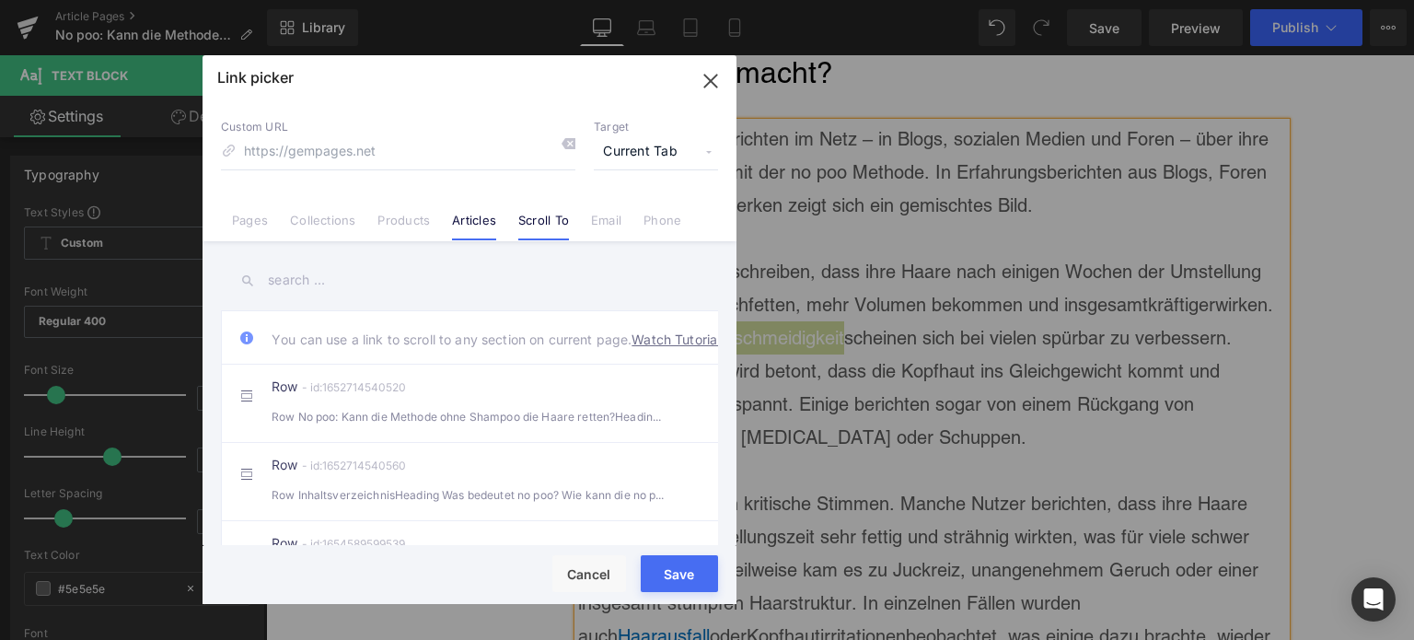
click at [469, 226] on link "Articles" at bounding box center [474, 227] width 44 height 28
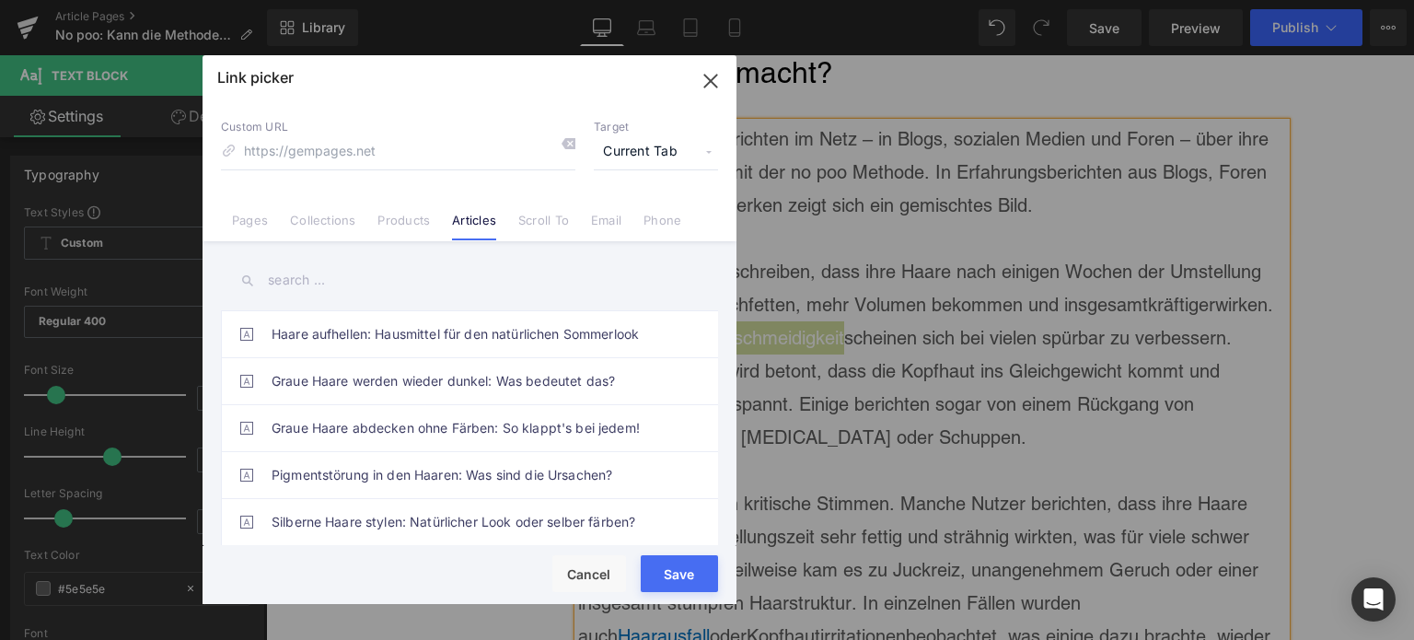
click at [308, 283] on input "text" at bounding box center [469, 280] width 497 height 41
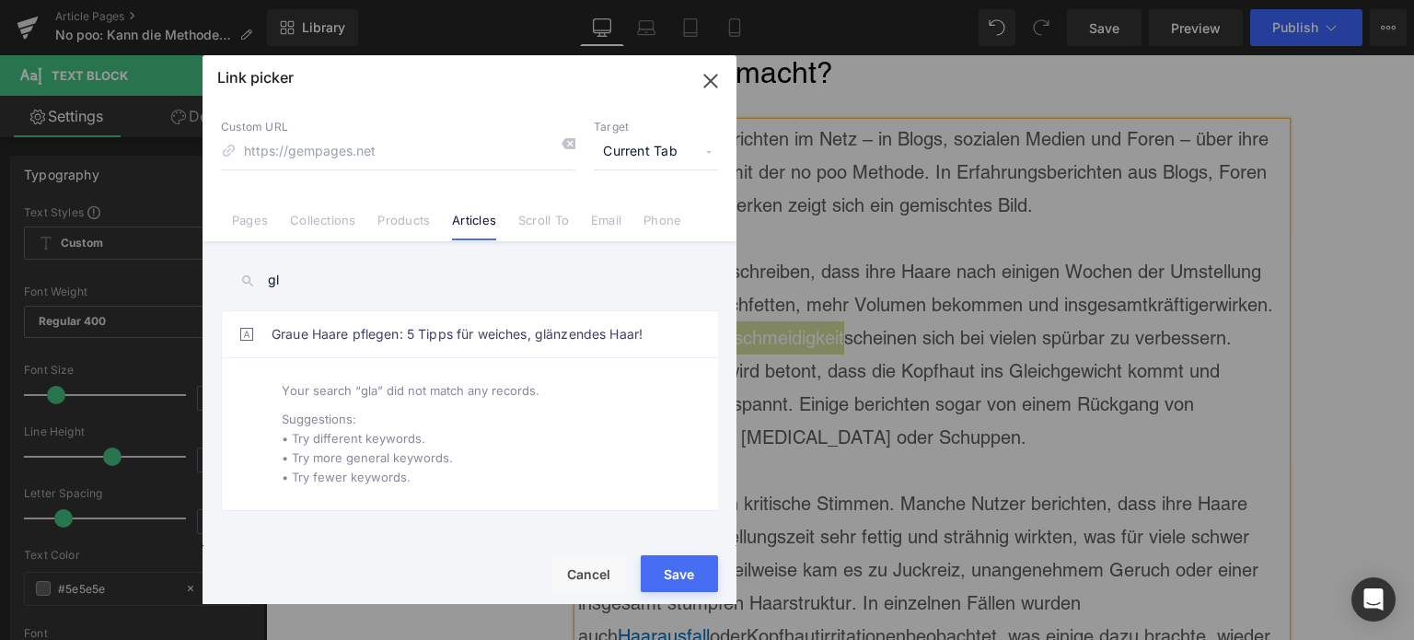
type input "g"
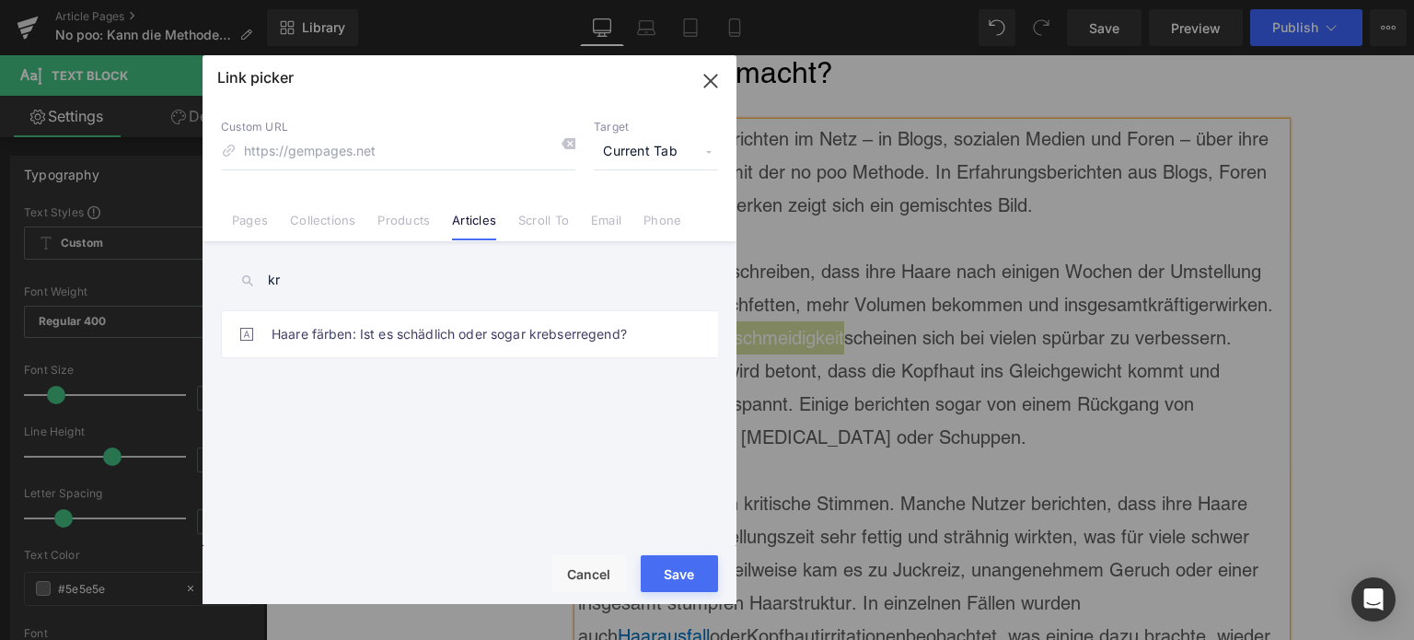
type input "k"
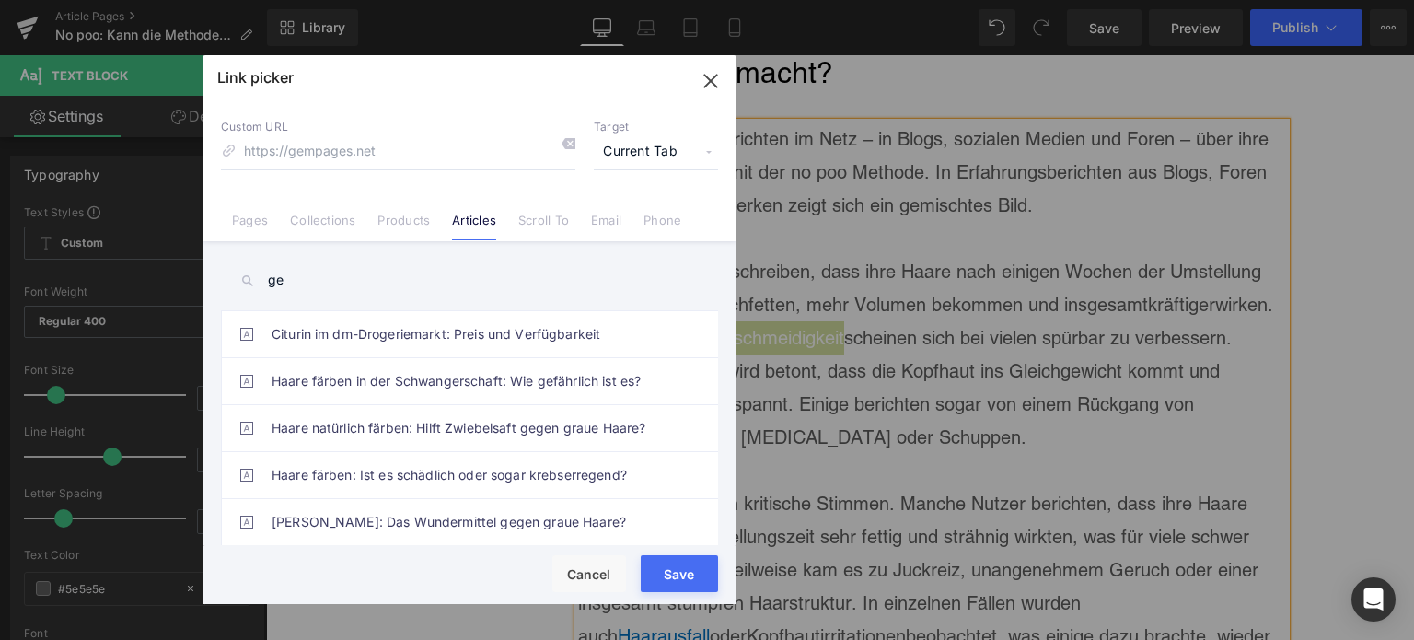
type input "g"
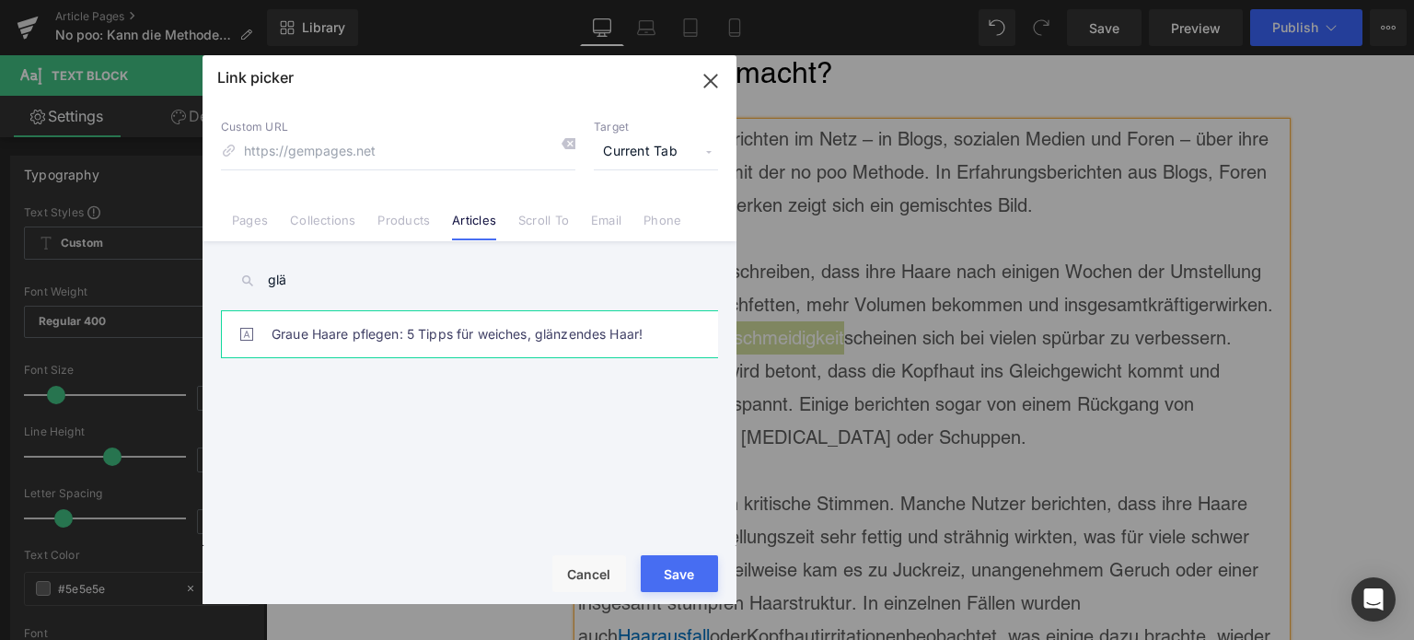
type input "glä"
click at [429, 342] on link "Graue Haare pflegen: 5 Tipps für weiches, glänzendes Haar!" at bounding box center [474, 334] width 405 height 46
type input "/blogs/wissenswertes/graue-haare-pflegen"
click at [700, 583] on button "Save" at bounding box center [679, 573] width 77 height 37
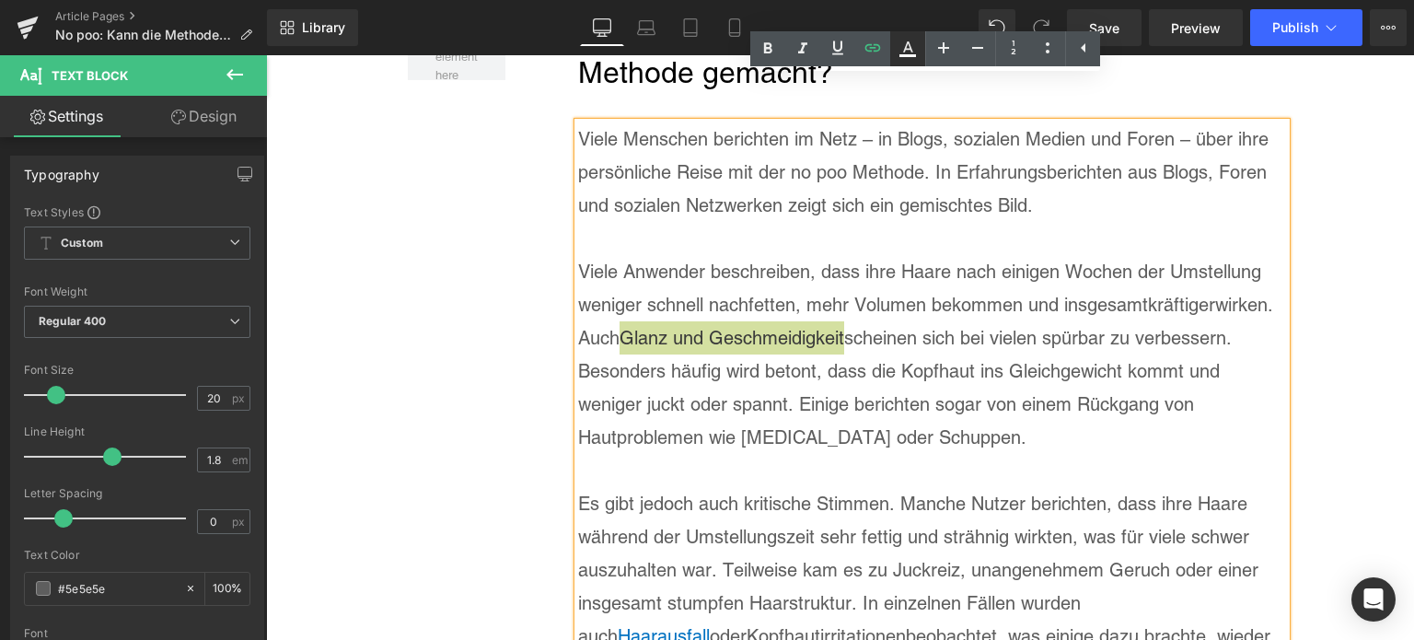
click at [910, 52] on icon at bounding box center [907, 49] width 22 height 22
type input "#3a3a3a"
type input "100"
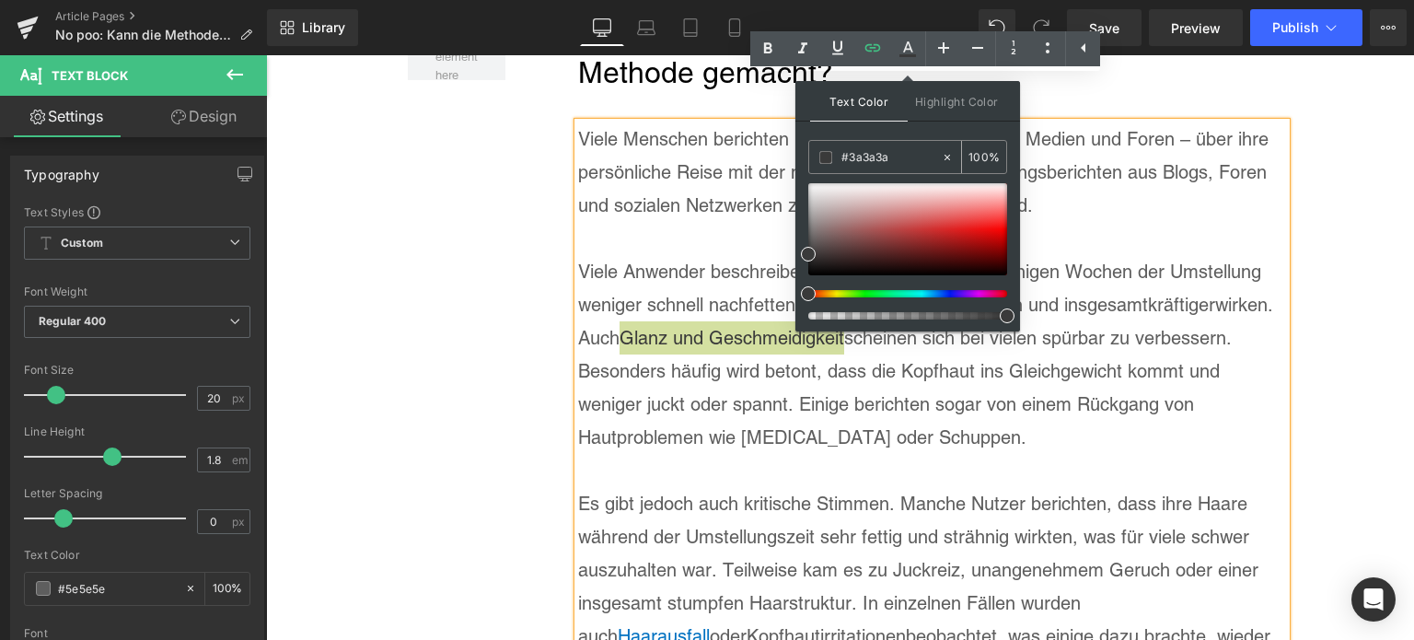
click at [852, 156] on input "#3a3a3a" at bounding box center [890, 157] width 99 height 20
paste input "0071C1"
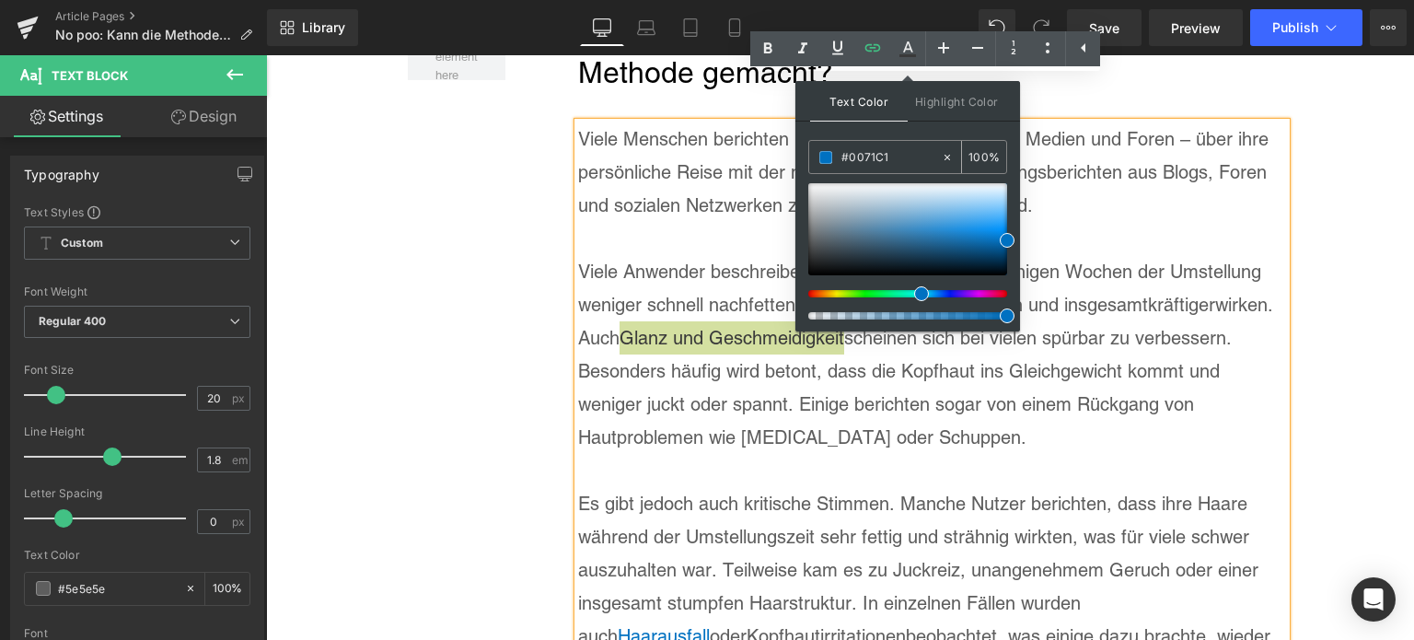
type input "#0071c1"
click at [827, 146] on div "#0071c1" at bounding box center [875, 157] width 132 height 32
click at [827, 152] on span at bounding box center [825, 157] width 13 height 13
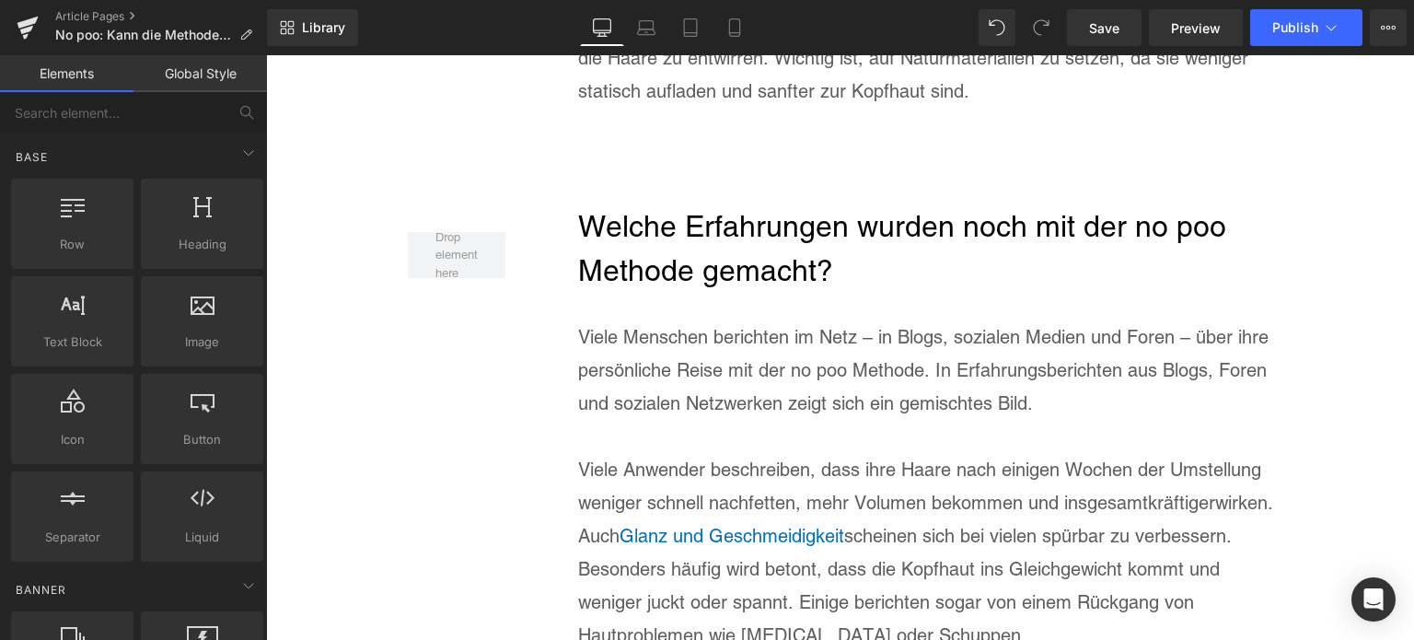
scroll to position [8051, 0]
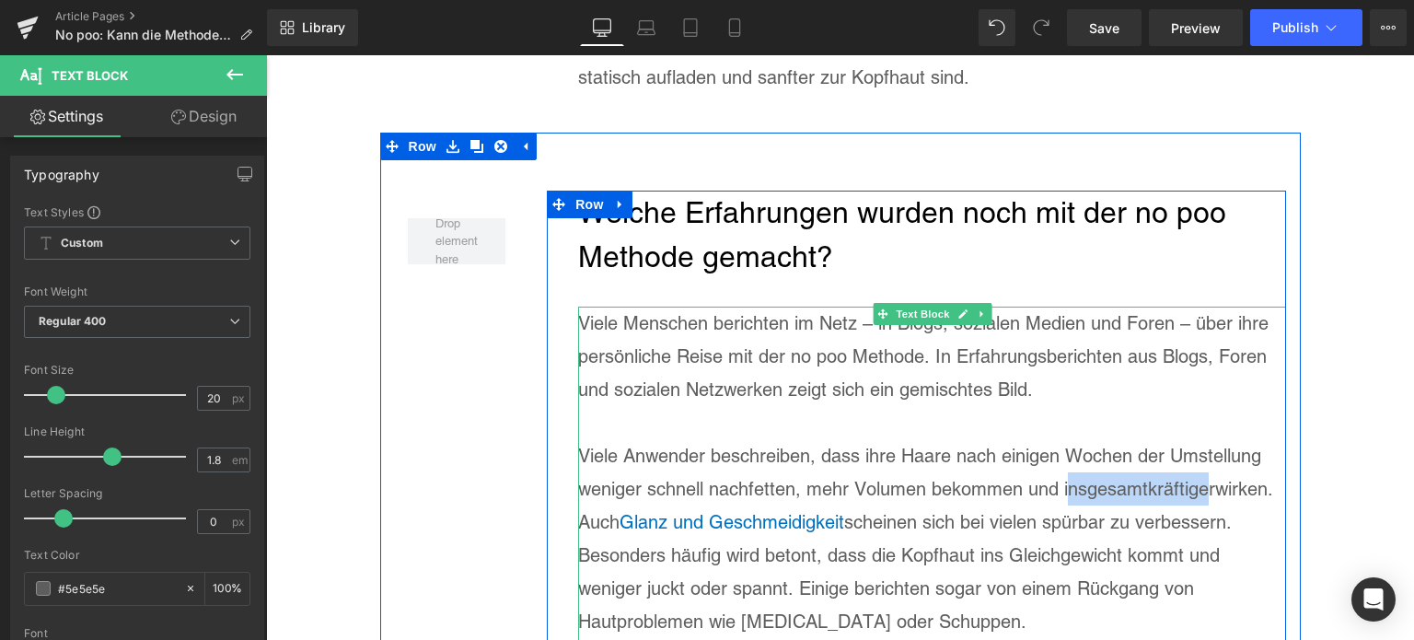
drag, startPoint x: 1057, startPoint y: 441, endPoint x: 1205, endPoint y: 456, distance: 148.9
click at [1205, 456] on p "Viele Anwender beschreiben, dass ihre Haare nach einigen Wochen der Umstellung …" at bounding box center [932, 538] width 708 height 199
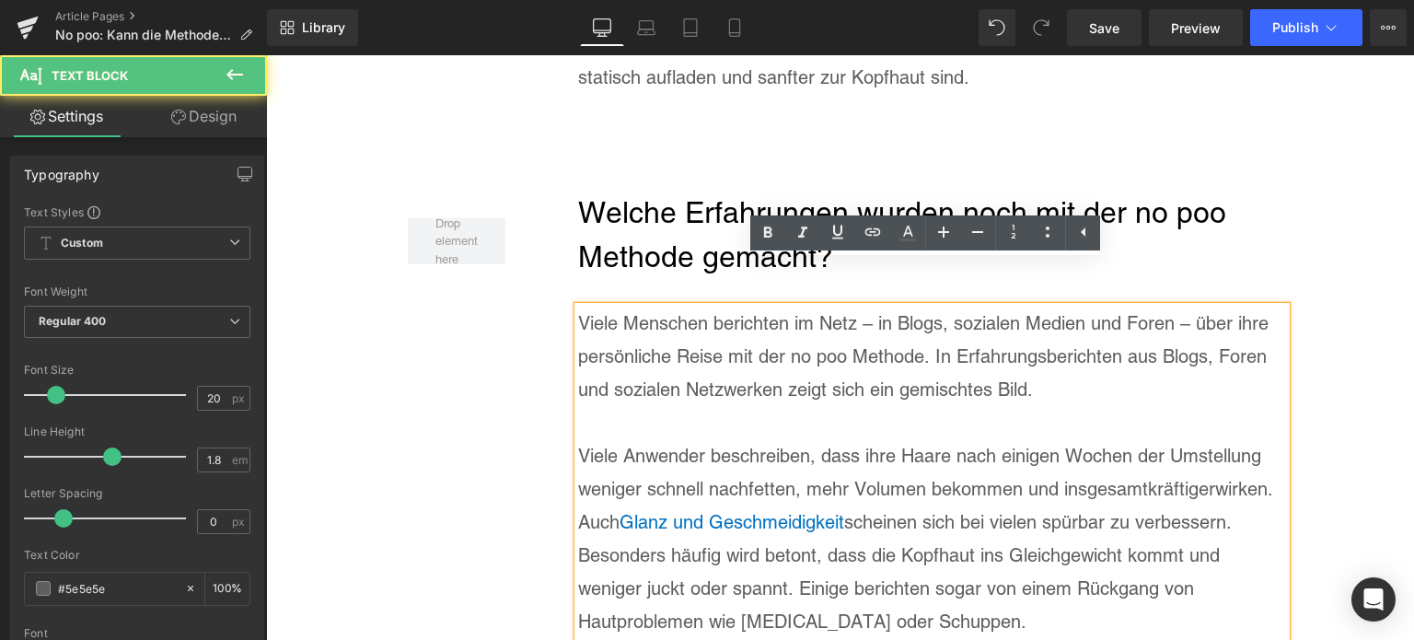
click at [1051, 445] on p "Viele Anwender beschreiben, dass ihre Haare nach einigen Wochen der Umstellung …" at bounding box center [932, 538] width 708 height 199
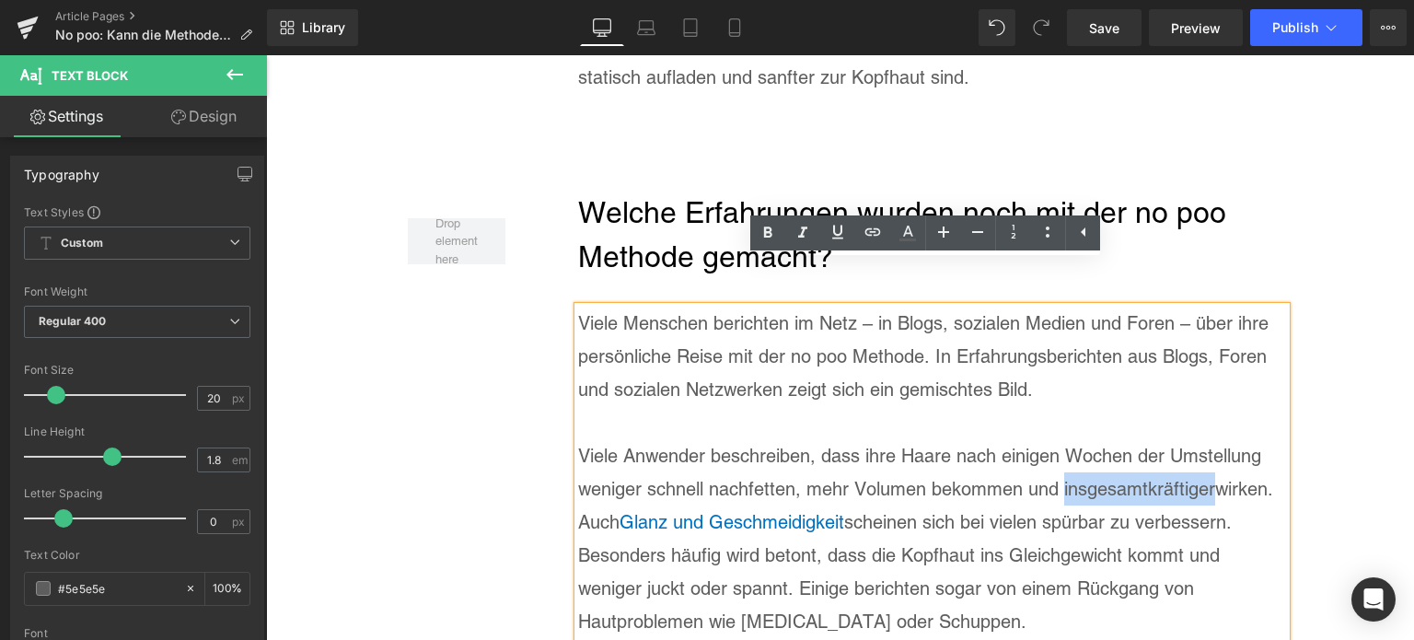
drag, startPoint x: 1055, startPoint y: 444, endPoint x: 1209, endPoint y: 453, distance: 154.9
click at [1209, 453] on p "Viele Anwender beschreiben, dass ihre Haare nach einigen Wochen der Umstellung …" at bounding box center [932, 538] width 708 height 199
click at [773, 232] on icon at bounding box center [768, 233] width 22 height 22
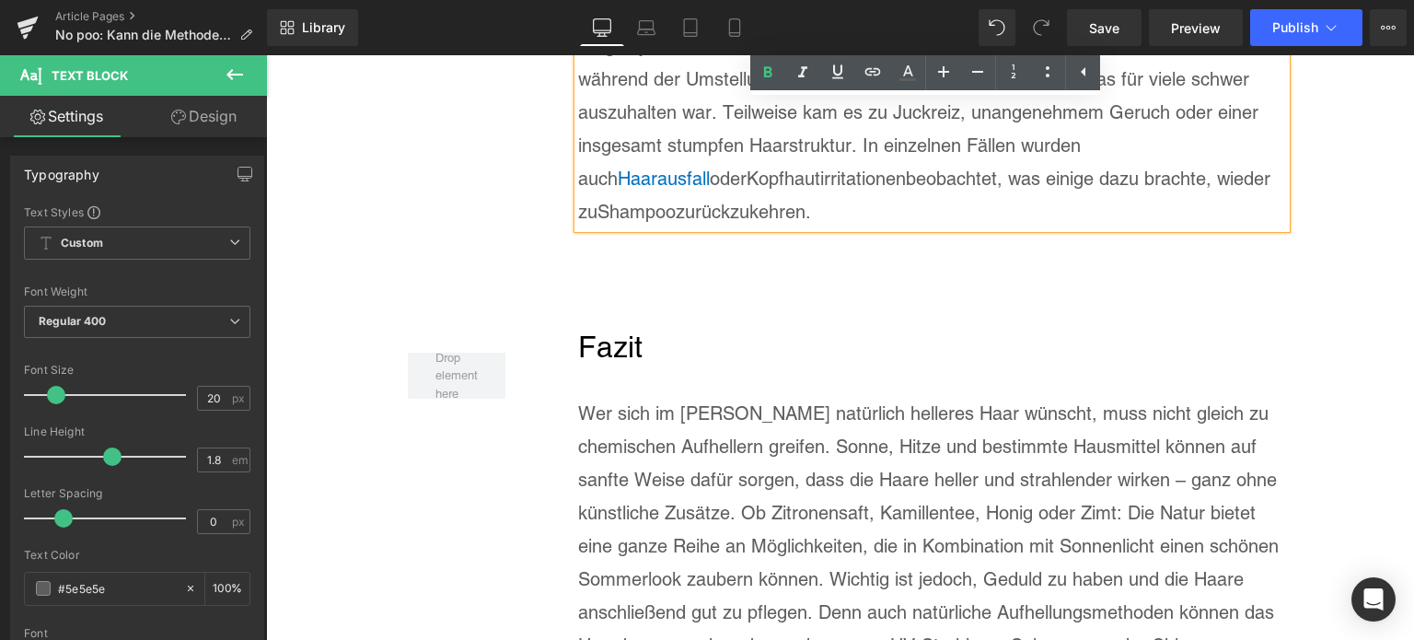
scroll to position [8787, 0]
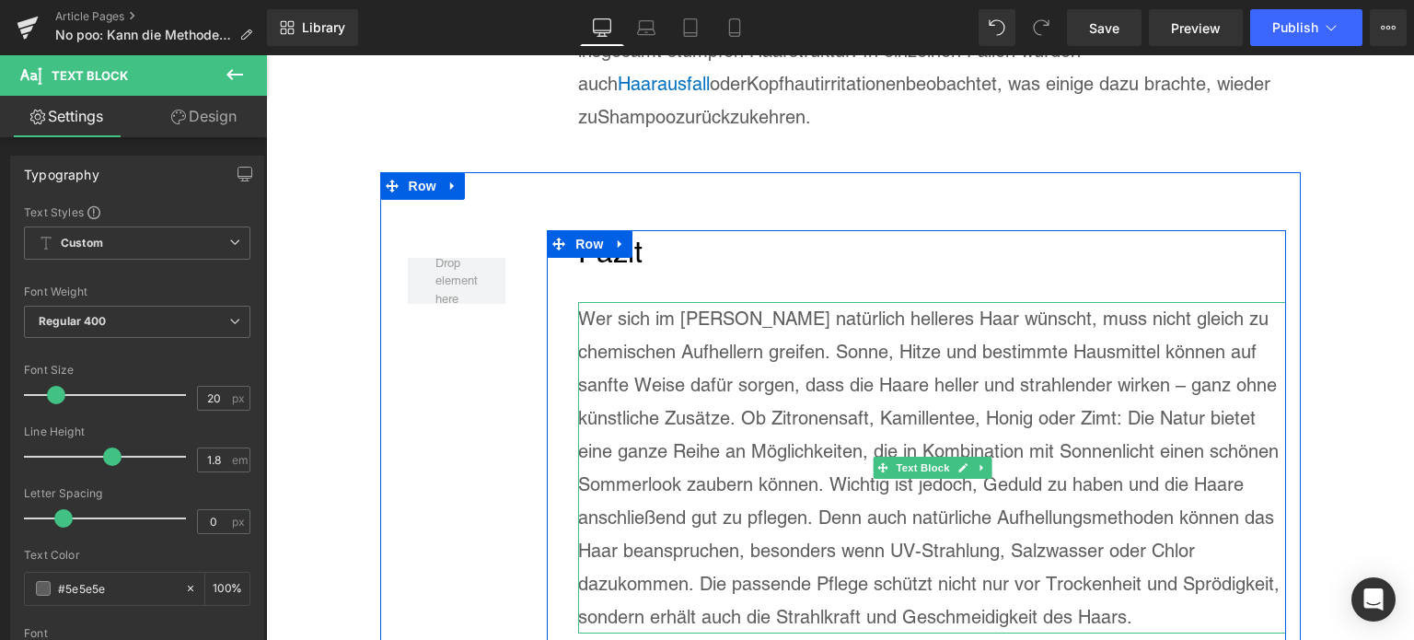
click at [830, 362] on p "Wer sich im [PERSON_NAME] natürlich helleres Haar wünscht, muss nicht gleich zu…" at bounding box center [932, 467] width 708 height 331
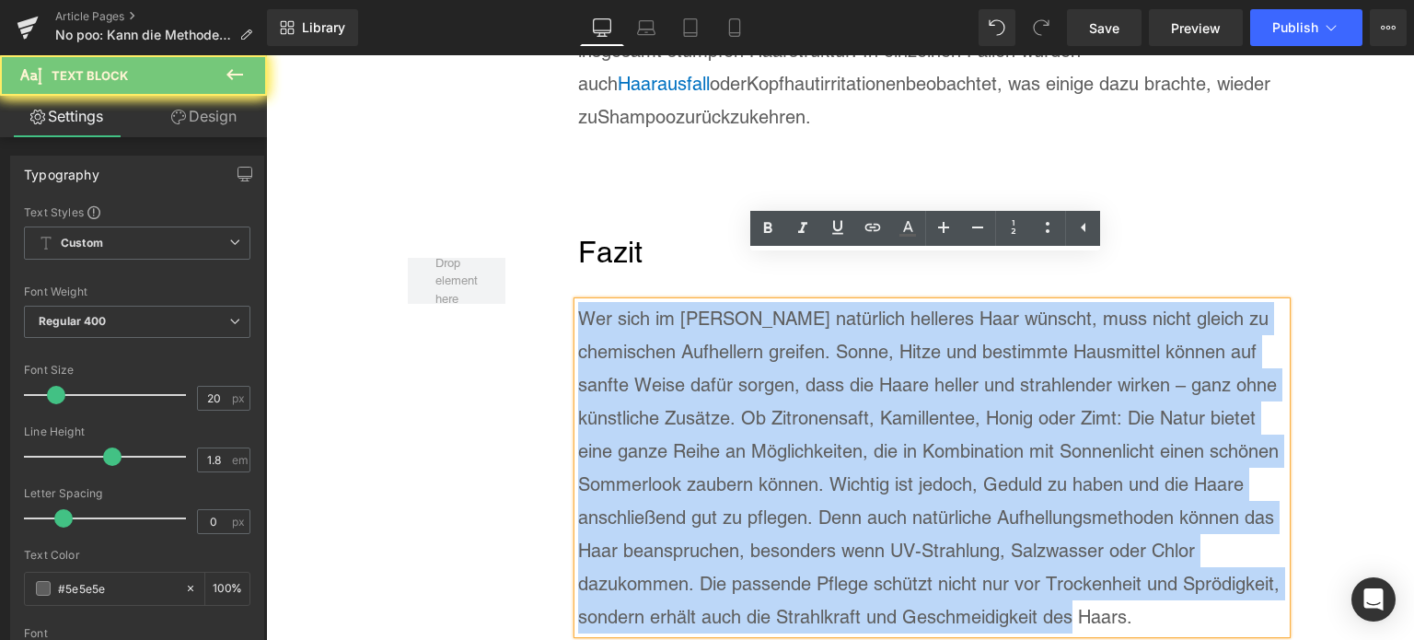
click at [830, 362] on p "Wer sich im [PERSON_NAME] natürlich helleres Haar wünscht, muss nicht gleich zu…" at bounding box center [932, 467] width 708 height 331
paste div
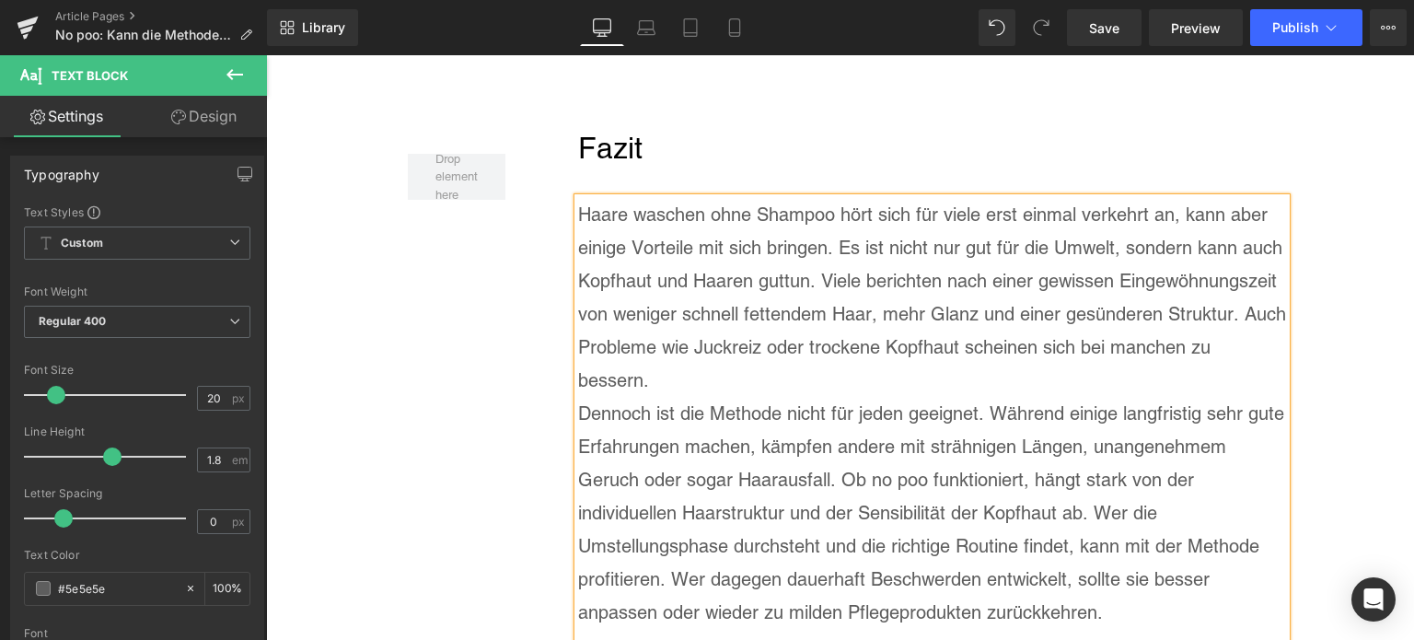
scroll to position [8971, 0]
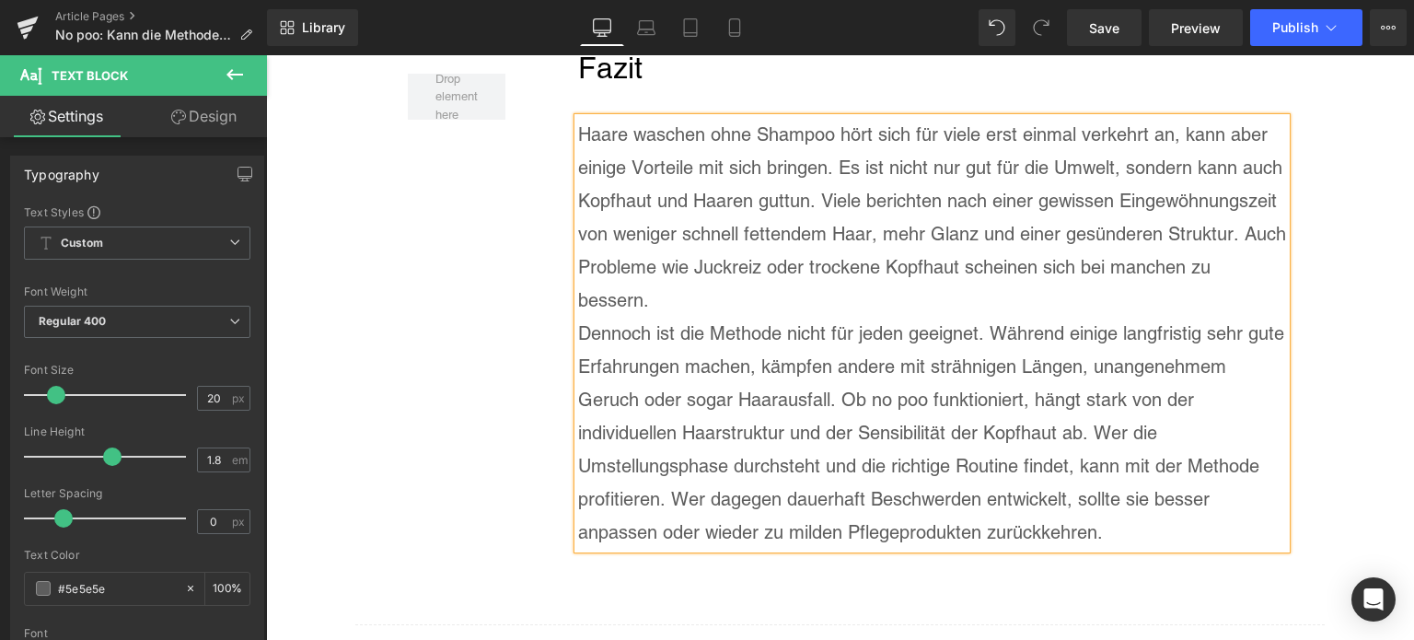
click at [1279, 225] on div "Haare waschen ohne Shampoo hört sich für viele erst einmal verkehrt an, kann ab…" at bounding box center [932, 333] width 708 height 431
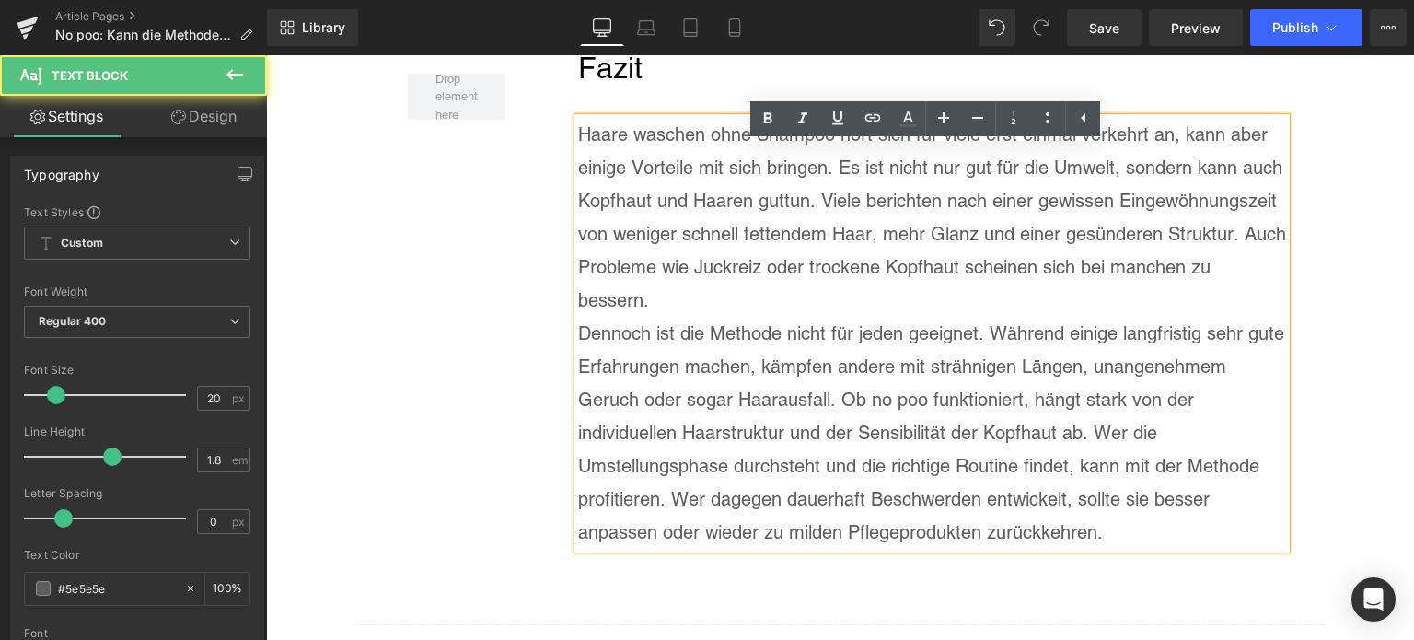
click at [1277, 226] on p "Haare waschen ohne Shampoo hört sich für viele erst einmal verkehrt an, kann ab…" at bounding box center [932, 217] width 708 height 199
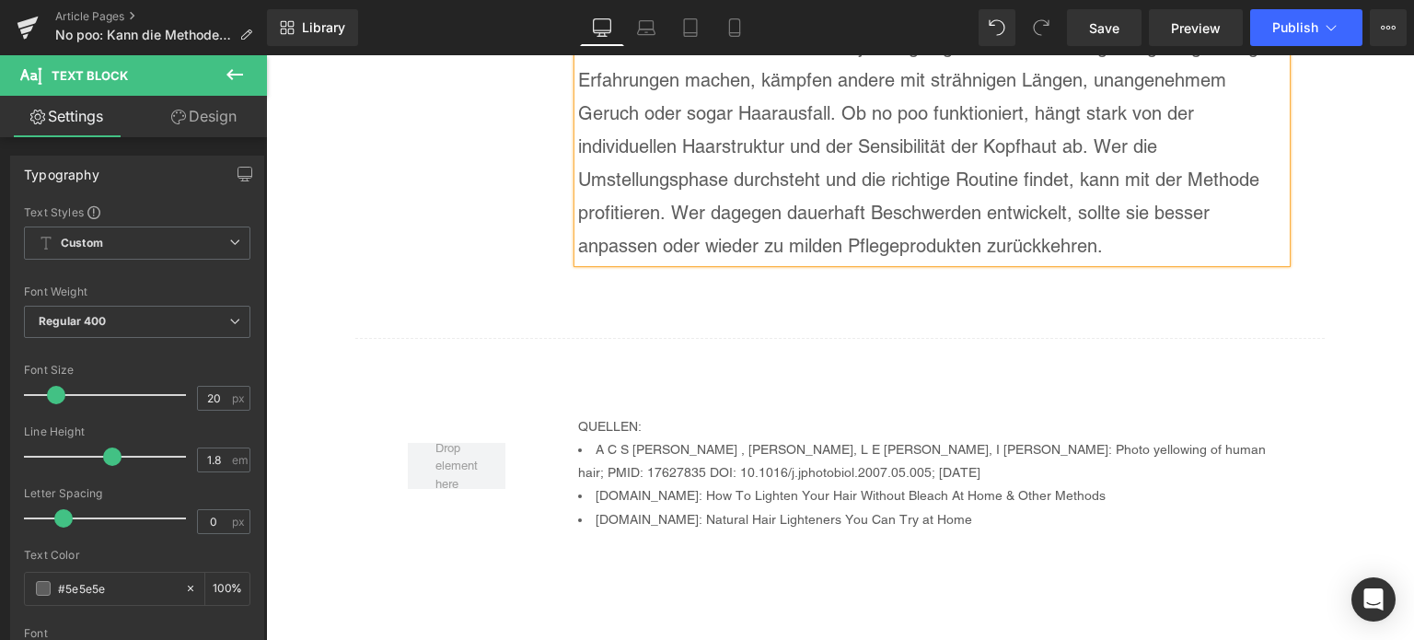
scroll to position [9247, 0]
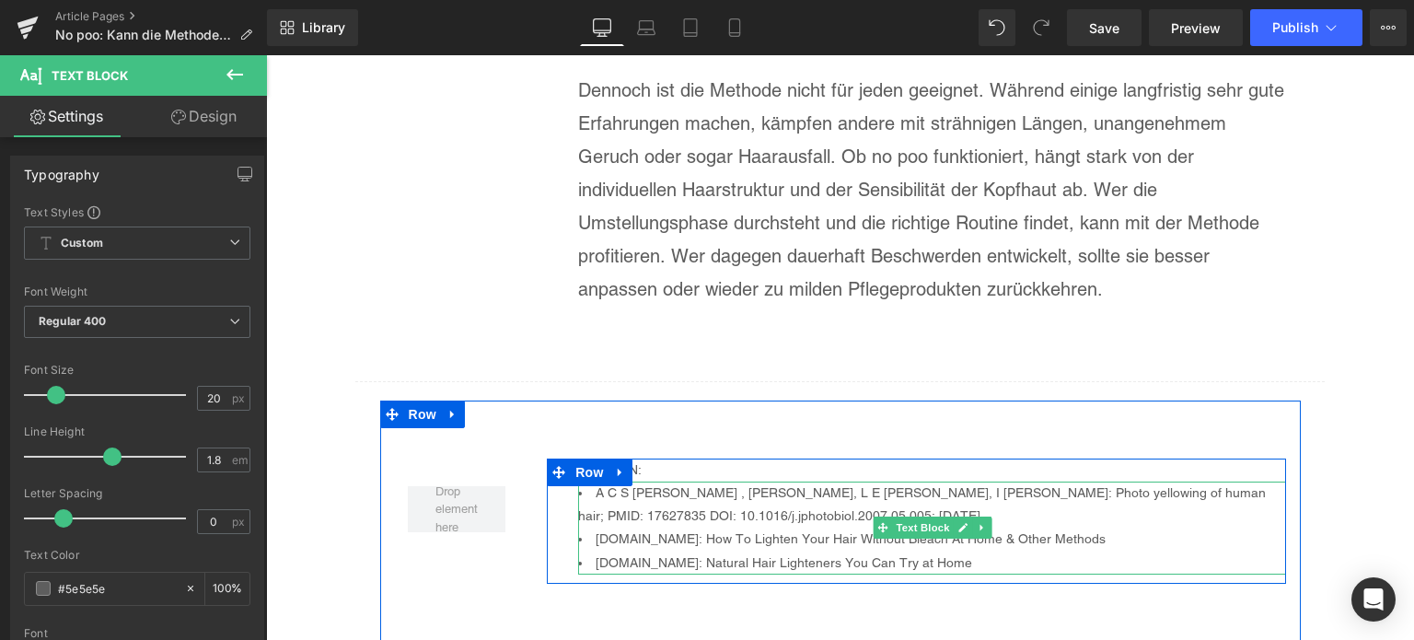
click at [952, 551] on li "[DOMAIN_NAME]: Natural Hair Lighteners You Can Try at Home" at bounding box center [932, 562] width 708 height 23
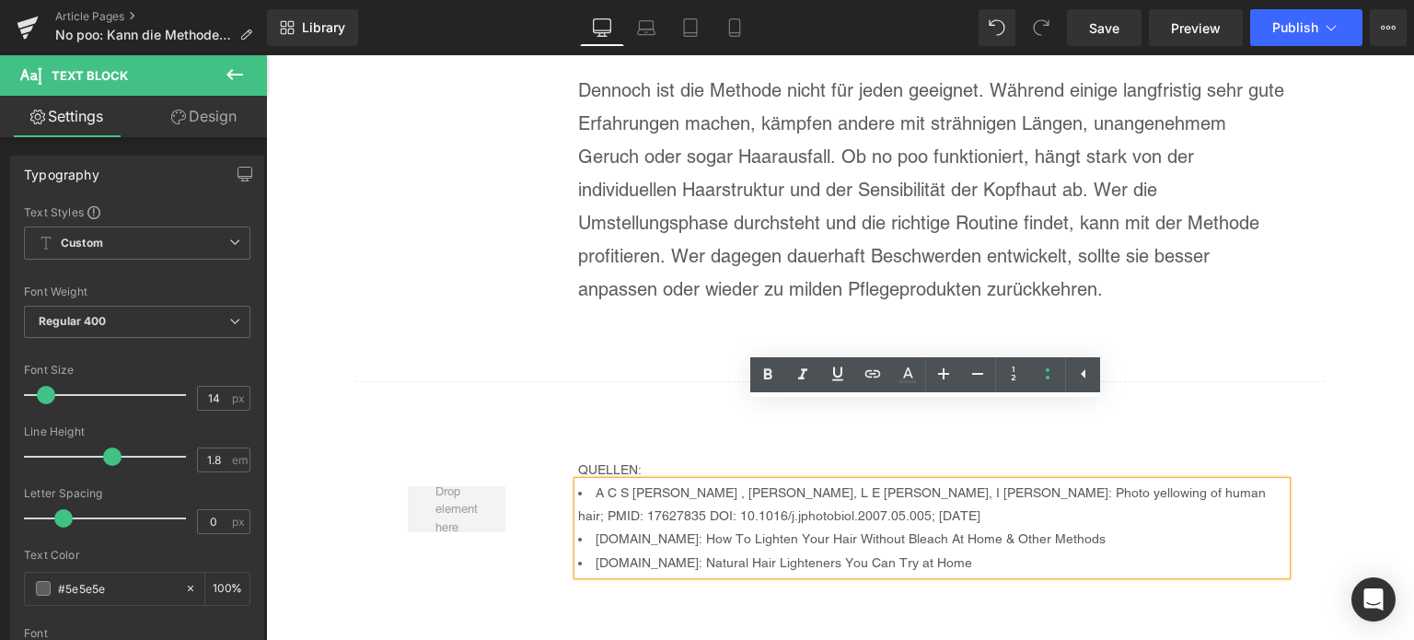
drag, startPoint x: 952, startPoint y: 486, endPoint x: 587, endPoint y: 411, distance: 372.0
click at [587, 481] on ul "A C S [PERSON_NAME] , [PERSON_NAME], L E [PERSON_NAME], I [PERSON_NAME]: Photo …" at bounding box center [932, 527] width 708 height 93
paste div
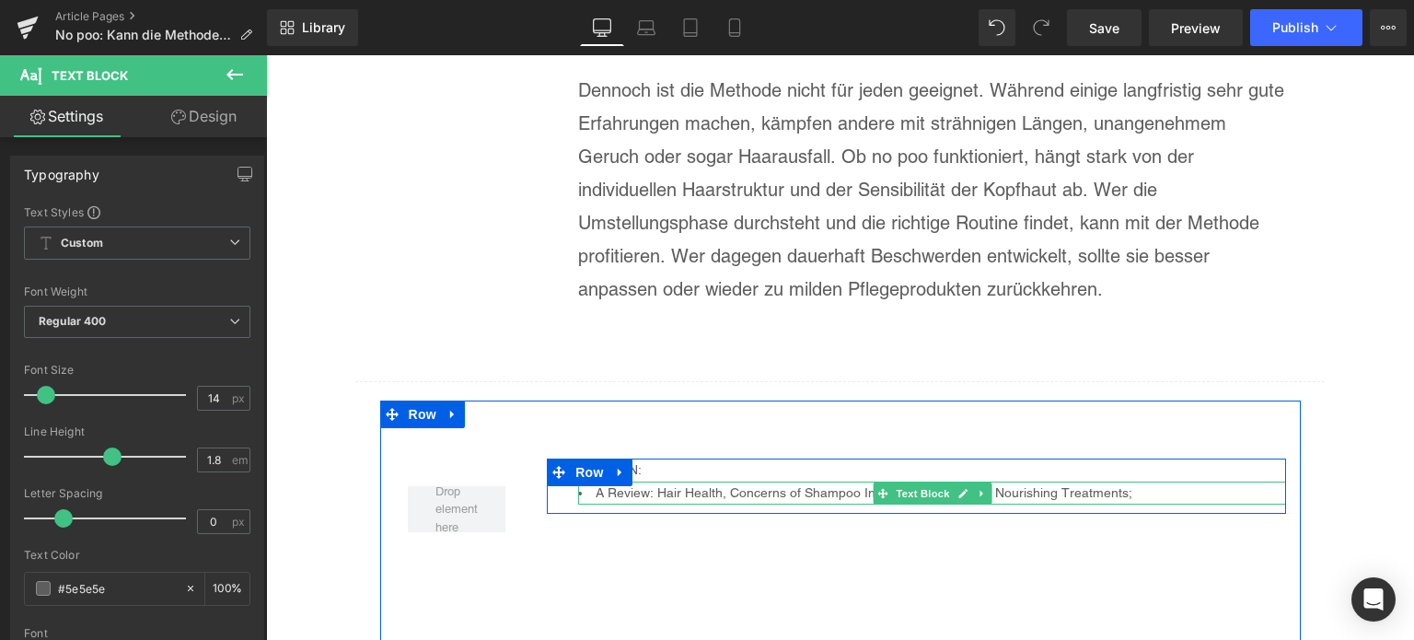
click at [1172, 481] on li "A Review: Hair Health, Concerns of Shampoo Ingredients and Scalp Nourishing Tre…" at bounding box center [932, 492] width 708 height 23
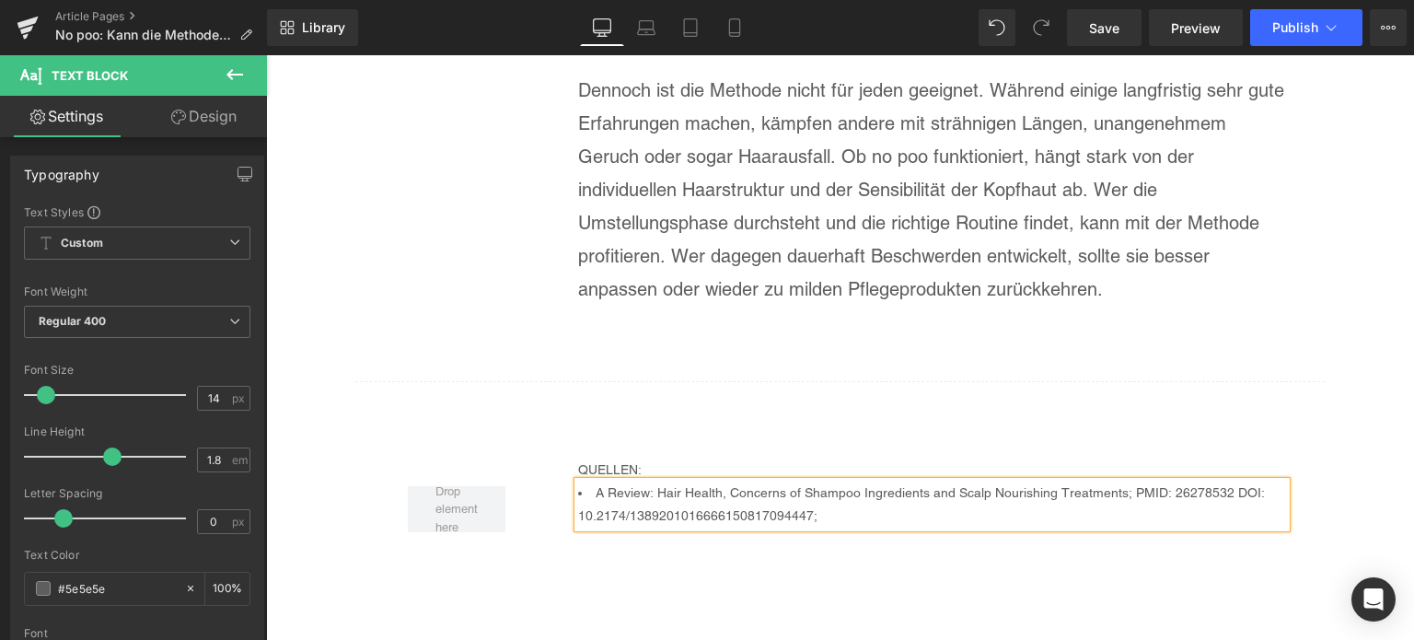
click at [821, 481] on li "A Review: Hair Health, Concerns of Shampoo Ingredients and Scalp Nourishing Tre…" at bounding box center [932, 504] width 708 height 46
click at [585, 481] on li "A Review: Hair Health, Concerns of Shampoo Ingredients and Scalp Nourishing Tre…" at bounding box center [932, 504] width 708 height 46
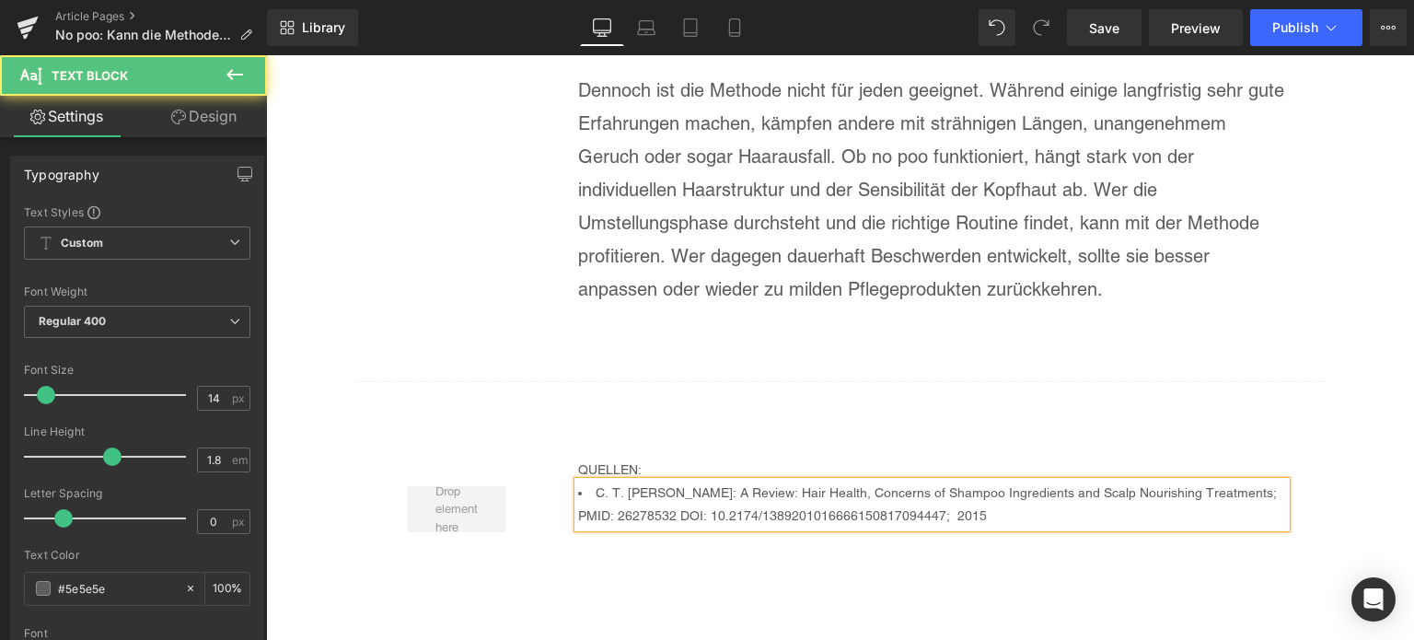
click at [1053, 481] on li "C. T. [PERSON_NAME]: A Review: Hair Health, Concerns of Shampoo Ingredients and…" at bounding box center [932, 504] width 708 height 46
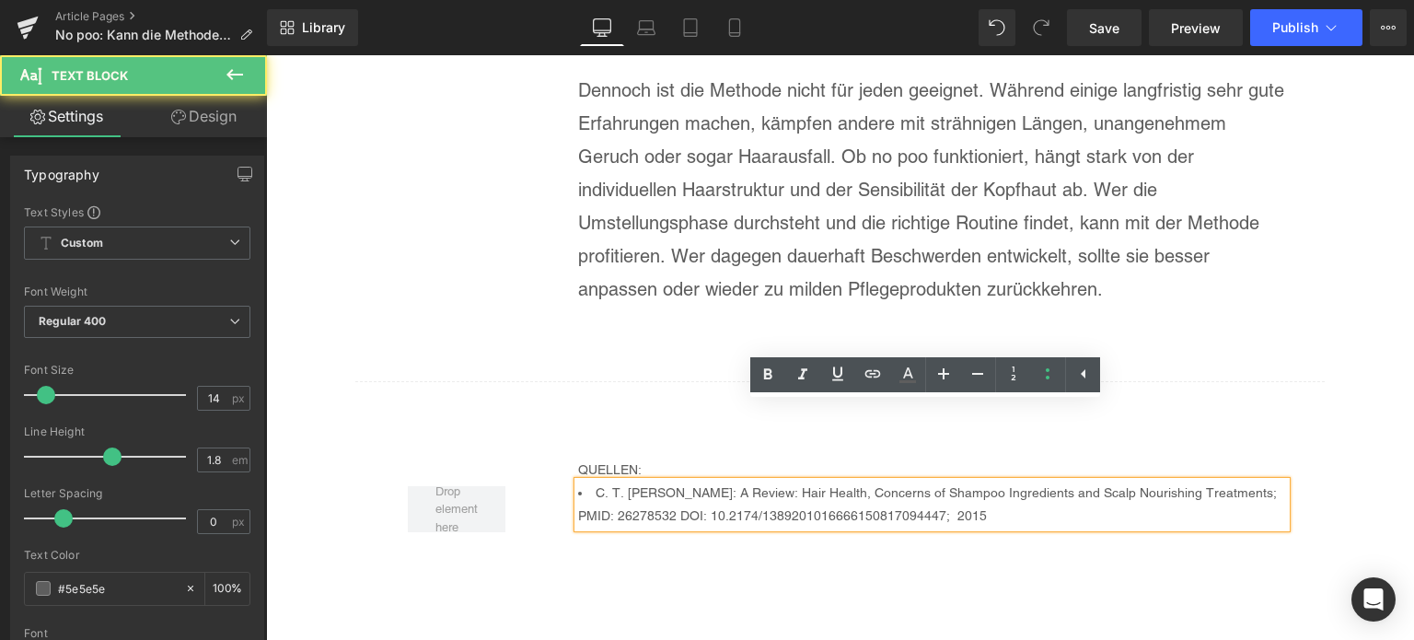
click at [1016, 481] on li "C. T. [PERSON_NAME]: A Review: Hair Health, Concerns of Shampoo Ingredients and…" at bounding box center [932, 504] width 708 height 46
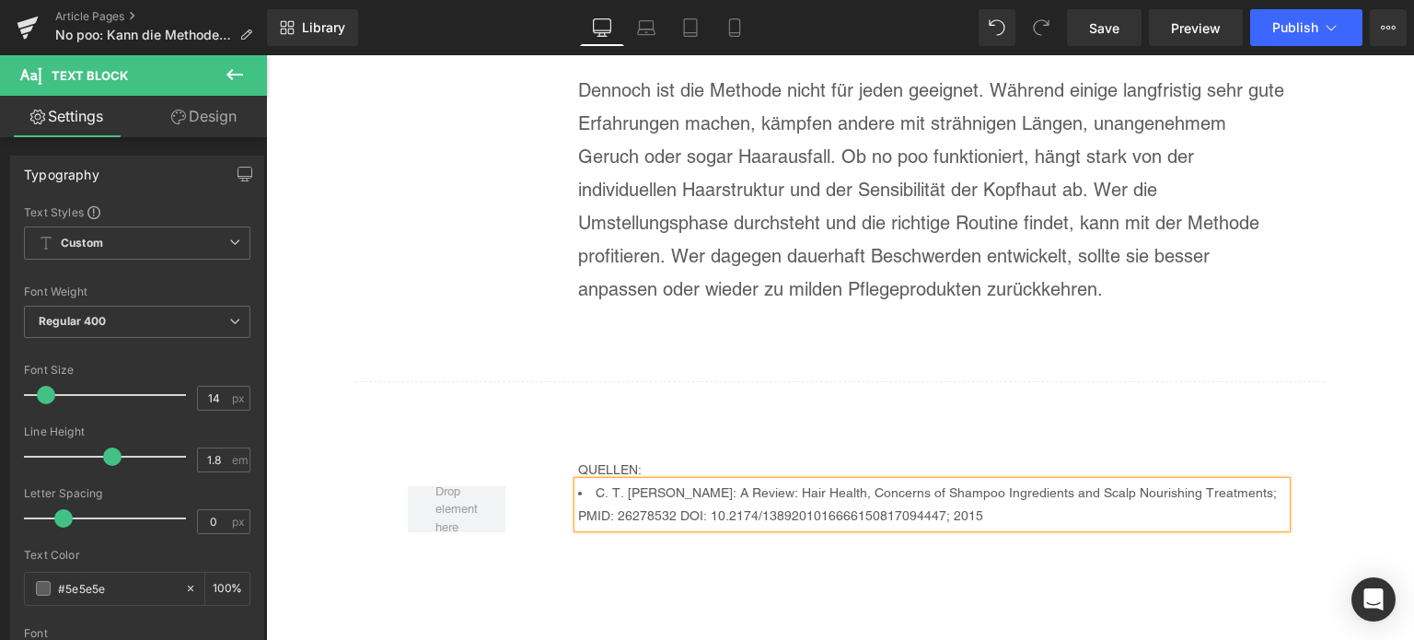
click at [1069, 481] on li "C. T. [PERSON_NAME]: A Review: Hair Health, Concerns of Shampoo Ingredients and…" at bounding box center [932, 504] width 708 height 46
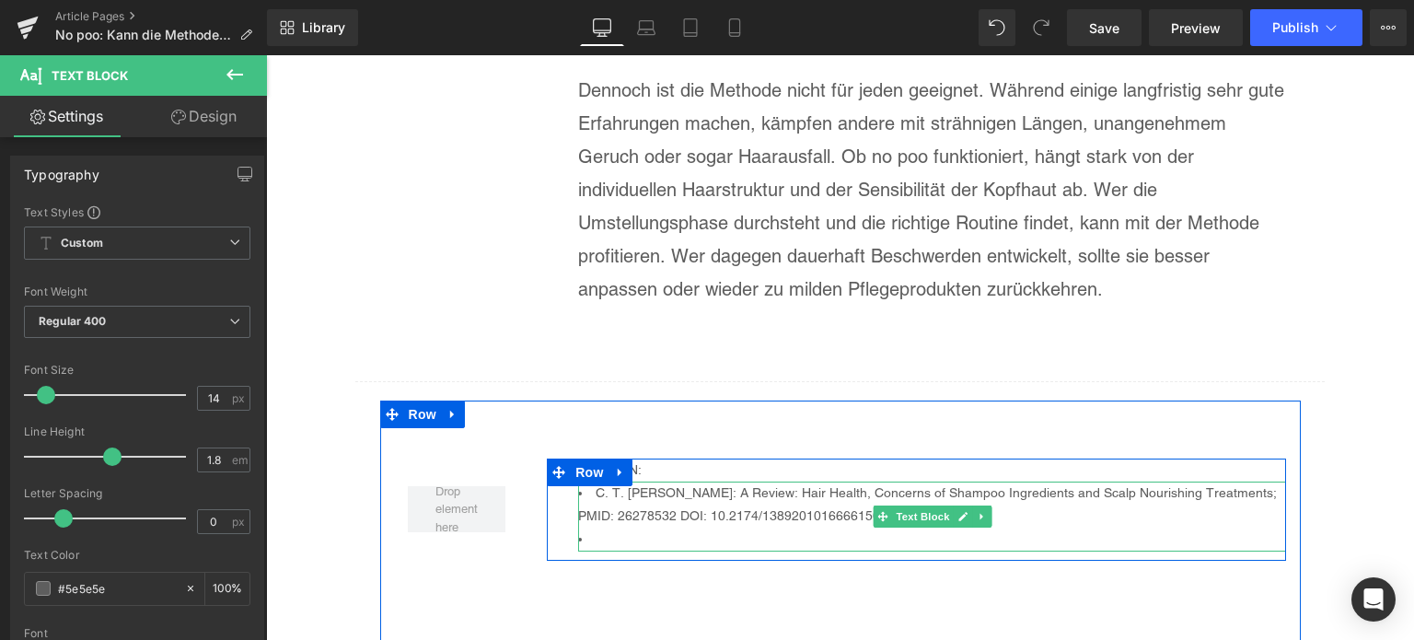
click at [611, 527] on li at bounding box center [932, 538] width 708 height 23
click at [1245, 527] on li "No sulfates, no parabens, and the "no-poo" method: a new patient perspective on…" at bounding box center [932, 538] width 708 height 23
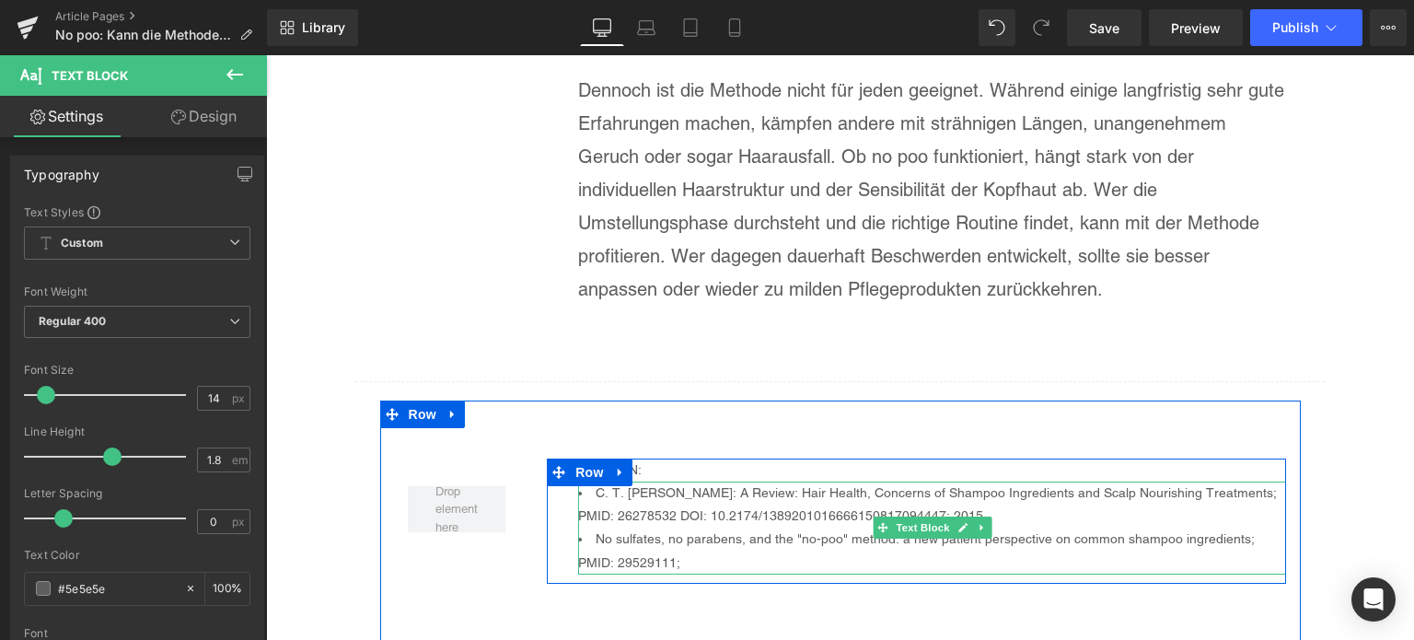
click at [648, 492] on div "C. T. [PERSON_NAME]: A Review: Hair Health, Concerns of Shampoo Ingredients and…" at bounding box center [932, 527] width 708 height 93
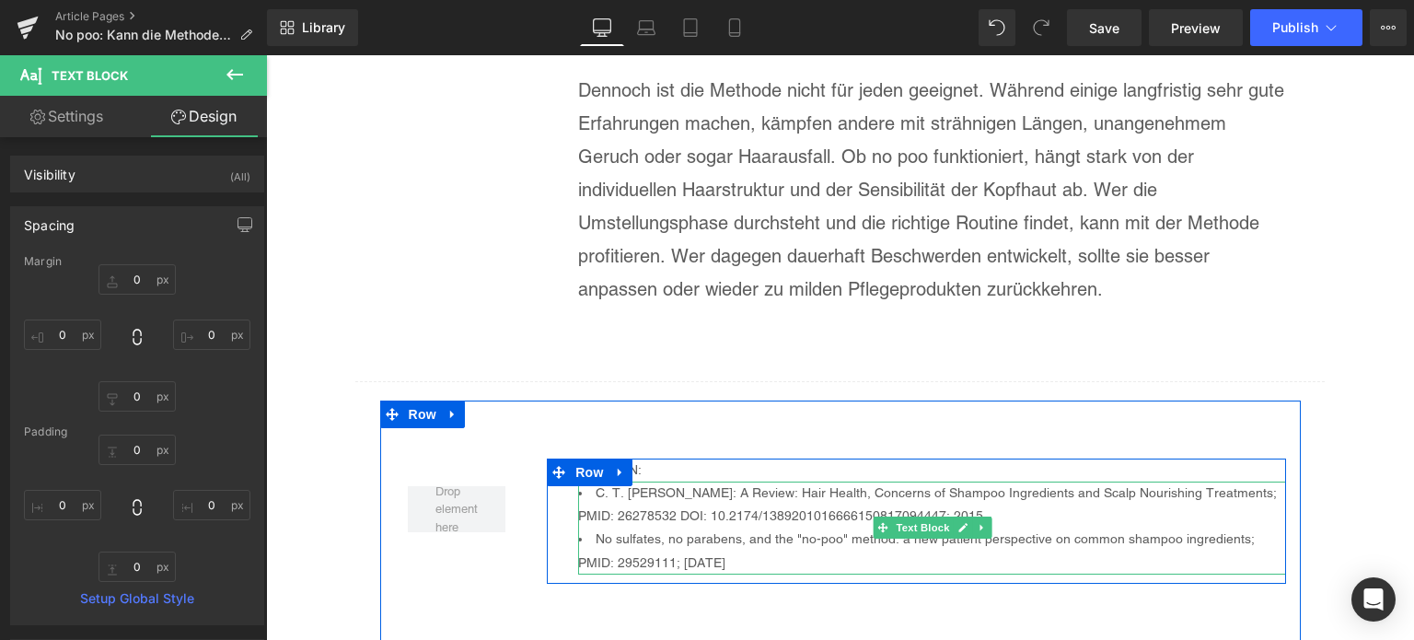
click at [590, 527] on li "No sulfates, no parabens, and the "no-poo" method: a new patient perspective on…" at bounding box center [932, 550] width 708 height 46
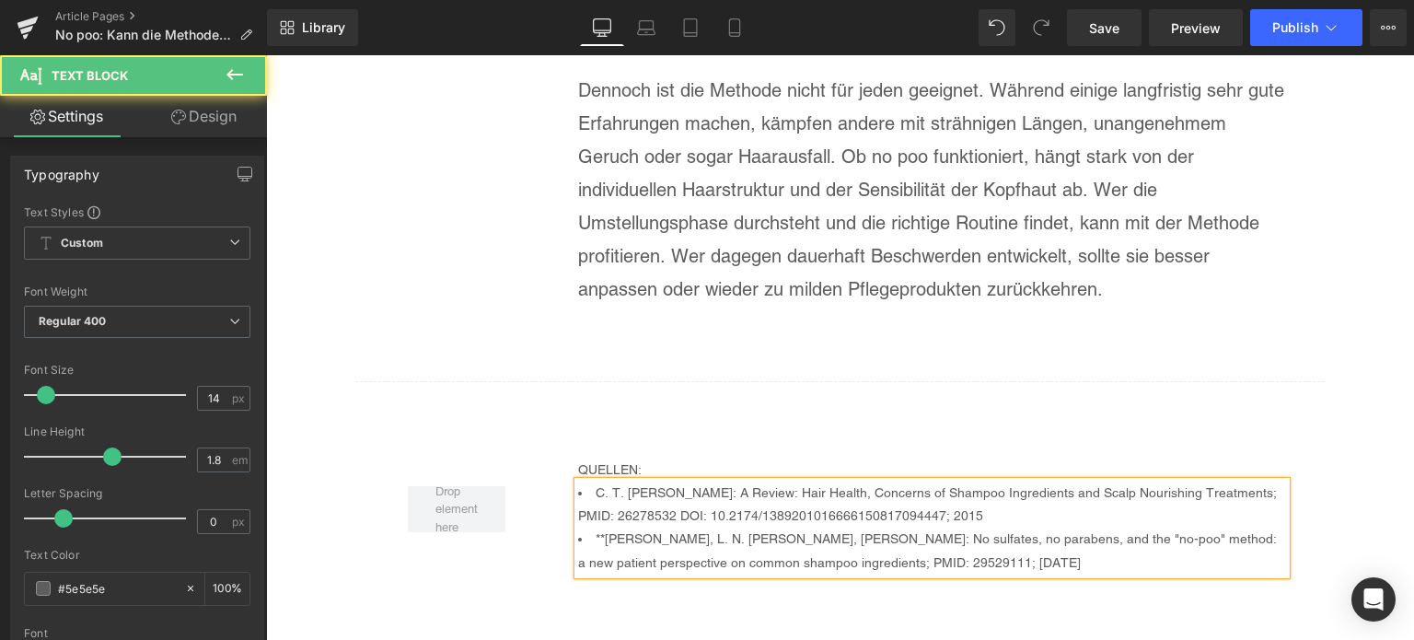
click at [599, 527] on li "**[PERSON_NAME], L. N. [PERSON_NAME], [PERSON_NAME]: No sulfates, no parabens, …" at bounding box center [932, 550] width 708 height 46
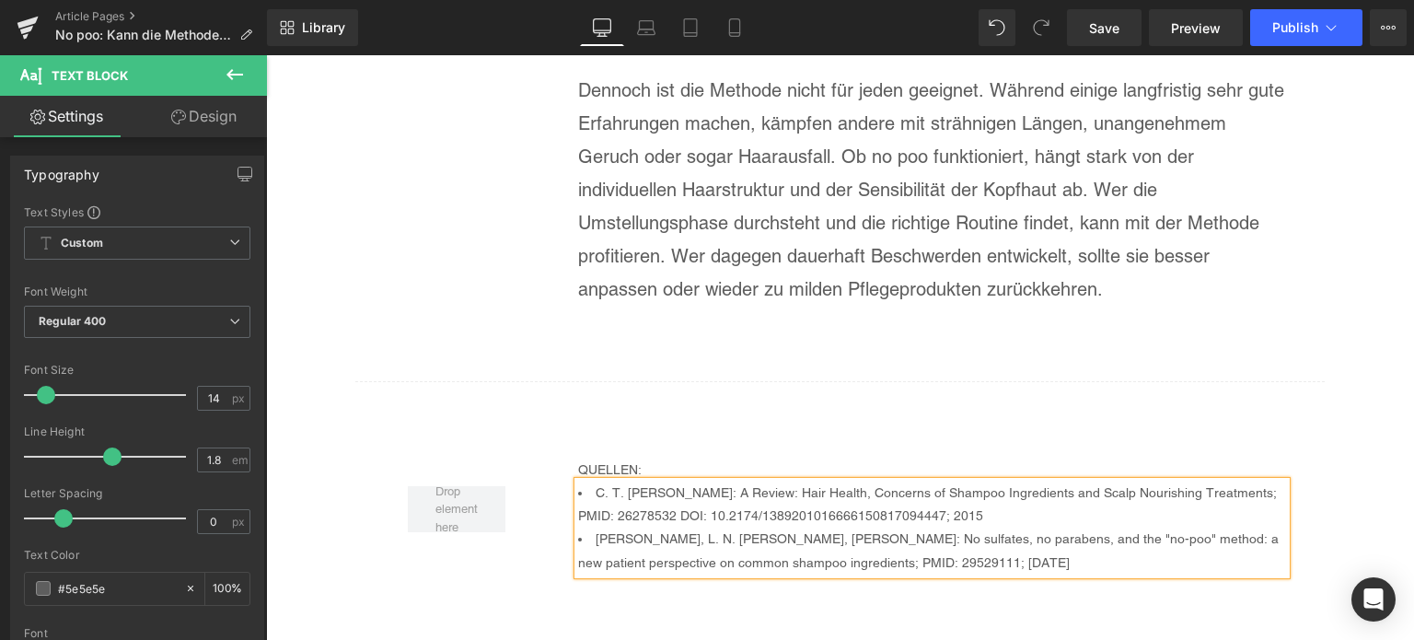
click at [962, 561] on div "Row QUELLEN: Text Block C. T. [PERSON_NAME]: A Review: Hair Health, Concerns of…" at bounding box center [840, 551] width 920 height 303
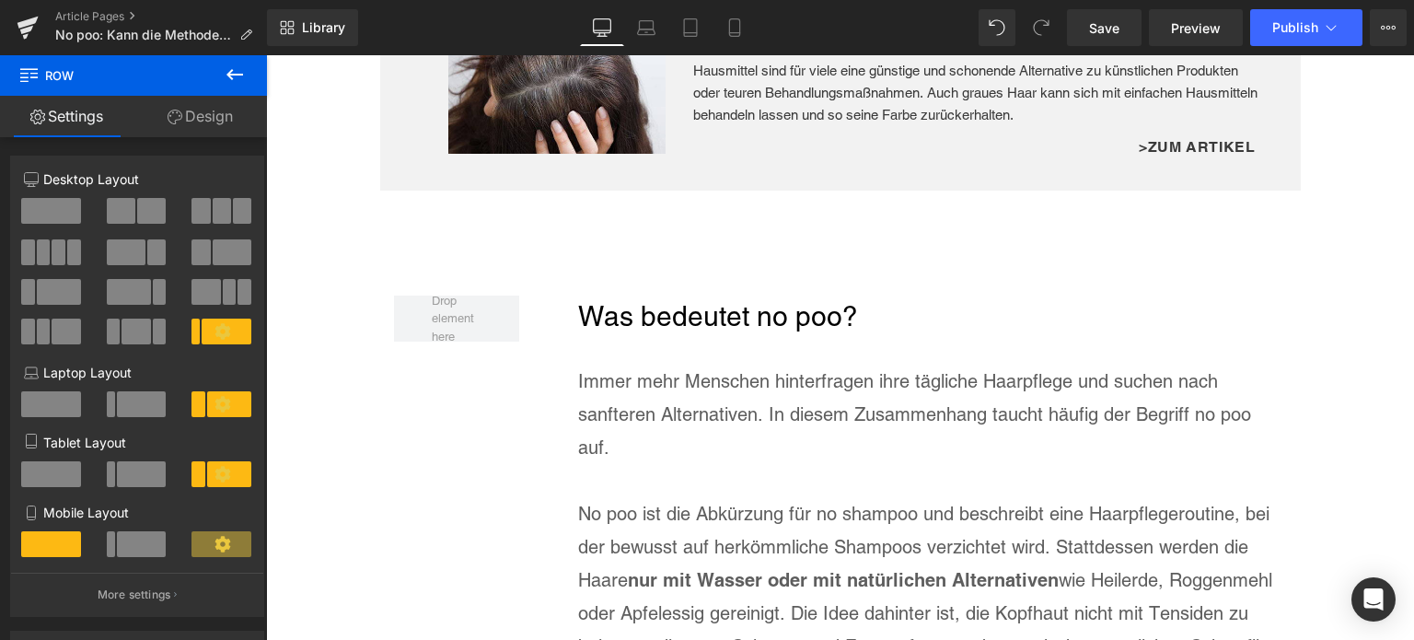
scroll to position [0, 0]
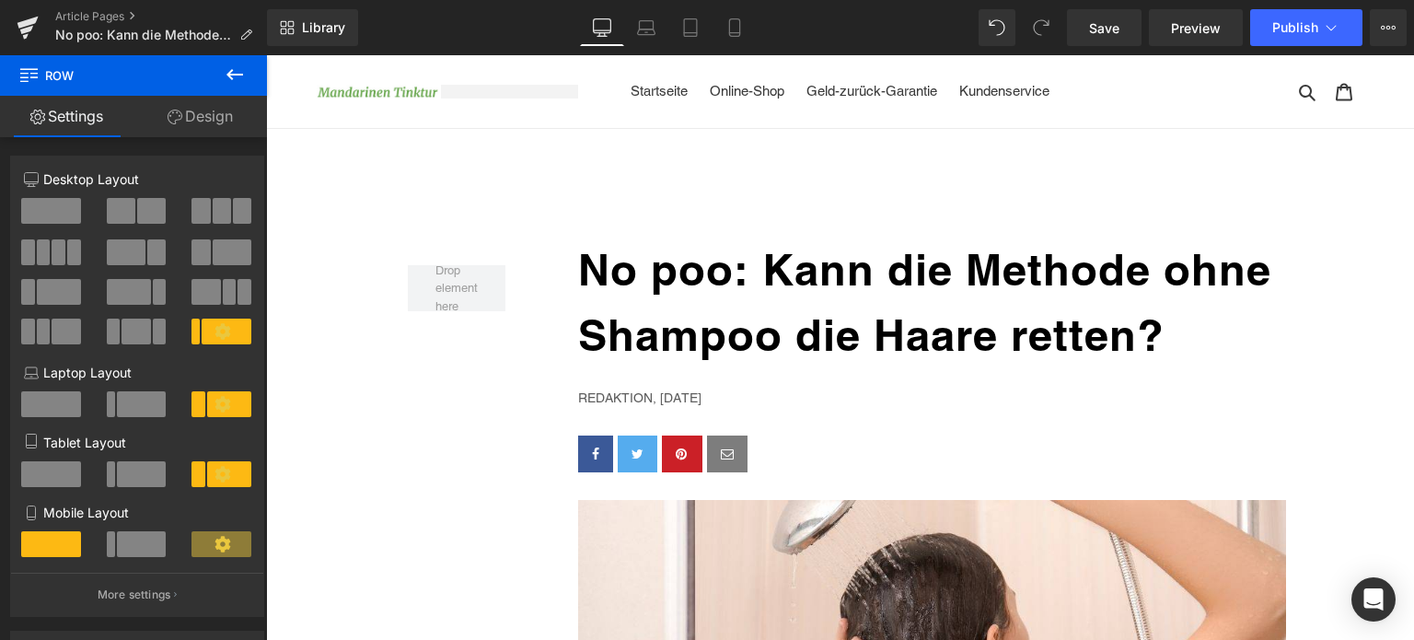
drag, startPoint x: 1413, startPoint y: 543, endPoint x: 1661, endPoint y: 102, distance: 506.1
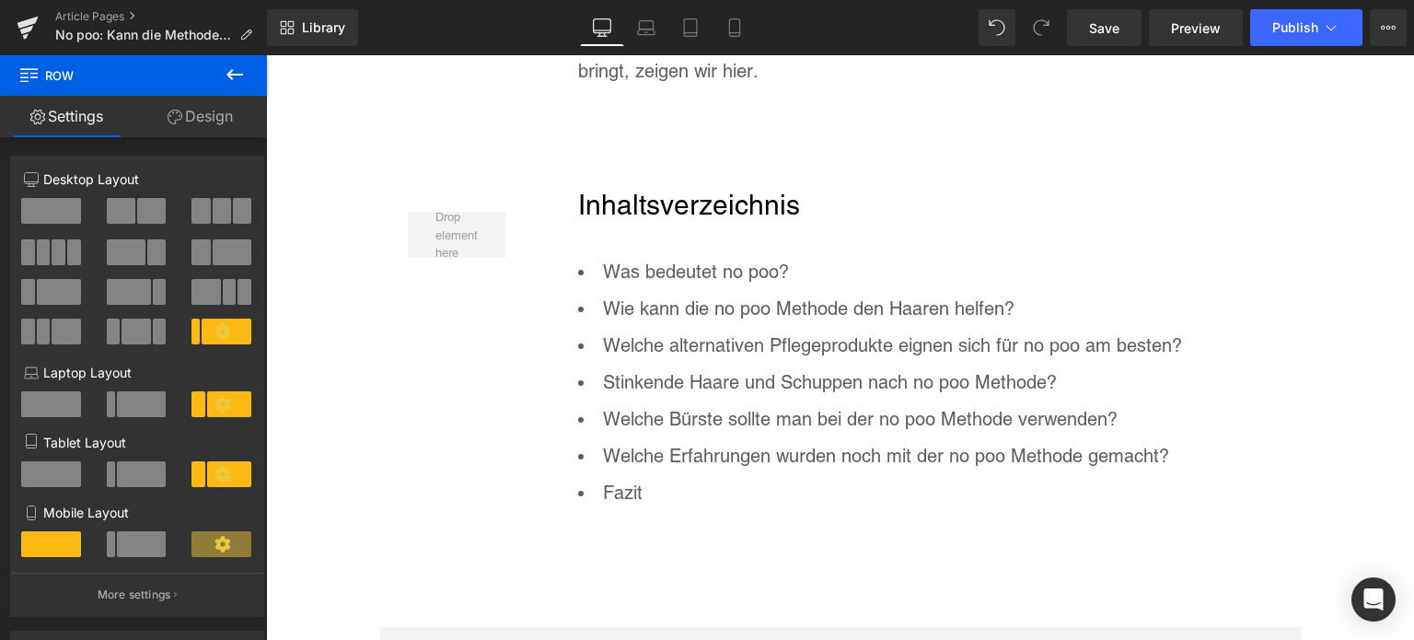
scroll to position [1197, 0]
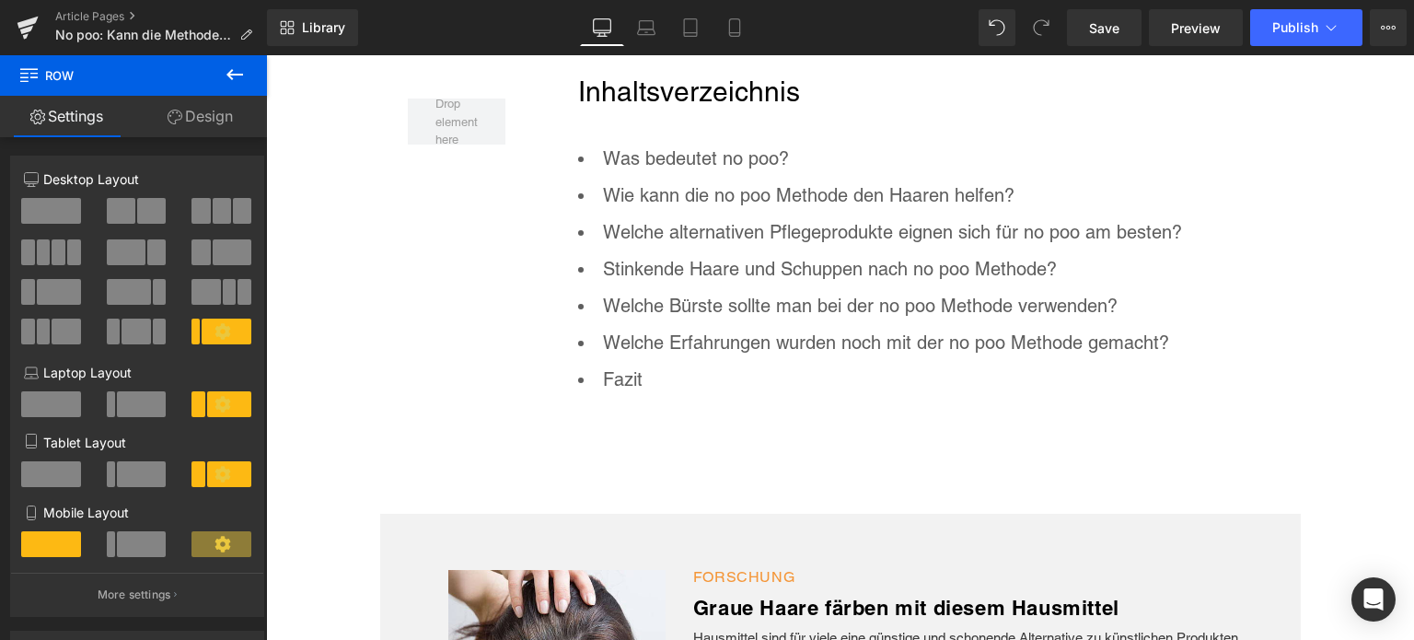
click at [800, 156] on li "Was bedeutet no poo?" at bounding box center [932, 158] width 708 height 37
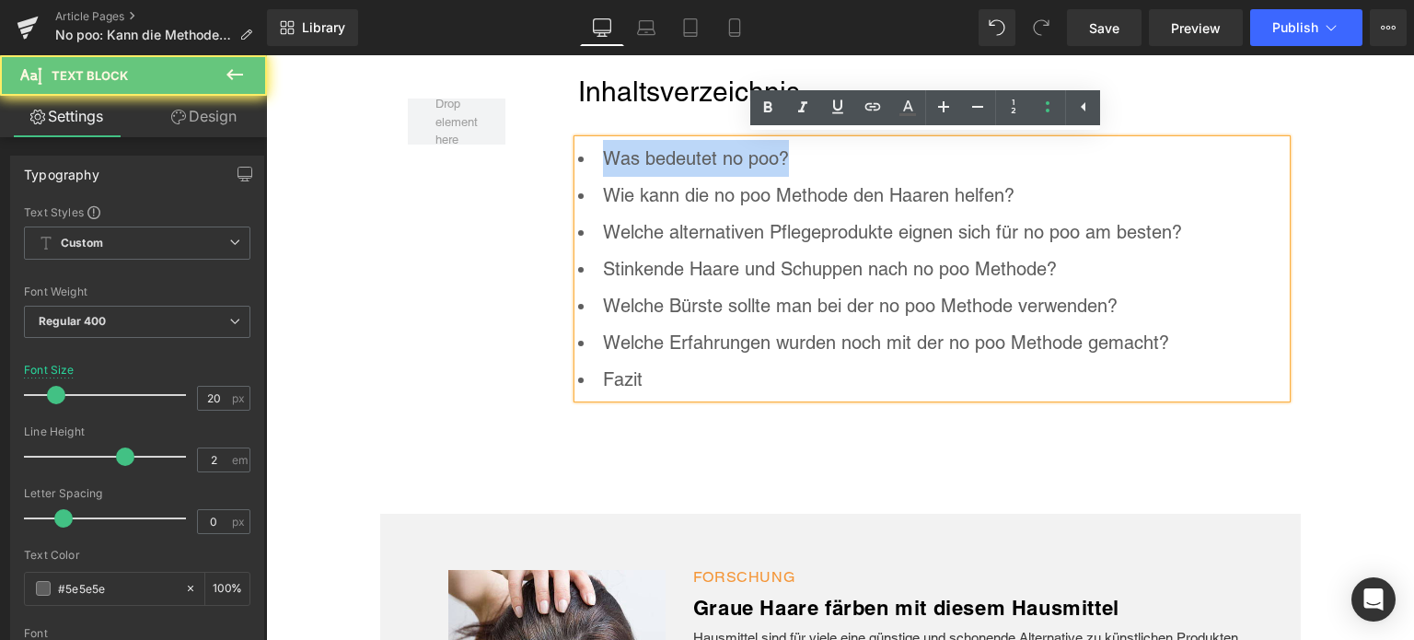
drag, startPoint x: 800, startPoint y: 156, endPoint x: 593, endPoint y: 150, distance: 207.2
click at [593, 150] on li "Was bedeutet no poo?" at bounding box center [932, 158] width 708 height 37
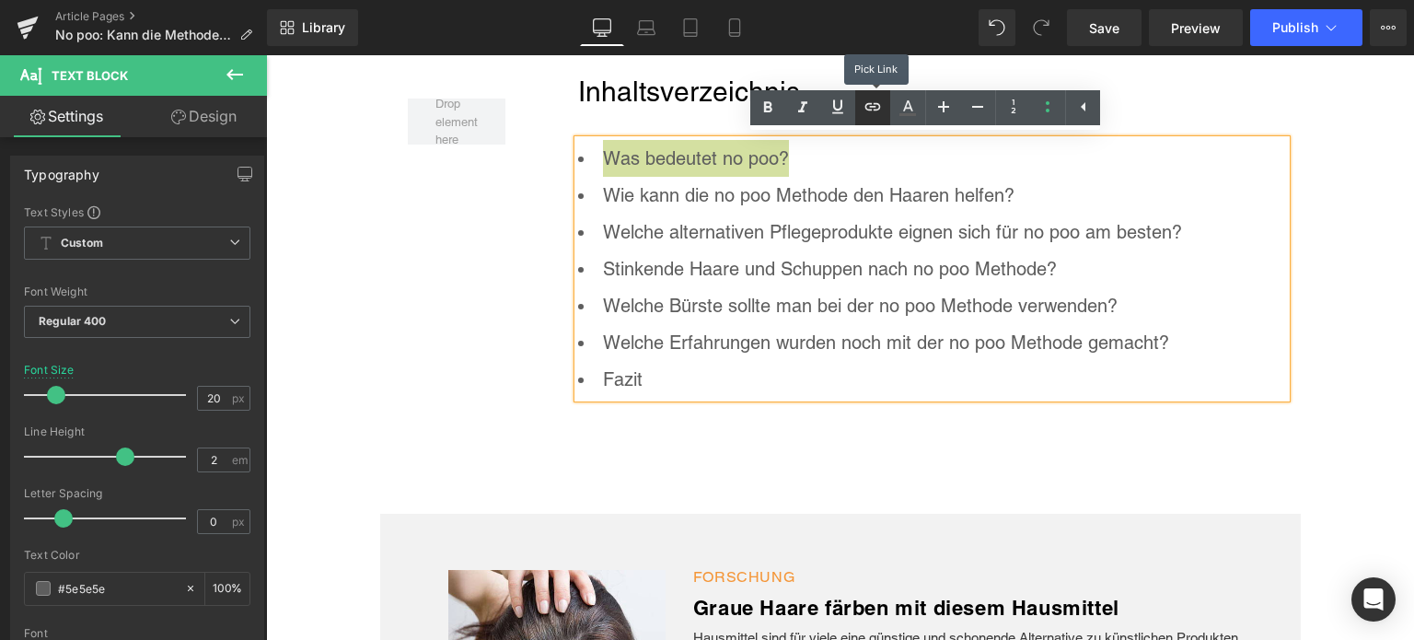
click at [874, 118] on link at bounding box center [872, 107] width 35 height 35
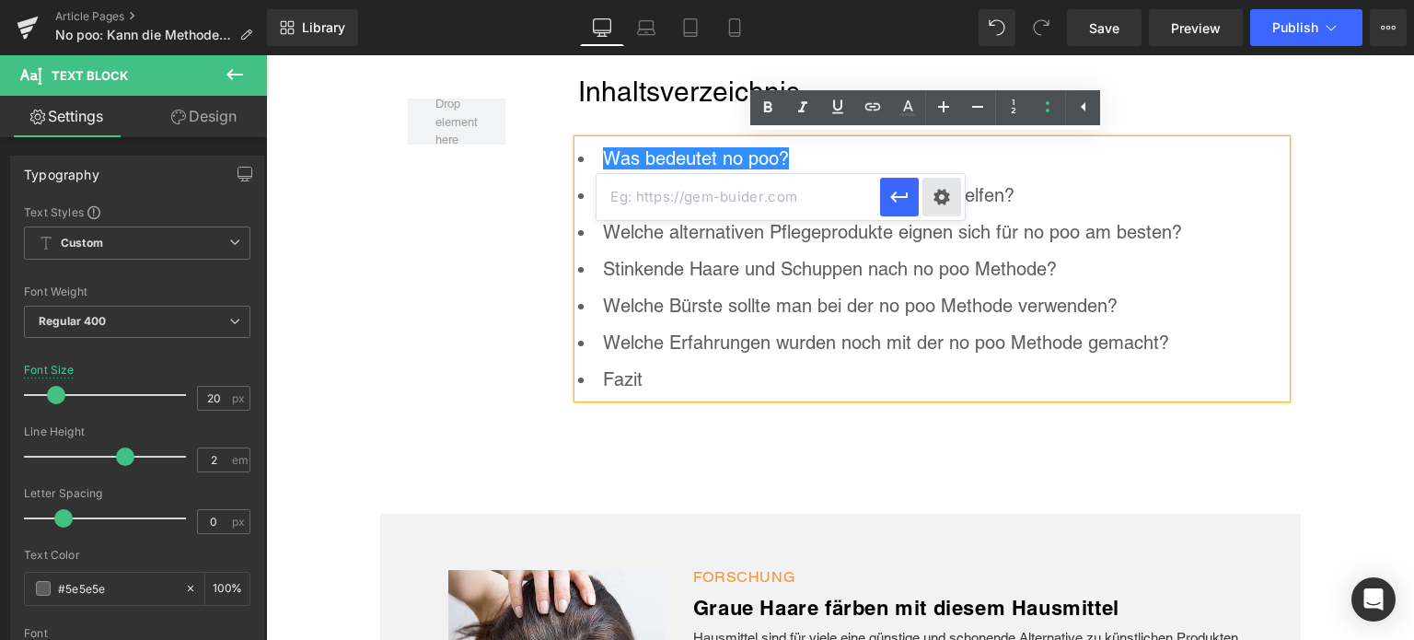
click at [943, 0] on div "Text Color Highlight Color rgba(0, 113, 193, 1) #0071c1 100 % transparent trans…" at bounding box center [707, 0] width 1414 height 0
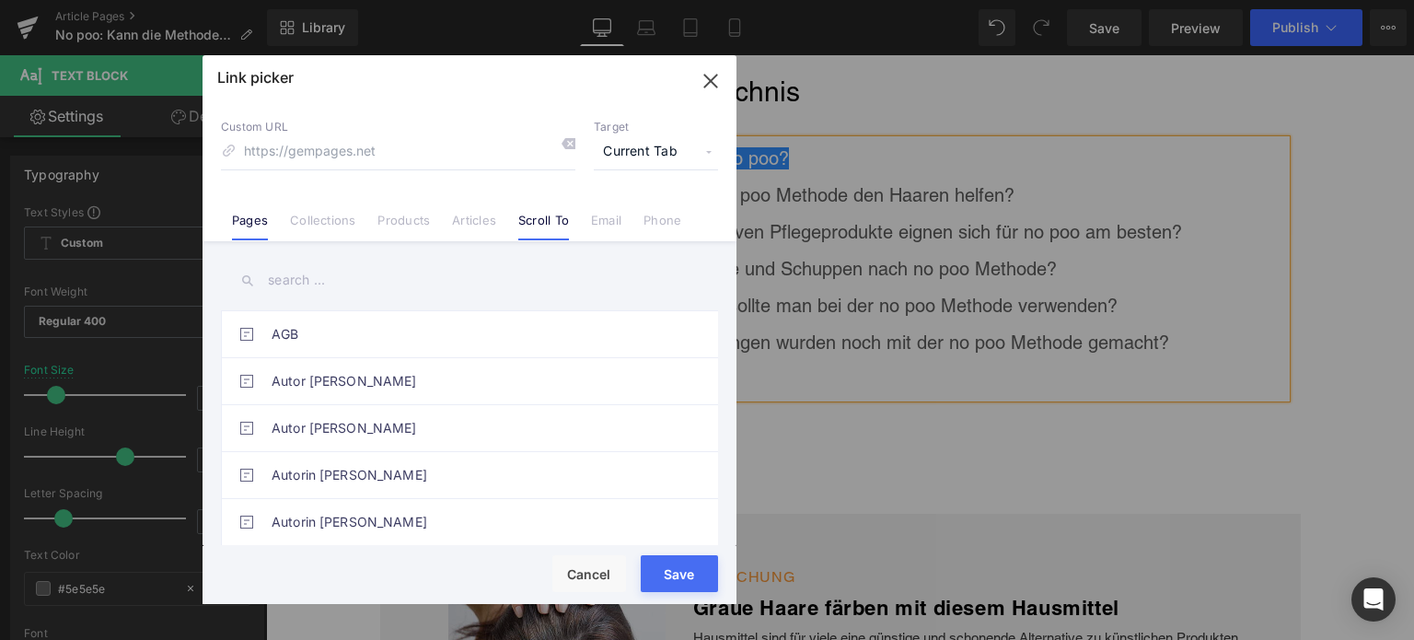
click at [545, 235] on link "Scroll To" at bounding box center [543, 227] width 51 height 28
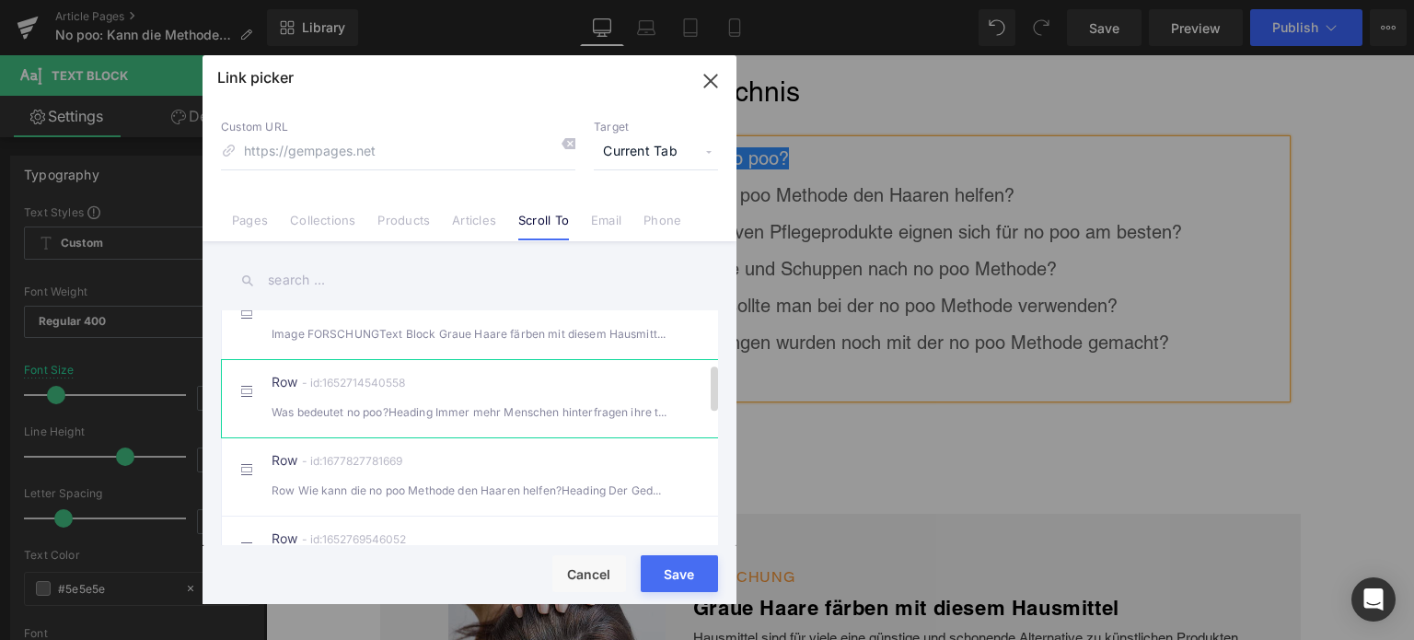
scroll to position [276, 0]
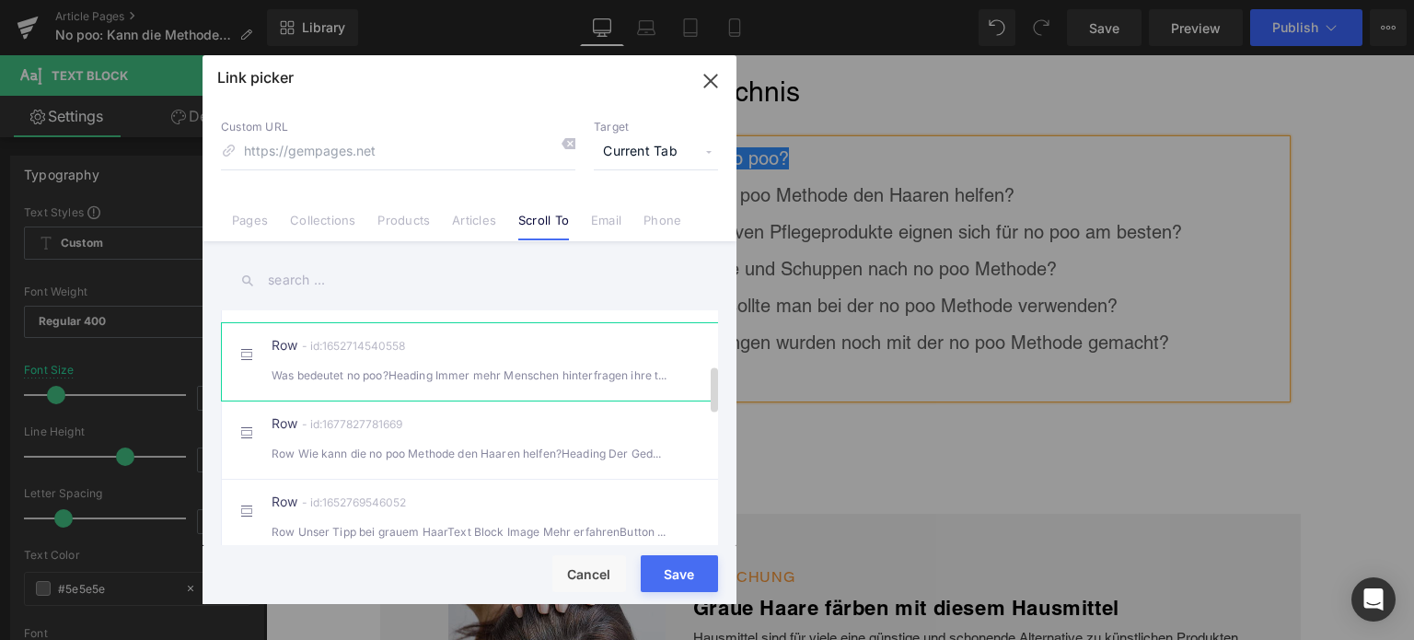
click at [390, 371] on div "Row - id:1652714540558 Was bedeutet no poo?Heading Immer mehr Menschen hinterfr…" at bounding box center [498, 362] width 452 height 46
type input "#r-1652714540558"
click at [682, 579] on button "Save" at bounding box center [679, 573] width 77 height 37
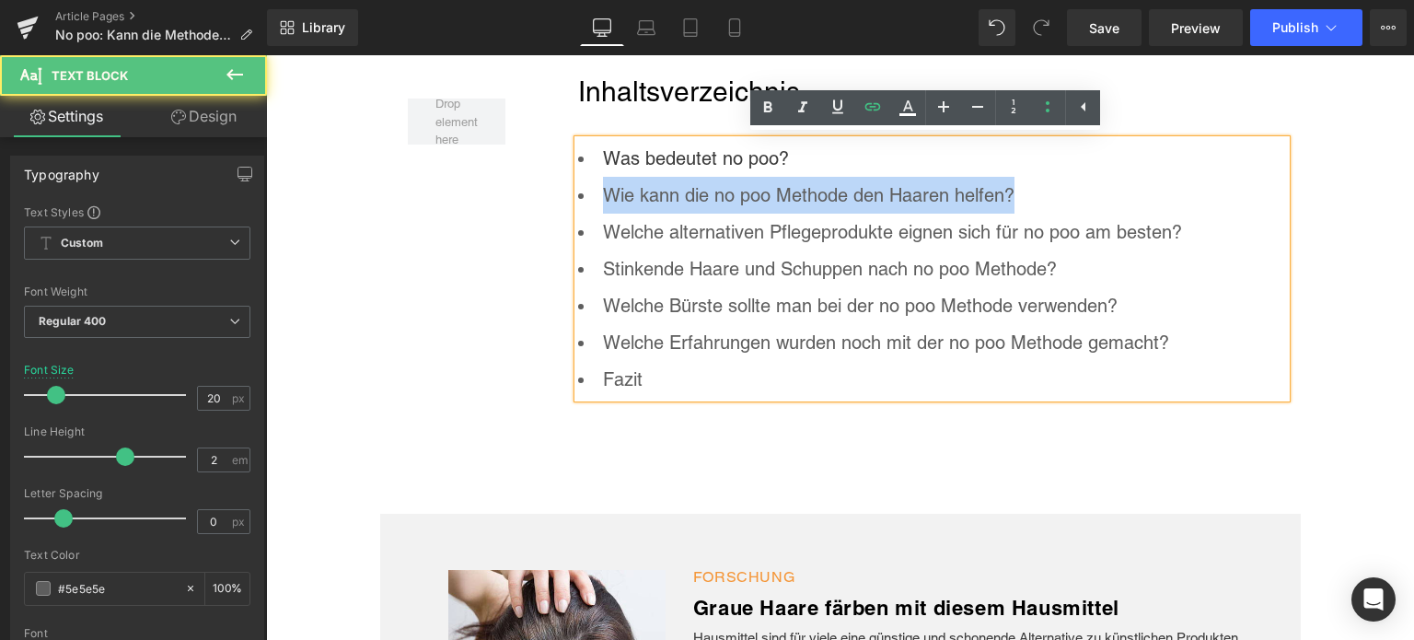
drag, startPoint x: 1024, startPoint y: 195, endPoint x: 595, endPoint y: 191, distance: 429.9
click at [595, 191] on li "Wie kann die no poo Methode den Haaren helfen?" at bounding box center [932, 195] width 708 height 37
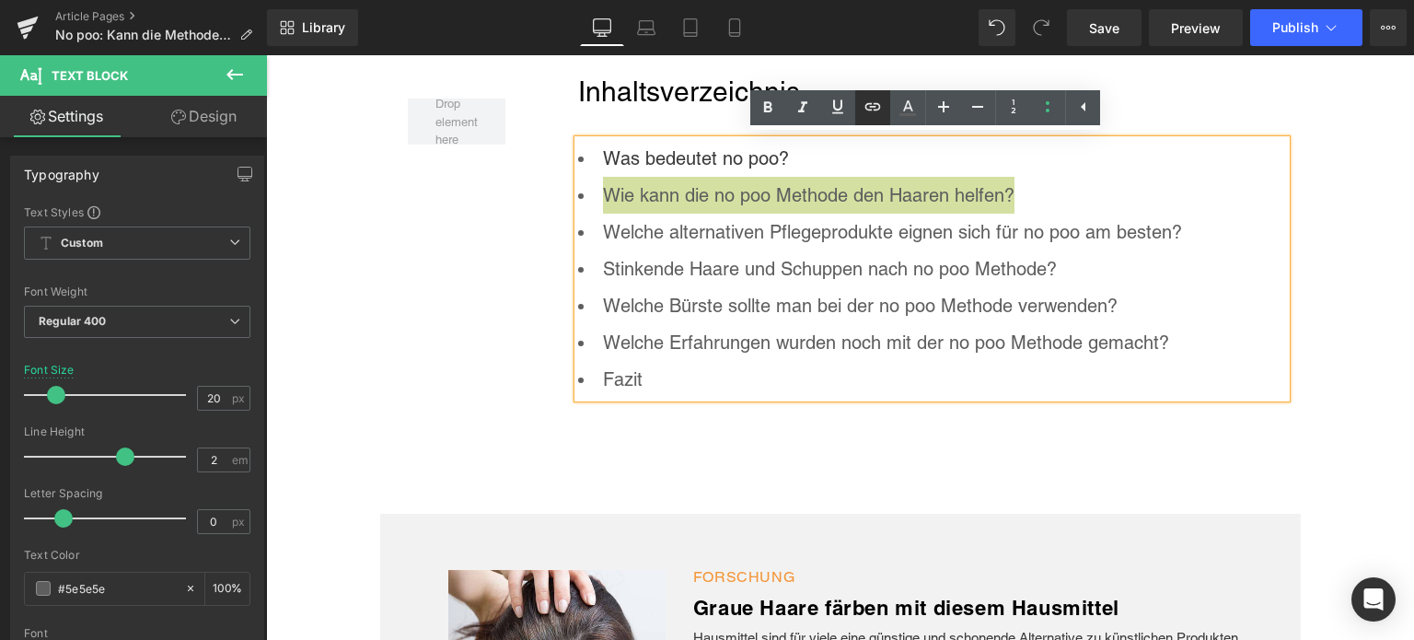
click at [876, 113] on icon at bounding box center [873, 107] width 22 height 22
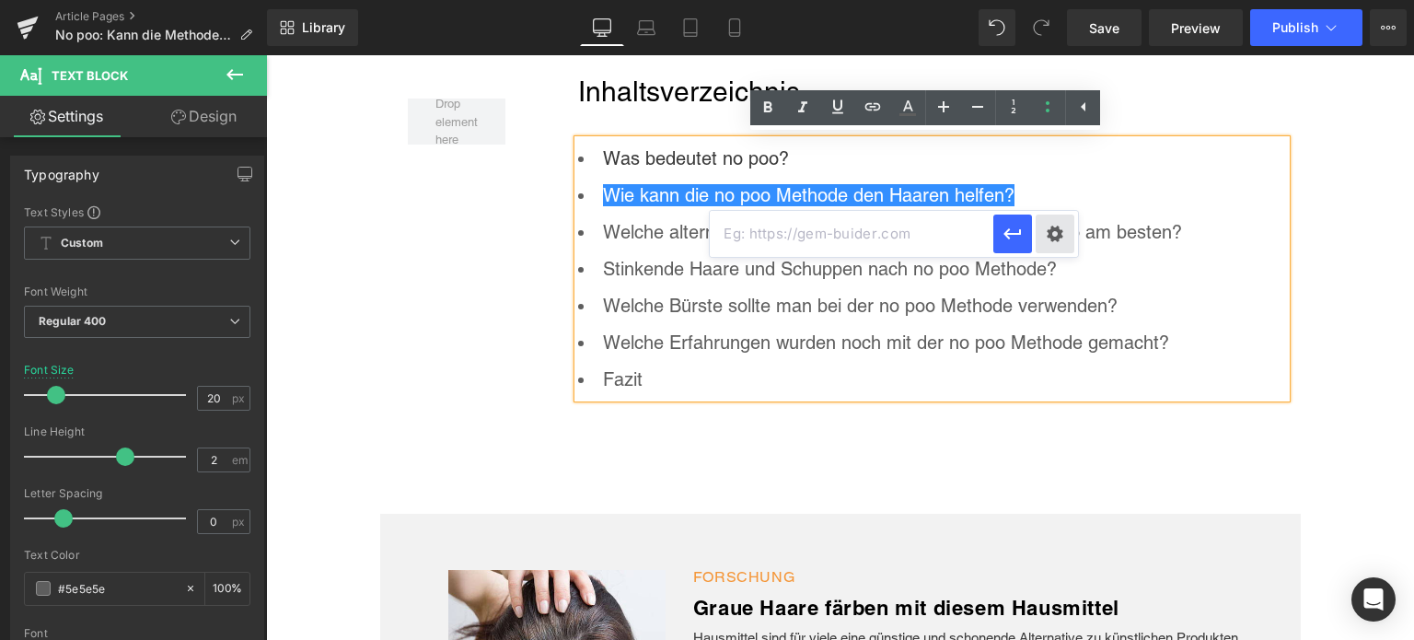
click at [1060, 0] on div "Text Color Highlight Color rgba(0, 113, 193, 1) #0071c1 100 % transparent trans…" at bounding box center [707, 0] width 1414 height 0
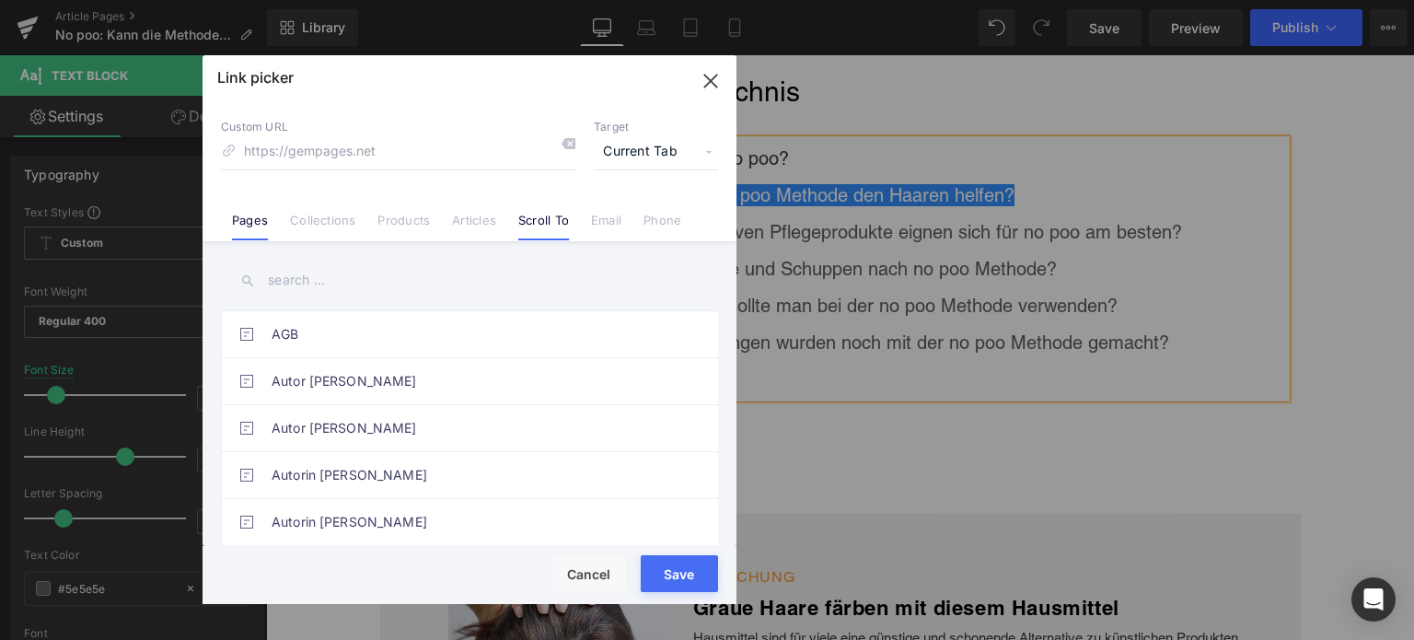
click at [537, 209] on li "Scroll To" at bounding box center [543, 213] width 73 height 32
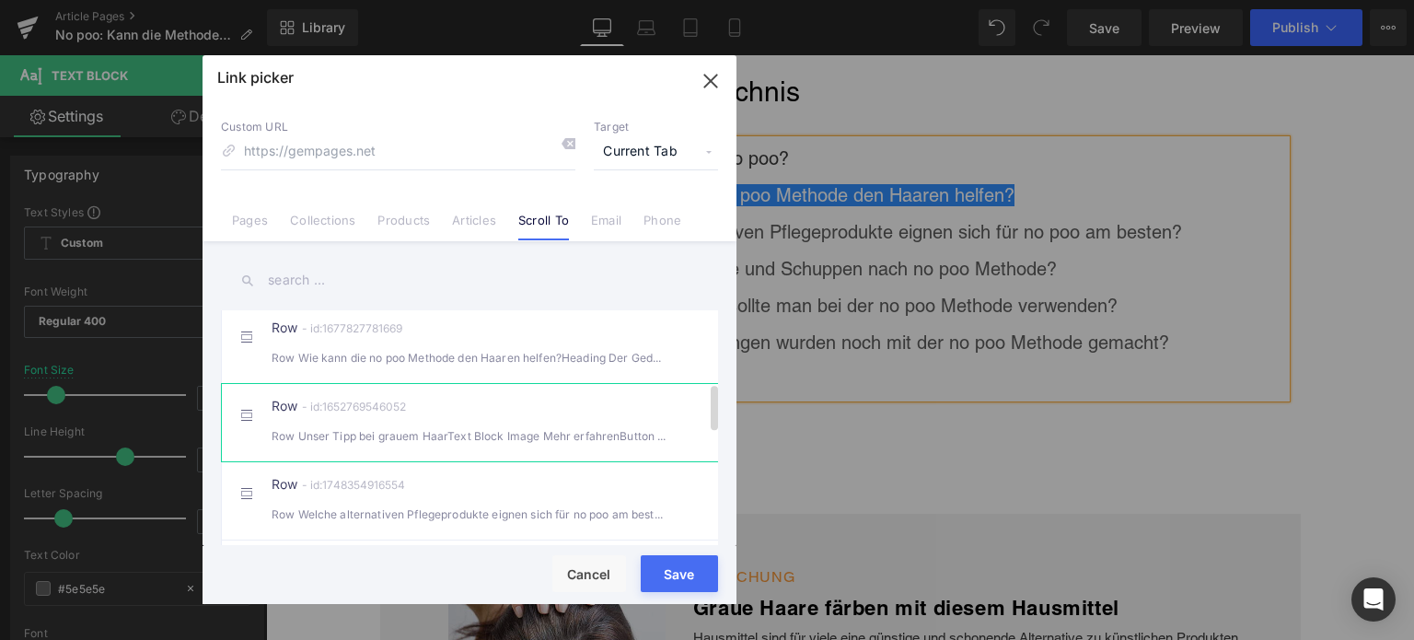
scroll to position [368, 0]
click at [387, 371] on div "Row Wie kann die no poo Methode den Haaren helfen?Heading Der Gedanke, die" at bounding box center [470, 361] width 396 height 19
type input "#r-1677827781669"
click at [674, 582] on button "Save" at bounding box center [679, 573] width 77 height 37
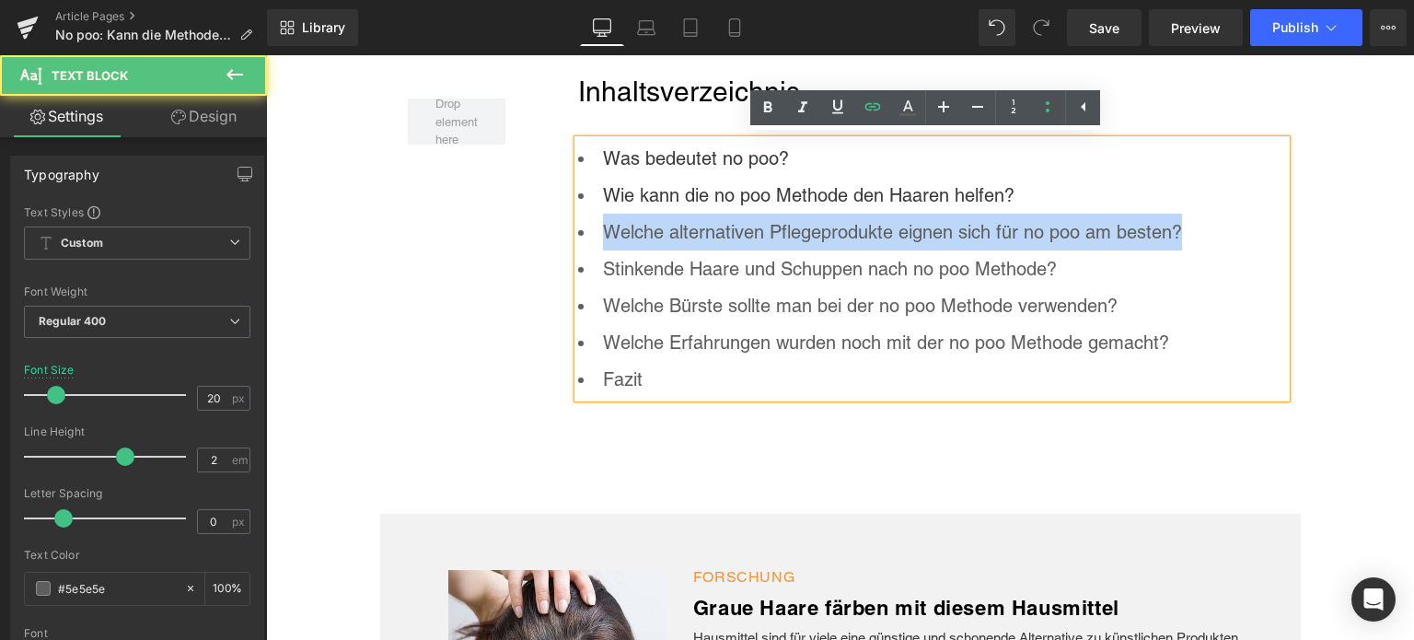
drag, startPoint x: 1189, startPoint y: 219, endPoint x: 581, endPoint y: 242, distance: 608.8
click at [581, 242] on li "Welche alternativen Pflegeprodukte eignen sich für no poo am besten?" at bounding box center [932, 232] width 708 height 37
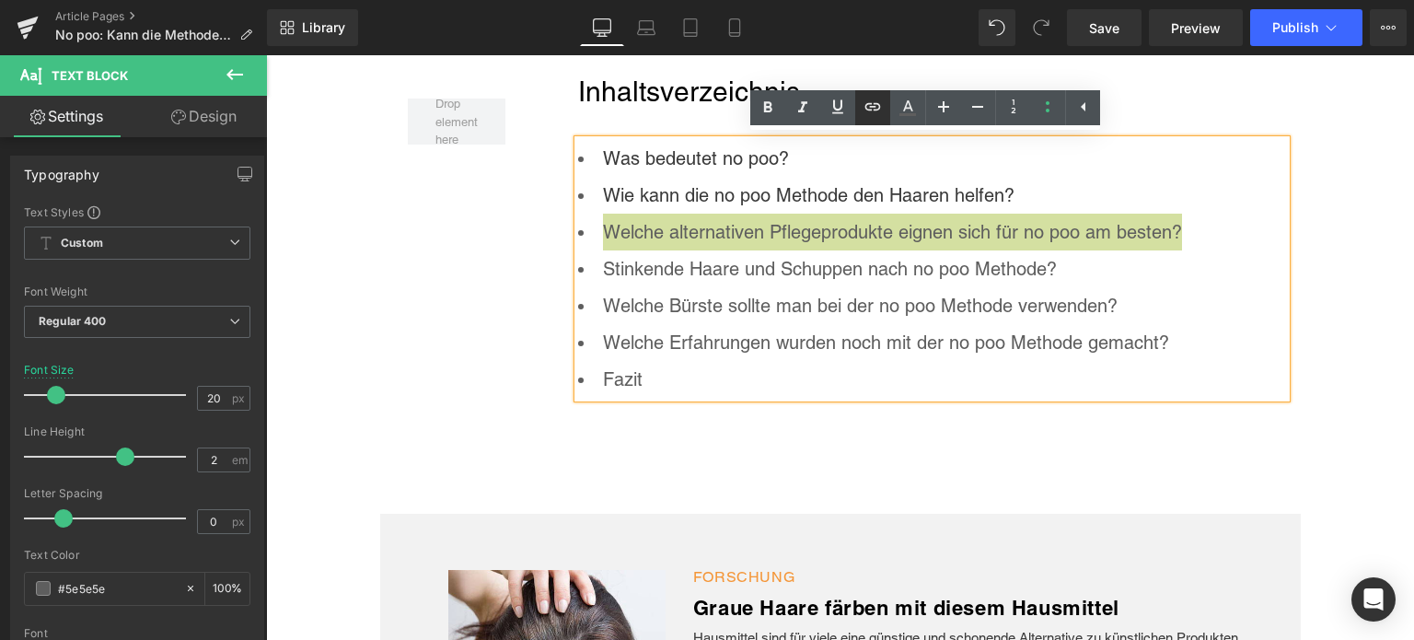
click at [875, 110] on icon at bounding box center [873, 107] width 22 height 22
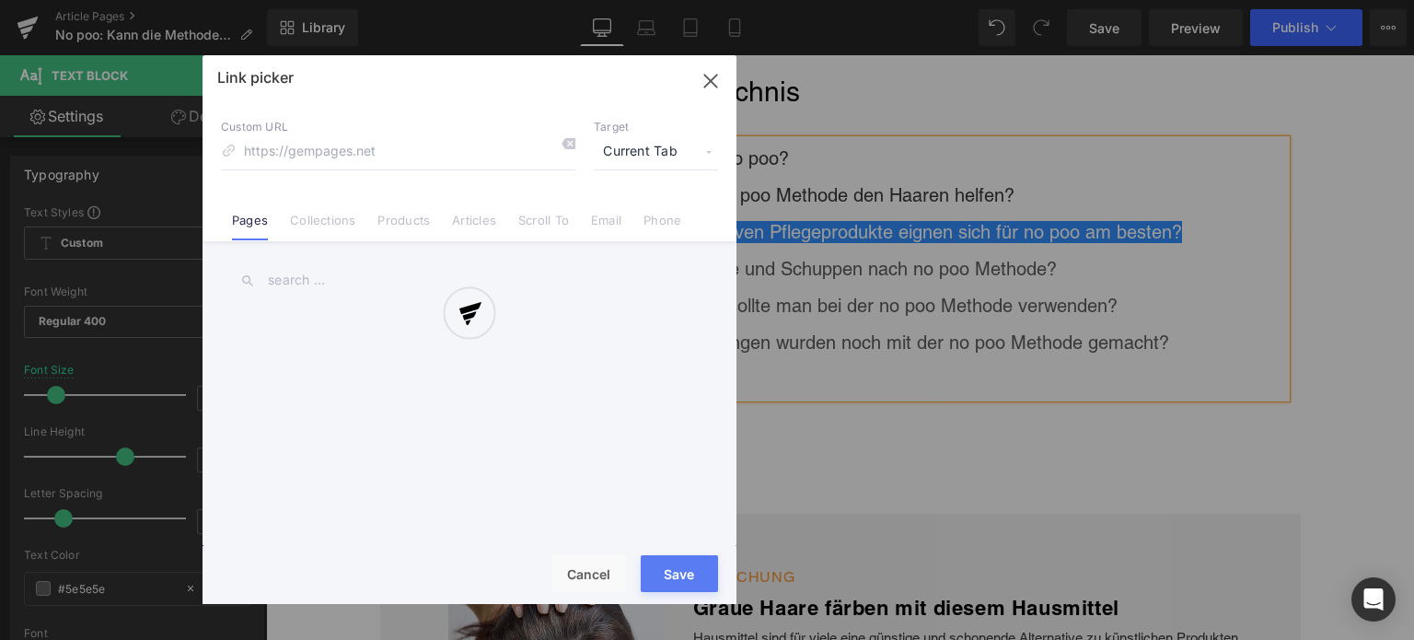
click at [1136, 0] on div "Text Color Highlight Color rgba(0, 113, 193, 1) #0071c1 100 % transparent trans…" at bounding box center [707, 0] width 1414 height 0
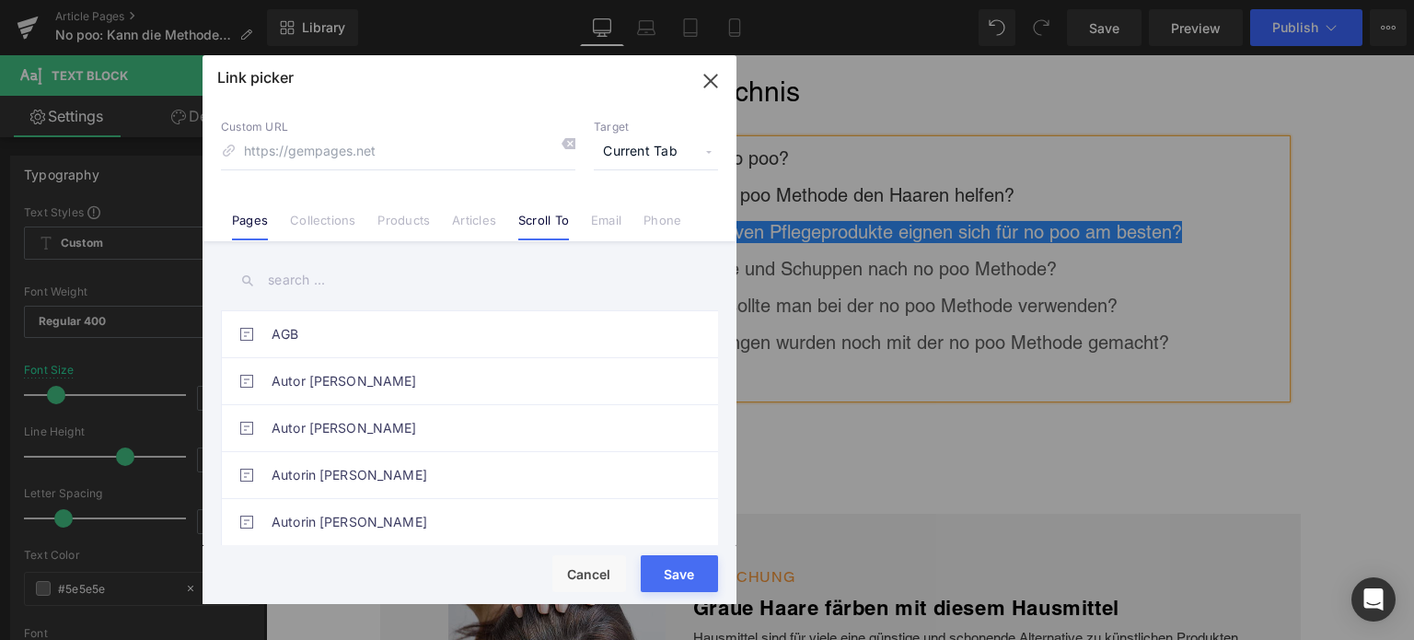
click at [530, 228] on link "Scroll To" at bounding box center [543, 227] width 51 height 28
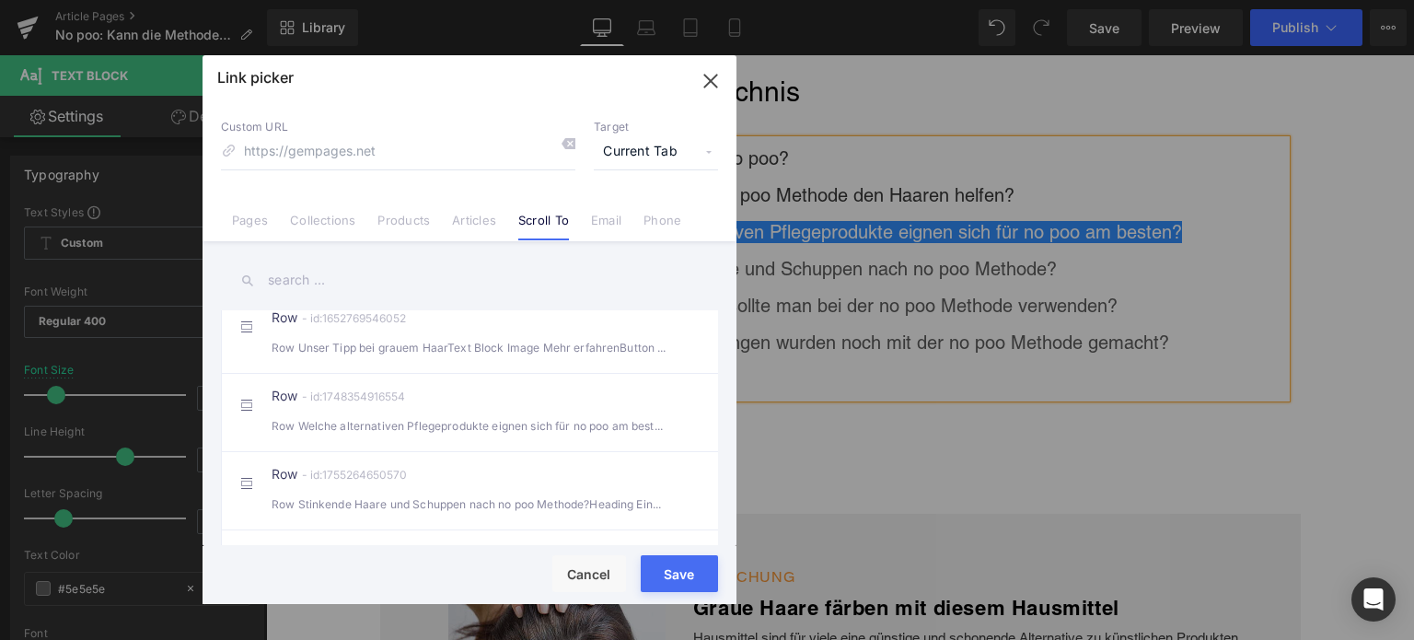
scroll to position [552, 0]
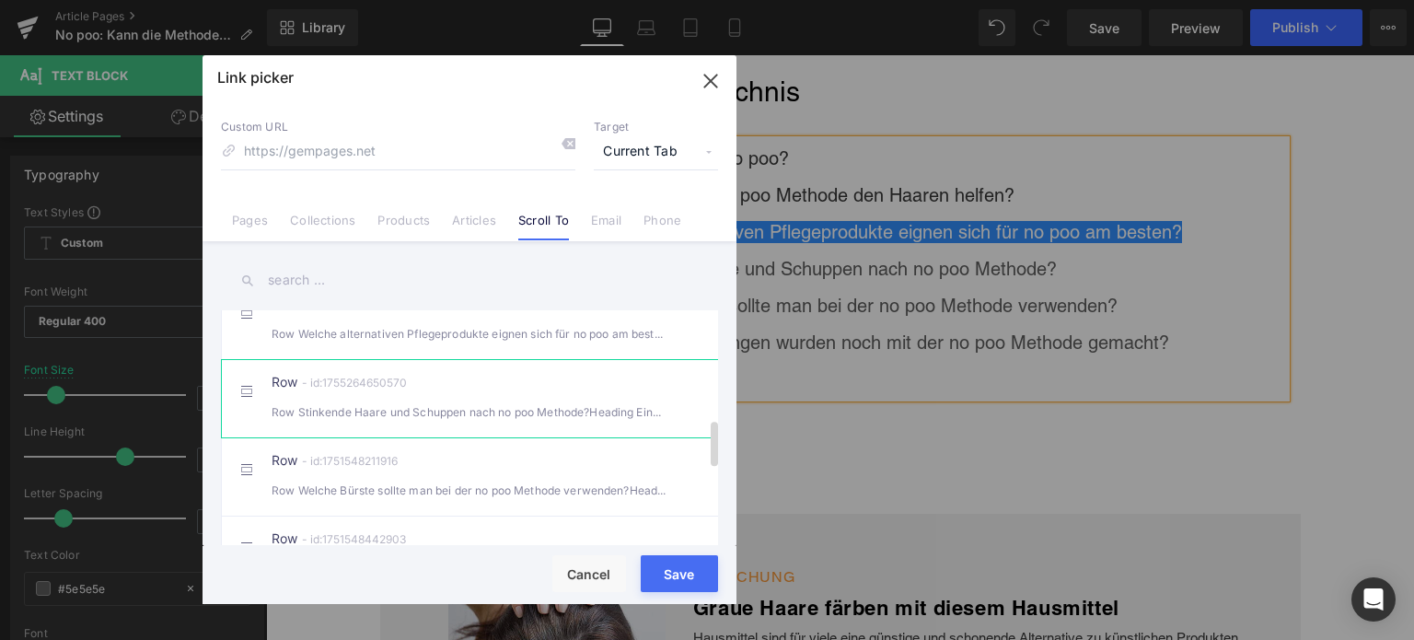
click at [389, 420] on div "Row Stinkende Haare und Schuppen nach no poo Methode?Heading Eine der häuf" at bounding box center [470, 411] width 396 height 19
click at [384, 343] on div "Row Welche alternativen Pflegeprodukte eignen sich für no poo am besten? Head" at bounding box center [470, 333] width 396 height 19
type input "#r-1748354916554"
click at [665, 584] on button "Save" at bounding box center [679, 573] width 77 height 37
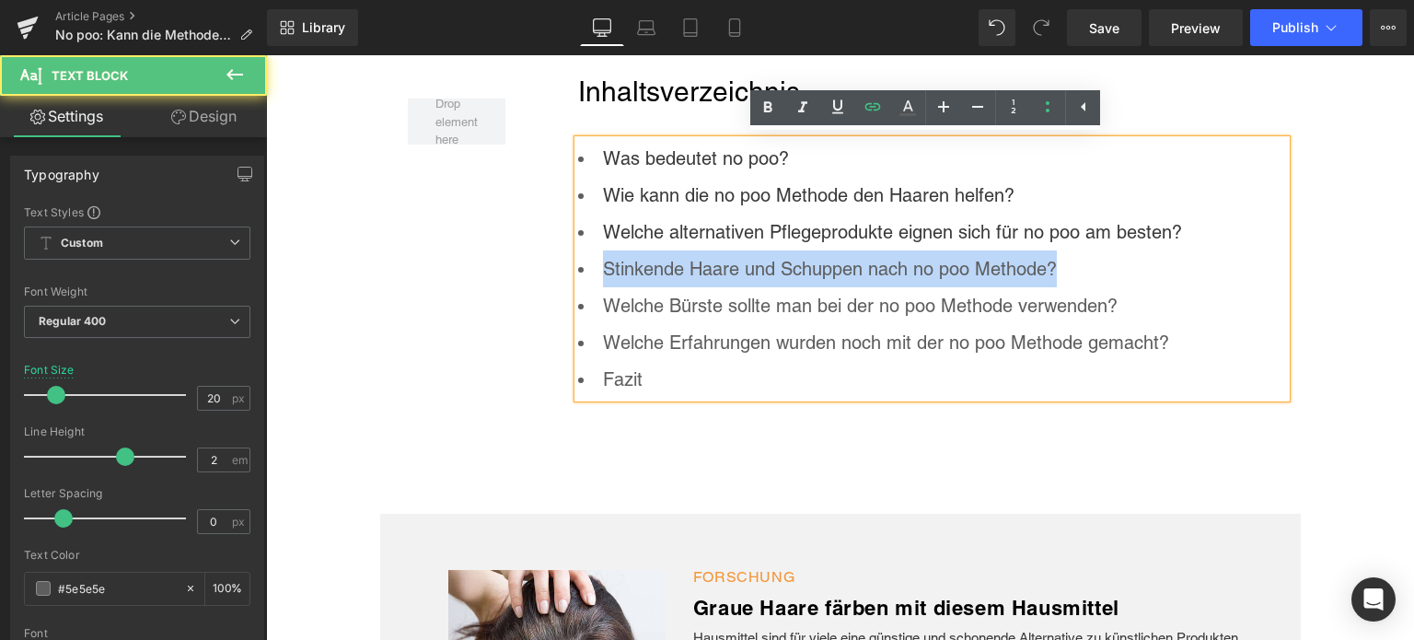
drag, startPoint x: 1081, startPoint y: 275, endPoint x: 591, endPoint y: 272, distance: 490.6
click at [591, 272] on li "Stinkende Haare und Schuppen nach no poo Methode?" at bounding box center [932, 268] width 708 height 37
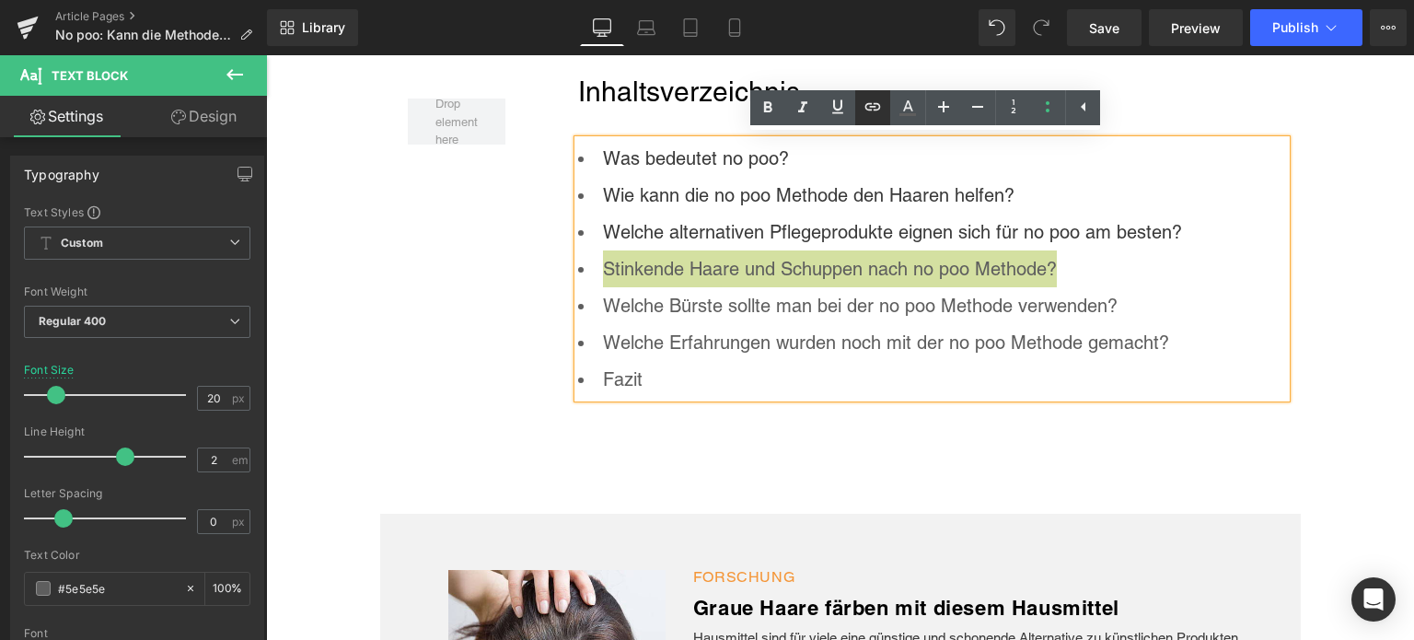
click at [865, 119] on link at bounding box center [872, 107] width 35 height 35
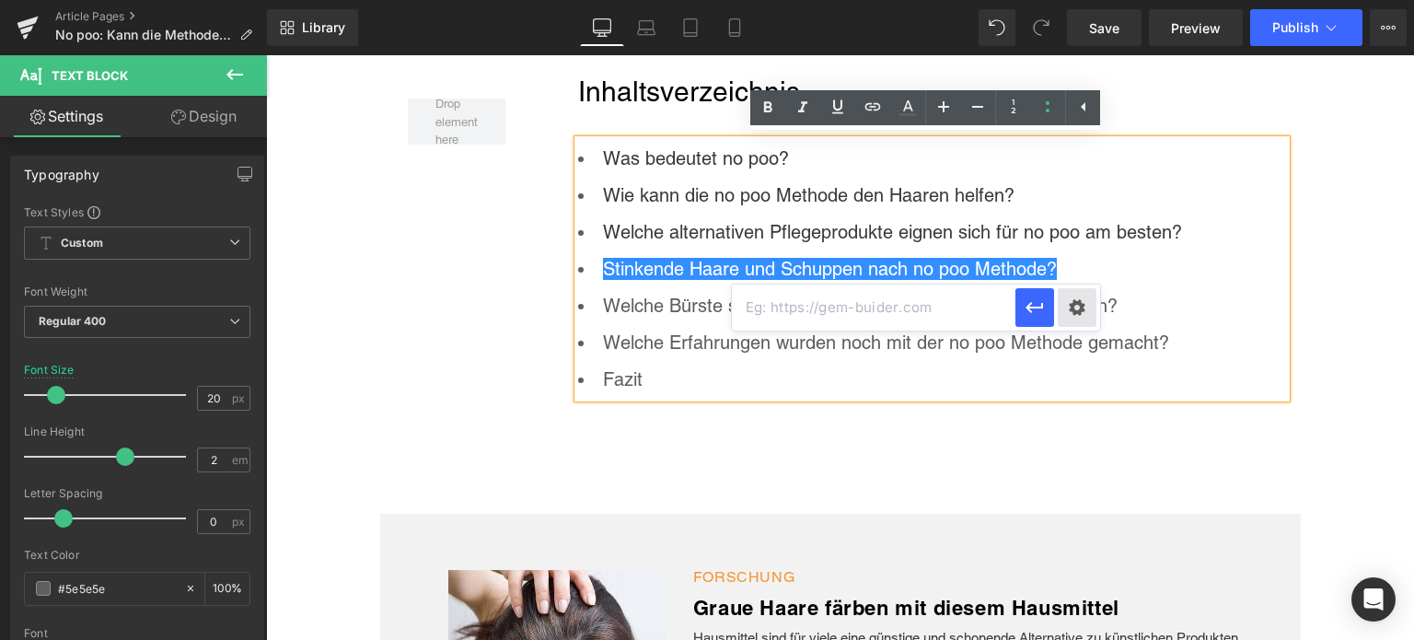
click at [1076, 0] on div "Text Color Highlight Color rgba(0, 113, 193, 1) #0071c1 100 % transparent trans…" at bounding box center [707, 0] width 1414 height 0
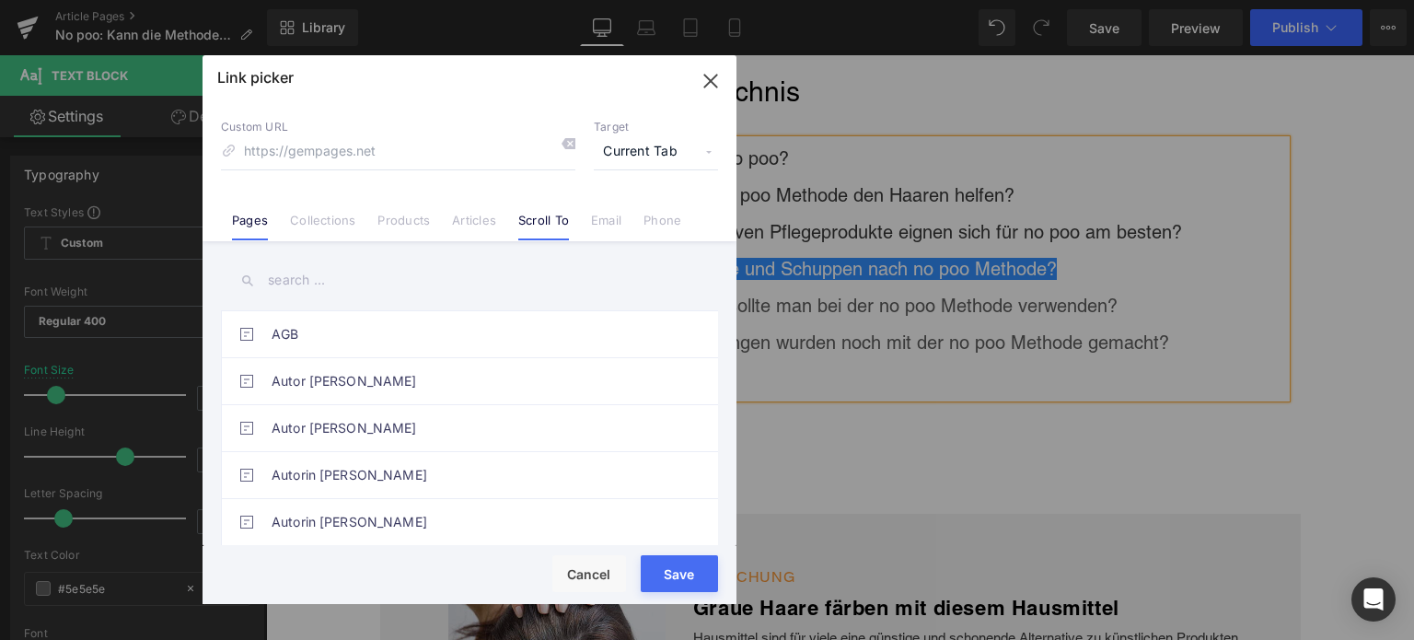
click at [545, 213] on link "Scroll To" at bounding box center [543, 227] width 51 height 28
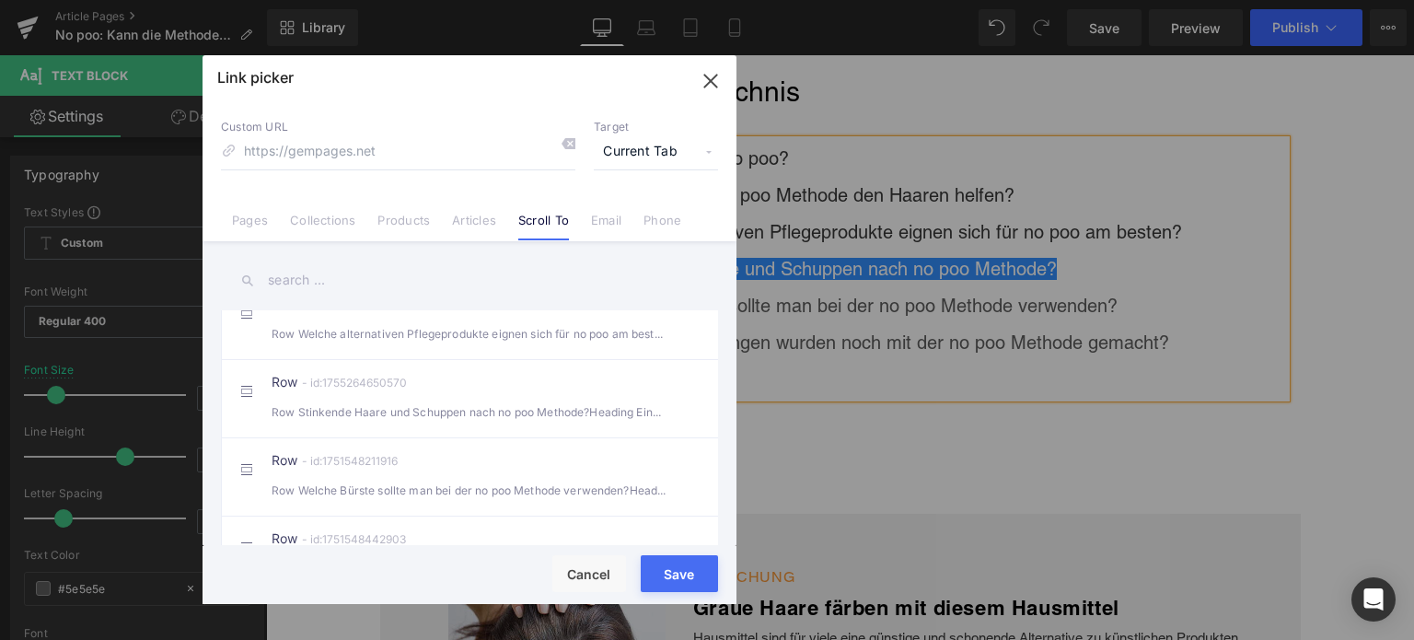
click at [431, 437] on li "Row - id:1755264650570 Row Stinkende Haare und Schuppen nach no poo Methode?Hea…" at bounding box center [473, 398] width 504 height 78
type input "#r-1755264650570"
click at [676, 584] on button "Save" at bounding box center [679, 573] width 77 height 37
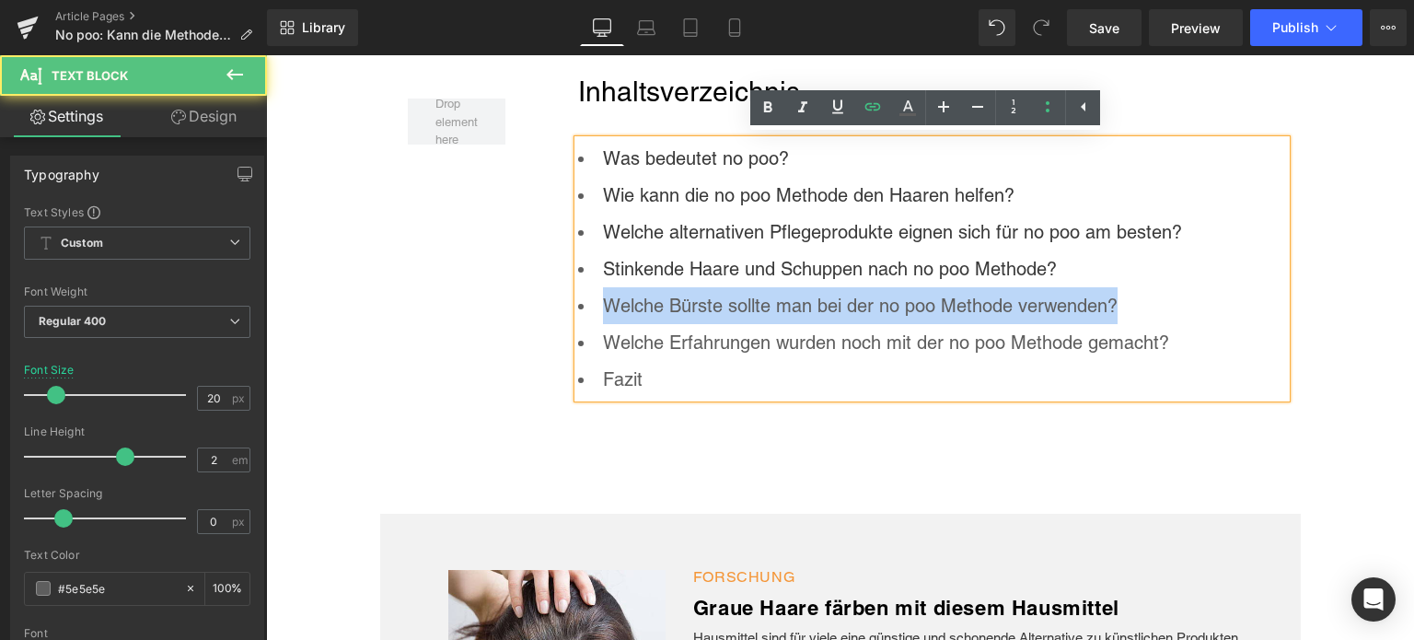
drag, startPoint x: 1125, startPoint y: 309, endPoint x: 600, endPoint y: 319, distance: 524.7
click at [600, 319] on li "Welche Bürste sollte man bei der no poo Methode verwenden?" at bounding box center [932, 305] width 708 height 37
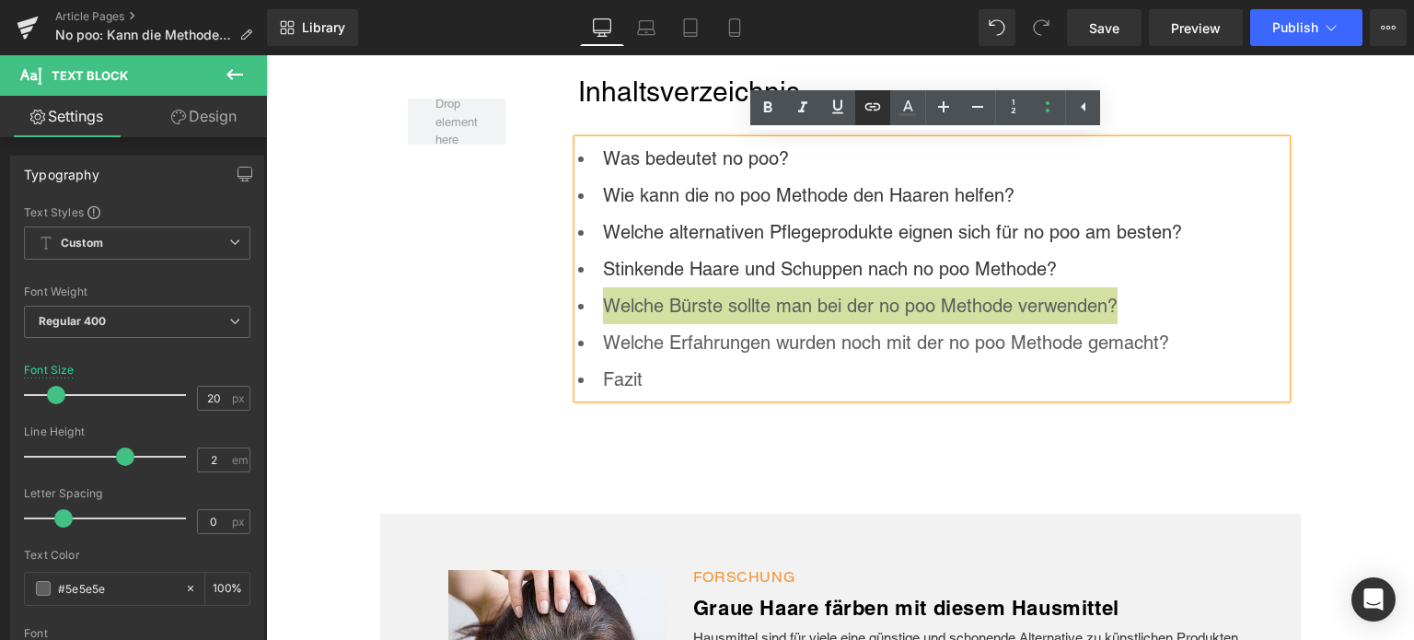
click at [870, 124] on link at bounding box center [872, 107] width 35 height 35
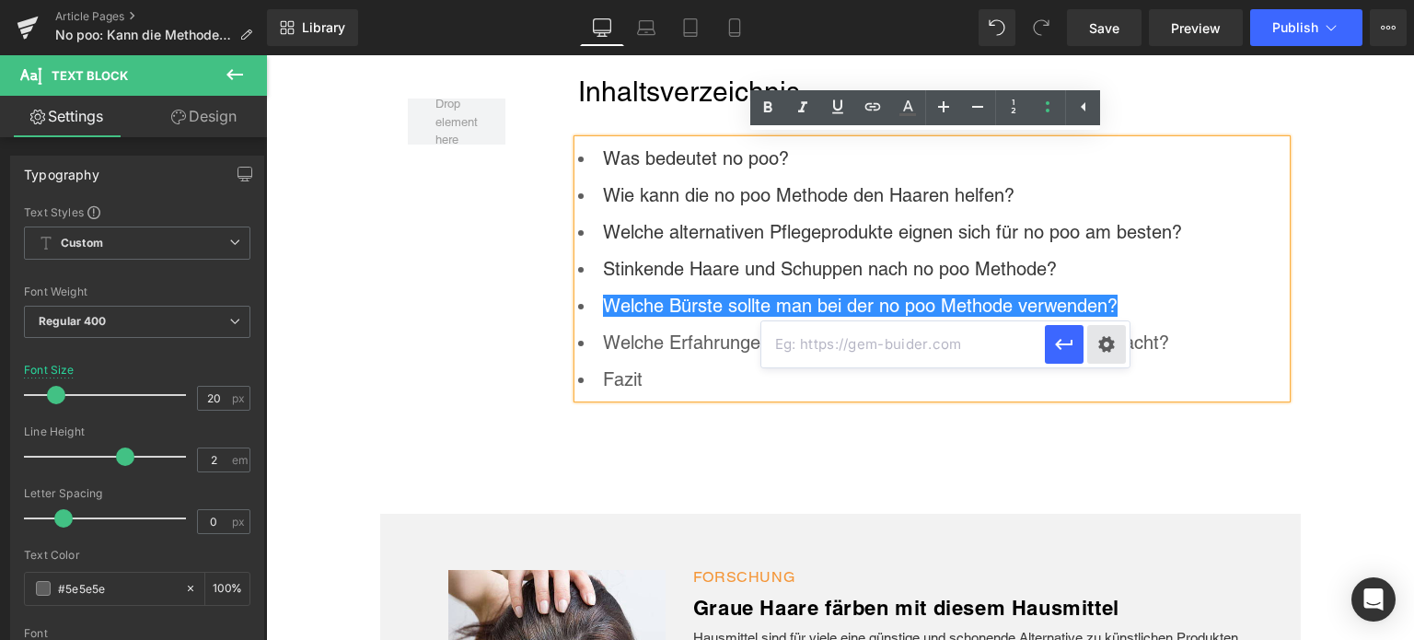
click at [1099, 0] on div "Text Color Highlight Color rgba(0, 113, 193, 1) #0071c1 100 % transparent trans…" at bounding box center [707, 0] width 1414 height 0
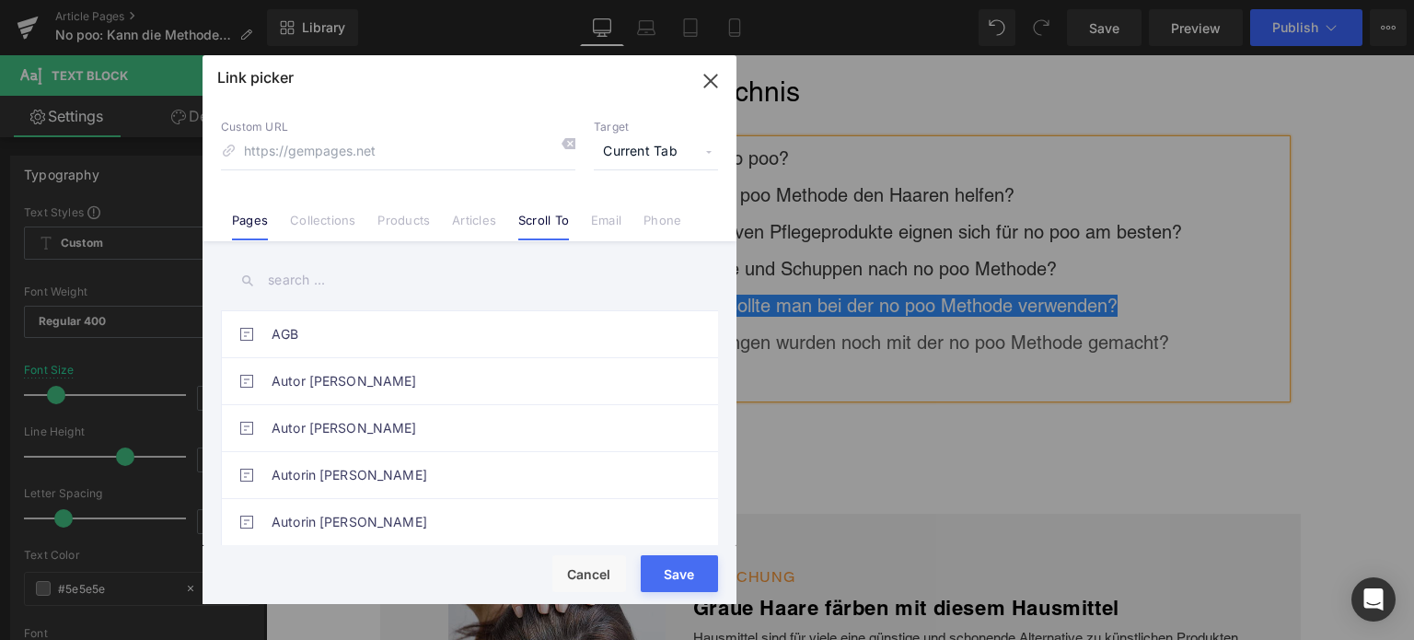
click at [546, 224] on link "Scroll To" at bounding box center [543, 227] width 51 height 28
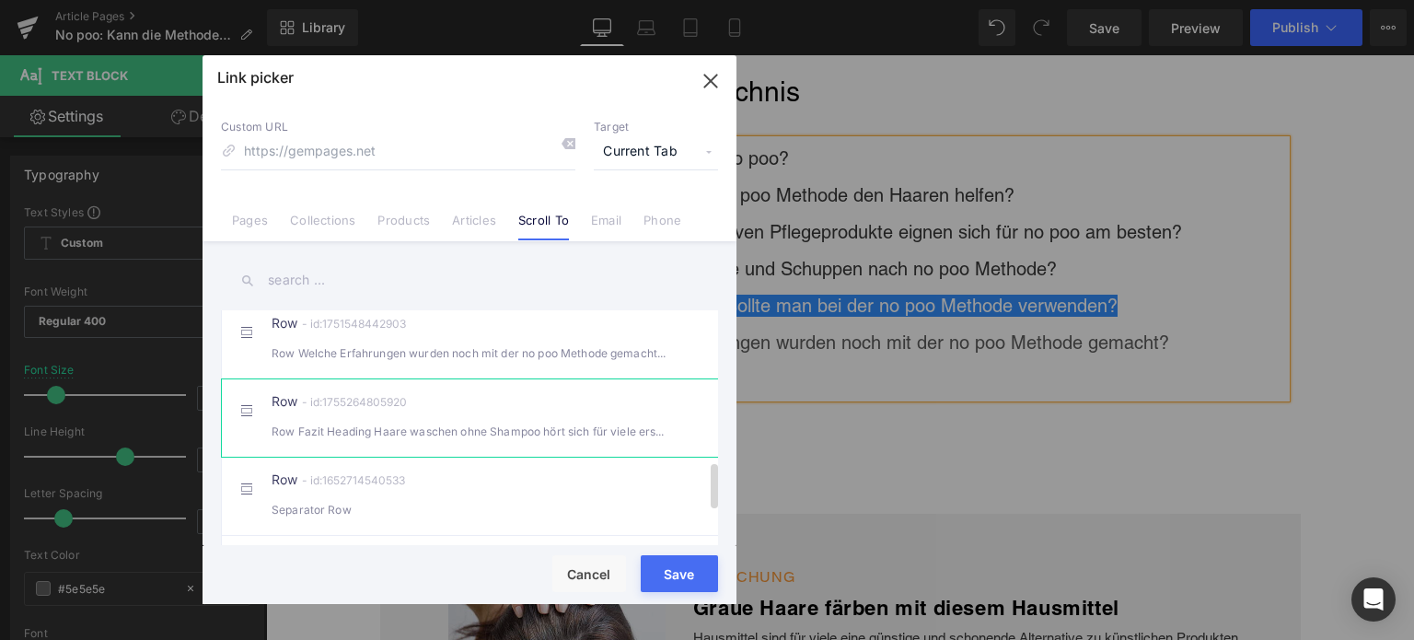
scroll to position [736, 0]
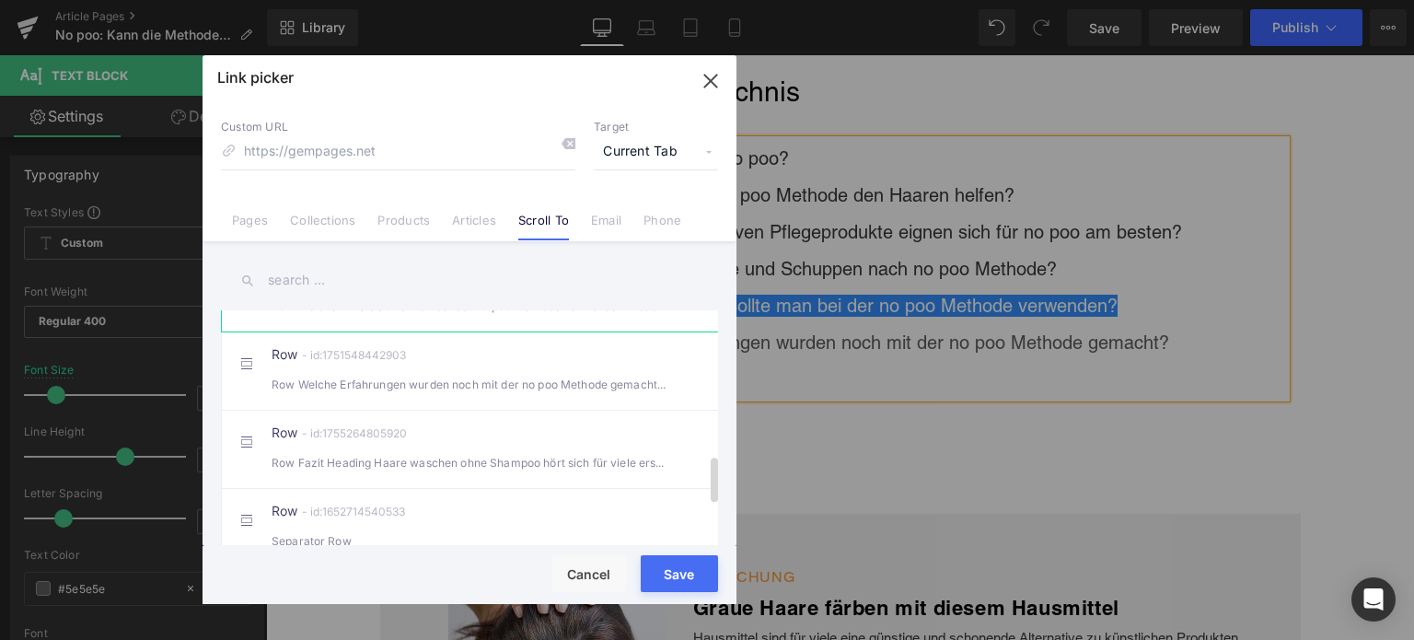
click at [420, 316] on div "Row Welche Bürste sollte man bei der no poo Methode verwenden?Heading Da b" at bounding box center [470, 305] width 396 height 19
type input "#r-1751548211916"
click at [660, 577] on button "Save" at bounding box center [679, 573] width 77 height 37
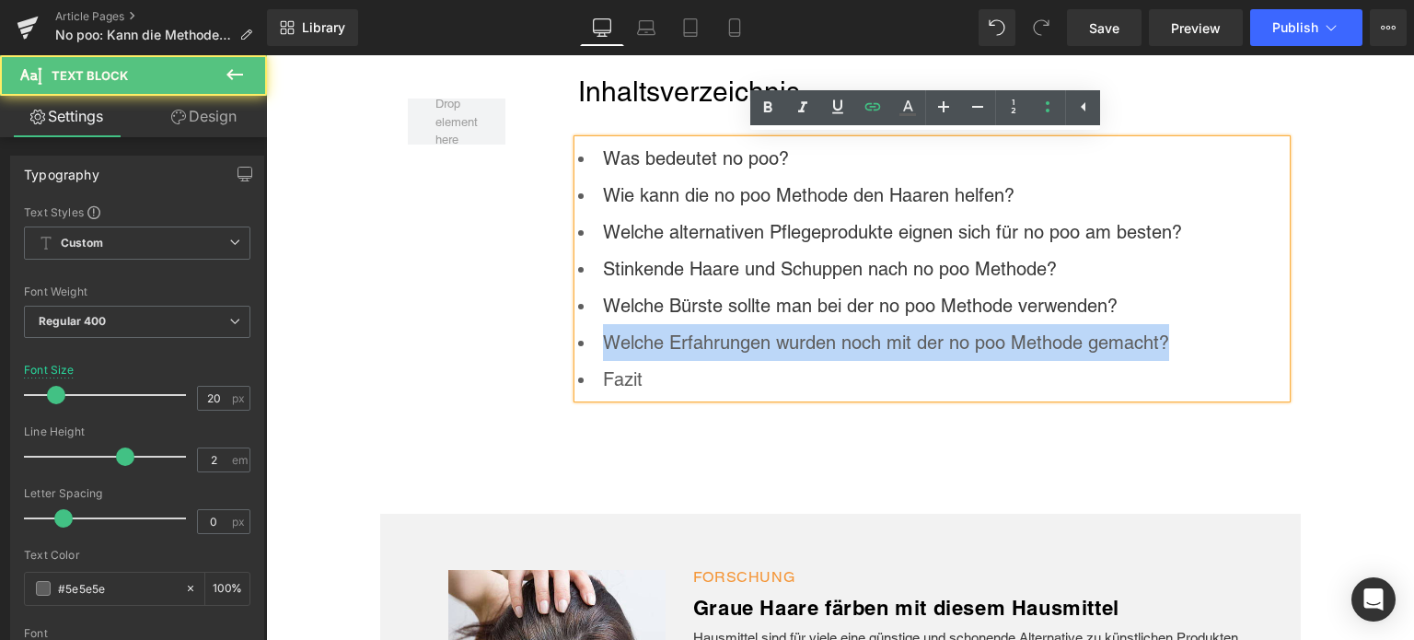
drag, startPoint x: 1187, startPoint y: 335, endPoint x: 578, endPoint y: 335, distance: 609.3
click at [578, 335] on li "Welche Erfahrungen wurden noch mit der no poo Methode gemacht?" at bounding box center [932, 342] width 708 height 37
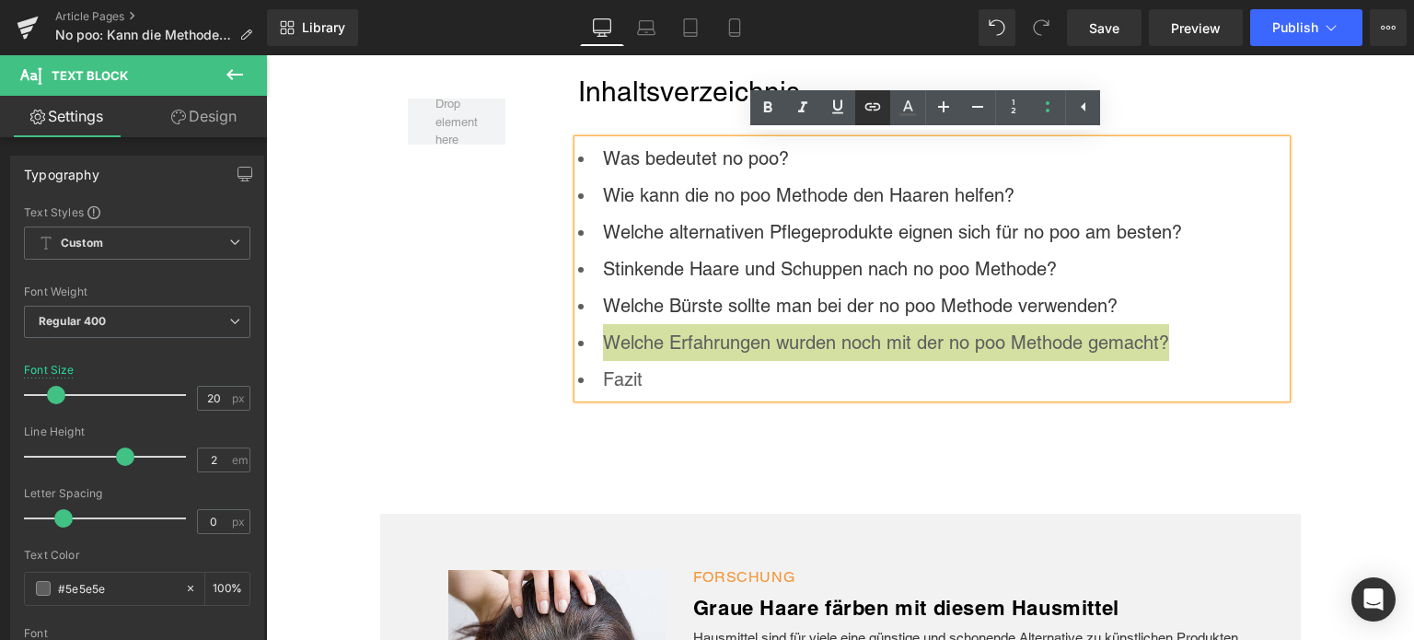
click at [881, 109] on icon at bounding box center [873, 107] width 22 height 22
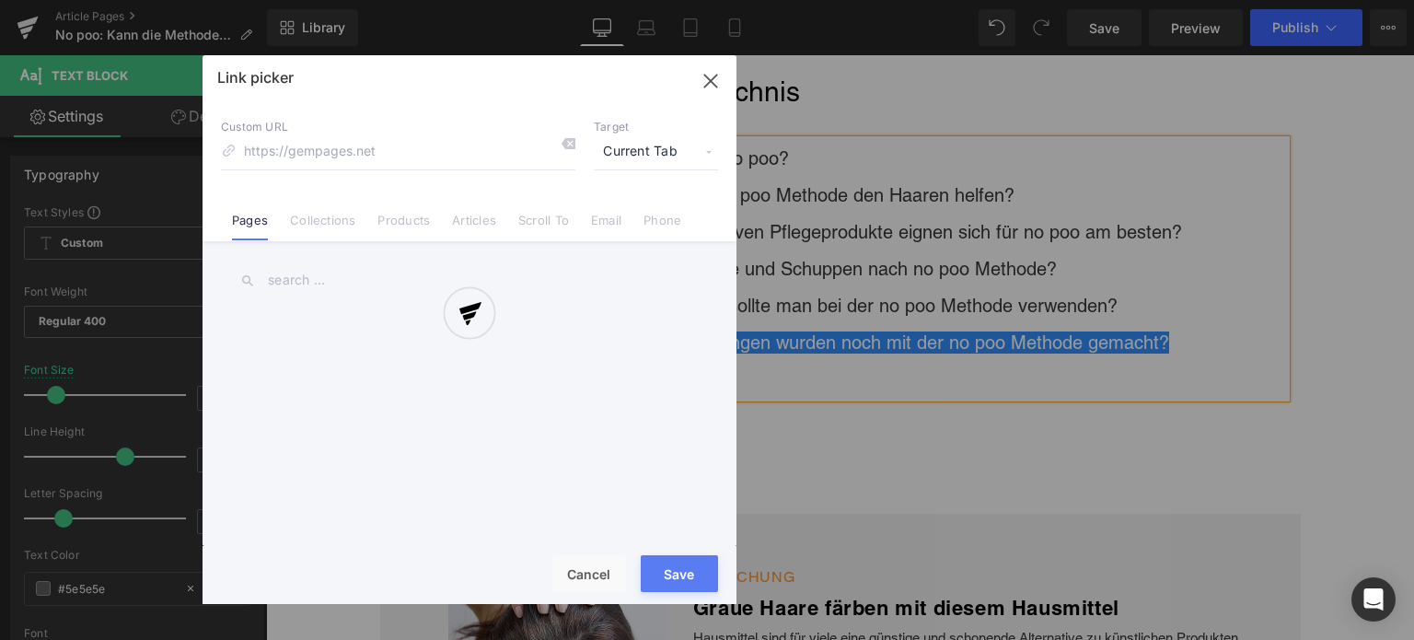
click at [1126, 0] on div "Text Color Highlight Color rgba(0, 113, 193, 1) #0071c1 100 % transparent trans…" at bounding box center [707, 0] width 1414 height 0
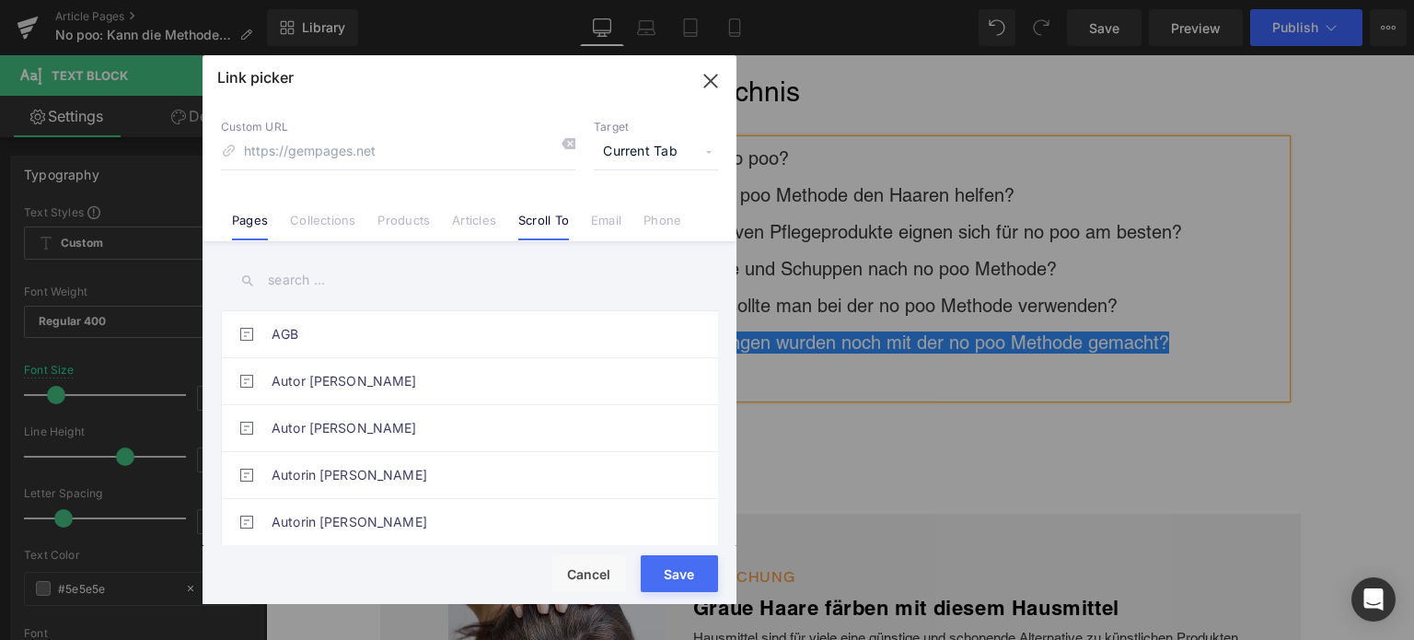
click at [519, 225] on link "Scroll To" at bounding box center [543, 227] width 51 height 28
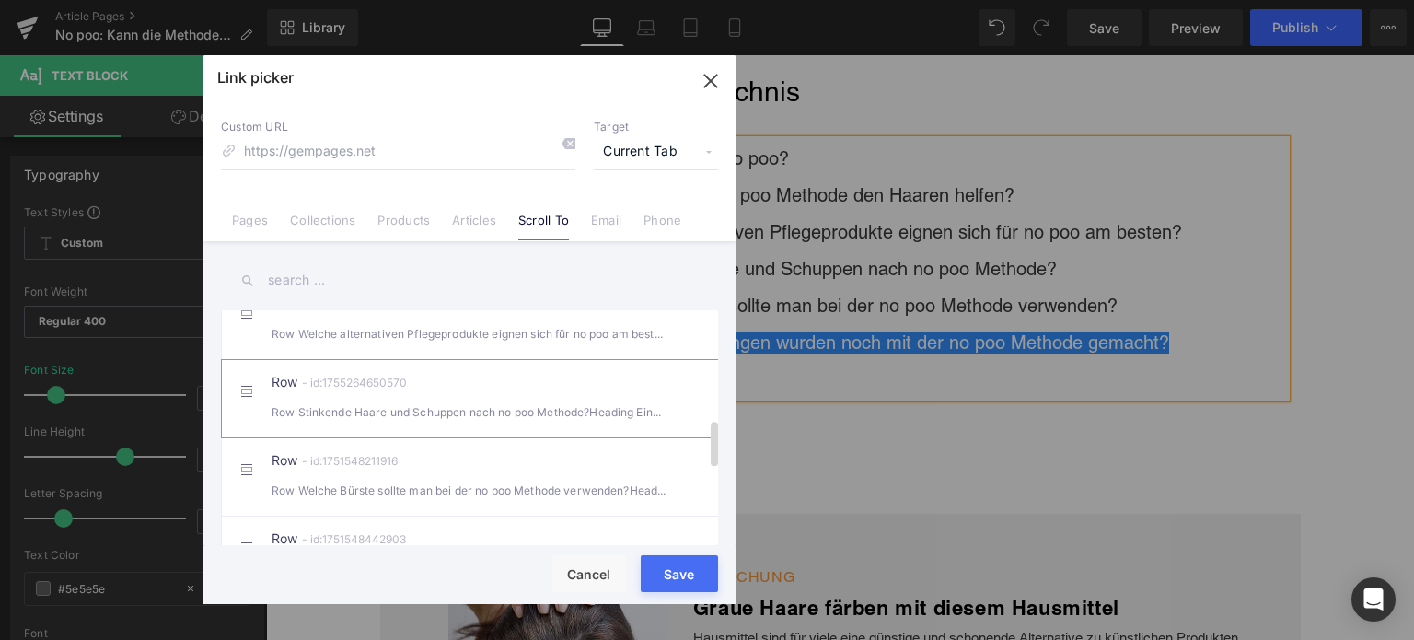
scroll to position [644, 0]
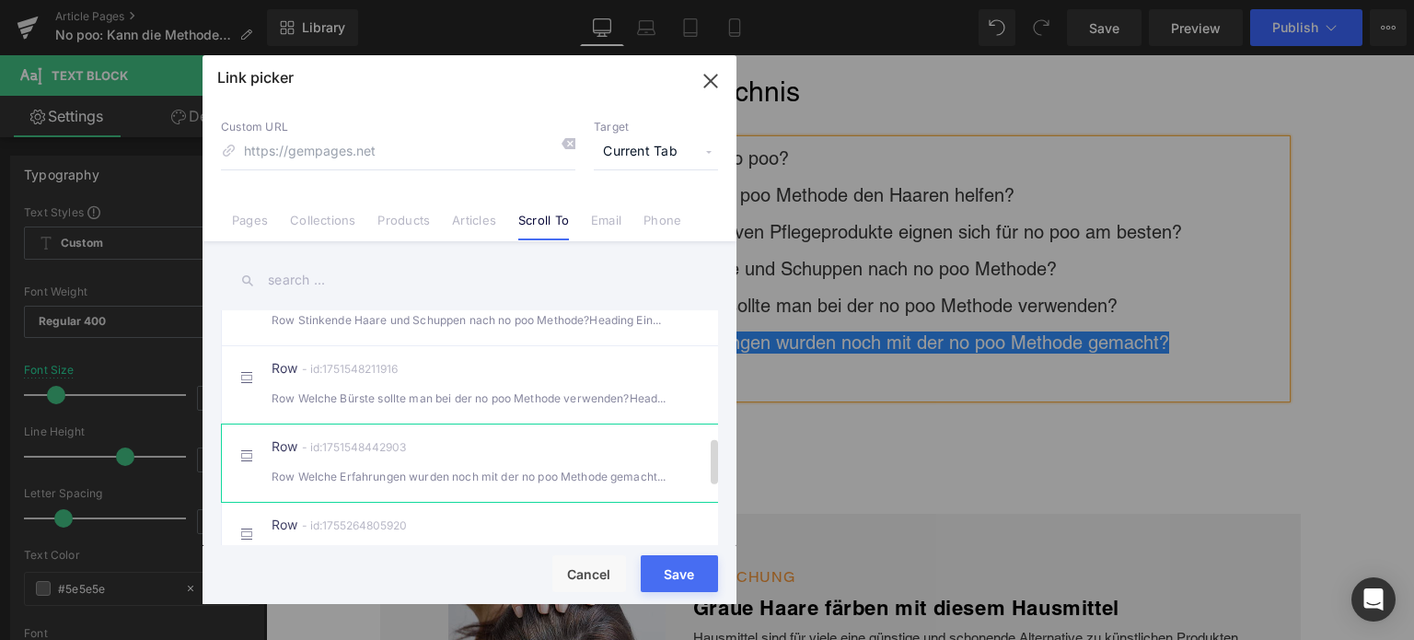
click at [479, 468] on div "Row - id:1751548442903 Row Welche Erfahrungen wurden noch mit der no poo Method…" at bounding box center [498, 463] width 452 height 46
type input "#r-1751548442903"
click at [668, 581] on button "Save" at bounding box center [679, 573] width 77 height 37
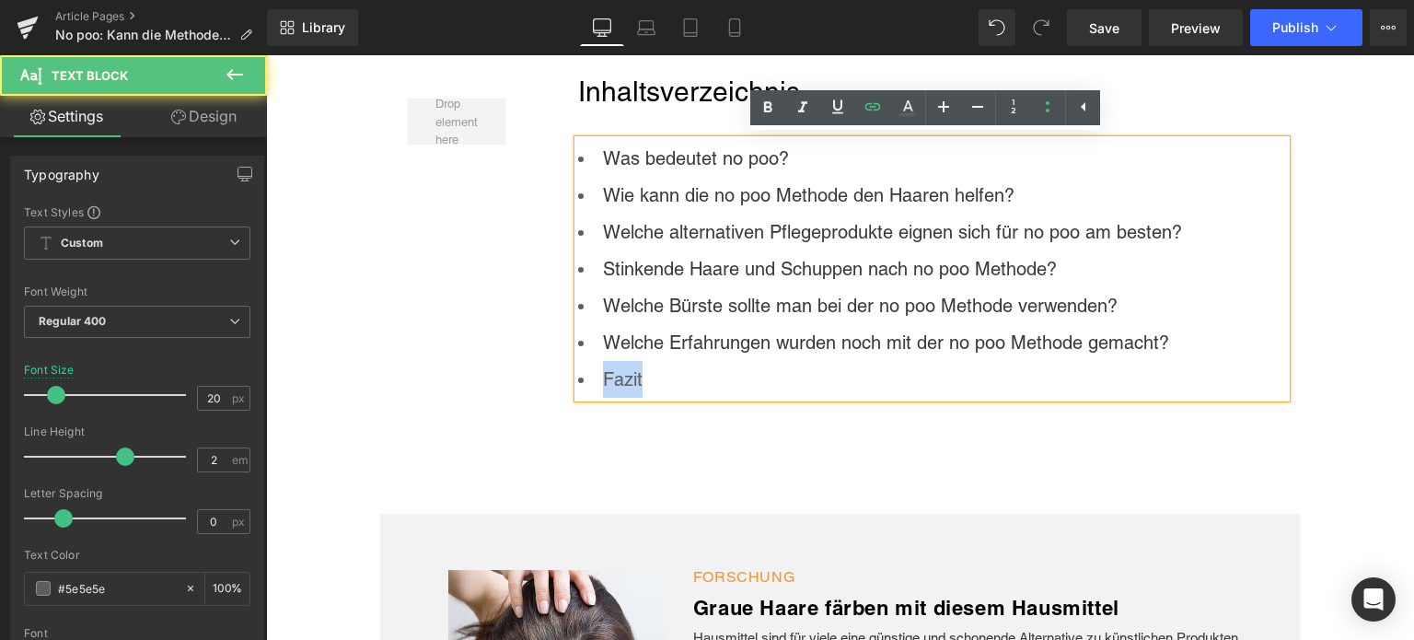
drag, startPoint x: 656, startPoint y: 383, endPoint x: 563, endPoint y: 371, distance: 93.7
click at [563, 371] on div "Inhaltsverzeichnis Heading Was bedeutet no poo? Wie kann die no poo Methode de…" at bounding box center [916, 239] width 739 height 336
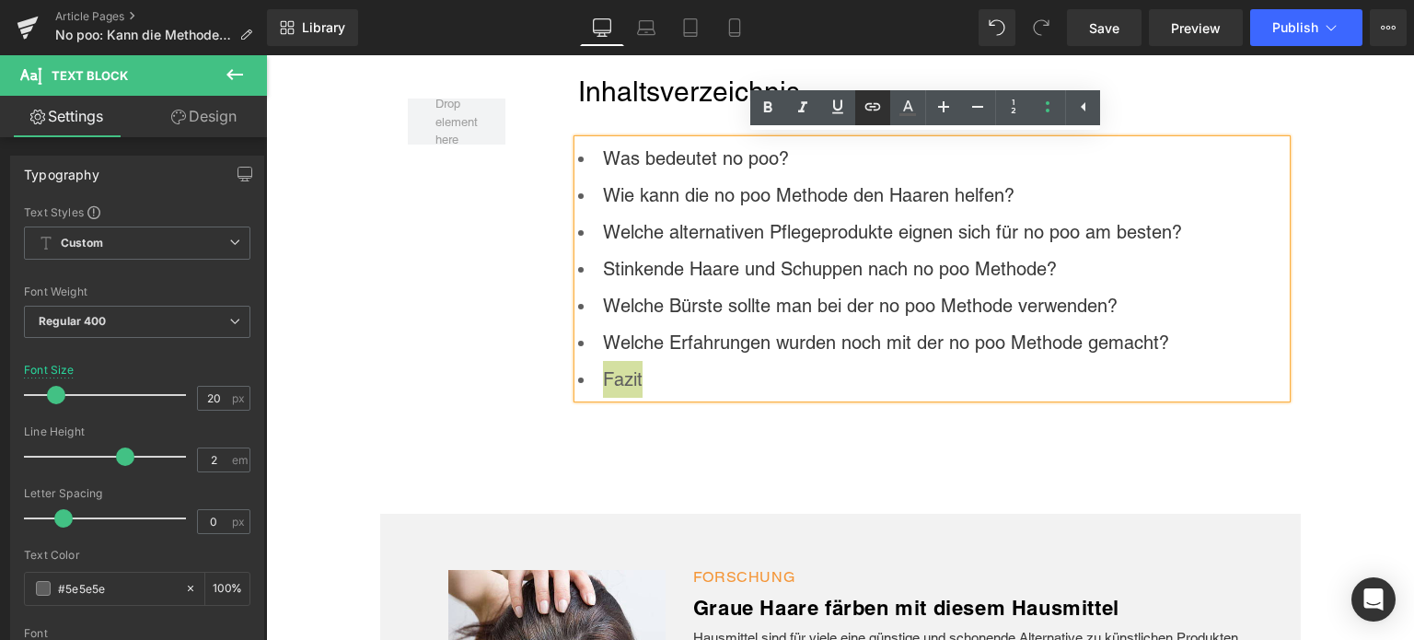
click at [875, 112] on icon at bounding box center [873, 107] width 22 height 22
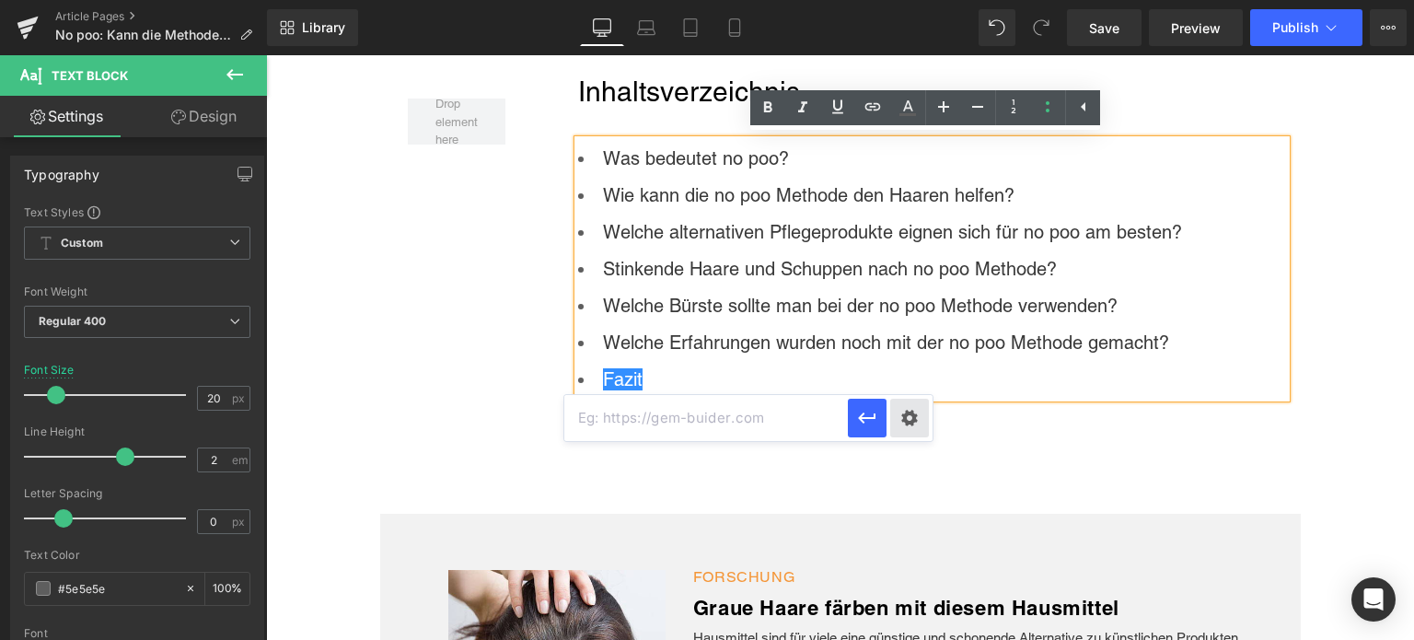
click at [914, 0] on div "Text Color Highlight Color rgba(0, 113, 193, 1) #0071c1 100 % transparent trans…" at bounding box center [707, 0] width 1414 height 0
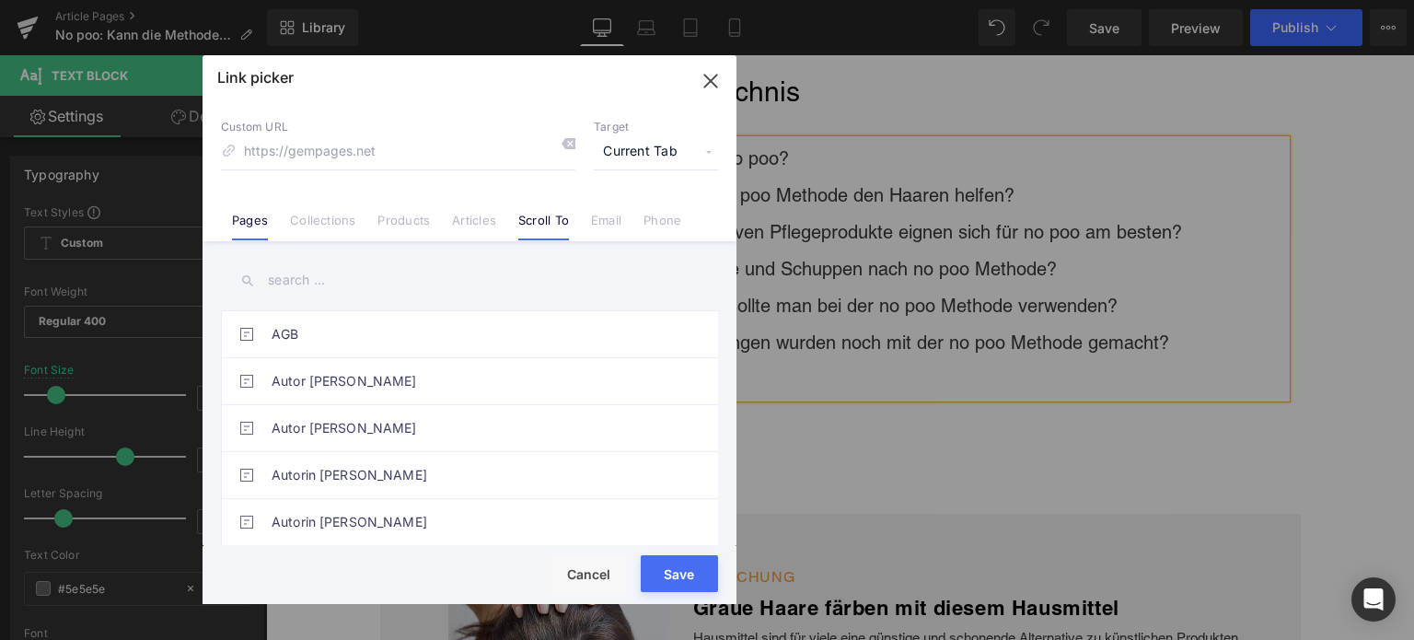
click at [553, 215] on link "Scroll To" at bounding box center [543, 227] width 51 height 28
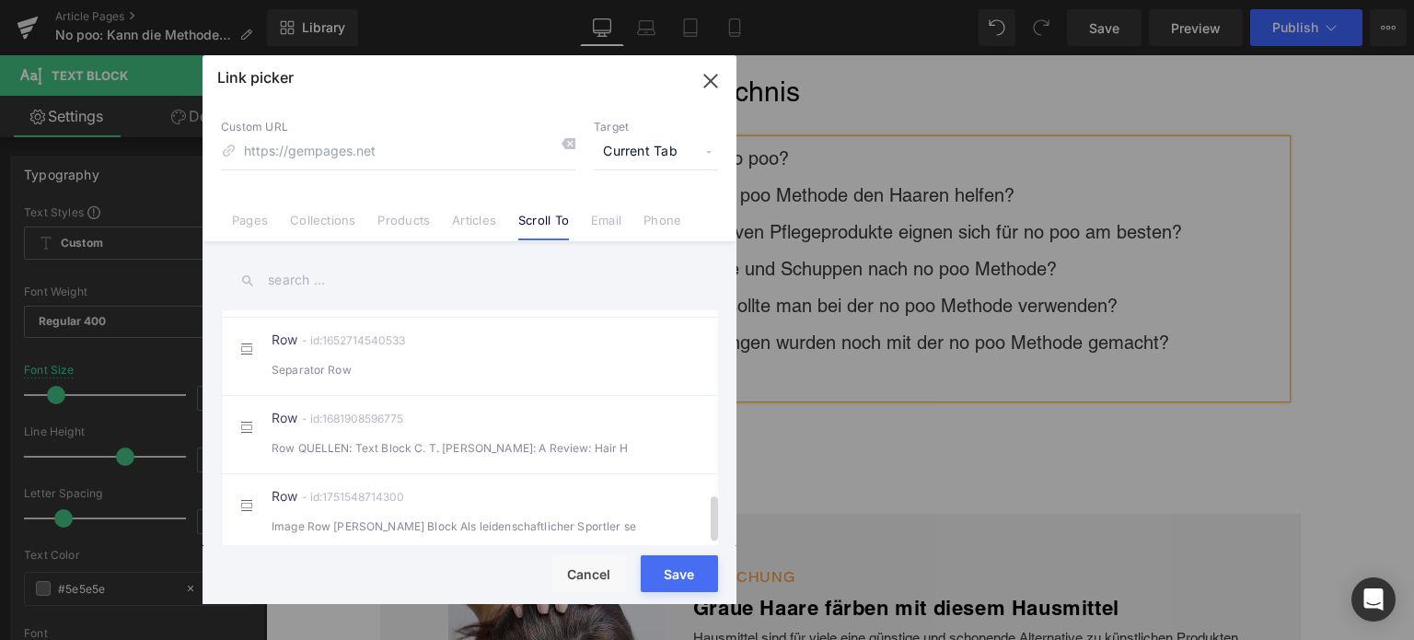
scroll to position [843, 0]
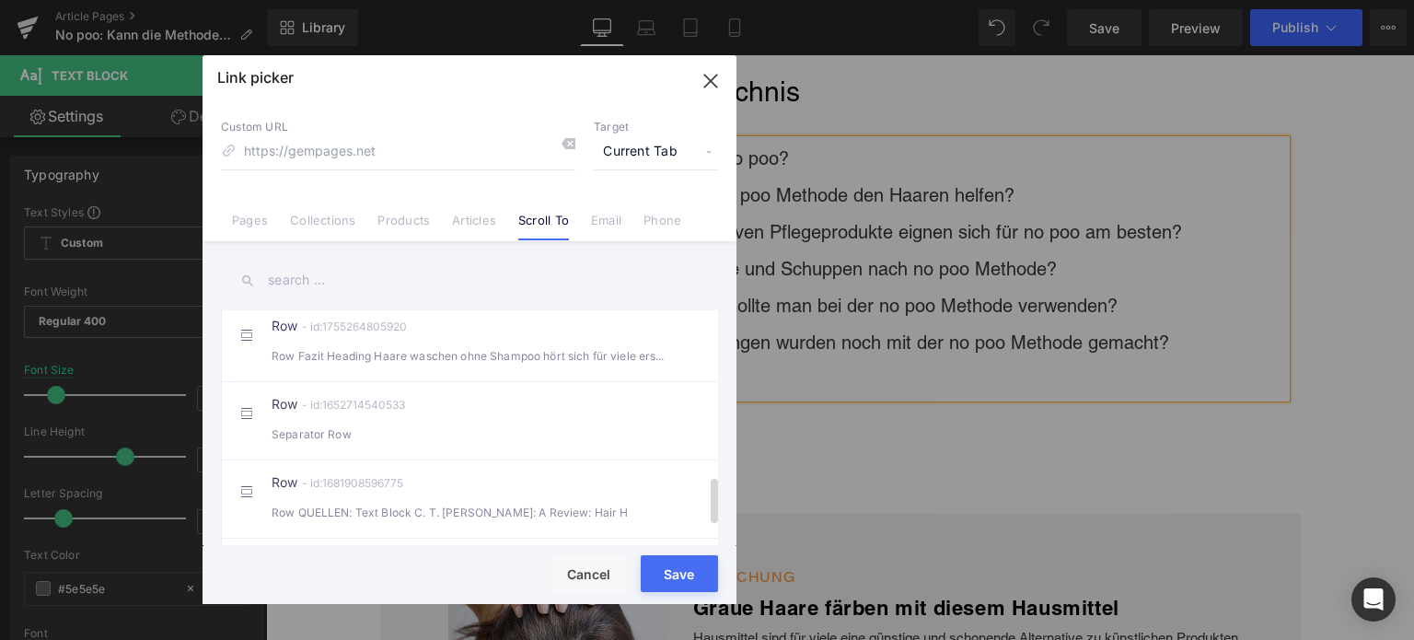
click at [391, 381] on li "Row - id:1755264805920 Row Fazit Heading Haare waschen ohne Shampoo hört sich f…" at bounding box center [473, 342] width 504 height 78
type input "#r-1755264805920"
click at [684, 577] on button "Save" at bounding box center [679, 573] width 77 height 37
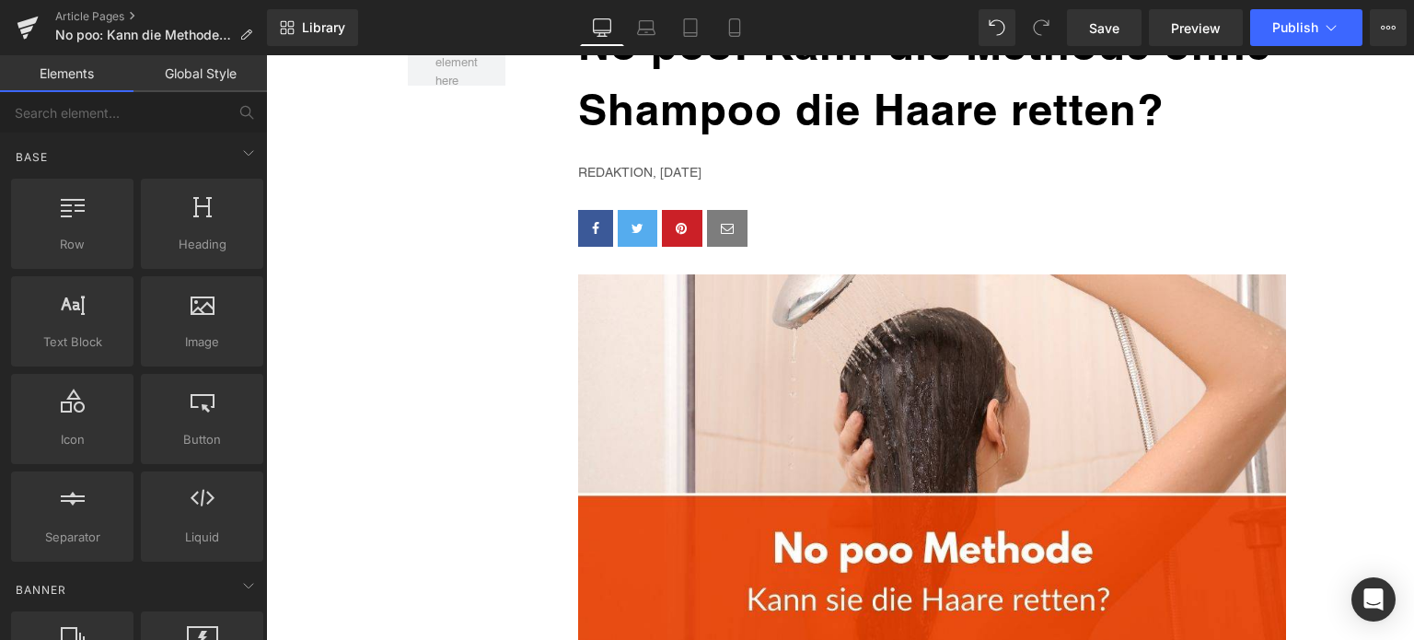
scroll to position [0, 0]
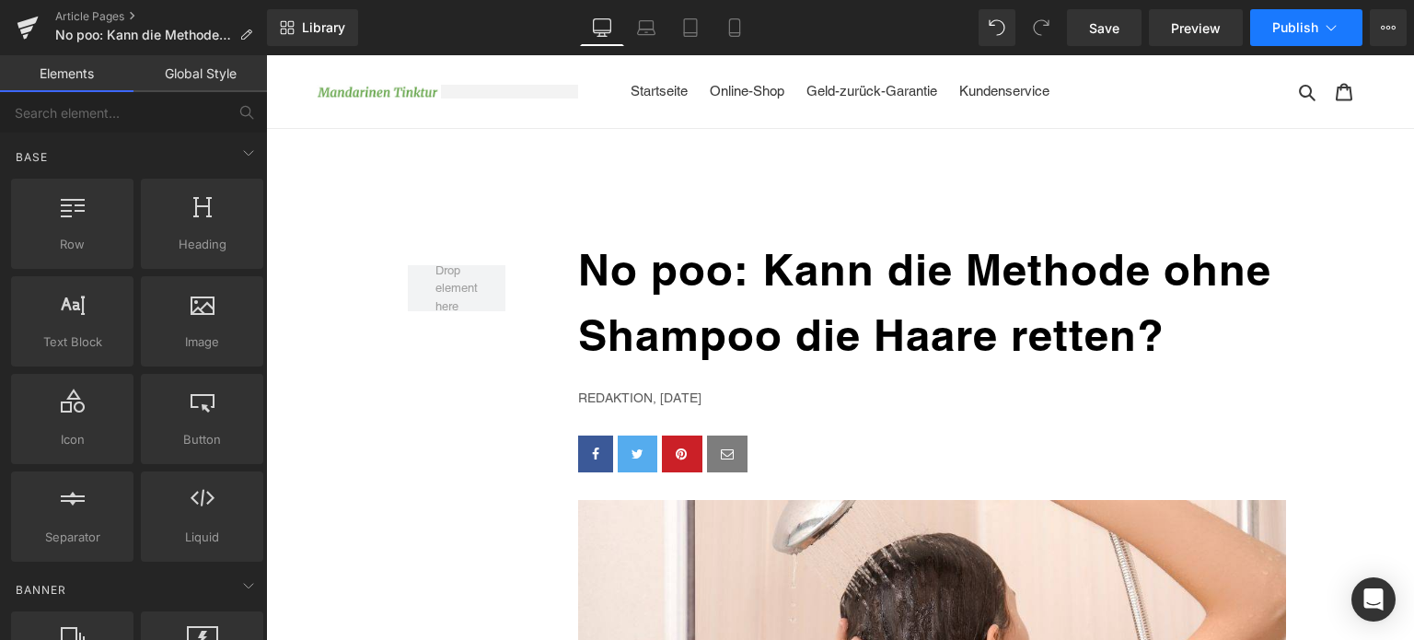
click at [1303, 30] on span "Publish" at bounding box center [1295, 27] width 46 height 15
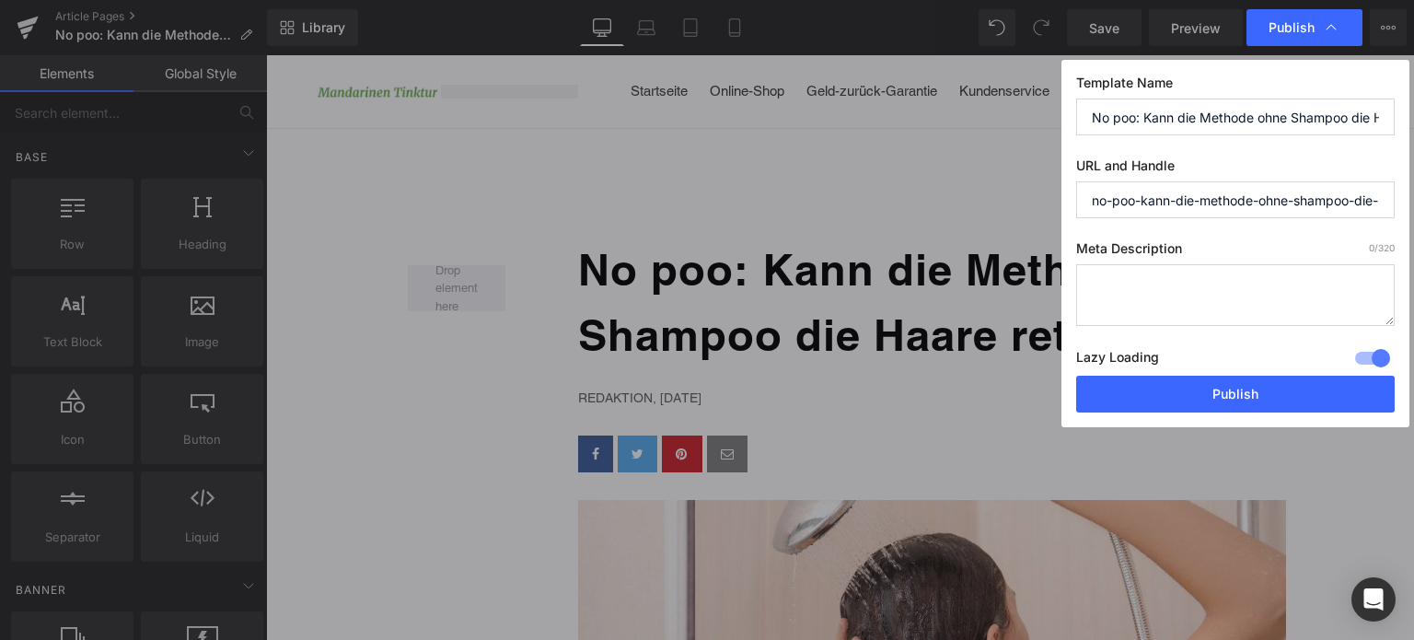
scroll to position [0, 81]
drag, startPoint x: 1140, startPoint y: 201, endPoint x: 1413, endPoint y: 204, distance: 272.5
click at [1413, 204] on div "Publish Template Name No poo: Kann die Methode ohne Shampoo die Haare retten? U…" at bounding box center [707, 320] width 1414 height 640
type input "no-poo-methode"
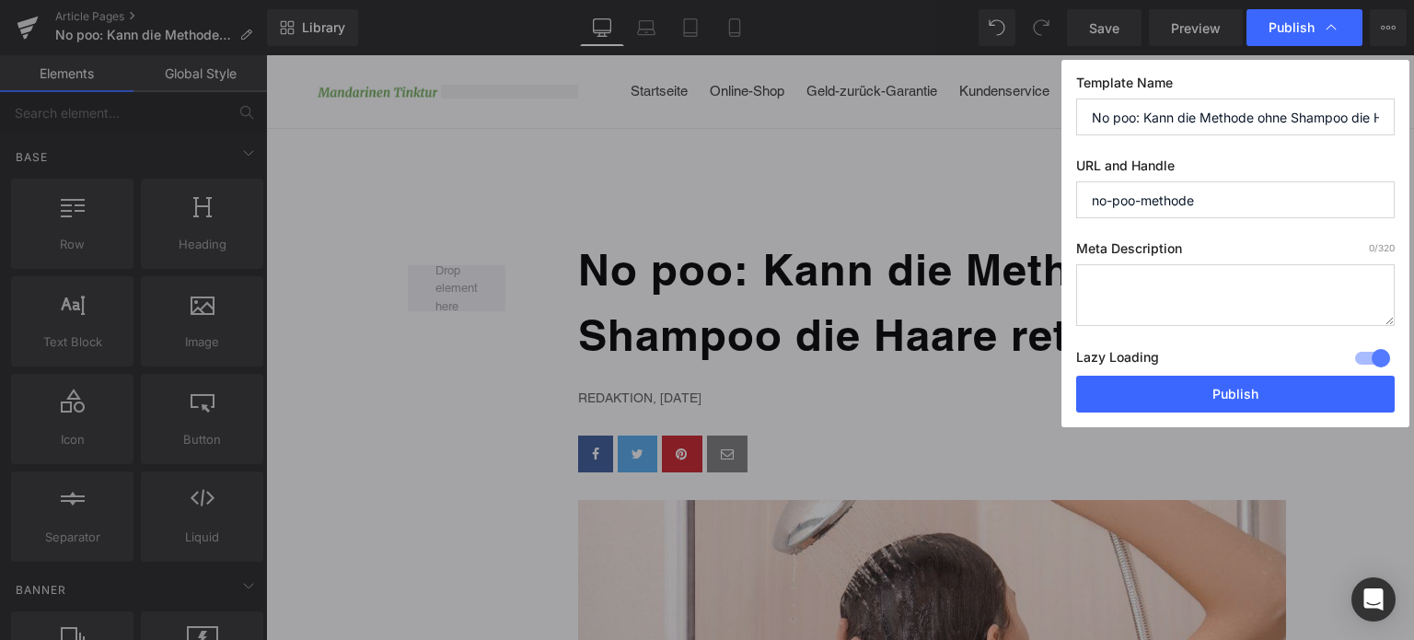
click at [1189, 266] on textarea at bounding box center [1235, 295] width 318 height 62
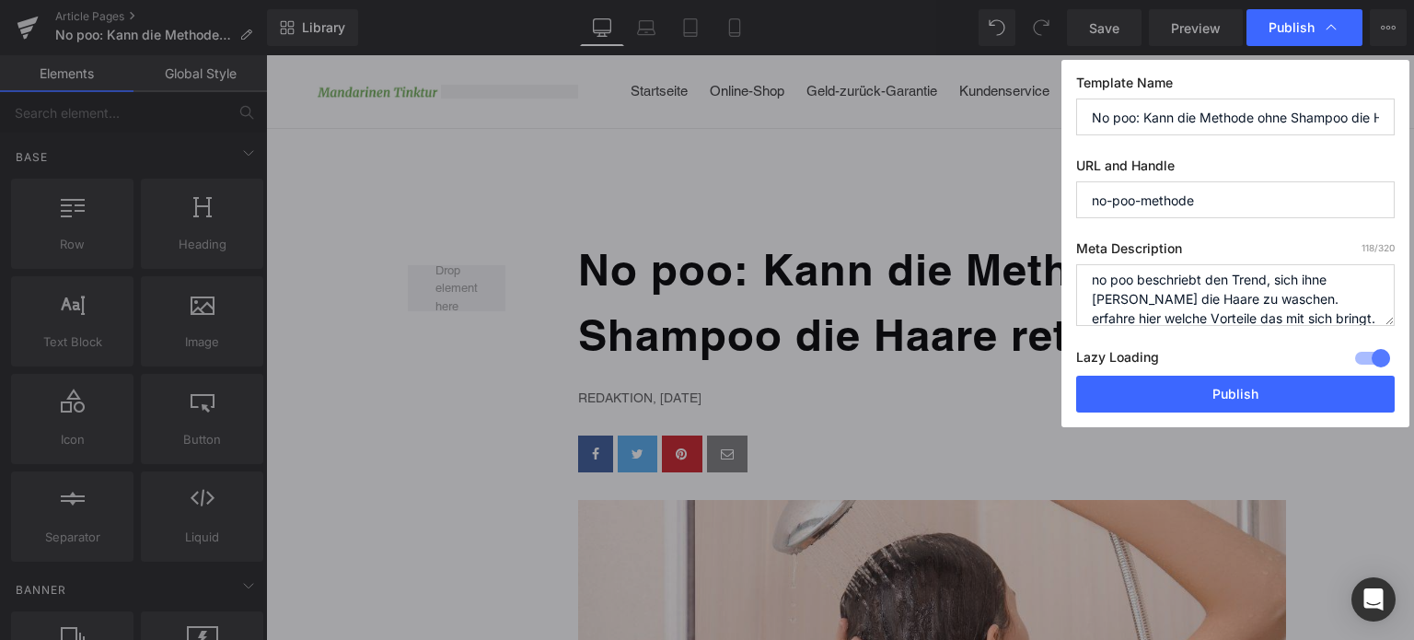
click at [1309, 279] on textarea "no poo beschriebt den Trend, sich ihne [PERSON_NAME] die Haare zu waschen. erfa…" at bounding box center [1235, 295] width 318 height 62
click at [1193, 278] on textarea "no poo beschriebt den Trend, sich ohne Shampoo die Haare zu waschen. erfahre hi…" at bounding box center [1235, 295] width 318 height 62
click at [1300, 299] on textarea "no poo beschreibt den Trend, sich ohne Shampoo die Haare zu waschen. erfahre hi…" at bounding box center [1235, 295] width 318 height 62
click at [1186, 317] on textarea "no poo beschreibt den Trend, sich ohne Shampoo die Haare zu waschen. Erfahre hi…" at bounding box center [1235, 295] width 318 height 62
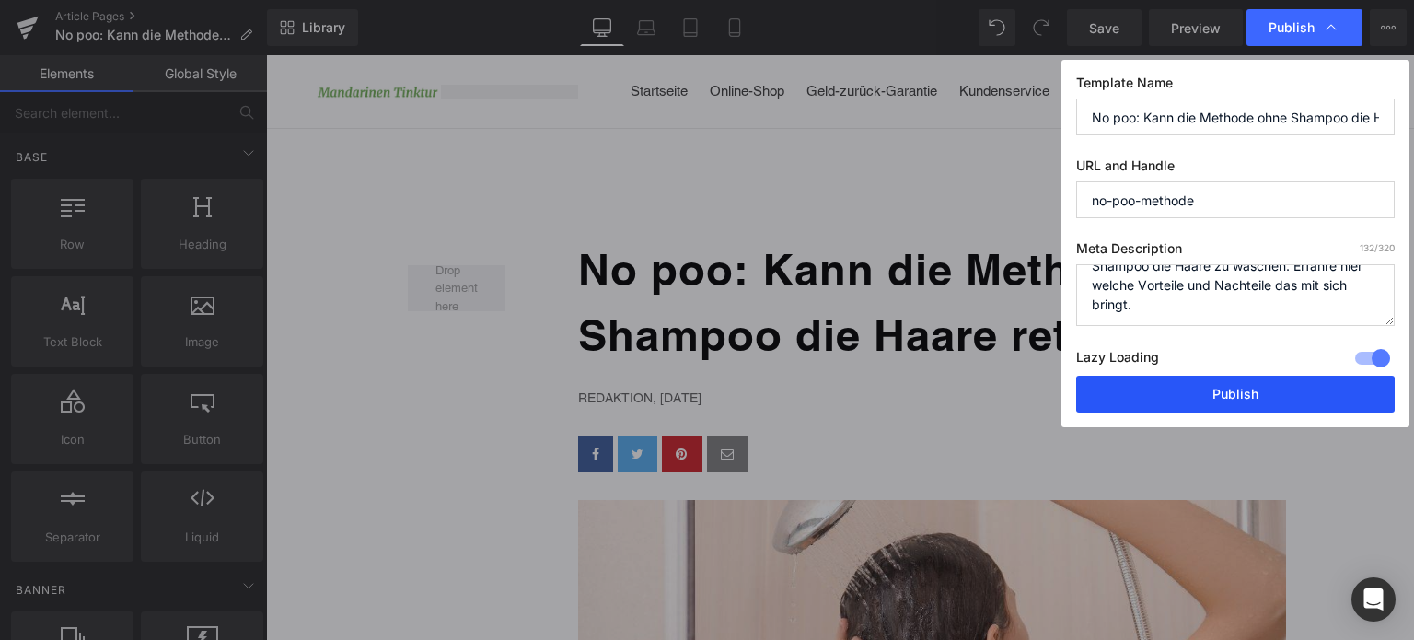
type textarea "no poo beschreibt den Trend, sich ohne Shampoo die Haare zu waschen. Erfahre hi…"
click at [1248, 392] on button "Publish" at bounding box center [1235, 394] width 318 height 37
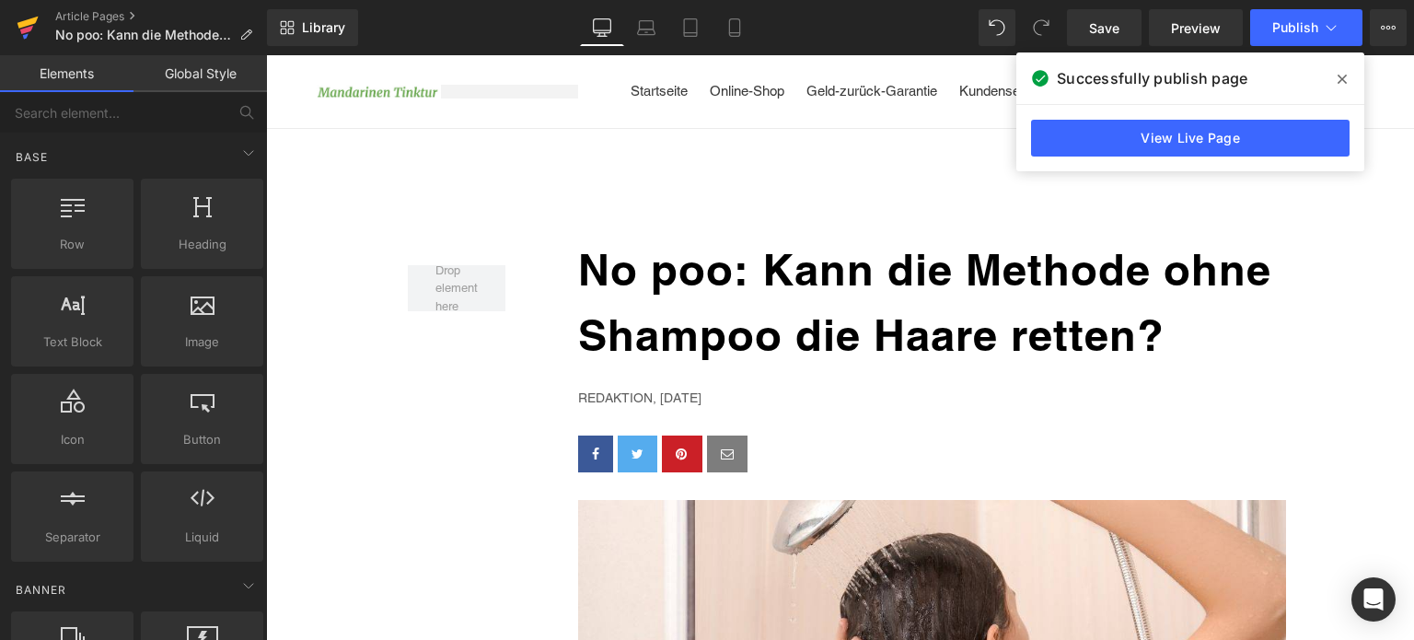
click at [29, 21] on icon at bounding box center [27, 23] width 21 height 12
